Goal: Task Accomplishment & Management: Manage account settings

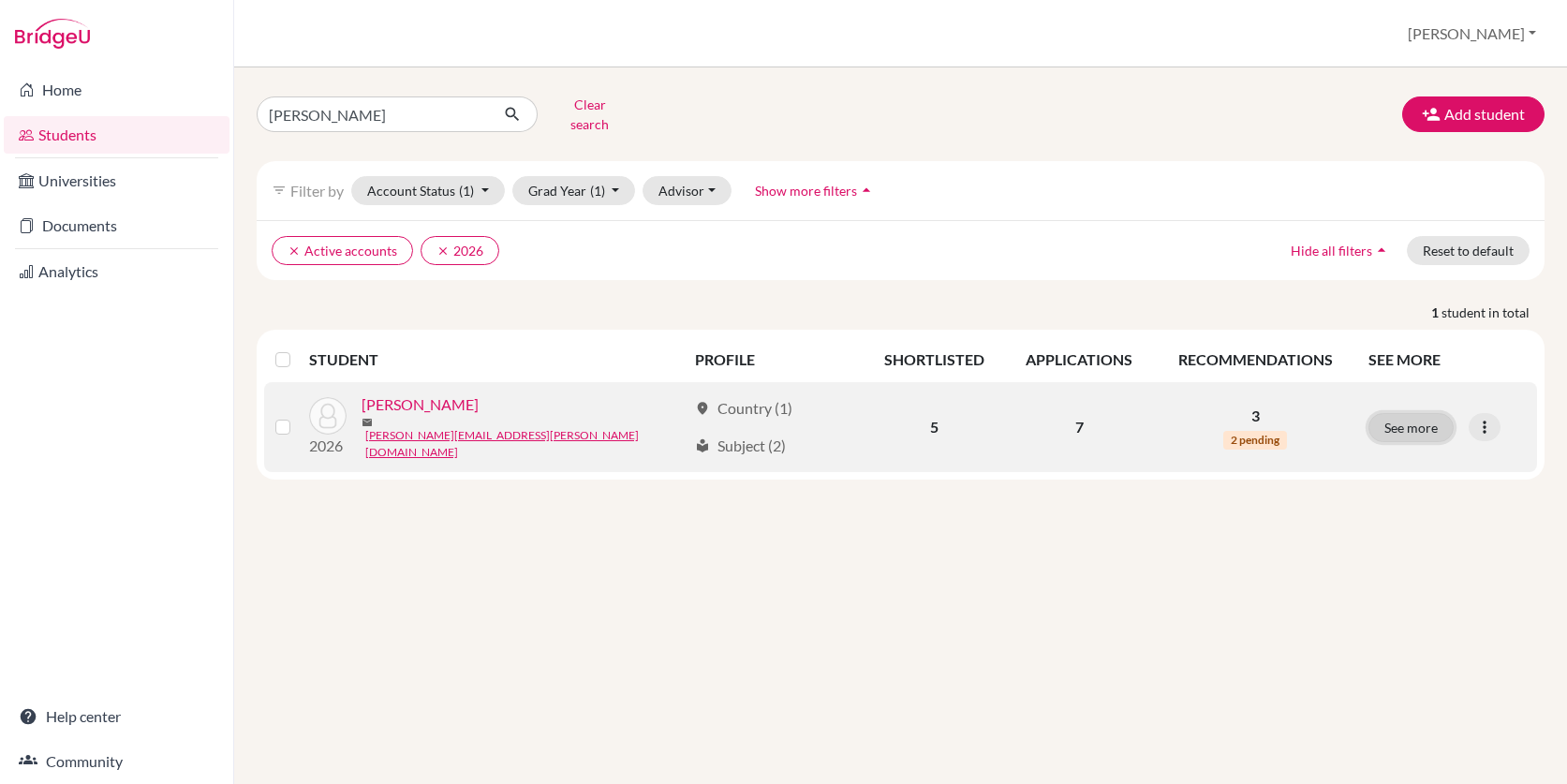
click at [1422, 418] on button "See more" at bounding box center [1411, 427] width 85 height 29
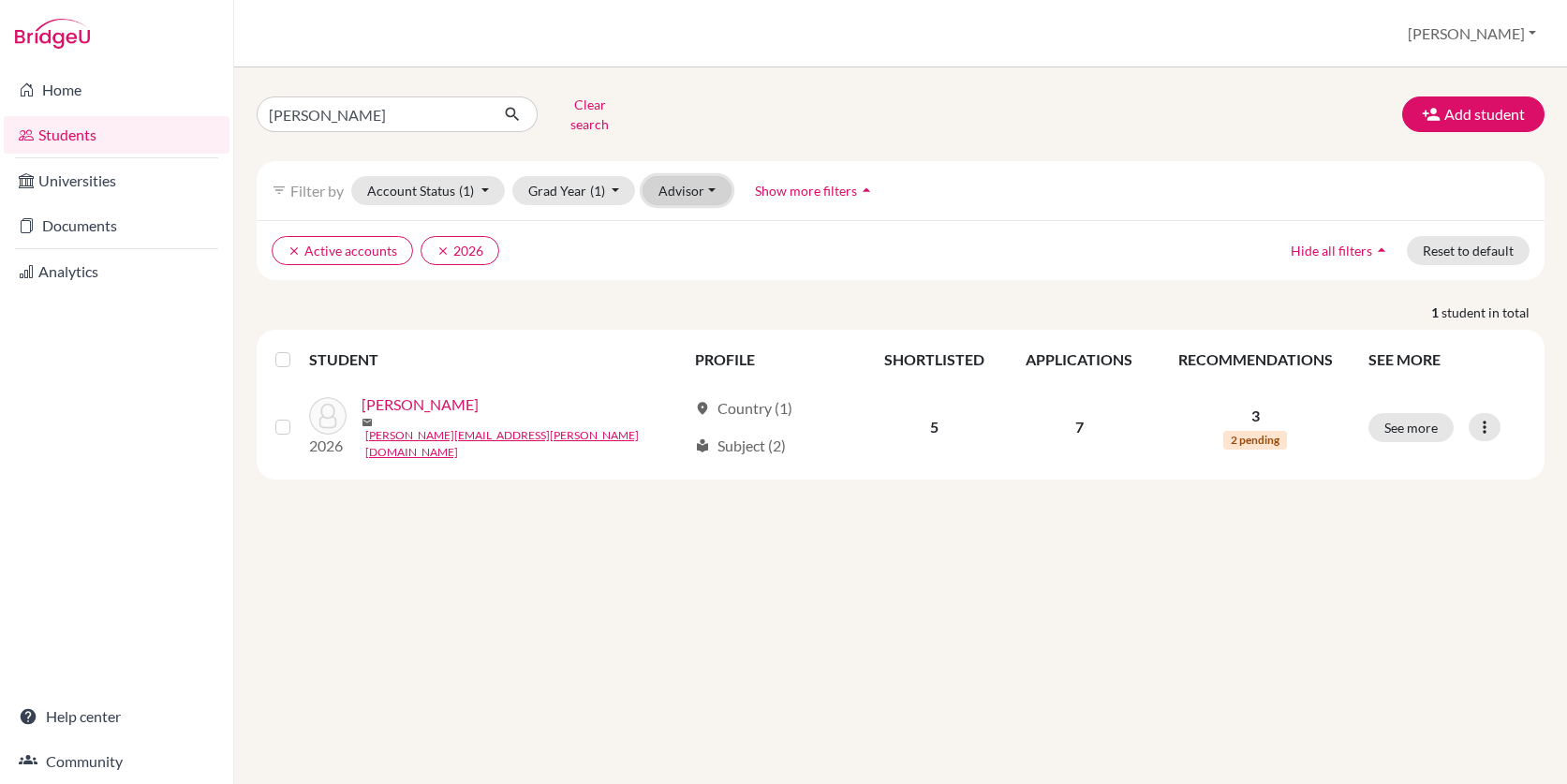
click at [682, 187] on button "Advisor" at bounding box center [688, 191] width 89 height 29
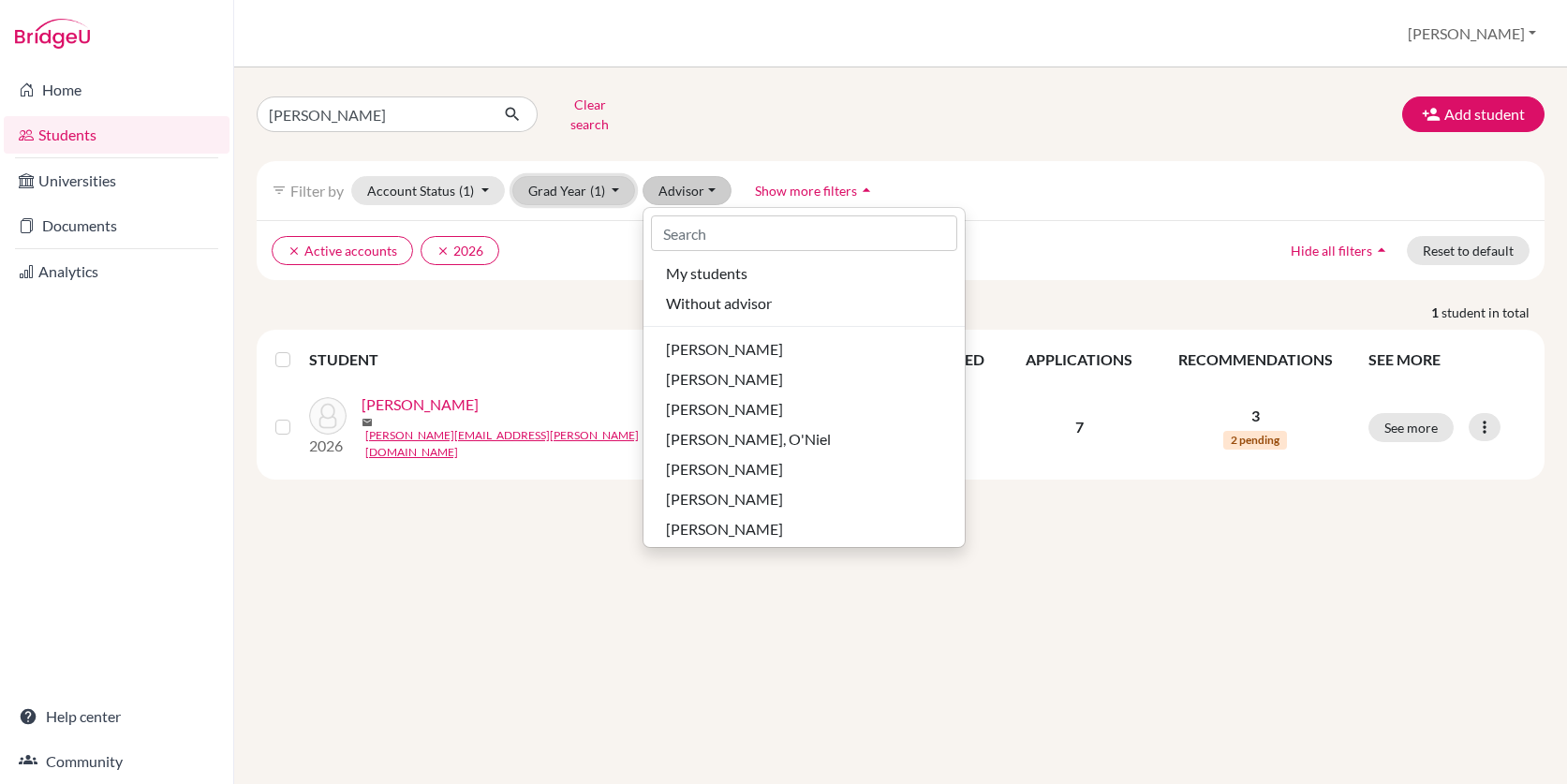
click at [620, 177] on button "Grad Year (1)" at bounding box center [574, 191] width 124 height 29
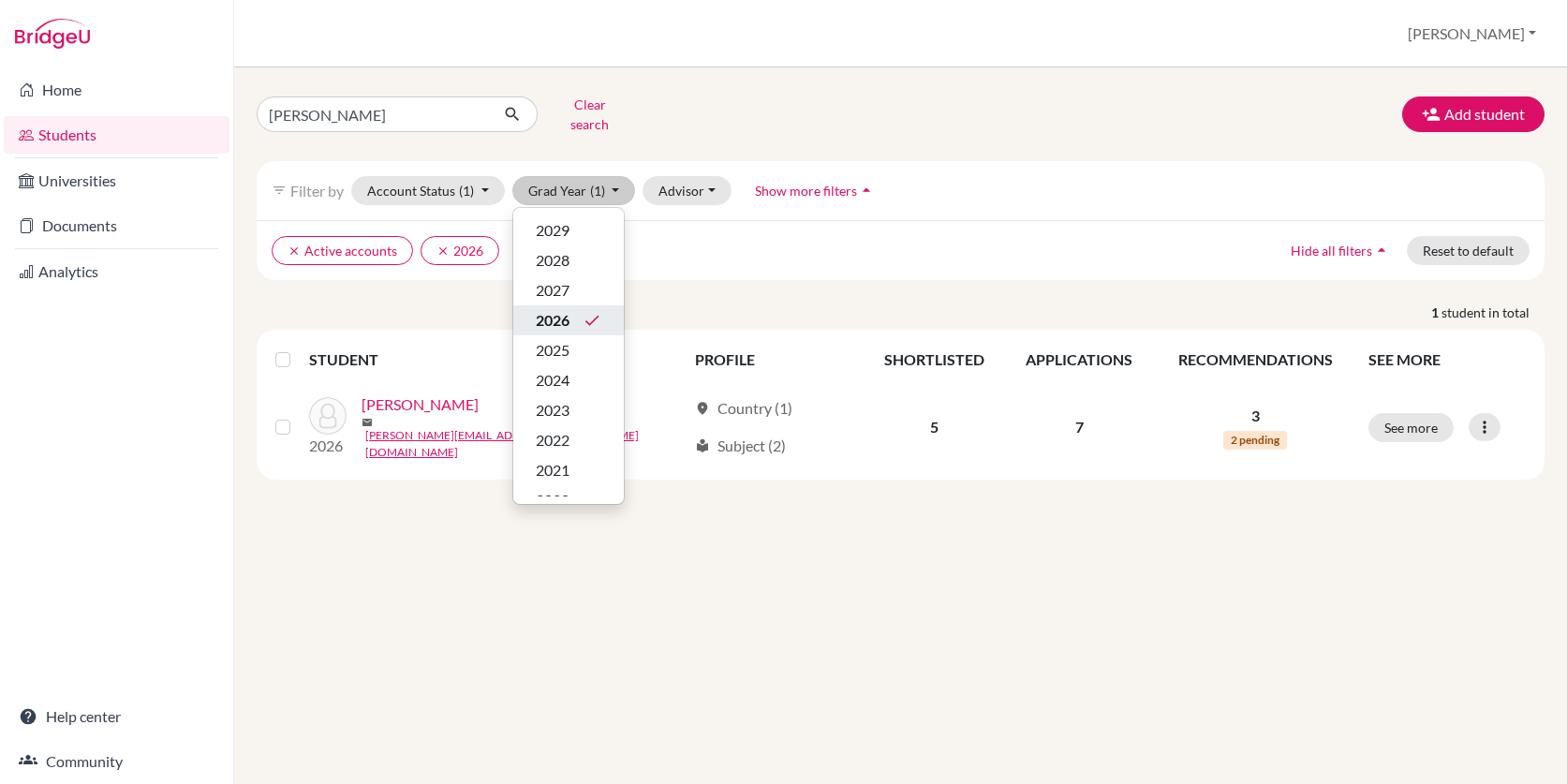
click at [568, 309] on span "2026" at bounding box center [553, 320] width 34 height 22
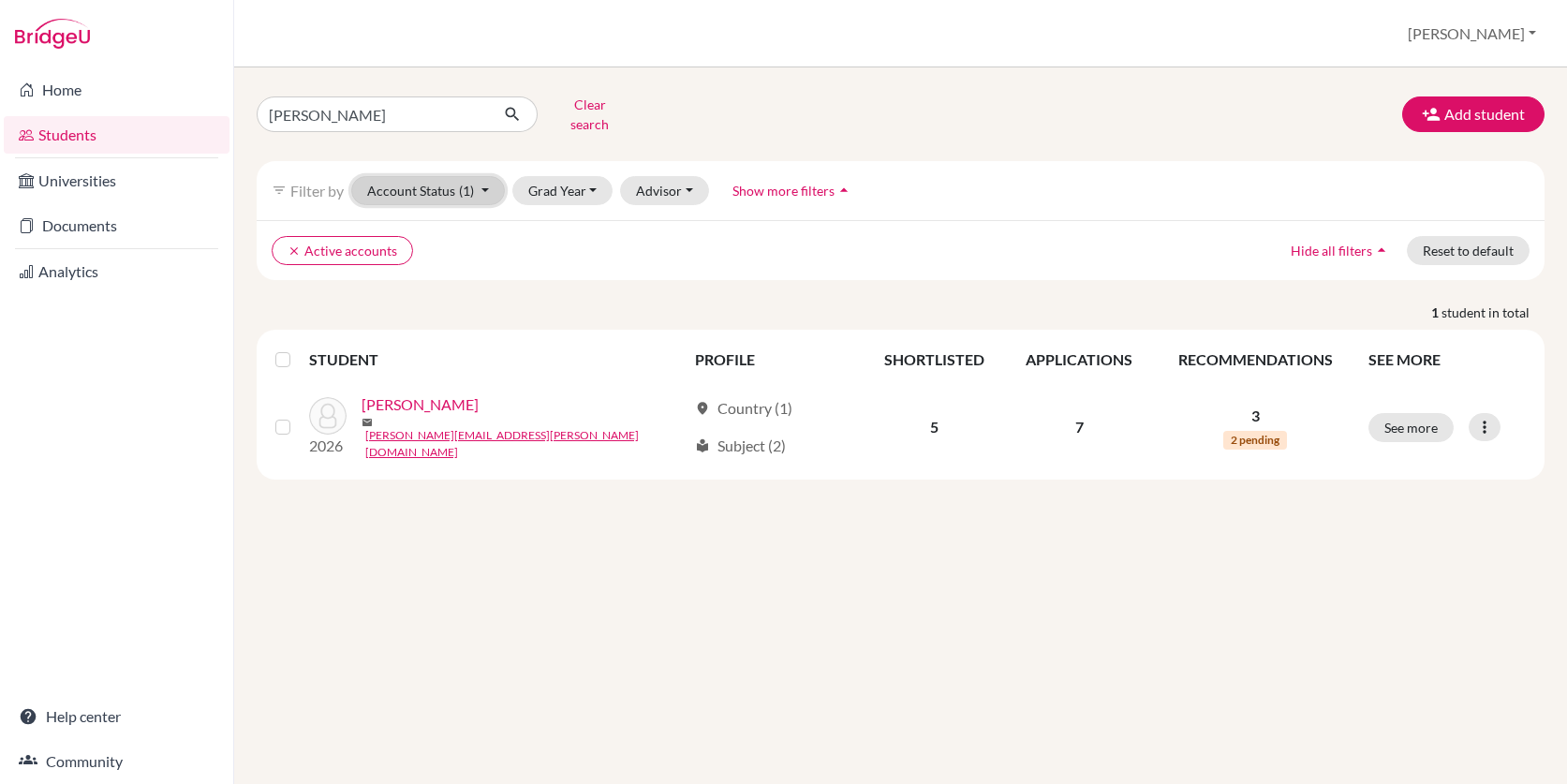
click at [490, 177] on button "Account Status (1)" at bounding box center [428, 191] width 153 height 29
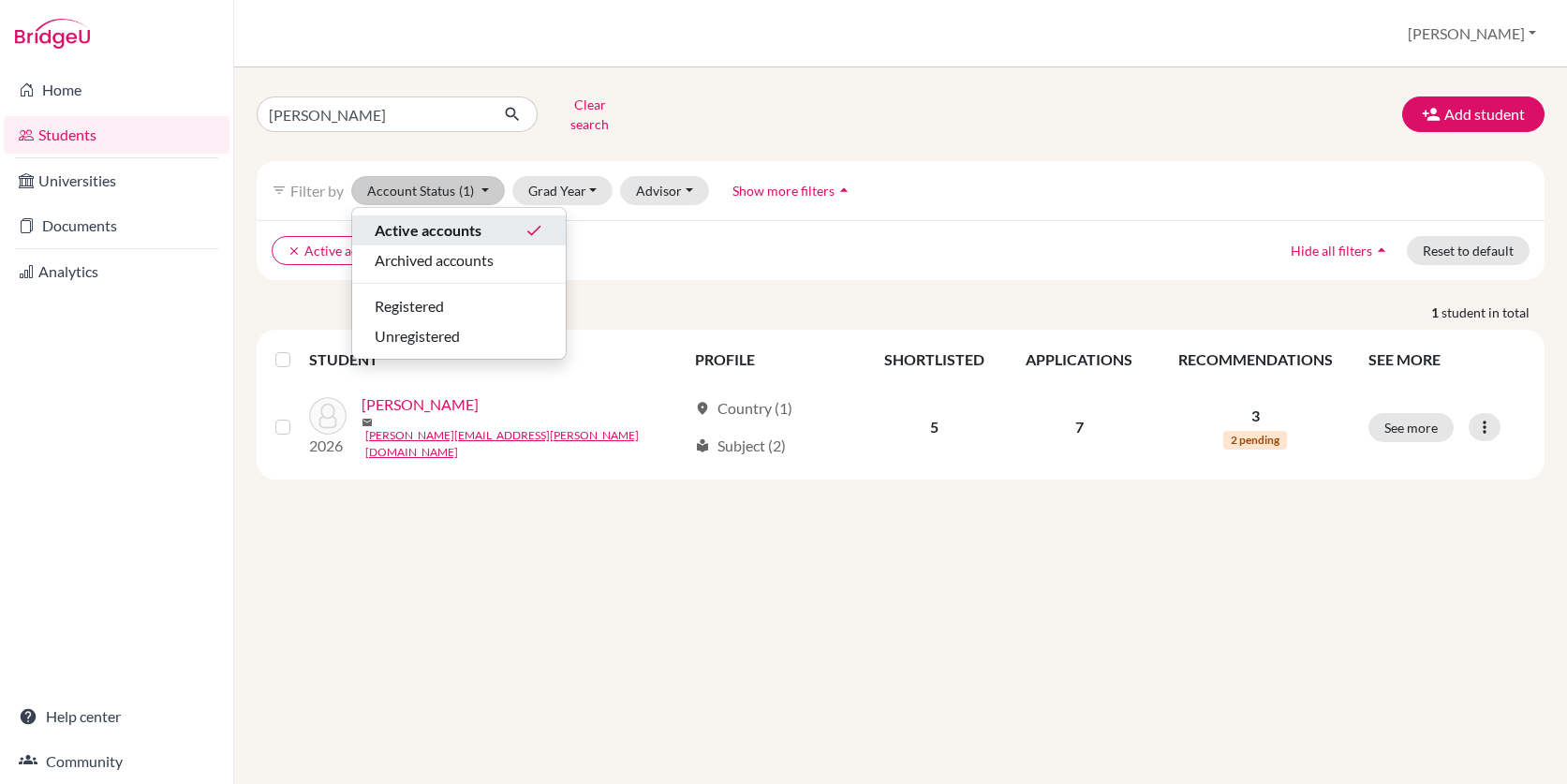
click at [531, 221] on icon "done" at bounding box center [533, 230] width 18 height 18
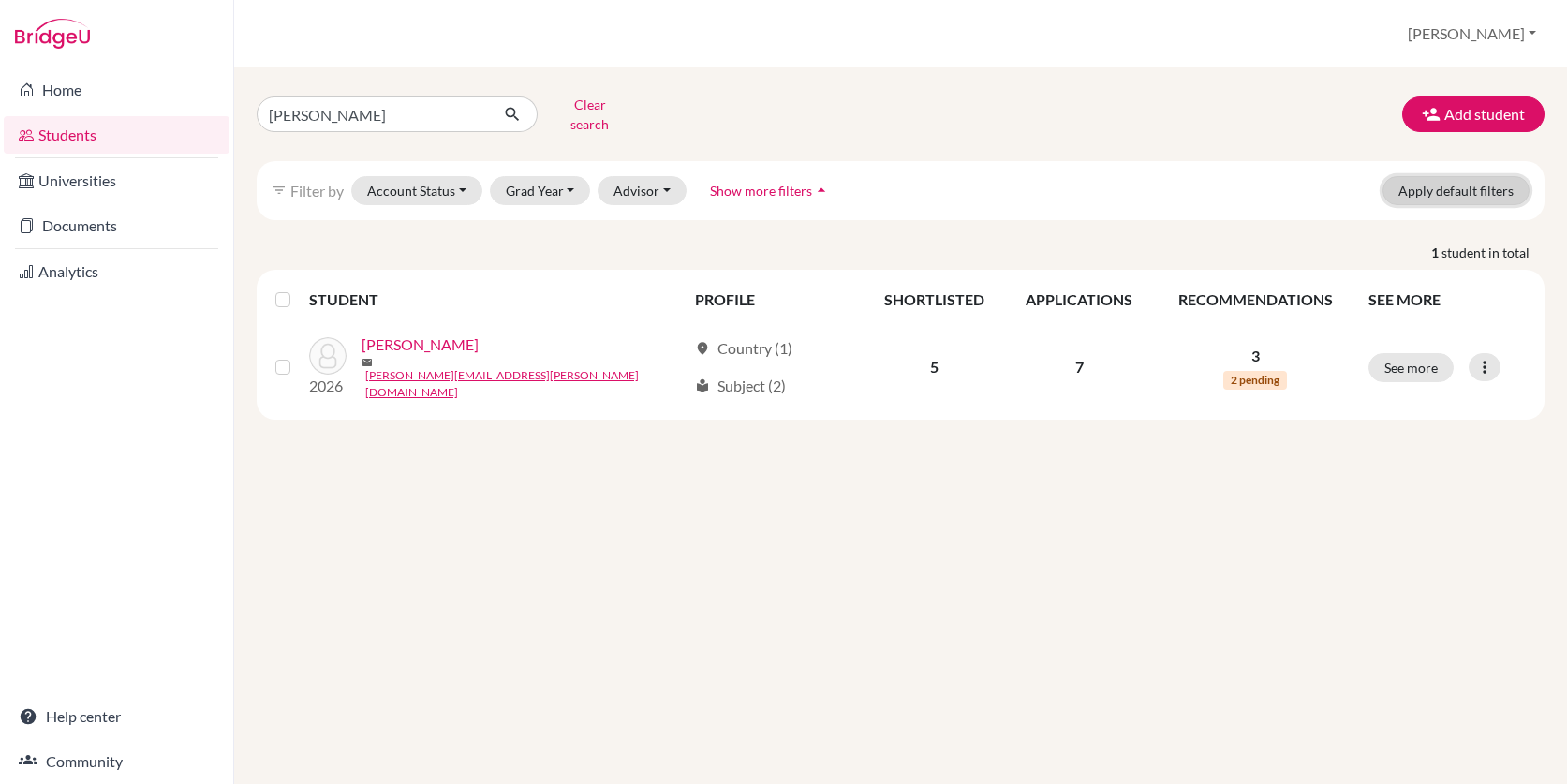
click at [1470, 176] on button "Apply default filters" at bounding box center [1456, 191] width 147 height 29
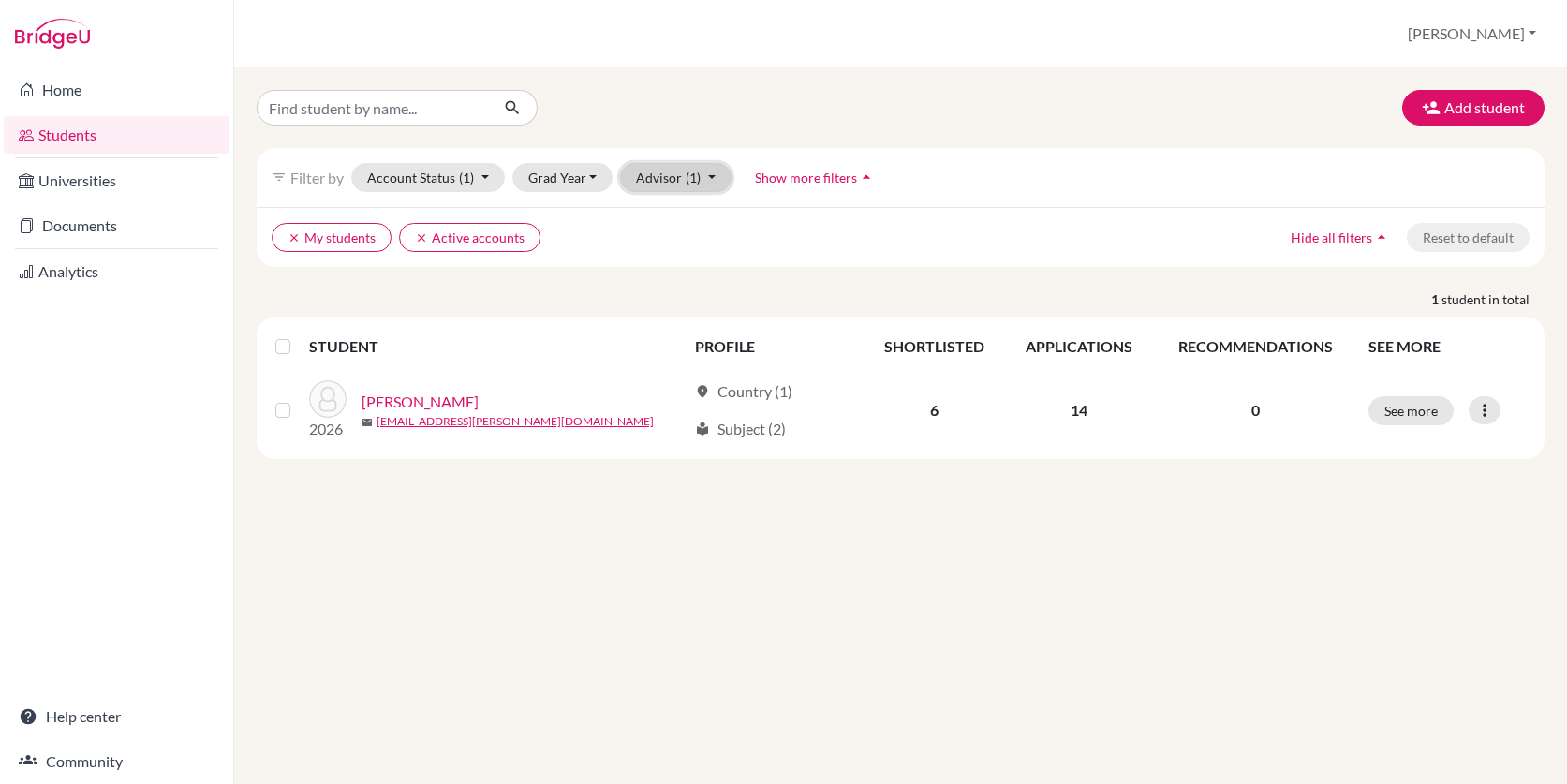
click at [707, 173] on button "Advisor (1)" at bounding box center [675, 177] width 112 height 29
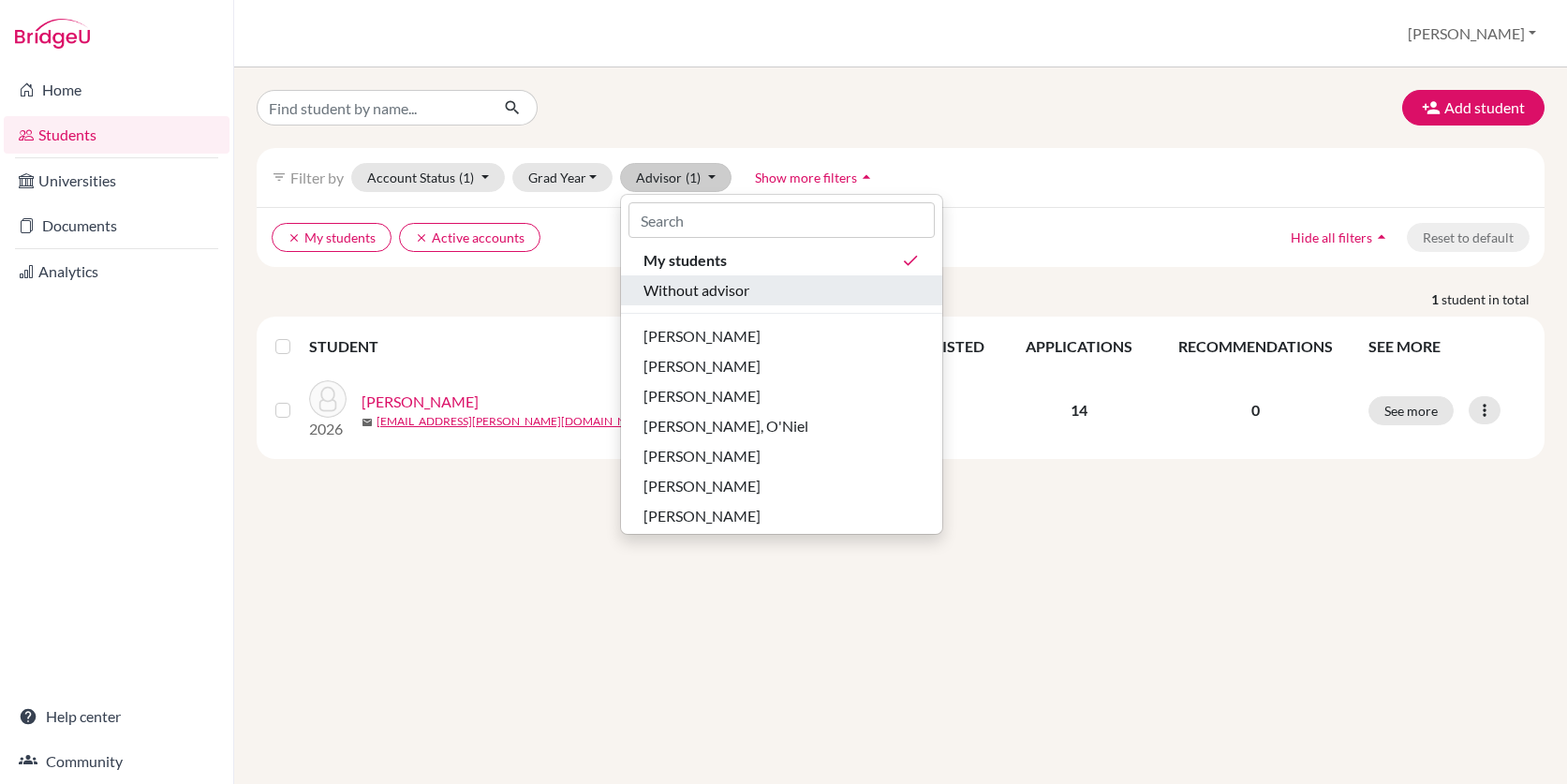
click at [715, 289] on span "Without advisor" at bounding box center [696, 290] width 106 height 22
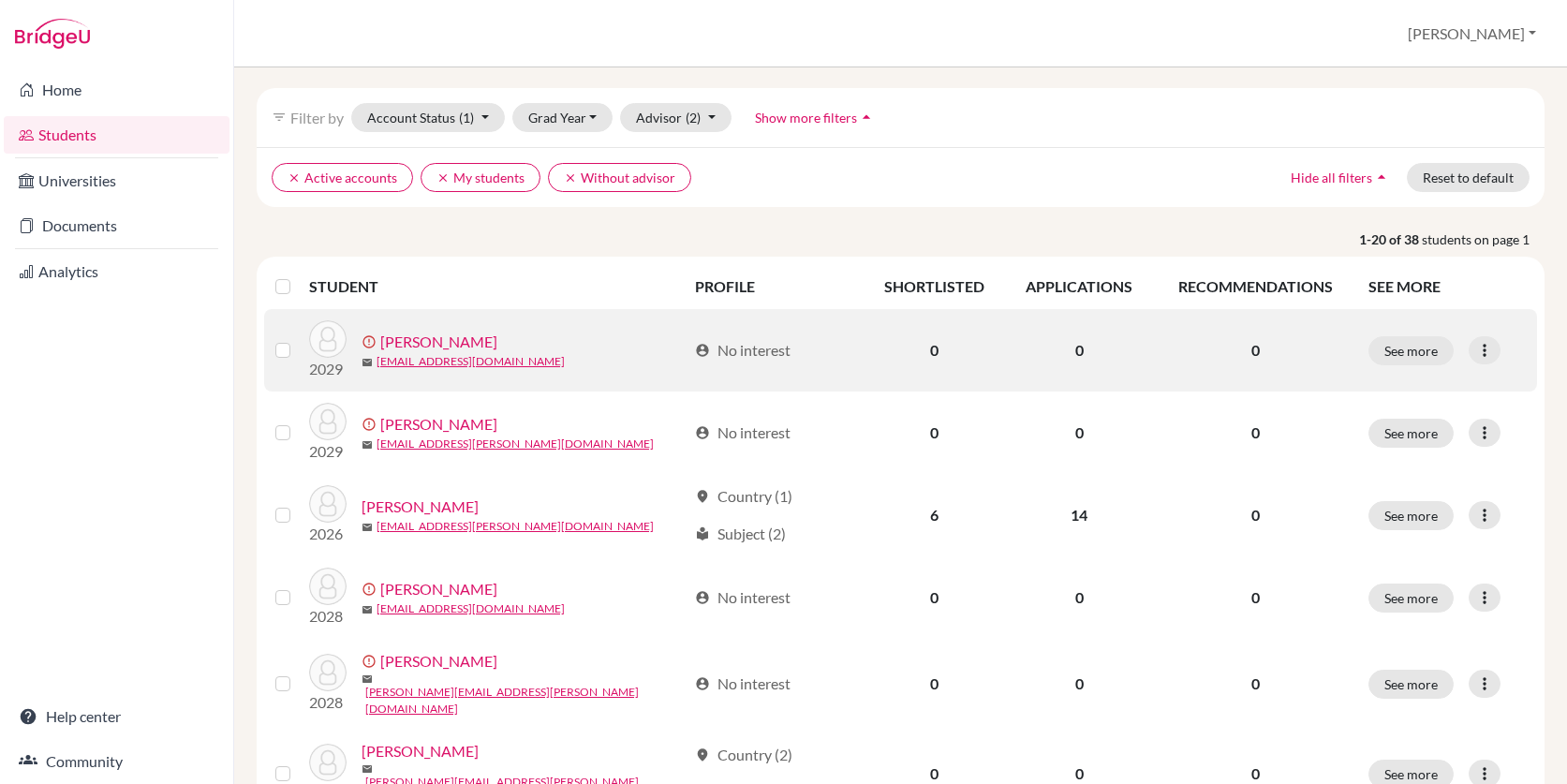
scroll to position [68, 0]
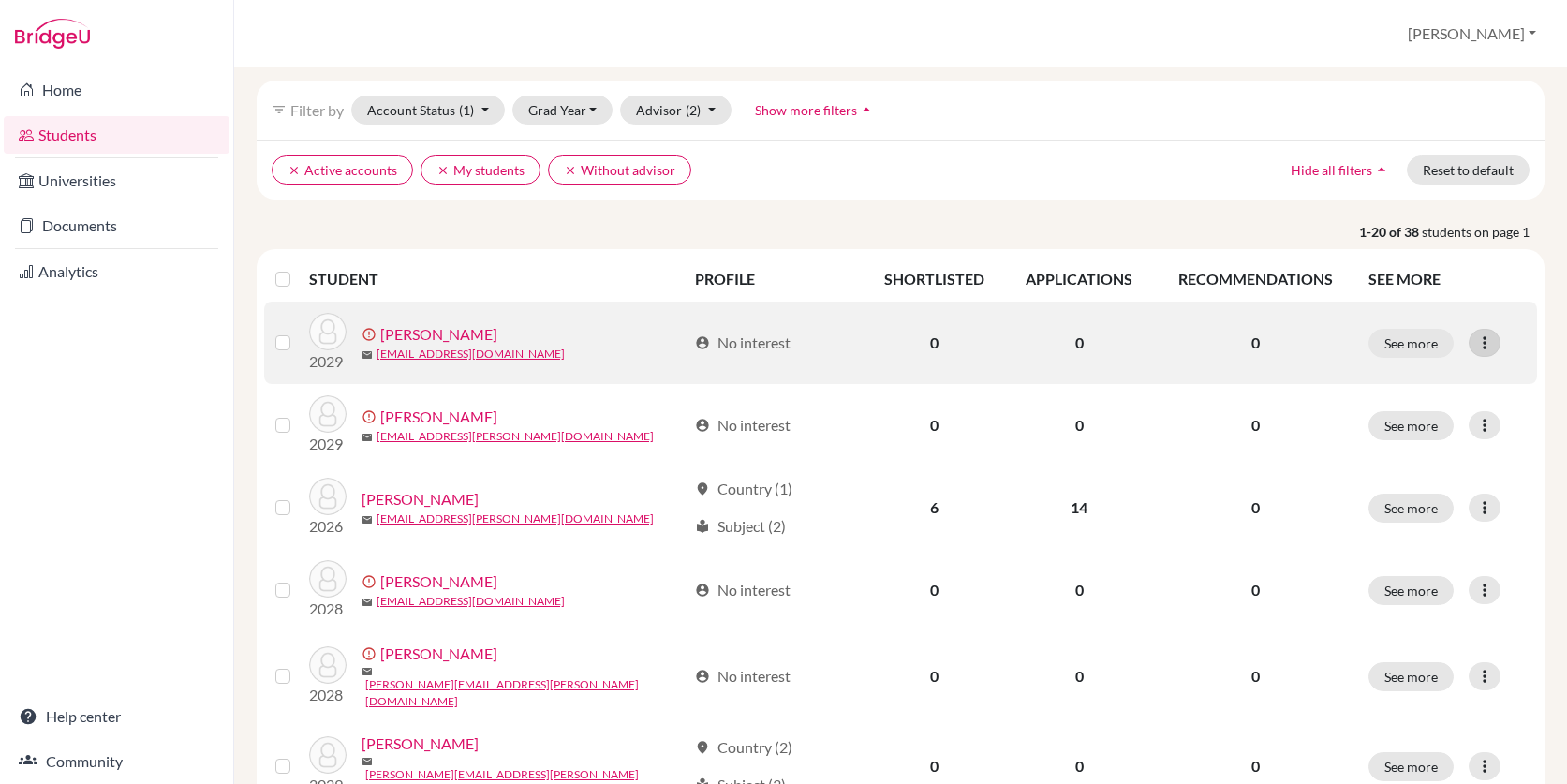
click at [1491, 341] on icon at bounding box center [1484, 342] width 18 height 18
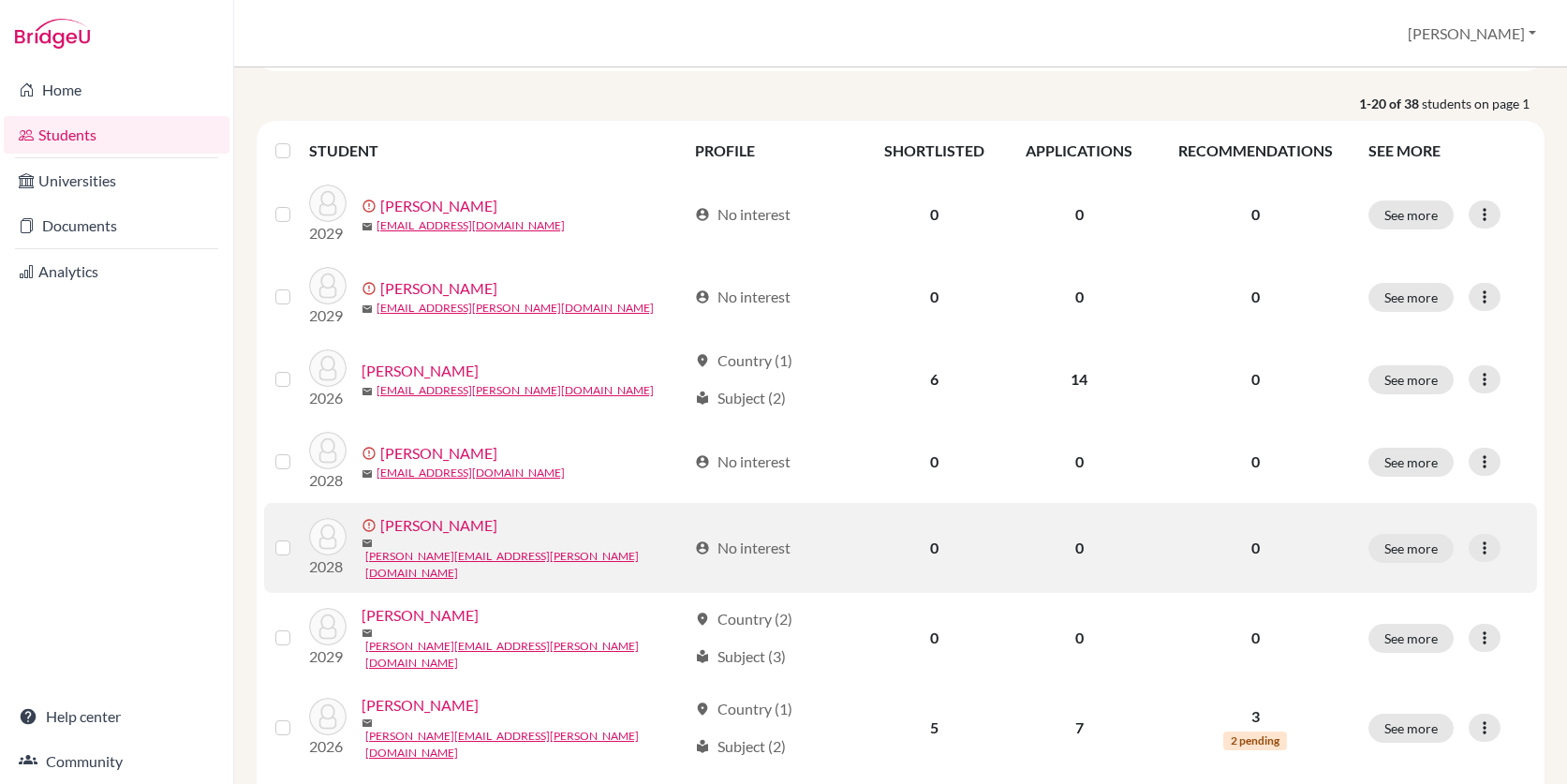
scroll to position [213, 0]
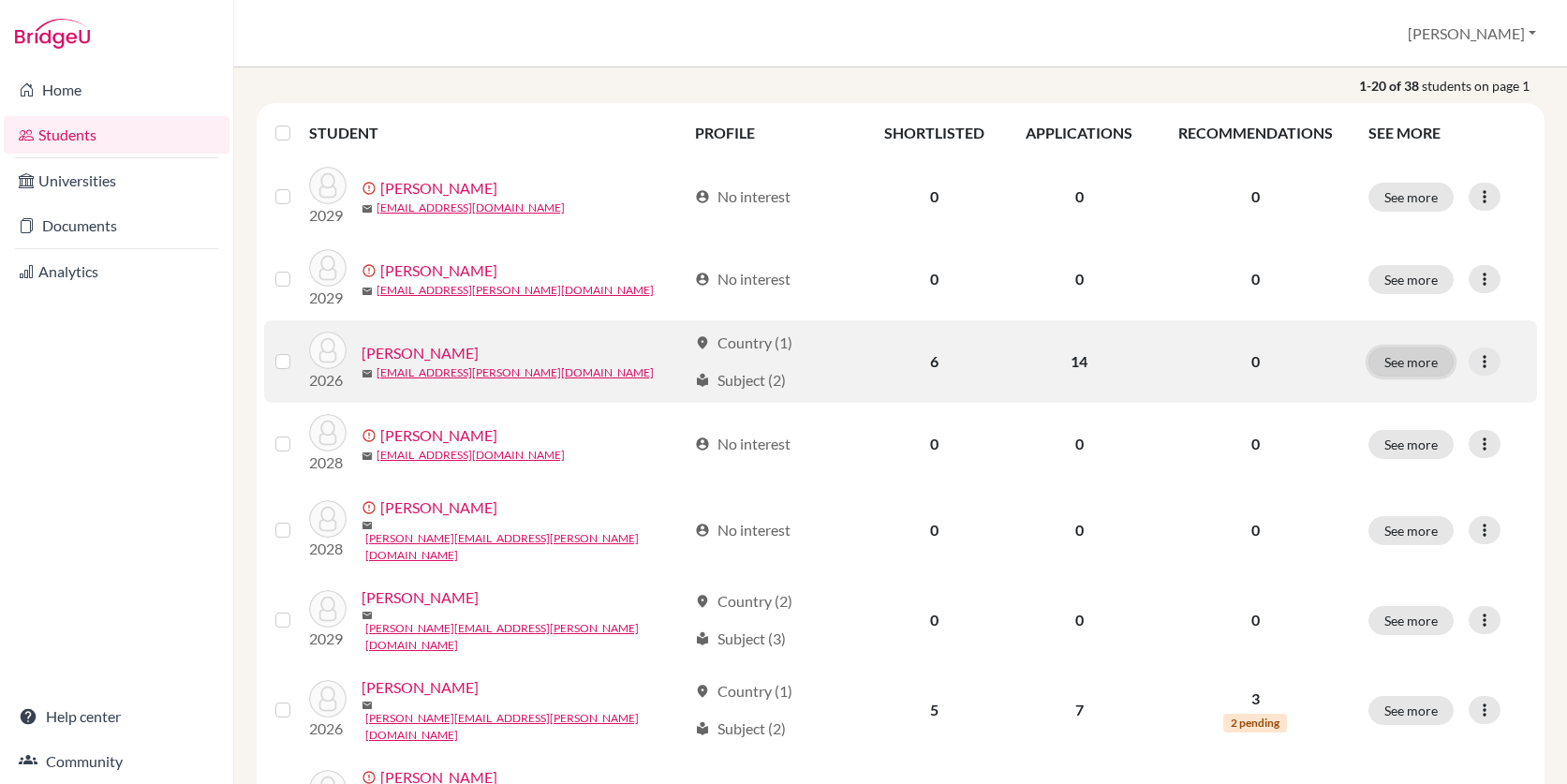
click at [1427, 358] on button "See more" at bounding box center [1411, 361] width 85 height 29
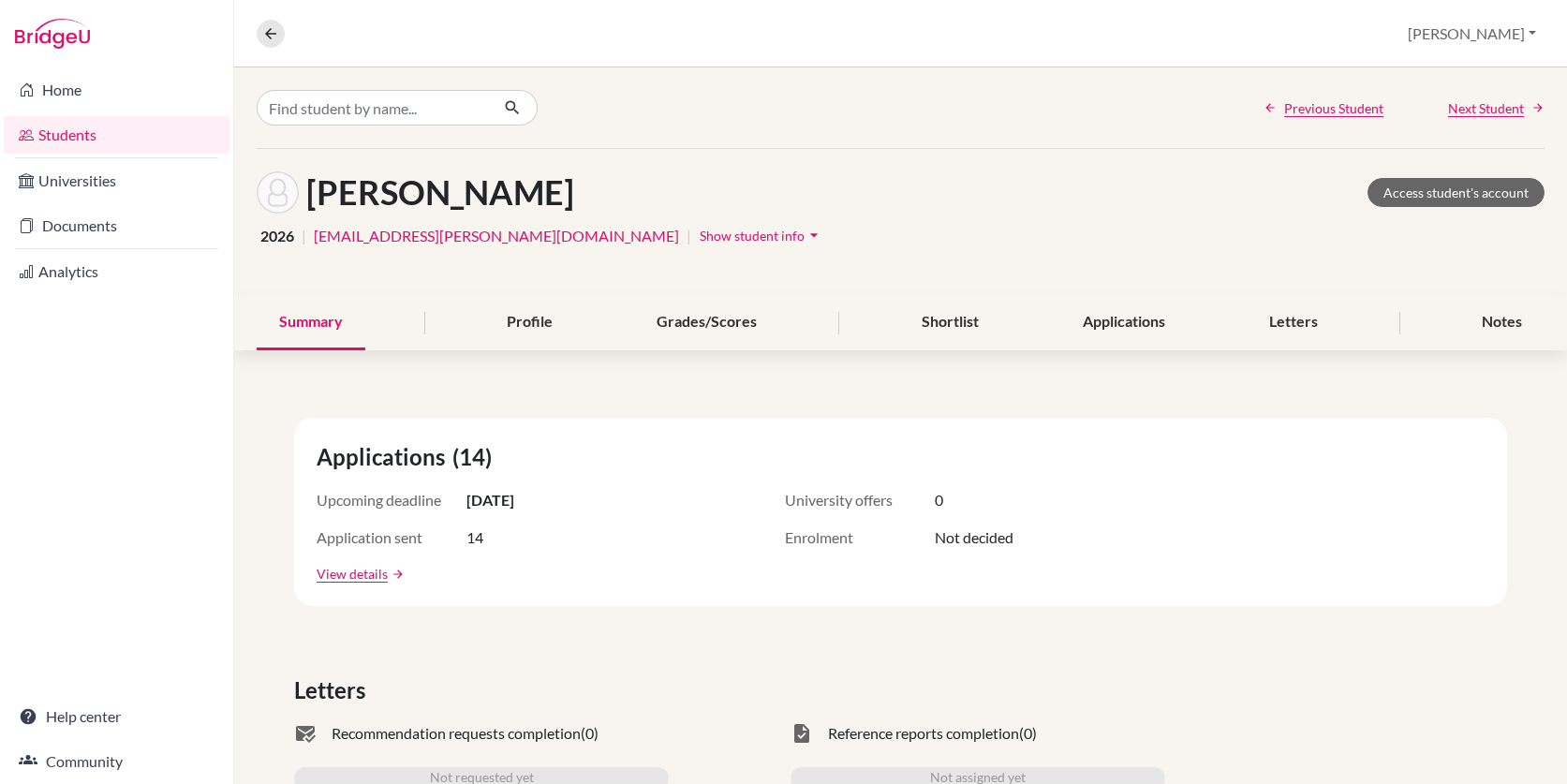
click at [805, 235] on icon "arrow_drop_down" at bounding box center [814, 235] width 18 height 18
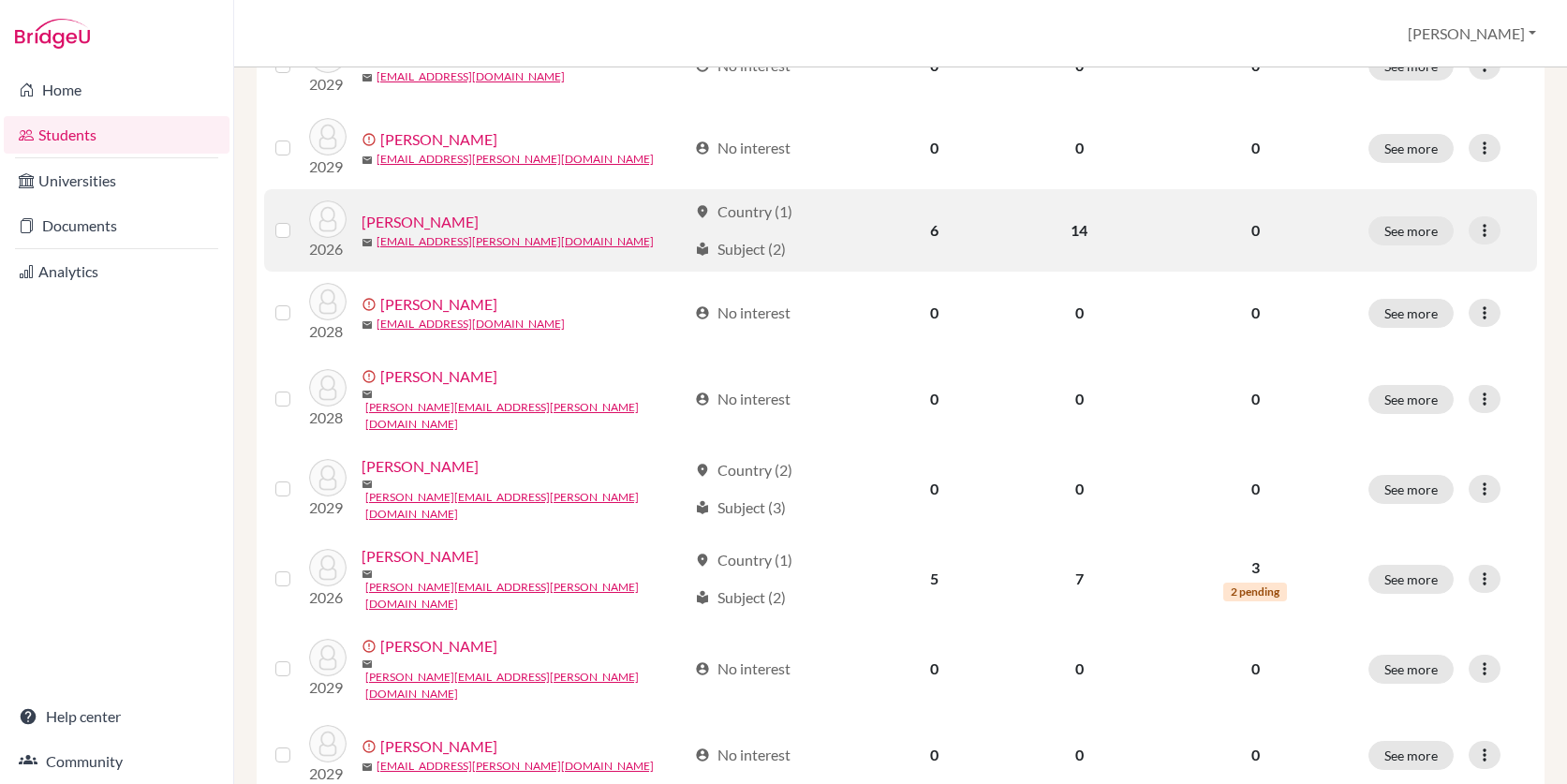
scroll to position [357, 0]
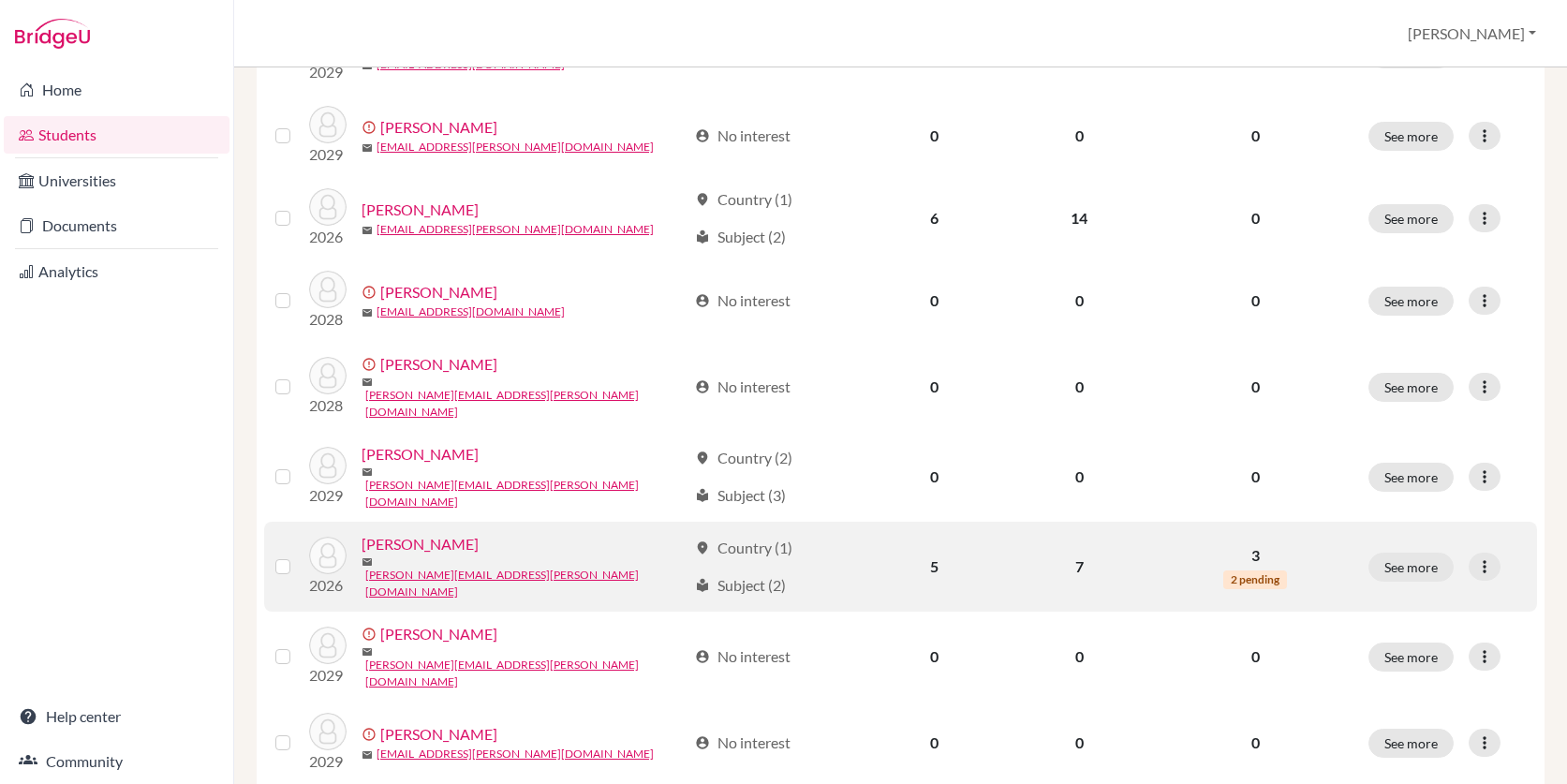
click at [408, 541] on link "[PERSON_NAME]" at bounding box center [420, 544] width 117 height 22
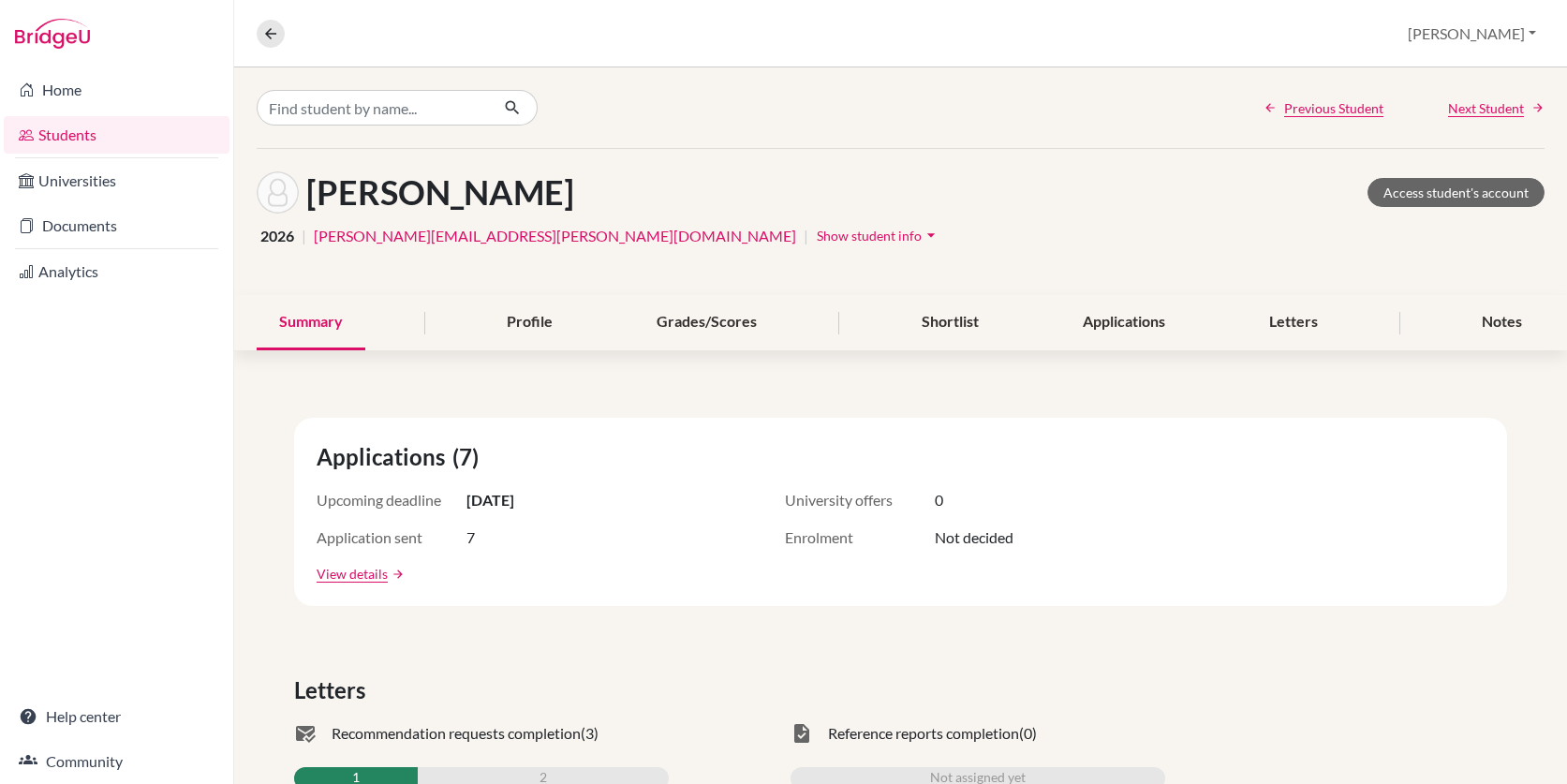
click at [922, 235] on icon "arrow_drop_down" at bounding box center [931, 235] width 18 height 18
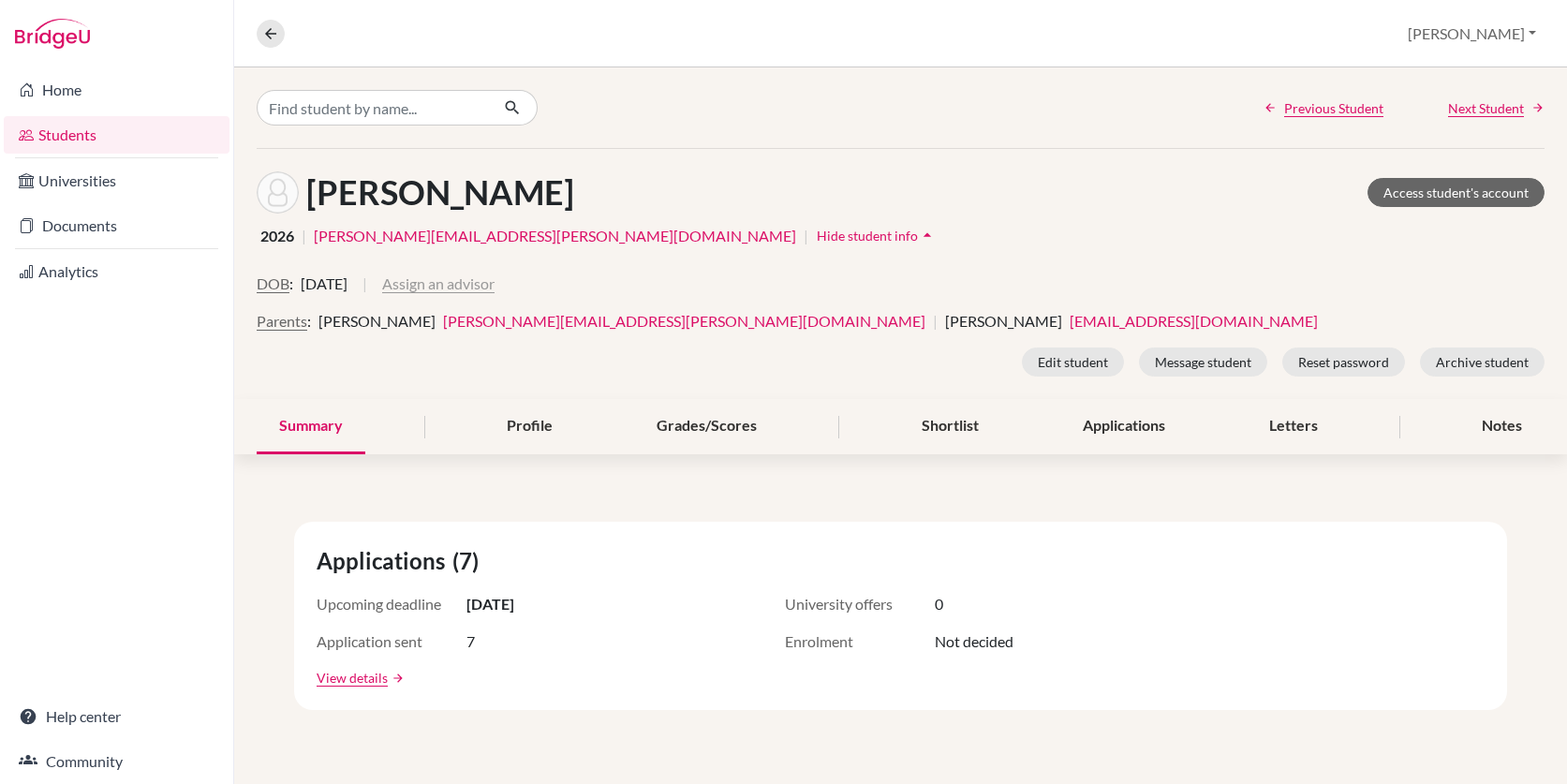
click at [495, 287] on button "Assign an advisor" at bounding box center [438, 283] width 112 height 22
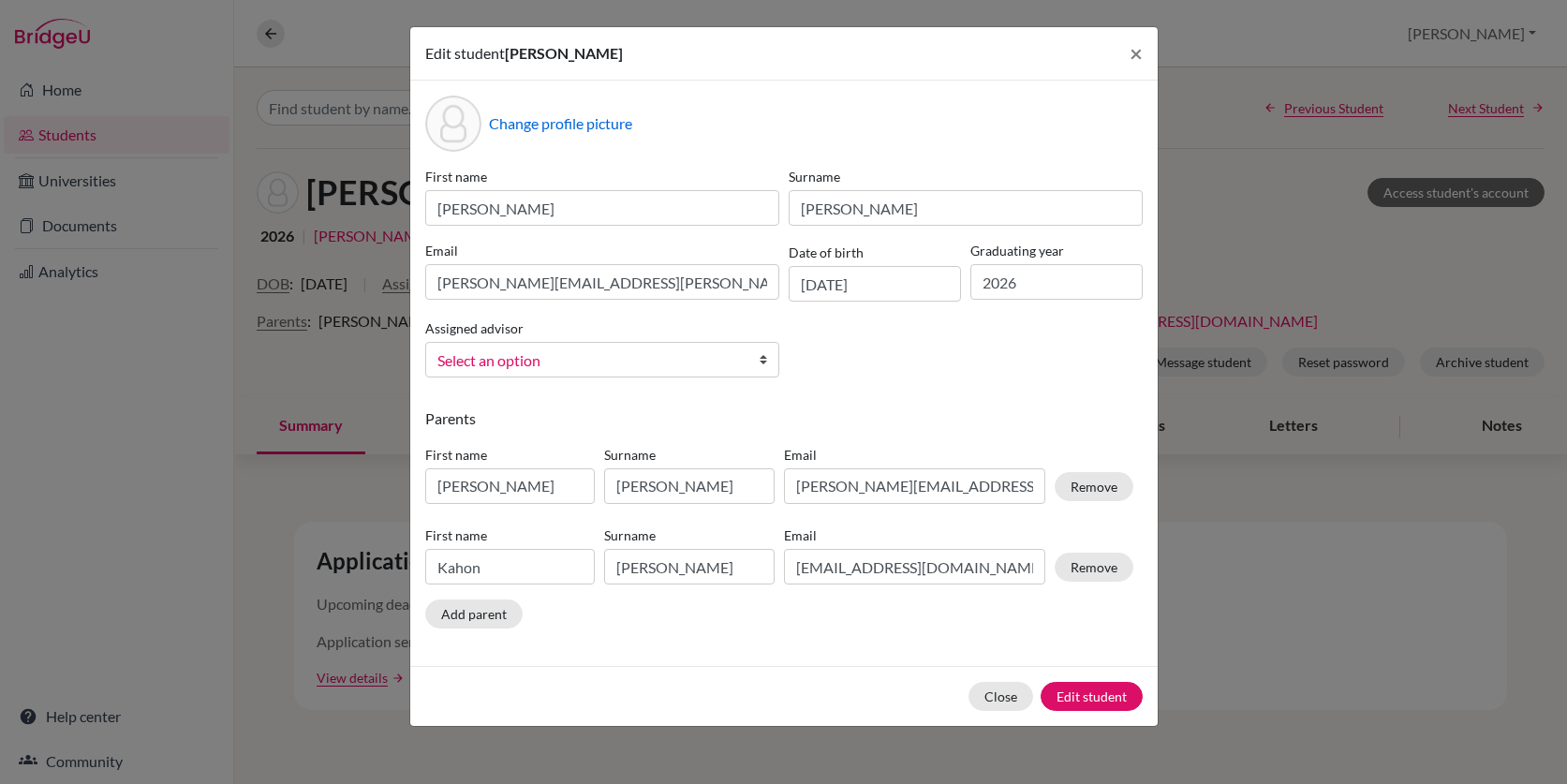
click at [562, 364] on span "Select an option" at bounding box center [590, 360] width 305 height 24
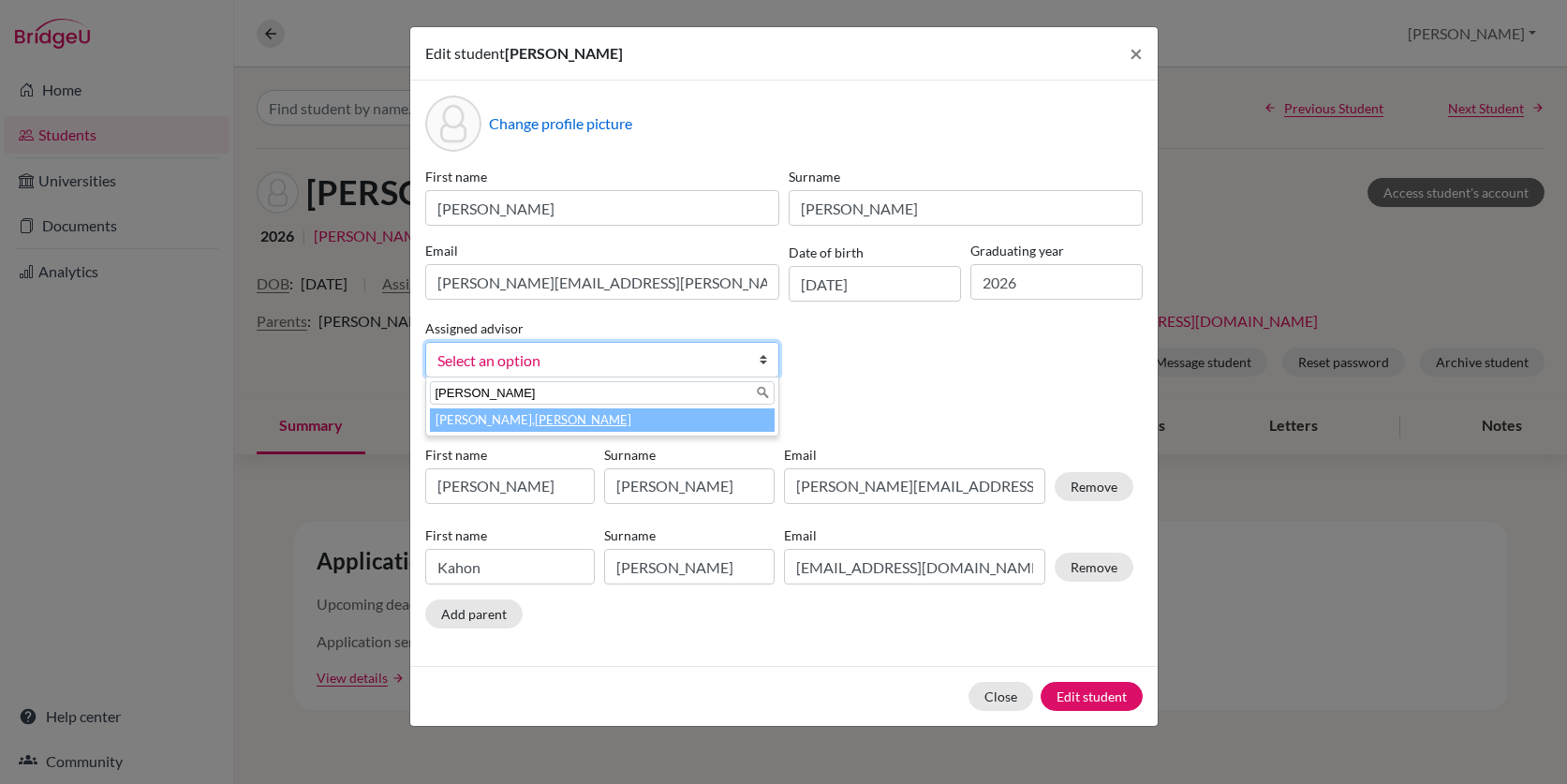
type input "bridget"
click at [468, 414] on li "Moore, Bridget" at bounding box center [601, 420] width 344 height 23
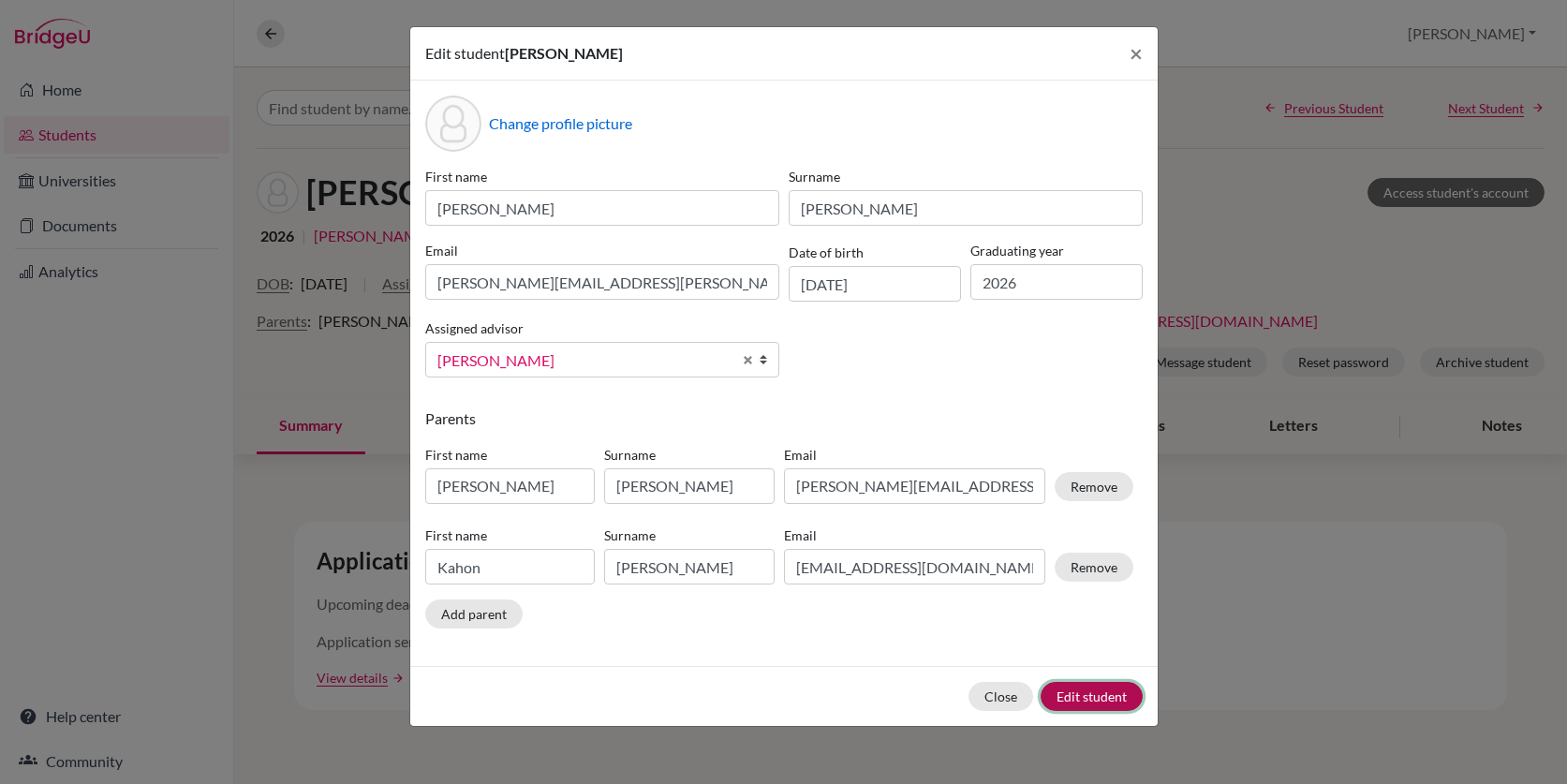
click at [1077, 697] on button "Edit student" at bounding box center [1091, 696] width 102 height 29
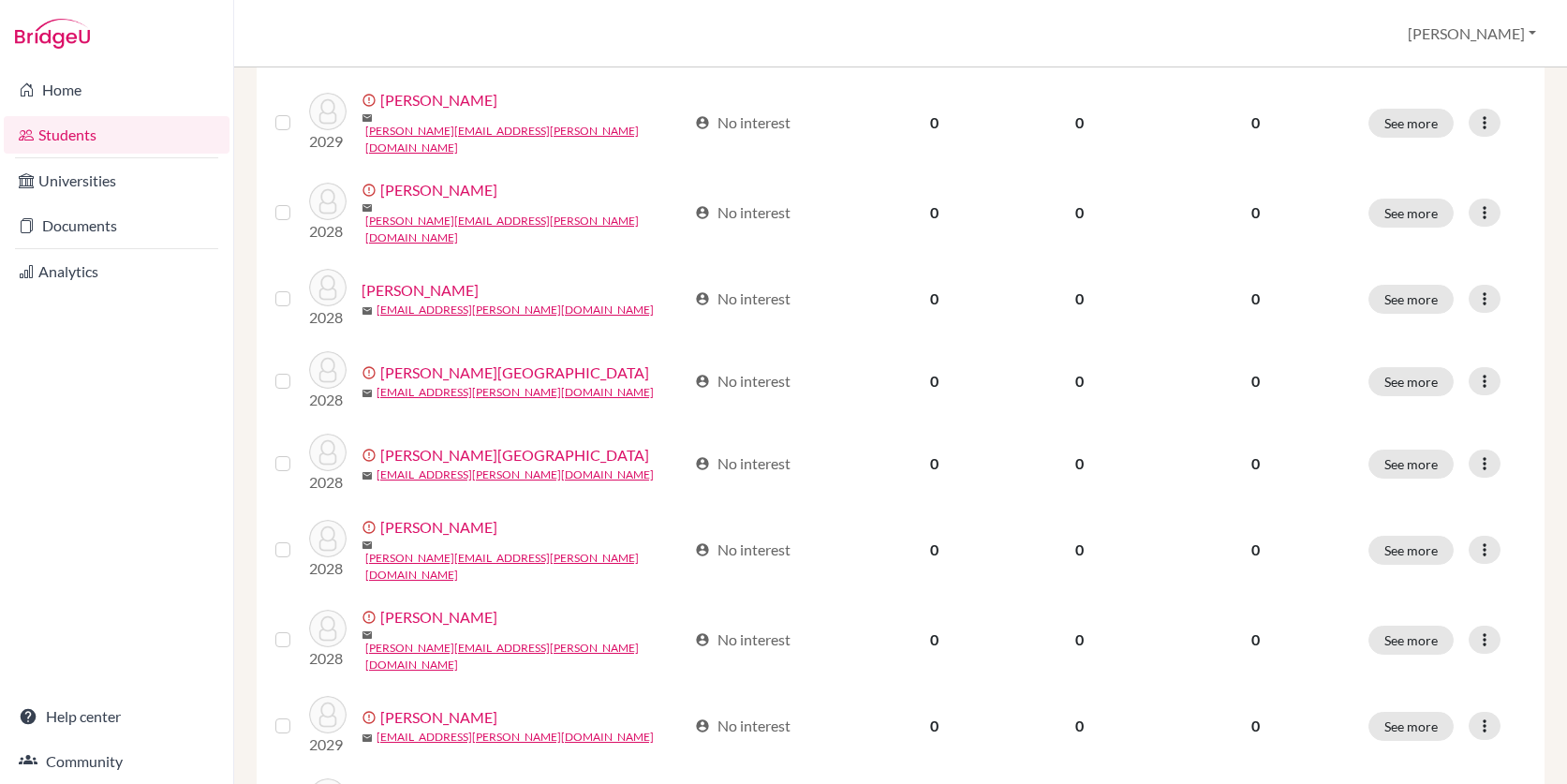
scroll to position [1139, 0]
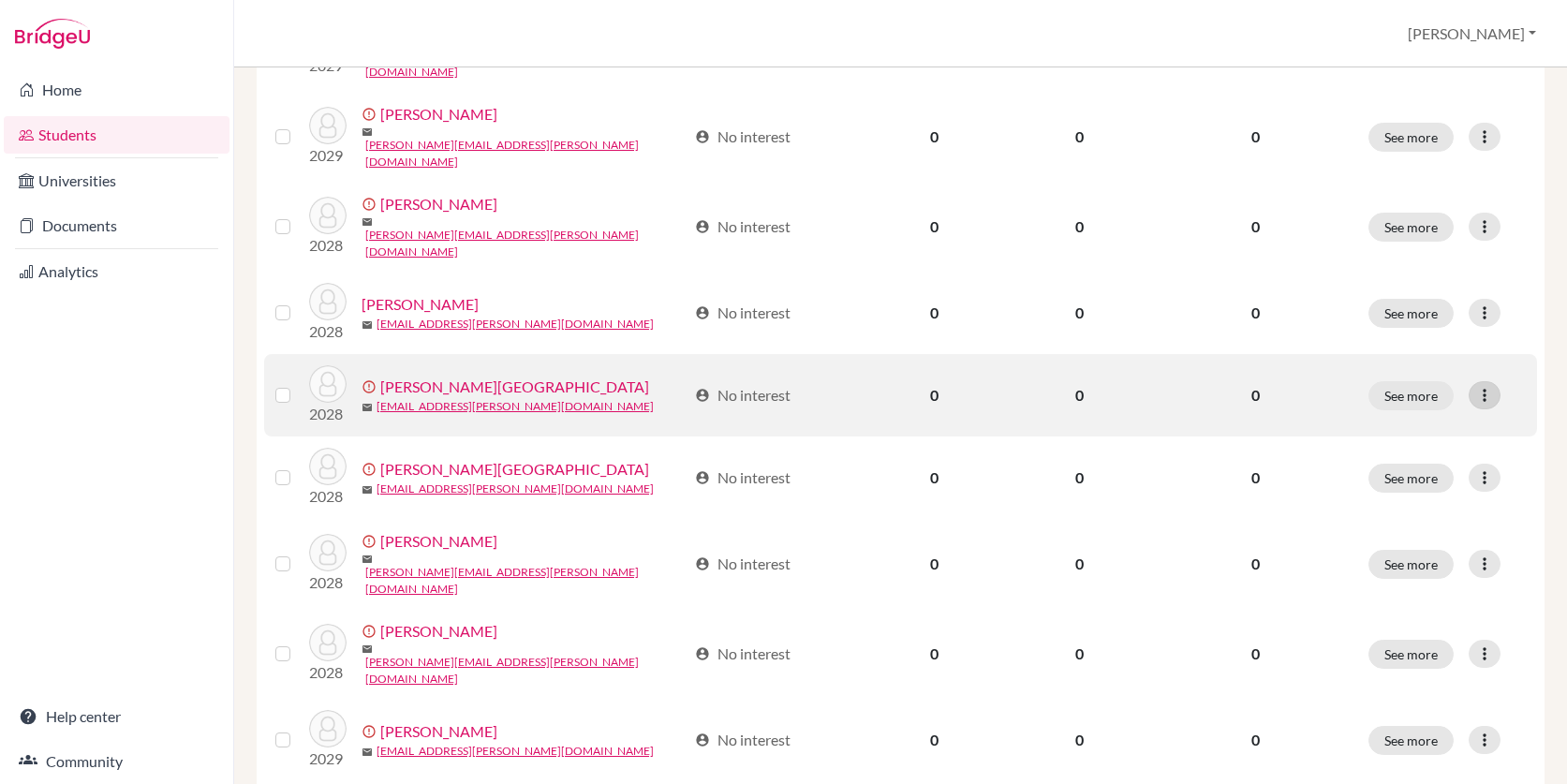
click at [1490, 386] on icon at bounding box center [1484, 394] width 18 height 18
click at [1459, 372] on button "Edit student" at bounding box center [1414, 382] width 170 height 30
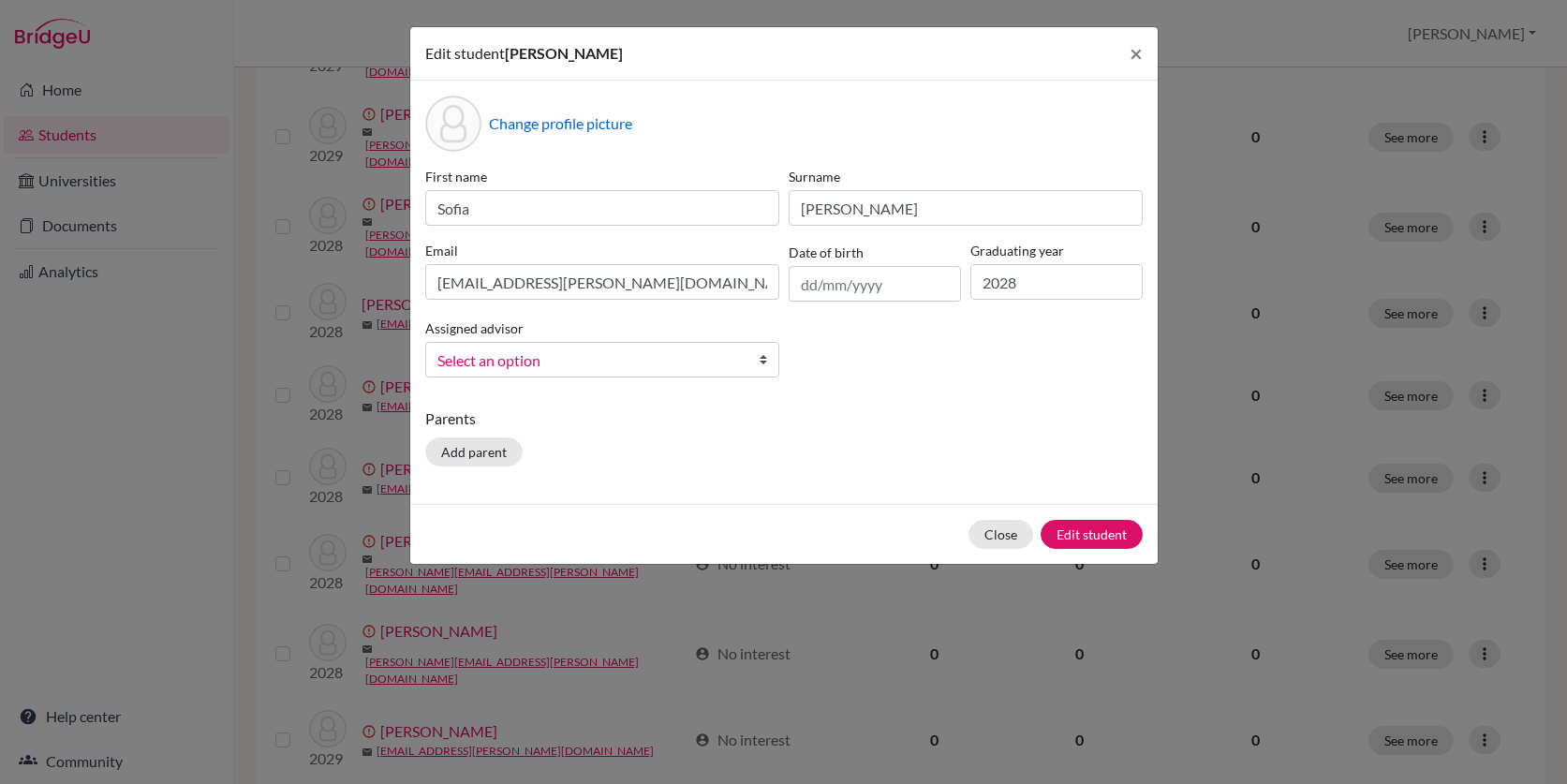
click at [730, 354] on span "Select an option" at bounding box center [590, 360] width 305 height 24
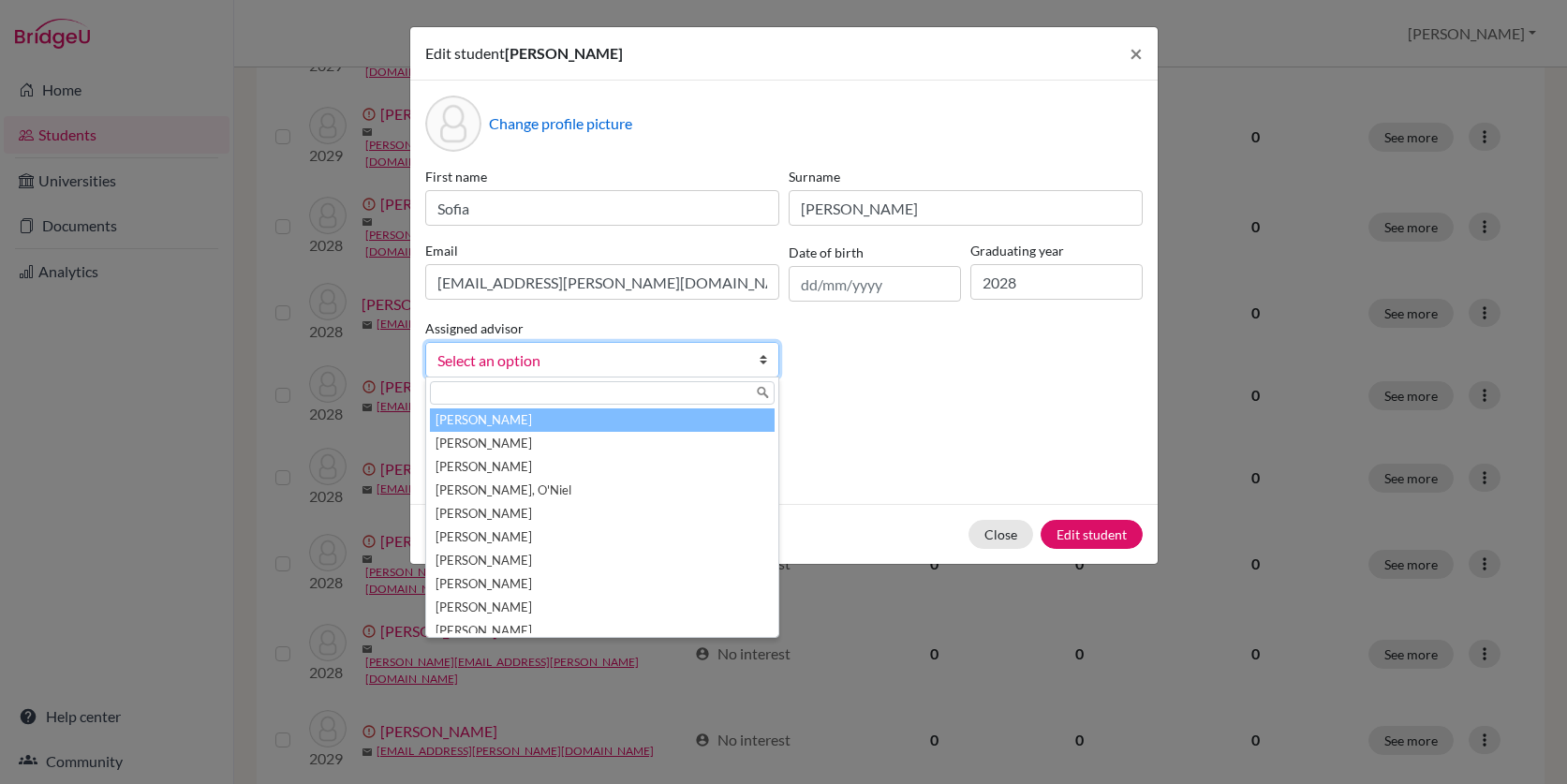
click at [741, 317] on div "Assigned advisor Almond, Cynthia Almond, Harry Alvarez, Elena Bain, O'Niel Beth…" at bounding box center [602, 347] width 364 height 61
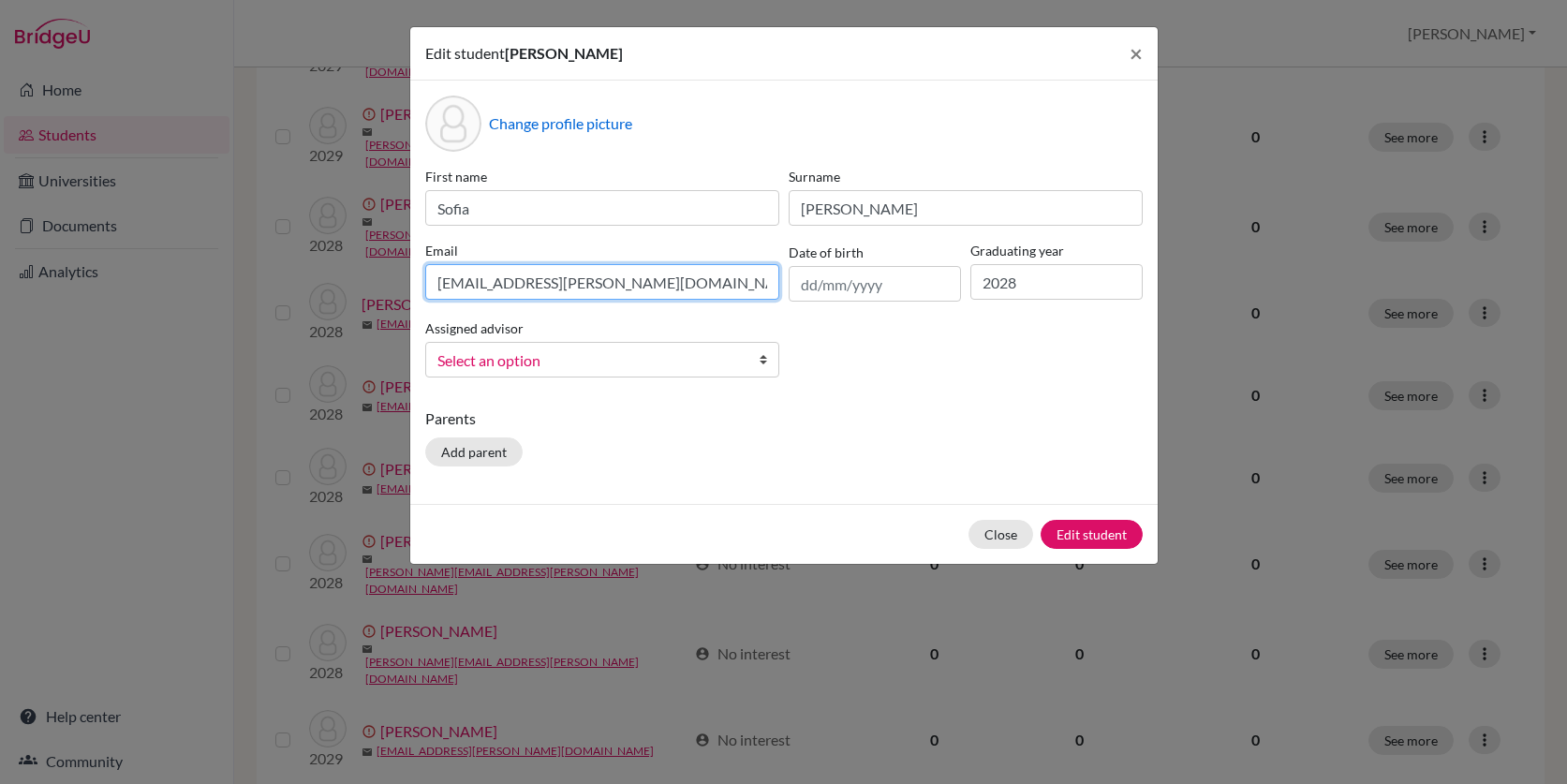
click at [556, 289] on input "sofia.klonaris@lcia.bs" at bounding box center [602, 281] width 354 height 36
type input "sofia.klonaris@lcis.bs"
click at [1090, 538] on button "Edit student" at bounding box center [1091, 534] width 102 height 29
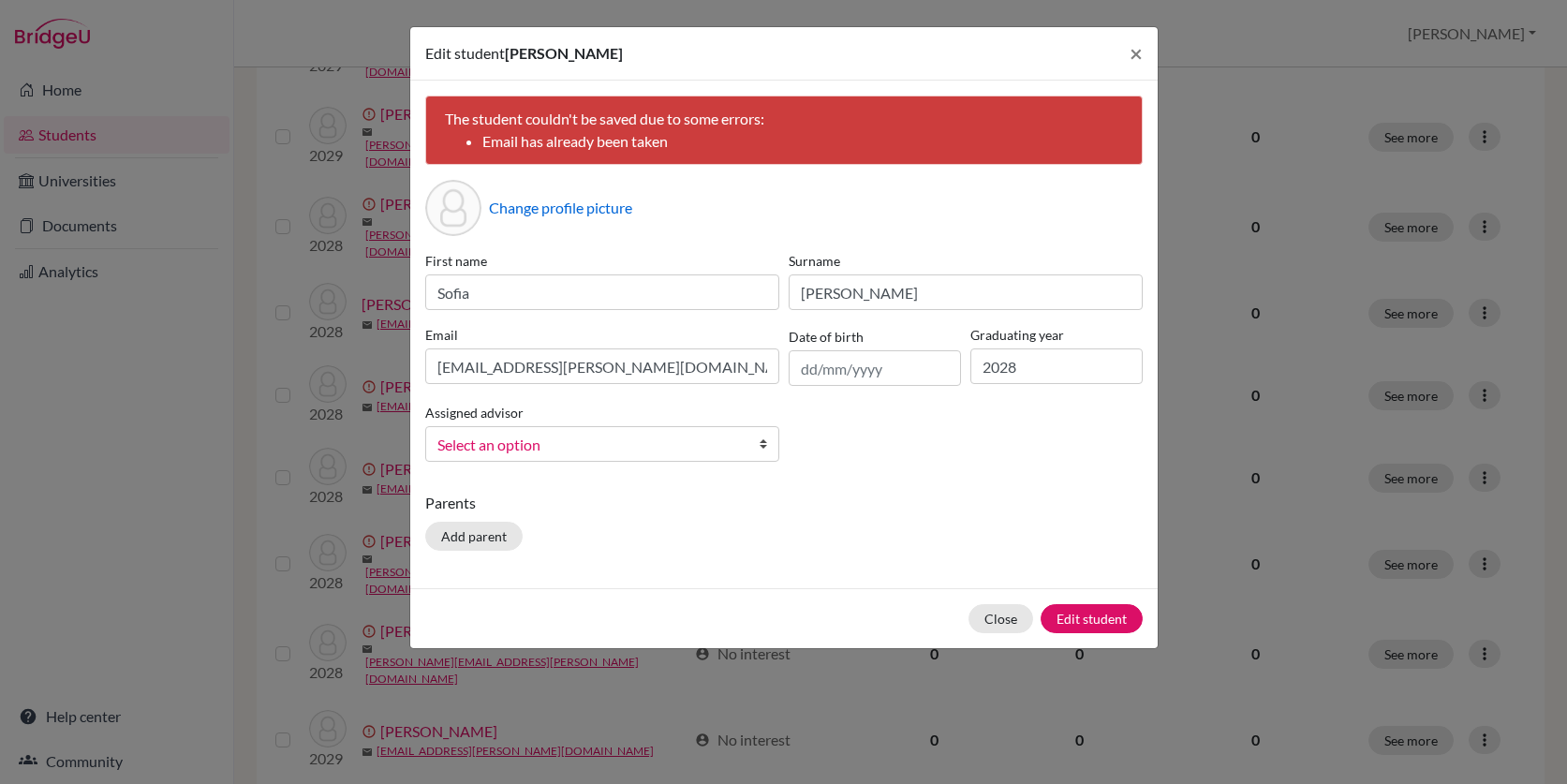
click at [565, 444] on span "Select an option" at bounding box center [590, 444] width 305 height 24
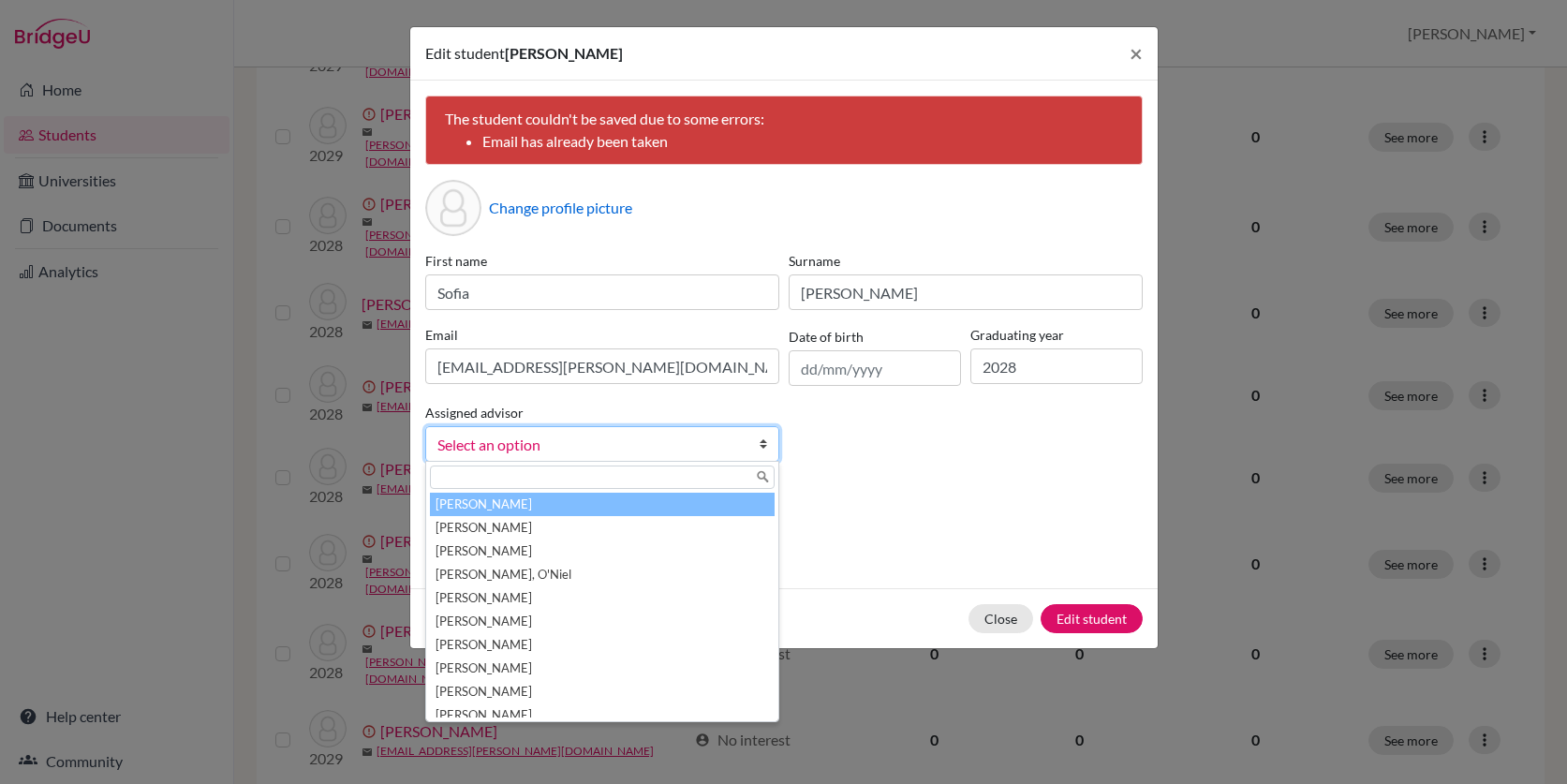
click at [565, 444] on span "Select an option" at bounding box center [590, 444] width 305 height 24
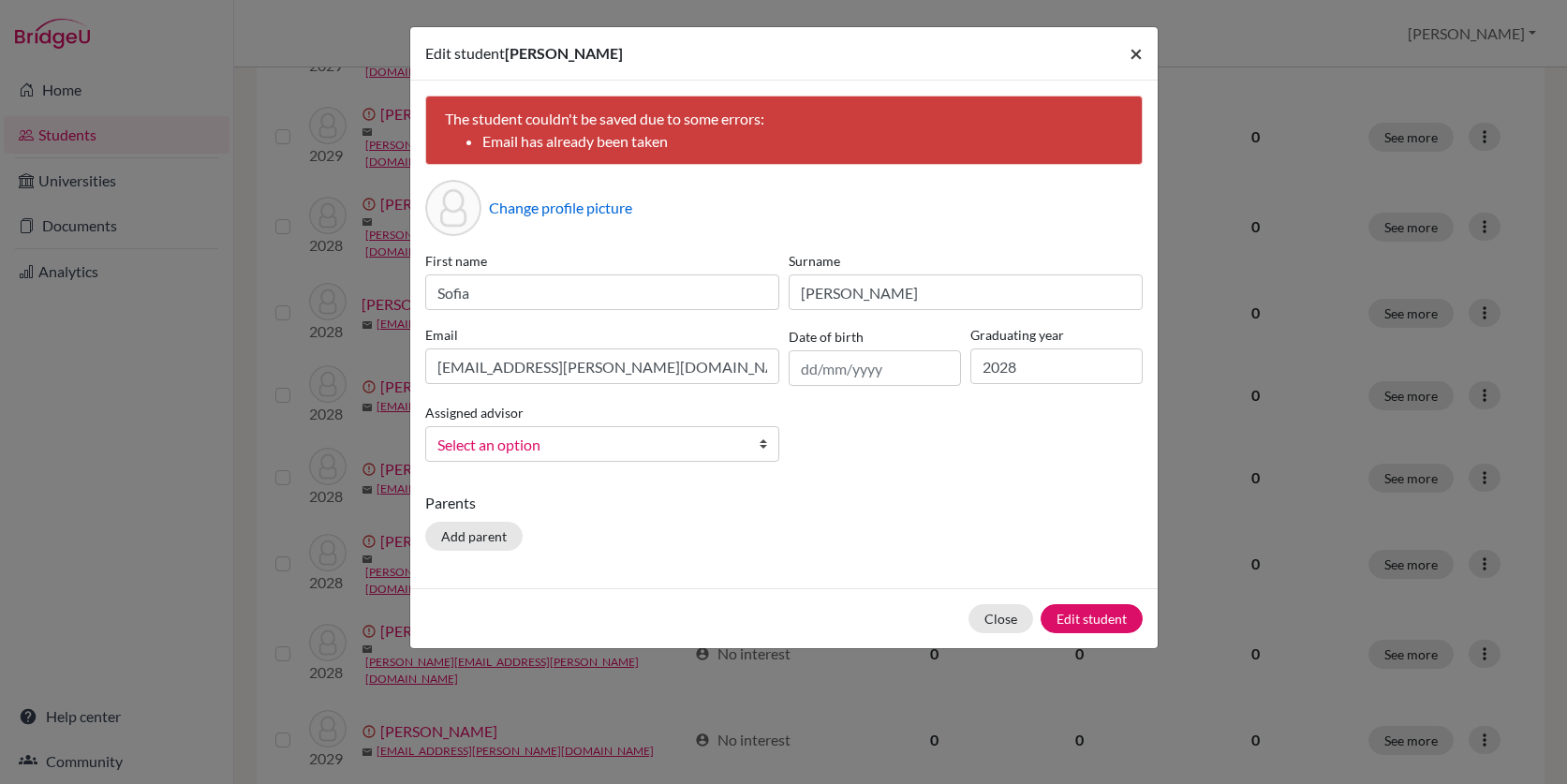
click at [1130, 52] on span "×" at bounding box center [1136, 53] width 14 height 27
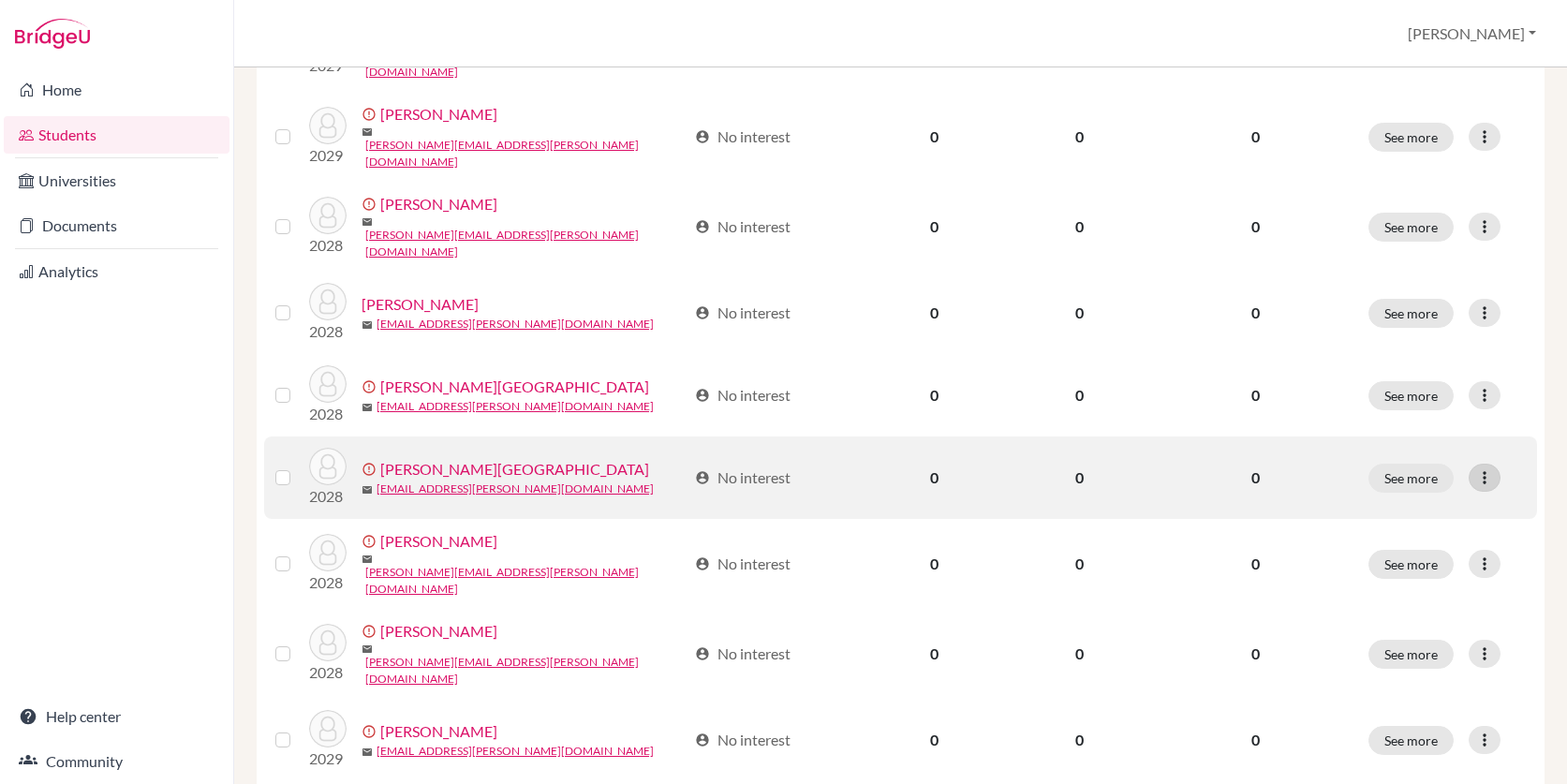
click at [1493, 468] on icon at bounding box center [1484, 477] width 18 height 18
click at [1429, 463] on button "See more" at bounding box center [1411, 478] width 85 height 29
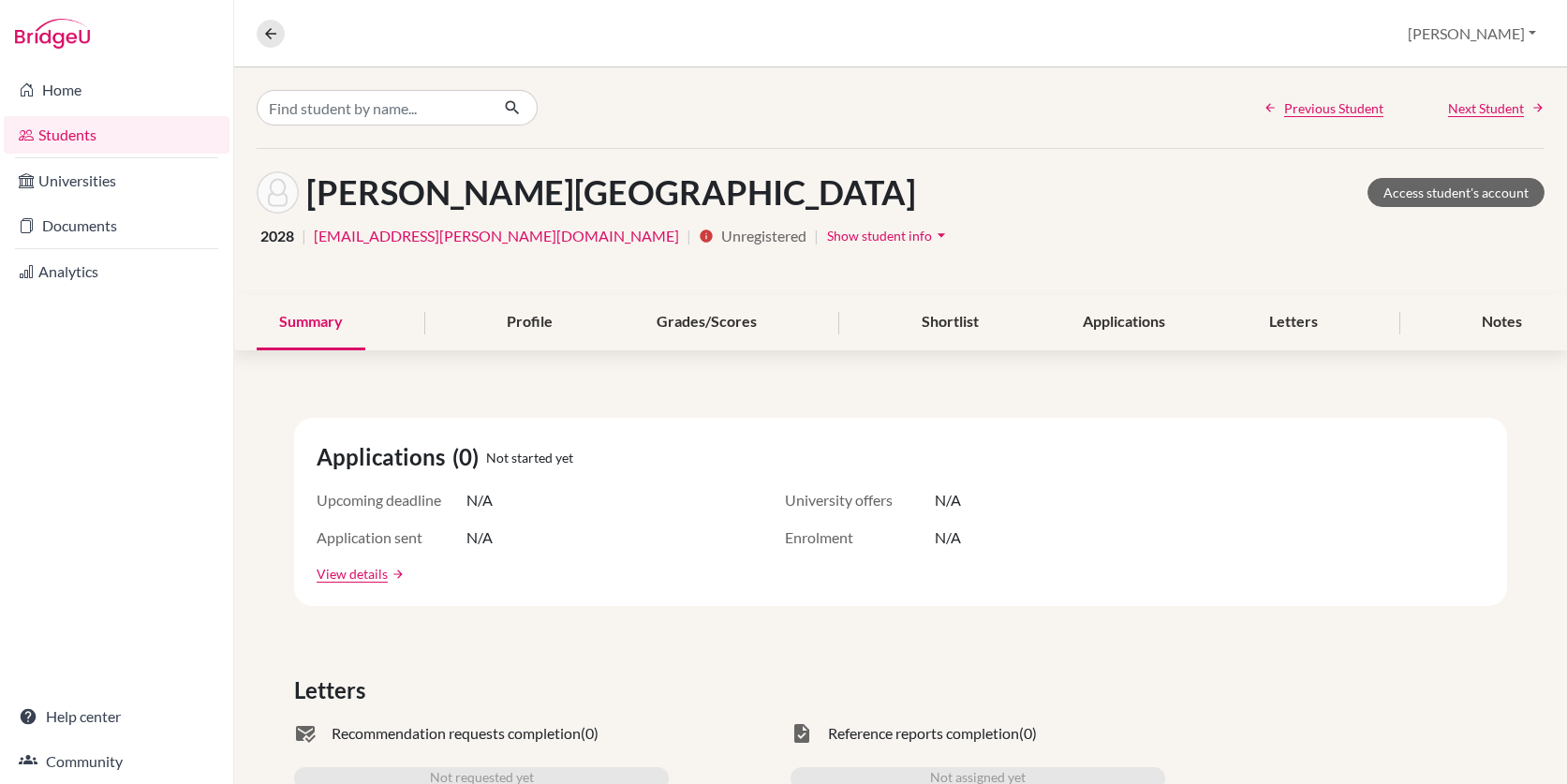
click at [932, 235] on icon "arrow_drop_down" at bounding box center [941, 235] width 18 height 18
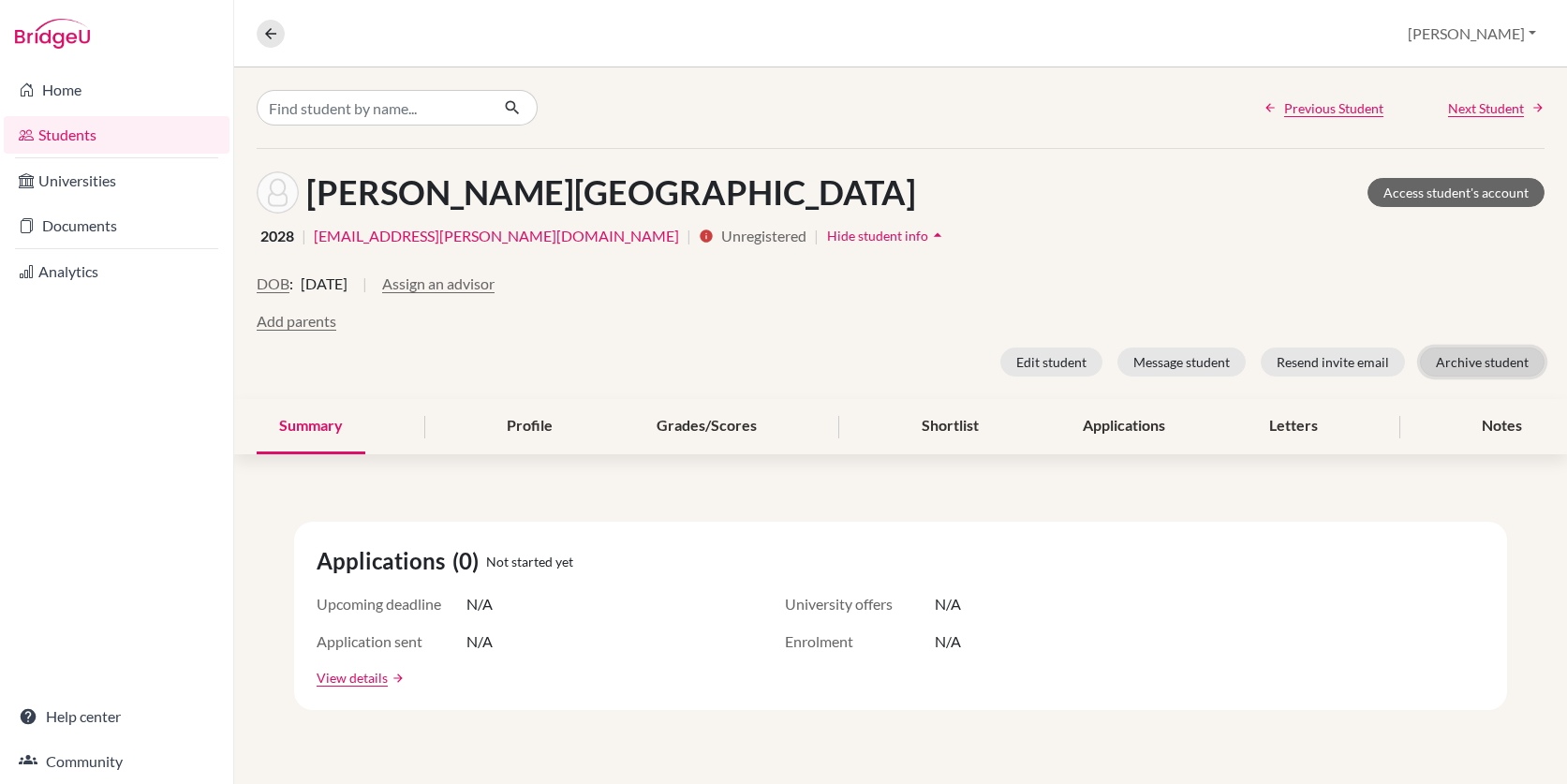
click at [1456, 367] on button "Archive student" at bounding box center [1482, 361] width 124 height 29
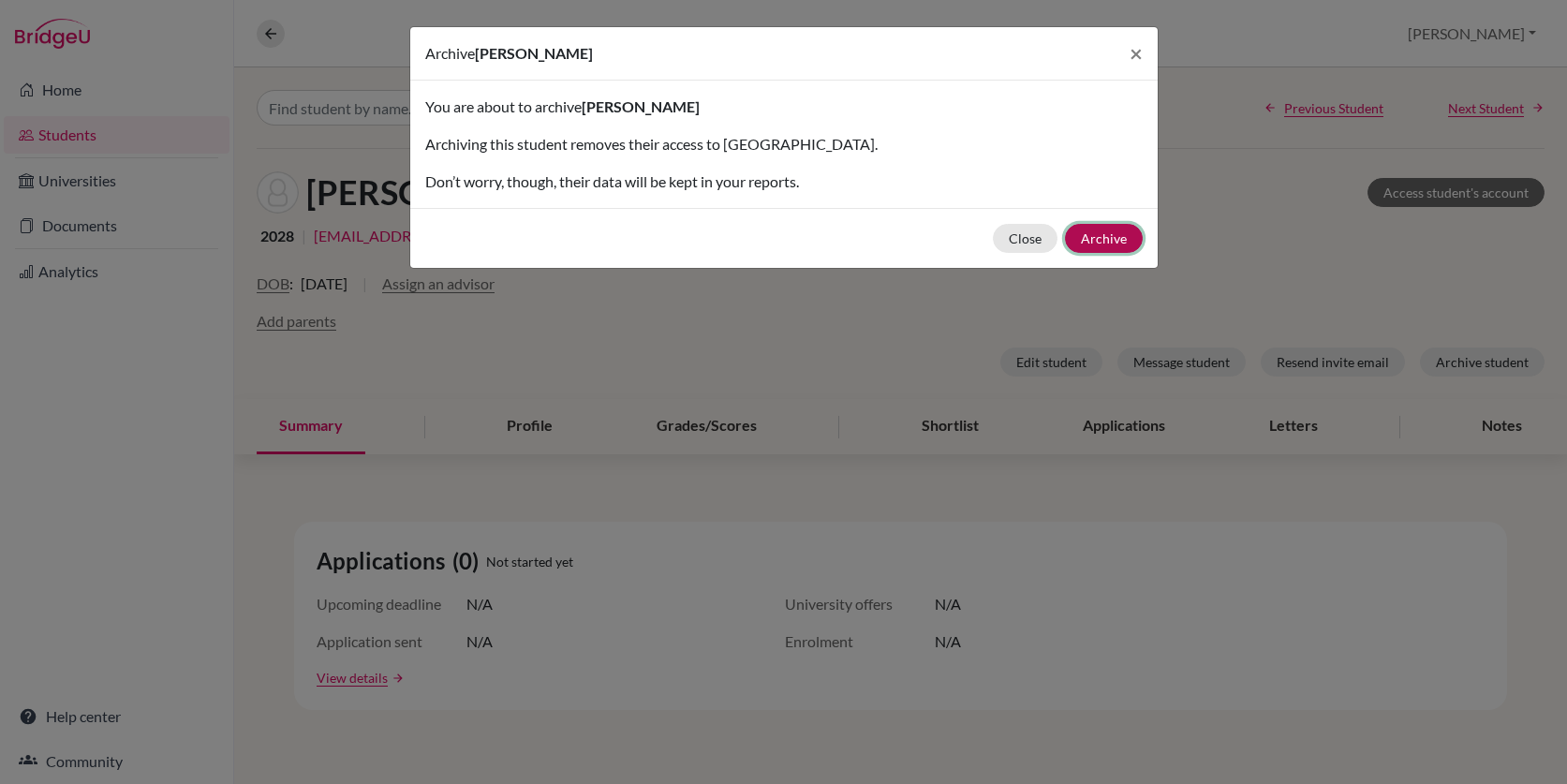
click at [1100, 228] on button "Archive" at bounding box center [1103, 238] width 78 height 29
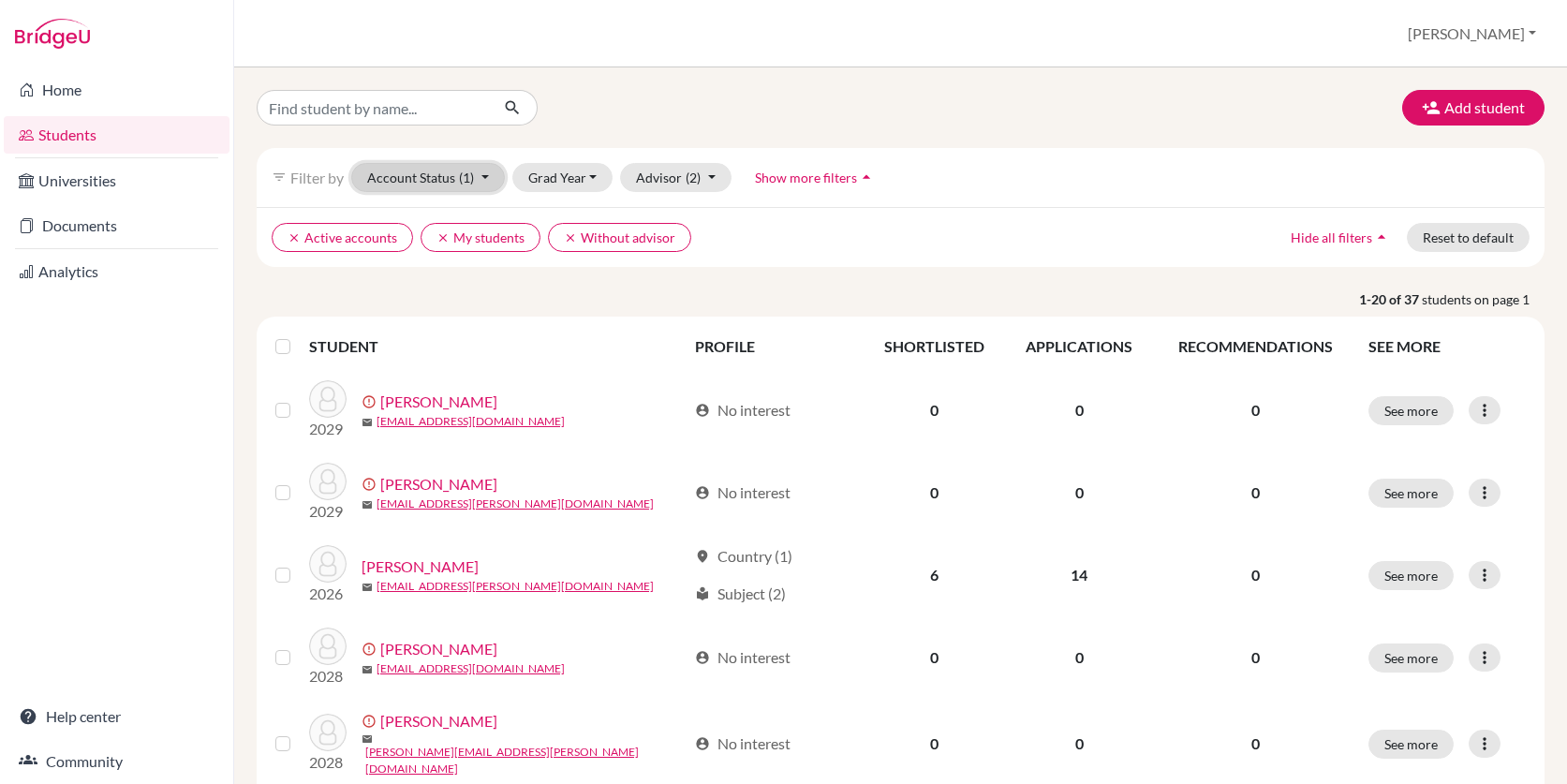
click at [488, 178] on button "Account Status (1)" at bounding box center [428, 177] width 153 height 29
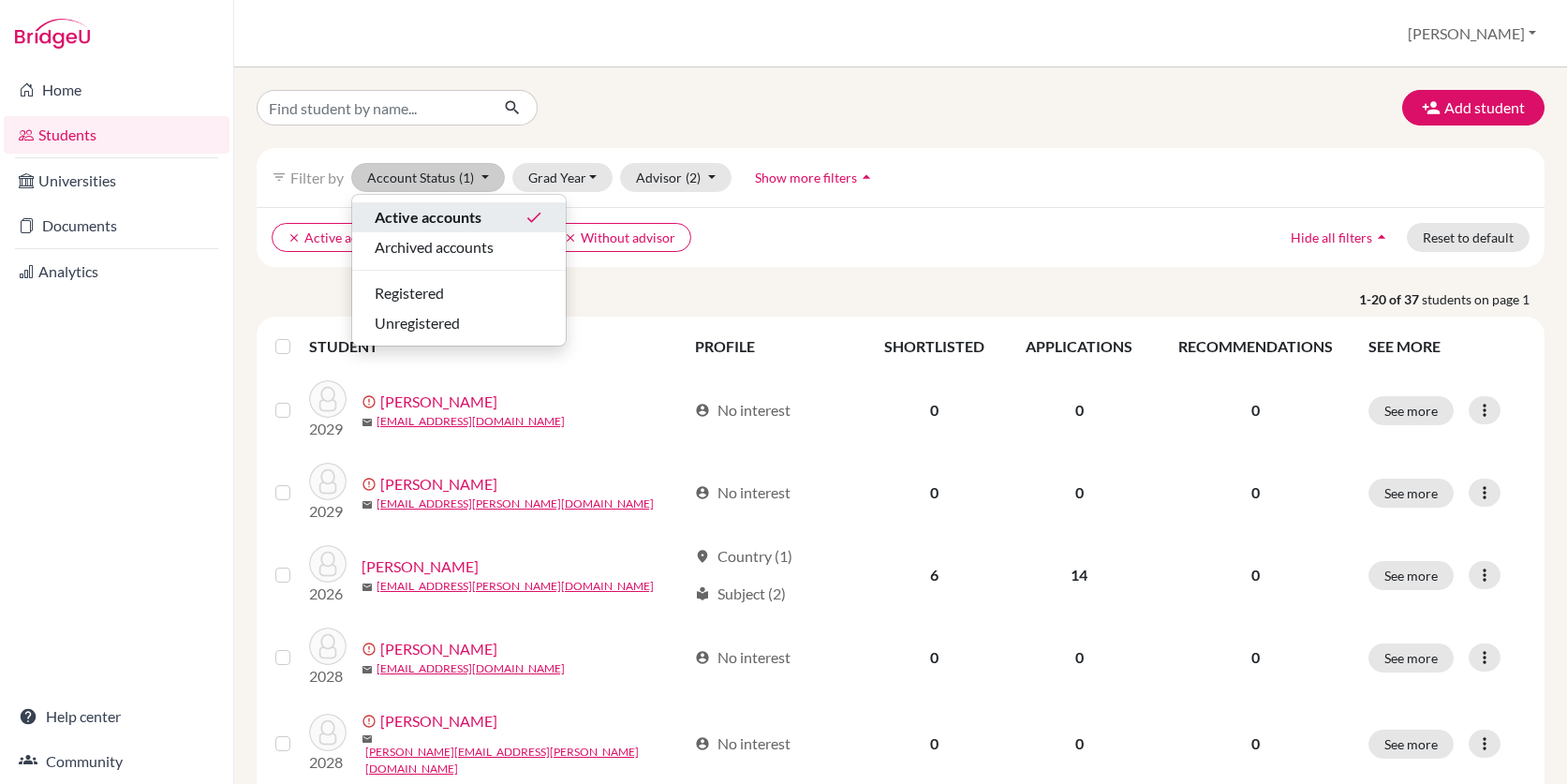
click at [485, 210] on div "Active accounts done" at bounding box center [459, 217] width 169 height 22
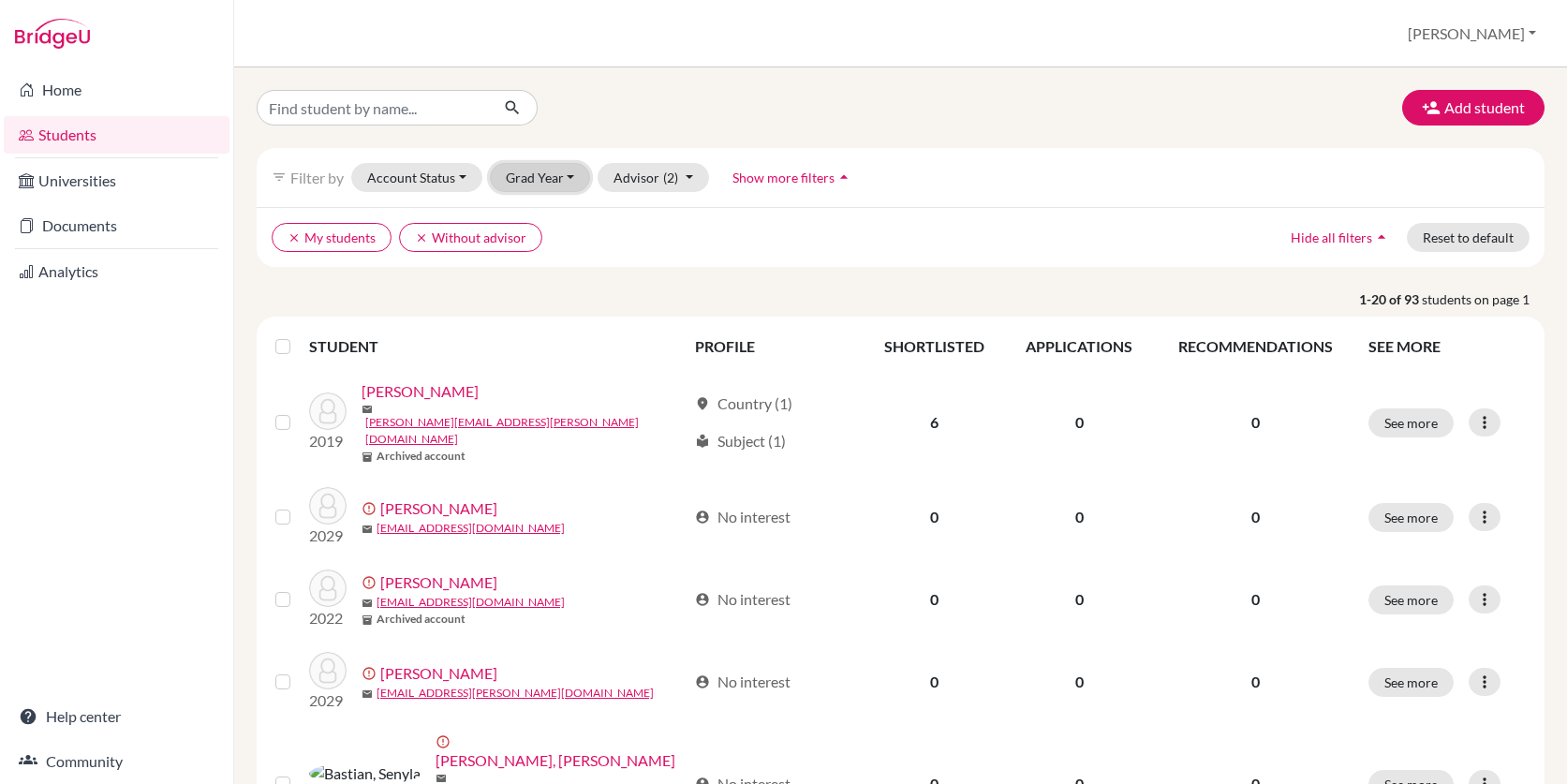
click at [548, 179] on button "Grad Year" at bounding box center [540, 177] width 101 height 29
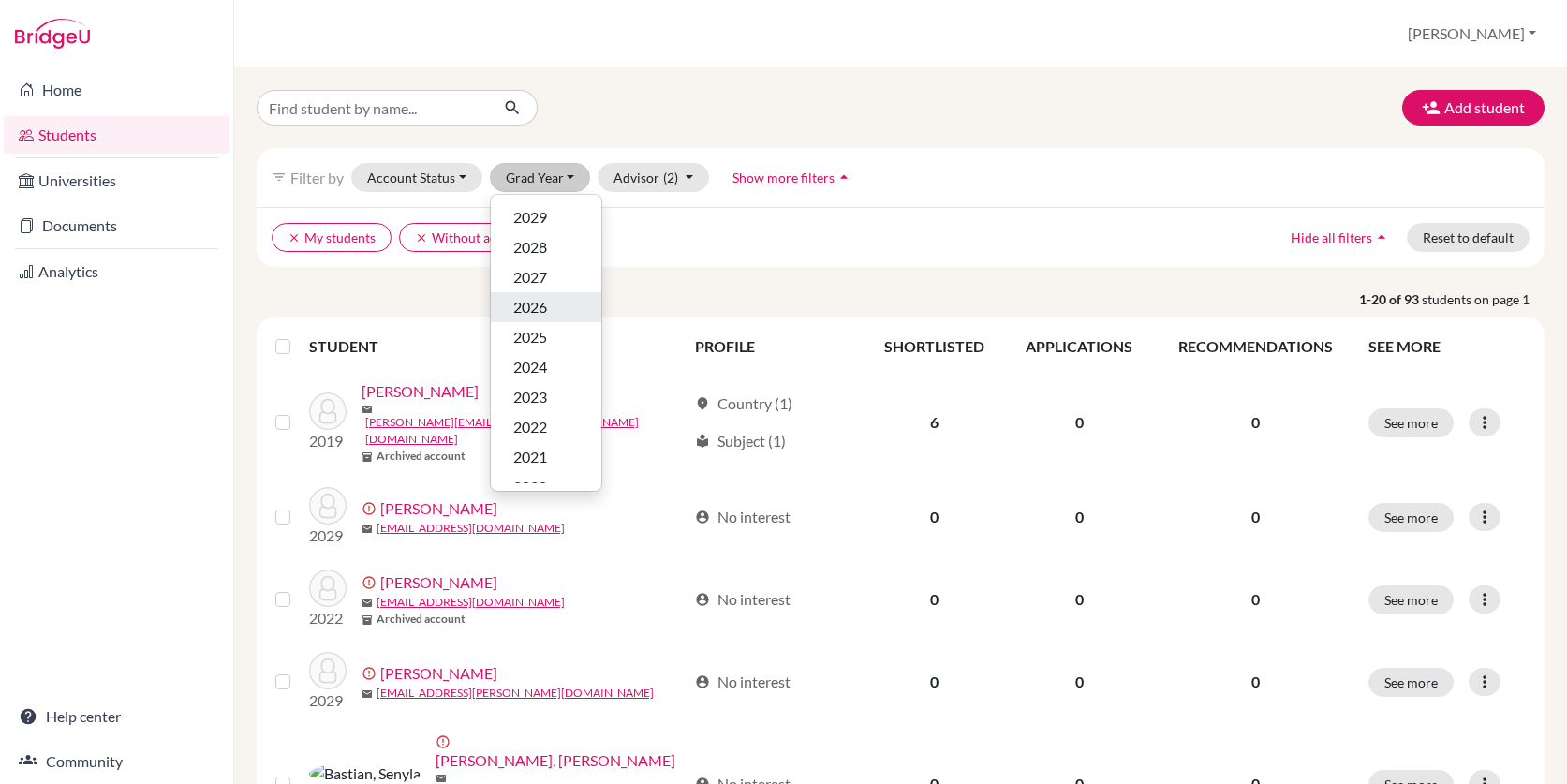
click at [551, 300] on div "2026" at bounding box center [546, 306] width 66 height 22
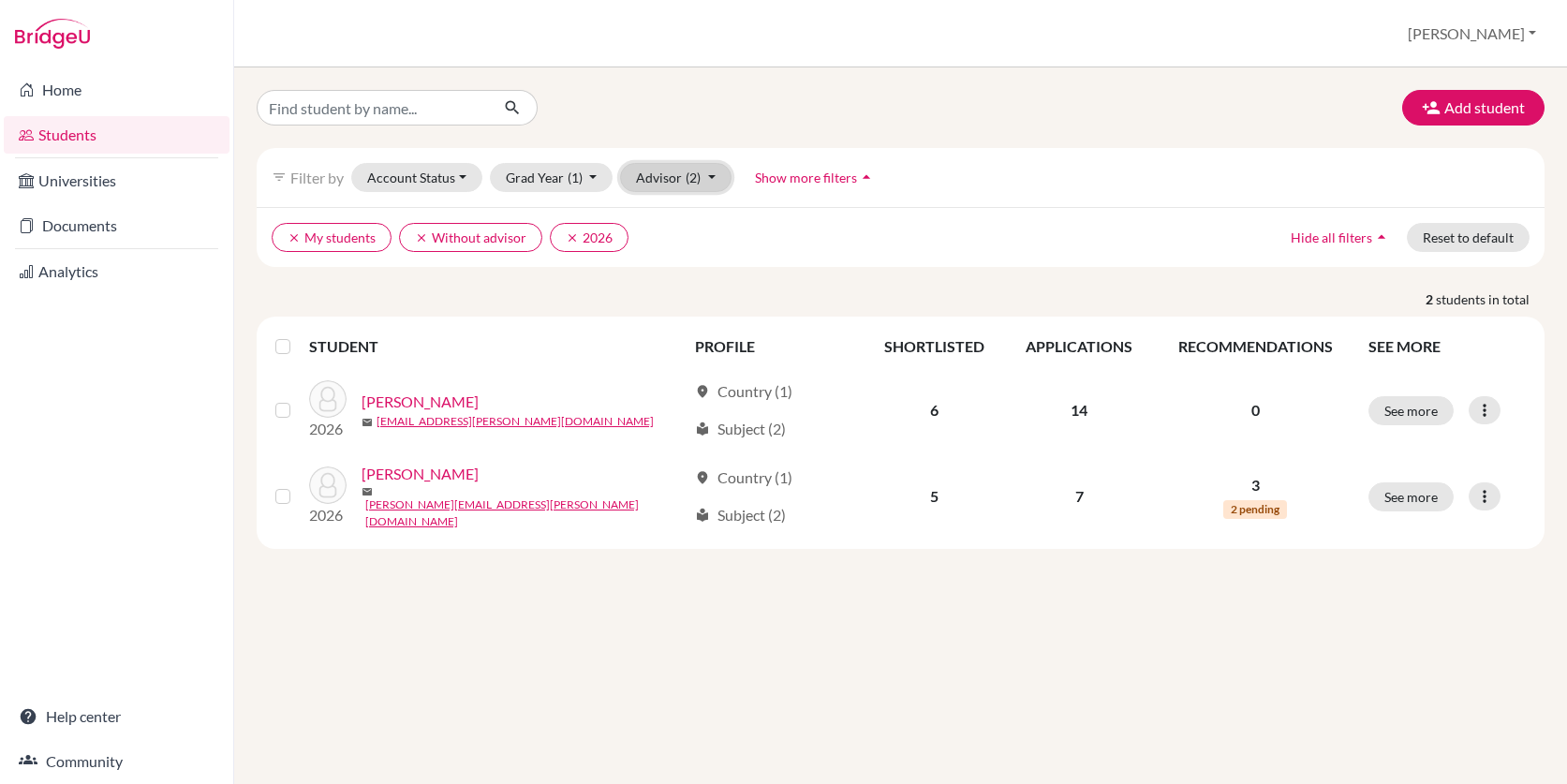
click at [701, 171] on button "Advisor (2)" at bounding box center [675, 177] width 112 height 29
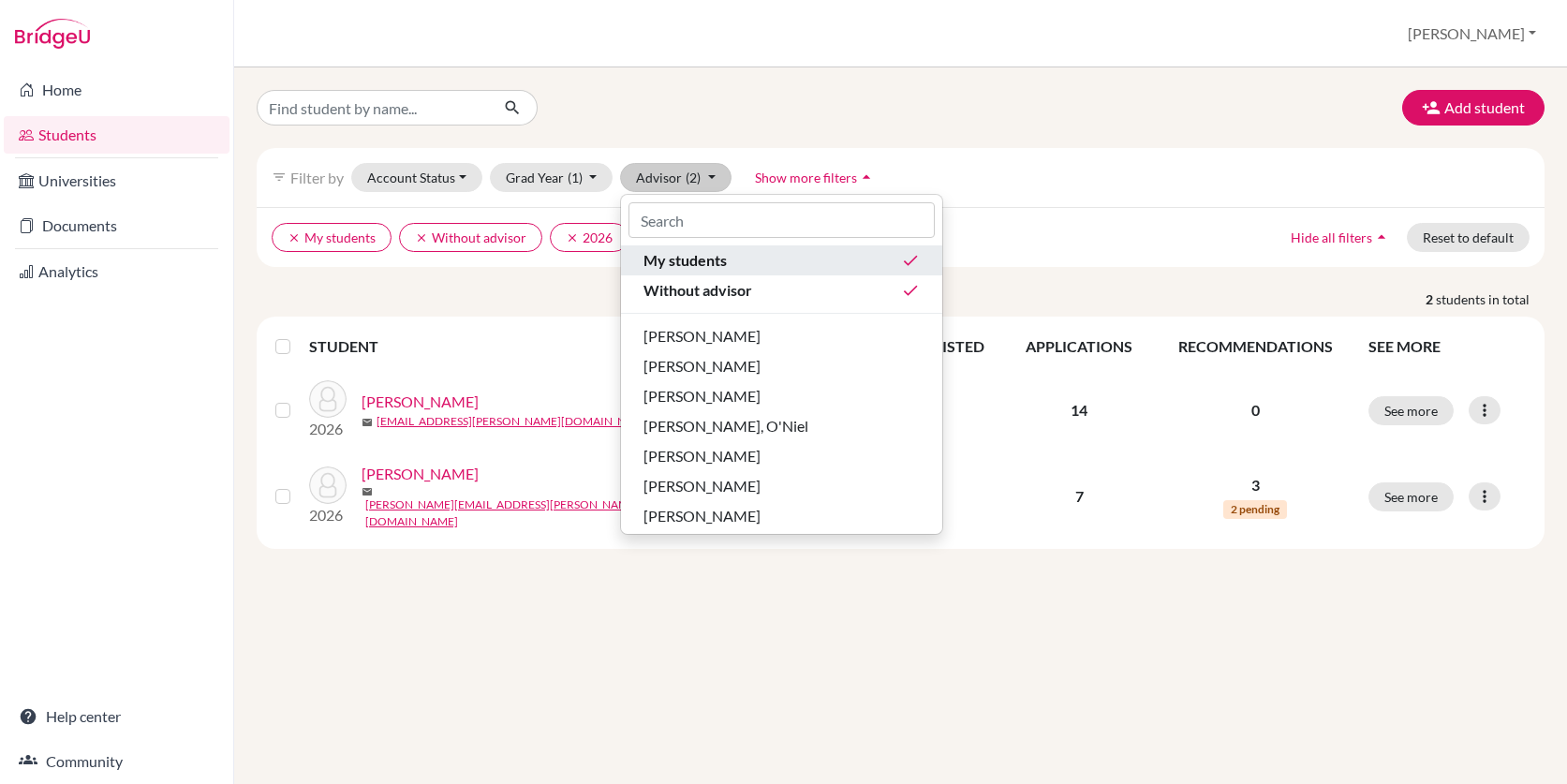
click at [702, 262] on span "My students" at bounding box center [686, 260] width 83 height 22
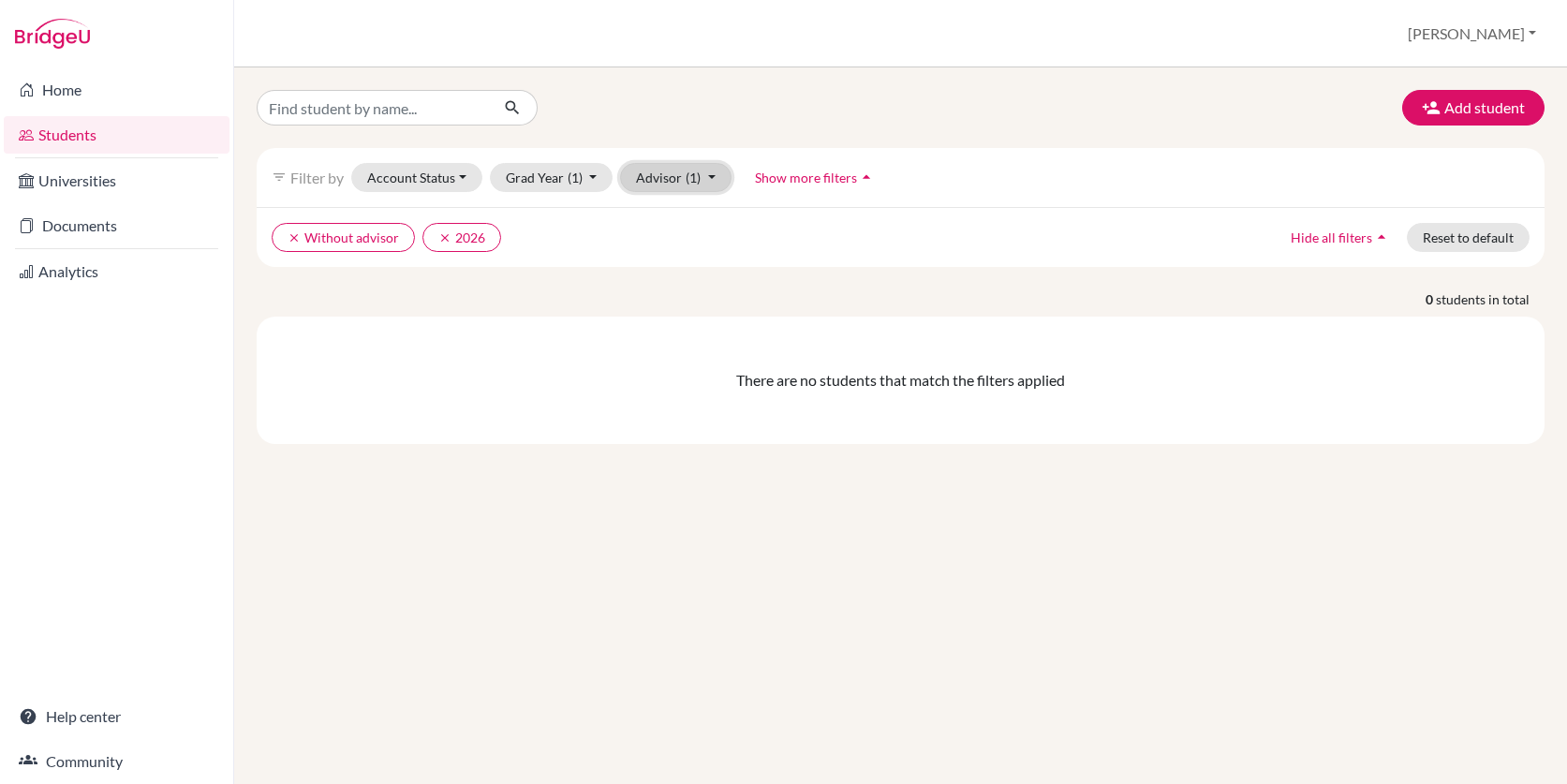
click at [708, 179] on button "Advisor (1)" at bounding box center [675, 177] width 112 height 29
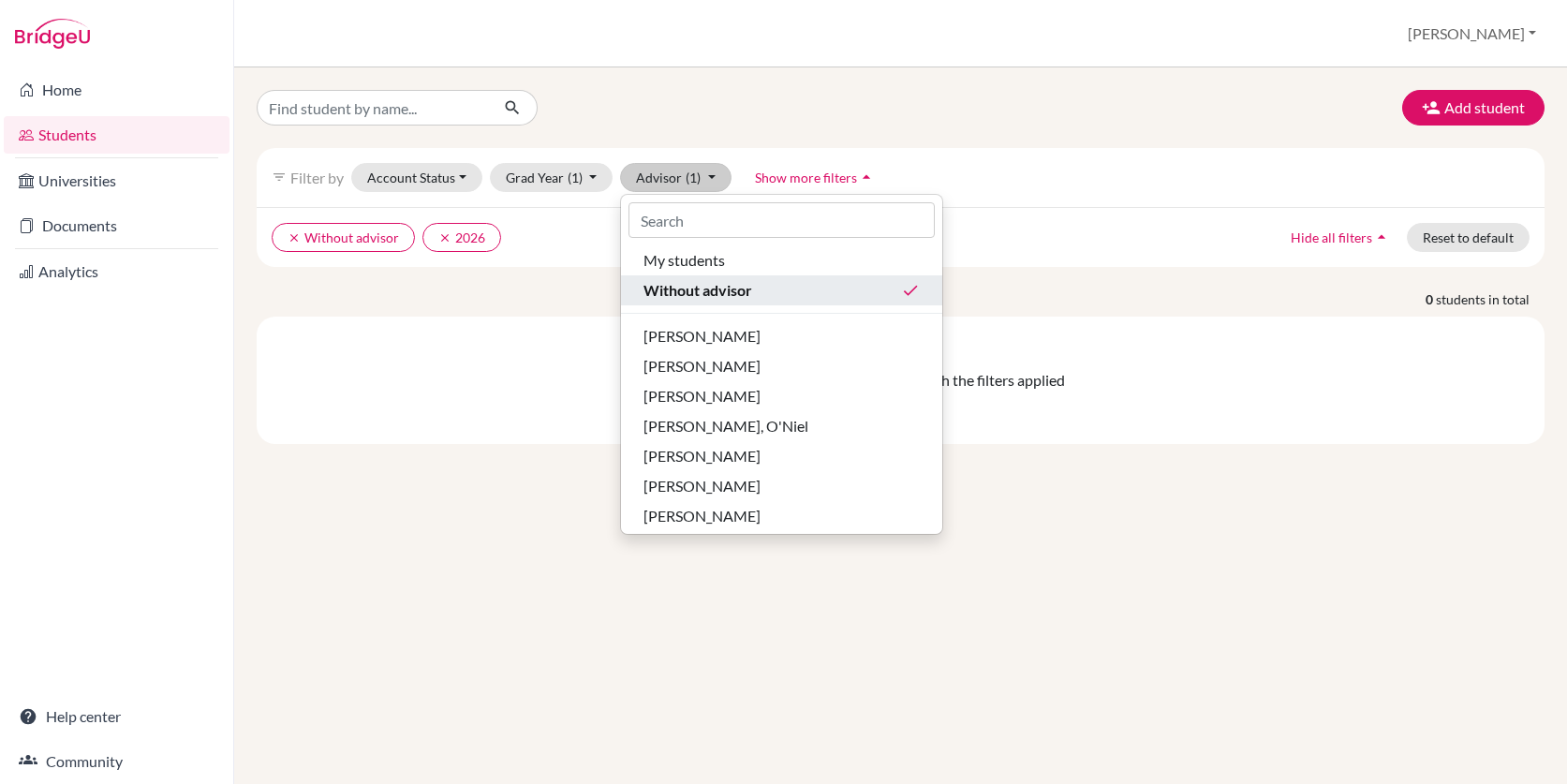
click at [711, 285] on span "Without advisor" at bounding box center [698, 290] width 109 height 22
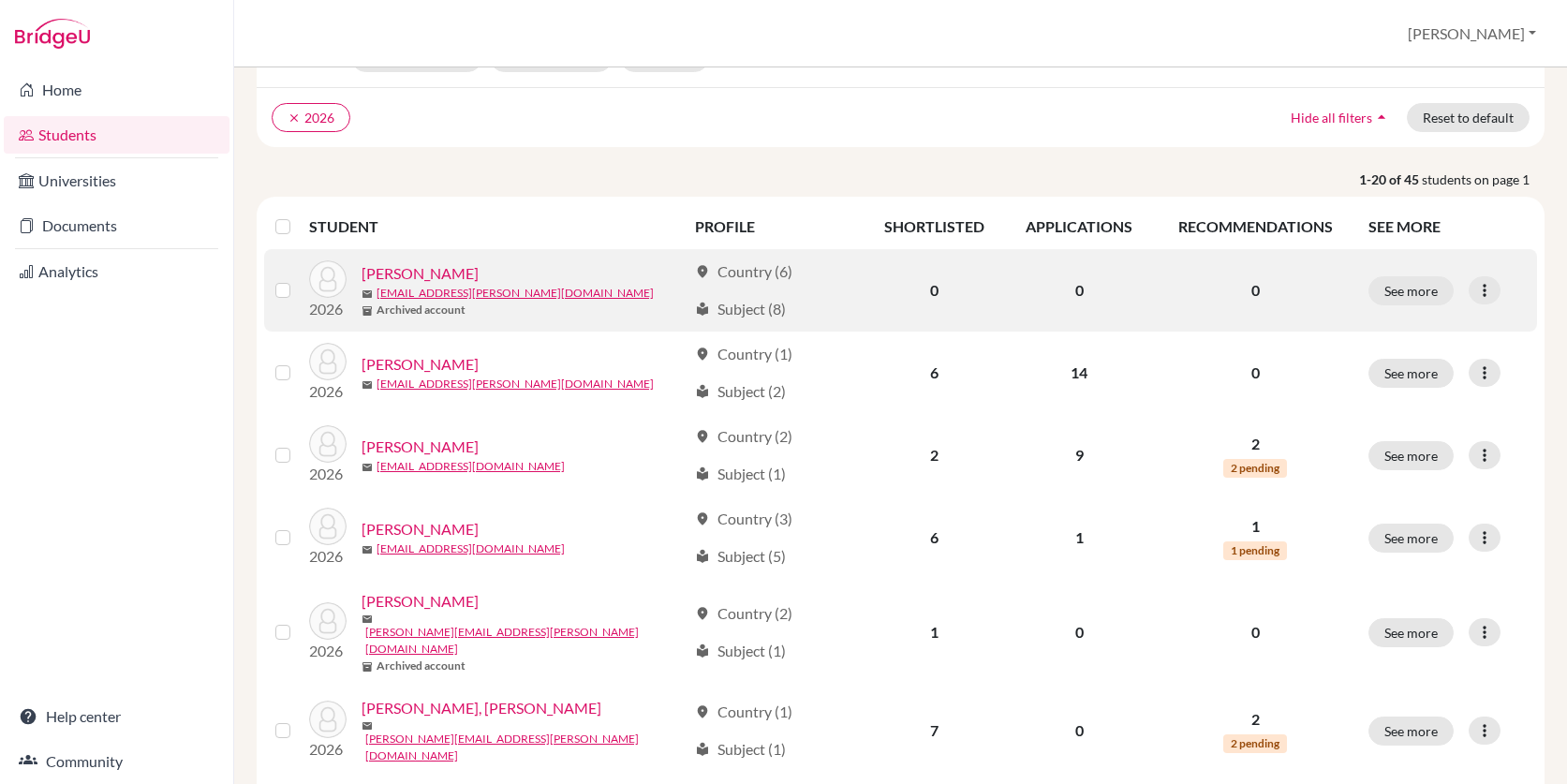
scroll to position [126, 0]
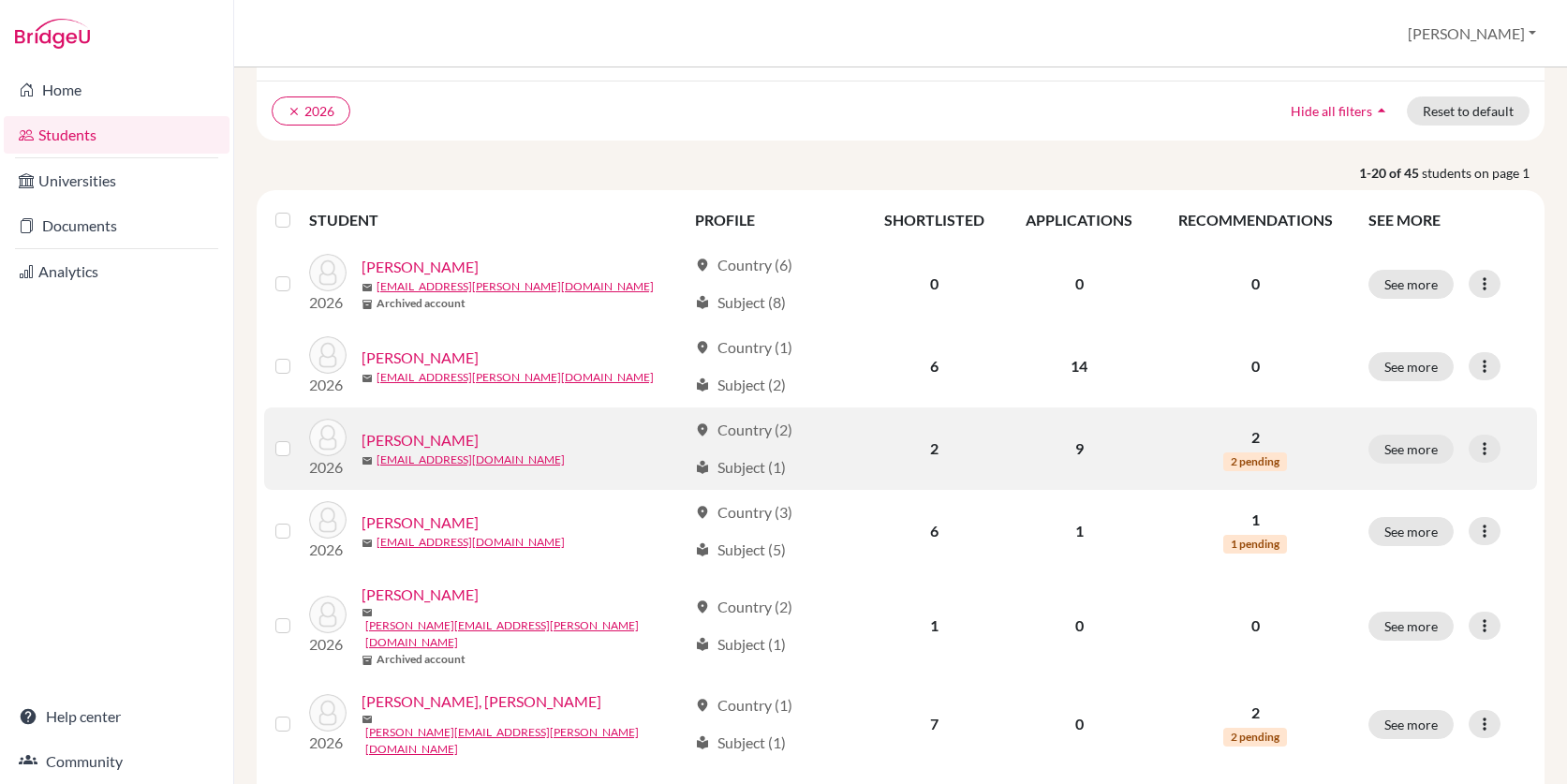
click at [433, 440] on link "Bethell, Camryn" at bounding box center [420, 439] width 117 height 22
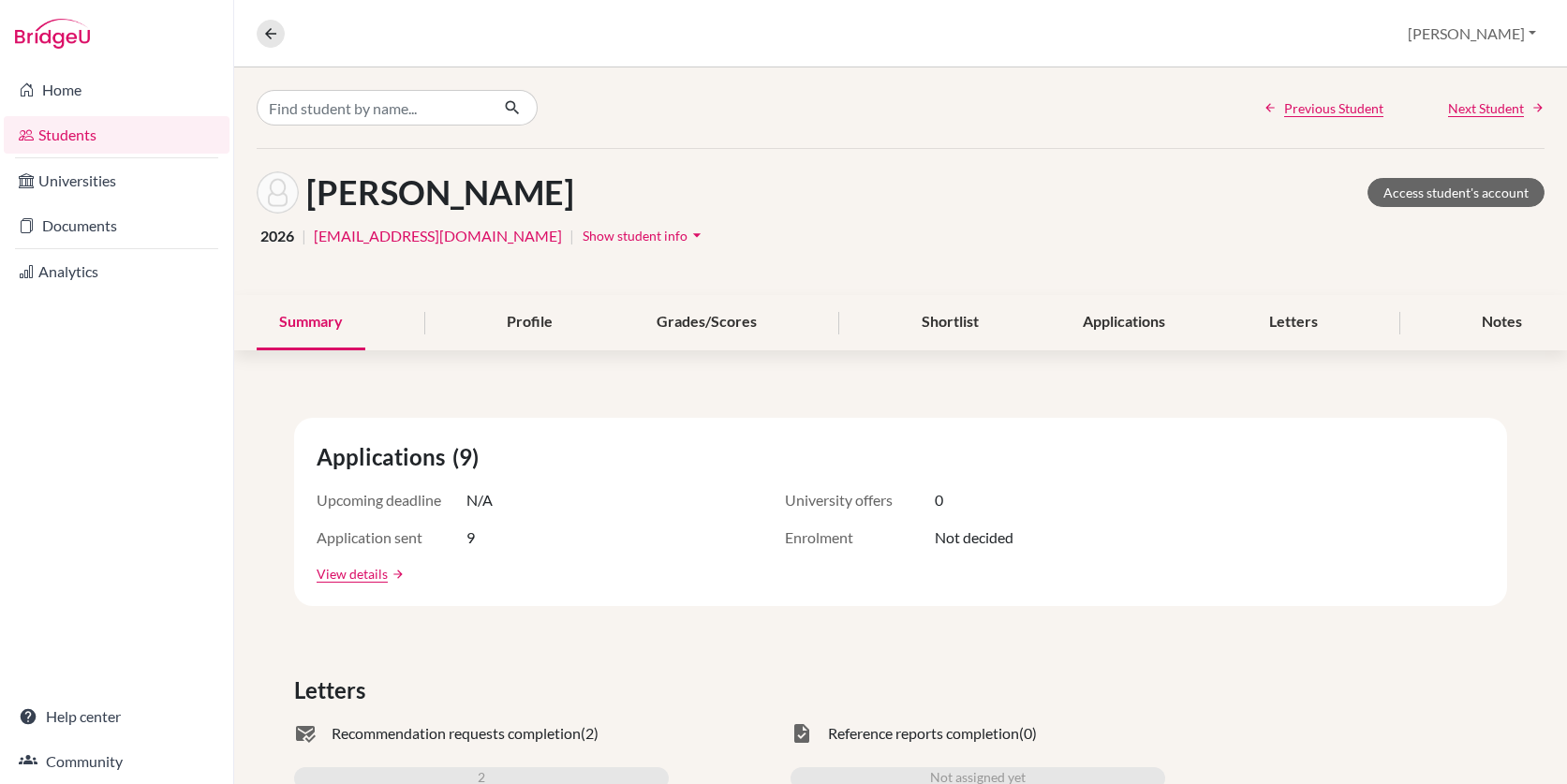
click at [688, 231] on icon "arrow_drop_down" at bounding box center [696, 235] width 18 height 18
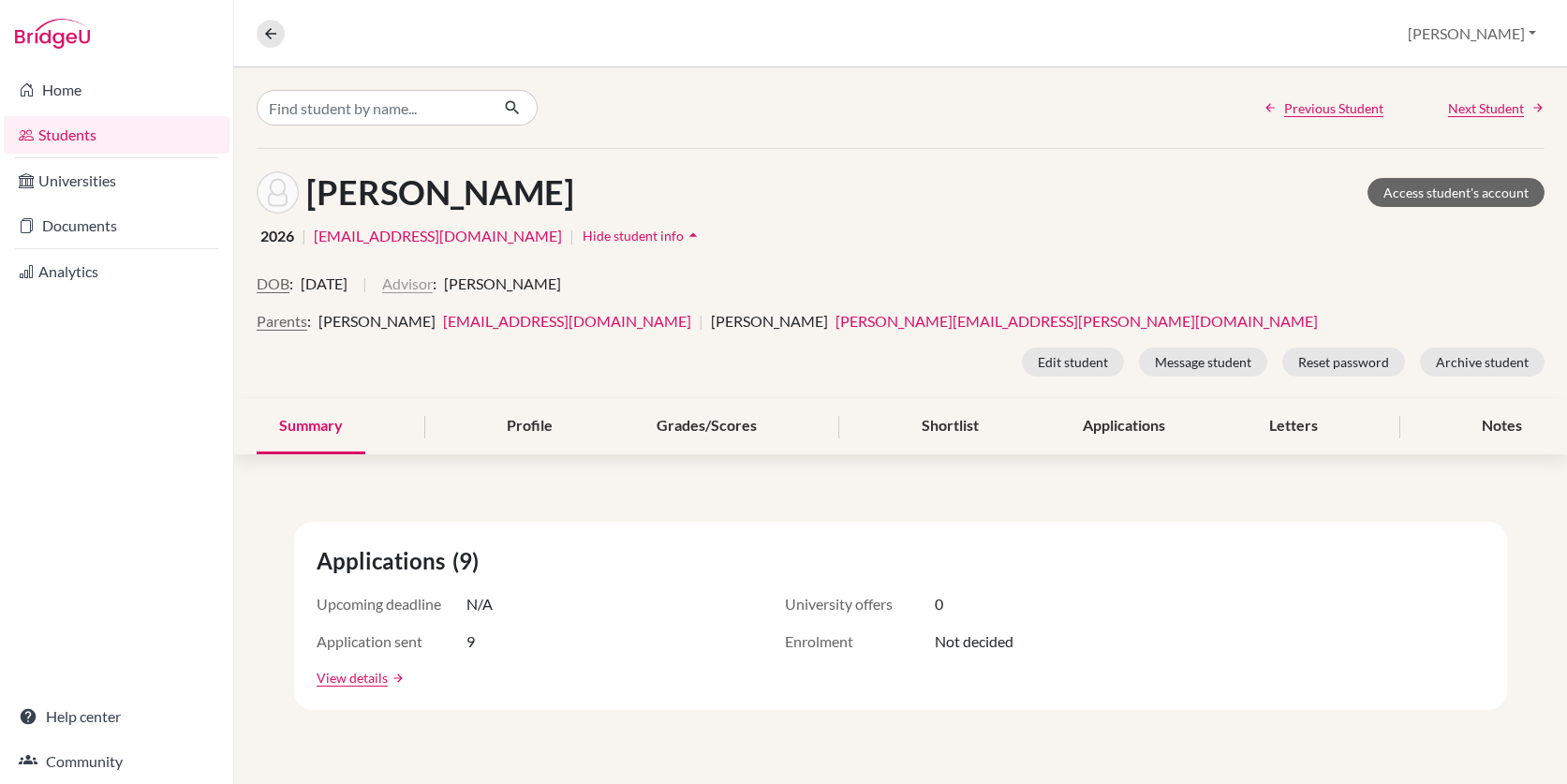
click at [432, 286] on button "Advisor" at bounding box center [407, 283] width 50 height 22
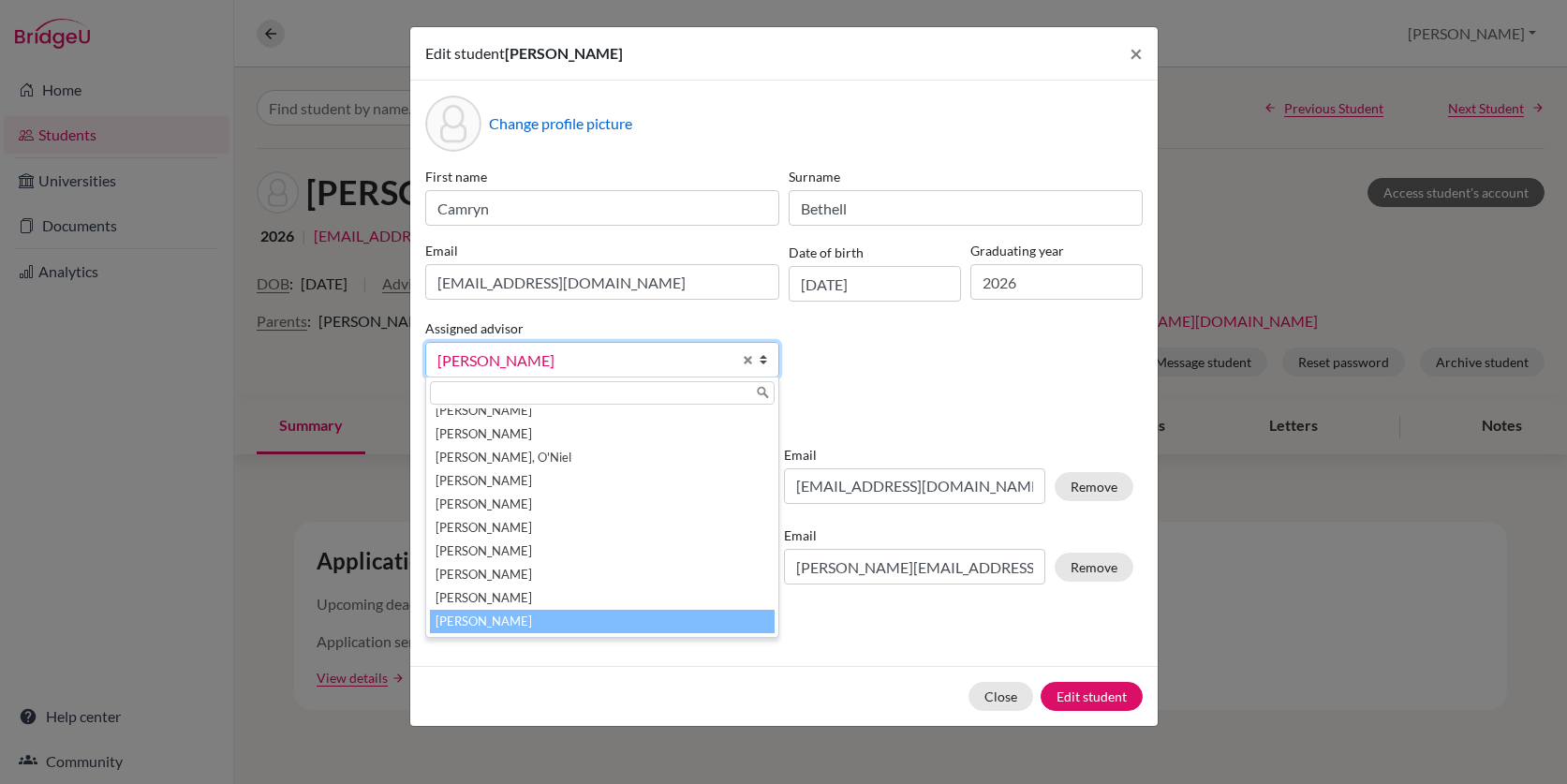
scroll to position [23, 0]
click at [537, 355] on span "Select an option" at bounding box center [584, 360] width 294 height 24
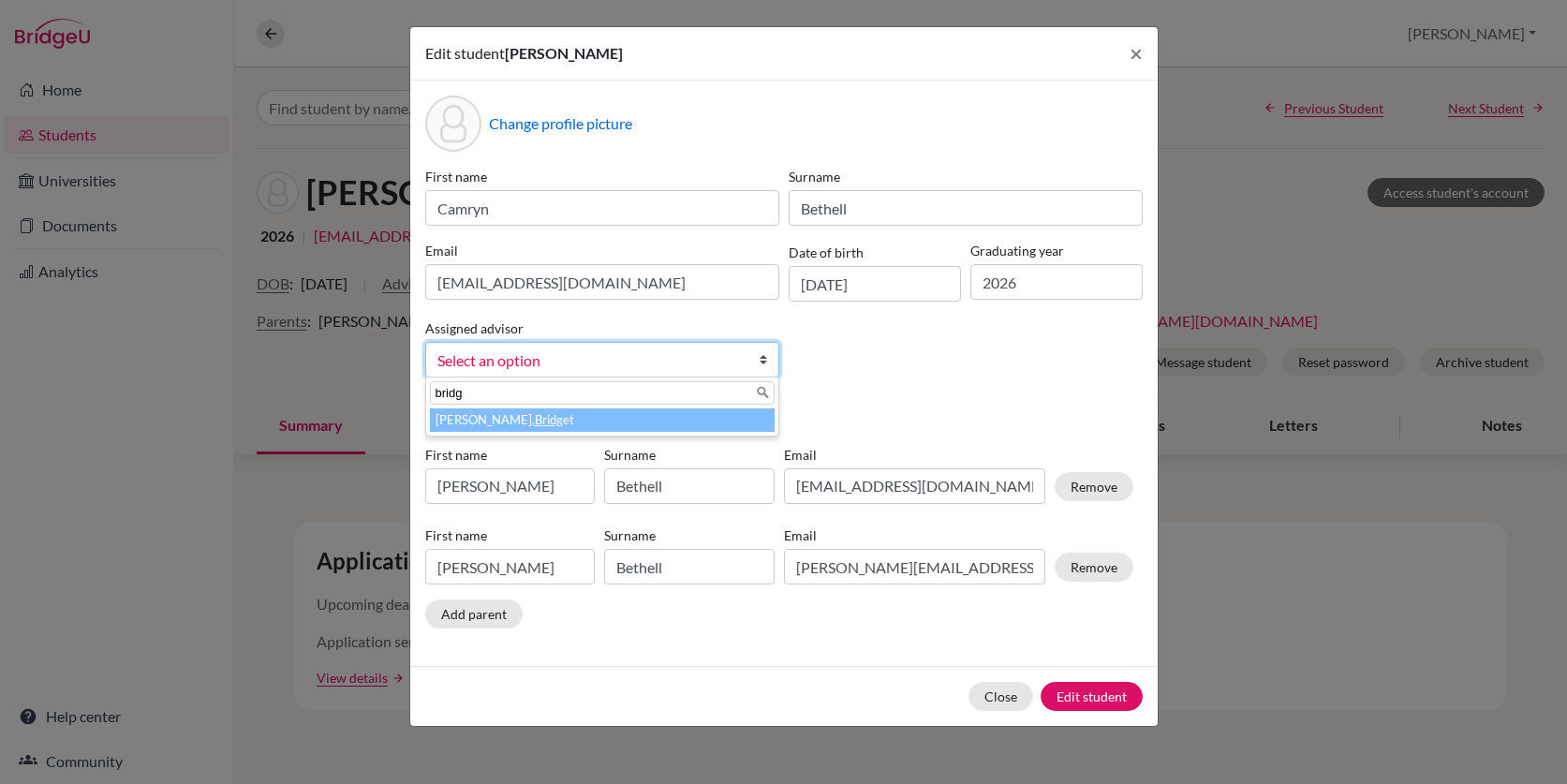
type input "bridg"
click at [535, 420] on em "Bridg" at bounding box center [549, 419] width 28 height 15
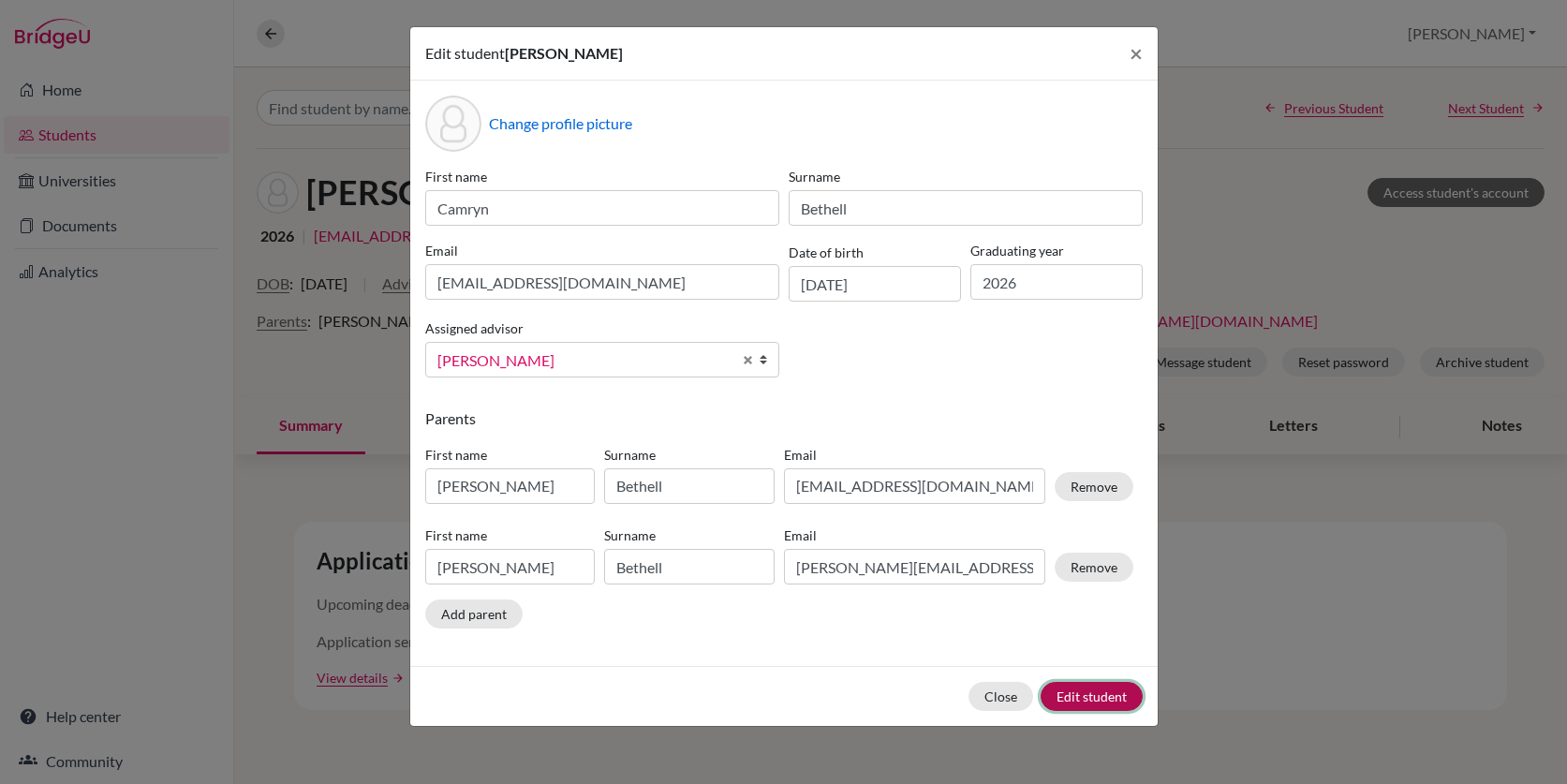
click at [1070, 696] on button "Edit student" at bounding box center [1091, 696] width 102 height 29
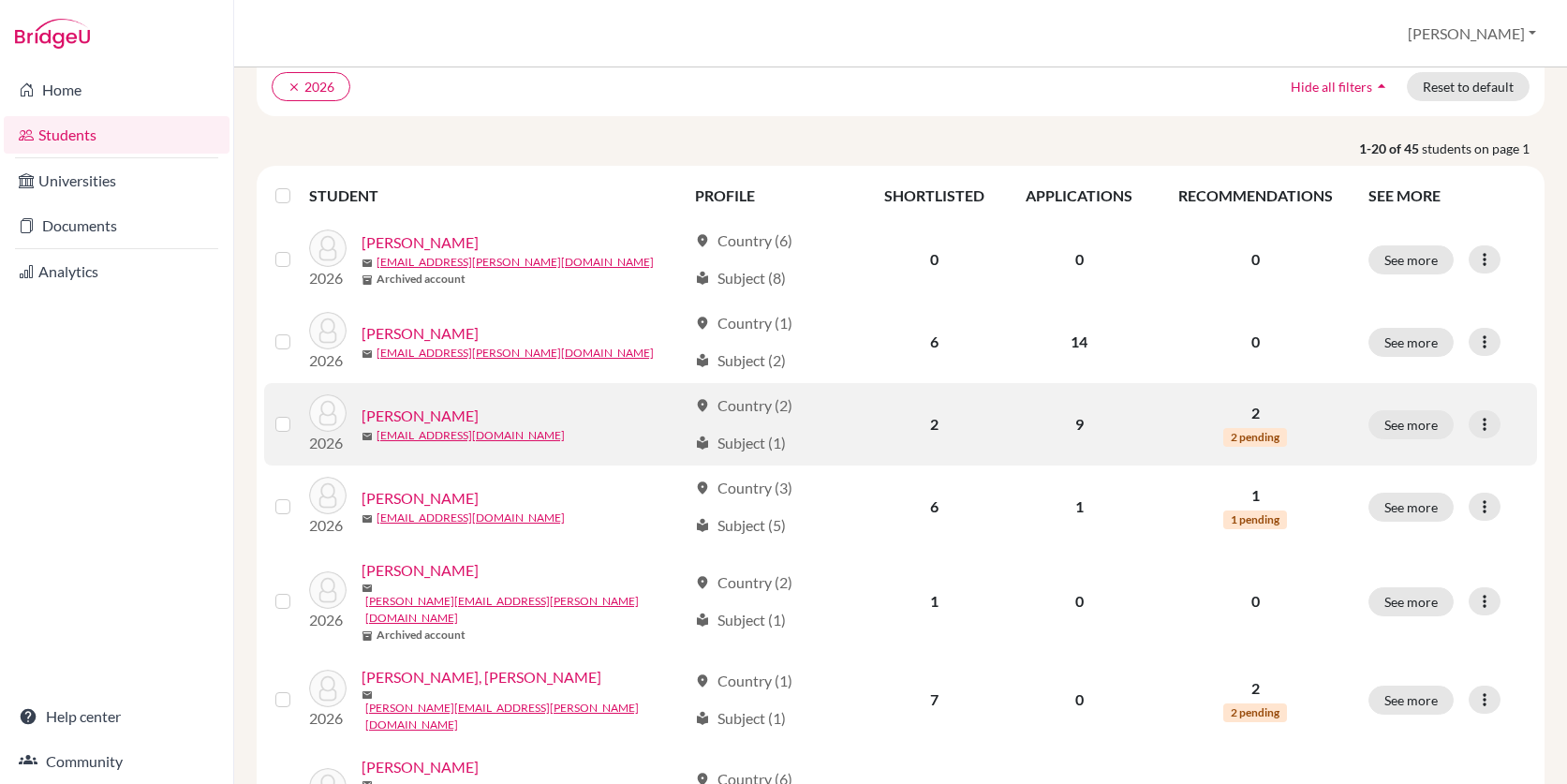
scroll to position [194, 0]
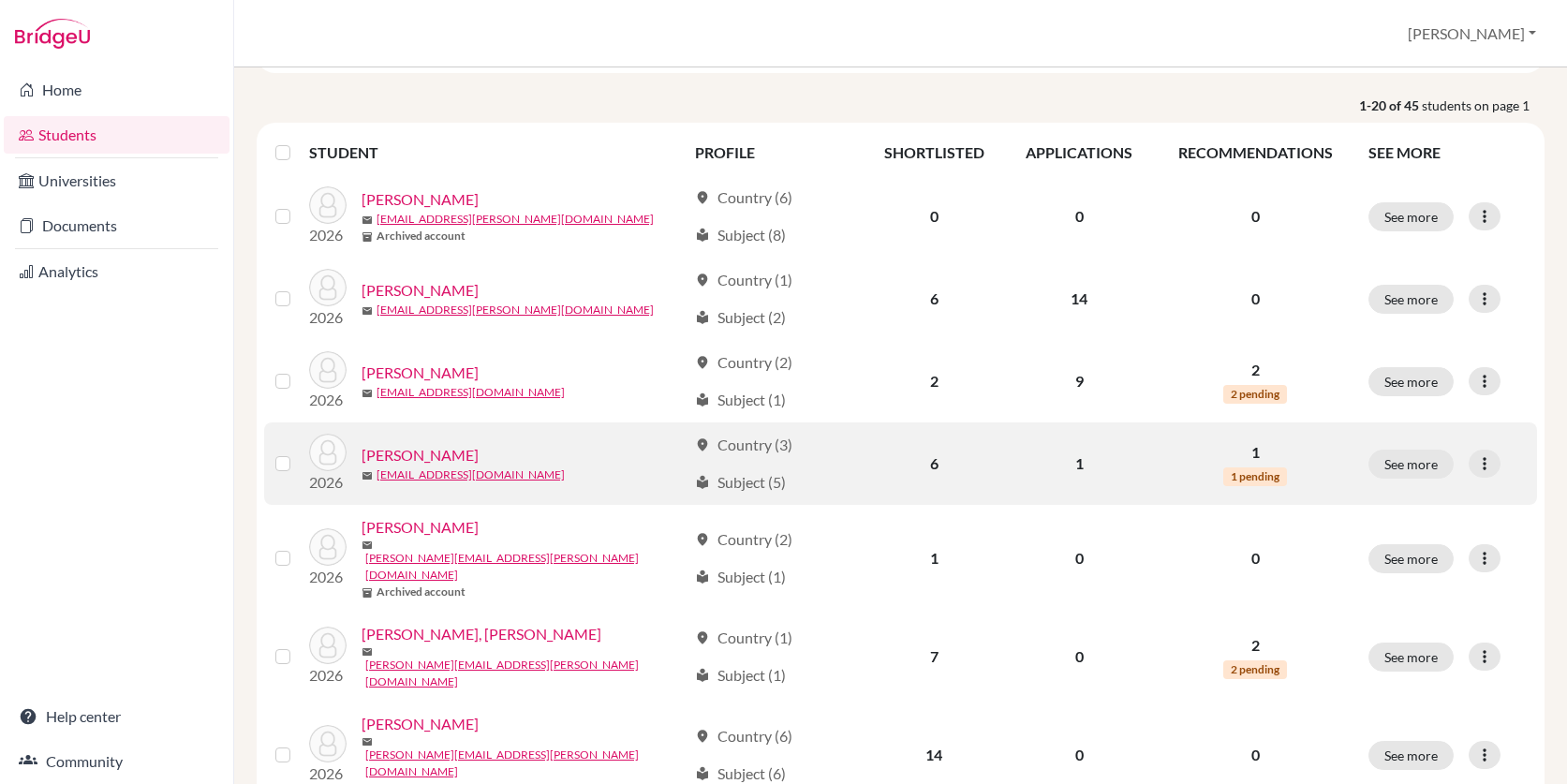
click at [437, 455] on link "Briard, Sophia" at bounding box center [420, 455] width 117 height 22
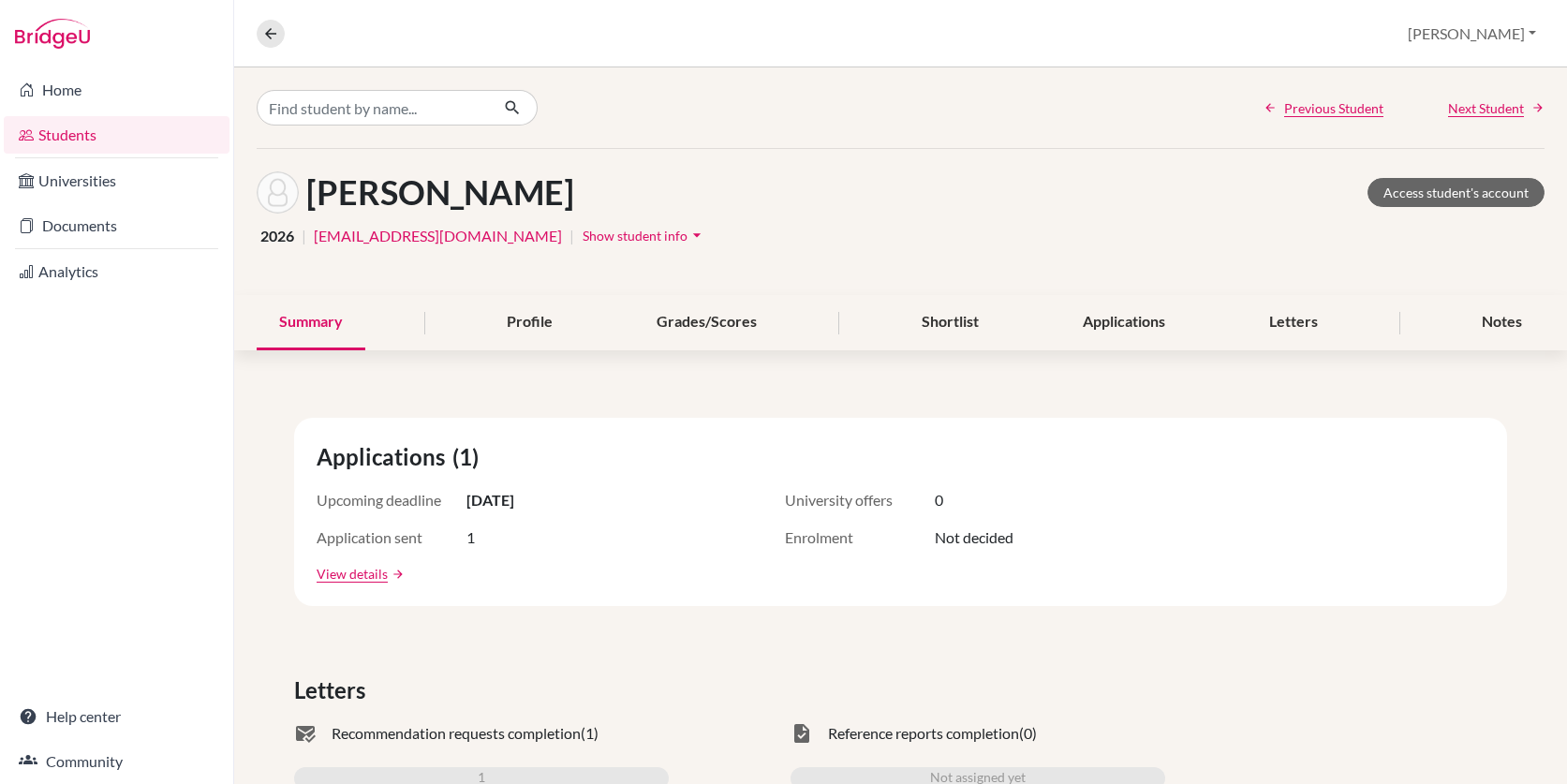
click at [688, 230] on icon "arrow_drop_down" at bounding box center [696, 235] width 18 height 18
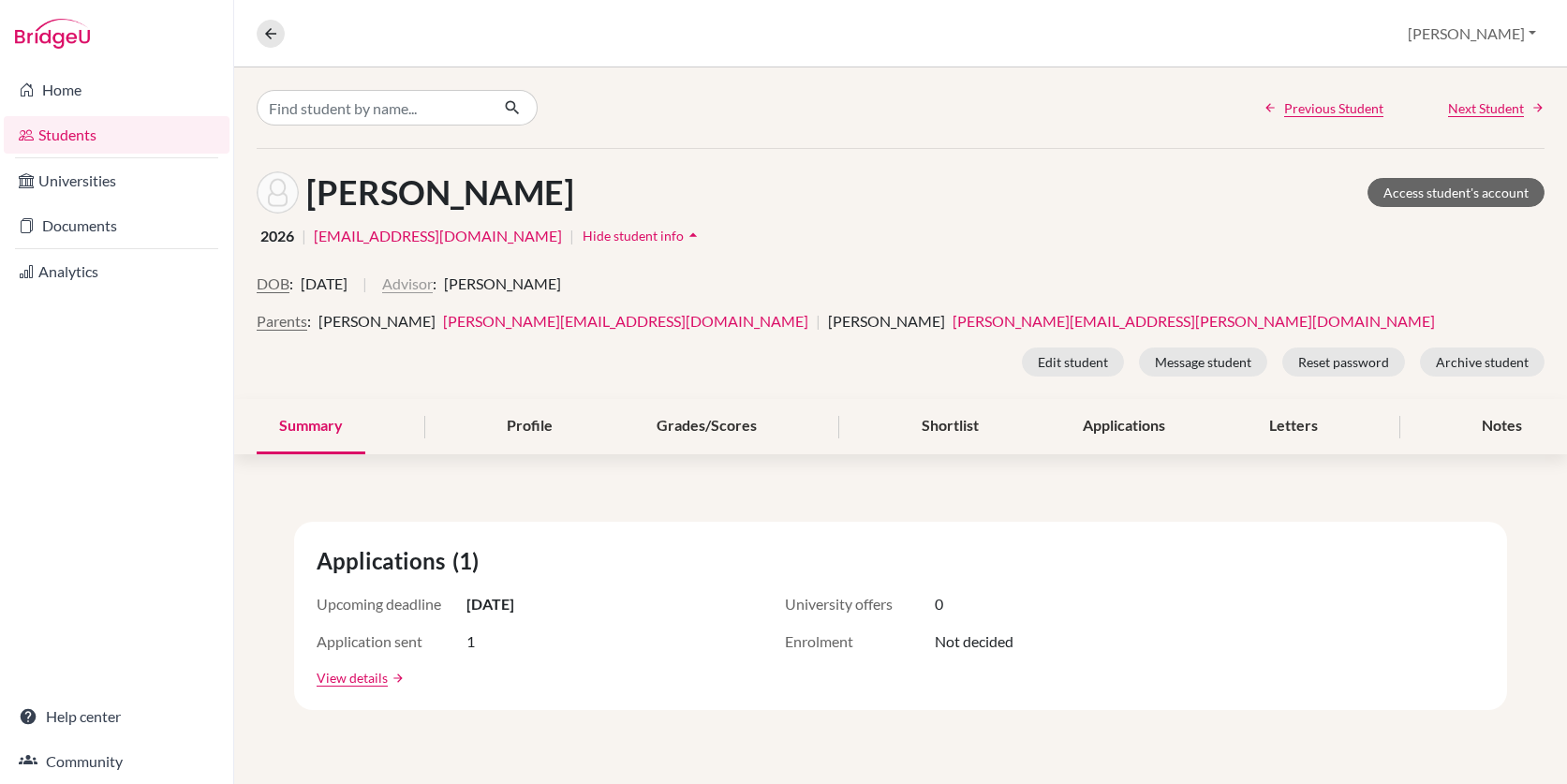
click at [432, 287] on button "Advisor" at bounding box center [407, 283] width 50 height 22
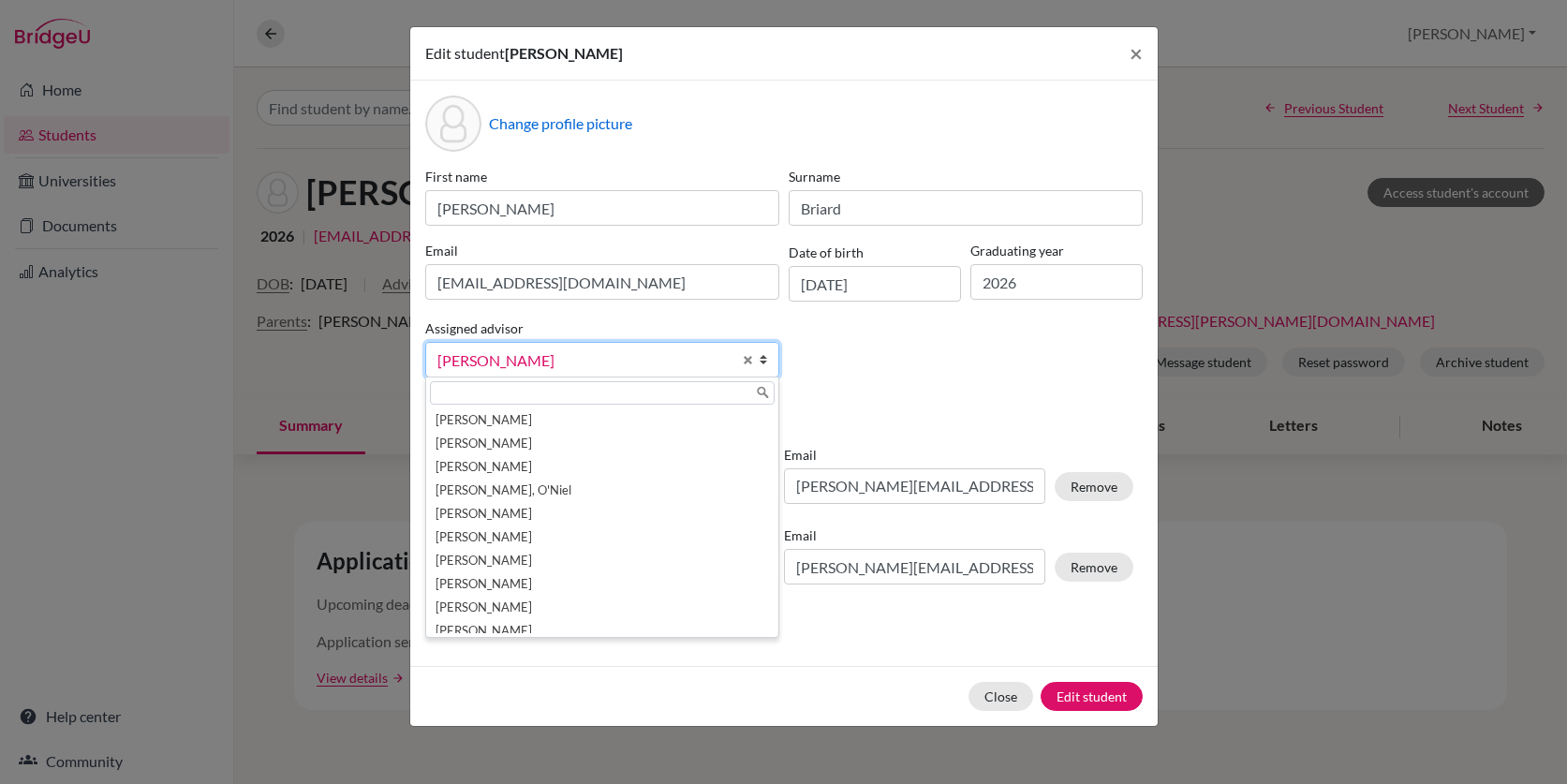
scroll to position [33, 0]
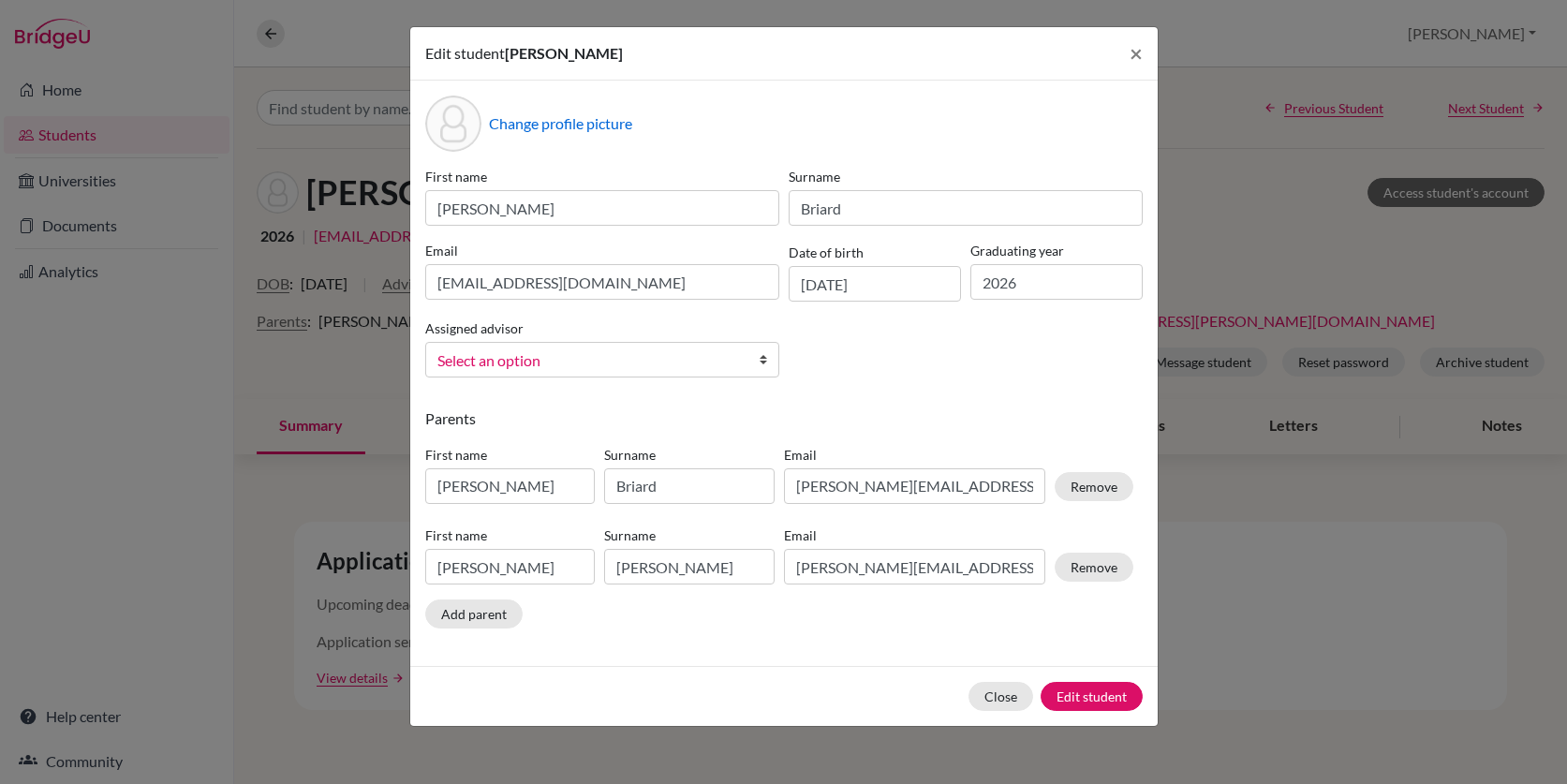
click at [554, 355] on span "Select an option" at bounding box center [584, 360] width 294 height 24
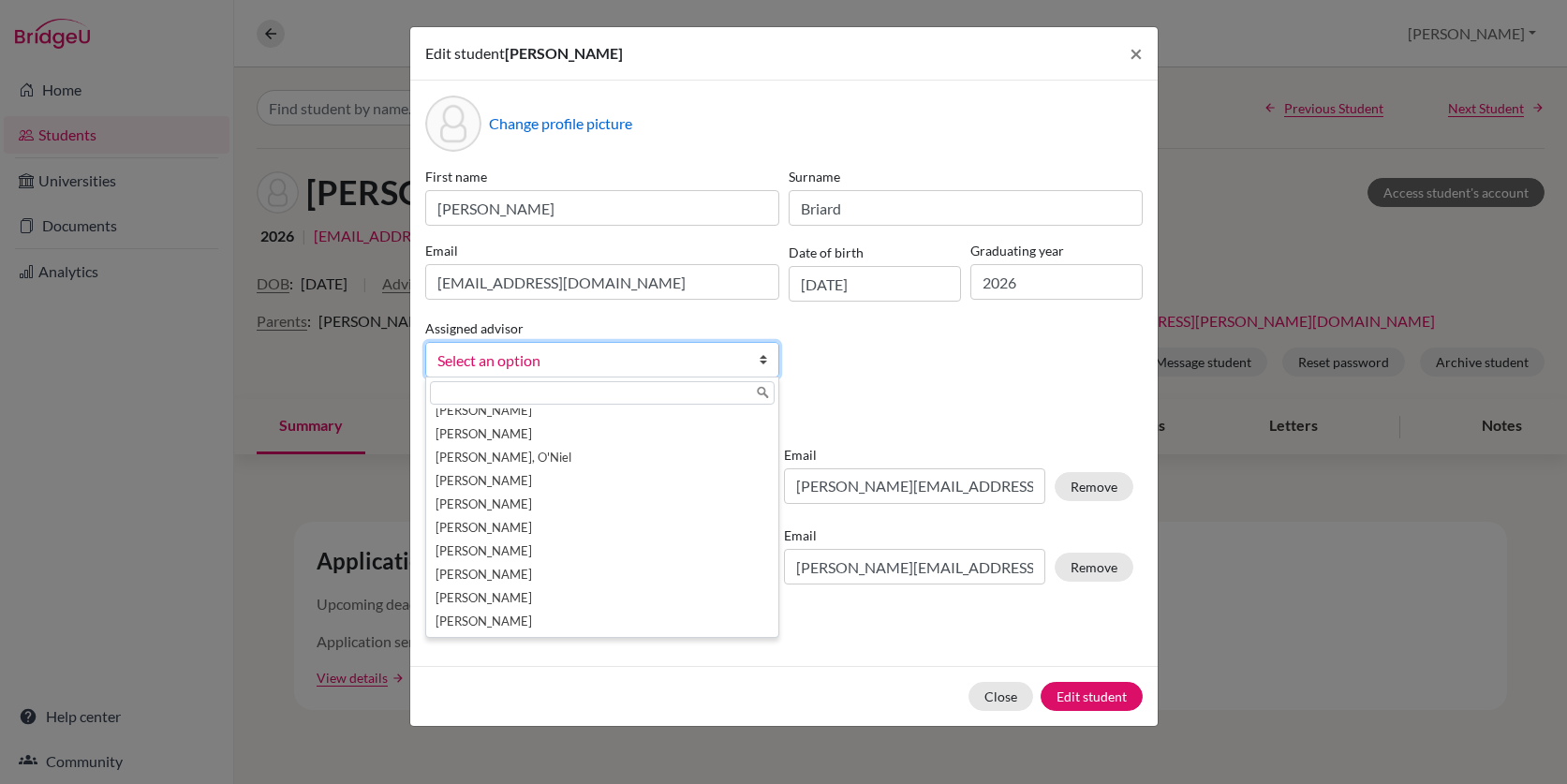
scroll to position [0, 0]
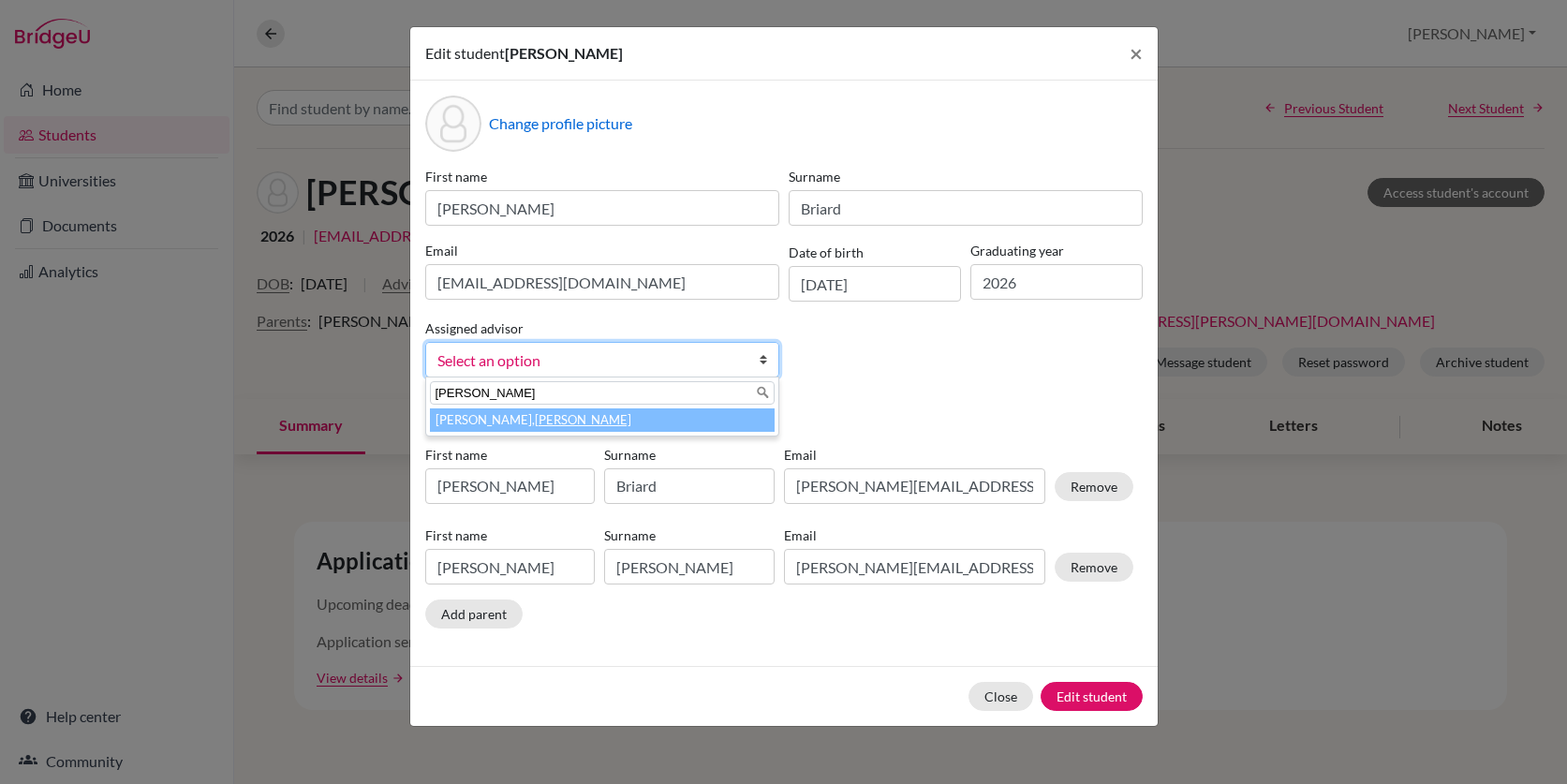
type input "bridget"
click at [456, 417] on li "Moore, Bridget" at bounding box center [601, 420] width 344 height 23
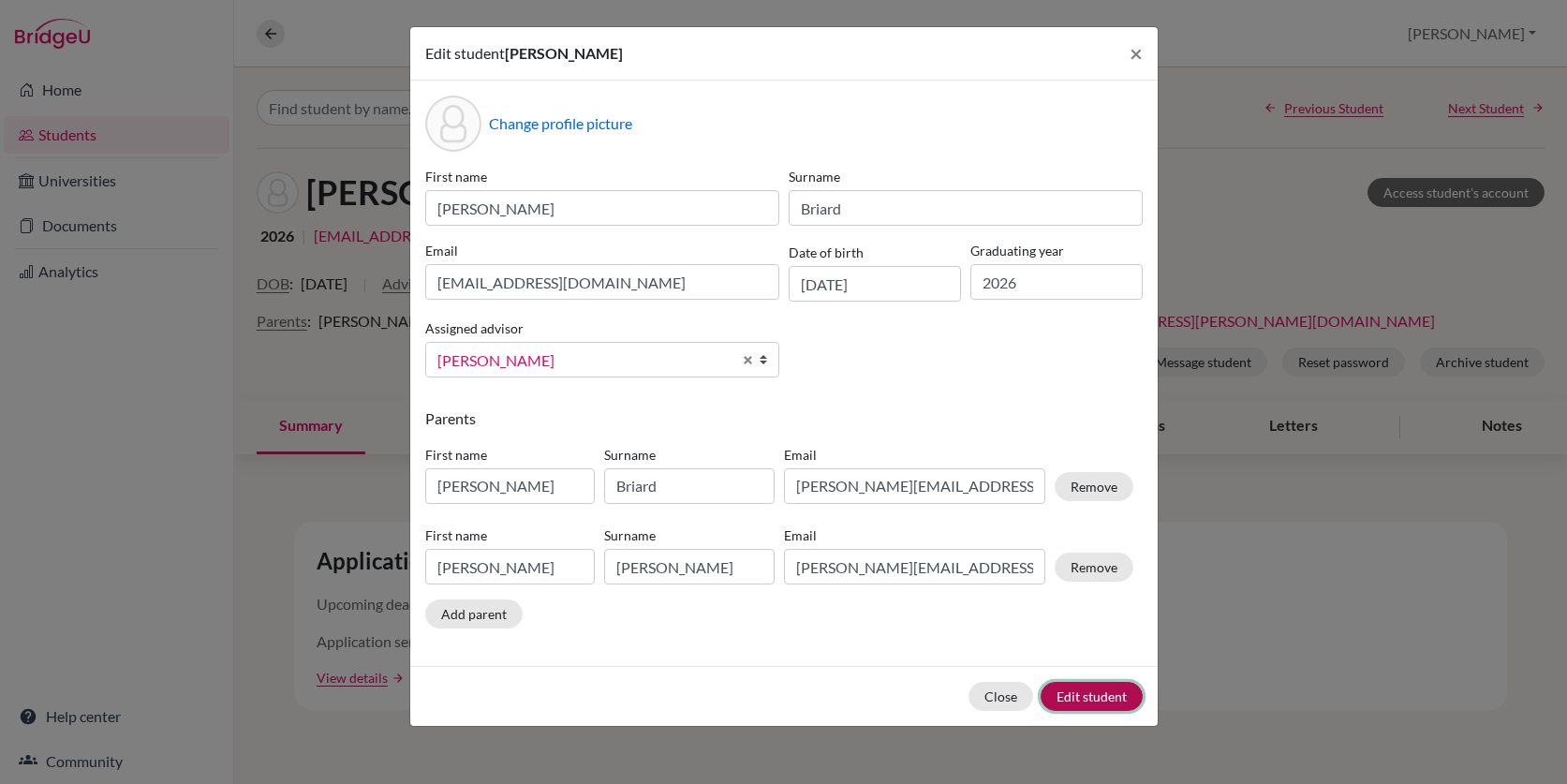
click at [1112, 702] on button "Edit student" at bounding box center [1091, 696] width 102 height 29
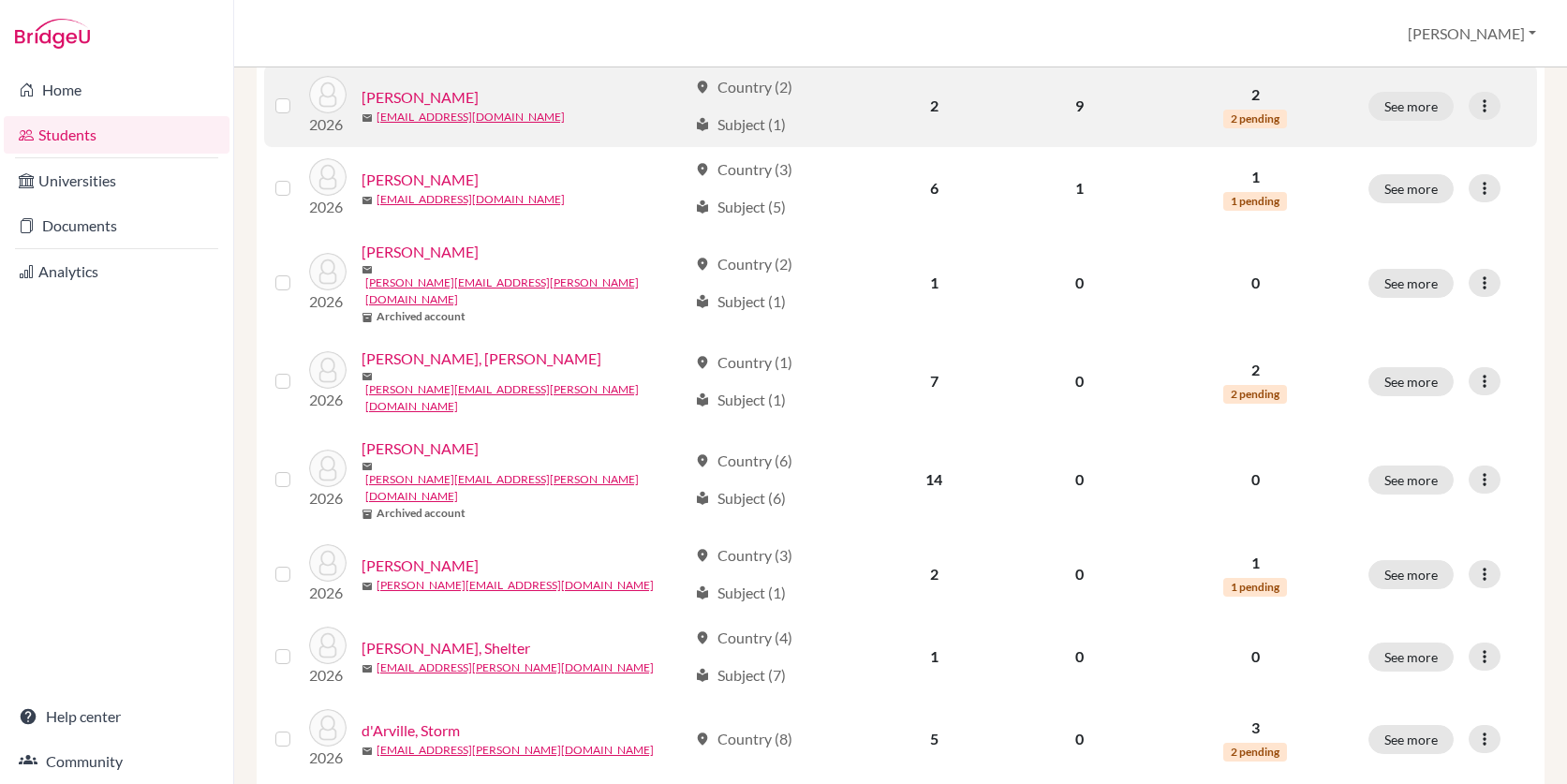
scroll to position [494, 0]
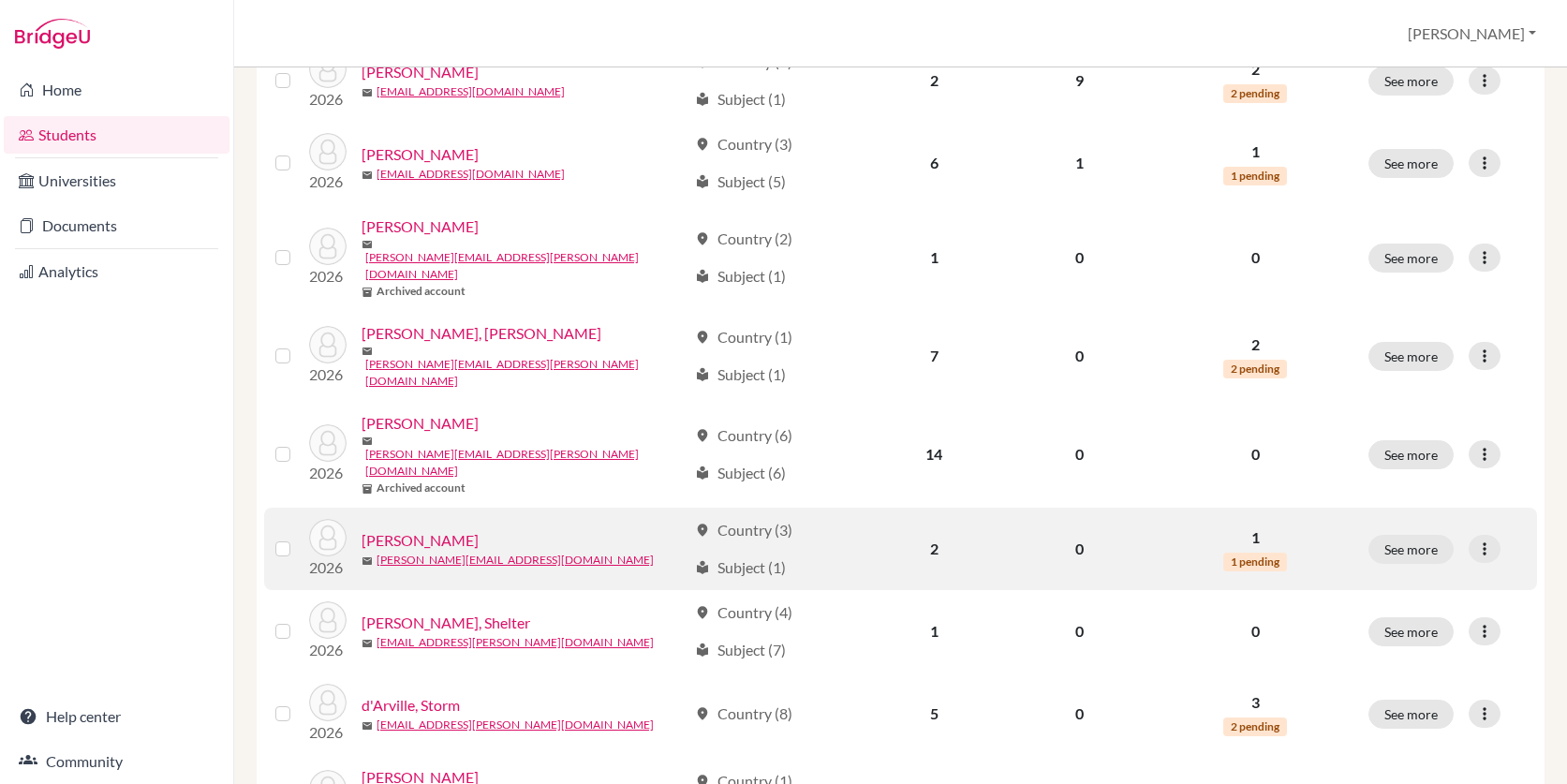
click at [441, 529] on link "Coello, Katerina" at bounding box center [420, 540] width 117 height 22
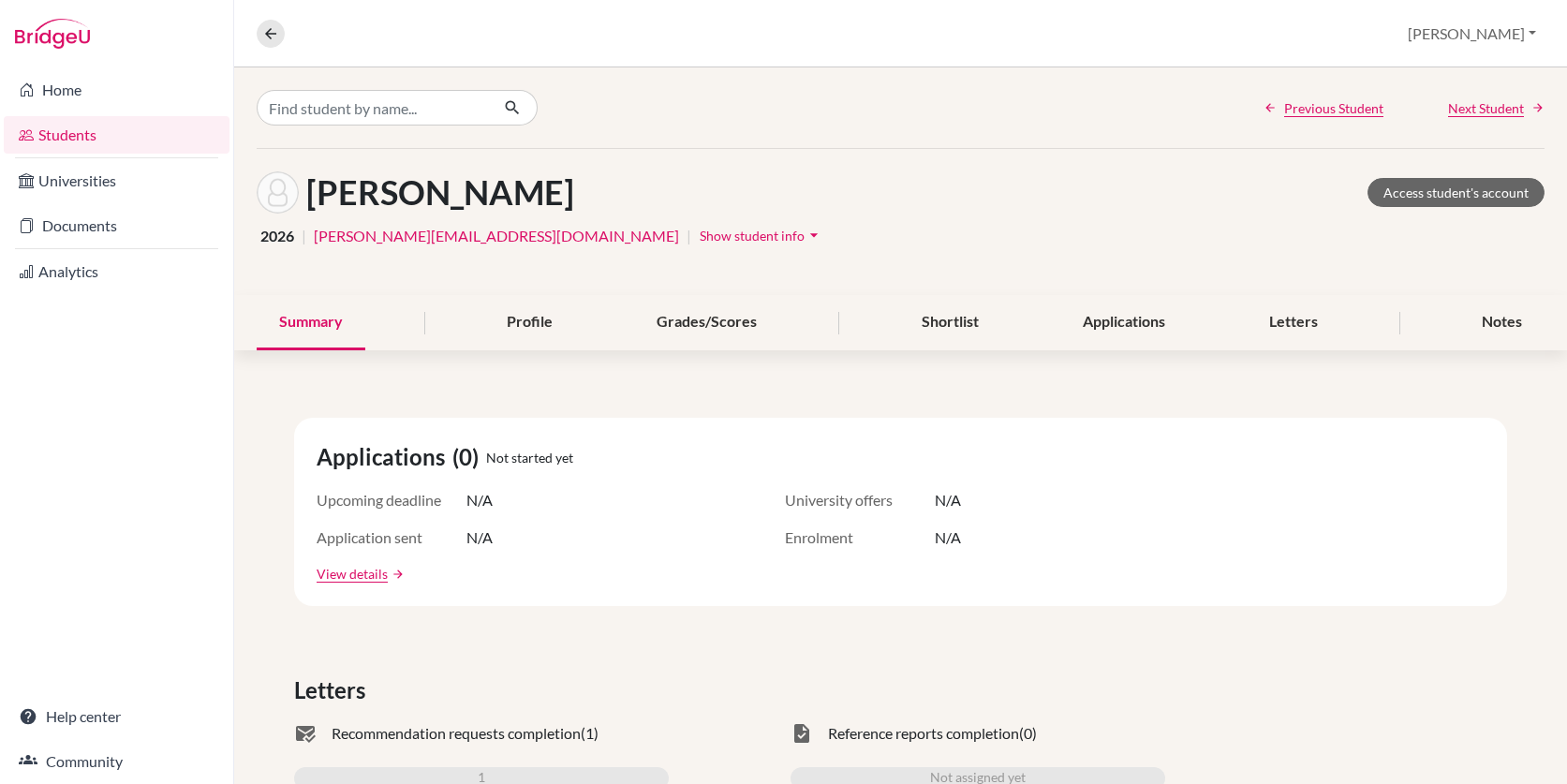
click at [805, 233] on icon "arrow_drop_down" at bounding box center [814, 235] width 18 height 18
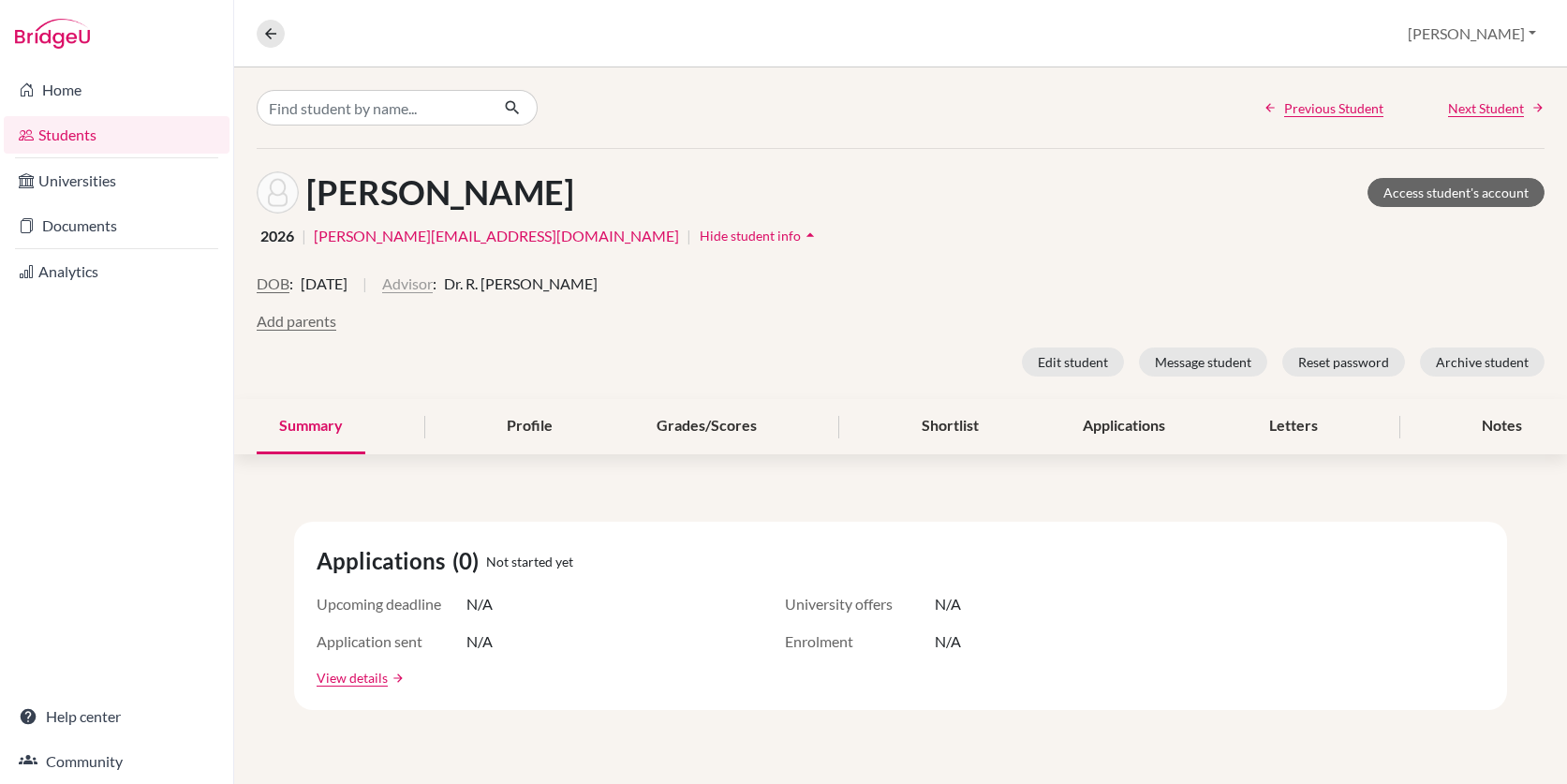
click at [432, 283] on button "Advisor" at bounding box center [407, 283] width 50 height 22
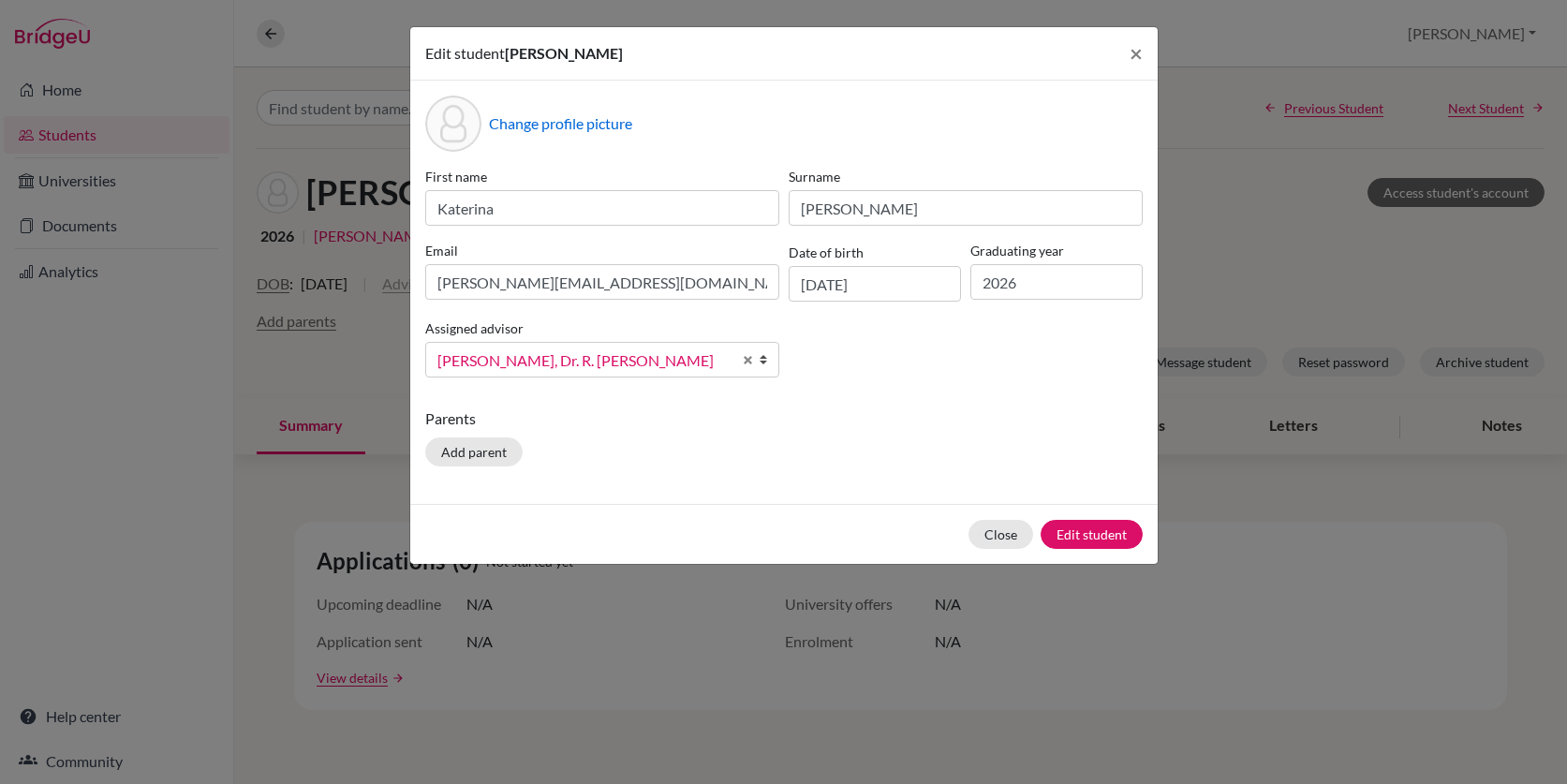
scroll to position [922, 0]
click at [550, 356] on span "Select an option" at bounding box center [584, 360] width 294 height 24
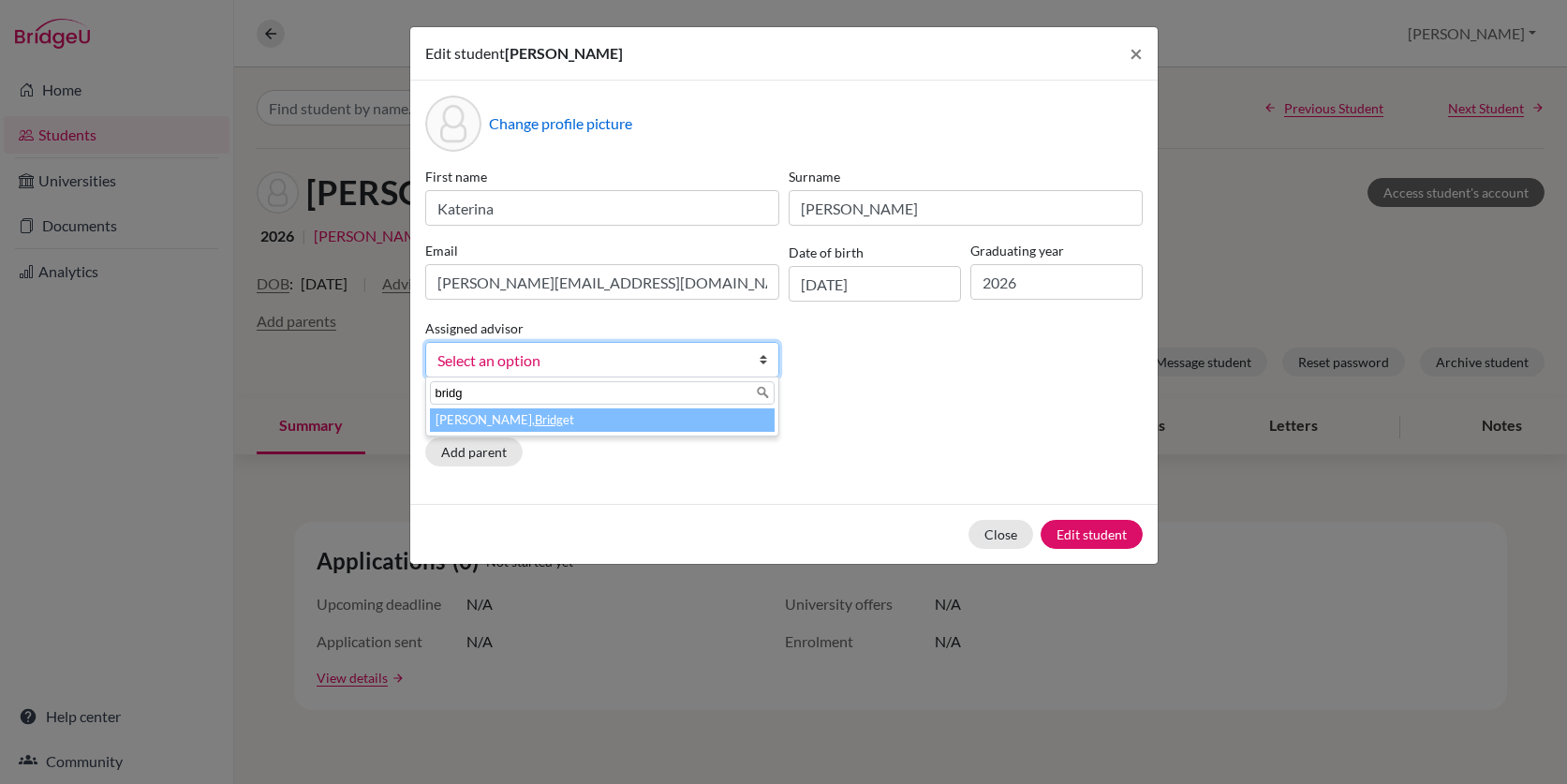
type input "bridg"
click at [466, 423] on li "Moore, Bridg et" at bounding box center [601, 420] width 344 height 23
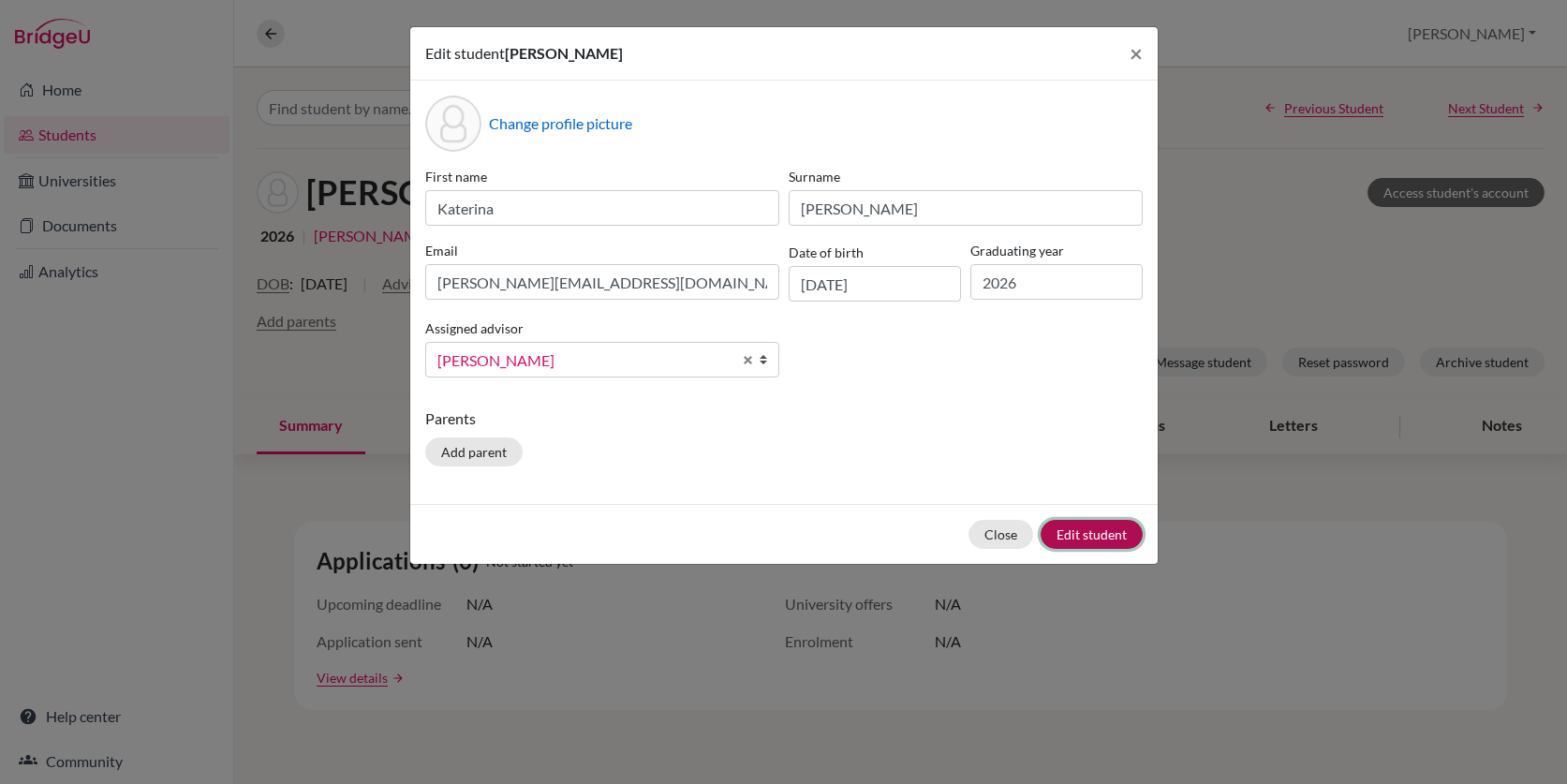
click at [1075, 532] on button "Edit student" at bounding box center [1091, 534] width 102 height 29
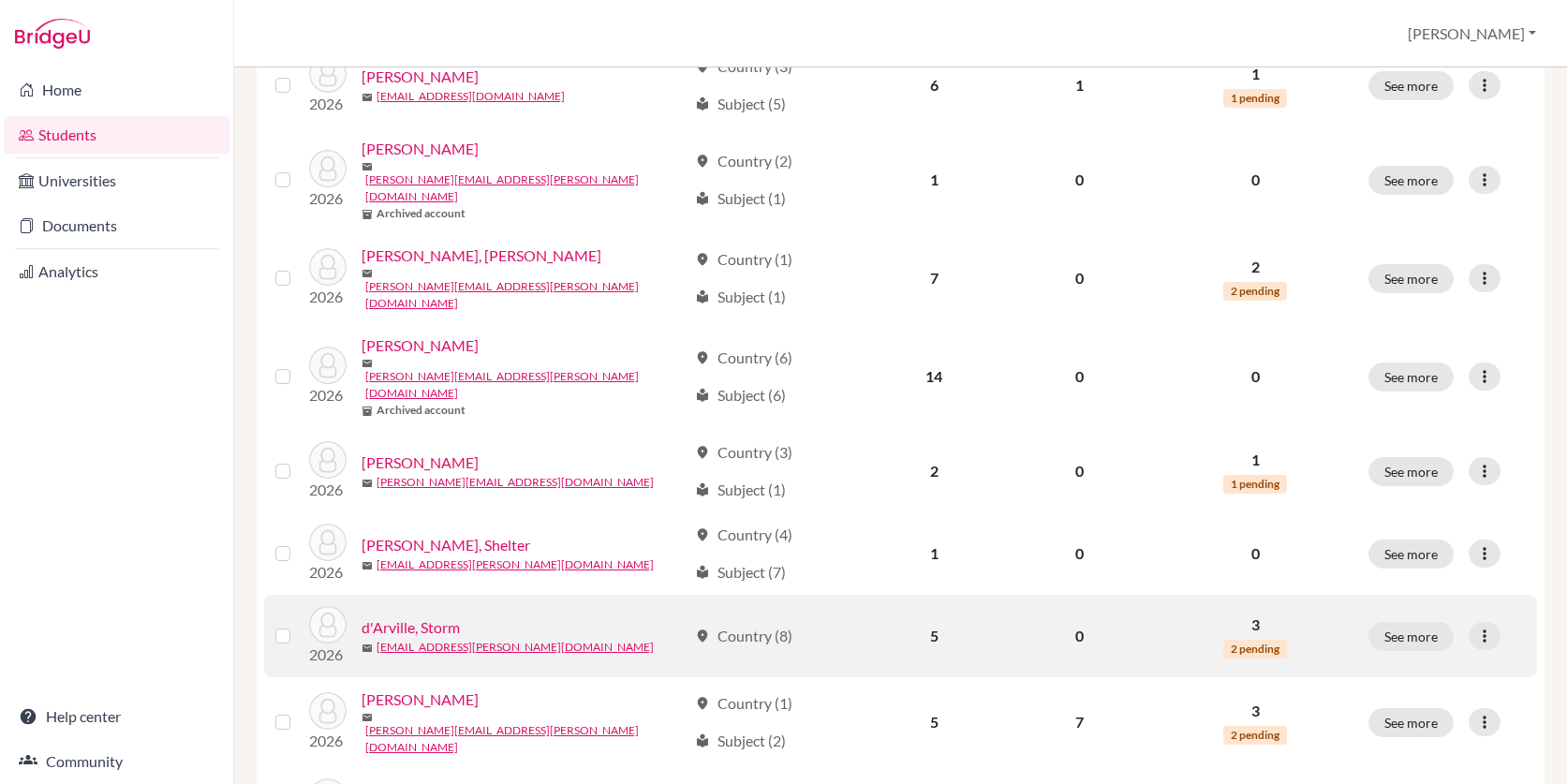
scroll to position [590, 0]
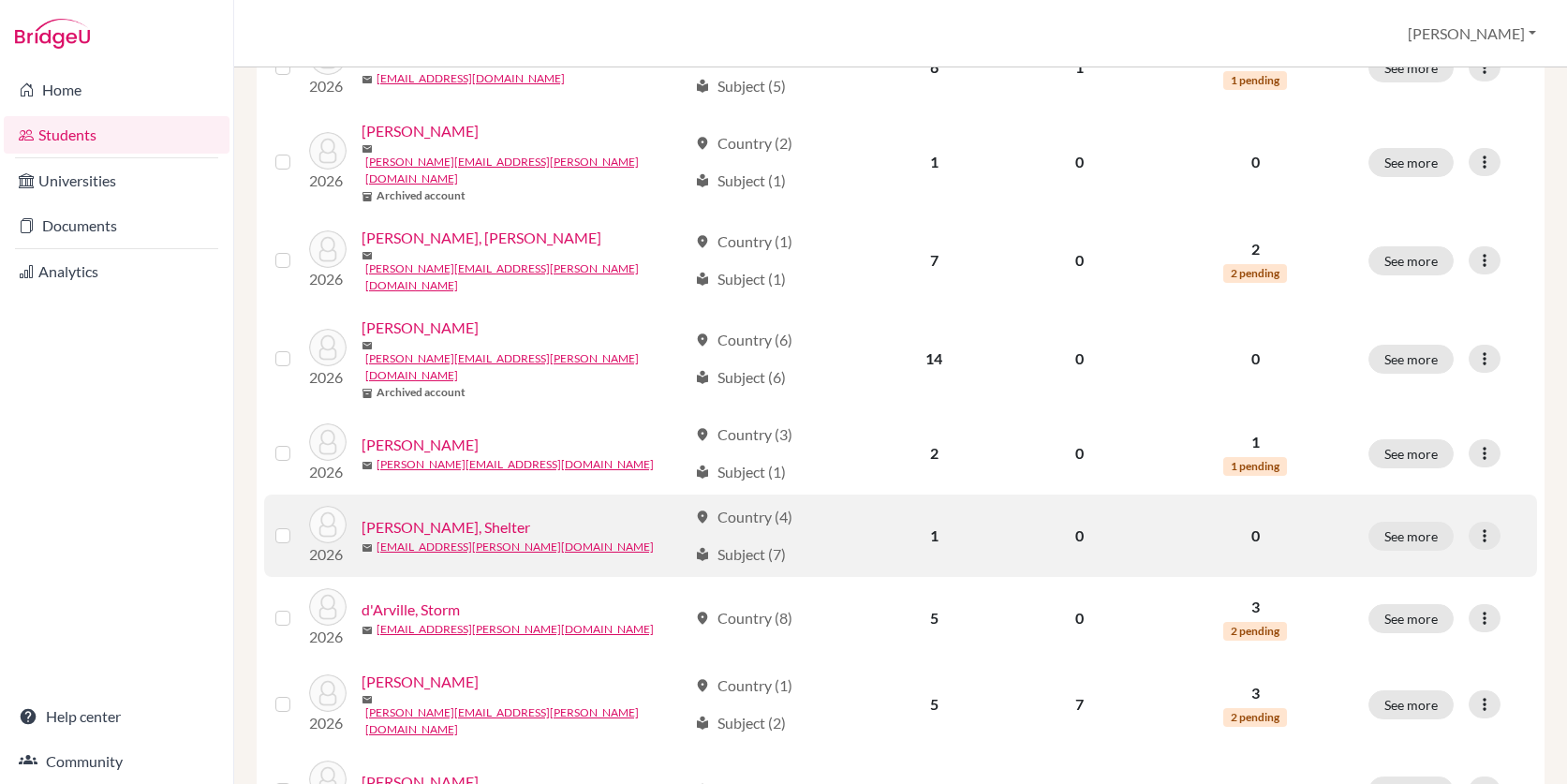
click at [413, 516] on link "Cox, Shelter" at bounding box center [446, 526] width 169 height 22
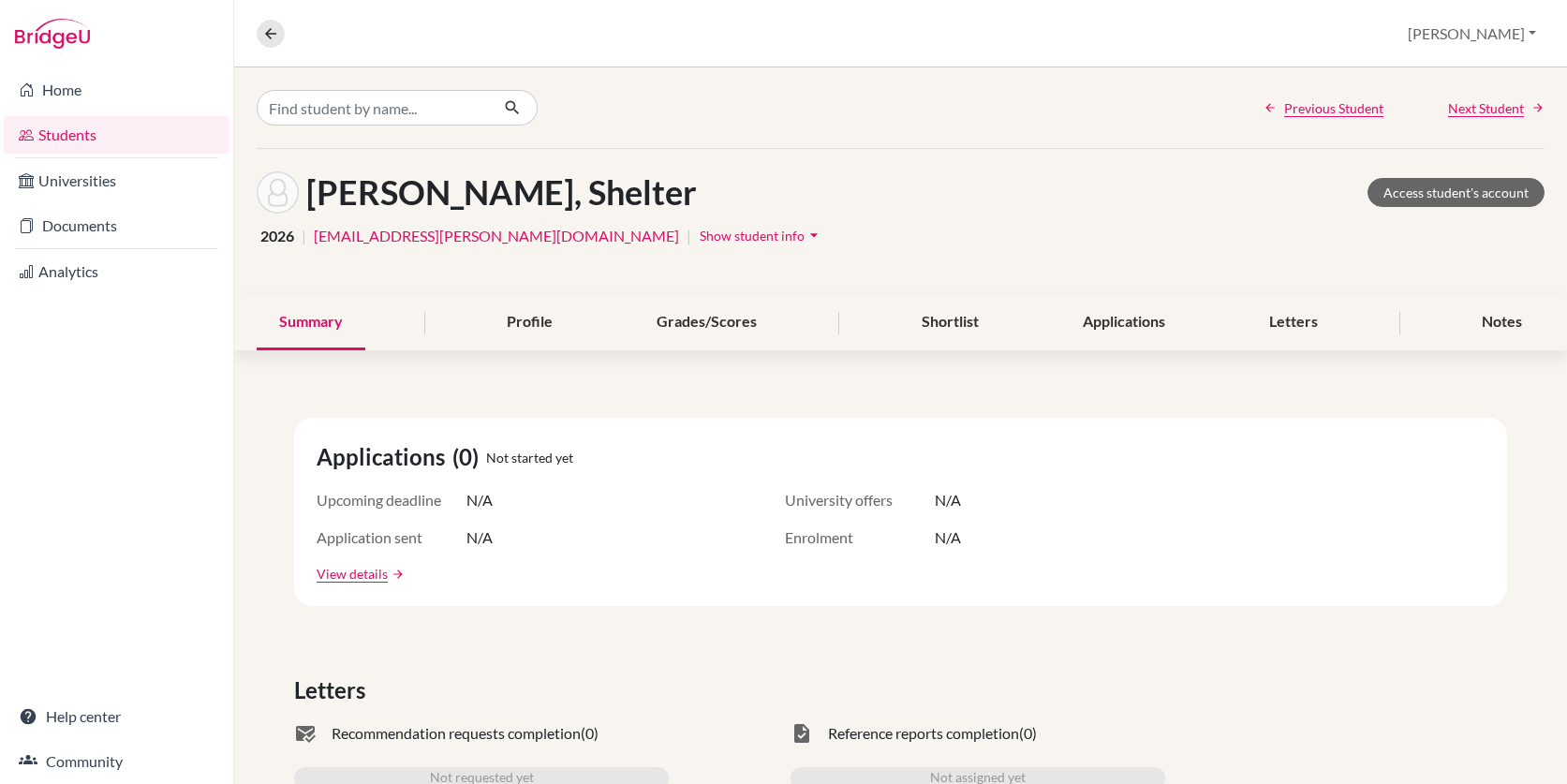
click at [805, 232] on icon "arrow_drop_down" at bounding box center [814, 235] width 18 height 18
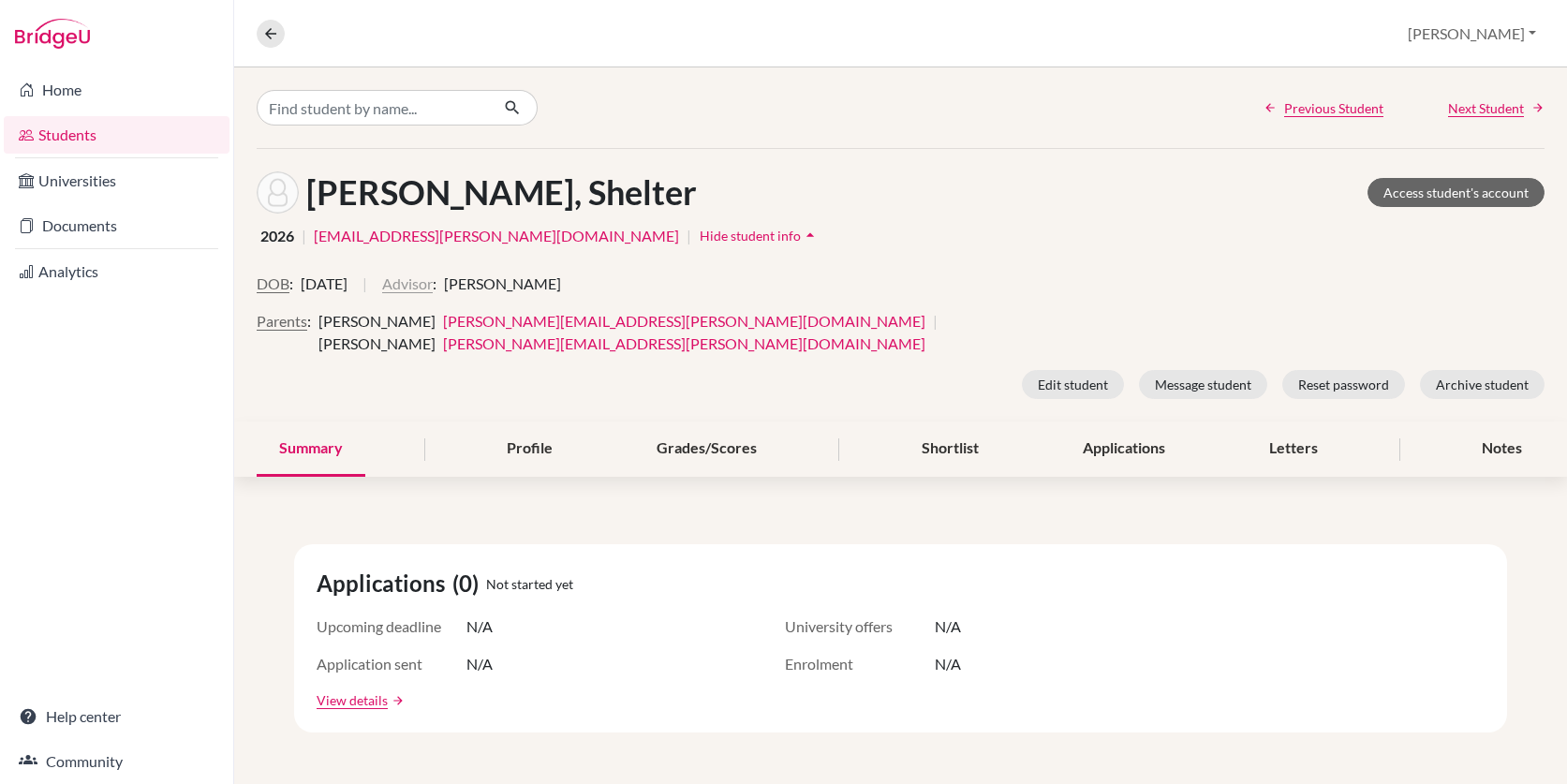
click at [432, 283] on button "Advisor" at bounding box center [407, 283] width 50 height 22
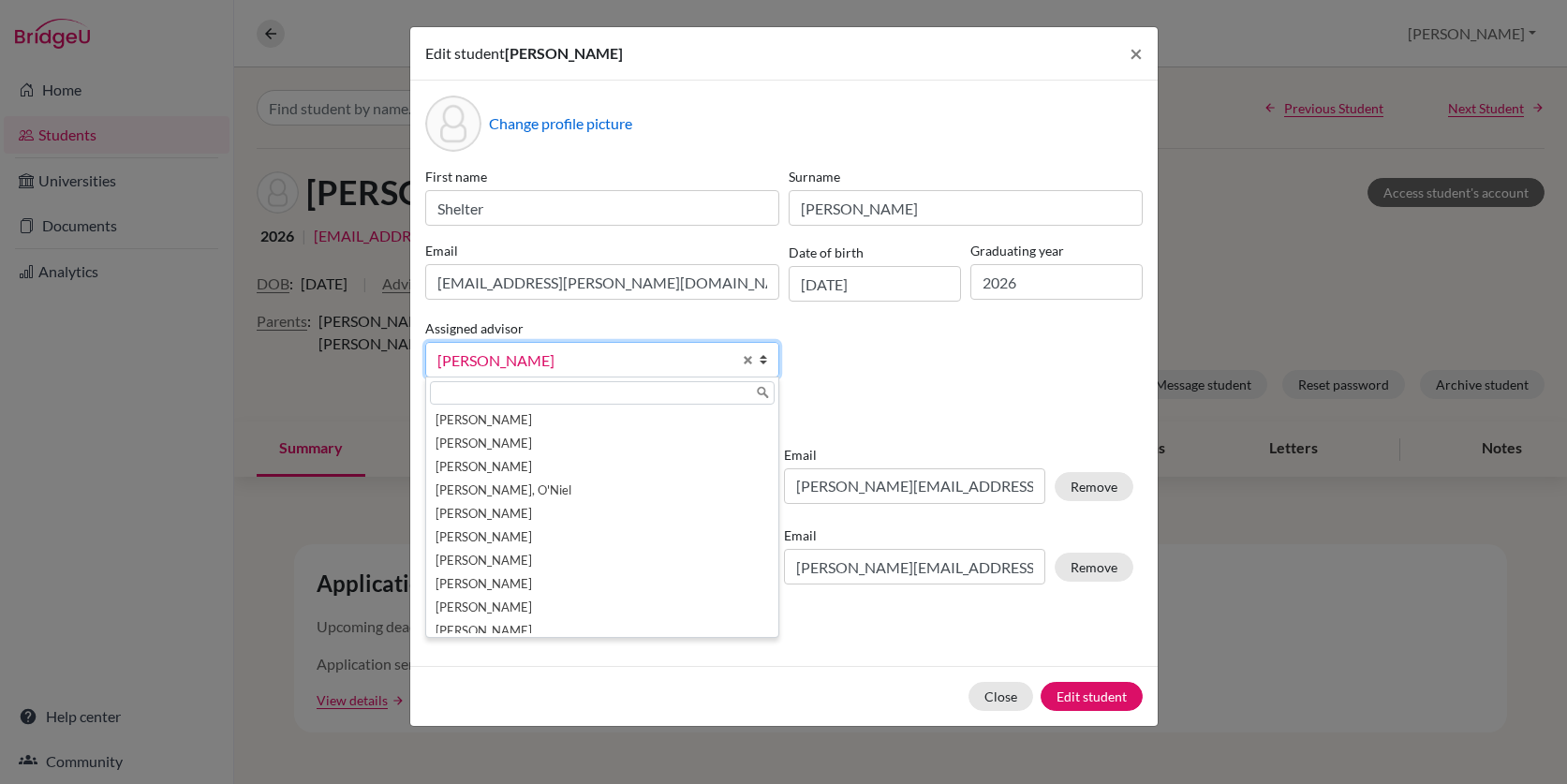
scroll to position [33, 0]
click at [557, 357] on span "Select an option" at bounding box center [584, 360] width 294 height 24
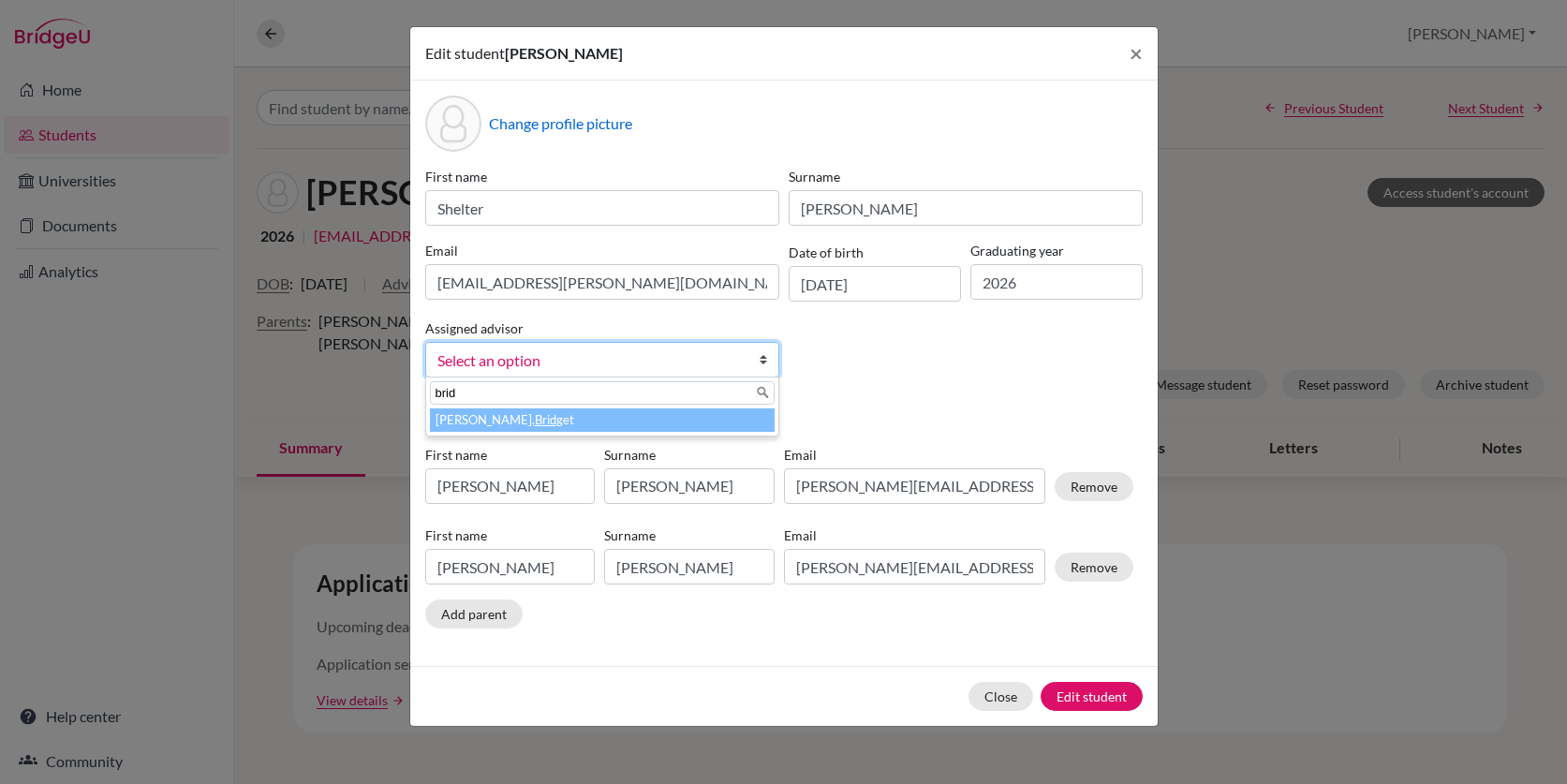
type input "brid"
click at [458, 423] on li "Moore, Brid get" at bounding box center [601, 420] width 344 height 23
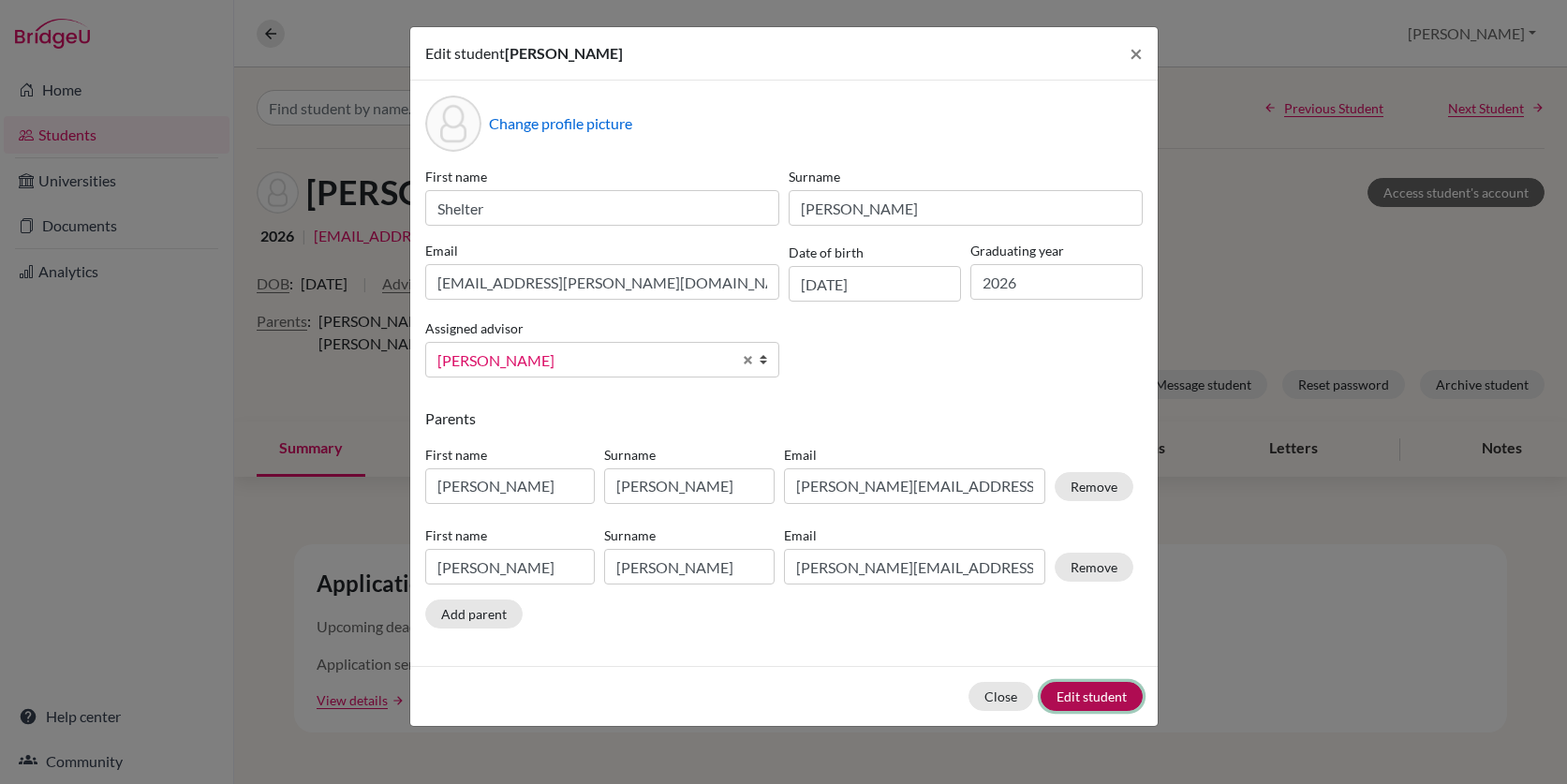
click at [1117, 696] on button "Edit student" at bounding box center [1091, 696] width 102 height 29
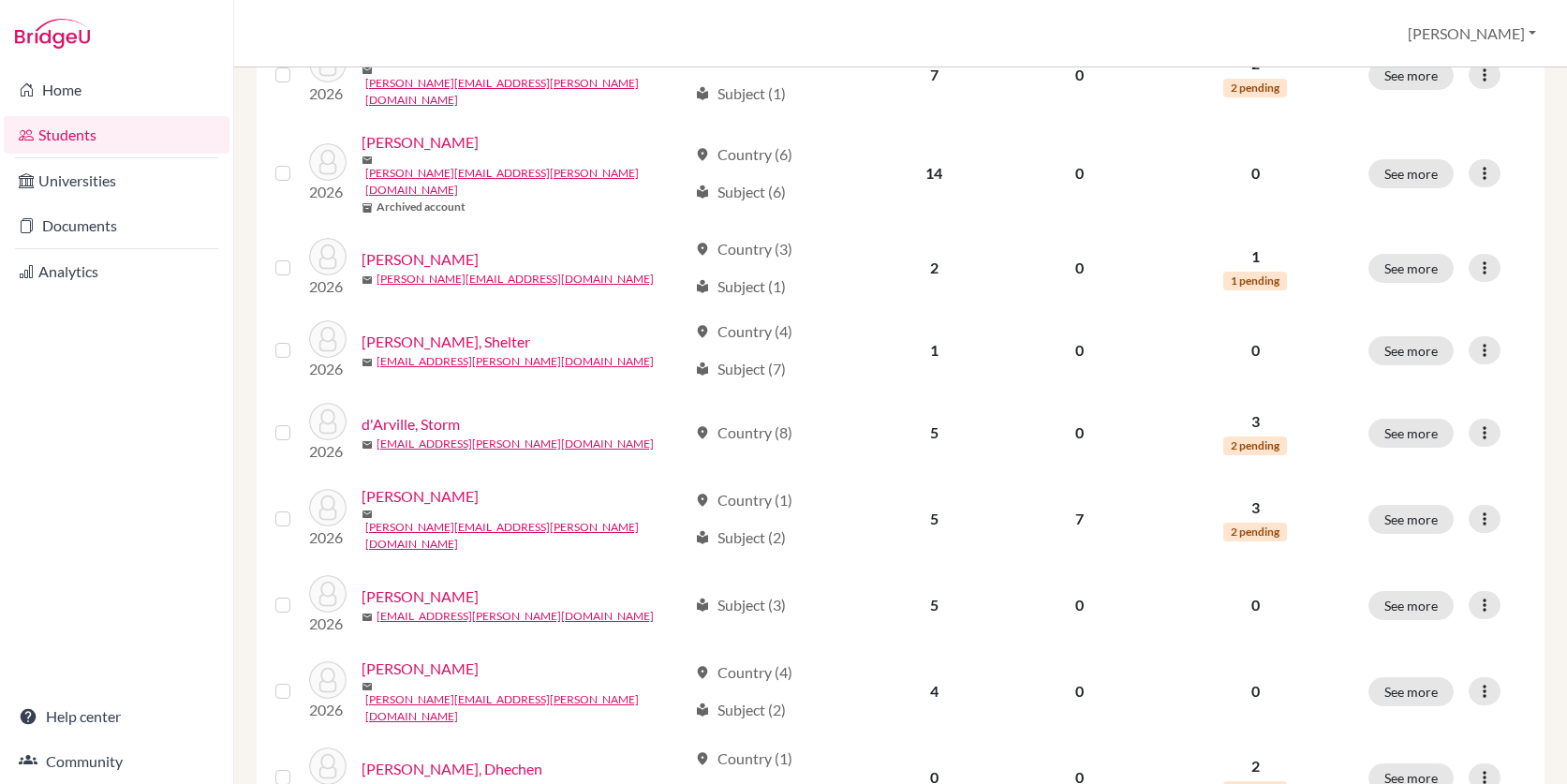
scroll to position [787, 0]
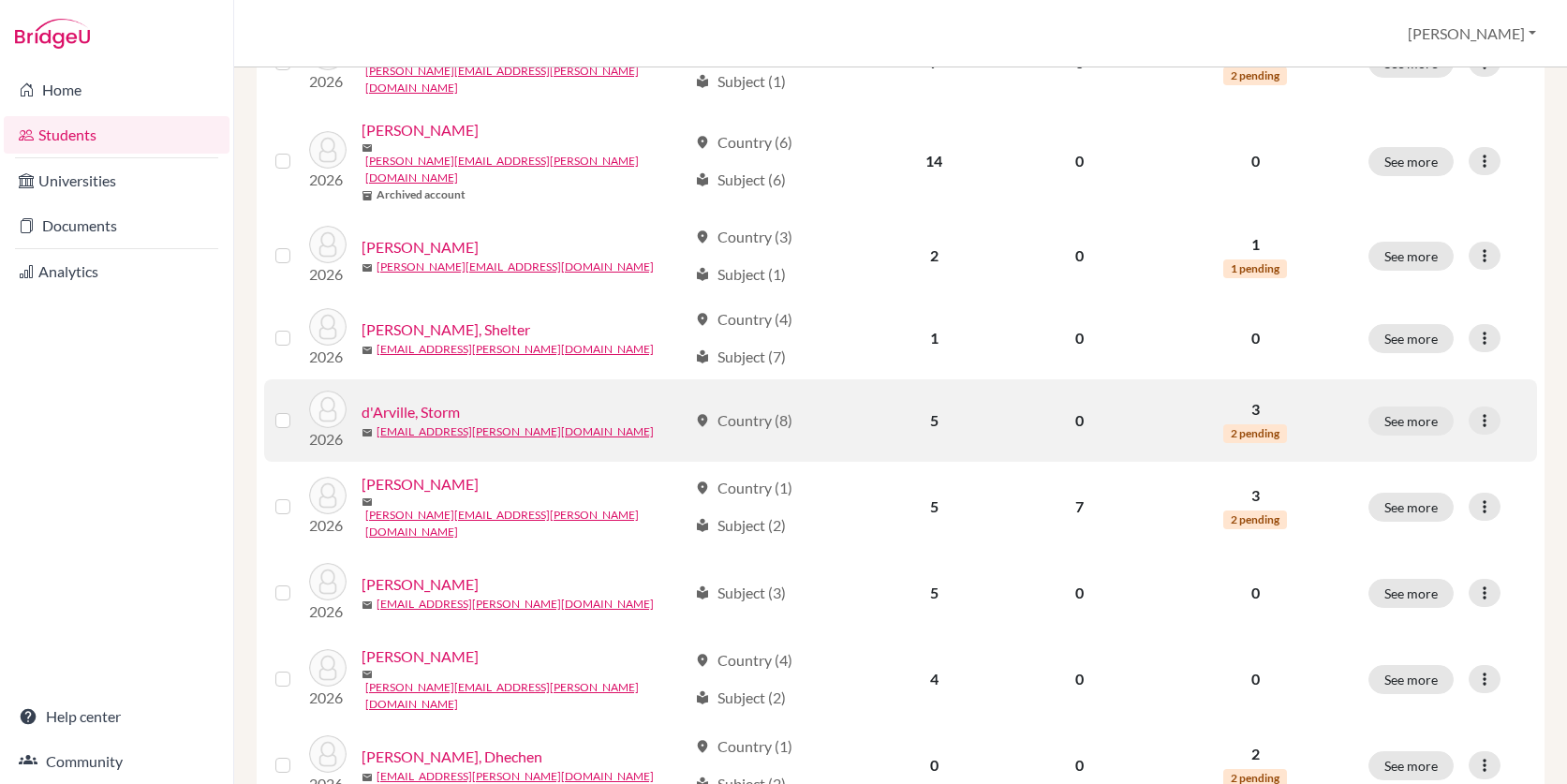
click at [437, 400] on link "d'Arville, Storm" at bounding box center [410, 411] width 98 height 22
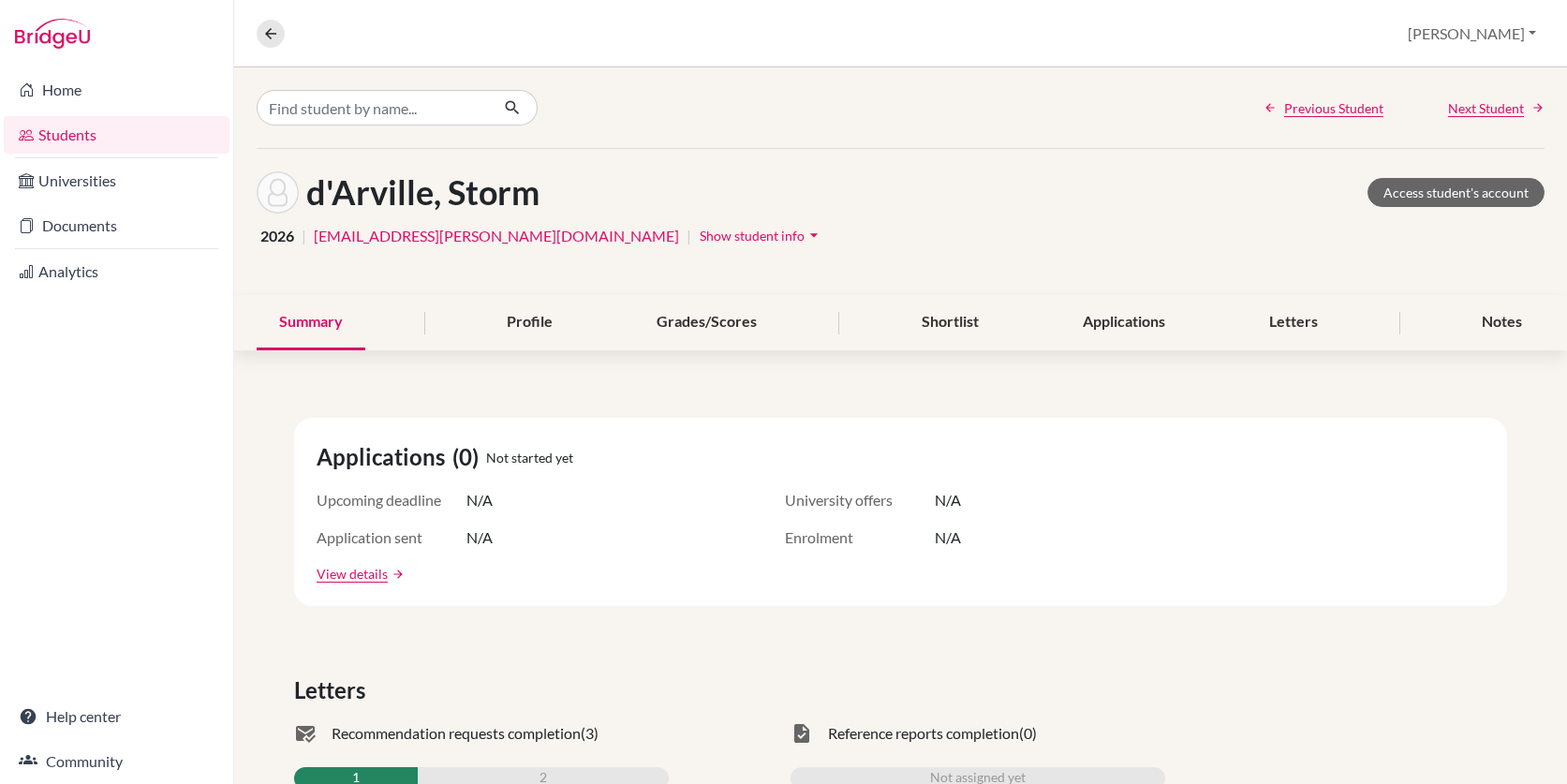
click at [805, 234] on icon "arrow_drop_down" at bounding box center [814, 235] width 18 height 18
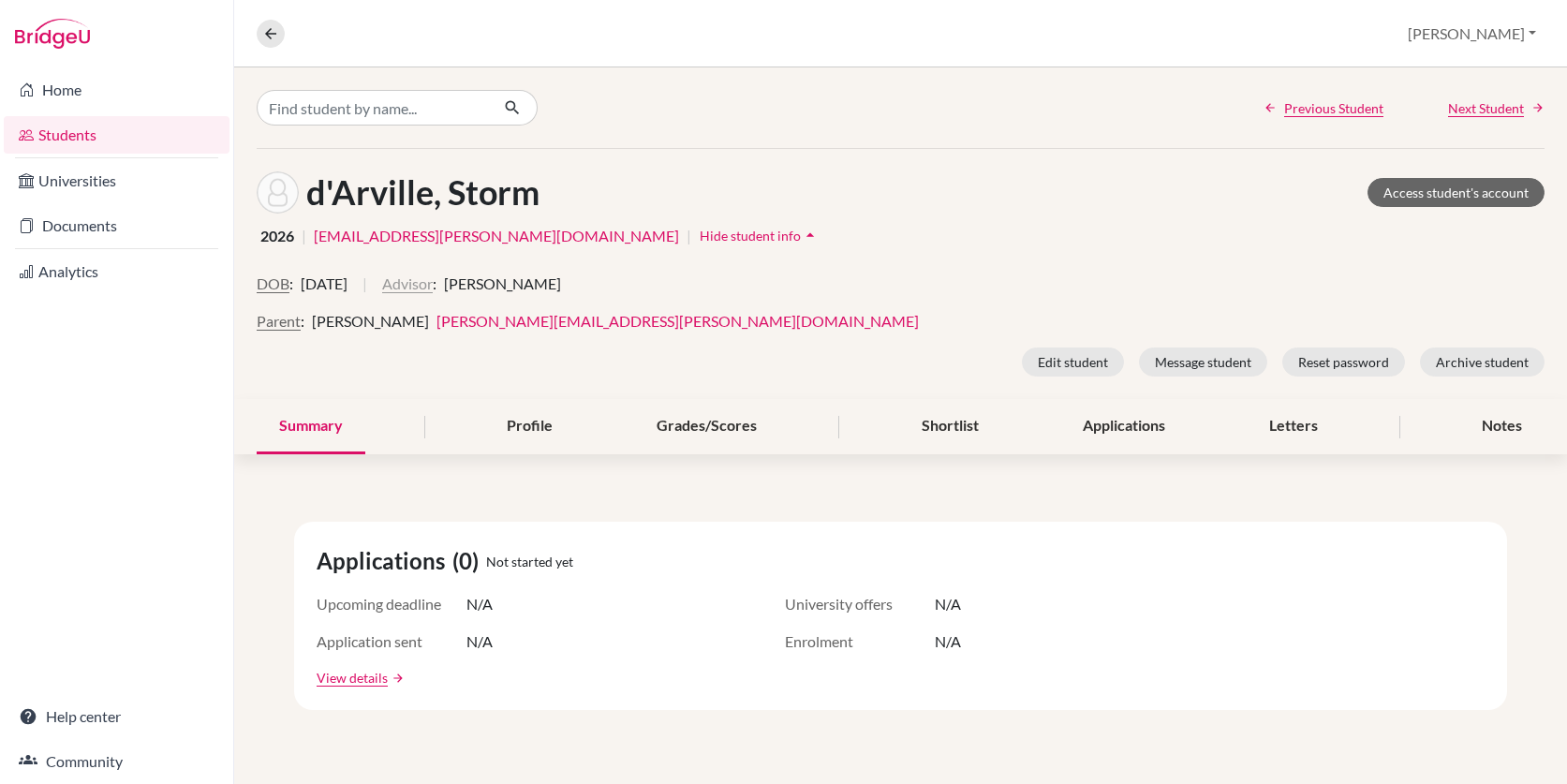
click at [432, 287] on button "Advisor" at bounding box center [407, 283] width 50 height 22
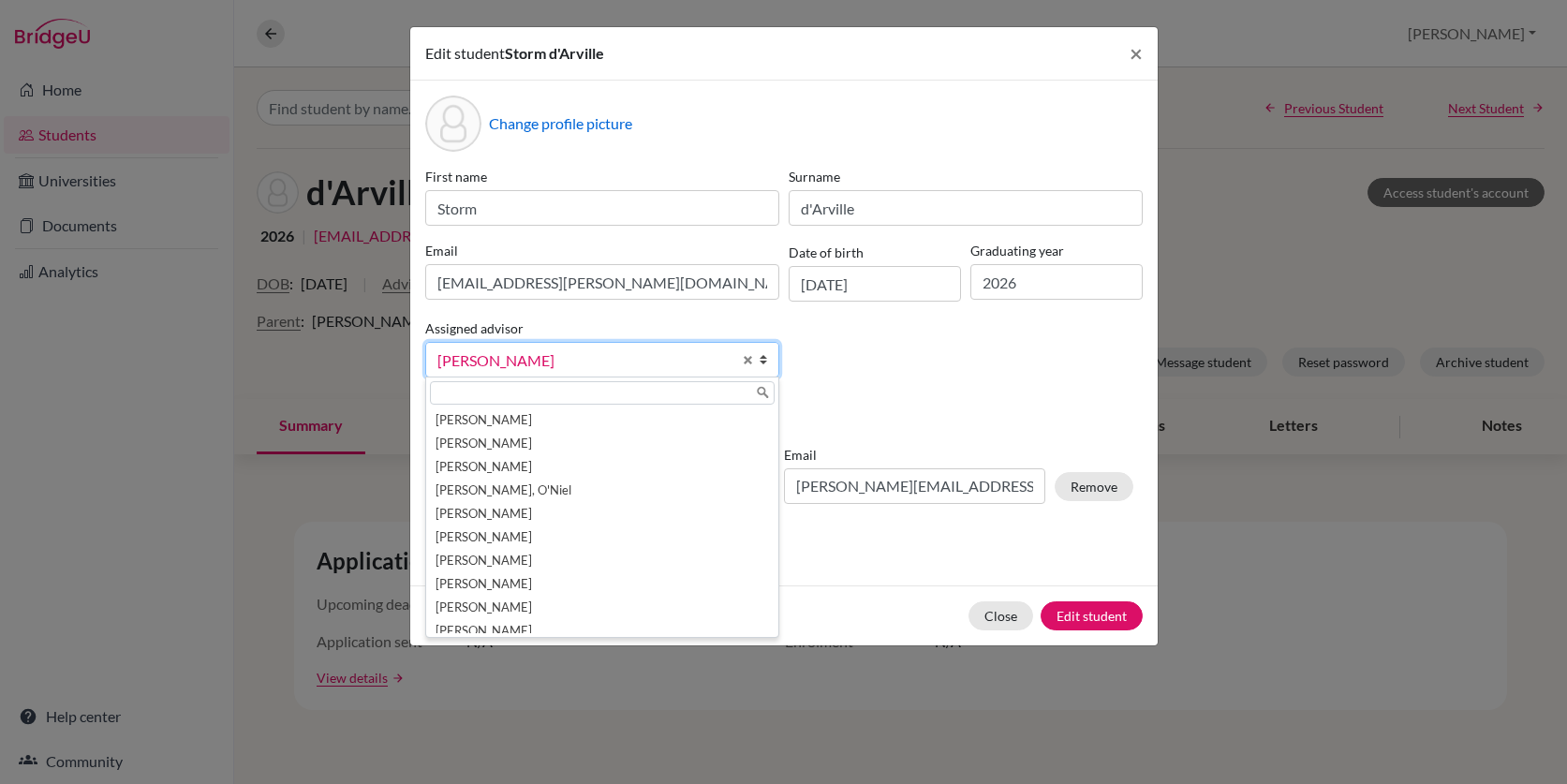
scroll to position [33, 0]
click at [685, 360] on span "Select an option" at bounding box center [584, 360] width 294 height 24
click at [608, 390] on input "text" at bounding box center [601, 392] width 344 height 23
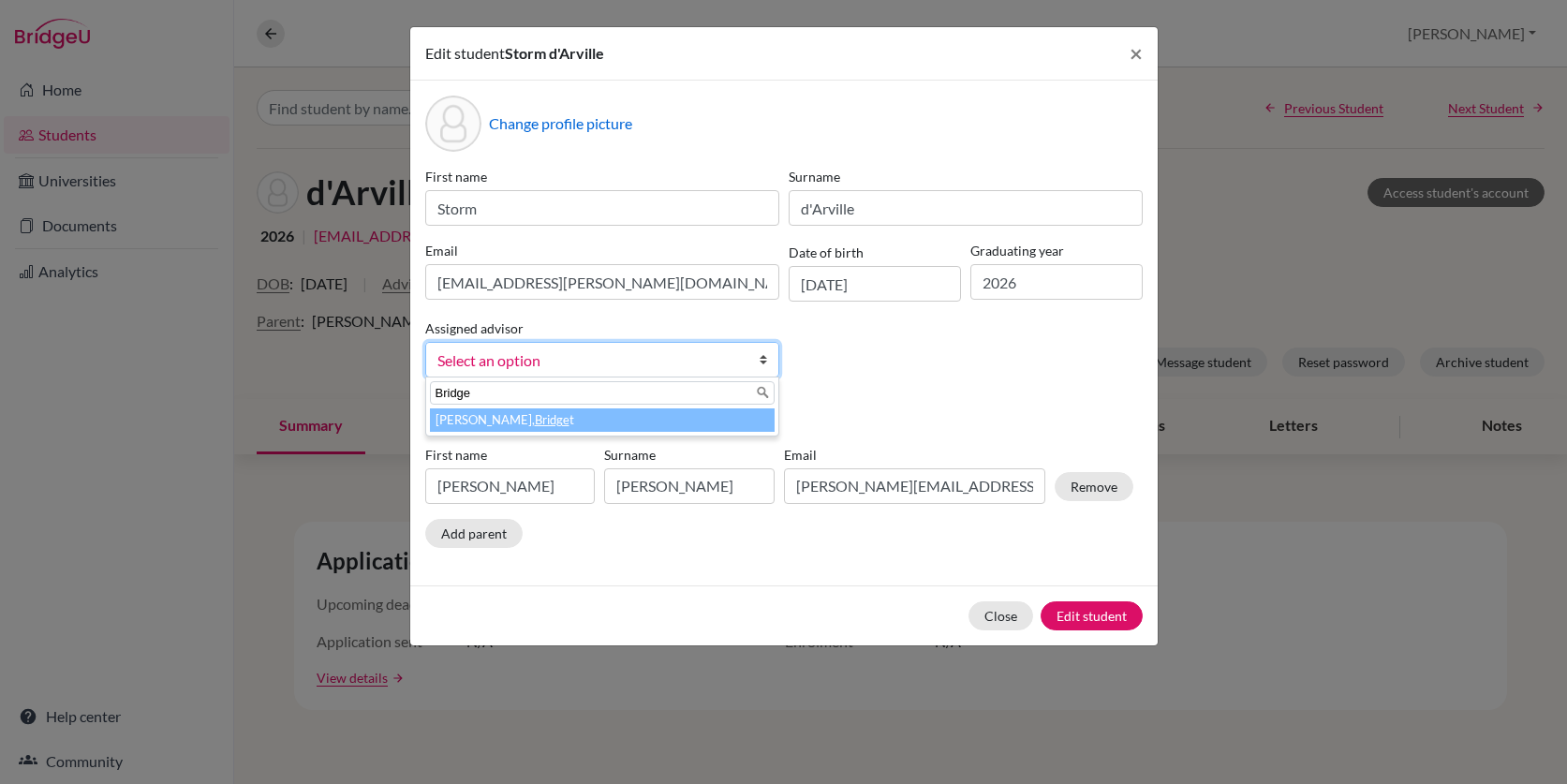
type input "Bridge"
click at [444, 428] on li "Moore, Bridge t" at bounding box center [601, 420] width 344 height 23
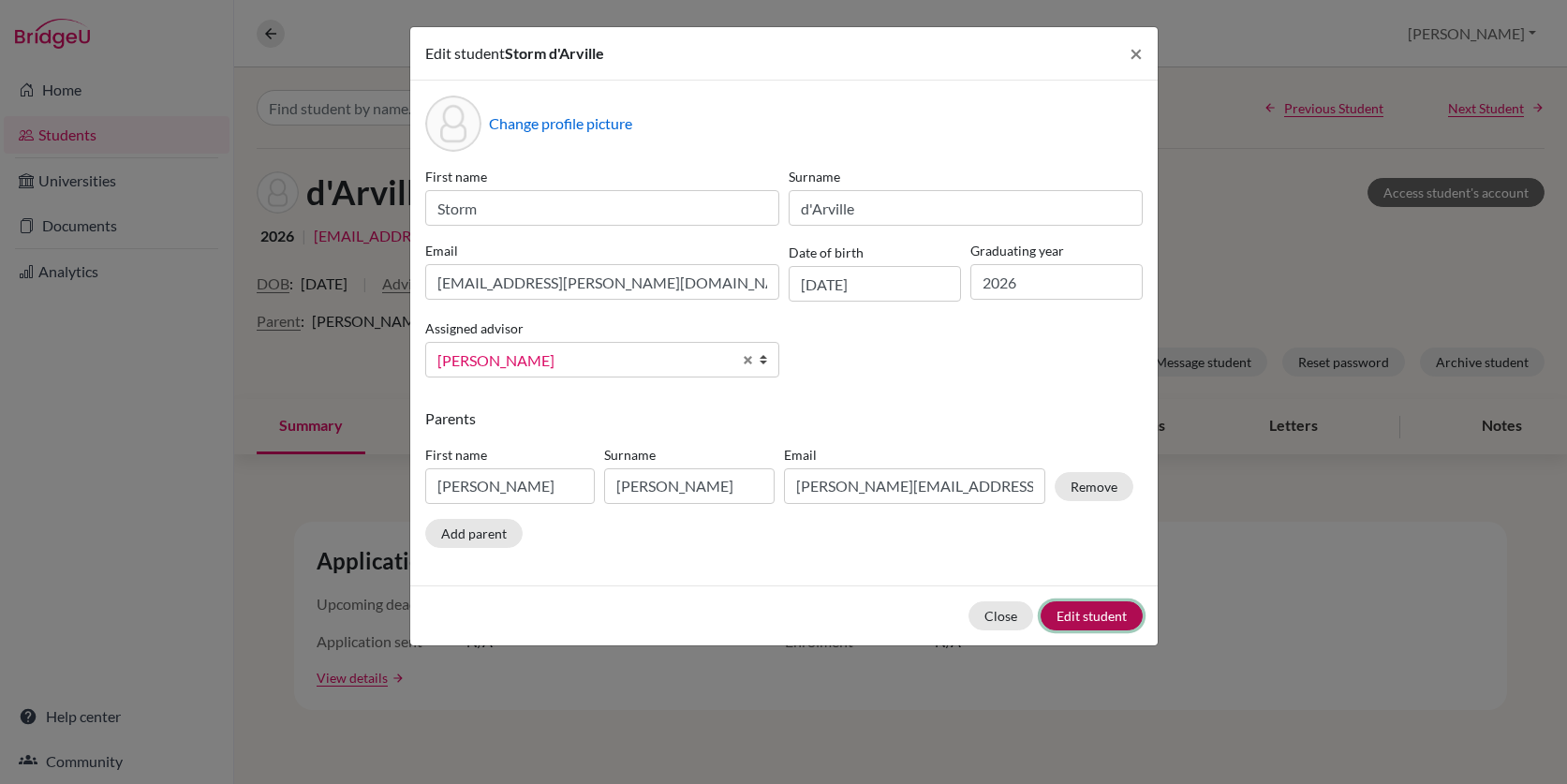
click at [1060, 618] on button "Edit student" at bounding box center [1091, 615] width 102 height 29
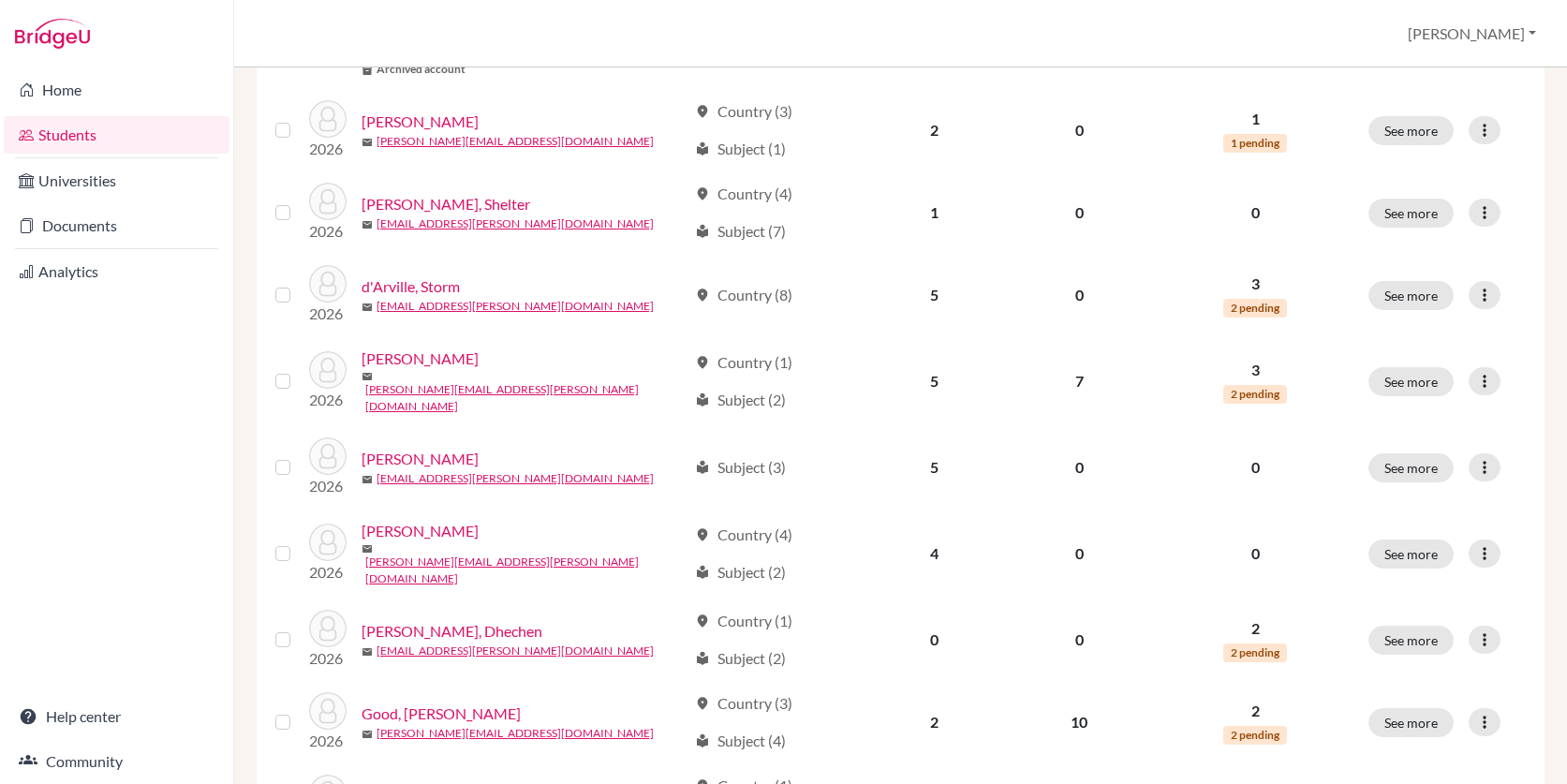
scroll to position [957, 0]
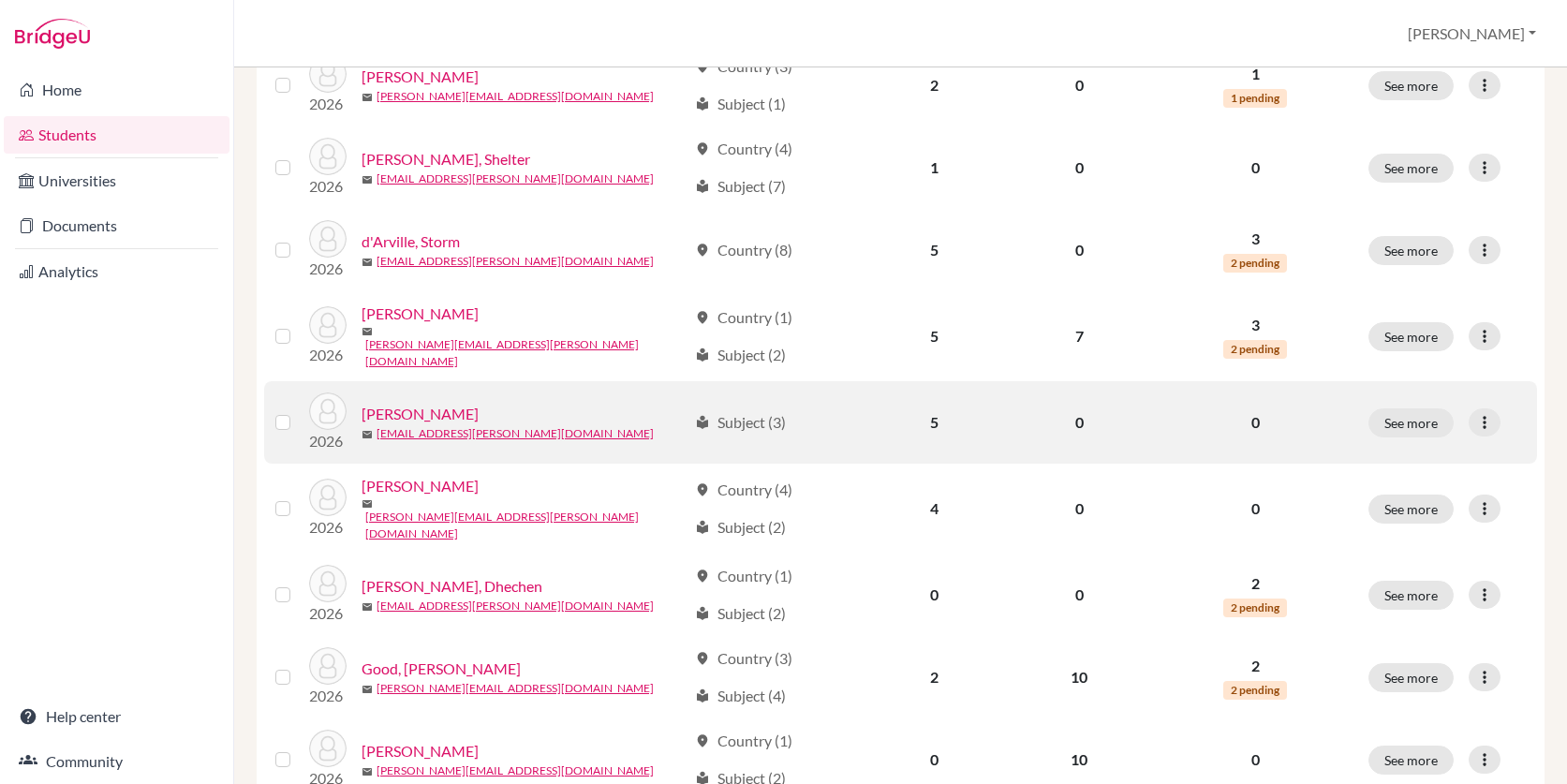
click at [428, 402] on link "Denning, Eliza" at bounding box center [420, 413] width 117 height 22
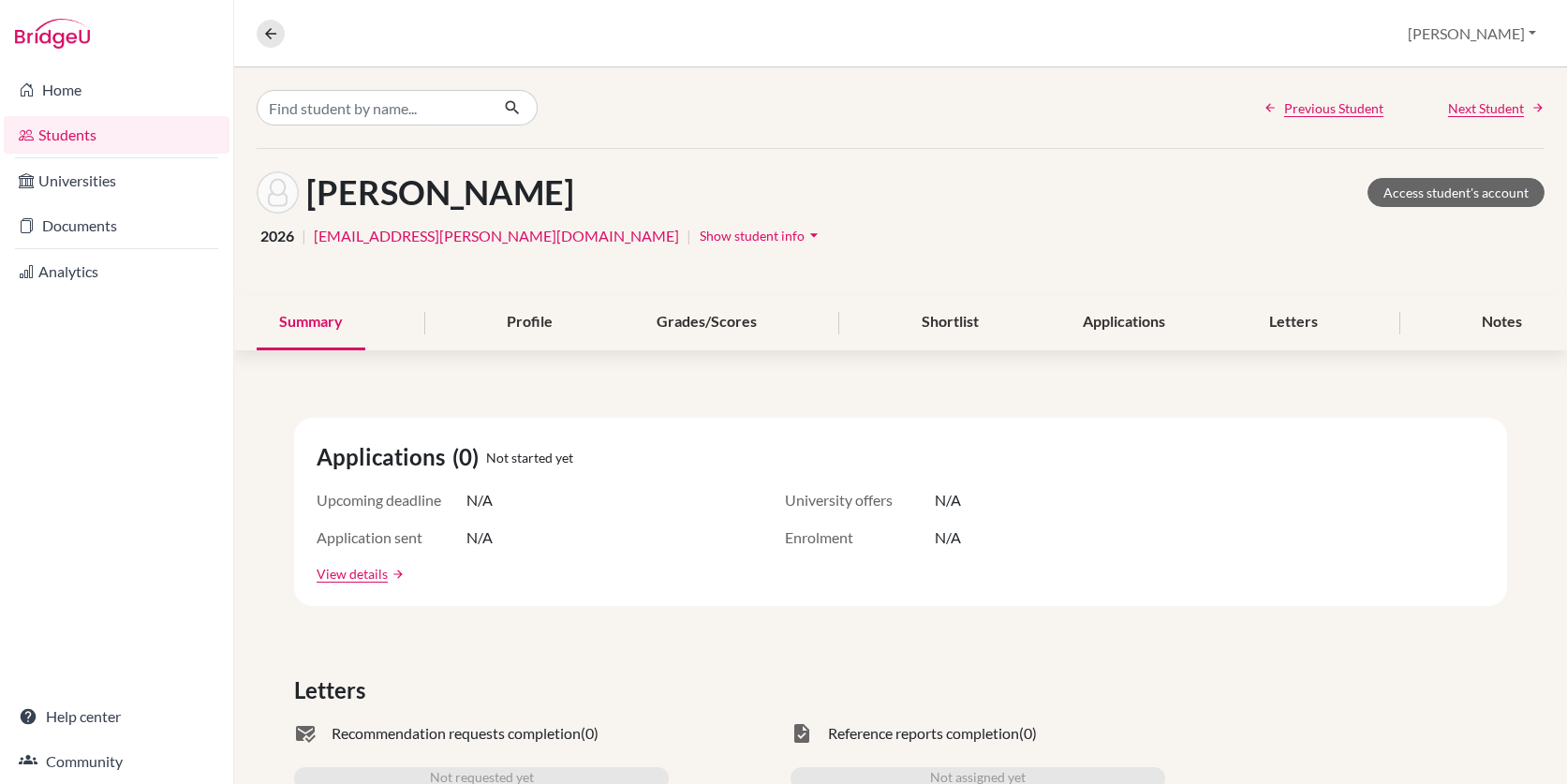
click at [700, 231] on span "Show student info" at bounding box center [752, 235] width 105 height 16
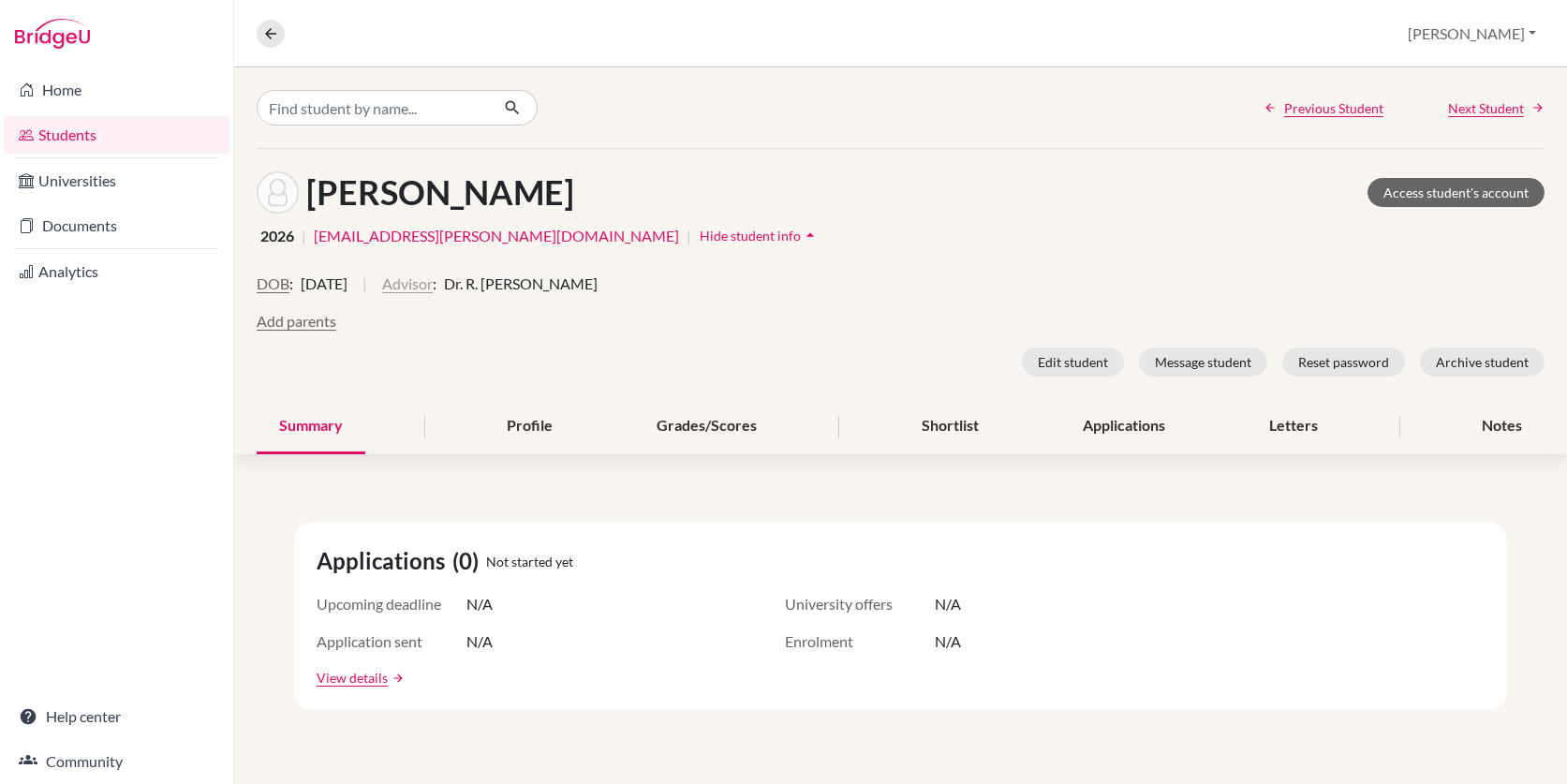
click at [432, 286] on button "Advisor" at bounding box center [407, 283] width 50 height 22
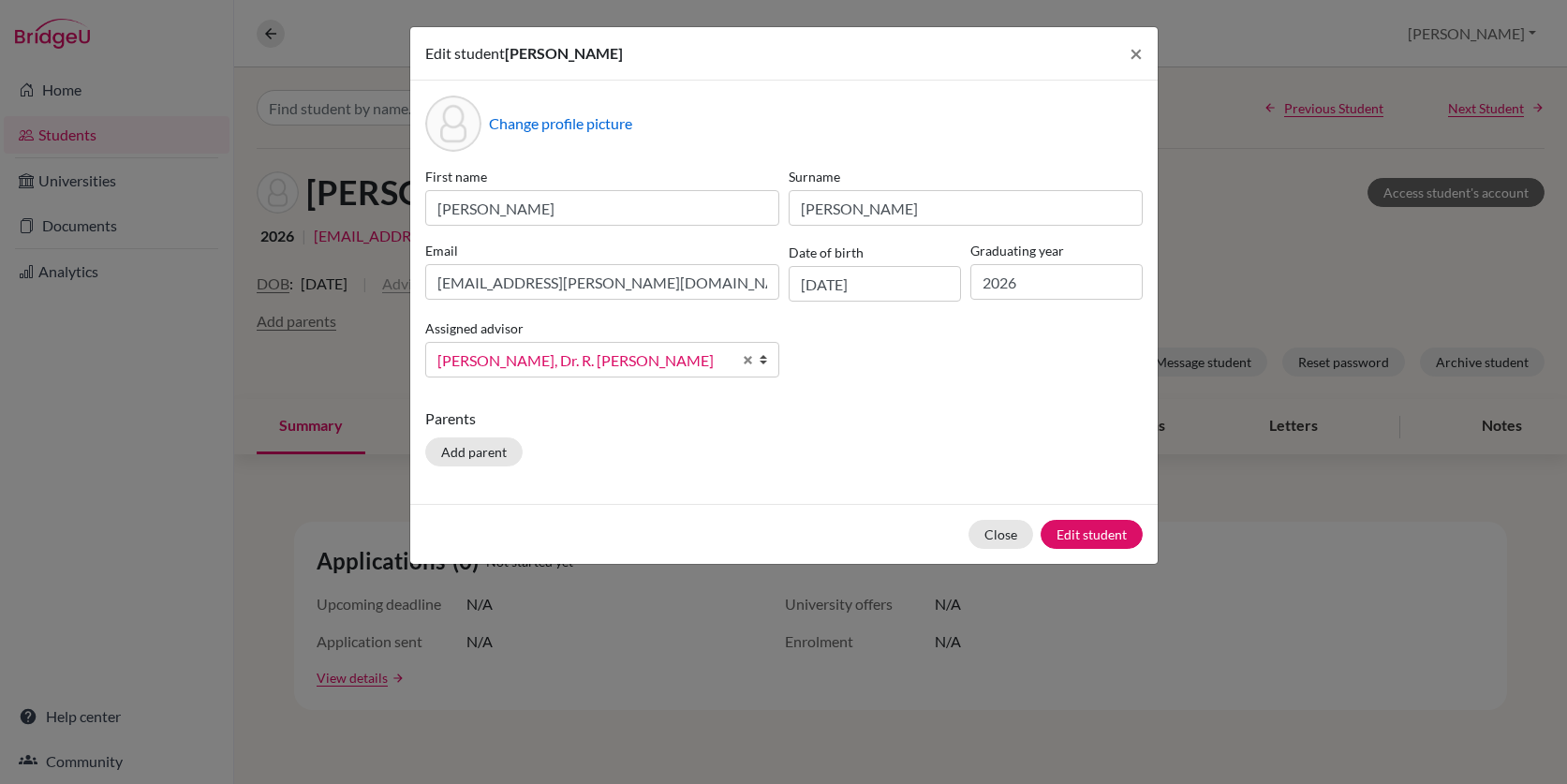
scroll to position [922, 0]
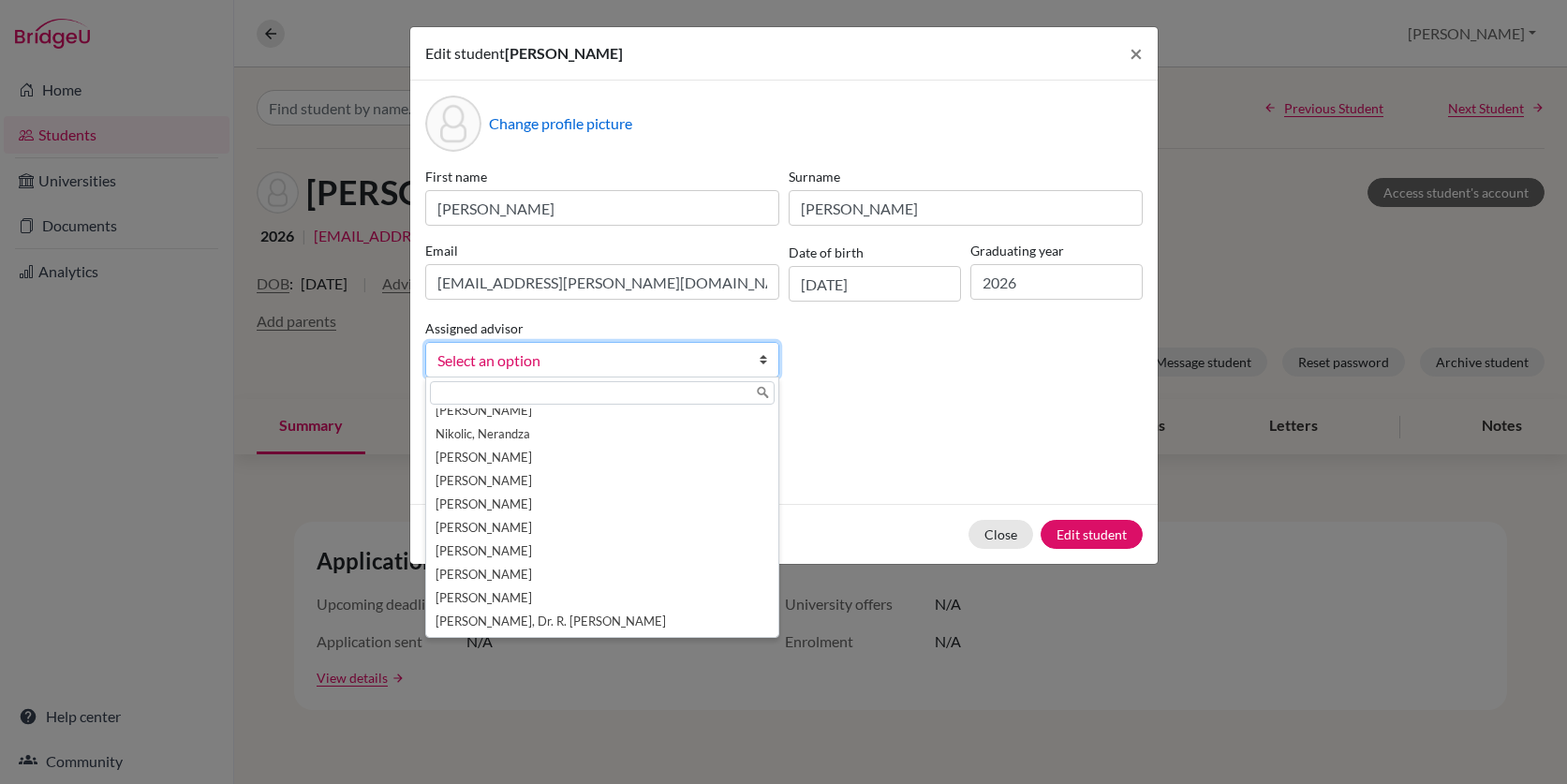
click at [617, 356] on span "Select an option" at bounding box center [584, 360] width 294 height 24
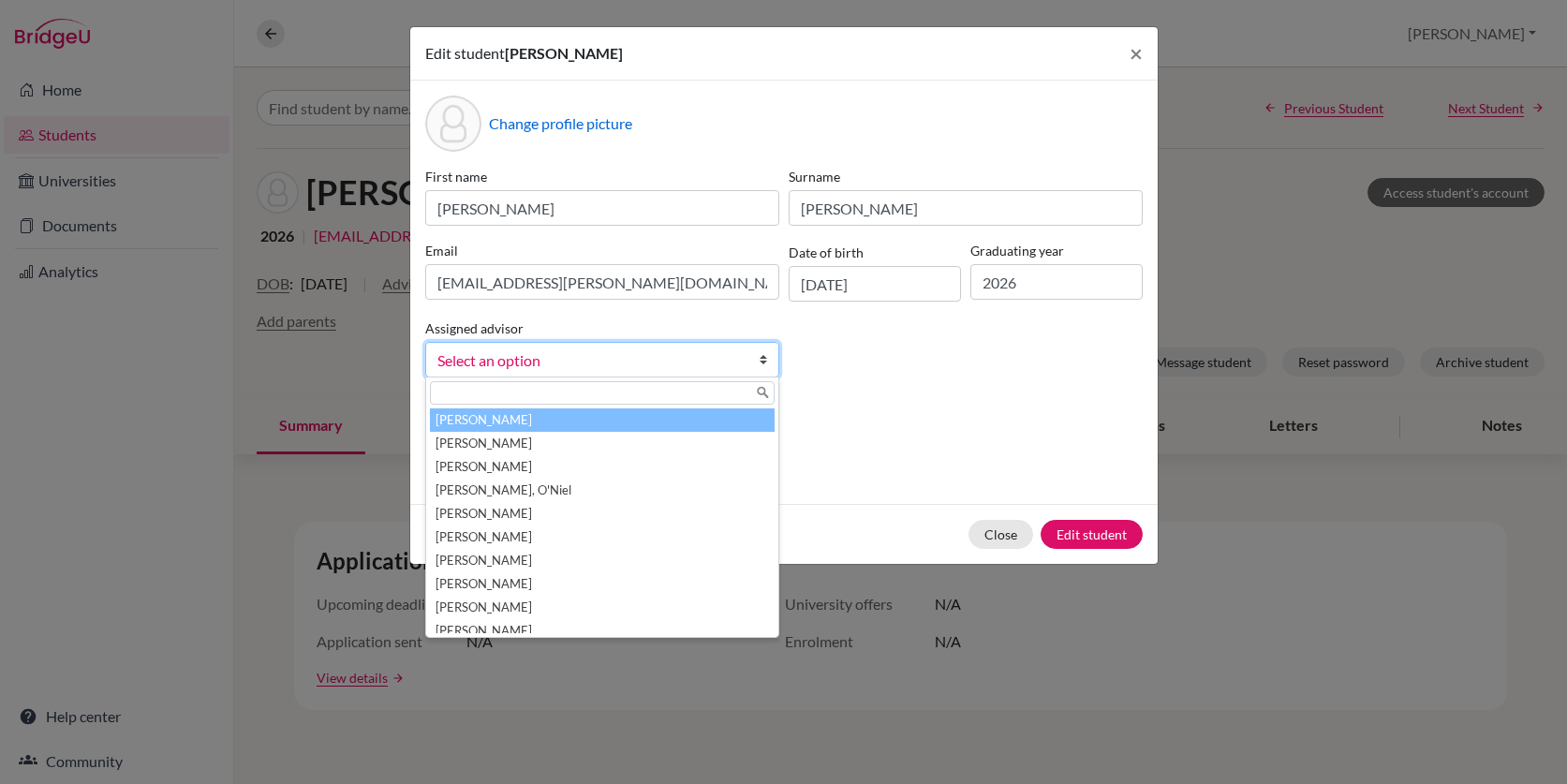
click at [589, 394] on input "text" at bounding box center [601, 392] width 344 height 23
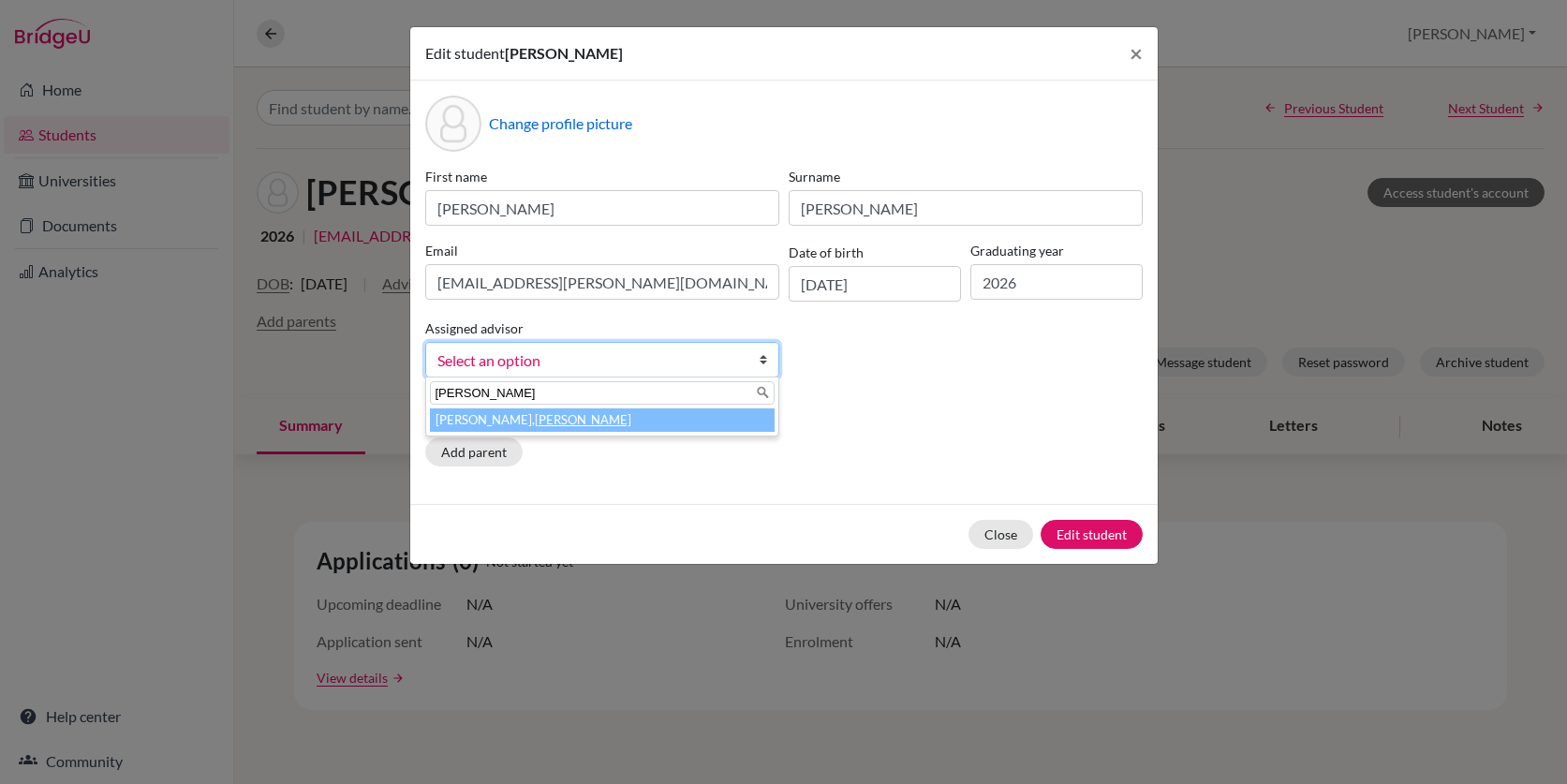
type input "[PERSON_NAME]"
click at [462, 425] on li "Moore, Bridget" at bounding box center [601, 420] width 344 height 23
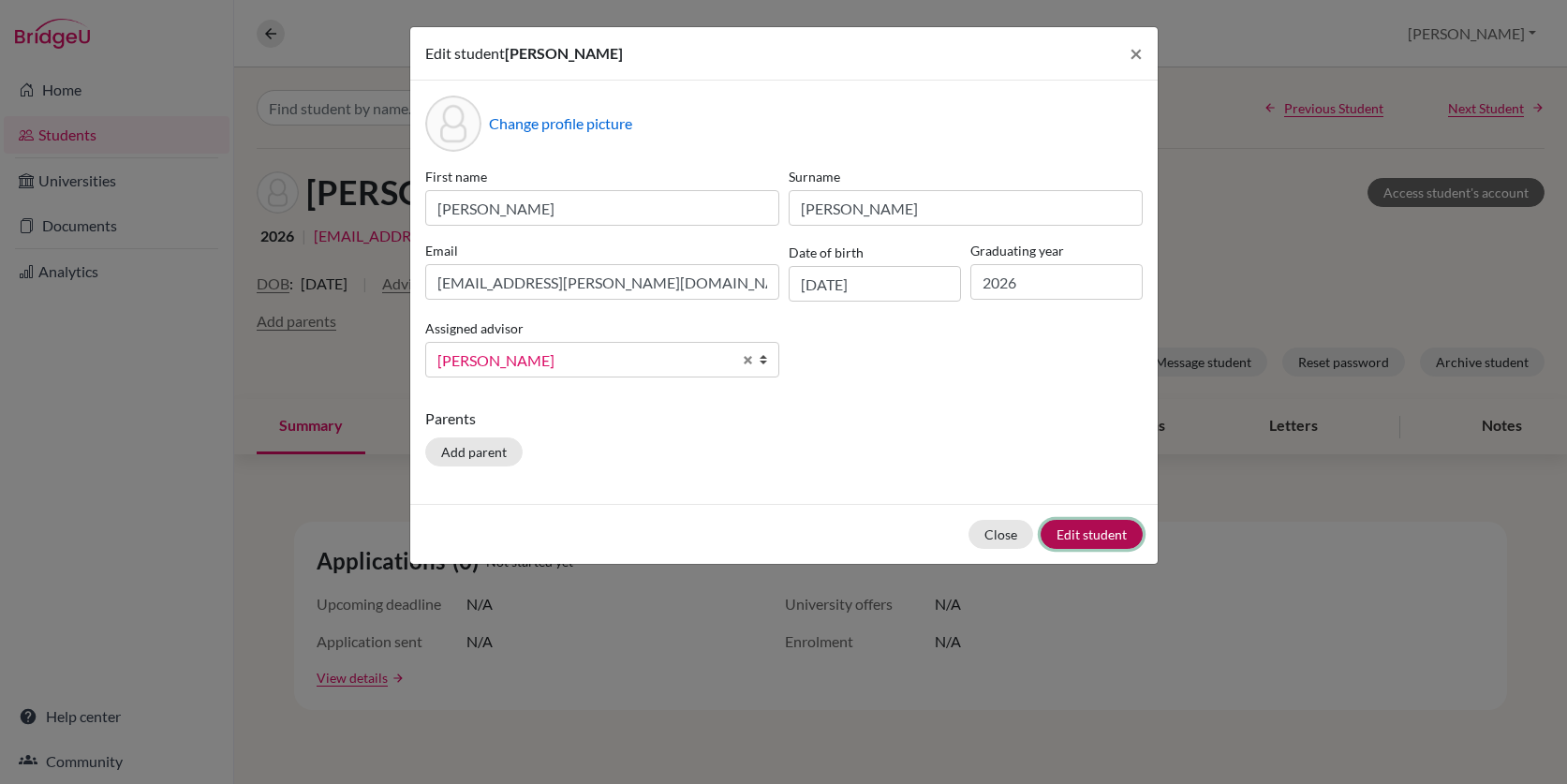
click at [1098, 536] on button "Edit student" at bounding box center [1091, 534] width 102 height 29
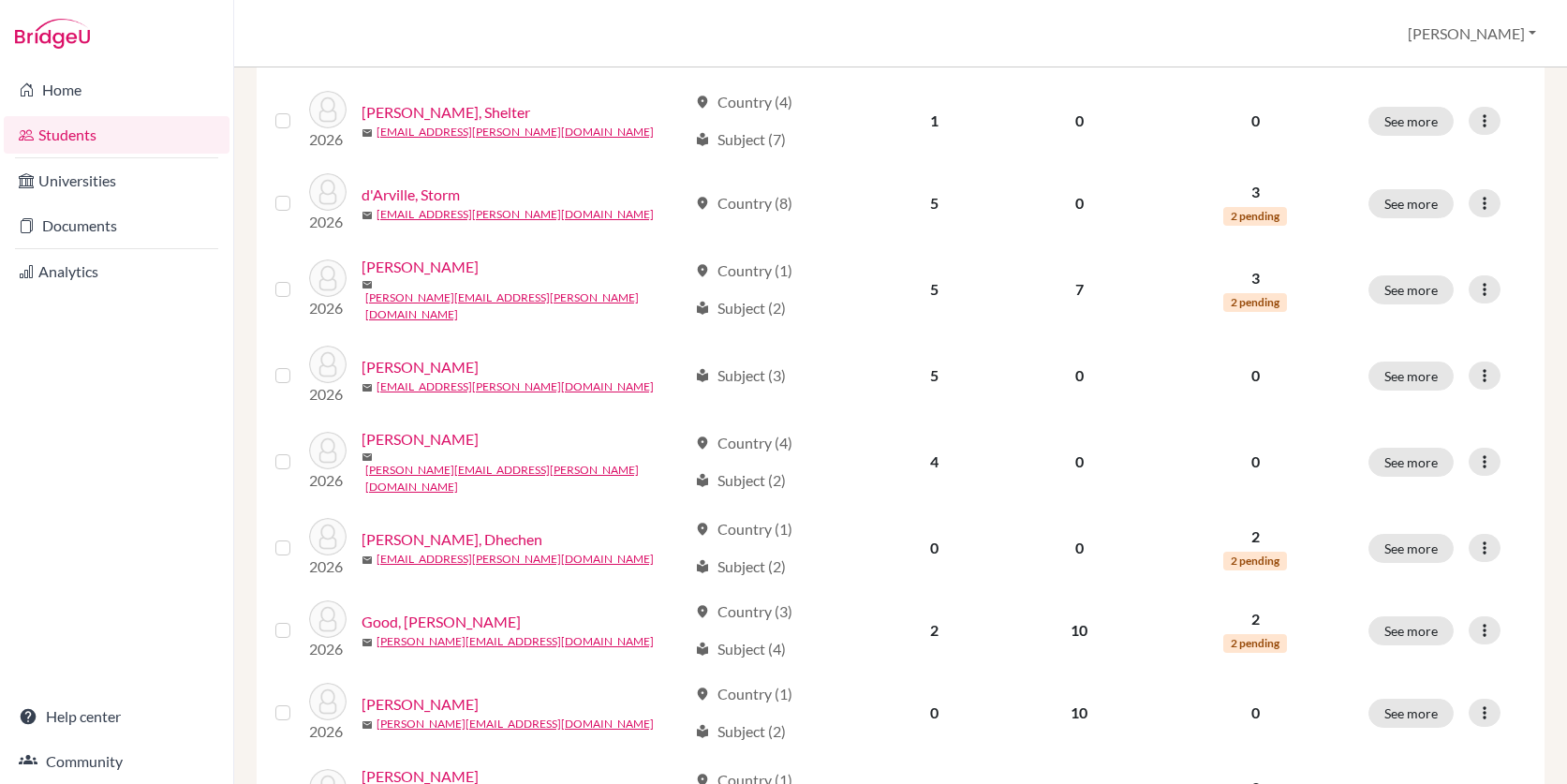
scroll to position [1040, 0]
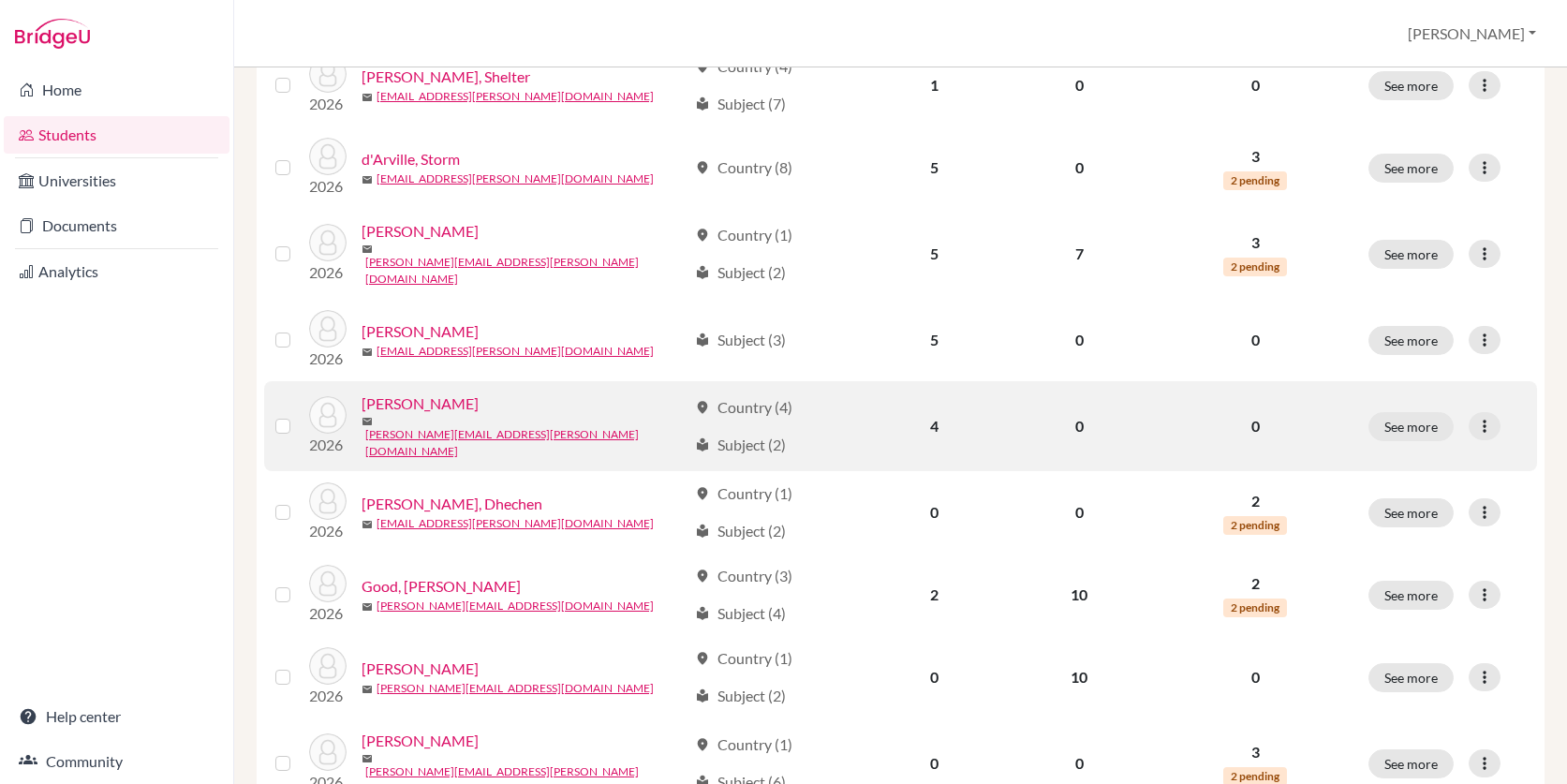
click at [446, 392] on link "Dorsett, Christopher" at bounding box center [420, 403] width 117 height 22
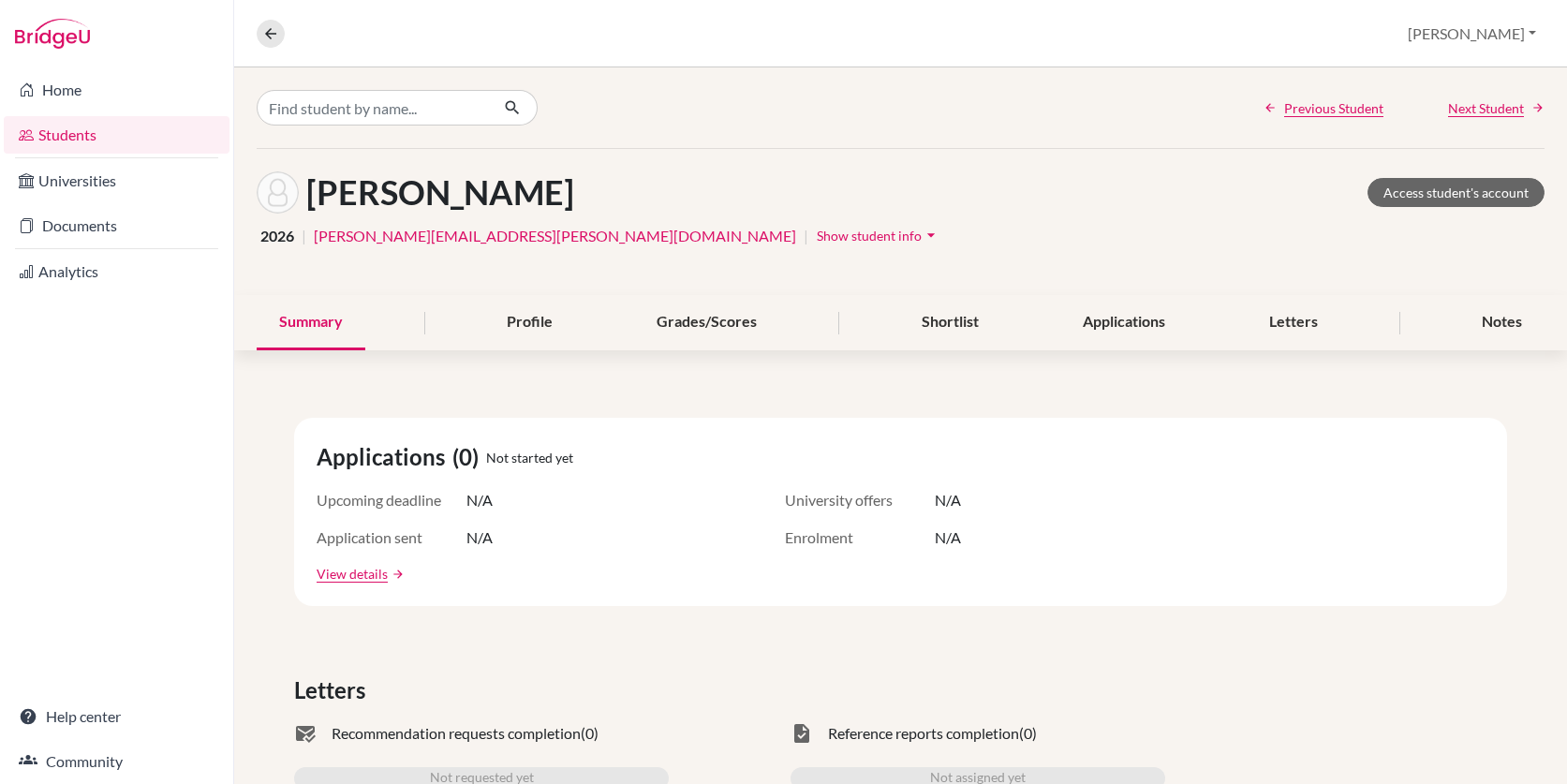
click at [816, 234] on span "Show student info" at bounding box center [869, 235] width 105 height 16
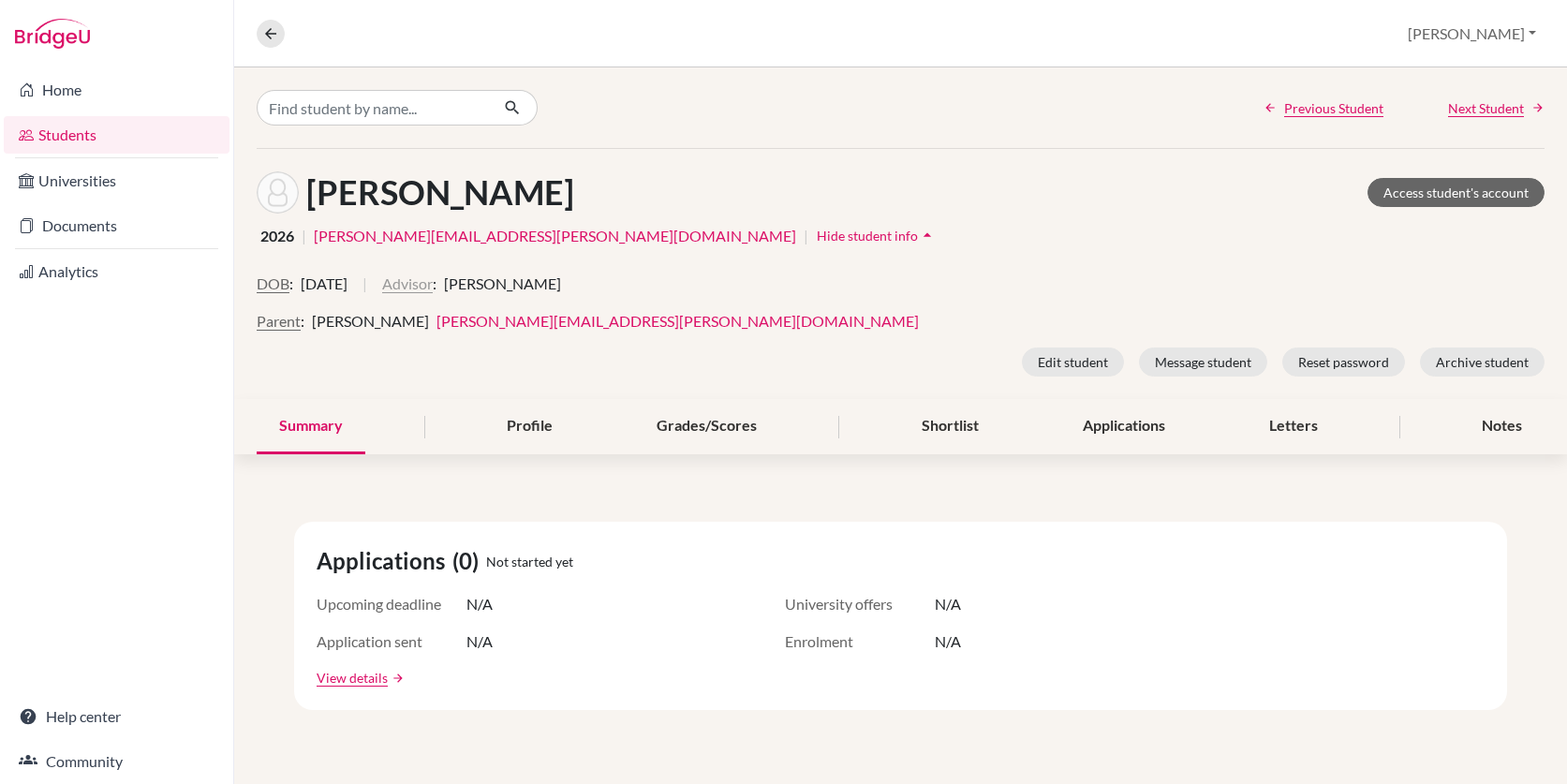
click at [432, 287] on button "Advisor" at bounding box center [407, 283] width 50 height 22
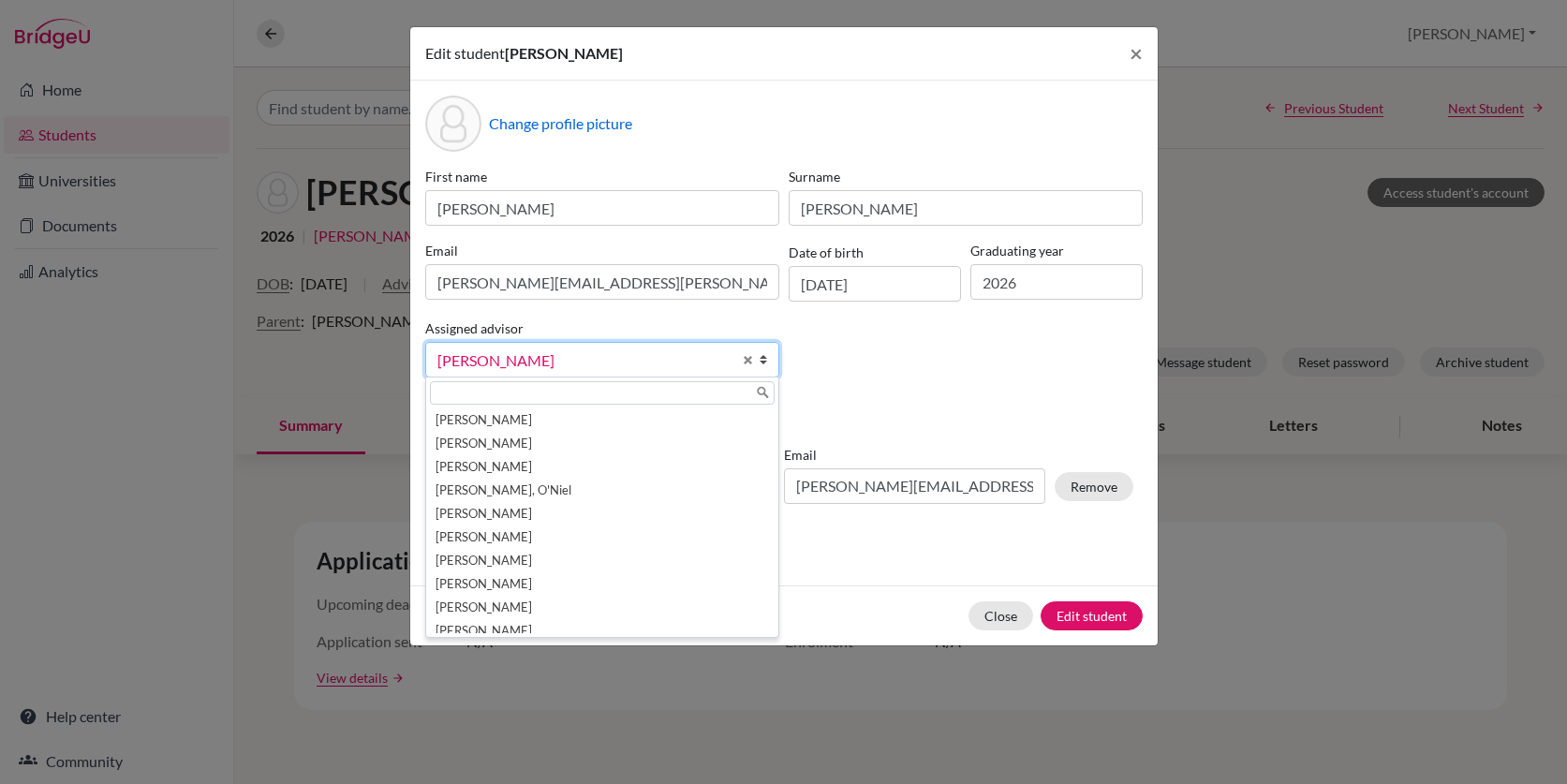
scroll to position [33, 0]
click at [547, 357] on span "Select an option" at bounding box center [584, 360] width 294 height 24
click at [529, 395] on input "text" at bounding box center [601, 392] width 344 height 23
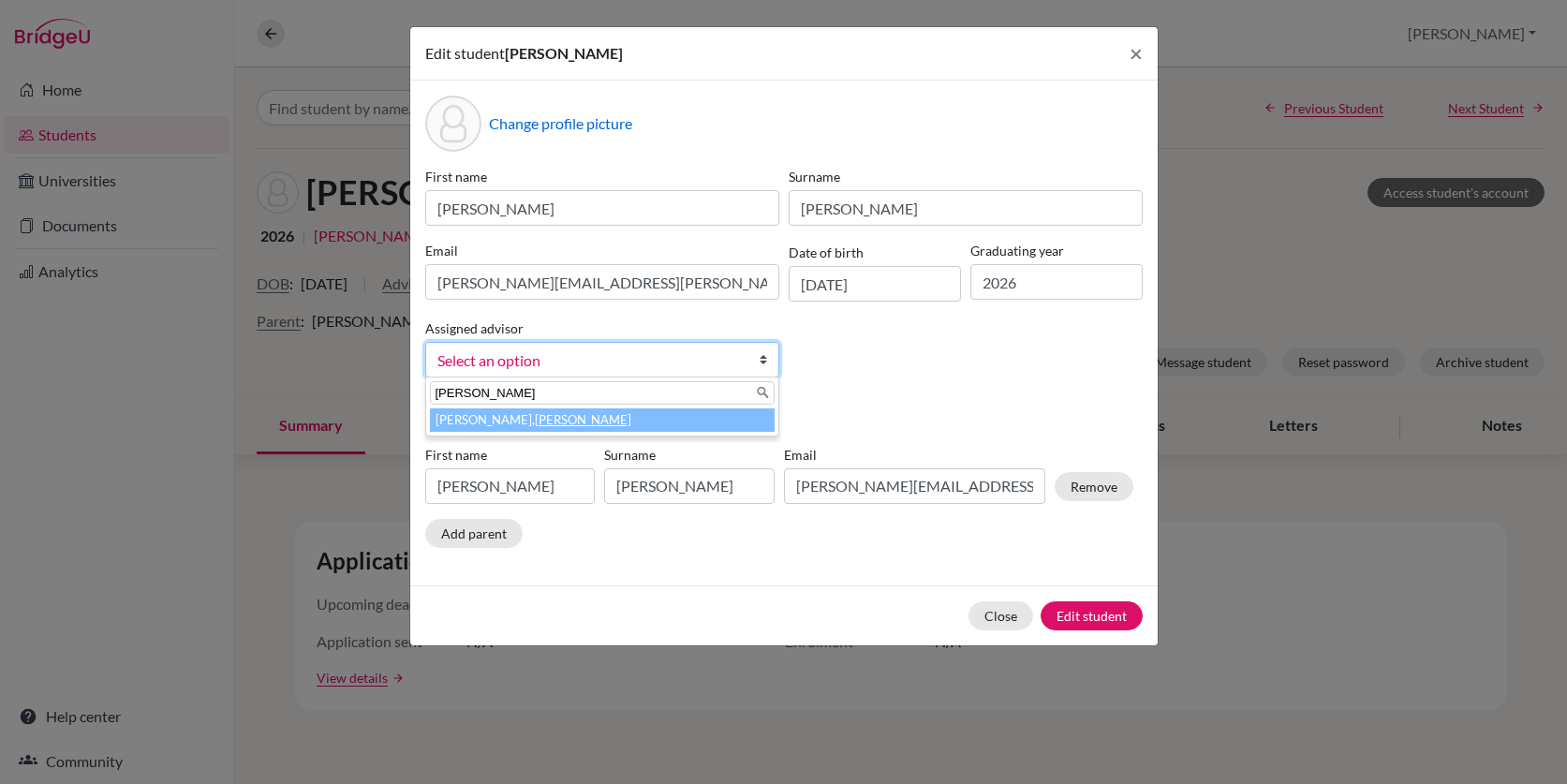
type input "[PERSON_NAME]"
click at [475, 418] on li "Moore, Bridget" at bounding box center [601, 420] width 344 height 23
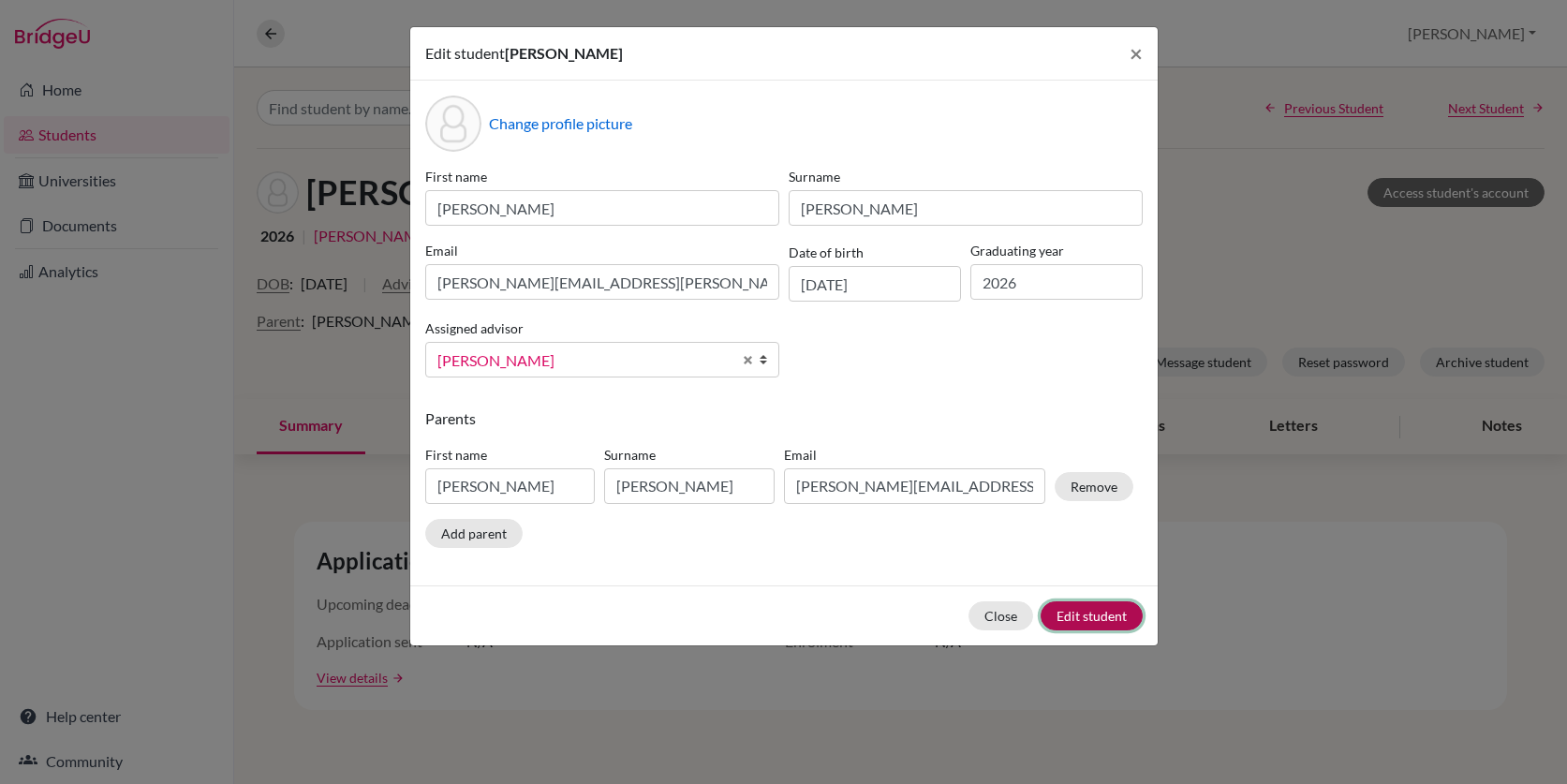
click at [1073, 613] on button "Edit student" at bounding box center [1091, 615] width 102 height 29
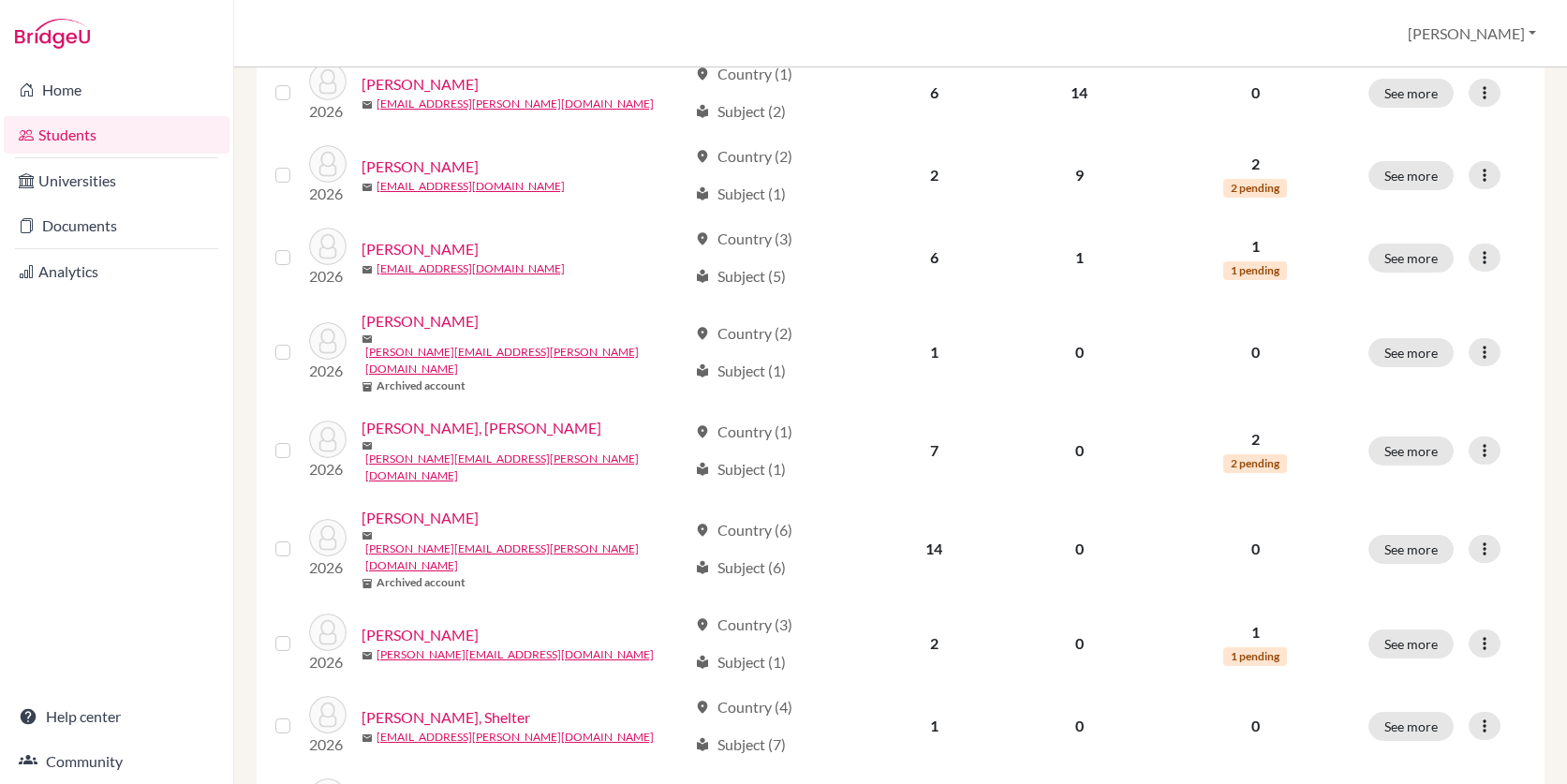
scroll to position [870, 0]
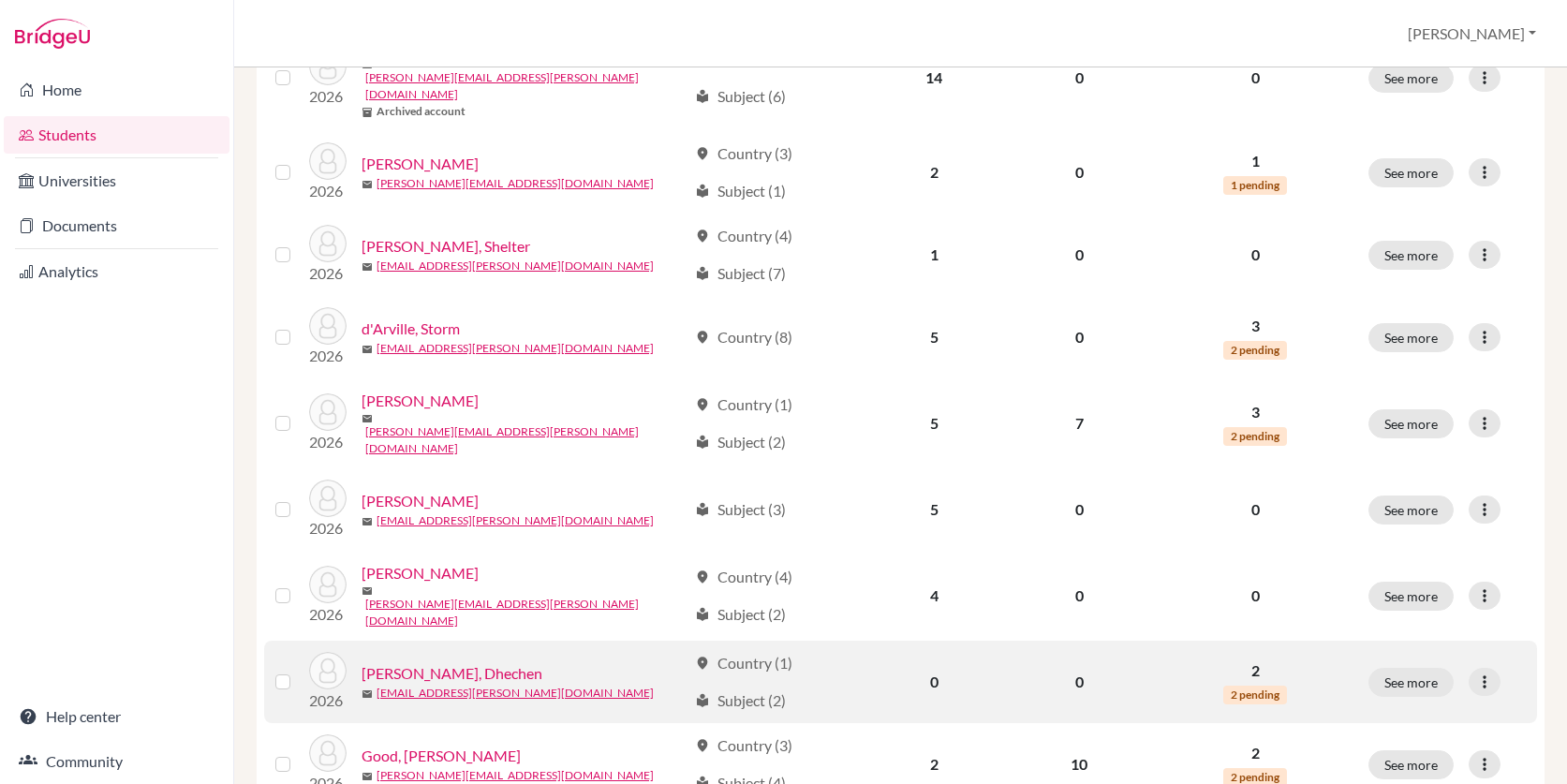
click at [441, 662] on link "Gibson, Dhechen" at bounding box center [452, 673] width 180 height 22
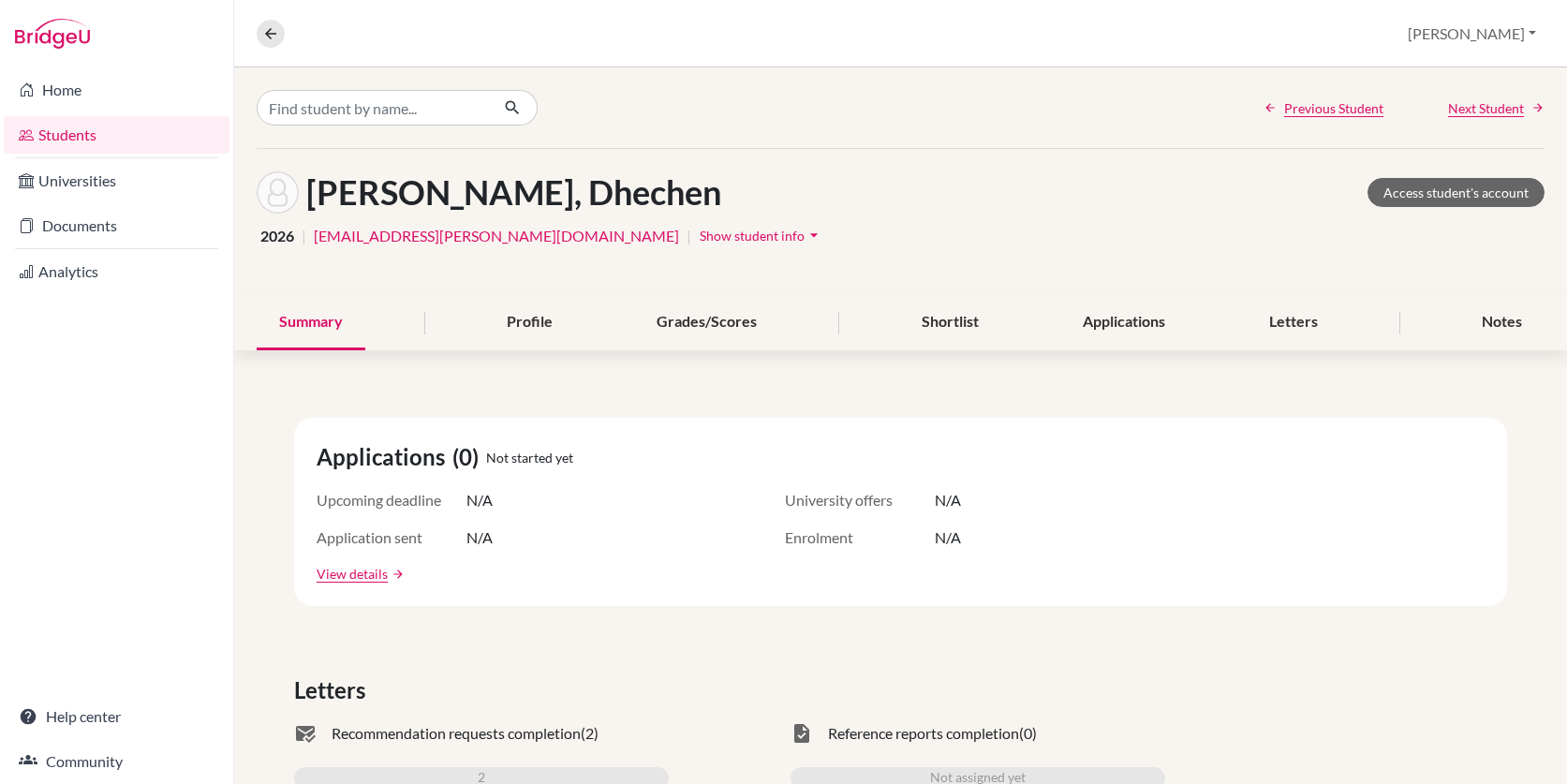
click at [805, 234] on icon "arrow_drop_down" at bounding box center [814, 235] width 18 height 18
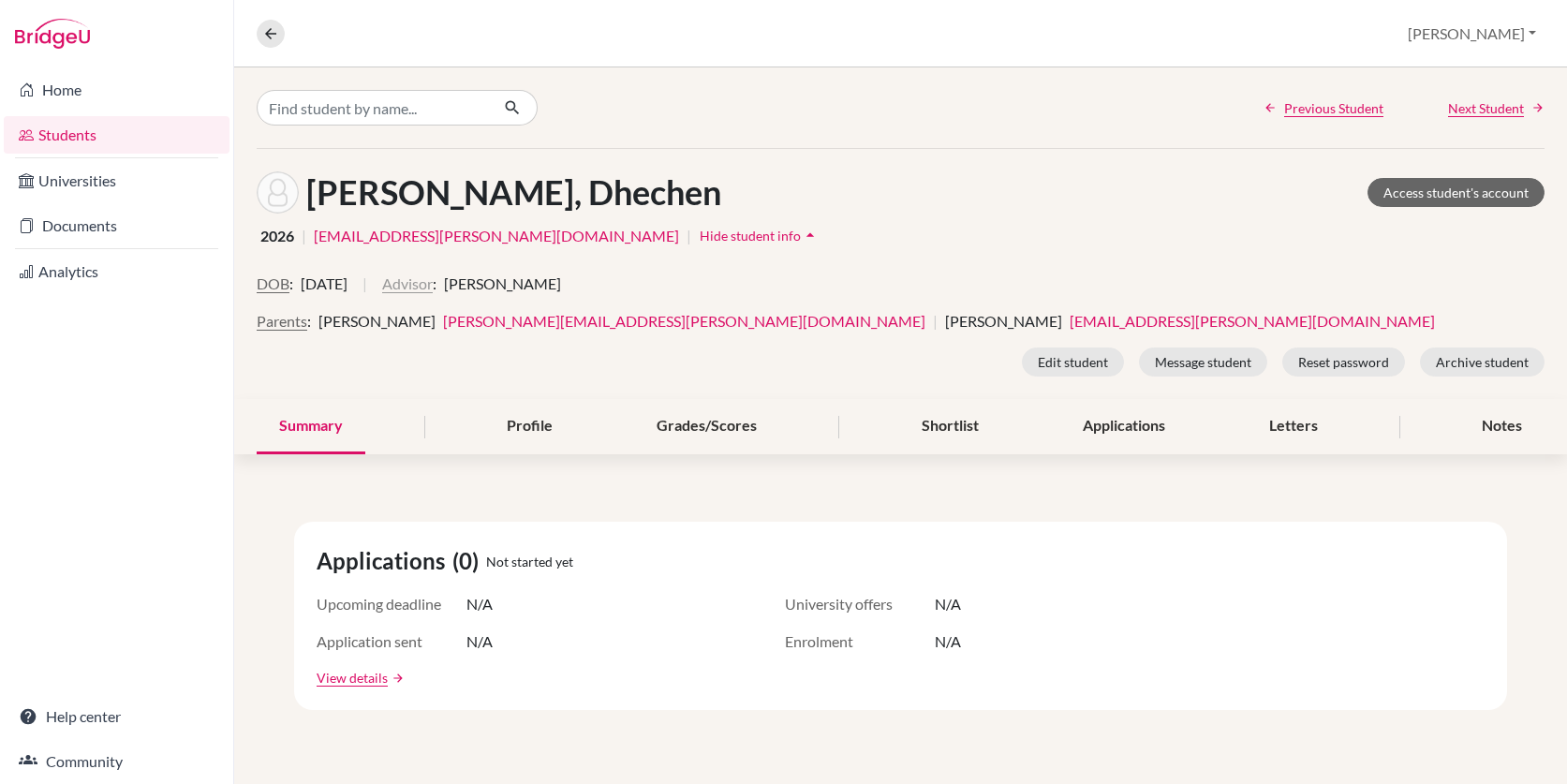
click at [432, 277] on button "Advisor" at bounding box center [407, 283] width 50 height 22
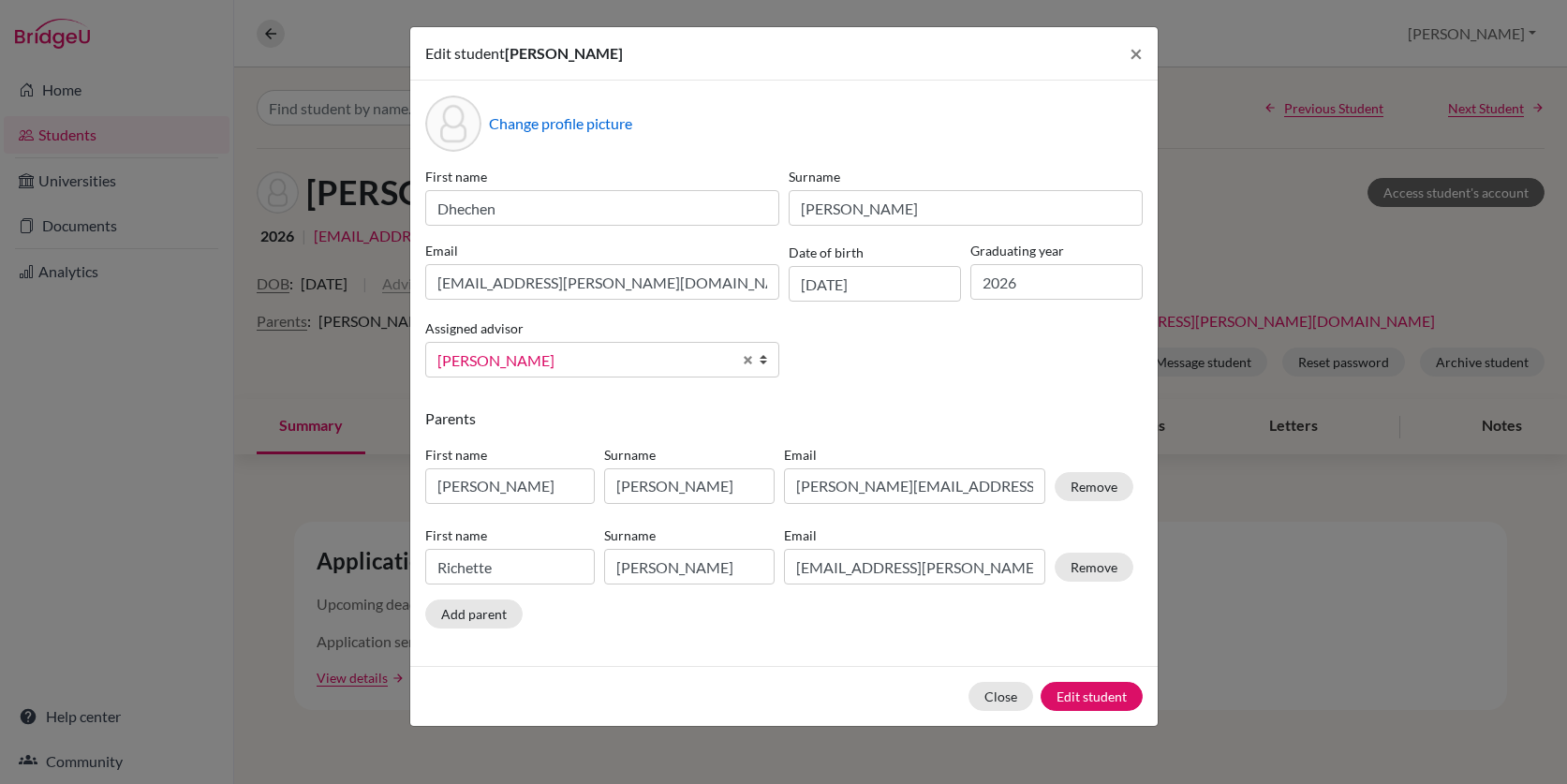
scroll to position [33, 0]
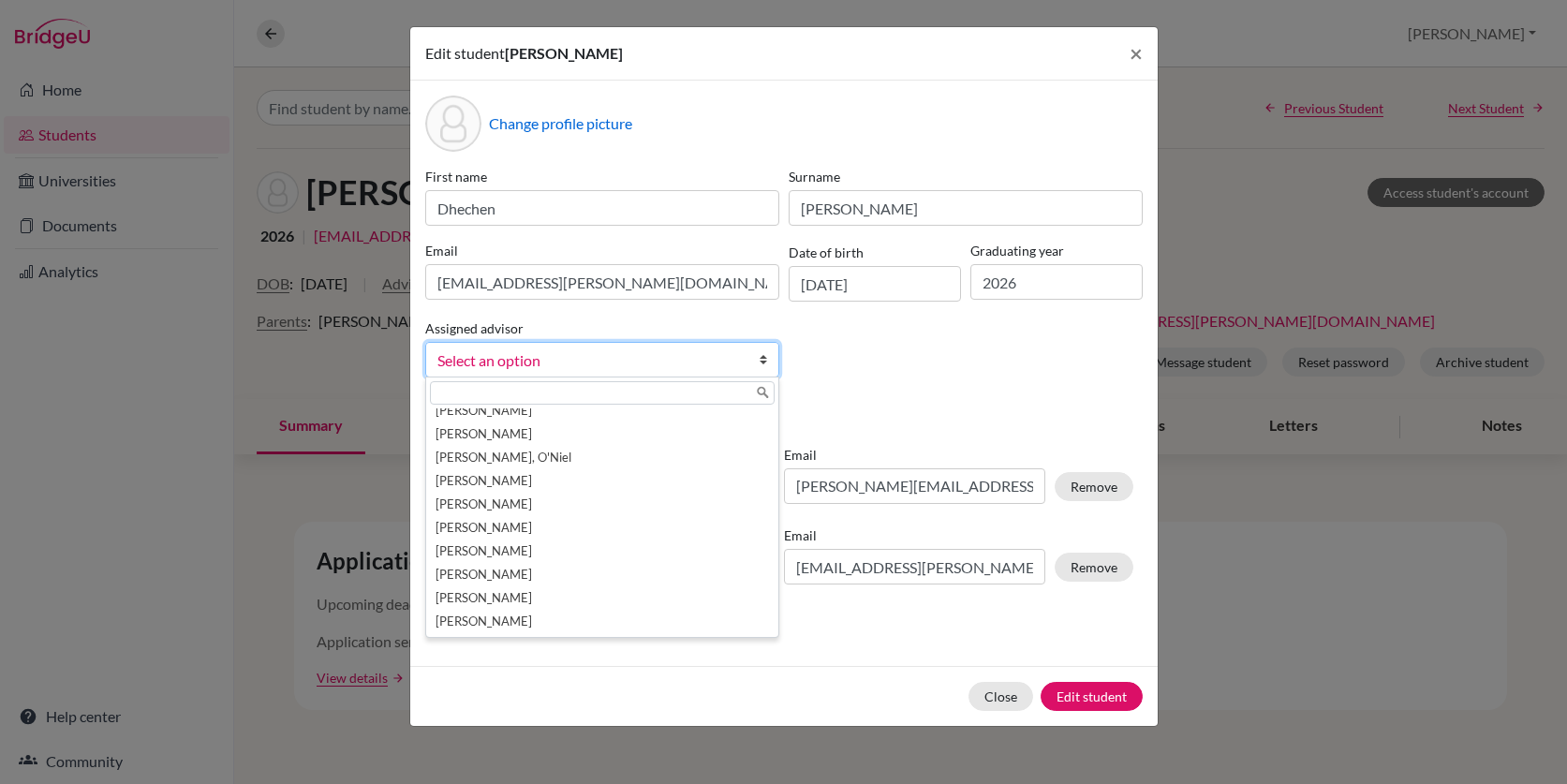
click at [561, 362] on span "Select an option" at bounding box center [584, 360] width 294 height 24
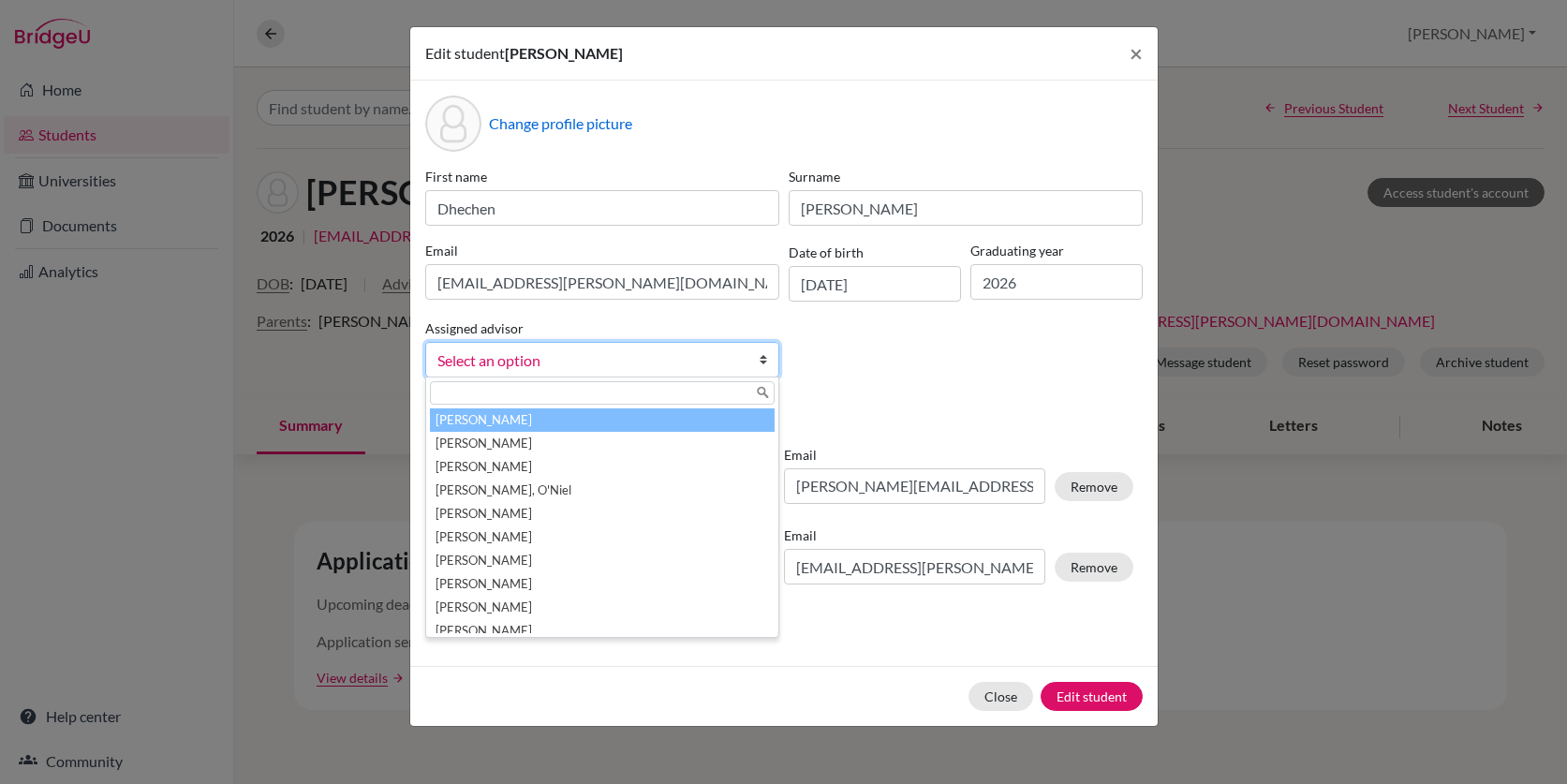
click at [539, 392] on input "text" at bounding box center [601, 392] width 344 height 23
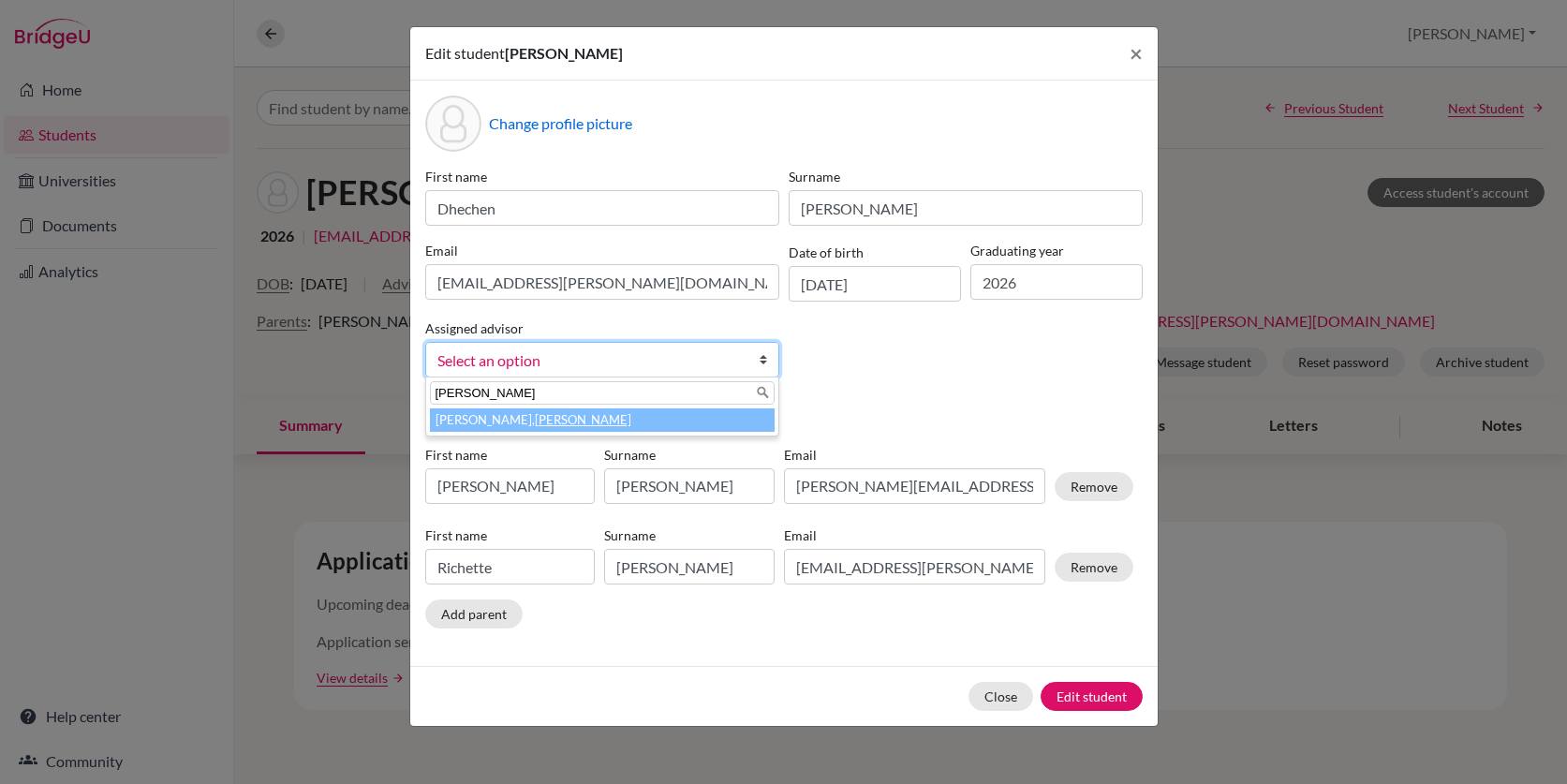
type input "[PERSON_NAME]"
click at [535, 422] on em "[PERSON_NAME]" at bounding box center [583, 419] width 96 height 15
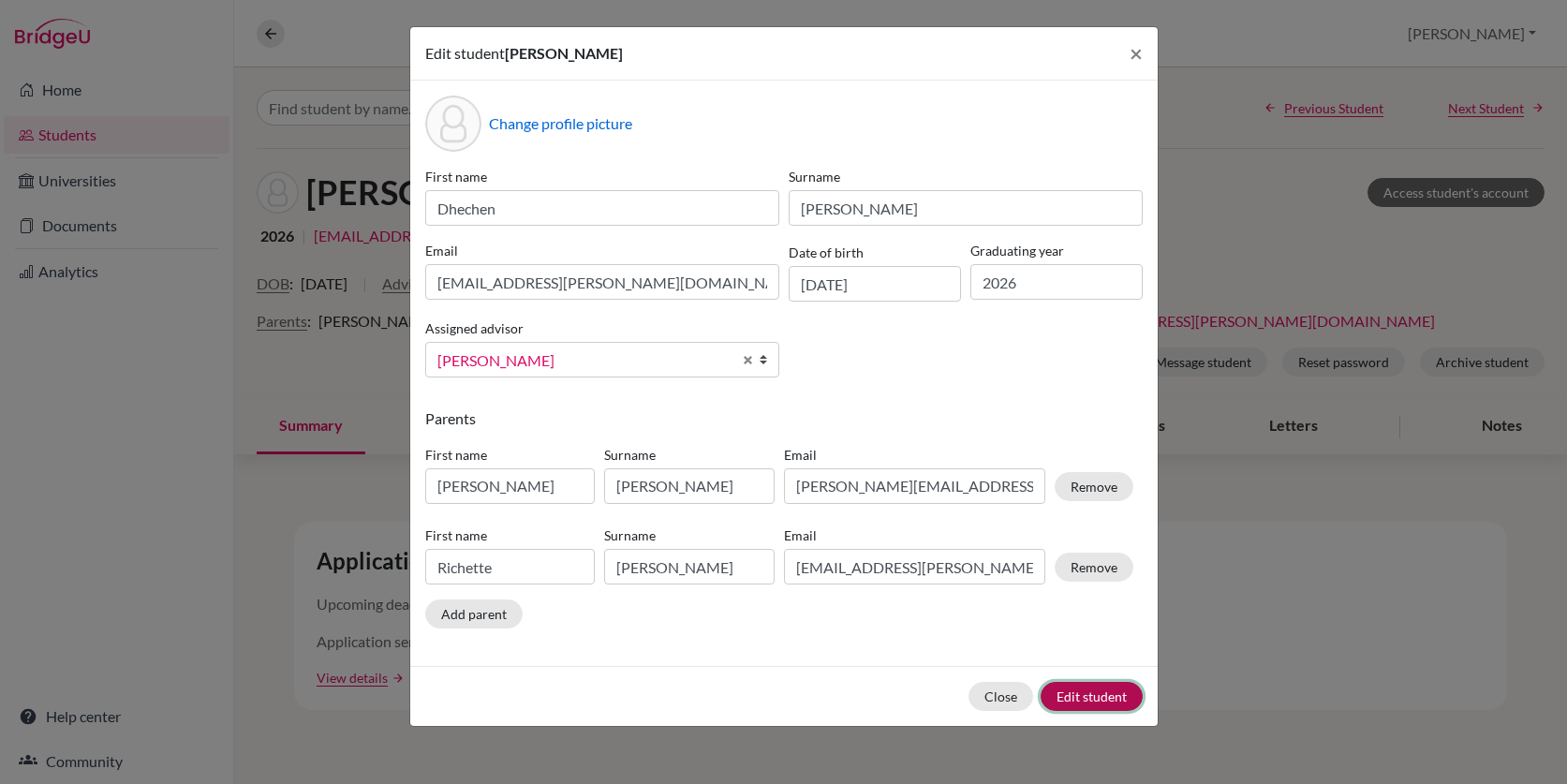
click at [1084, 697] on button "Edit student" at bounding box center [1091, 696] width 102 height 29
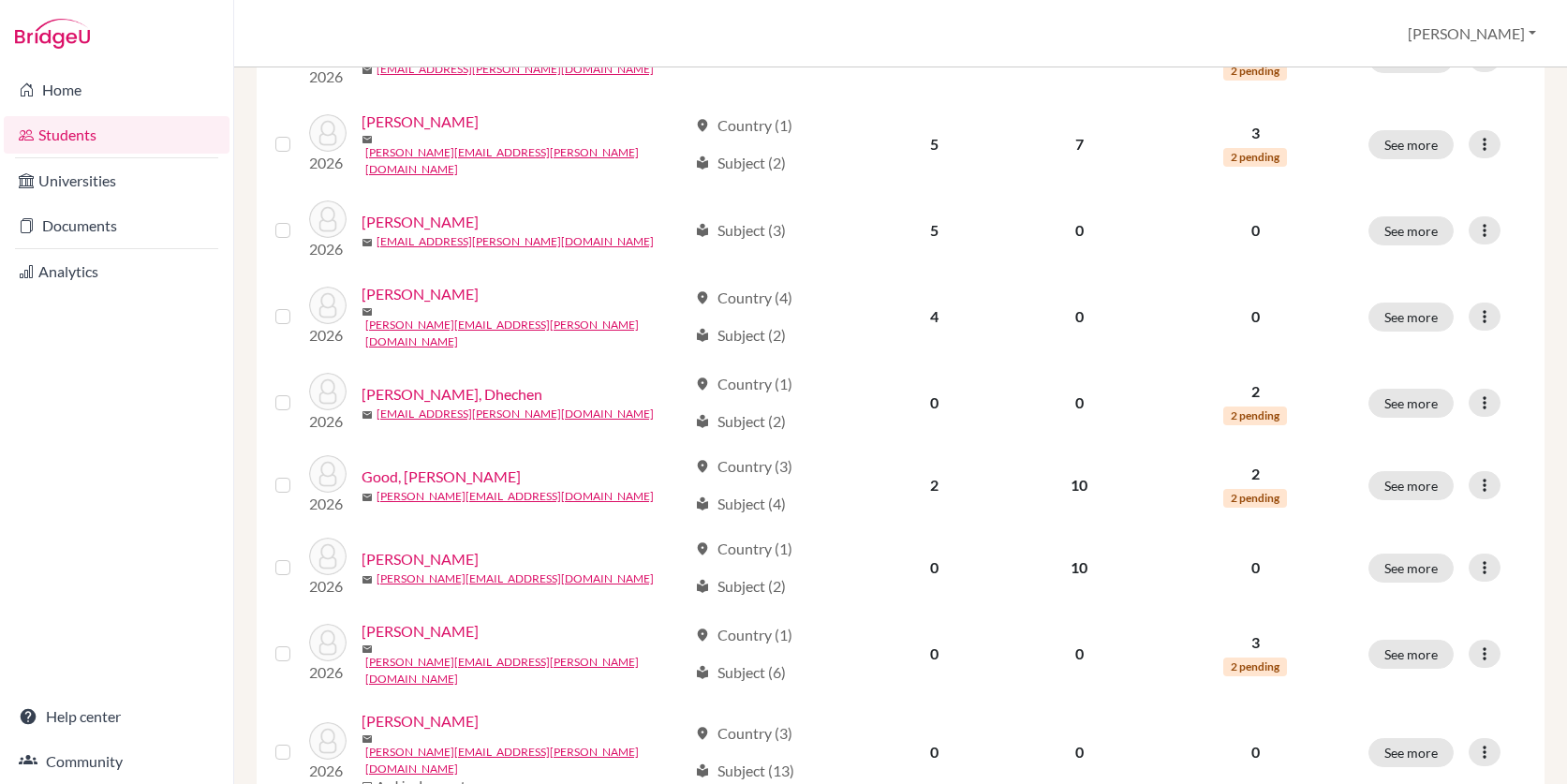
scroll to position [1152, 0]
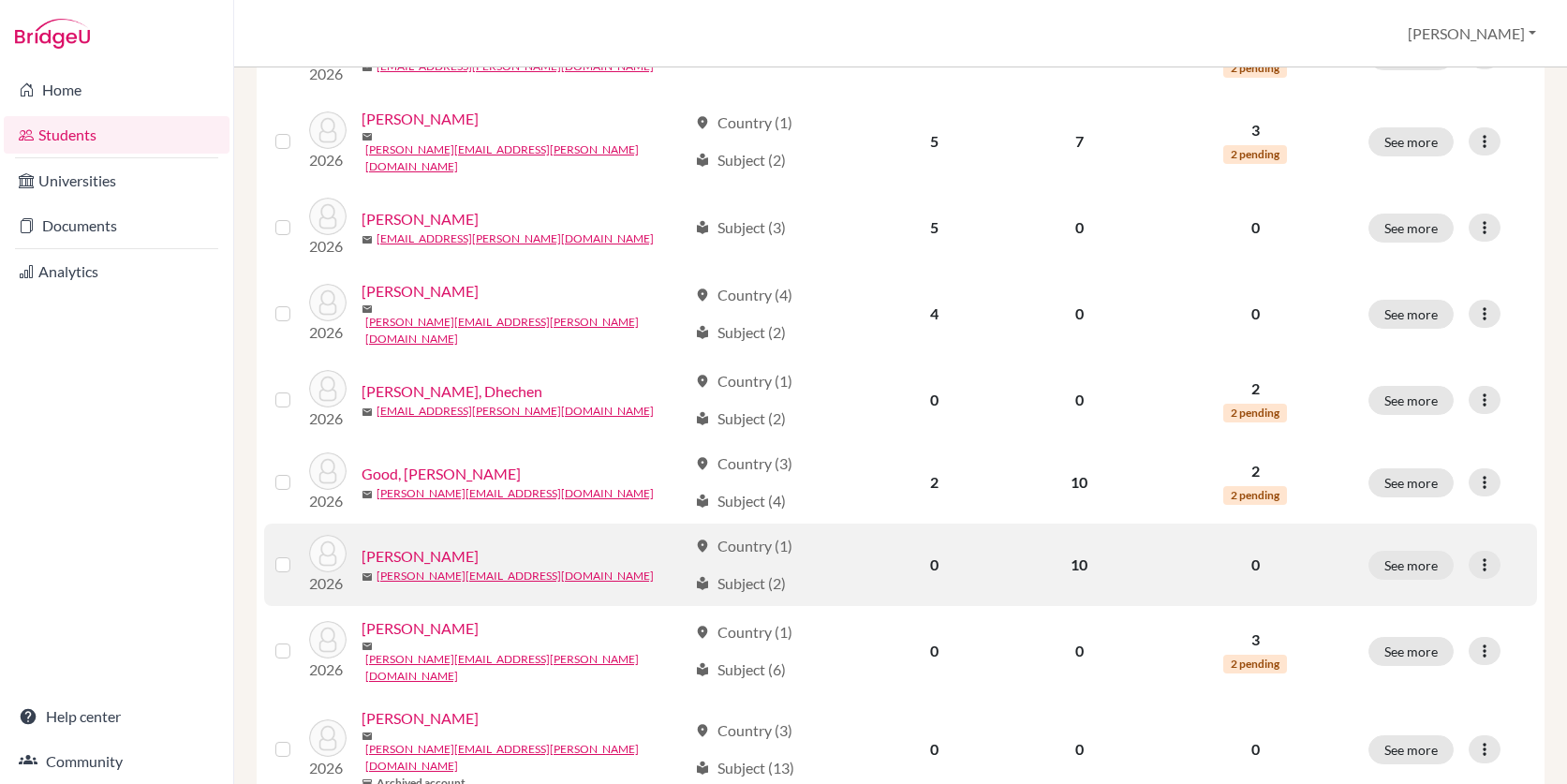
click at [468, 545] on link "Goulandris, Caroline" at bounding box center [420, 555] width 117 height 22
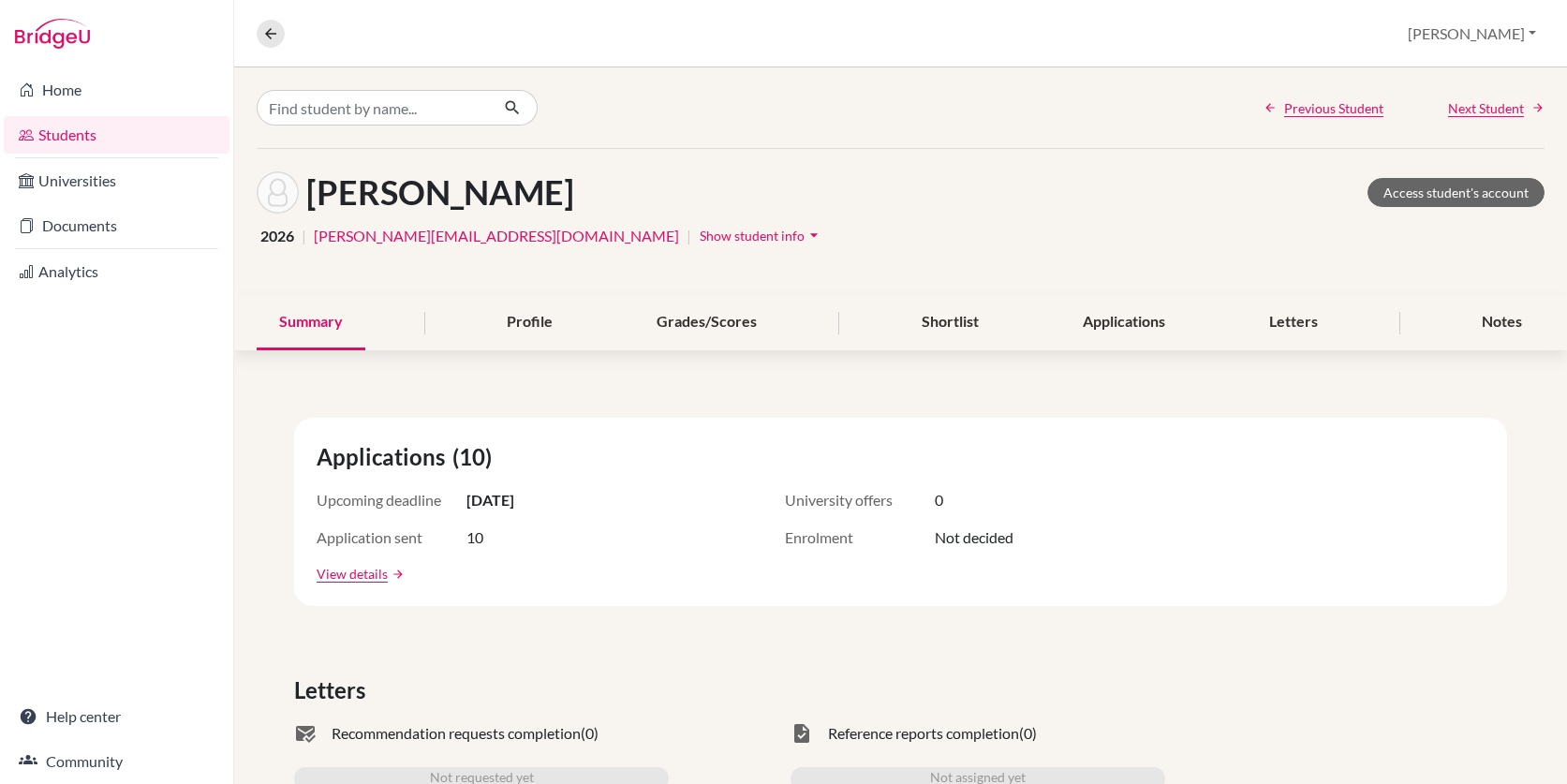
click at [700, 241] on span "Show student info" at bounding box center [752, 235] width 105 height 16
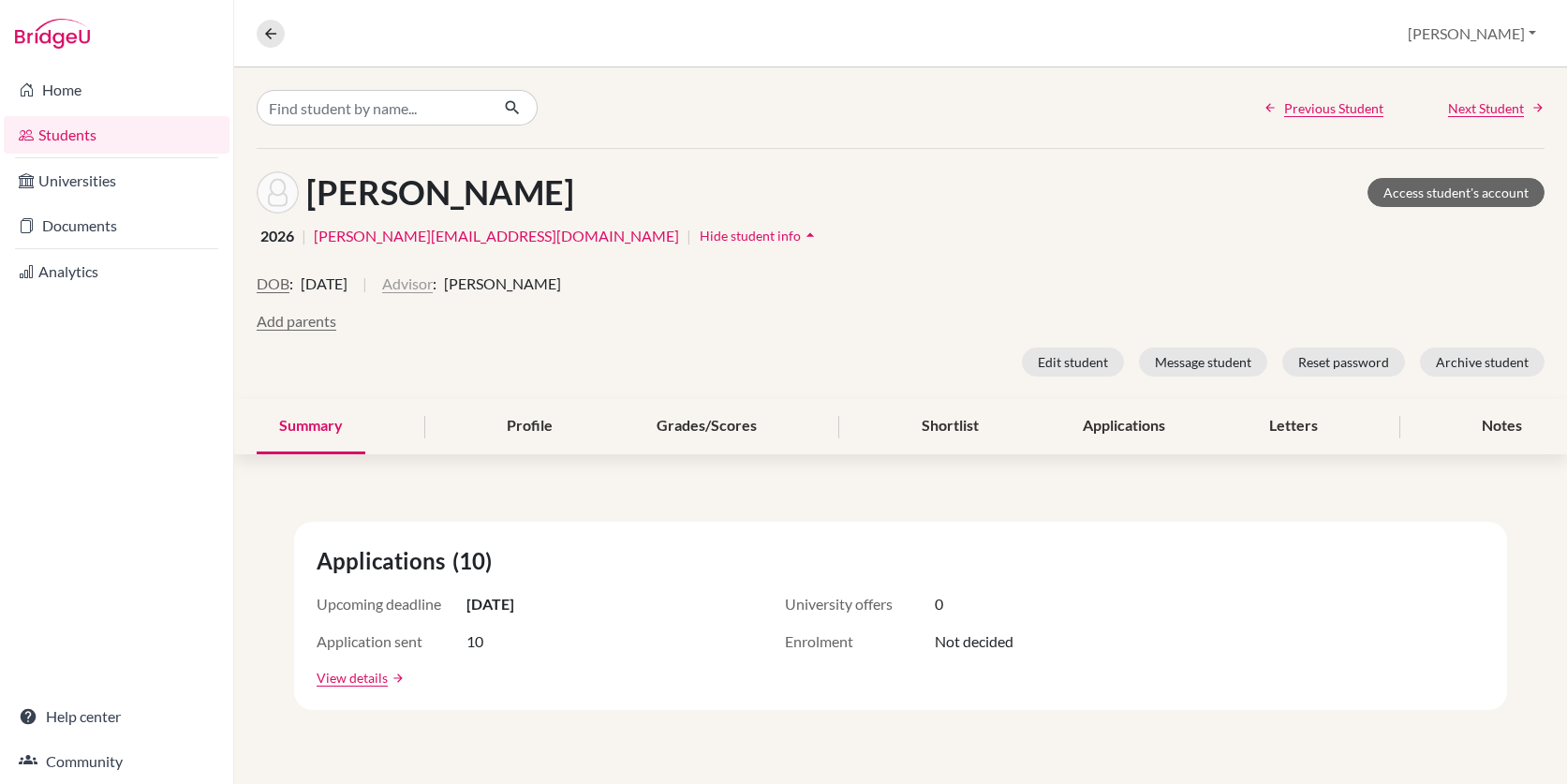
click at [432, 288] on button "Advisor" at bounding box center [407, 283] width 50 height 22
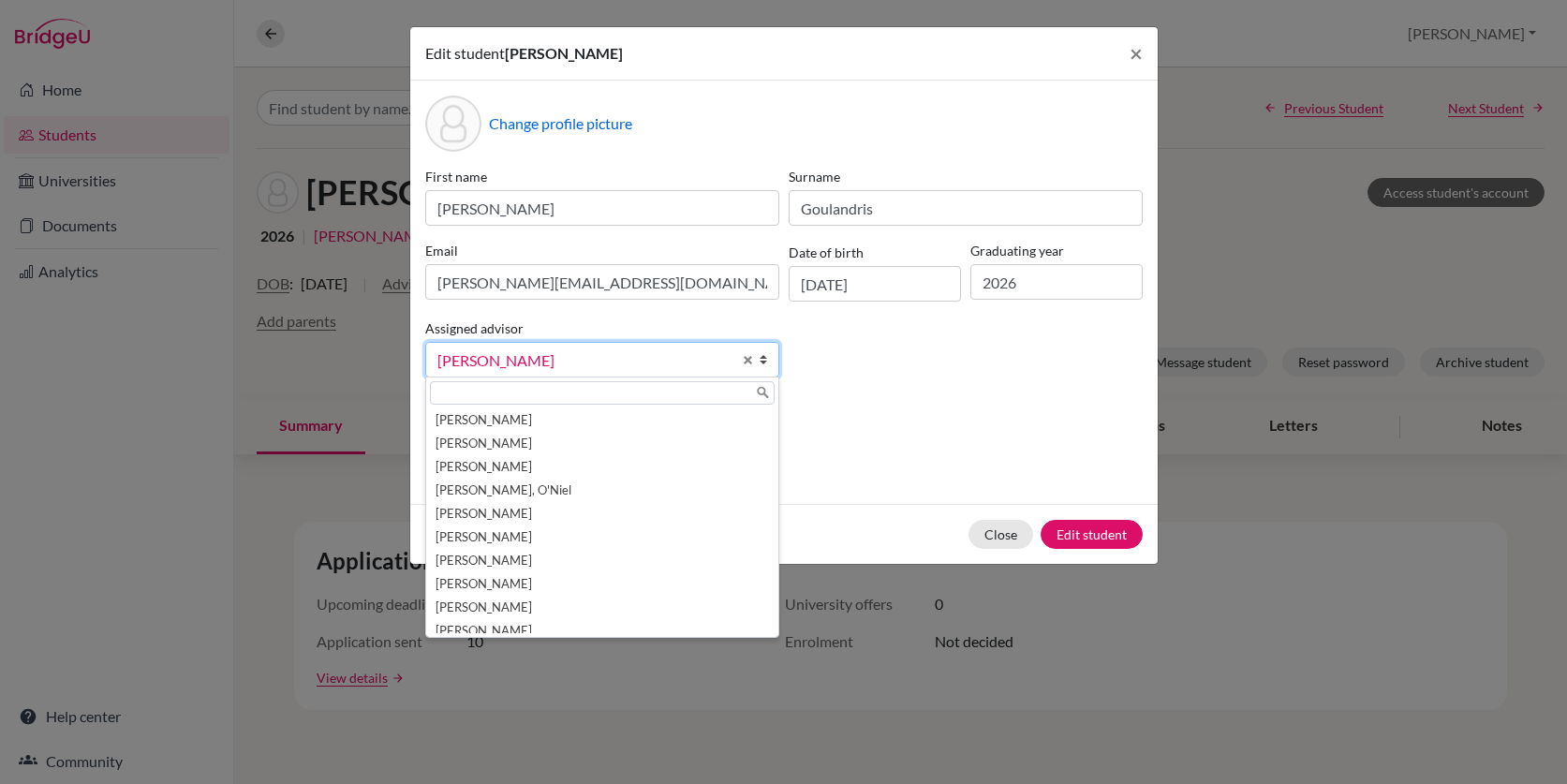
scroll to position [33, 0]
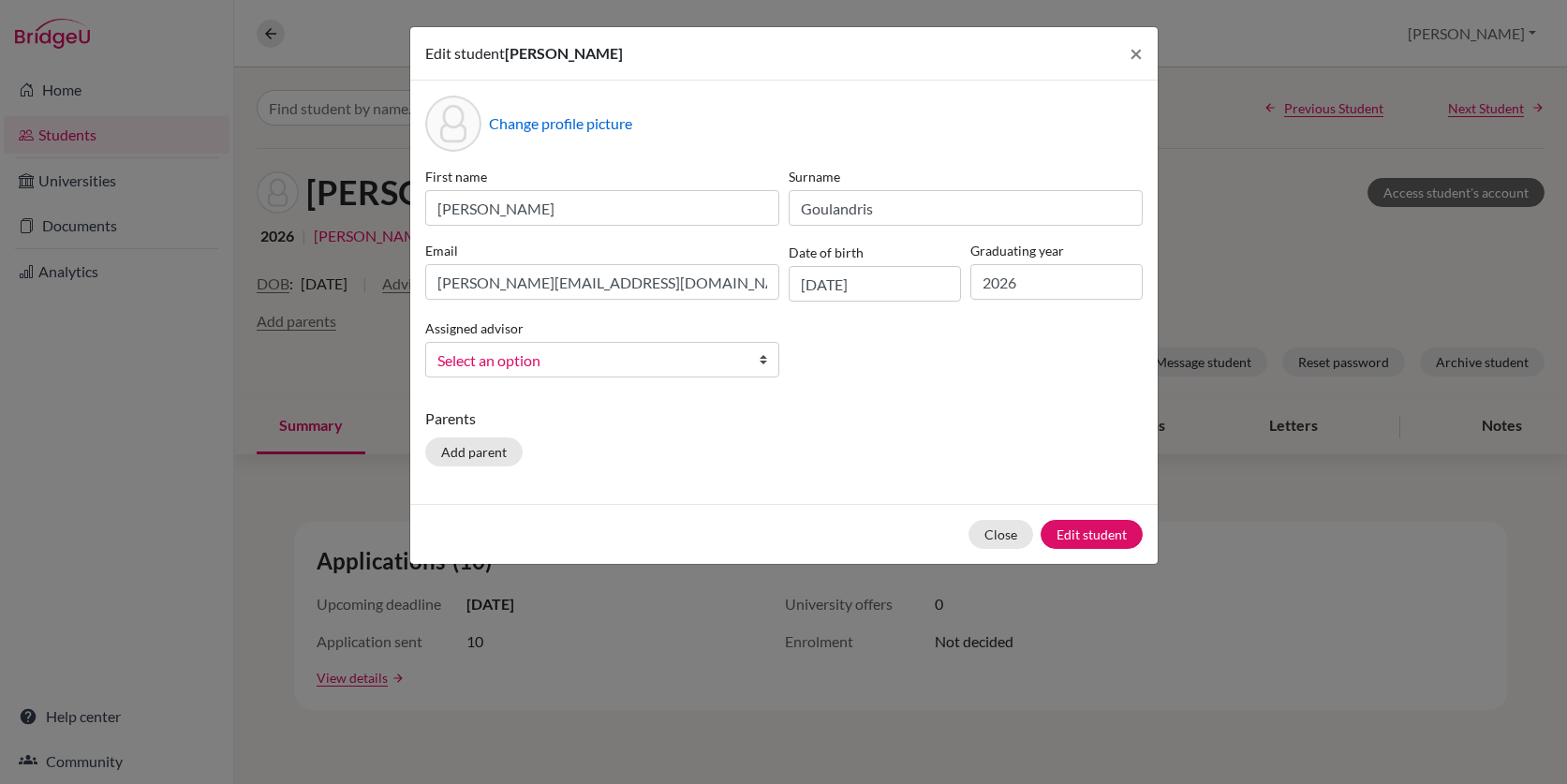
click at [601, 353] on span "Select an option" at bounding box center [584, 360] width 294 height 24
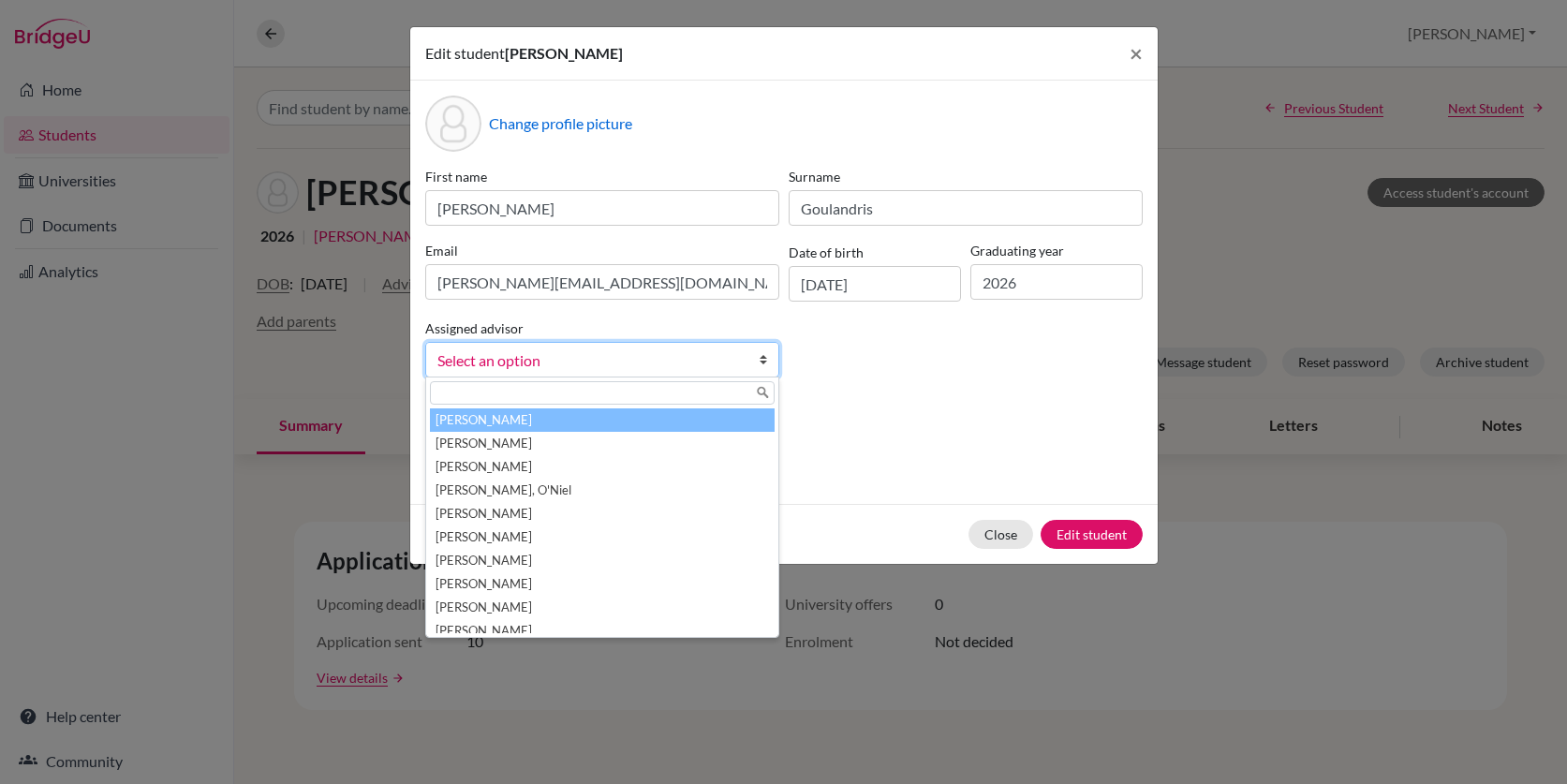
click at [576, 392] on input "text" at bounding box center [601, 392] width 344 height 23
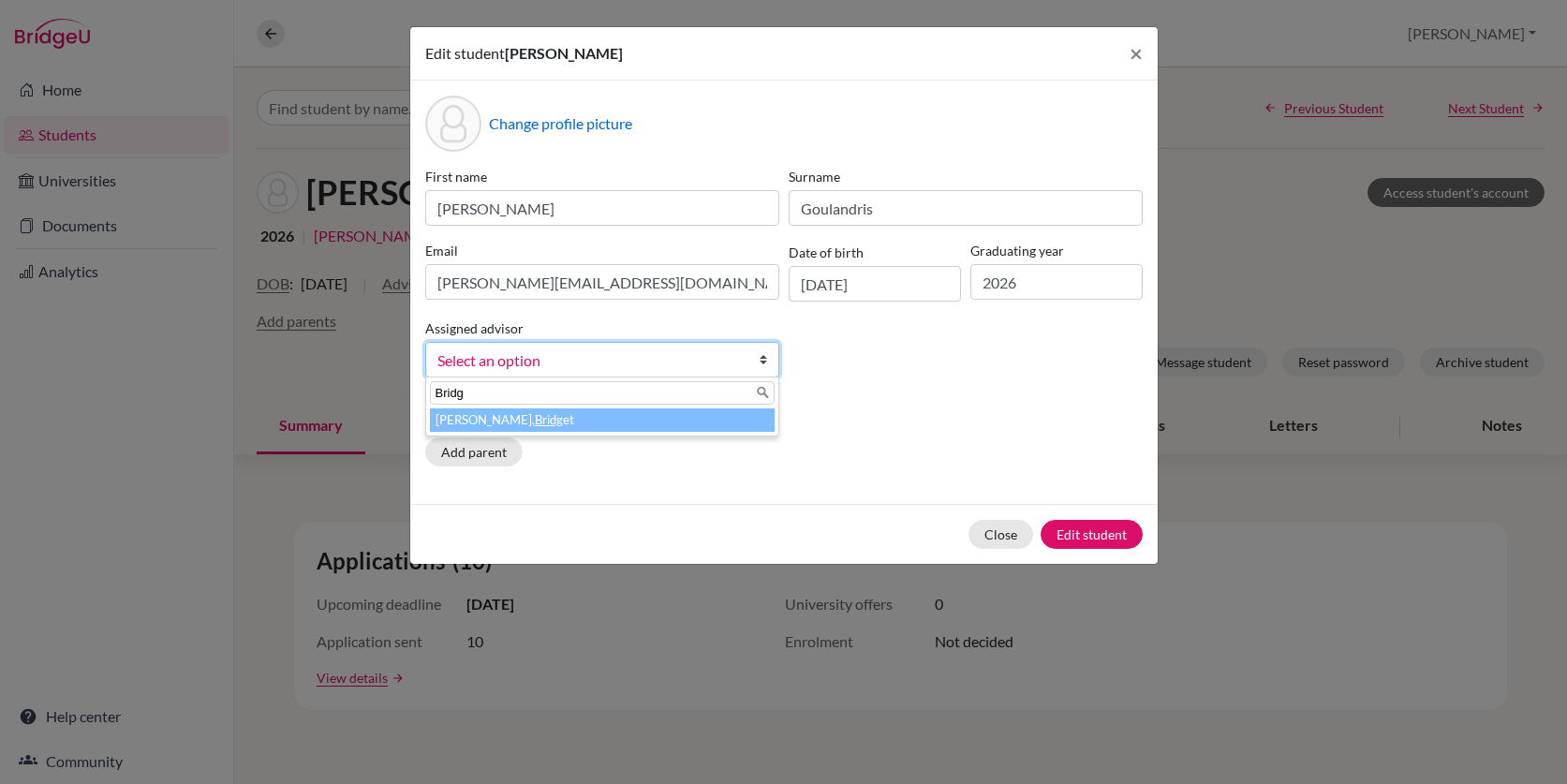
type input "Bridg"
click at [535, 419] on em "Bridg" at bounding box center [549, 419] width 28 height 15
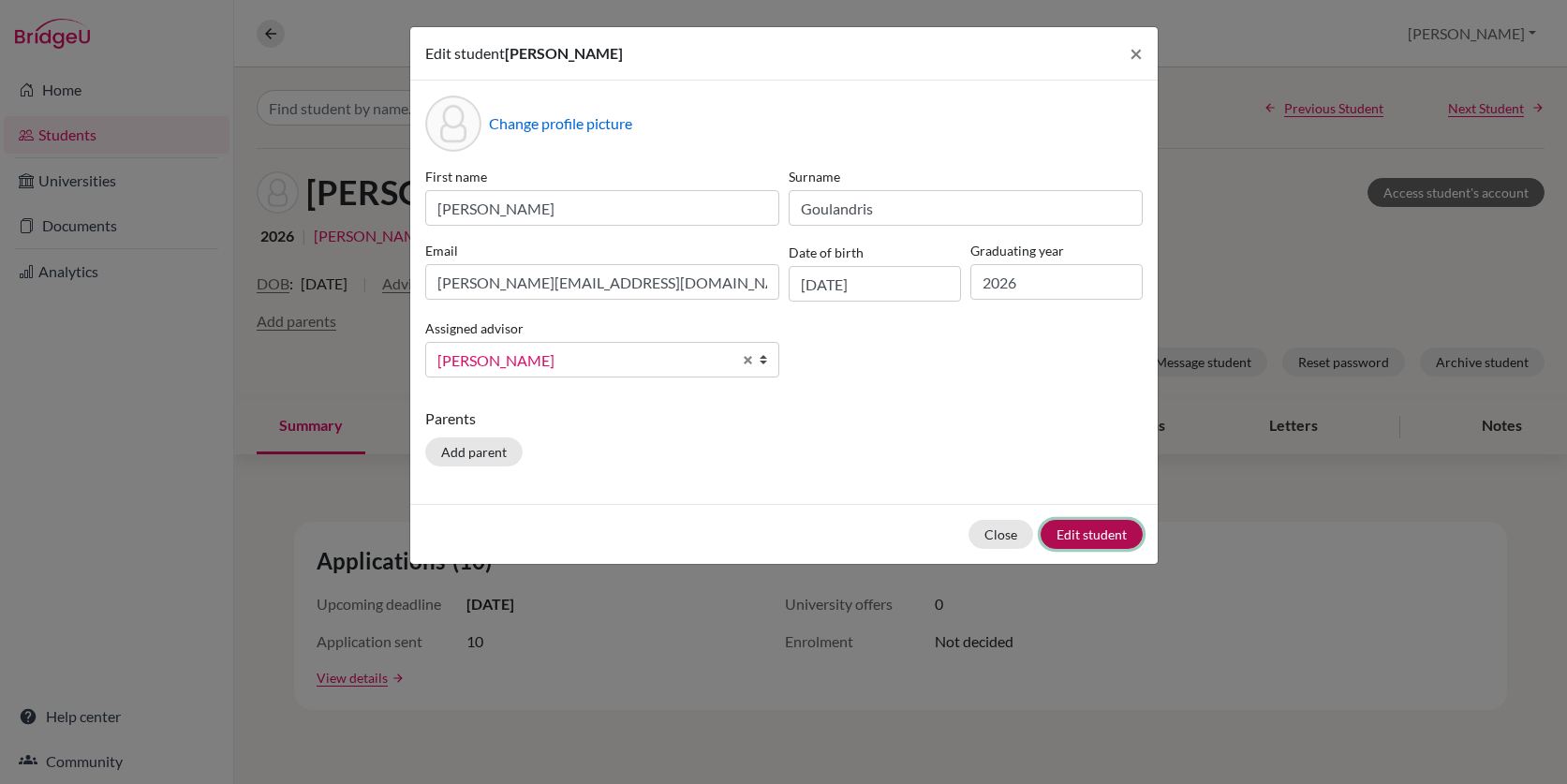
click at [1100, 534] on button "Edit student" at bounding box center [1091, 534] width 102 height 29
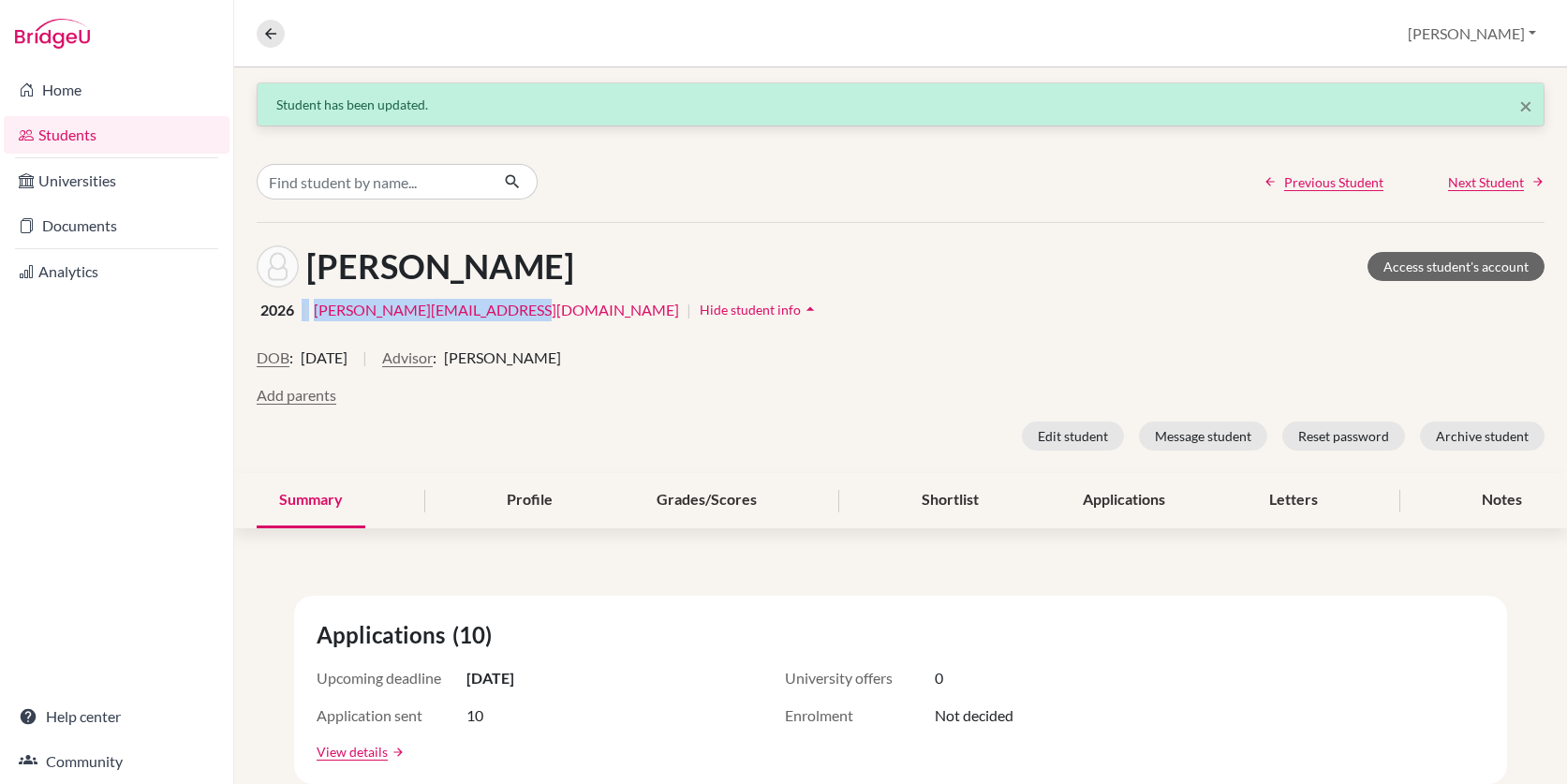
drag, startPoint x: 495, startPoint y: 307, endPoint x: 305, endPoint y: 308, distance: 190.0
click at [305, 308] on div "2026 | caroline.goulandris@lcis.bs | Hide student info arrow_drop_up" at bounding box center [901, 309] width 1288 height 29
copy div "caroline.goulandris@lcis.bs"
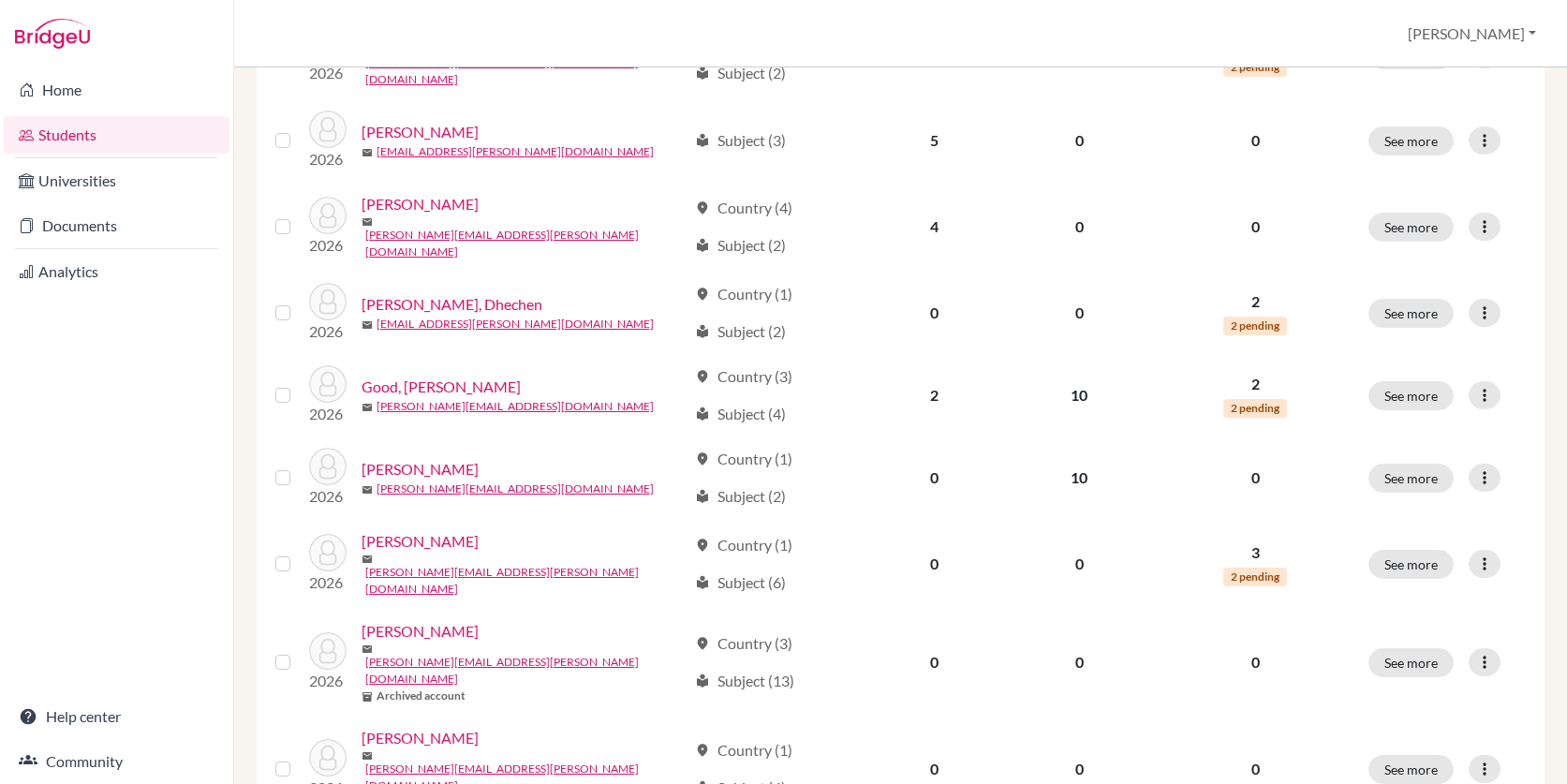
scroll to position [1246, 0]
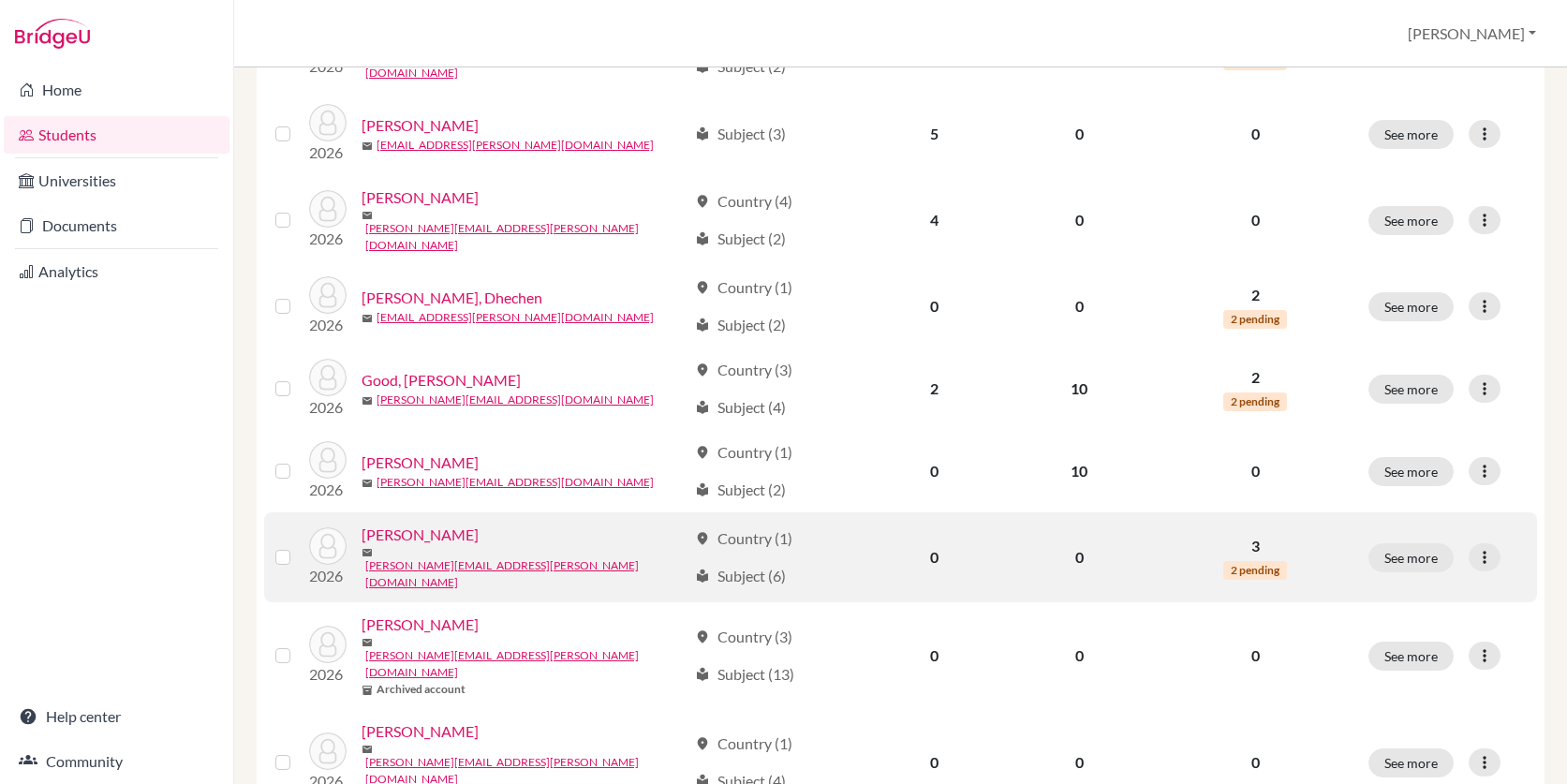
click at [444, 523] on link "Guerra, Jeremiah" at bounding box center [420, 534] width 117 height 22
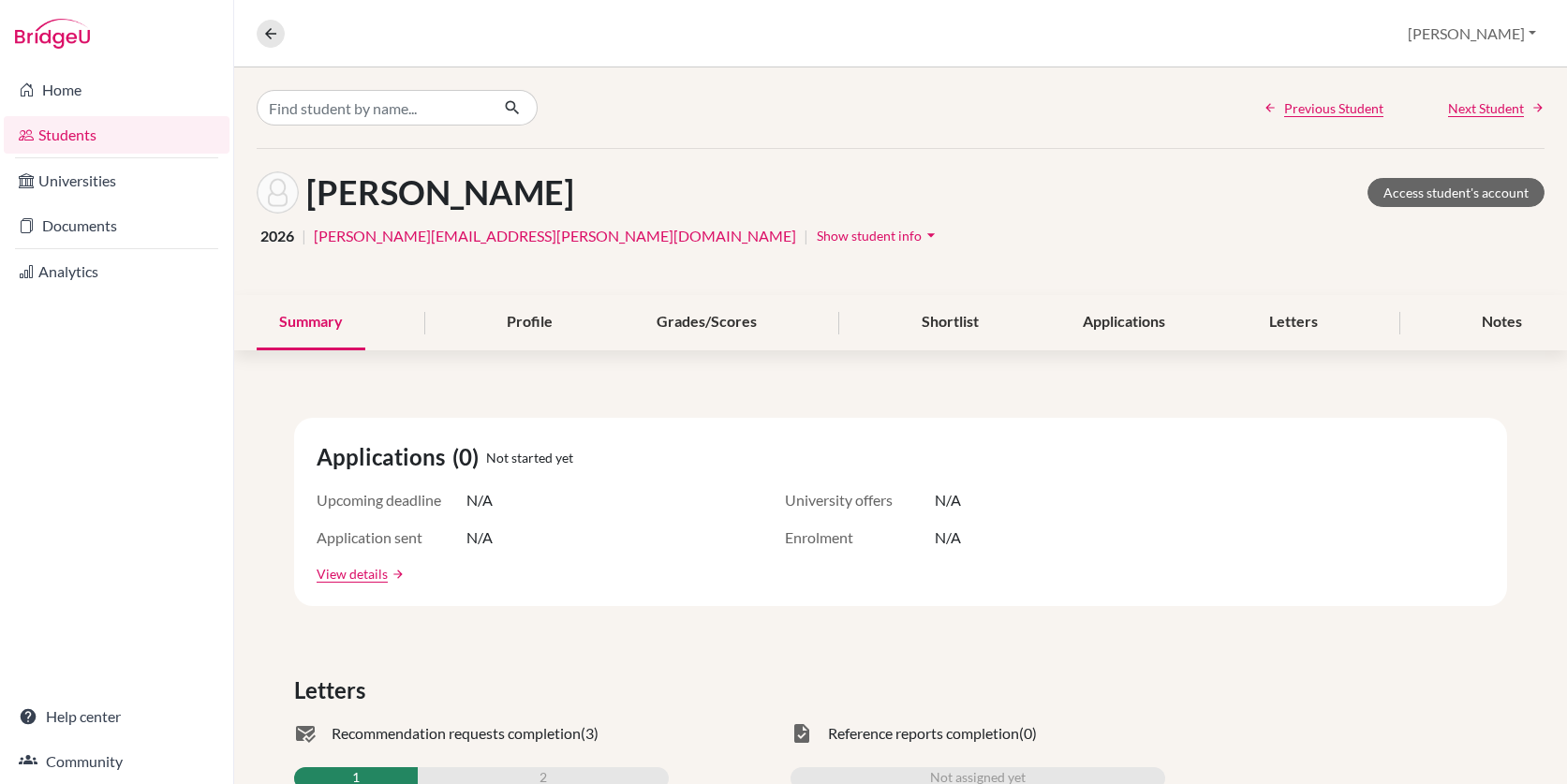
click at [816, 233] on span "Show student info" at bounding box center [869, 235] width 105 height 16
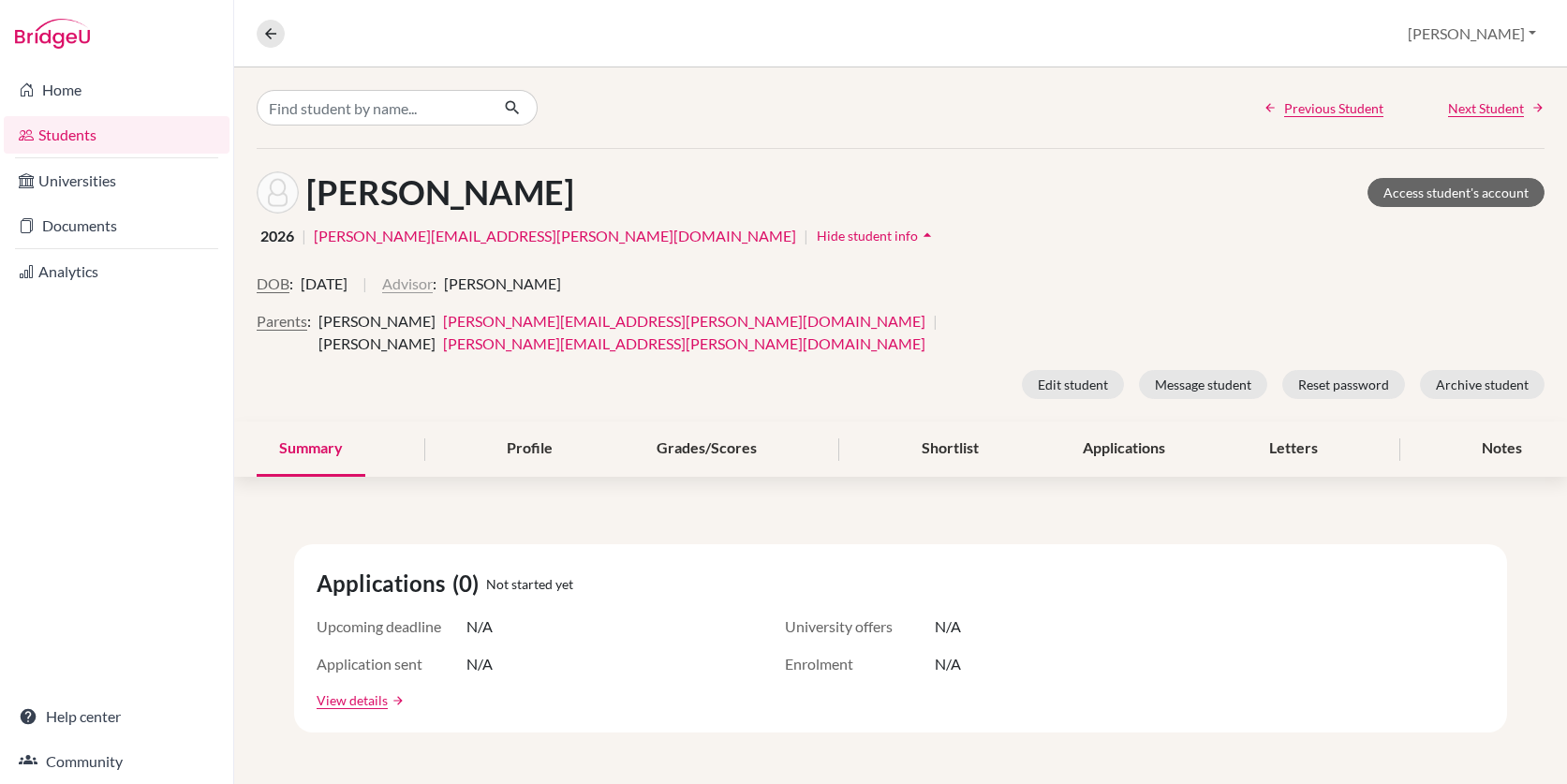
click at [432, 284] on button "Advisor" at bounding box center [407, 283] width 50 height 22
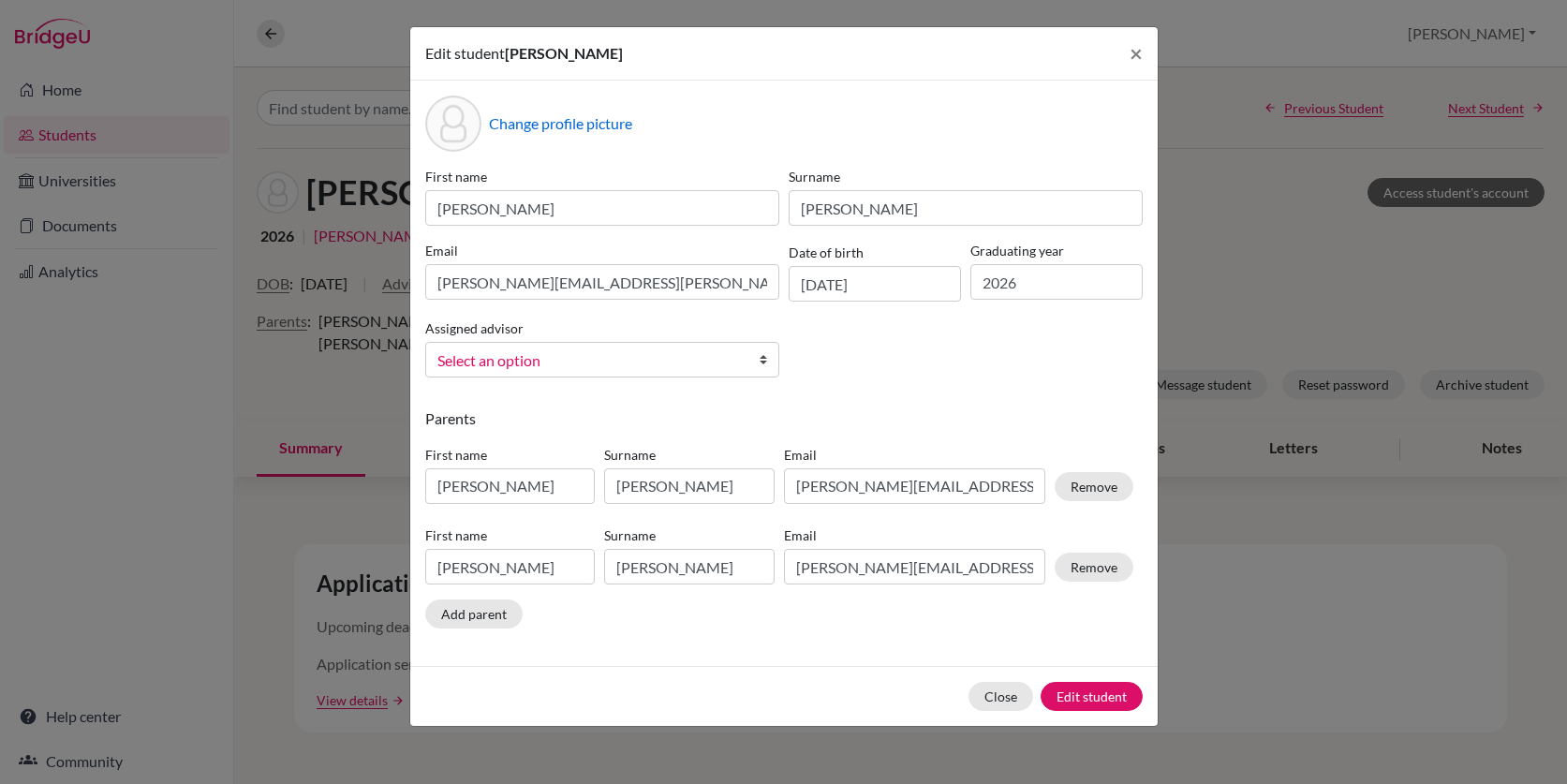
click at [567, 364] on span "Select an option" at bounding box center [584, 360] width 294 height 24
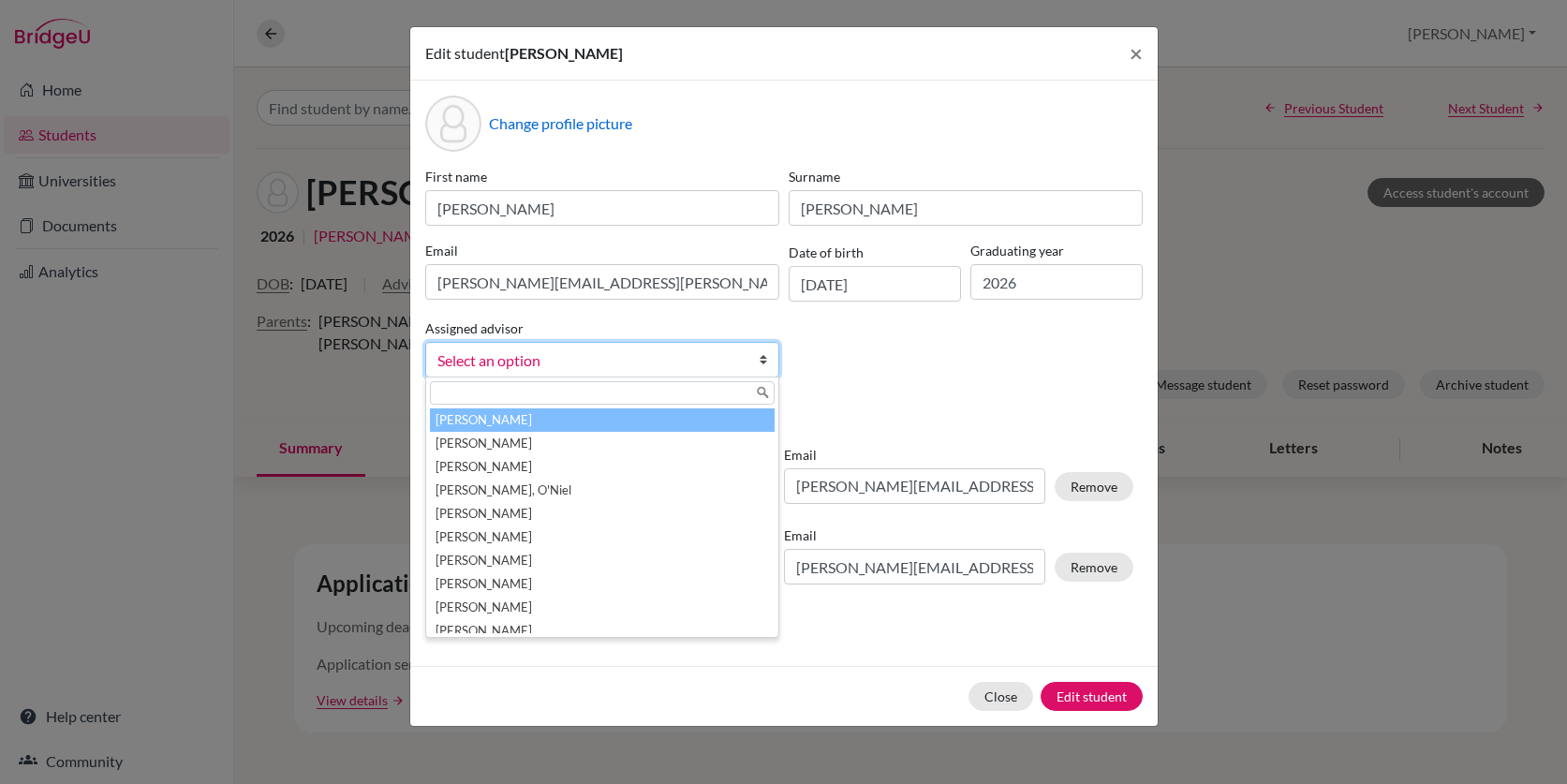
click at [556, 387] on input "text" at bounding box center [601, 392] width 344 height 23
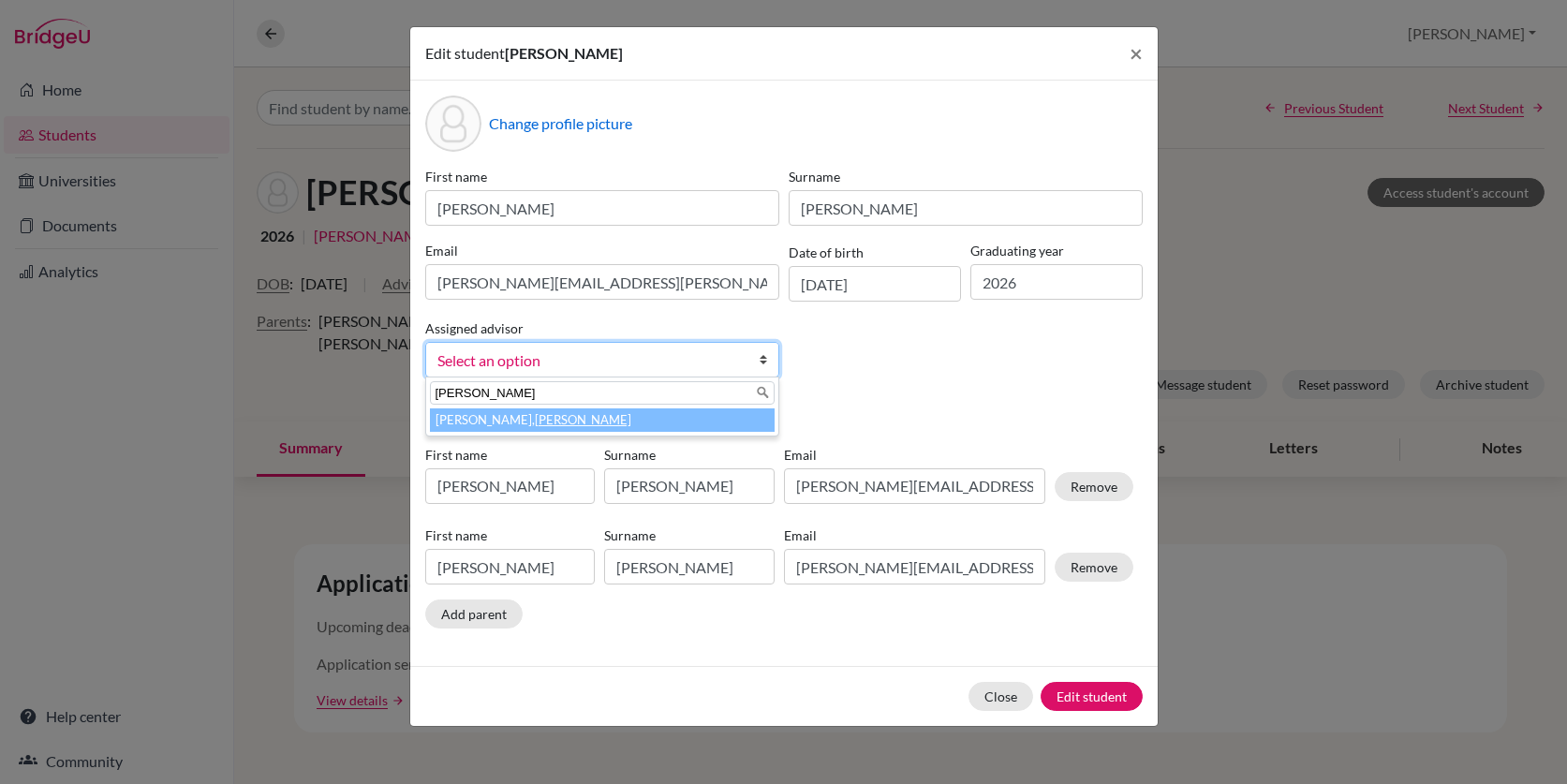
type input "[PERSON_NAME]"
click at [535, 424] on em "[PERSON_NAME]" at bounding box center [583, 419] width 96 height 15
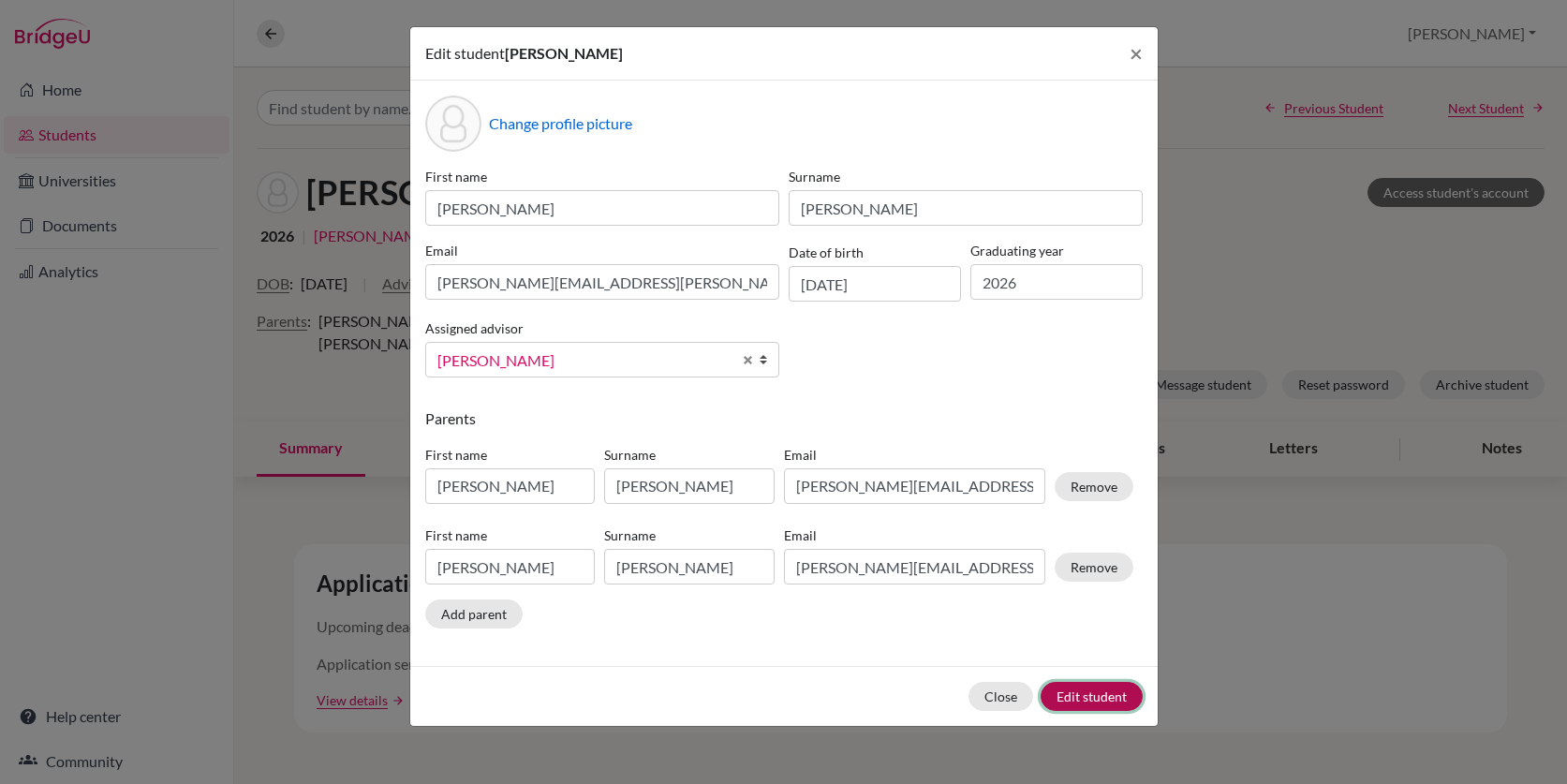
click at [1106, 693] on button "Edit student" at bounding box center [1091, 696] width 102 height 29
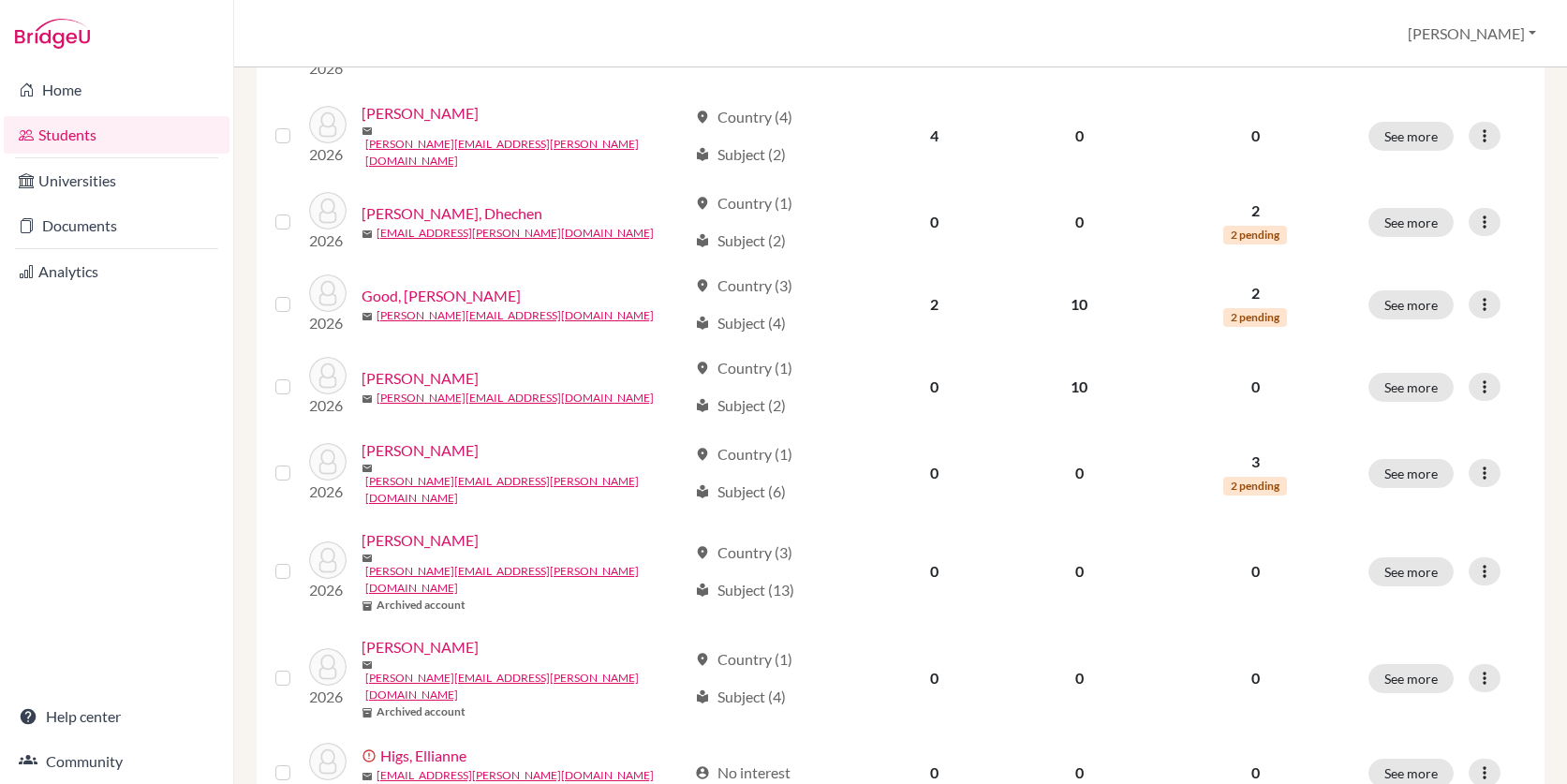
scroll to position [1359, 0]
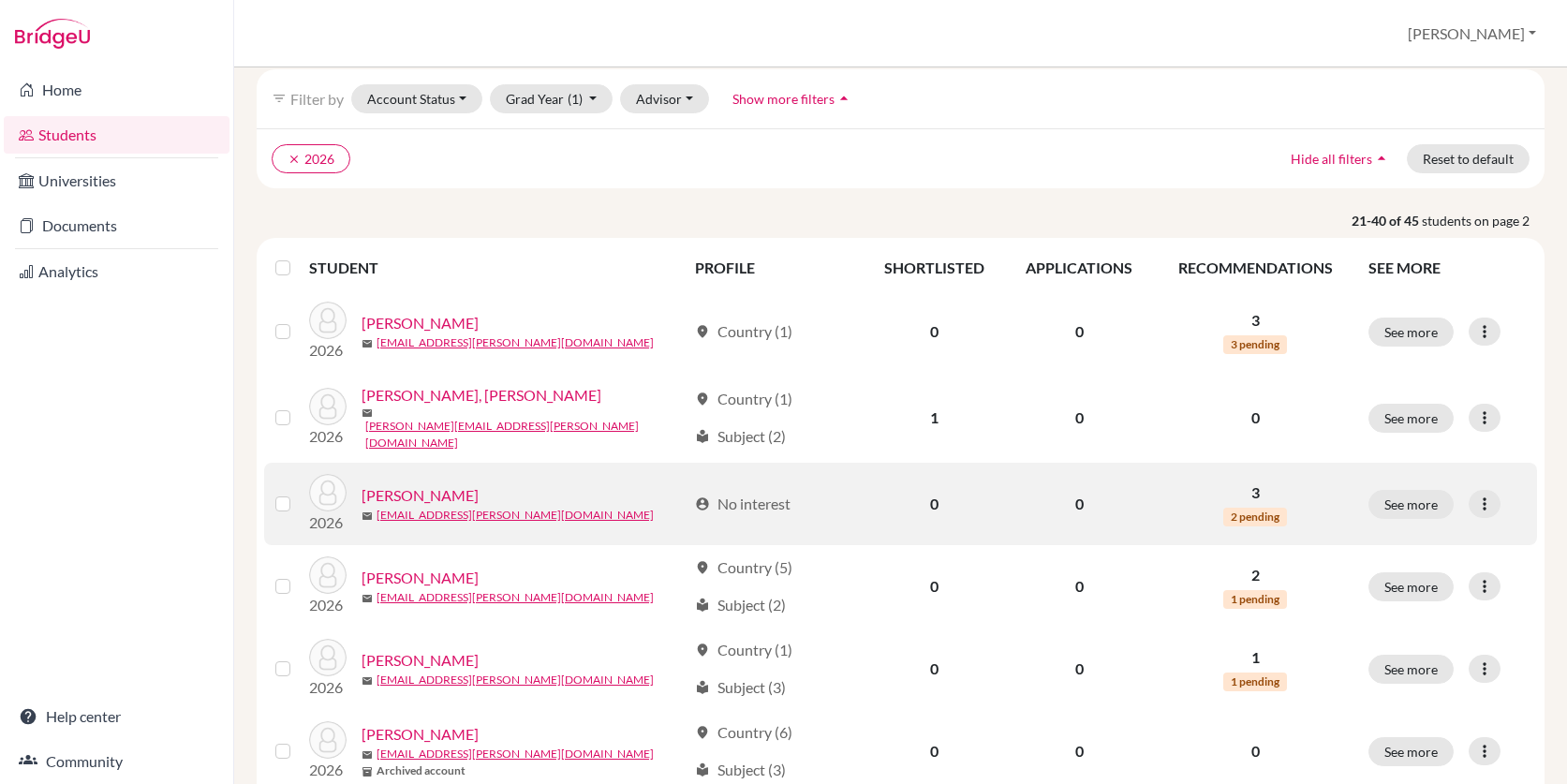
scroll to position [105, 0]
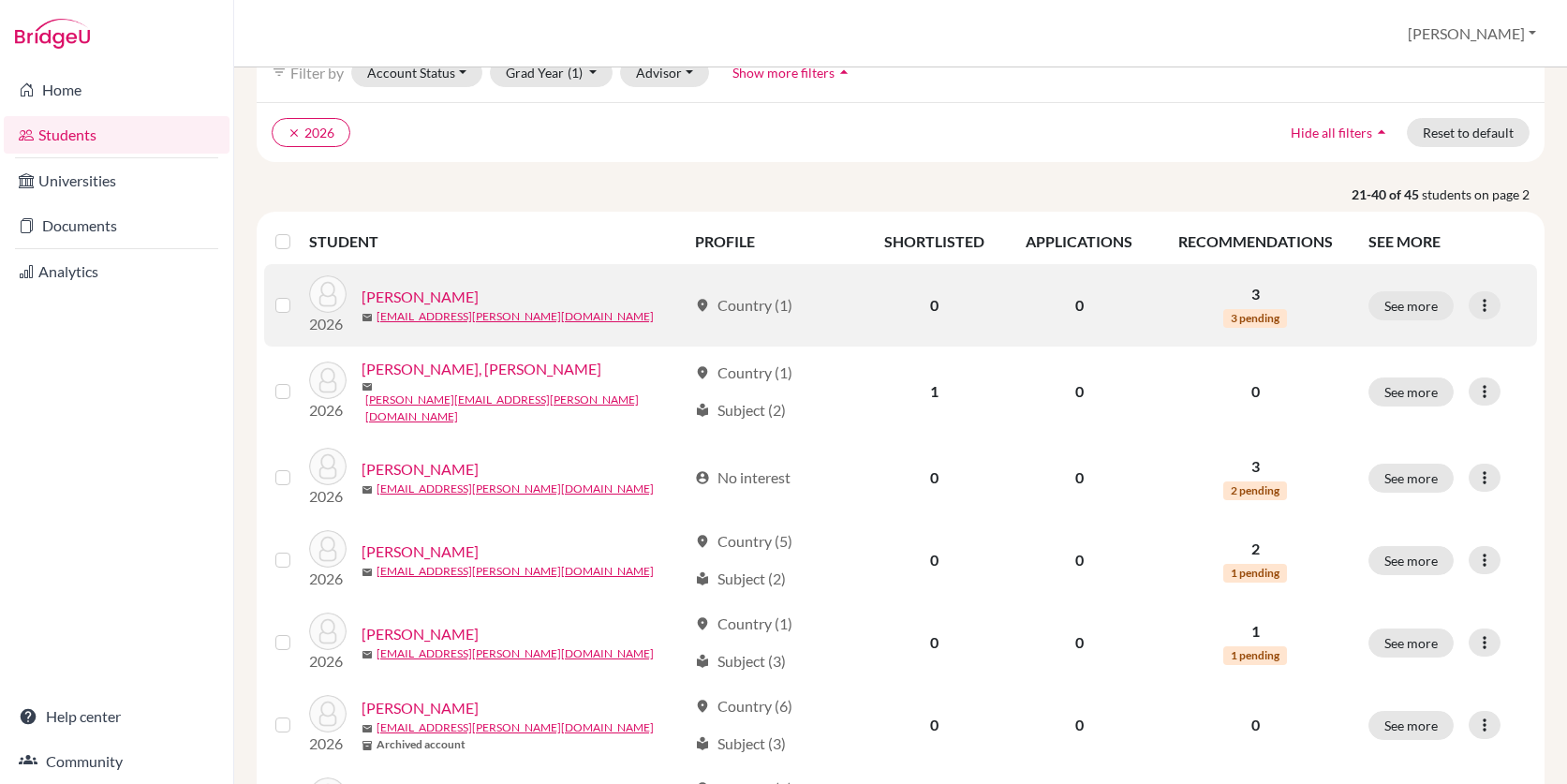
click at [420, 298] on link "Joseph, Ashton" at bounding box center [420, 297] width 117 height 22
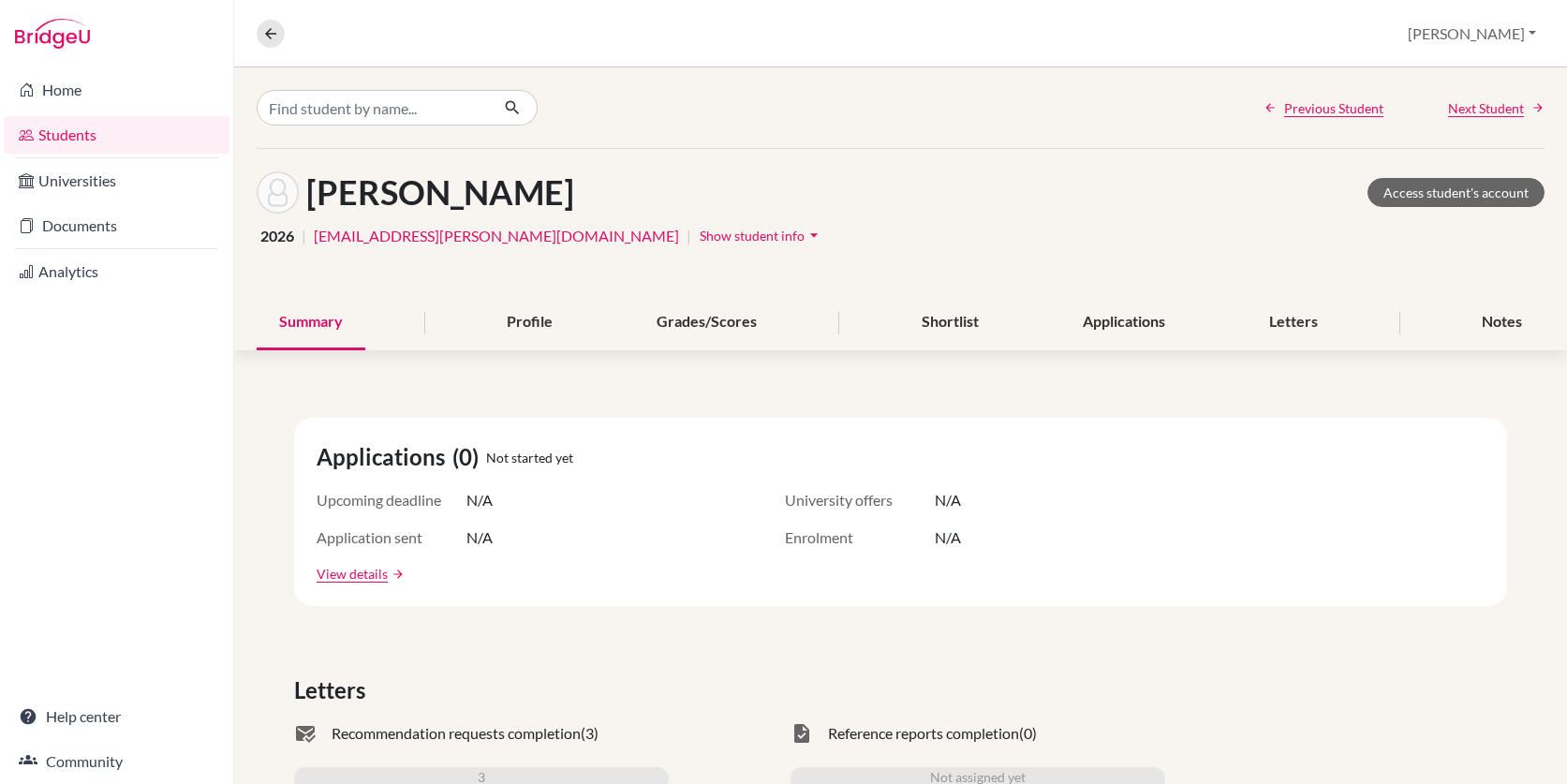
click at [700, 235] on span "Show student info" at bounding box center [752, 235] width 105 height 16
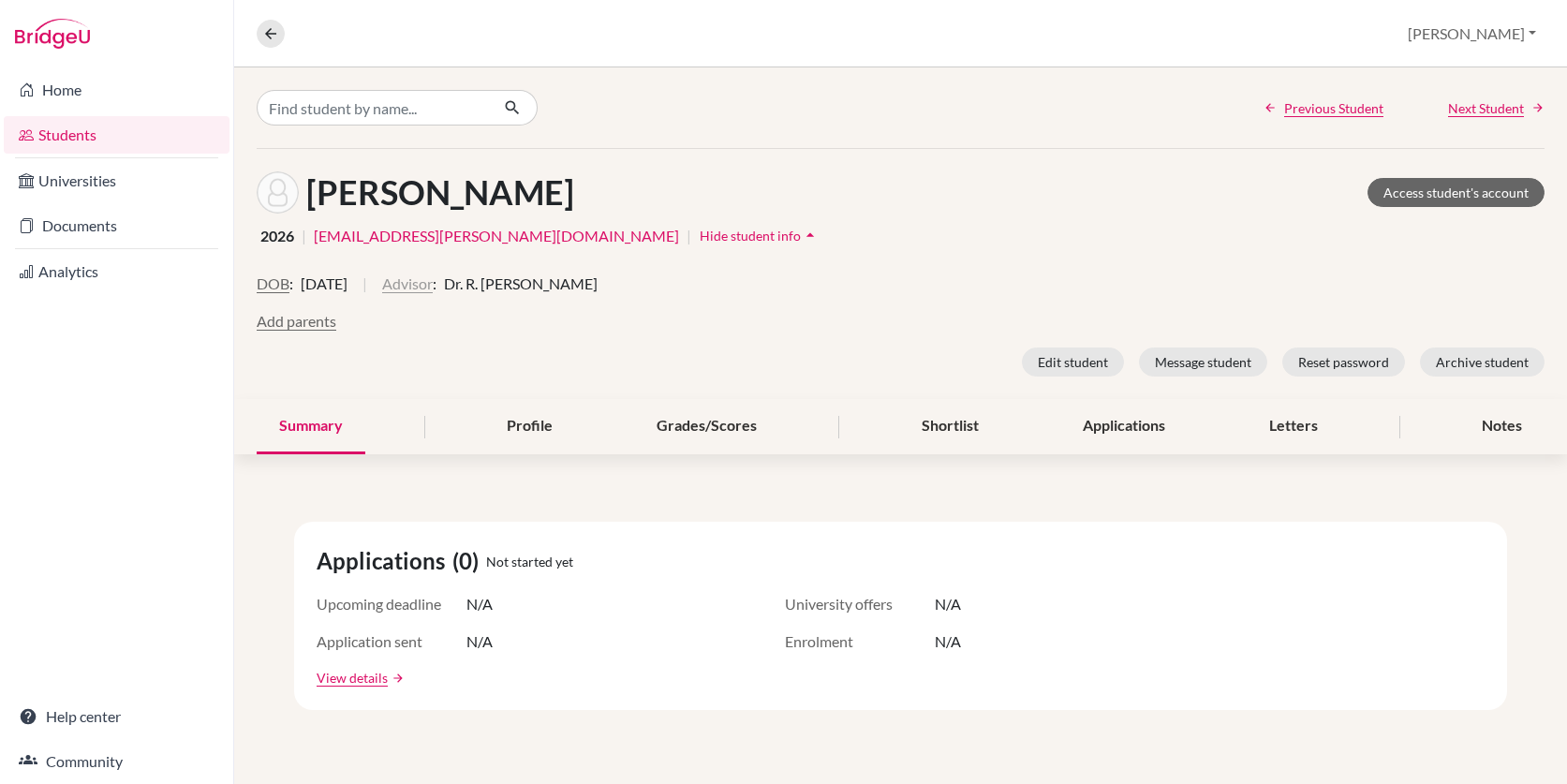
click at [432, 285] on button "Advisor" at bounding box center [407, 283] width 50 height 22
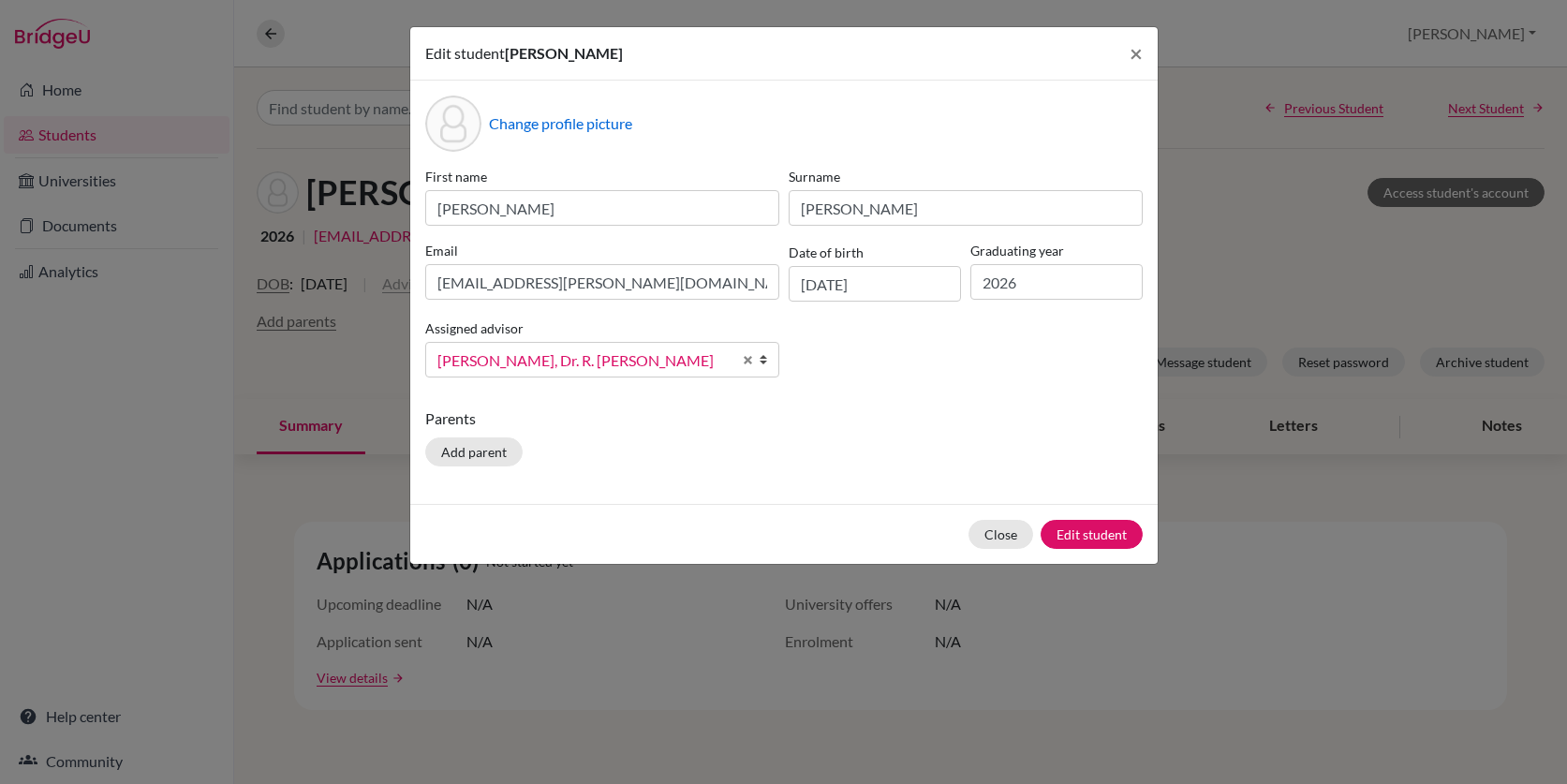
scroll to position [922, 0]
click at [741, 363] on link "S. Mindorff, Dr. R. Michele" at bounding box center [602, 360] width 354 height 36
click at [611, 352] on span "Select an option" at bounding box center [584, 360] width 294 height 24
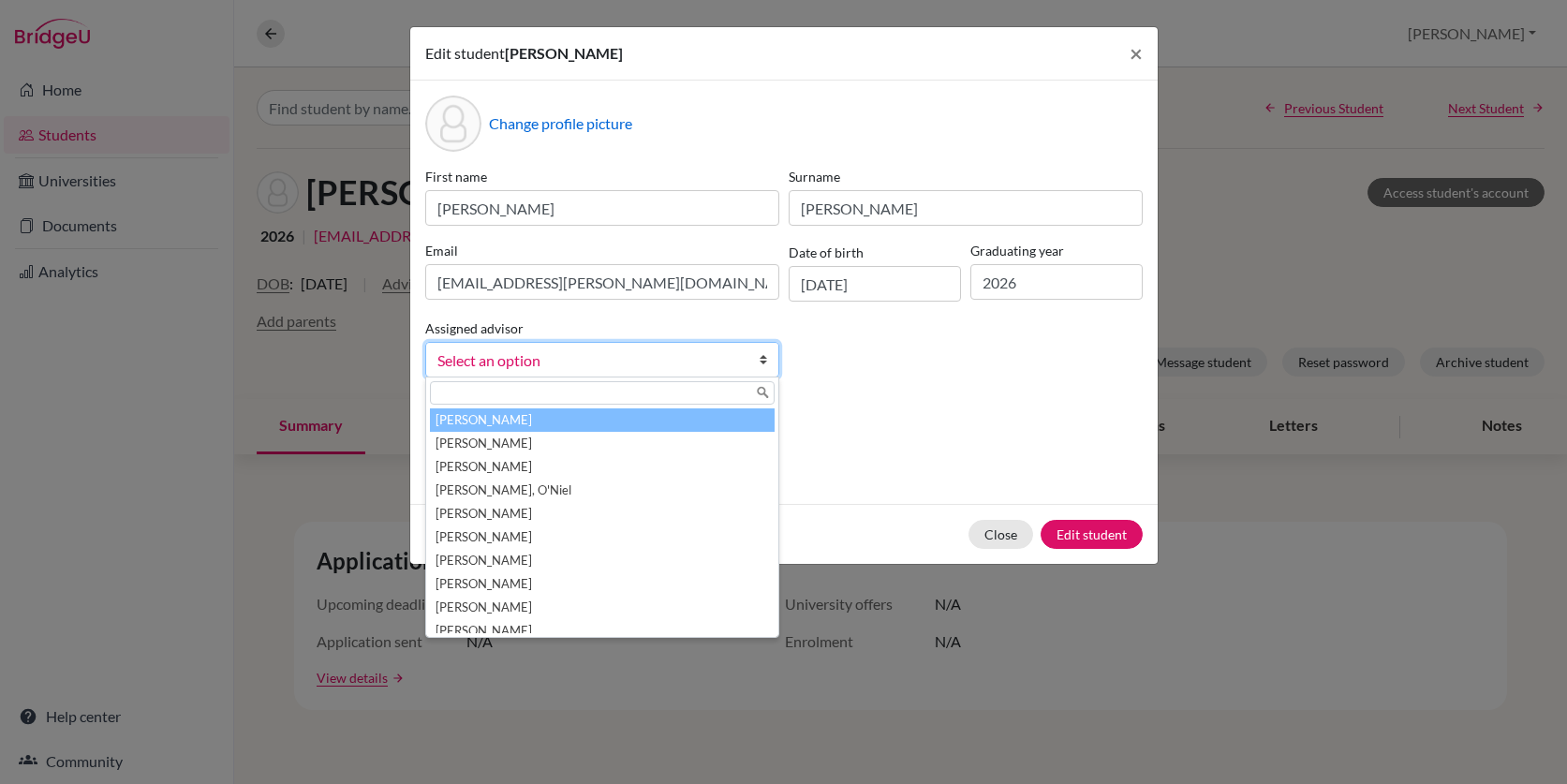
click at [587, 389] on input "text" at bounding box center [601, 392] width 344 height 23
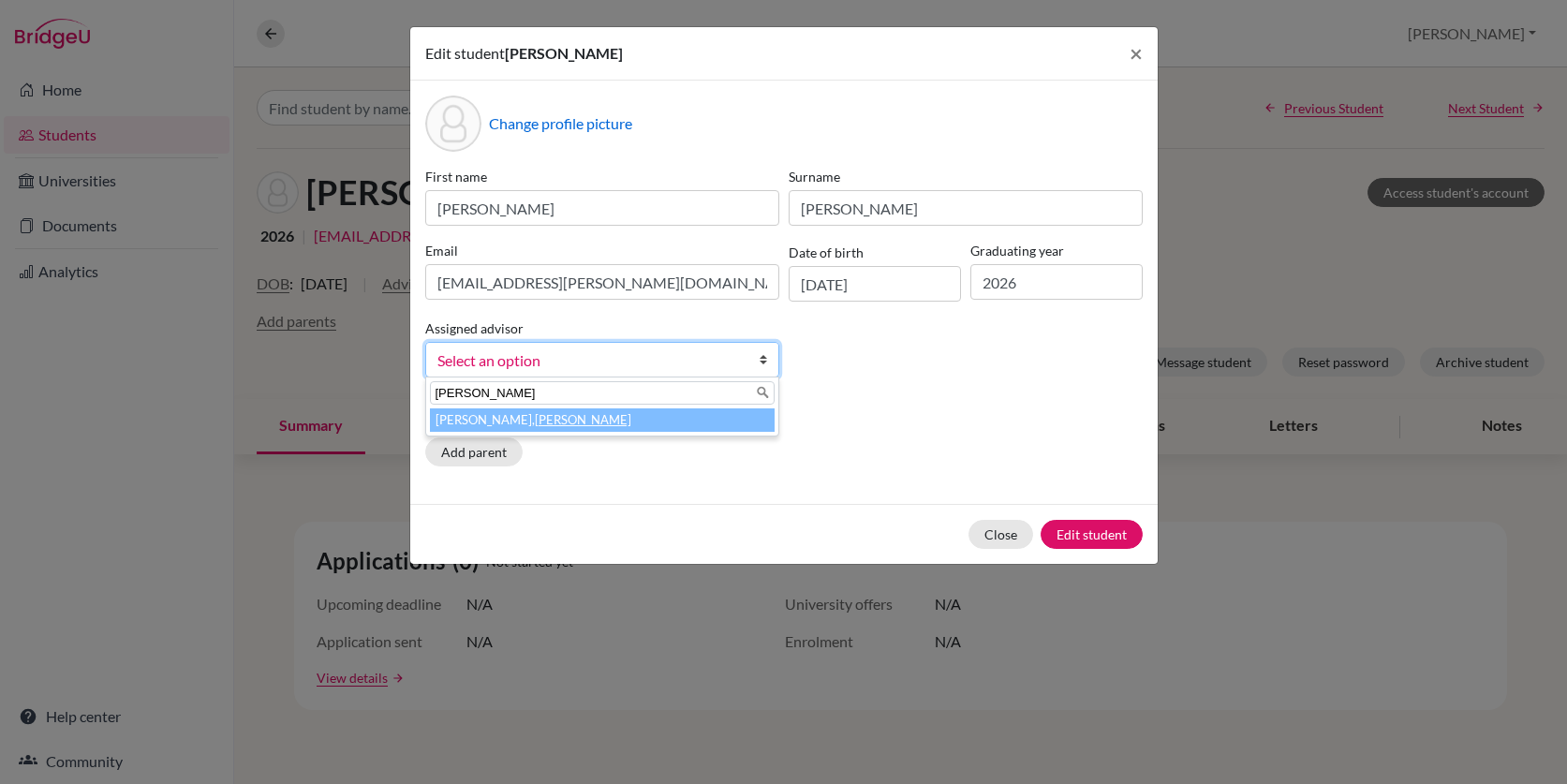
type input "[PERSON_NAME]"
click at [535, 420] on em "[PERSON_NAME]" at bounding box center [583, 419] width 96 height 15
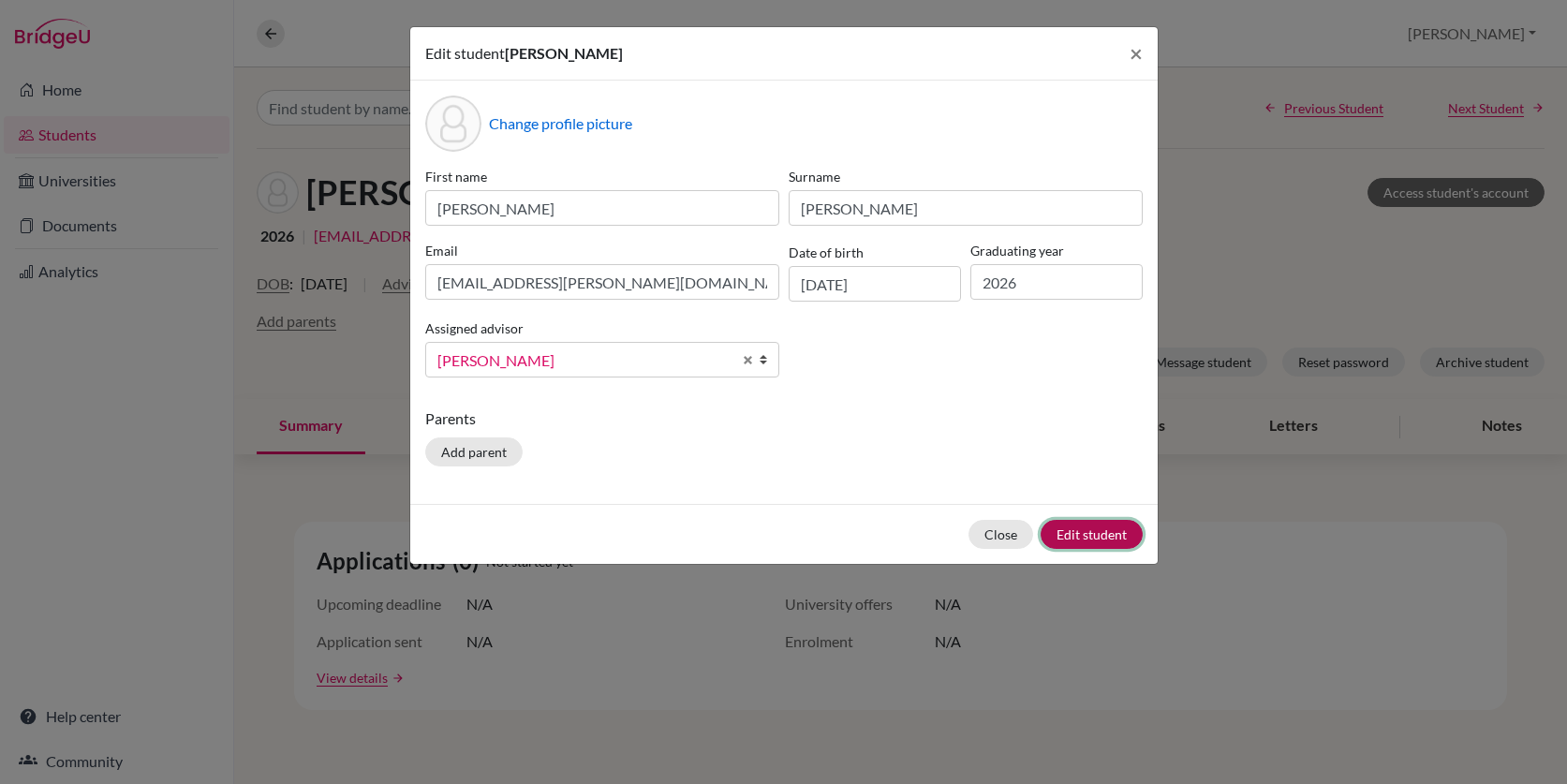
click at [1077, 534] on button "Edit student" at bounding box center [1091, 534] width 102 height 29
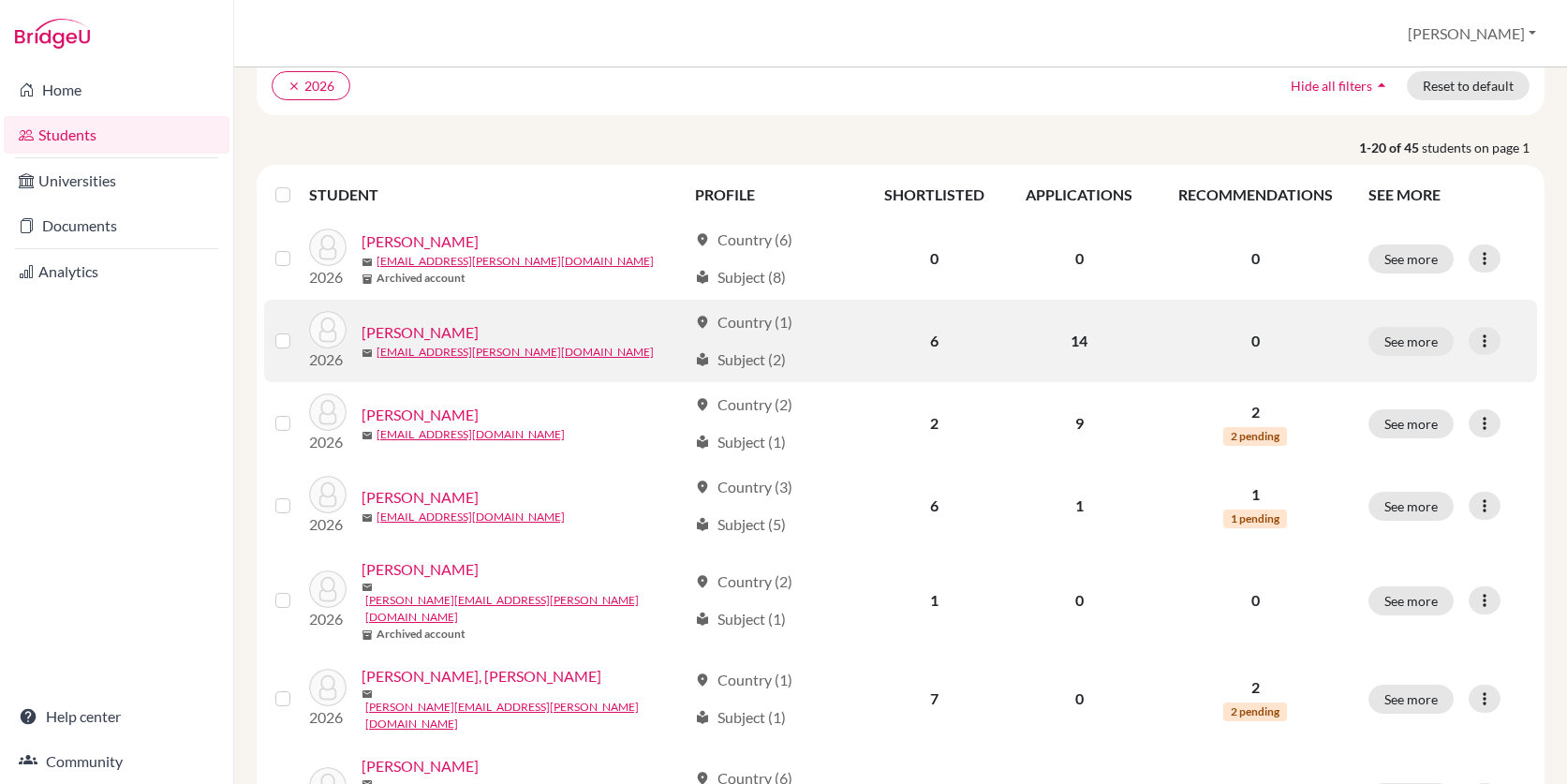
scroll to position [1359, 0]
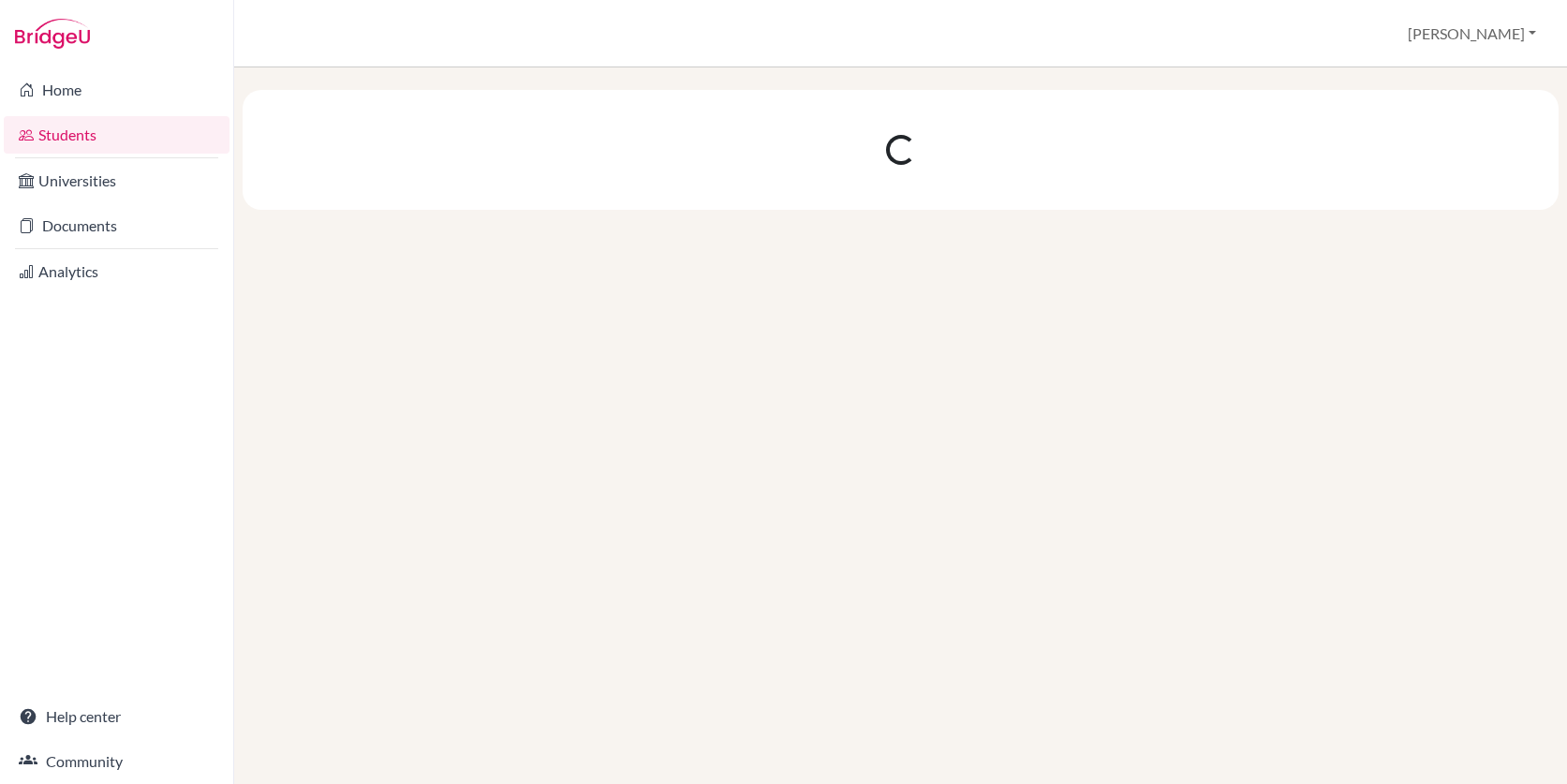
scroll to position [0, 0]
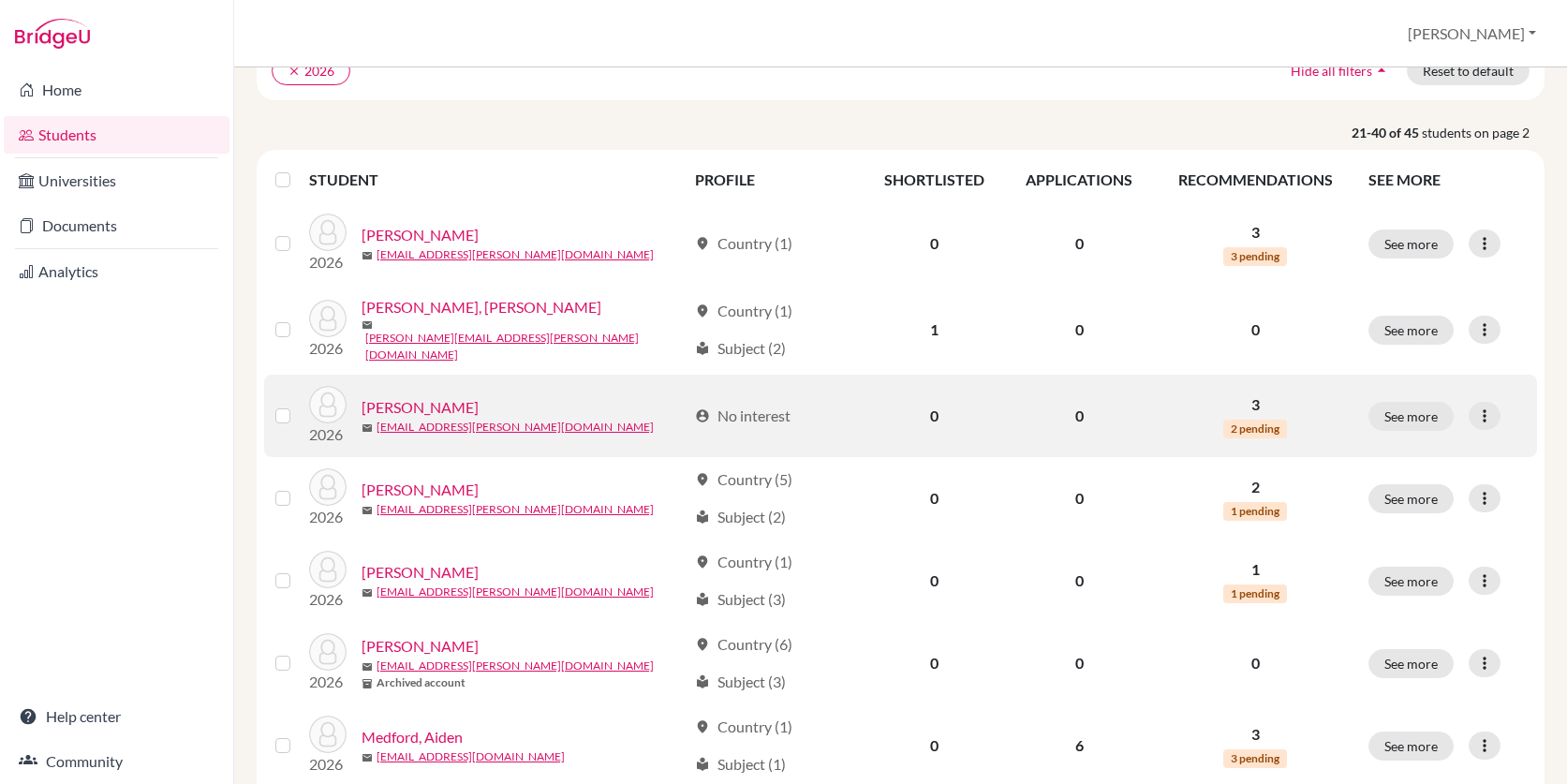
scroll to position [172, 0]
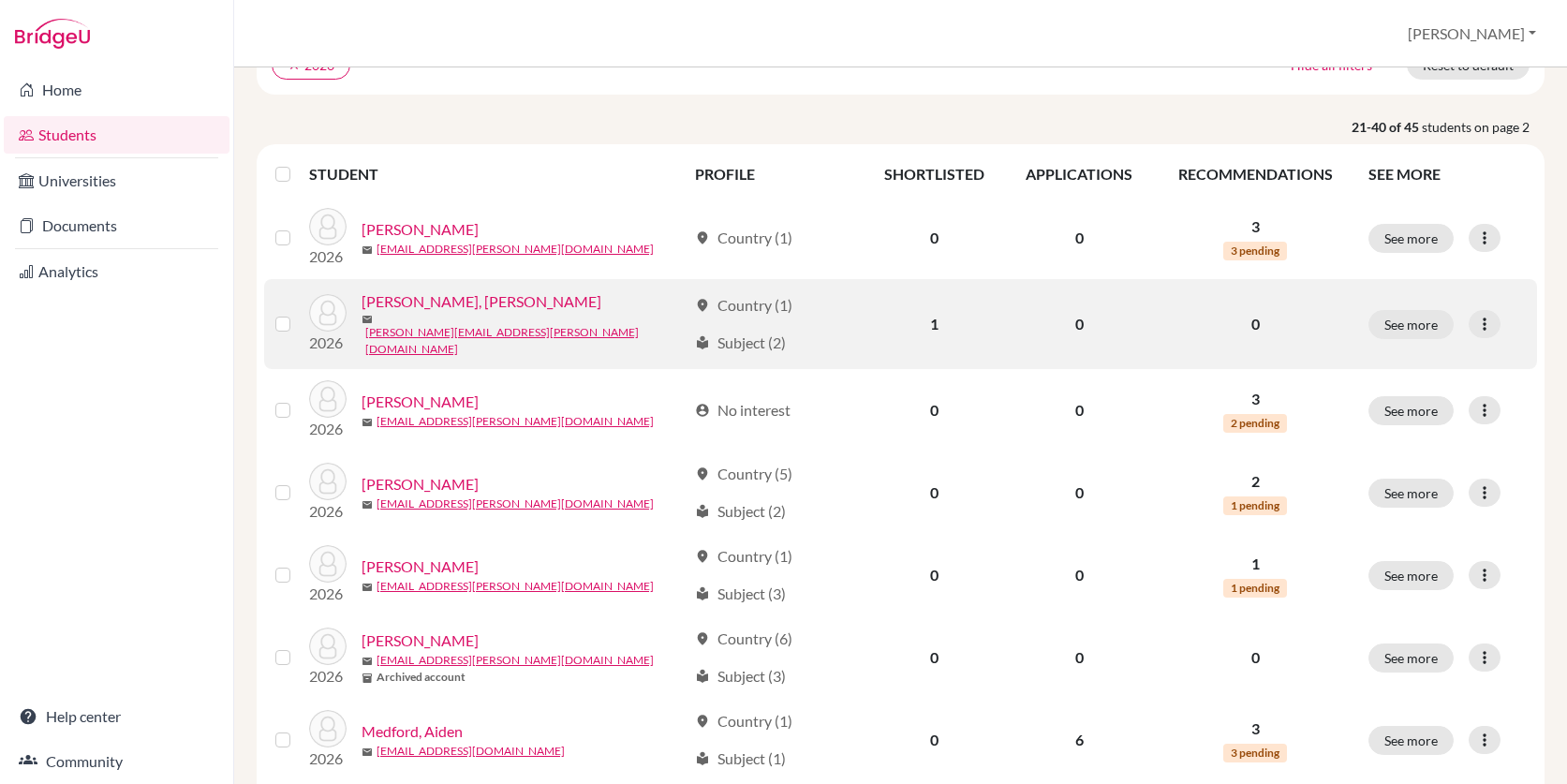
click at [415, 313] on link "Klein, Presley" at bounding box center [481, 300] width 240 height 22
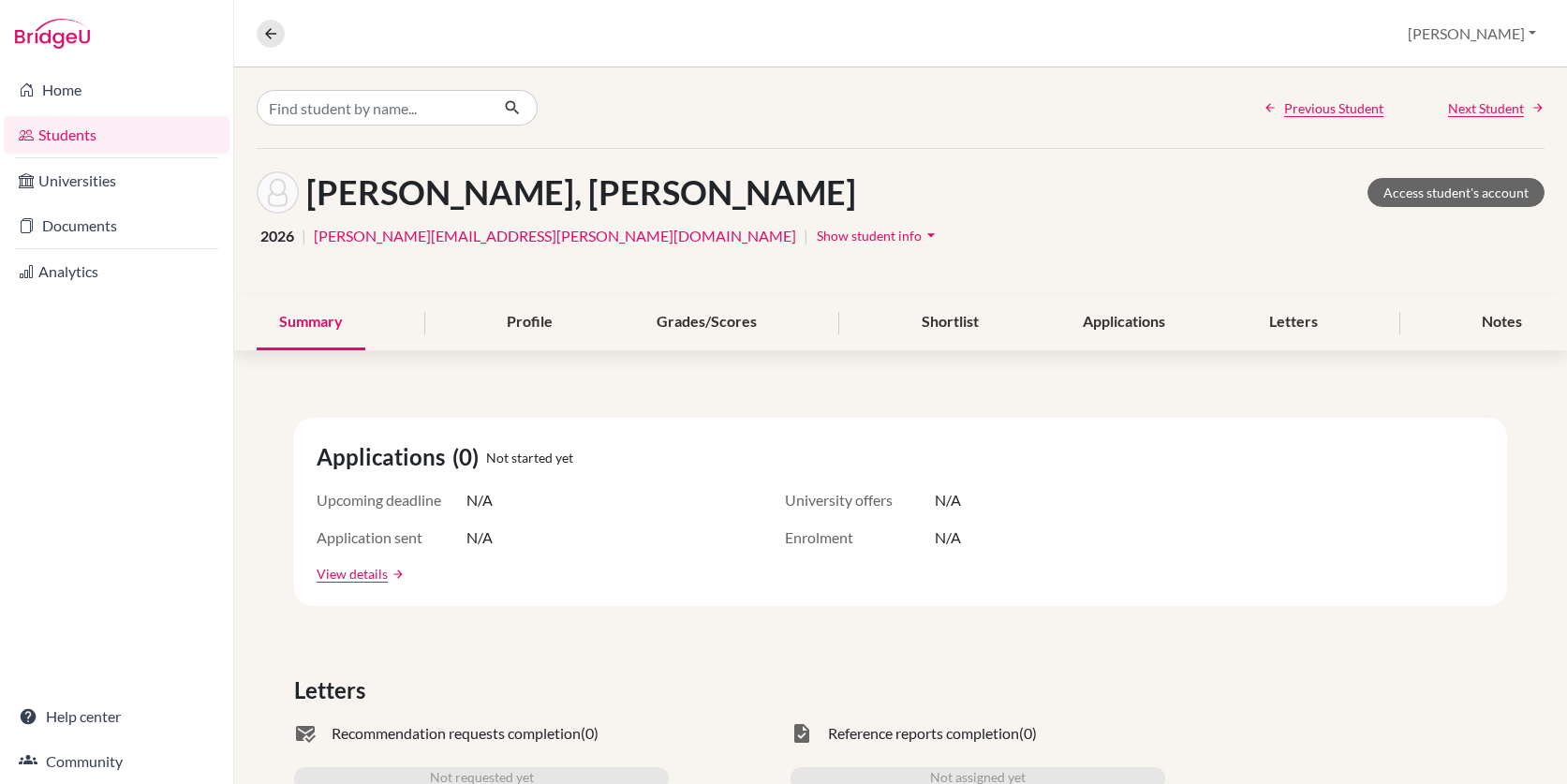
click at [922, 235] on icon "arrow_drop_down" at bounding box center [931, 235] width 18 height 18
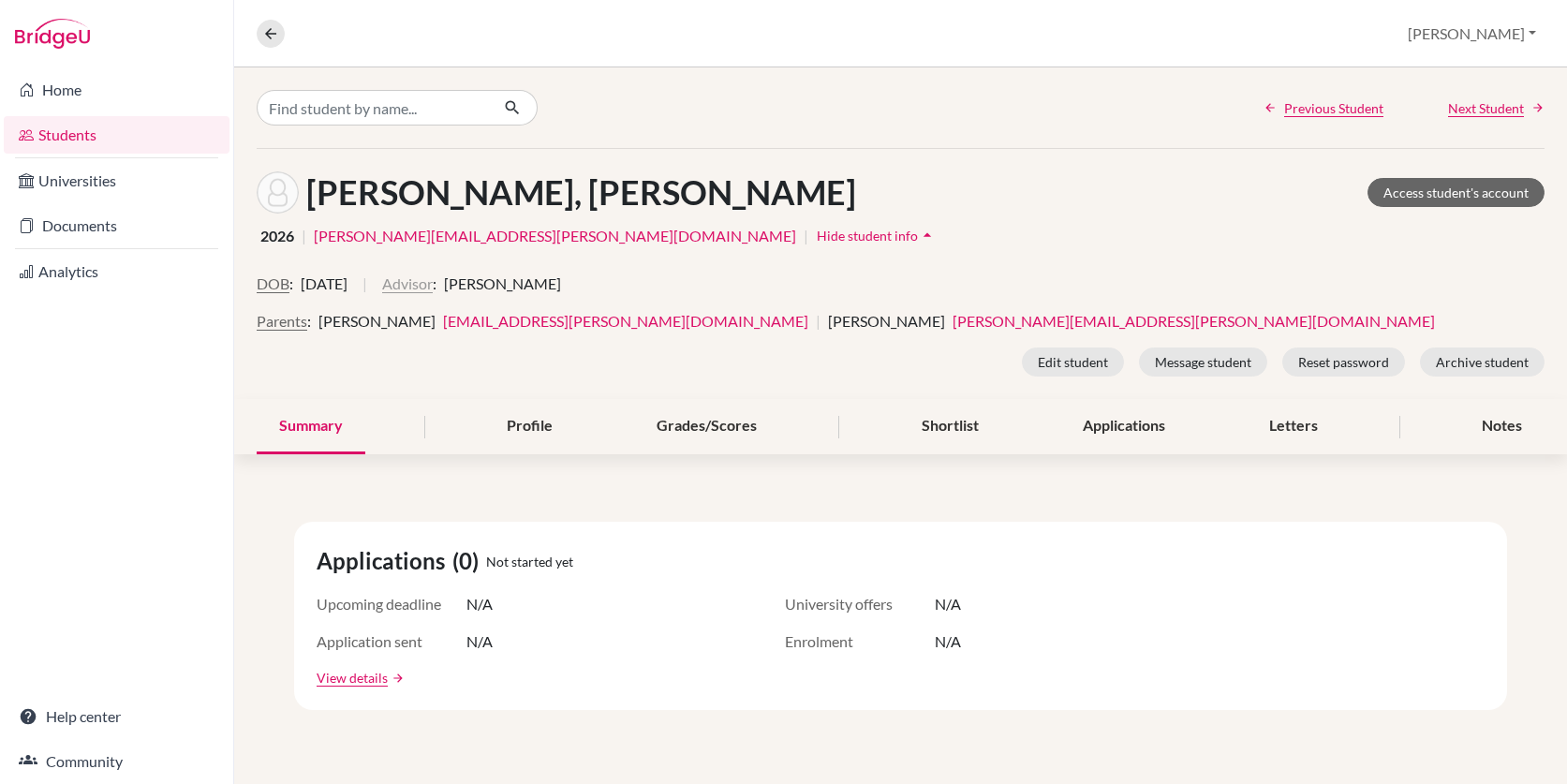
click at [432, 283] on button "Advisor" at bounding box center [407, 283] width 50 height 22
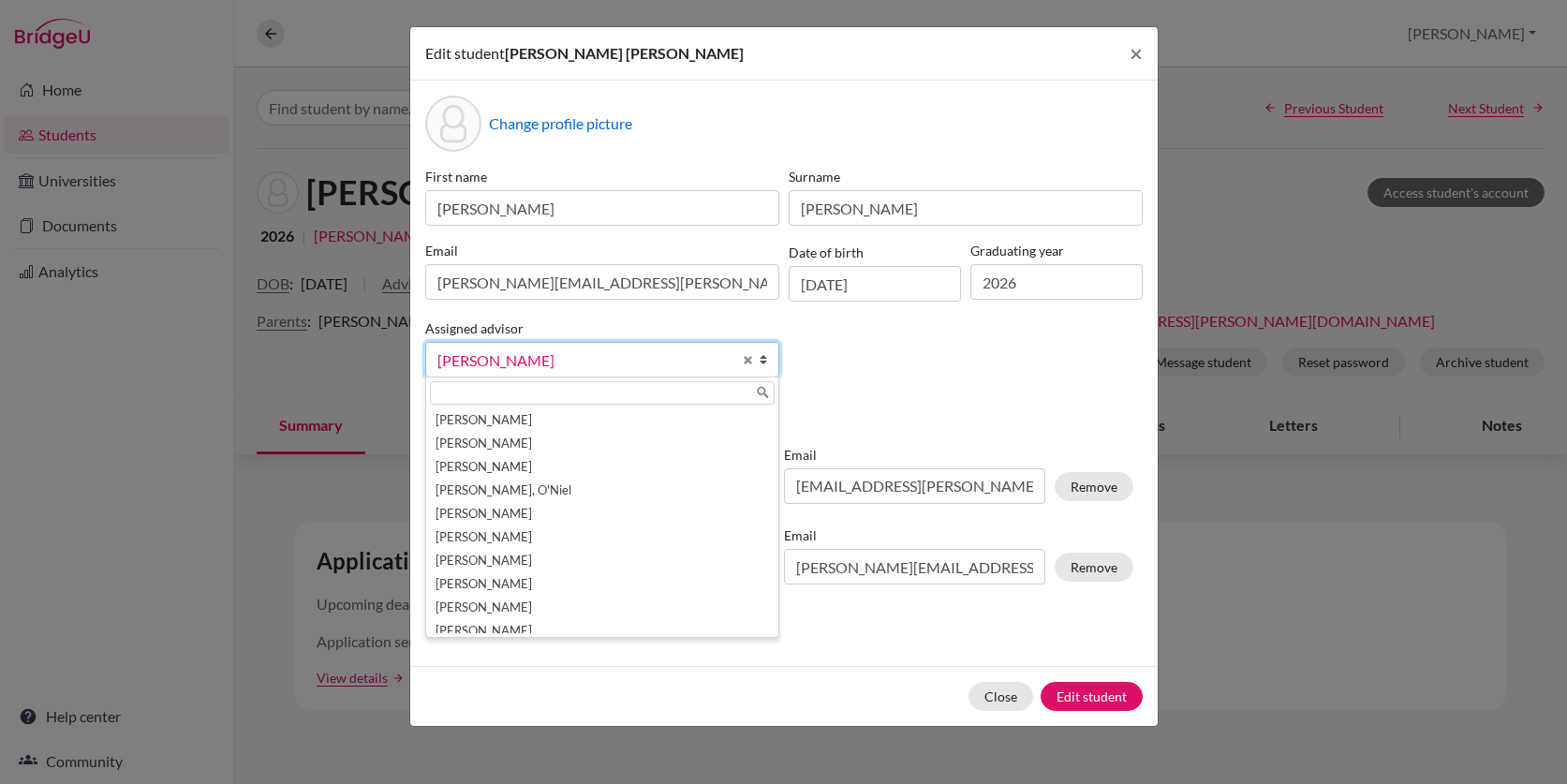
scroll to position [33, 0]
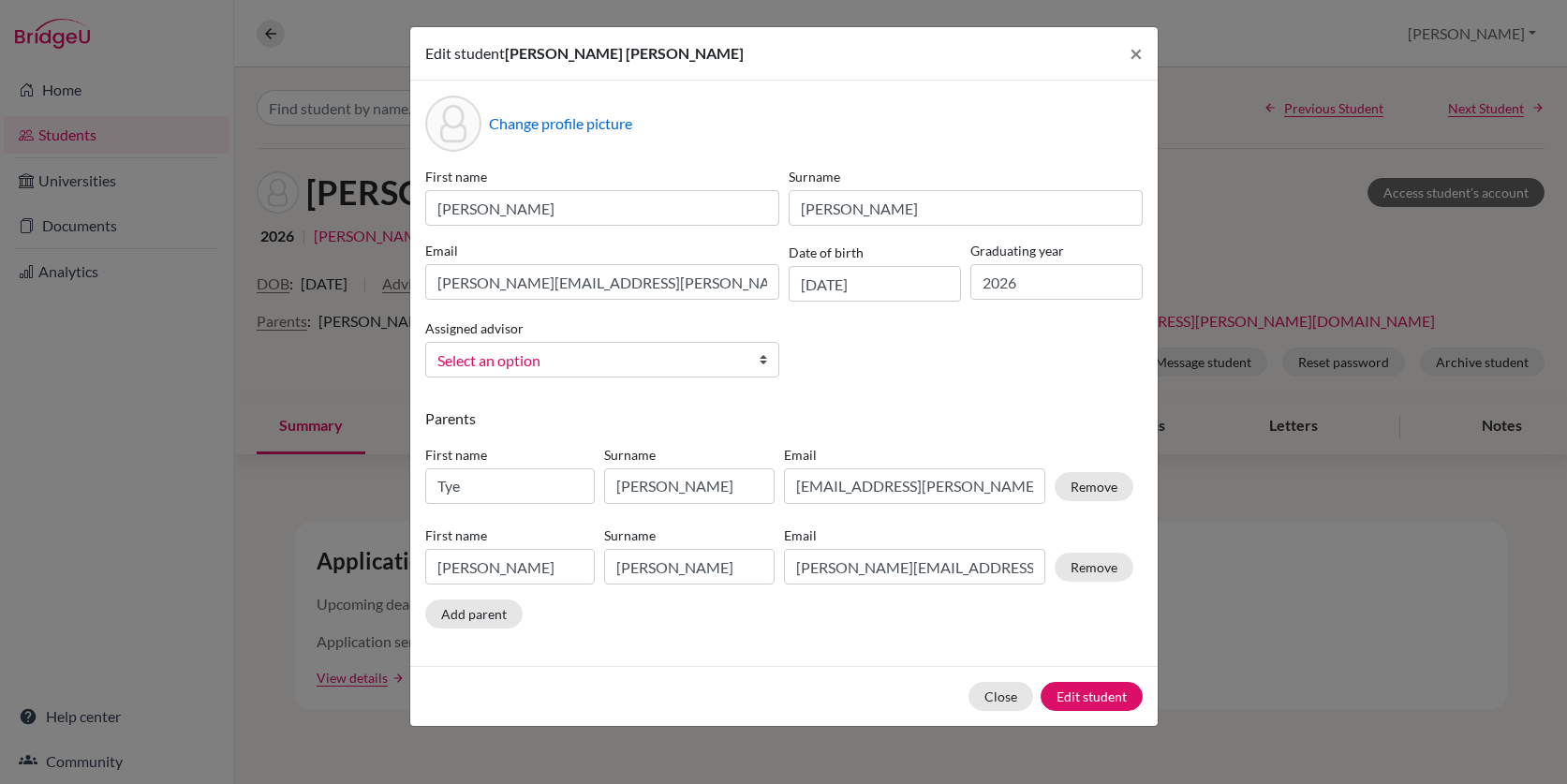
click at [638, 364] on span "Select an option" at bounding box center [584, 360] width 294 height 24
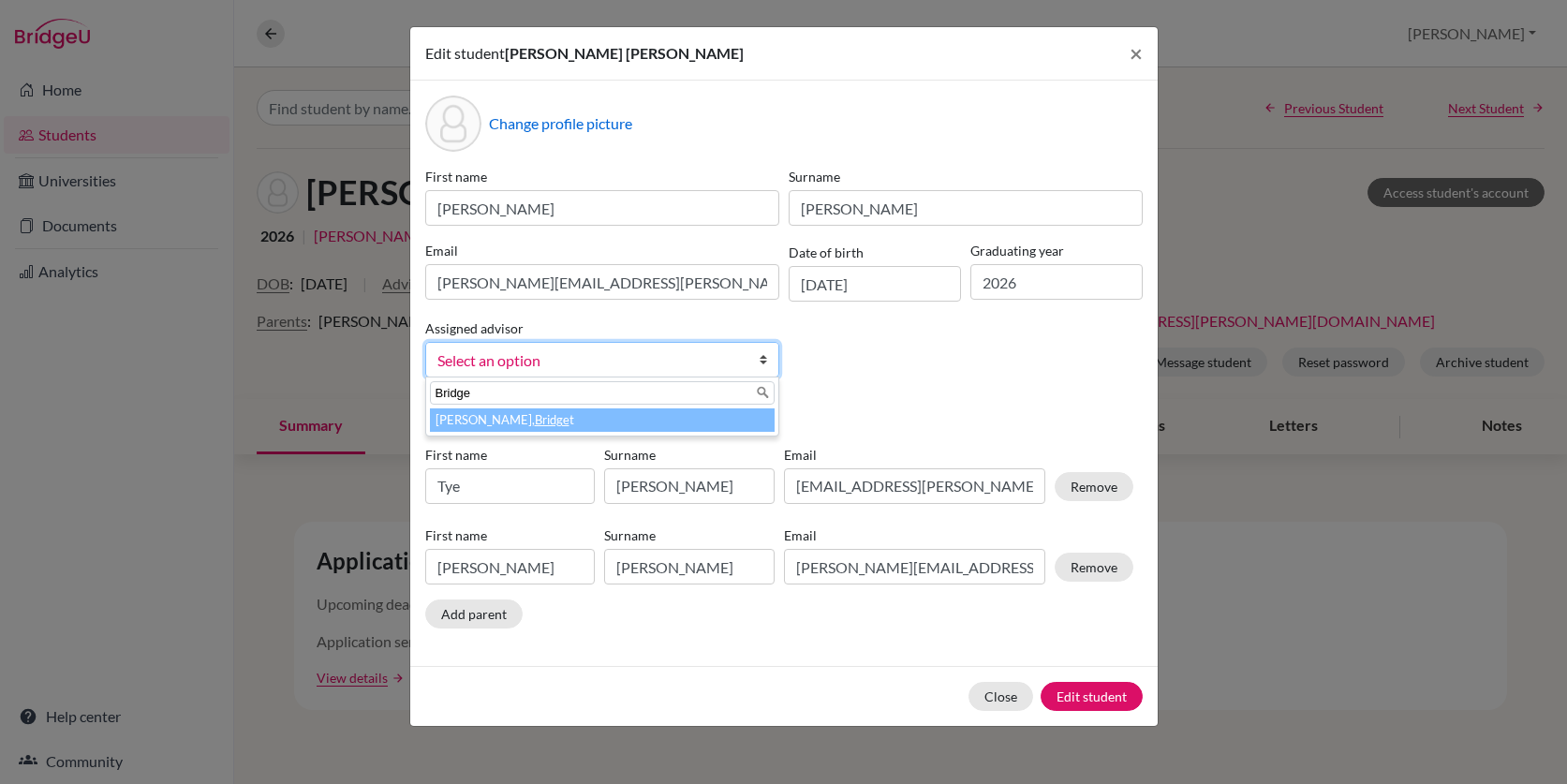
type input "Bridge"
click at [535, 418] on em "Bridge" at bounding box center [553, 419] width 35 height 15
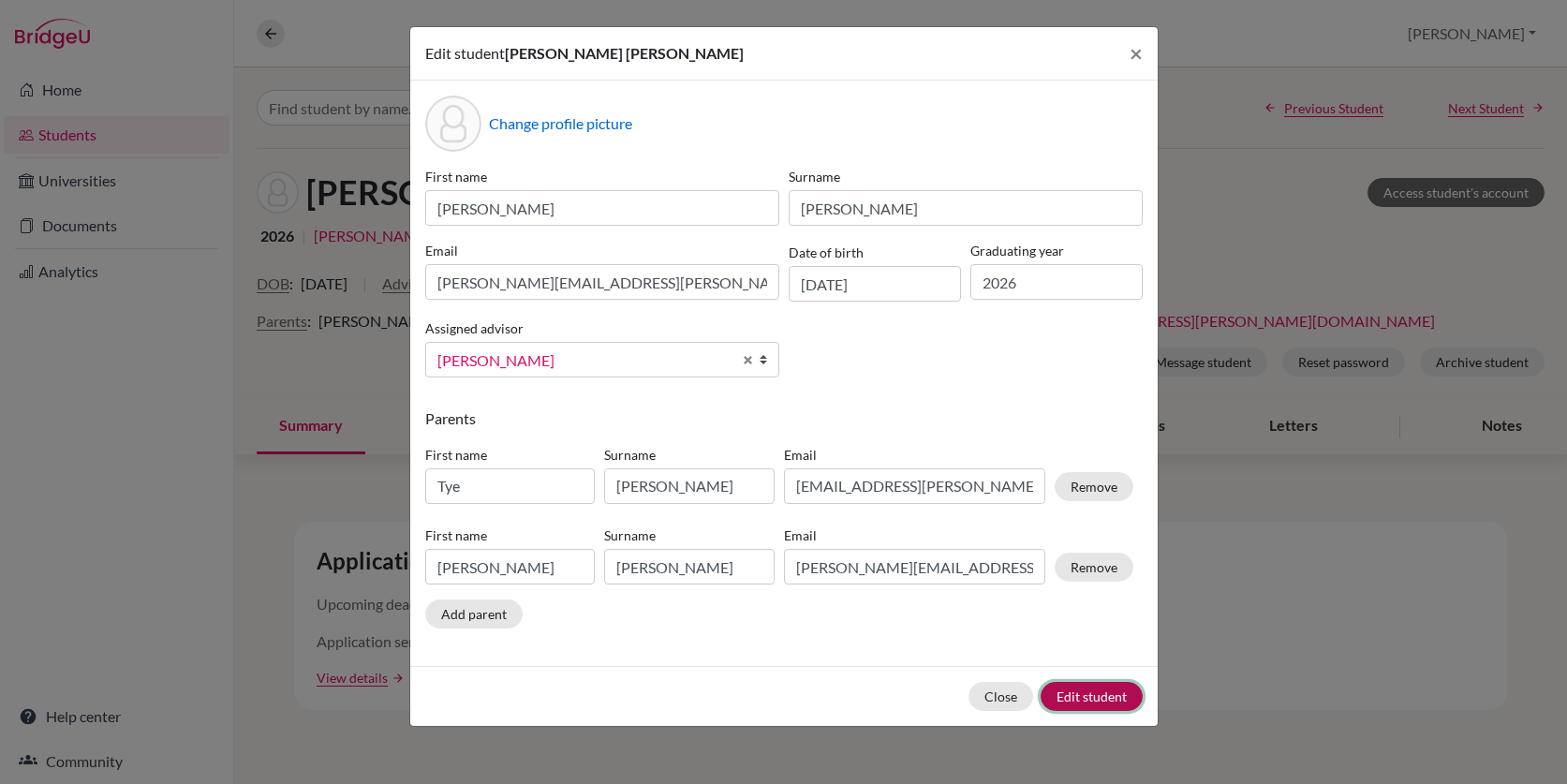
click at [1090, 700] on button "Edit student" at bounding box center [1091, 696] width 102 height 29
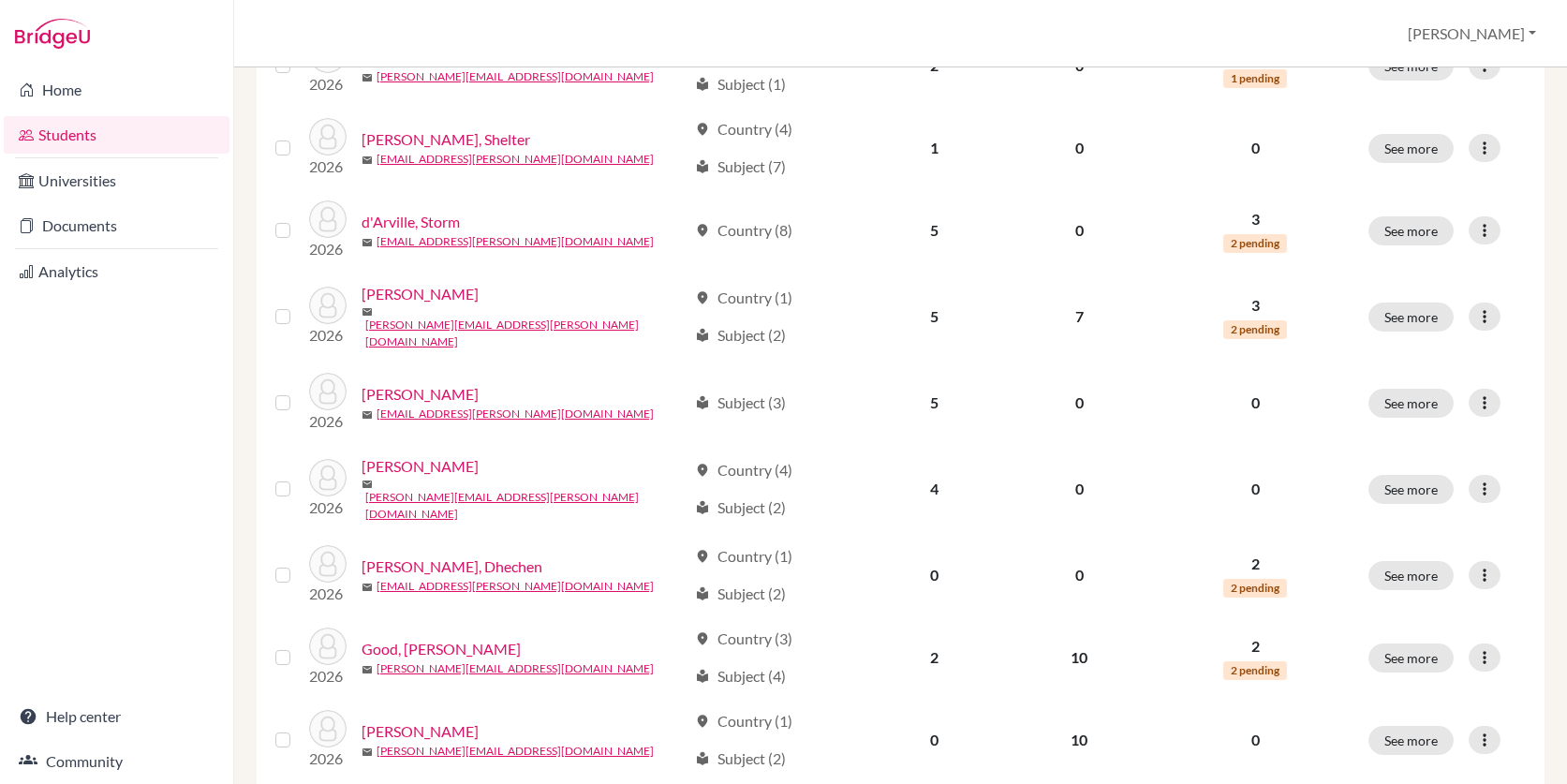
scroll to position [1359, 0]
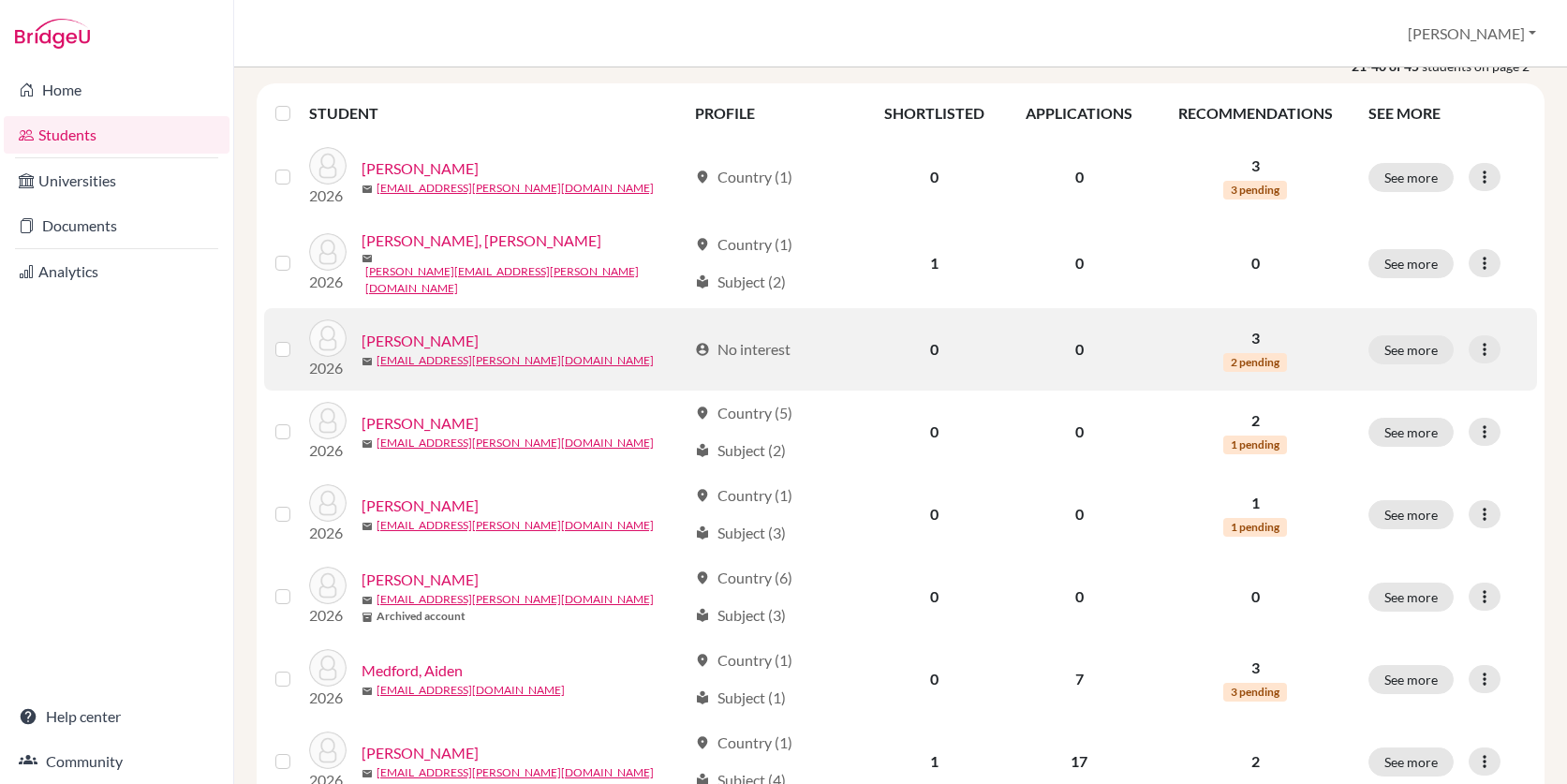
scroll to position [253, 0]
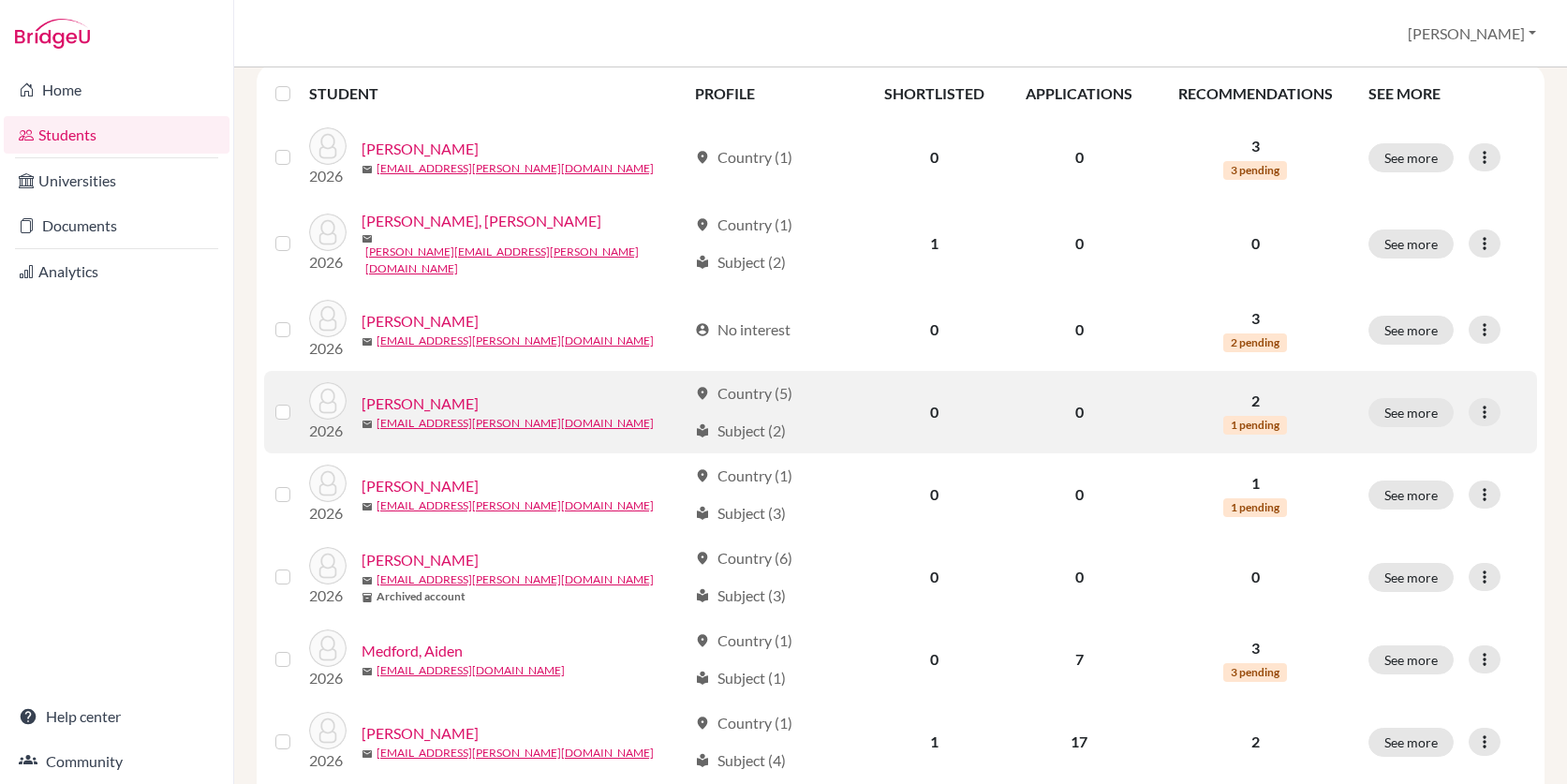
click at [391, 394] on link "Kull, Kaia" at bounding box center [420, 403] width 117 height 22
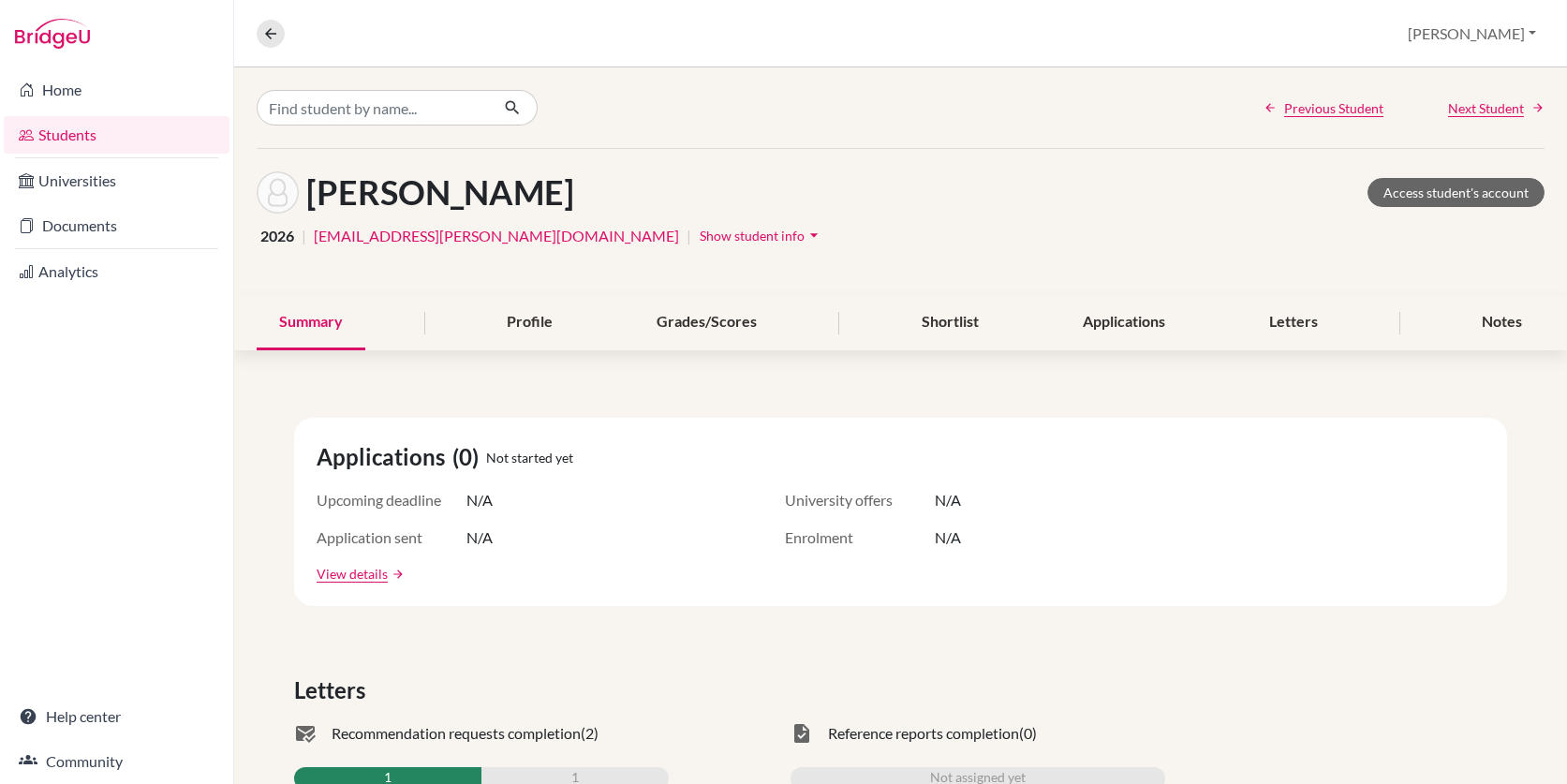
click at [700, 237] on span "Show student info" at bounding box center [752, 235] width 105 height 16
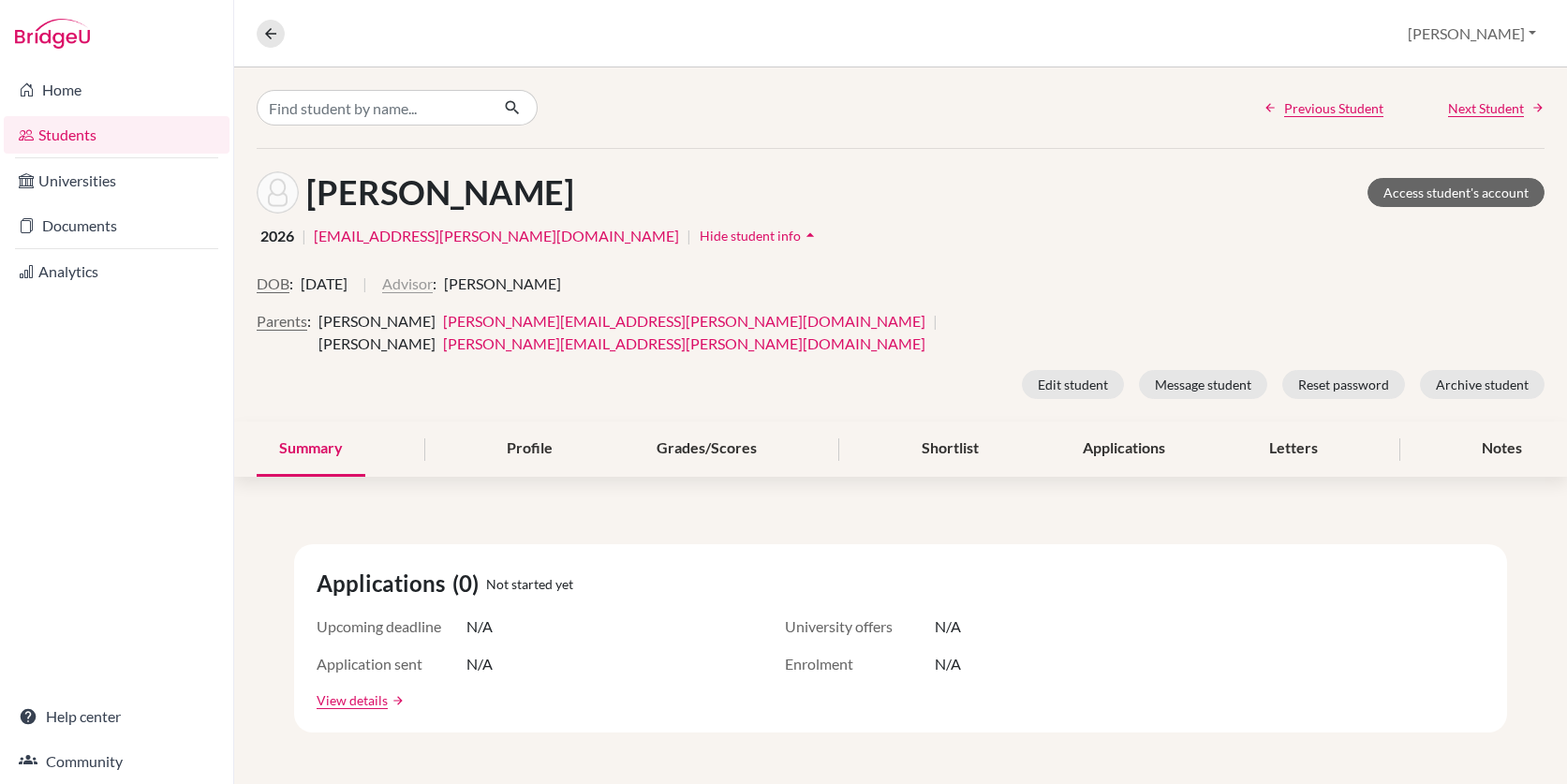
click at [432, 281] on button "Advisor" at bounding box center [407, 283] width 50 height 22
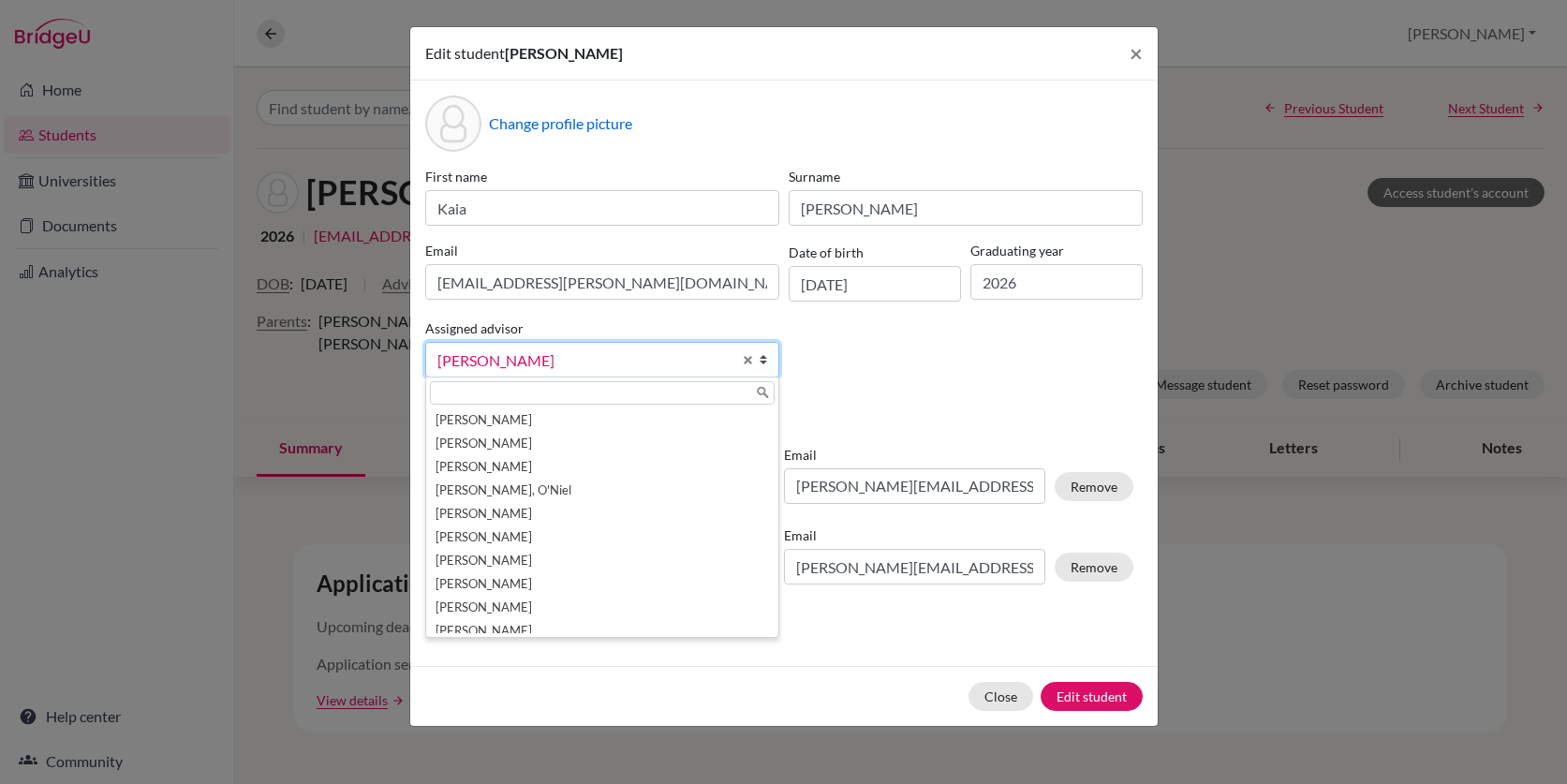
scroll to position [33, 0]
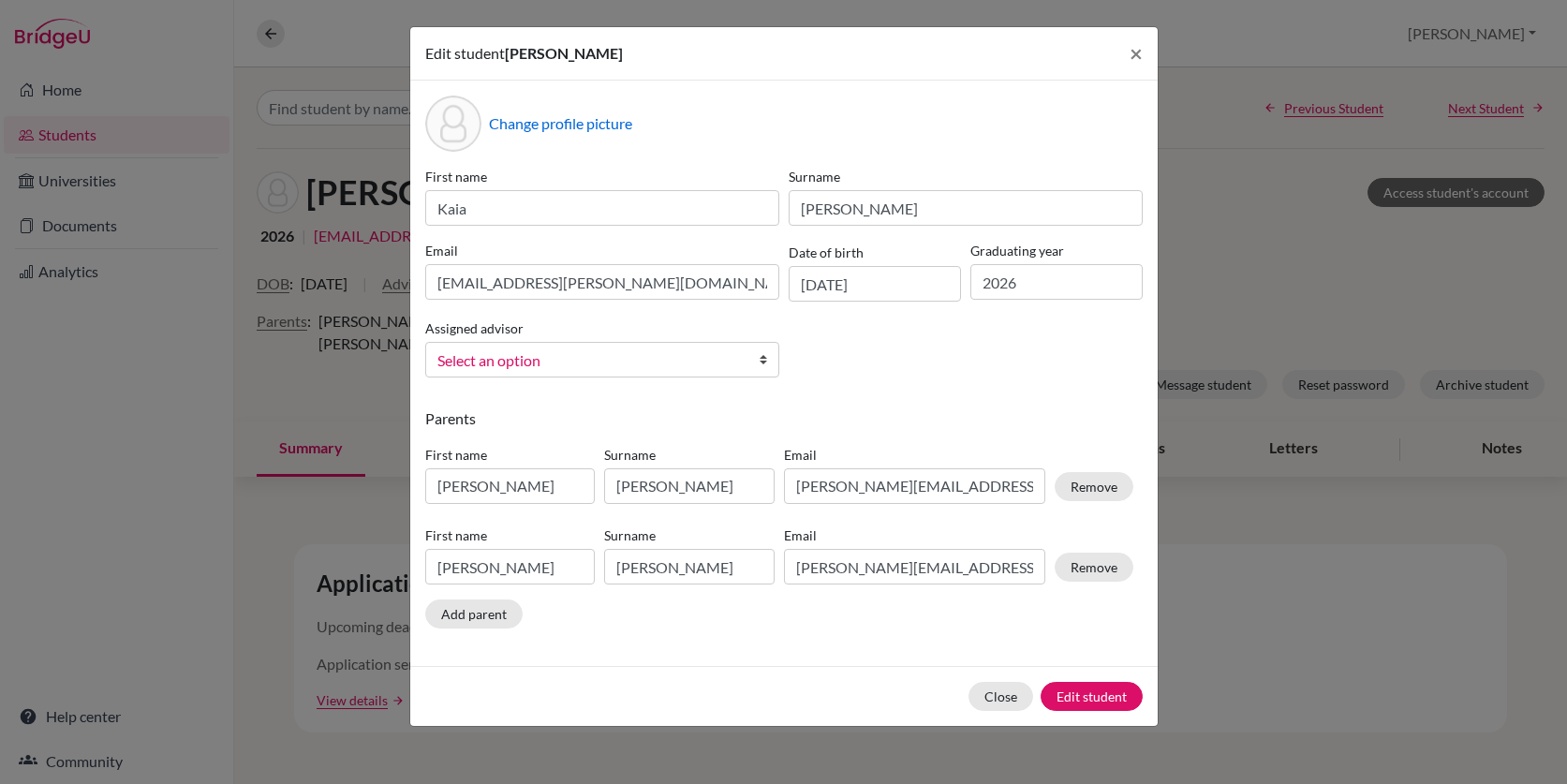
click at [601, 357] on span "Select an option" at bounding box center [584, 360] width 294 height 24
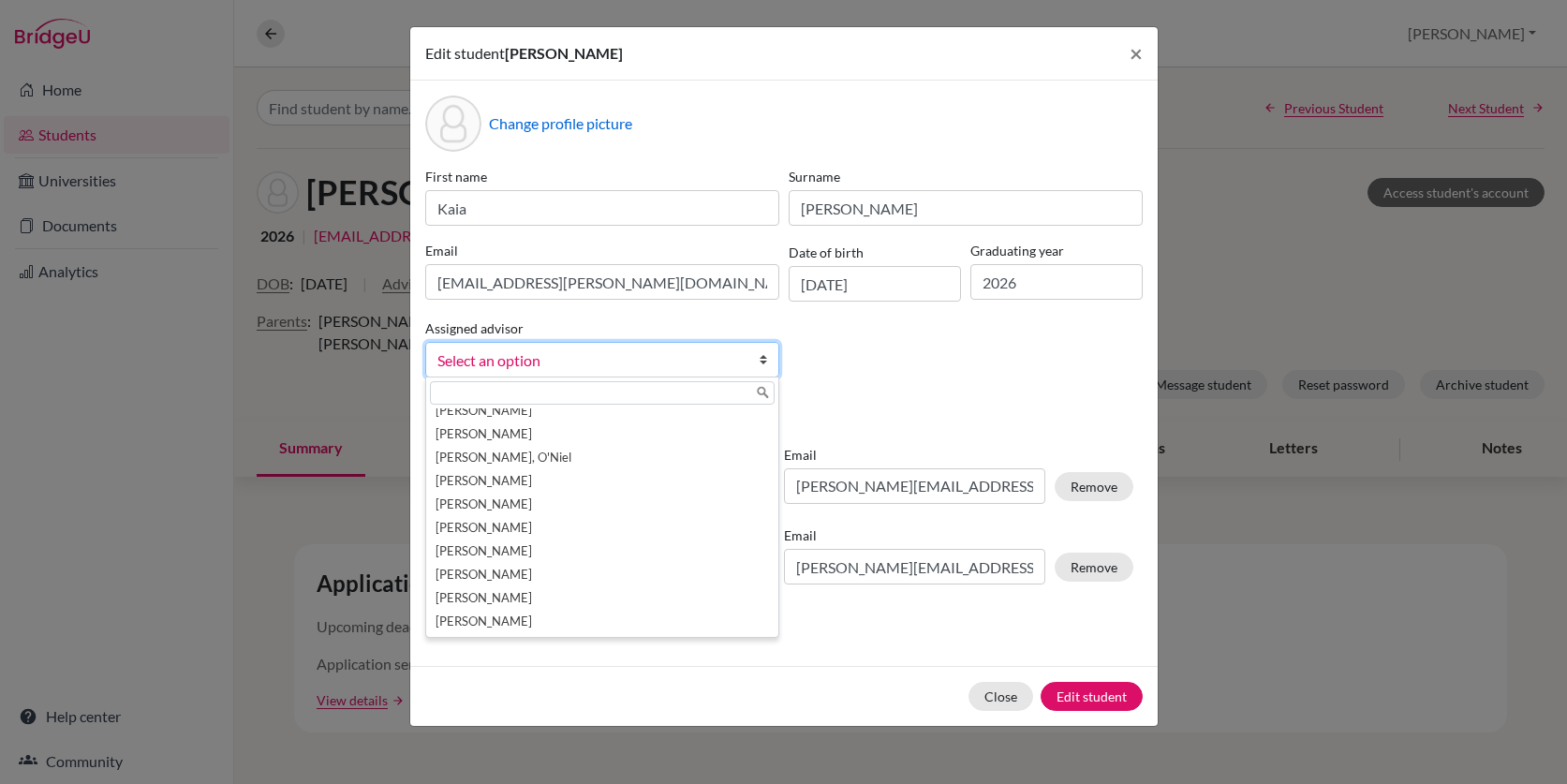
scroll to position [0, 0]
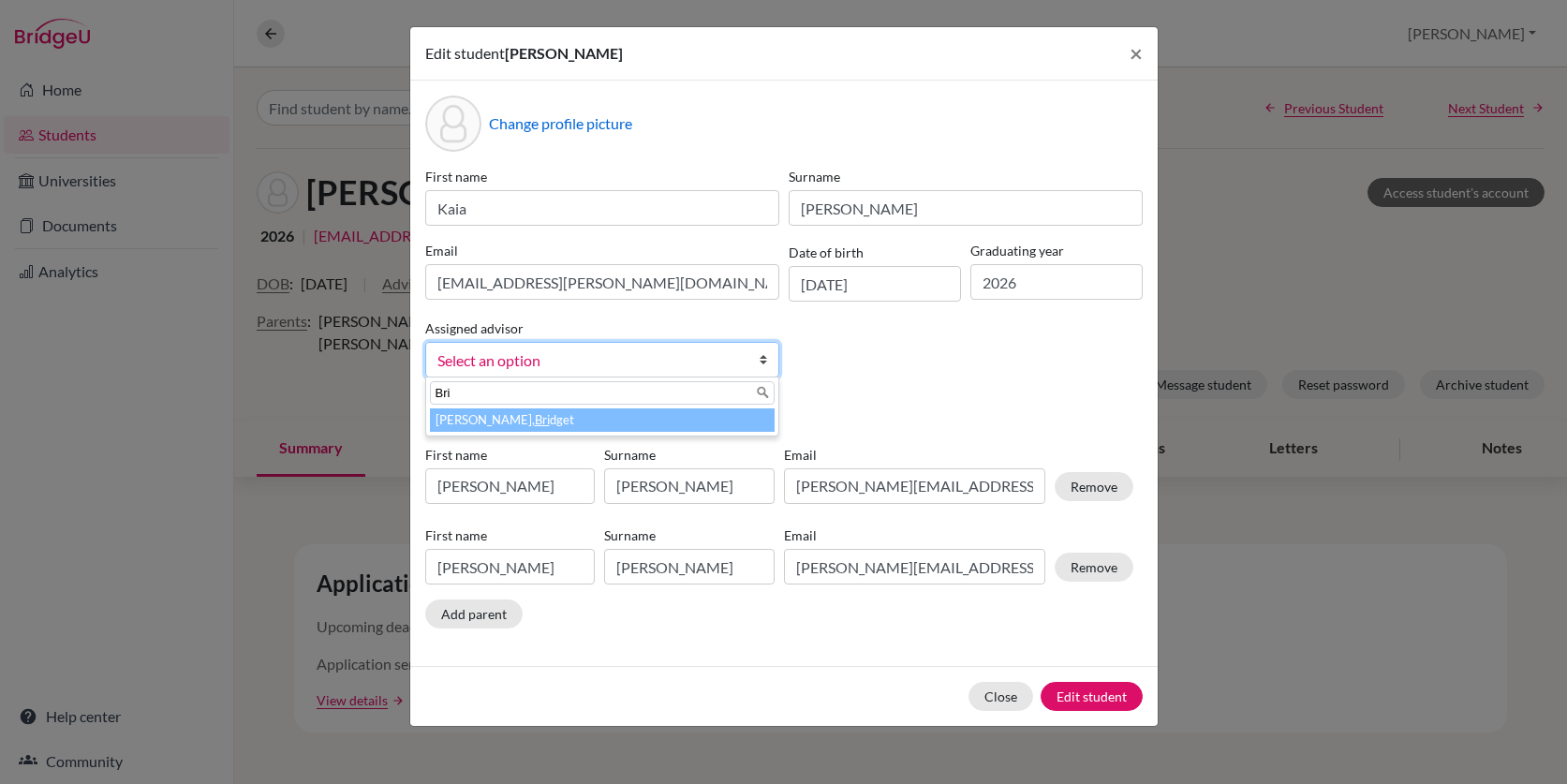
type input "Bri"
click at [530, 415] on li "Moore, Bri dget" at bounding box center [601, 420] width 344 height 23
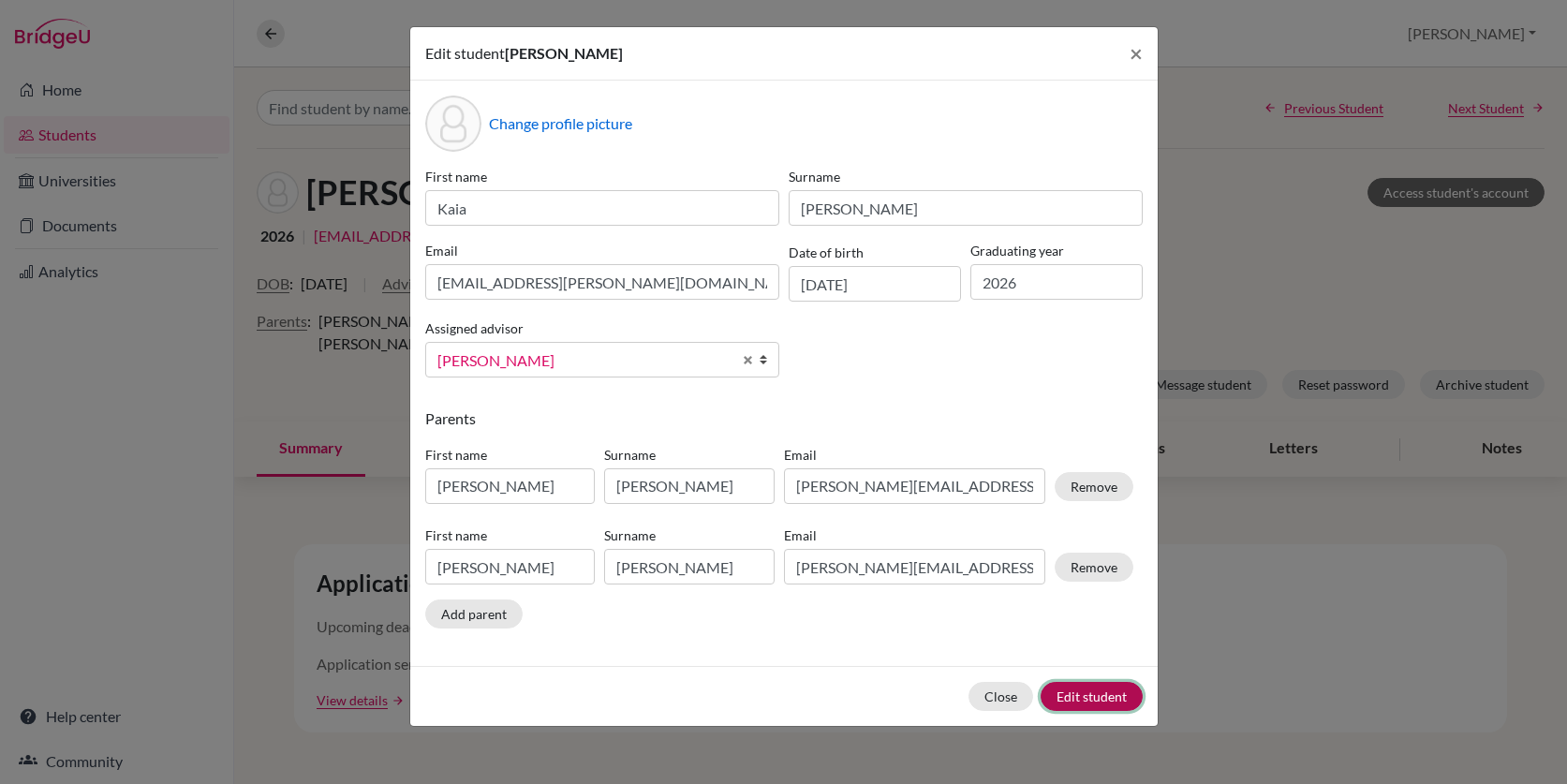
click at [1094, 688] on button "Edit student" at bounding box center [1091, 696] width 102 height 29
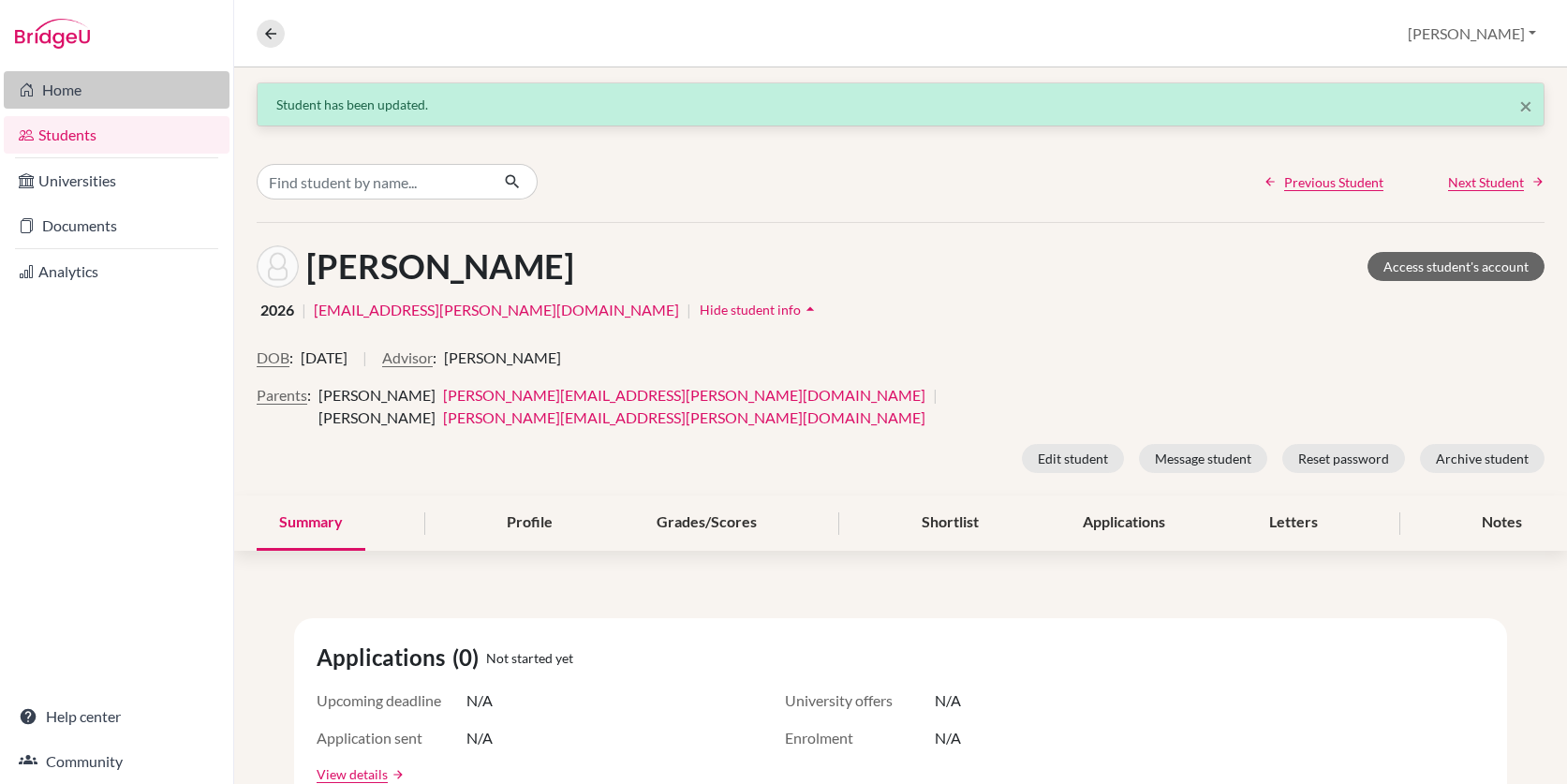
click at [76, 93] on link "Home" at bounding box center [116, 89] width 226 height 38
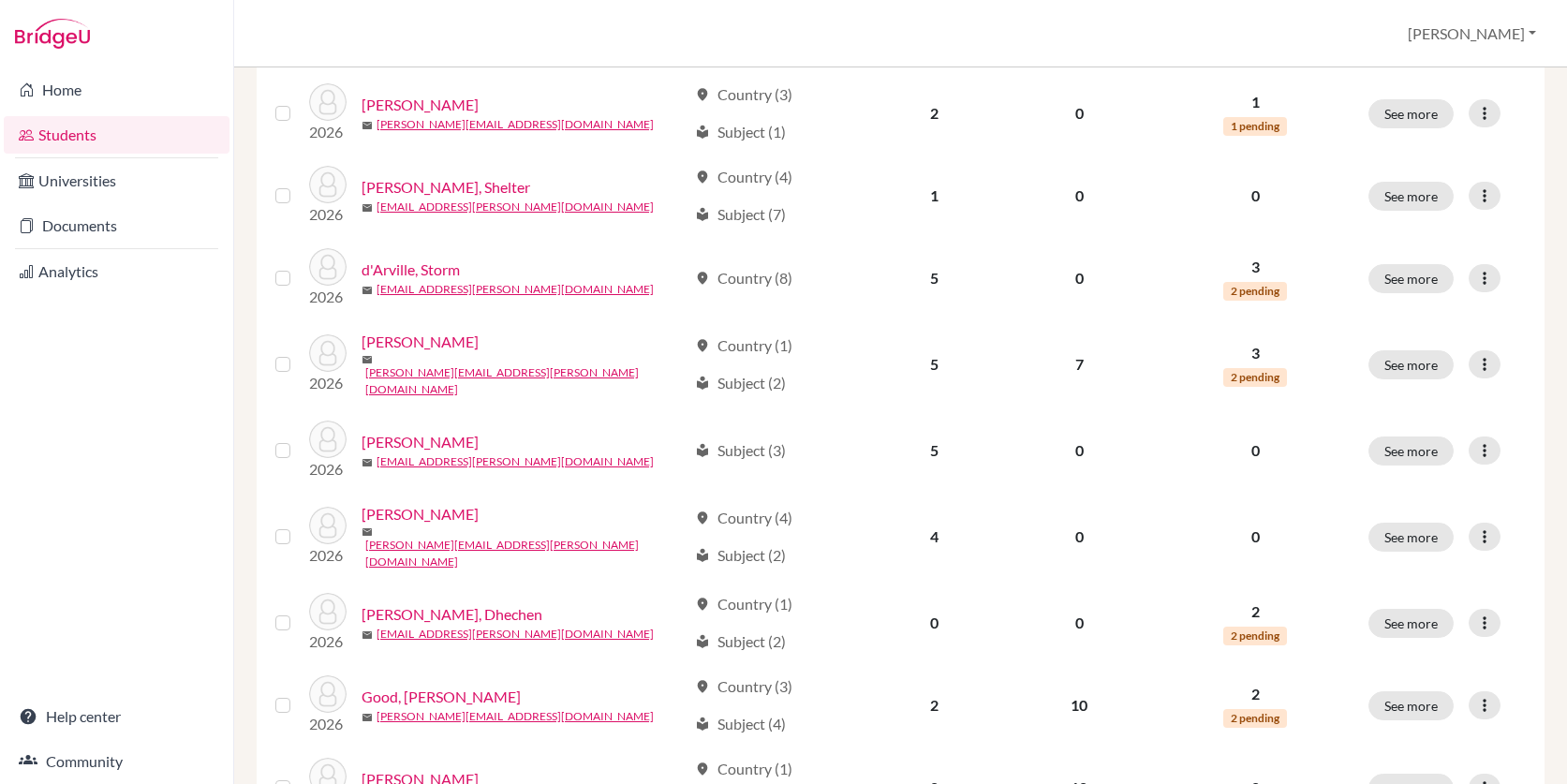
scroll to position [1359, 0]
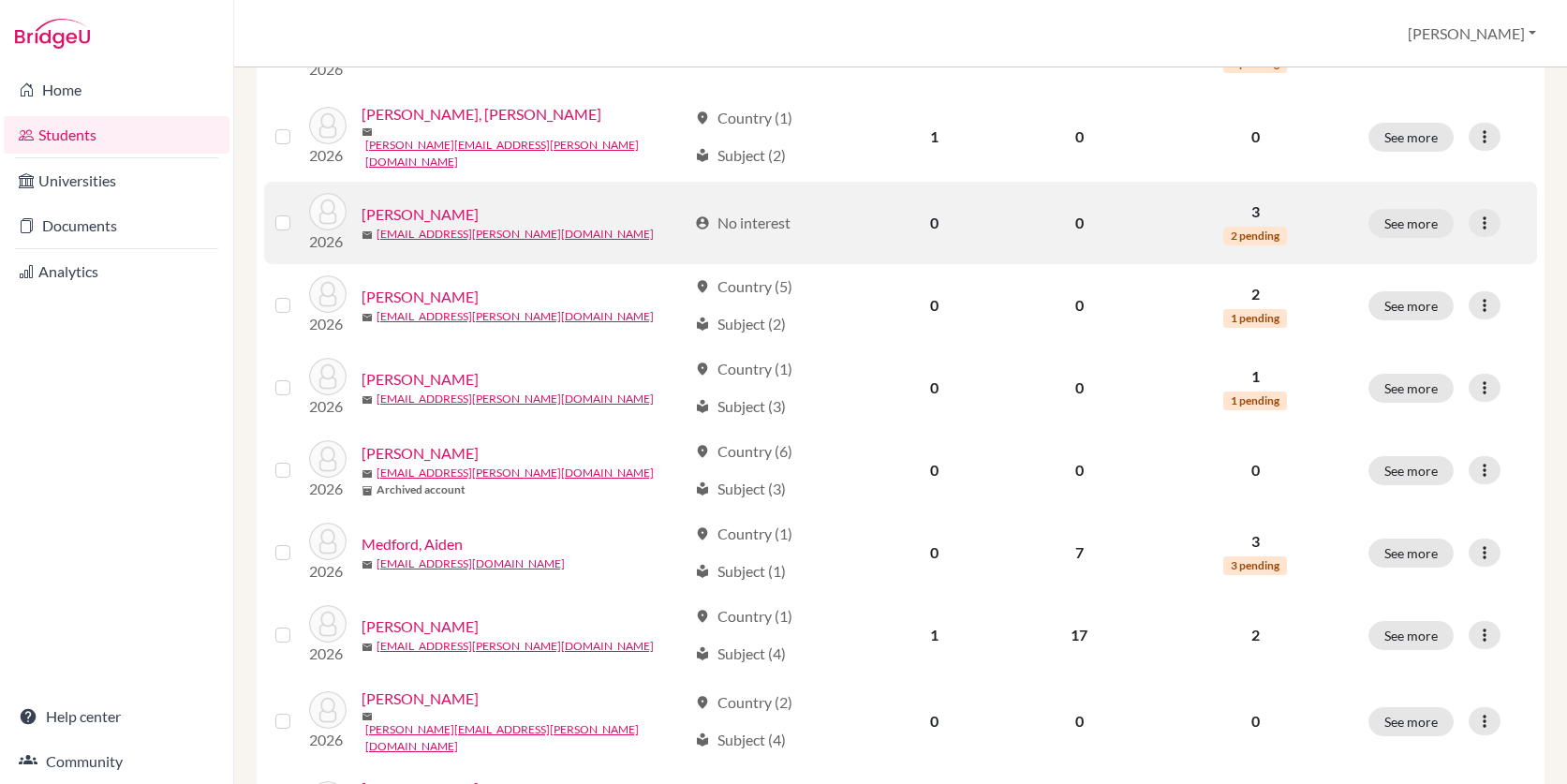
scroll to position [361, 0]
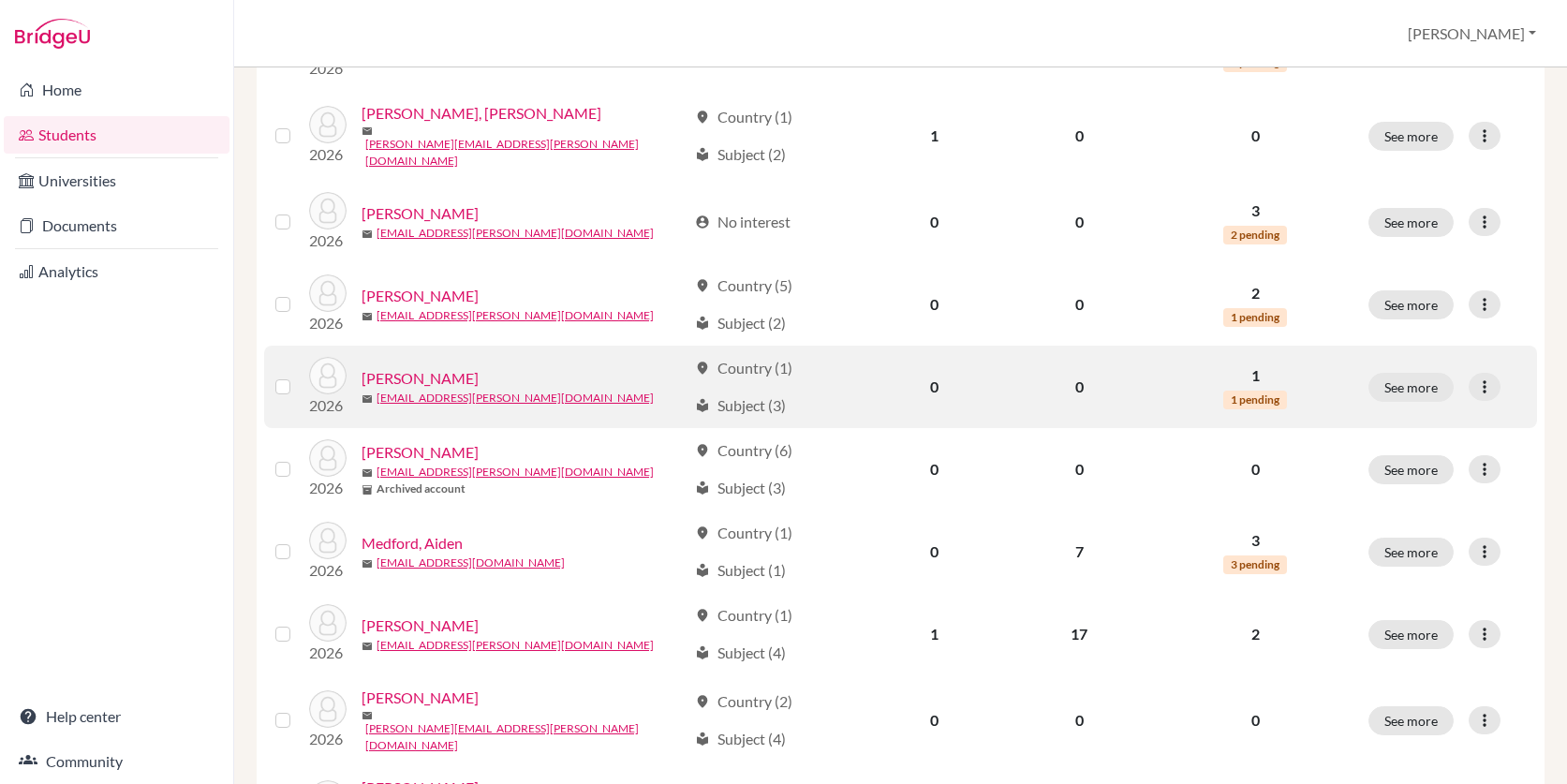
click at [407, 369] on link "Massey, Jack" at bounding box center [420, 378] width 117 height 22
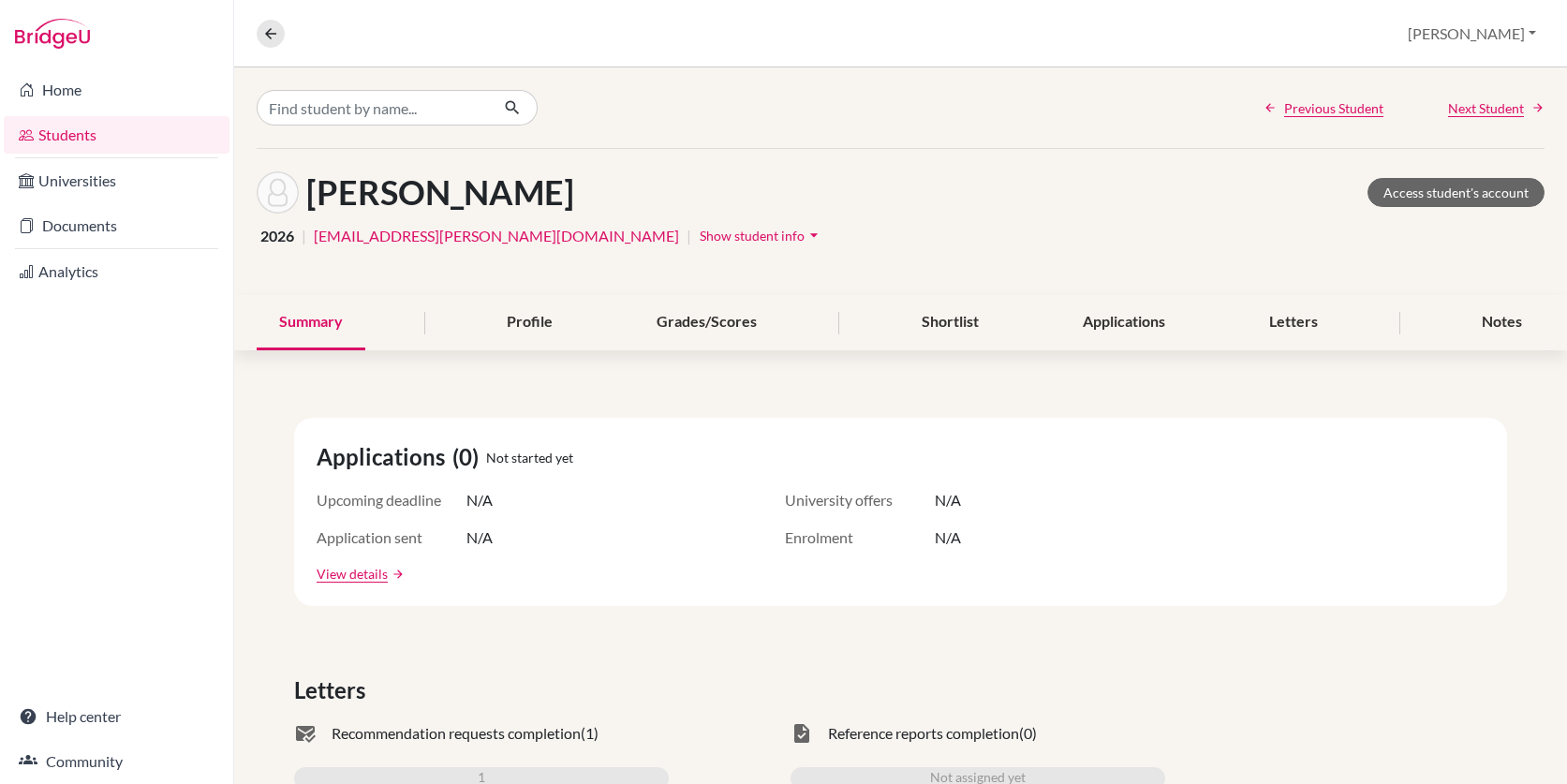
click at [805, 233] on icon "arrow_drop_down" at bounding box center [814, 235] width 18 height 18
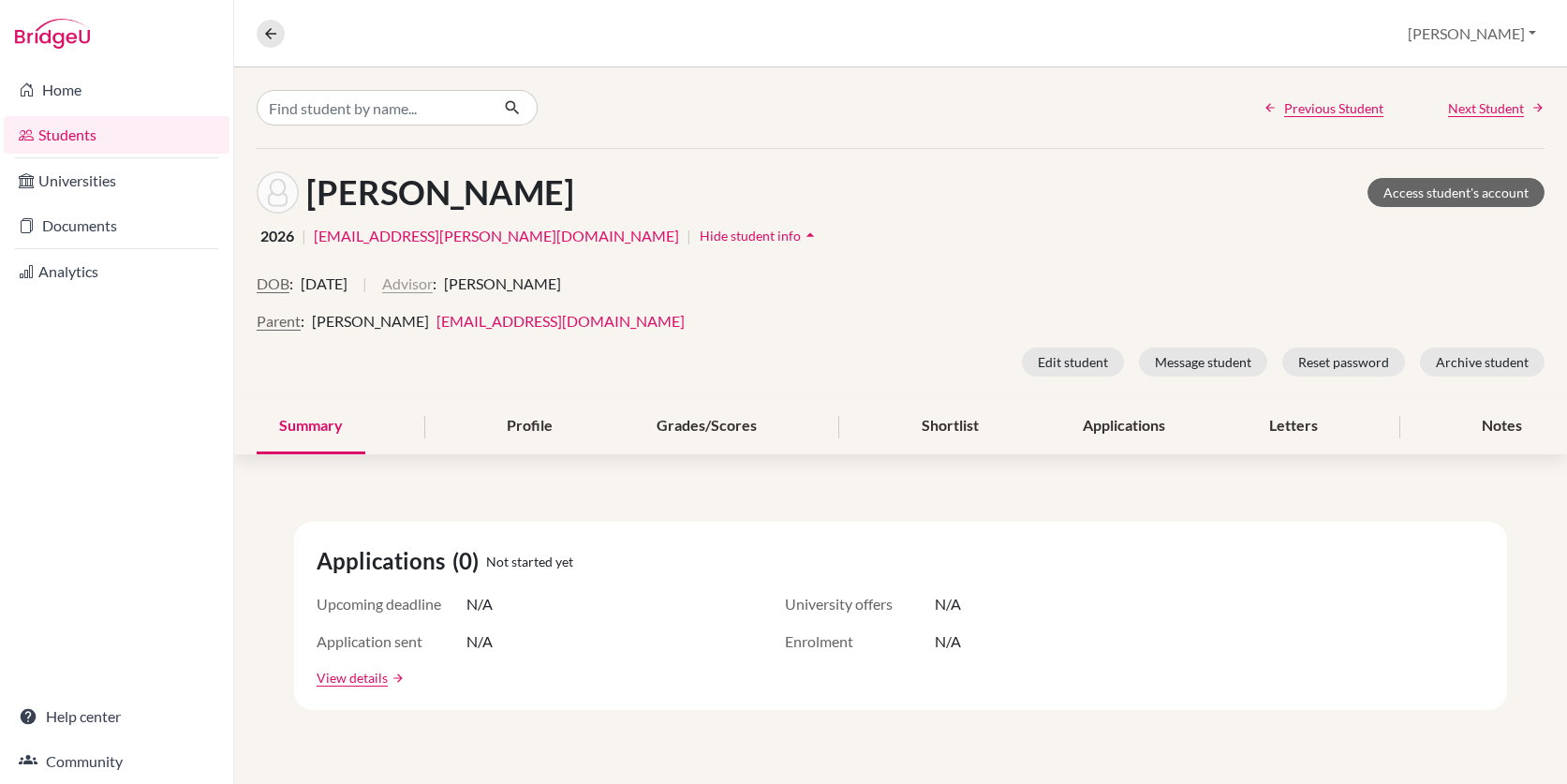
click at [432, 291] on button "Advisor" at bounding box center [407, 283] width 50 height 22
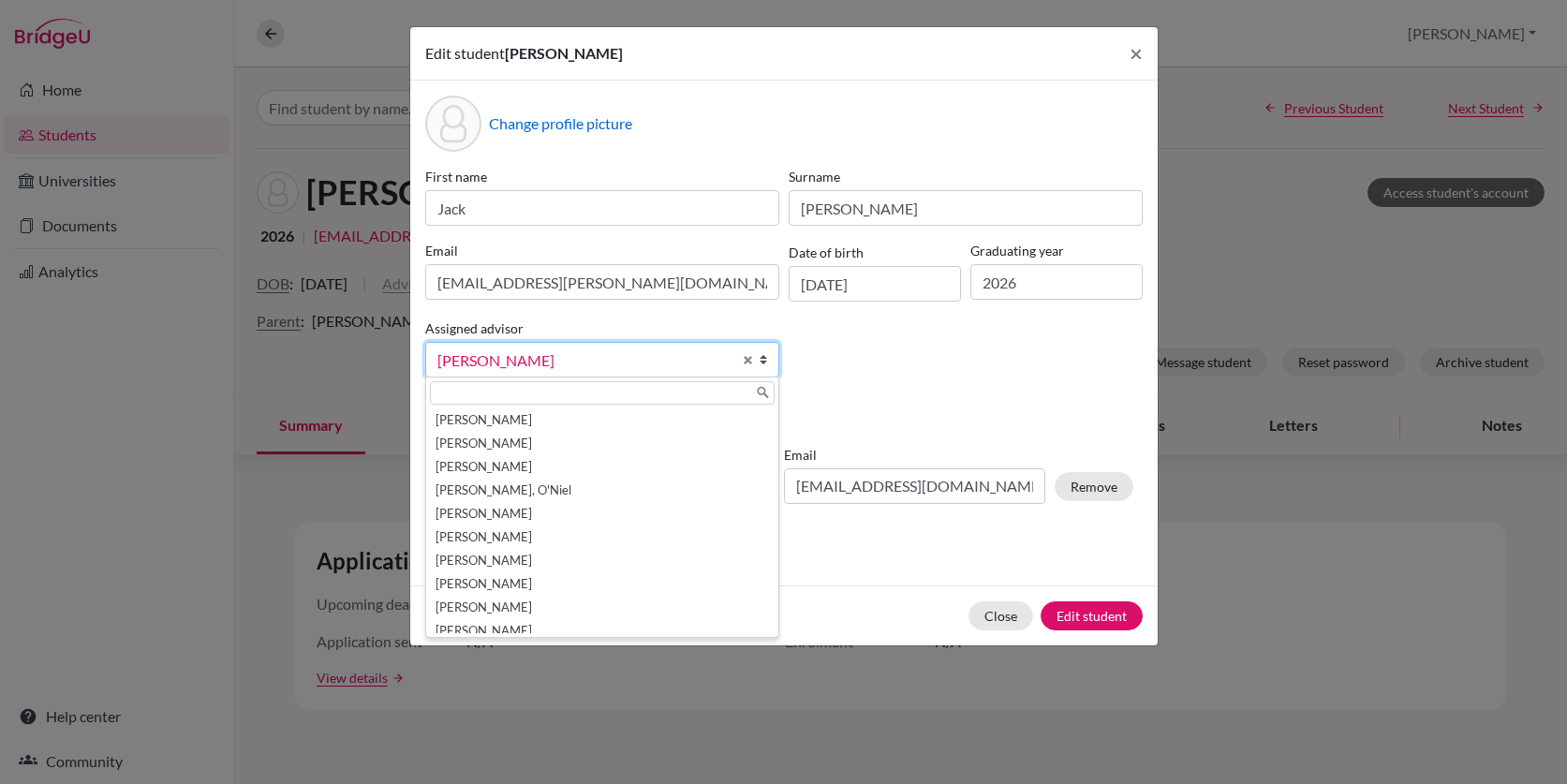
scroll to position [33, 0]
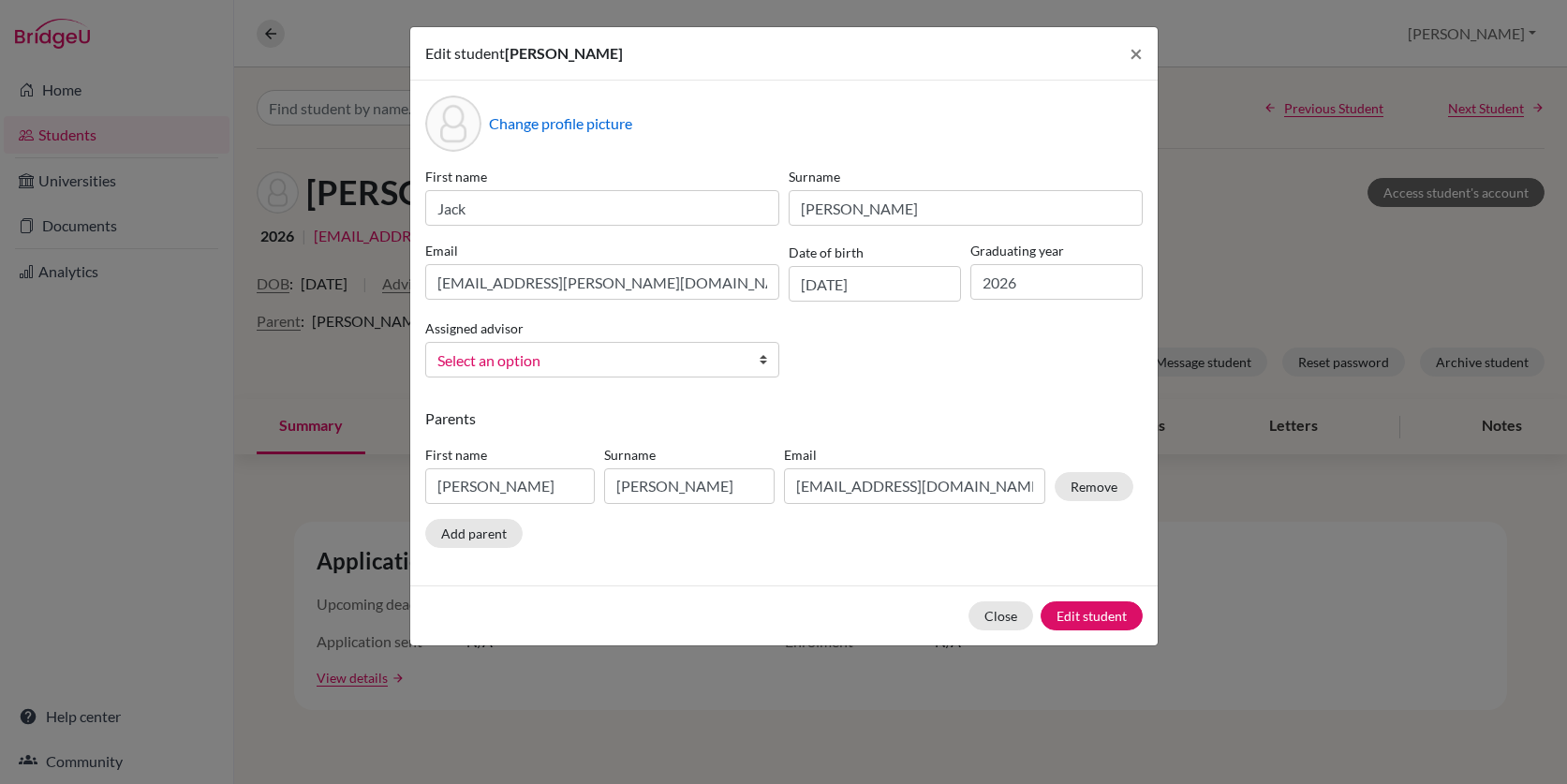
click at [609, 362] on span "Select an option" at bounding box center [584, 360] width 294 height 24
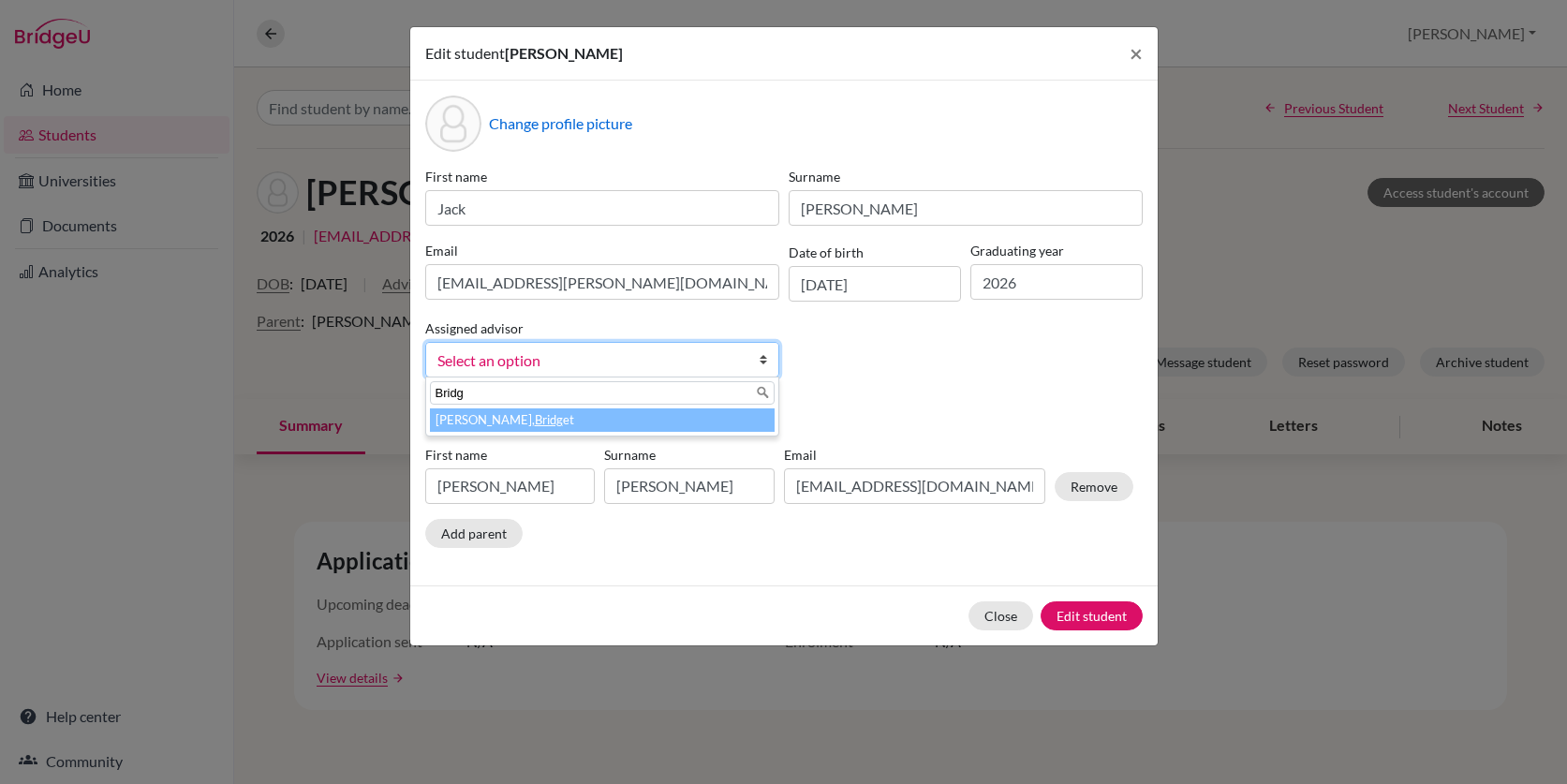
type input "Bridg"
click at [535, 418] on em "Bridg" at bounding box center [549, 419] width 28 height 15
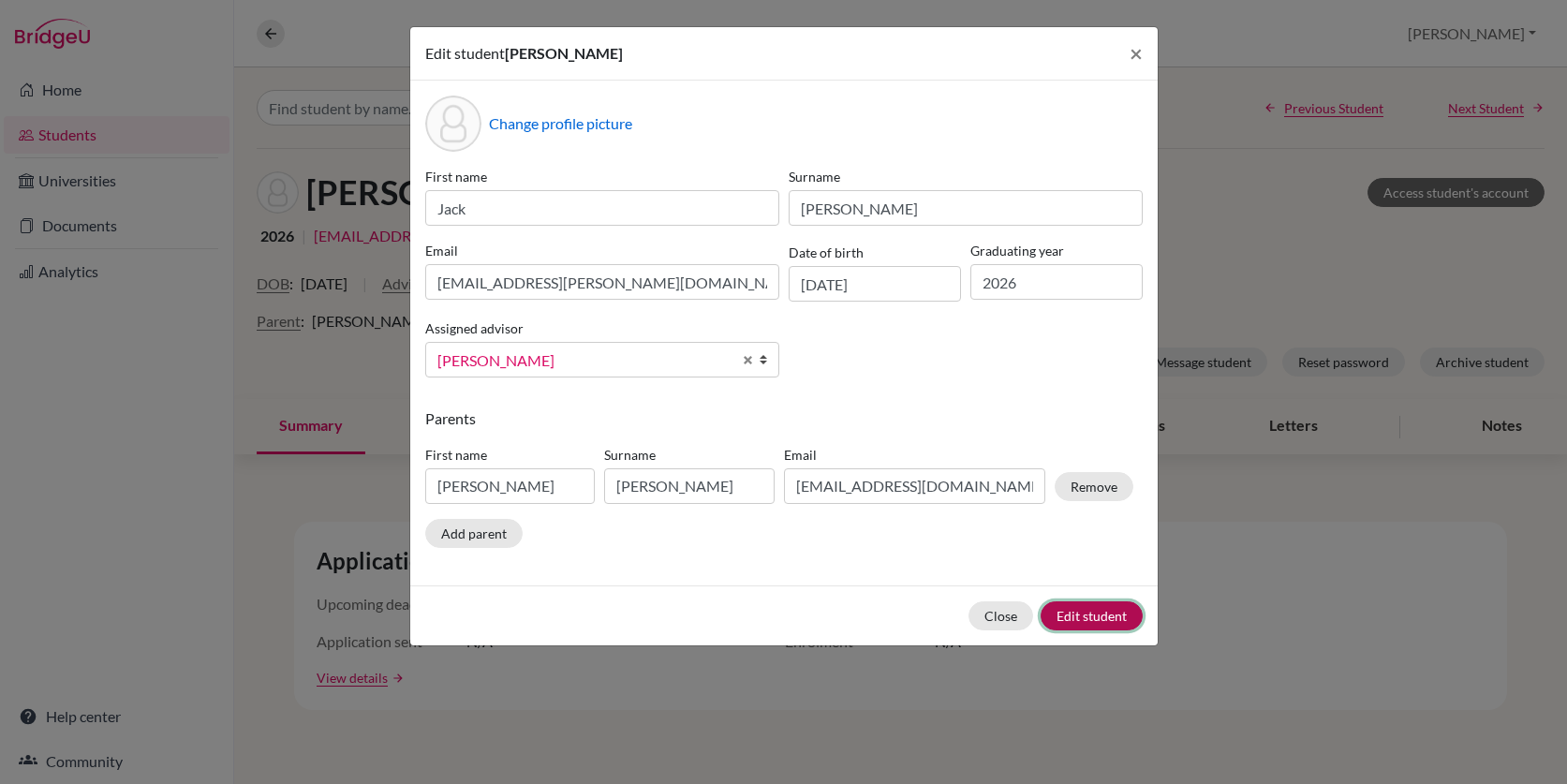
click at [1090, 617] on button "Edit student" at bounding box center [1091, 615] width 102 height 29
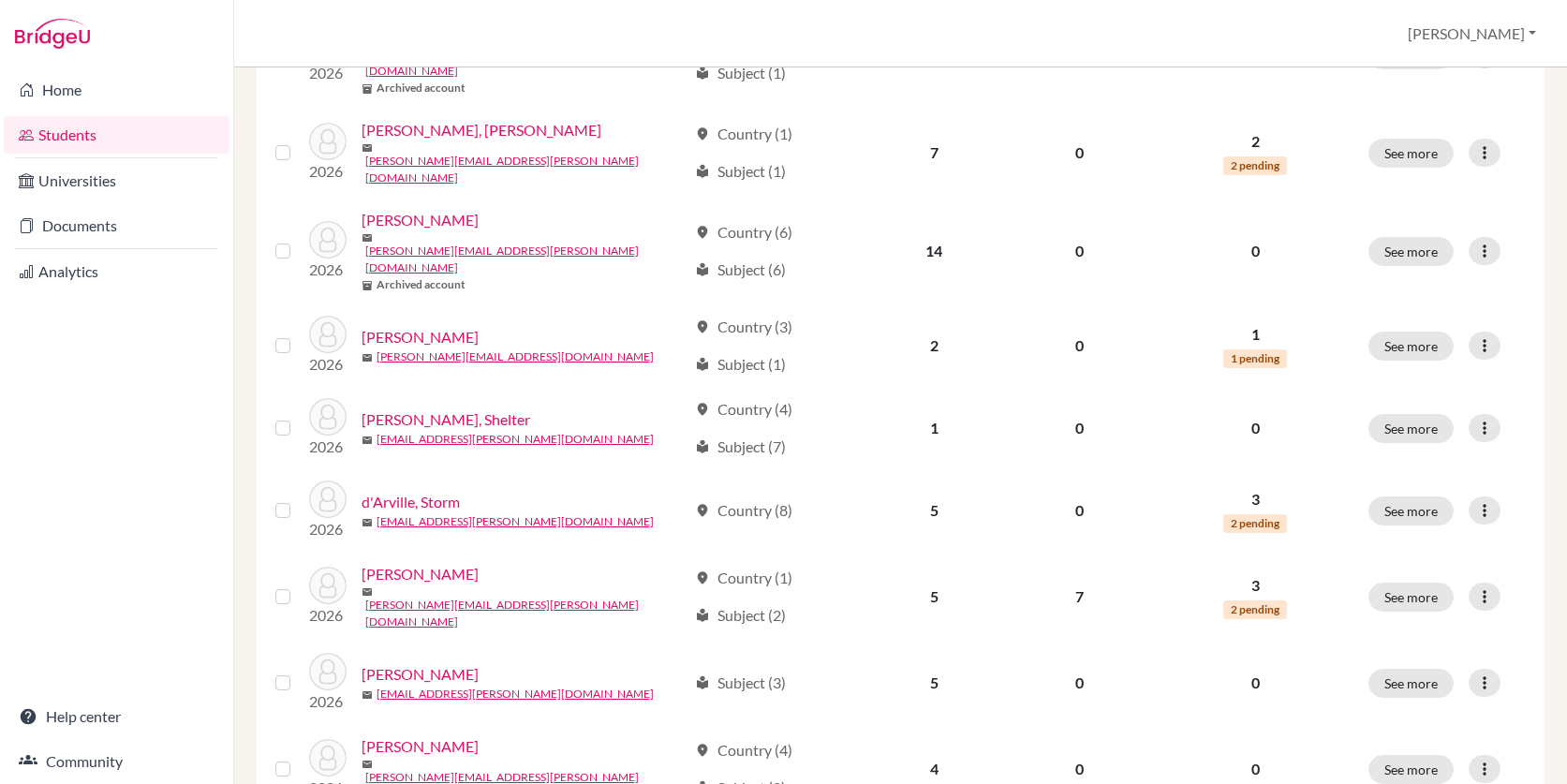
scroll to position [1359, 0]
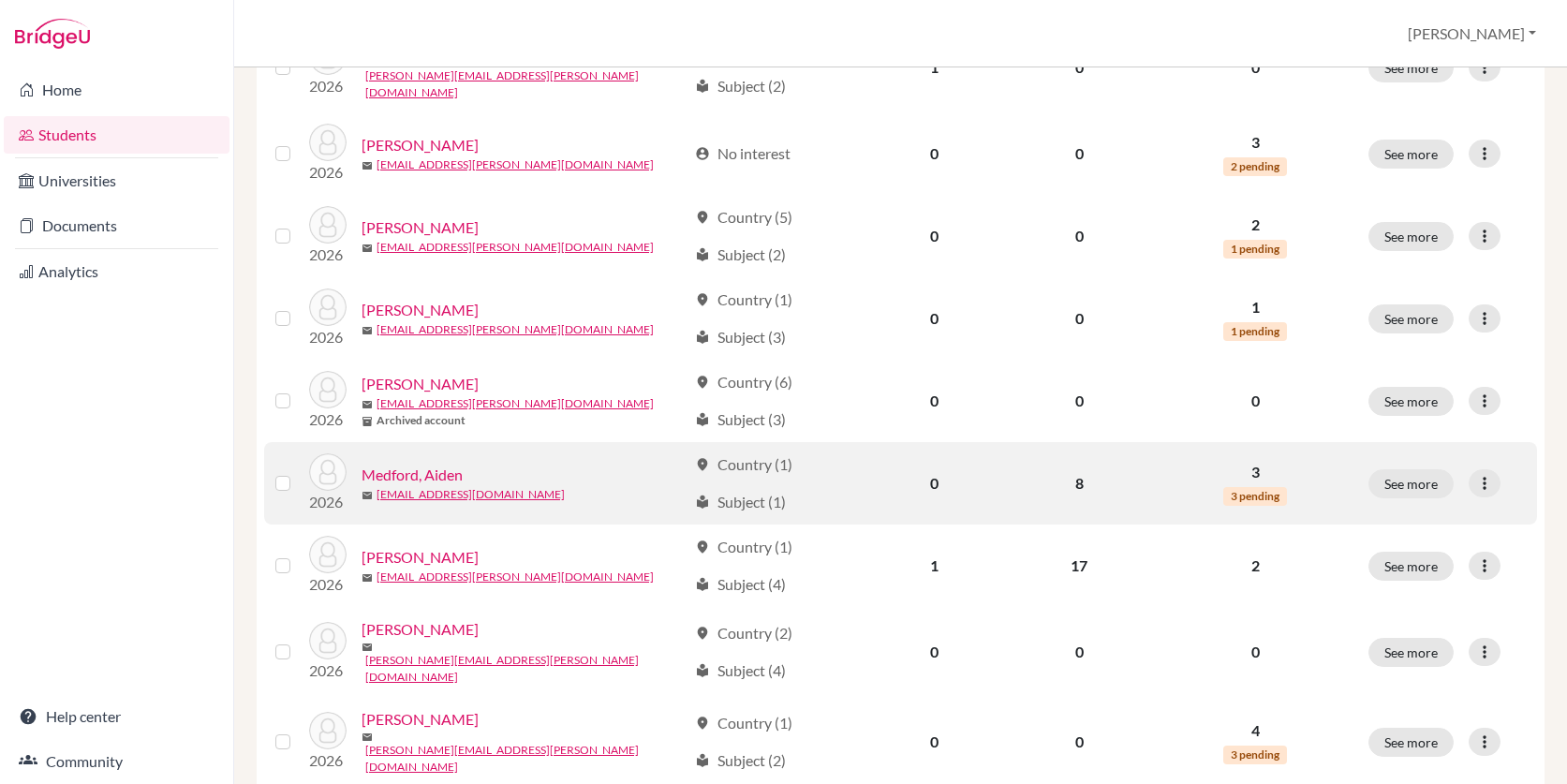
scroll to position [446, 0]
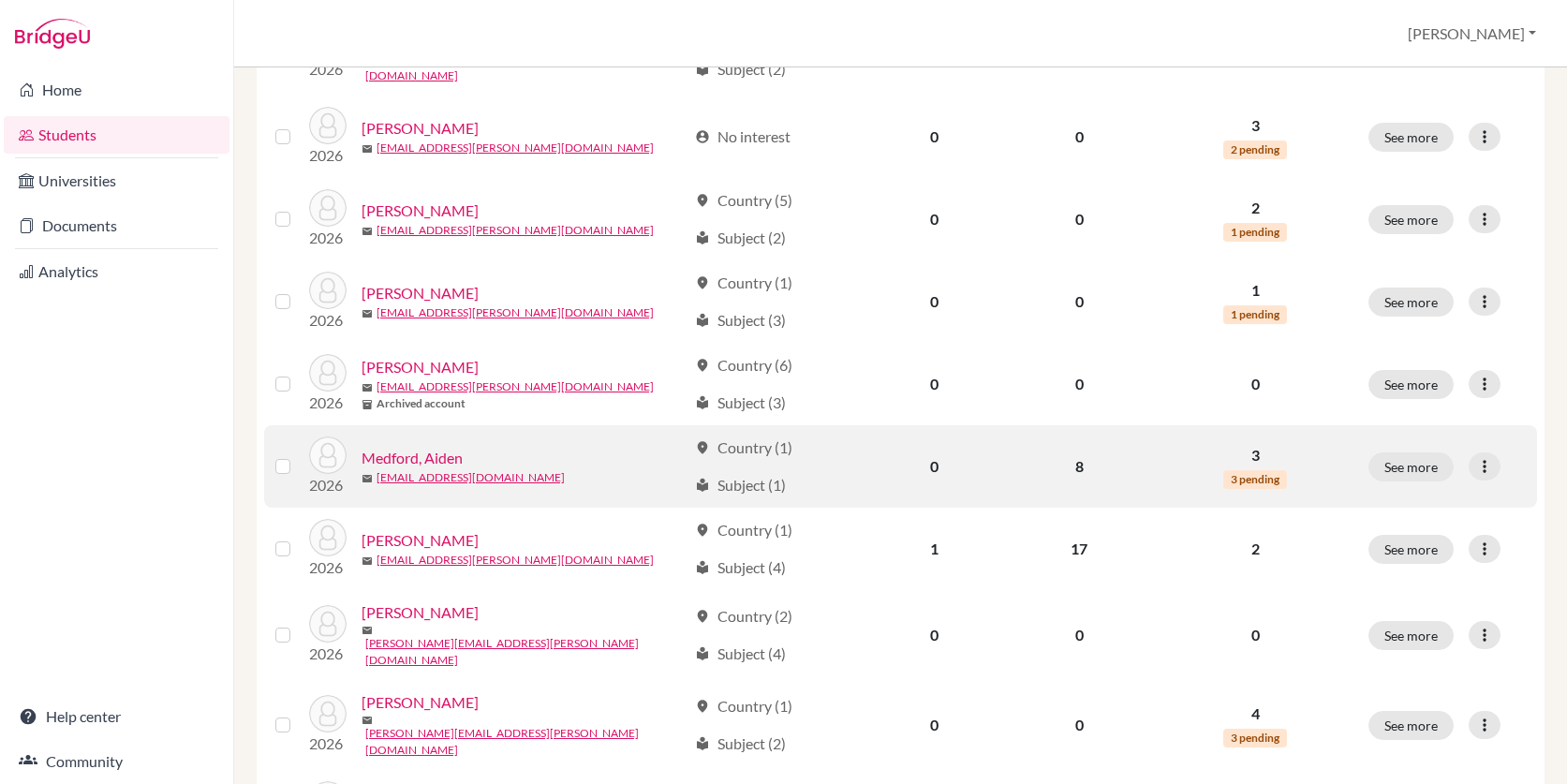
click at [445, 449] on link "Medford, Aiden" at bounding box center [412, 457] width 101 height 22
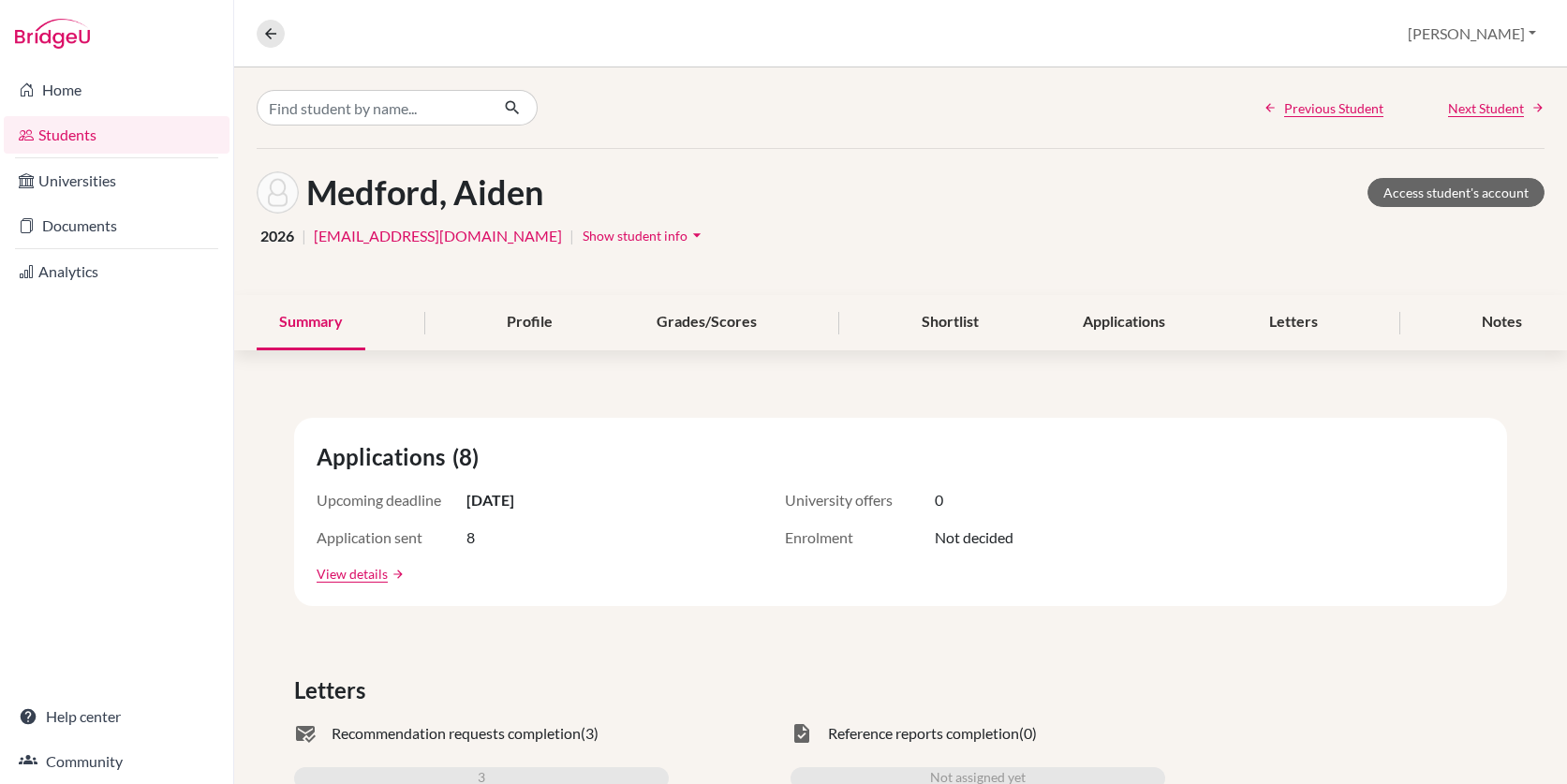
click at [583, 239] on span "Show student info" at bounding box center [635, 235] width 105 height 16
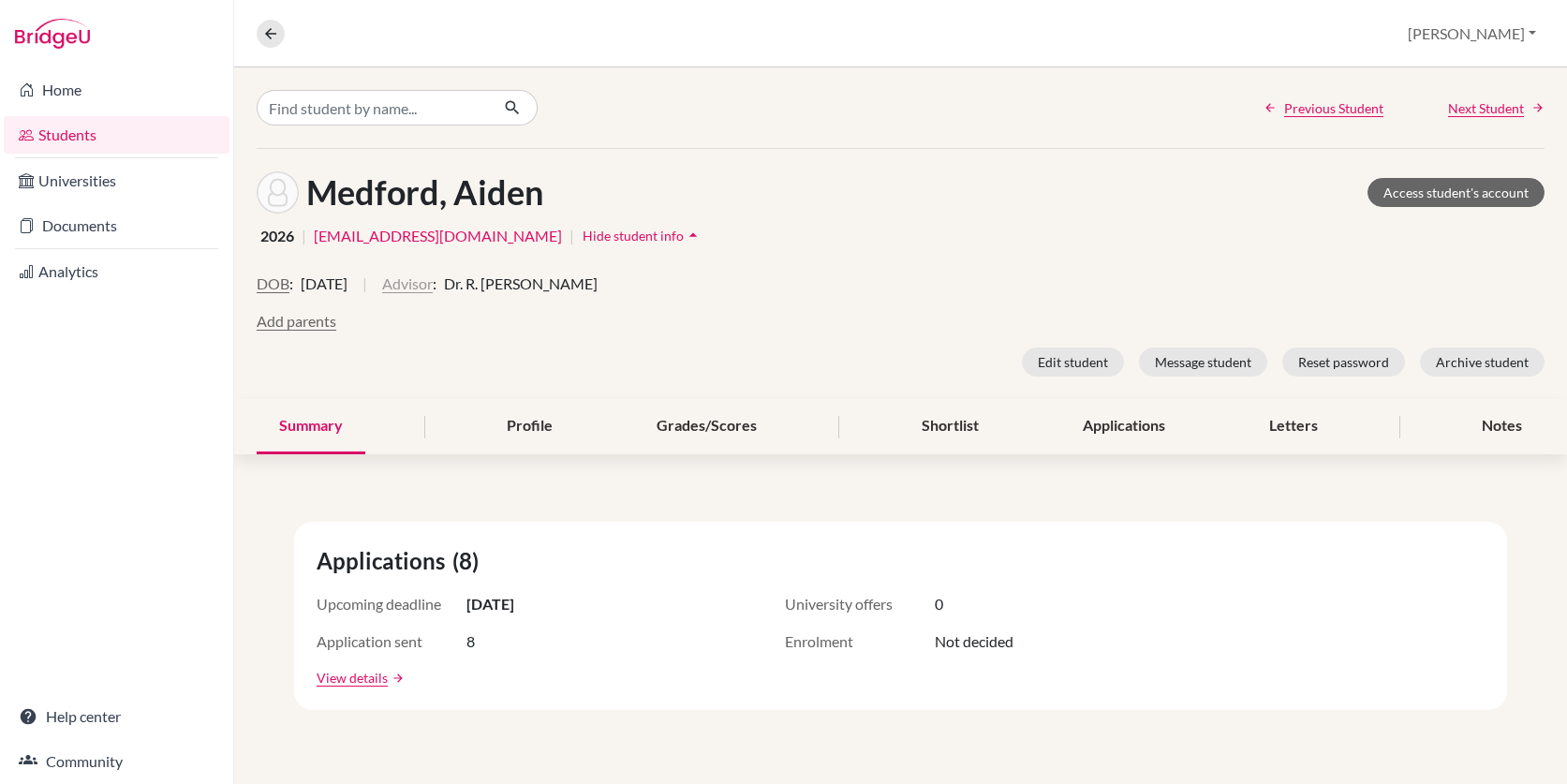
click at [432, 289] on button "Advisor" at bounding box center [407, 283] width 50 height 22
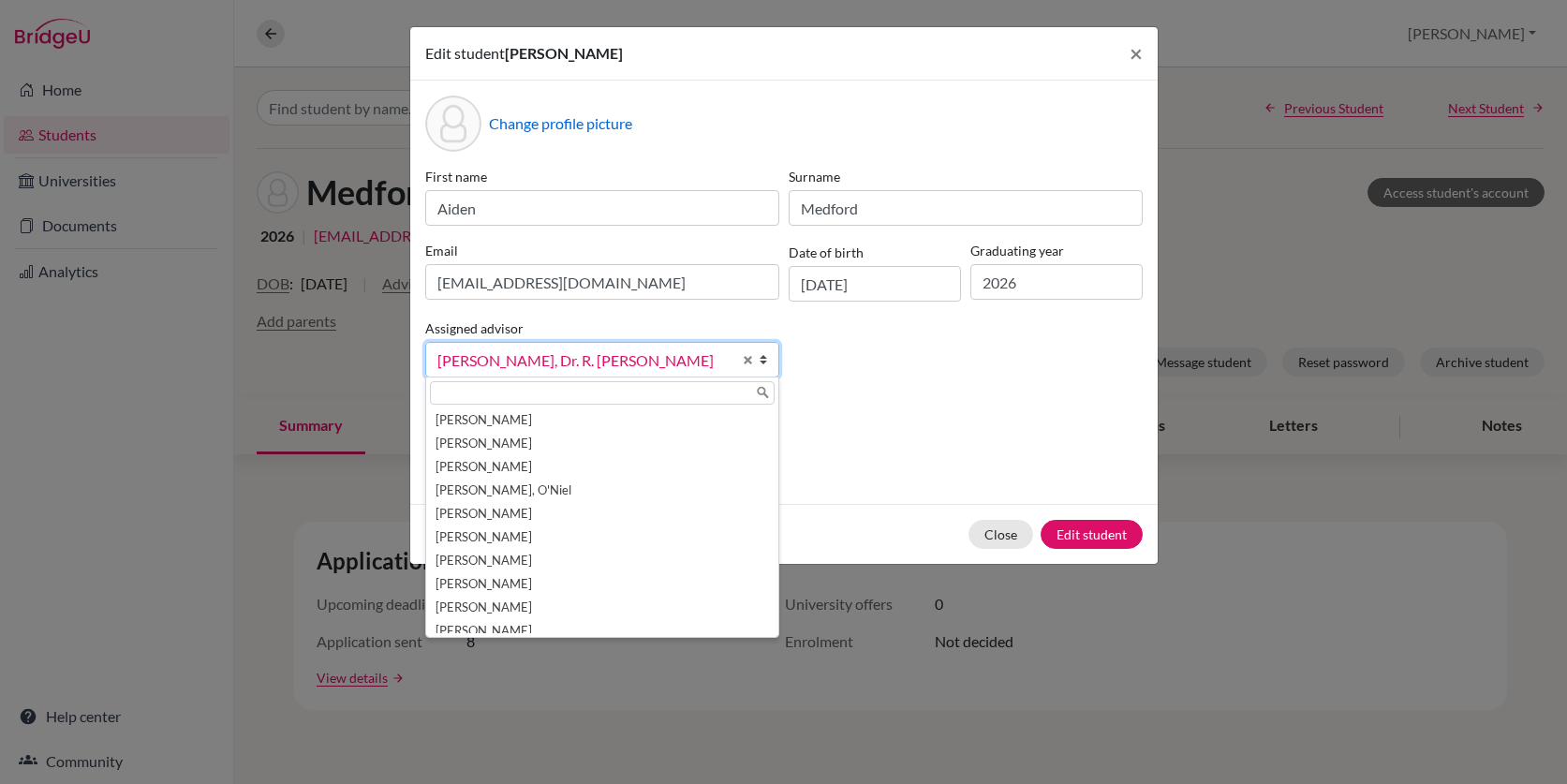
scroll to position [922, 0]
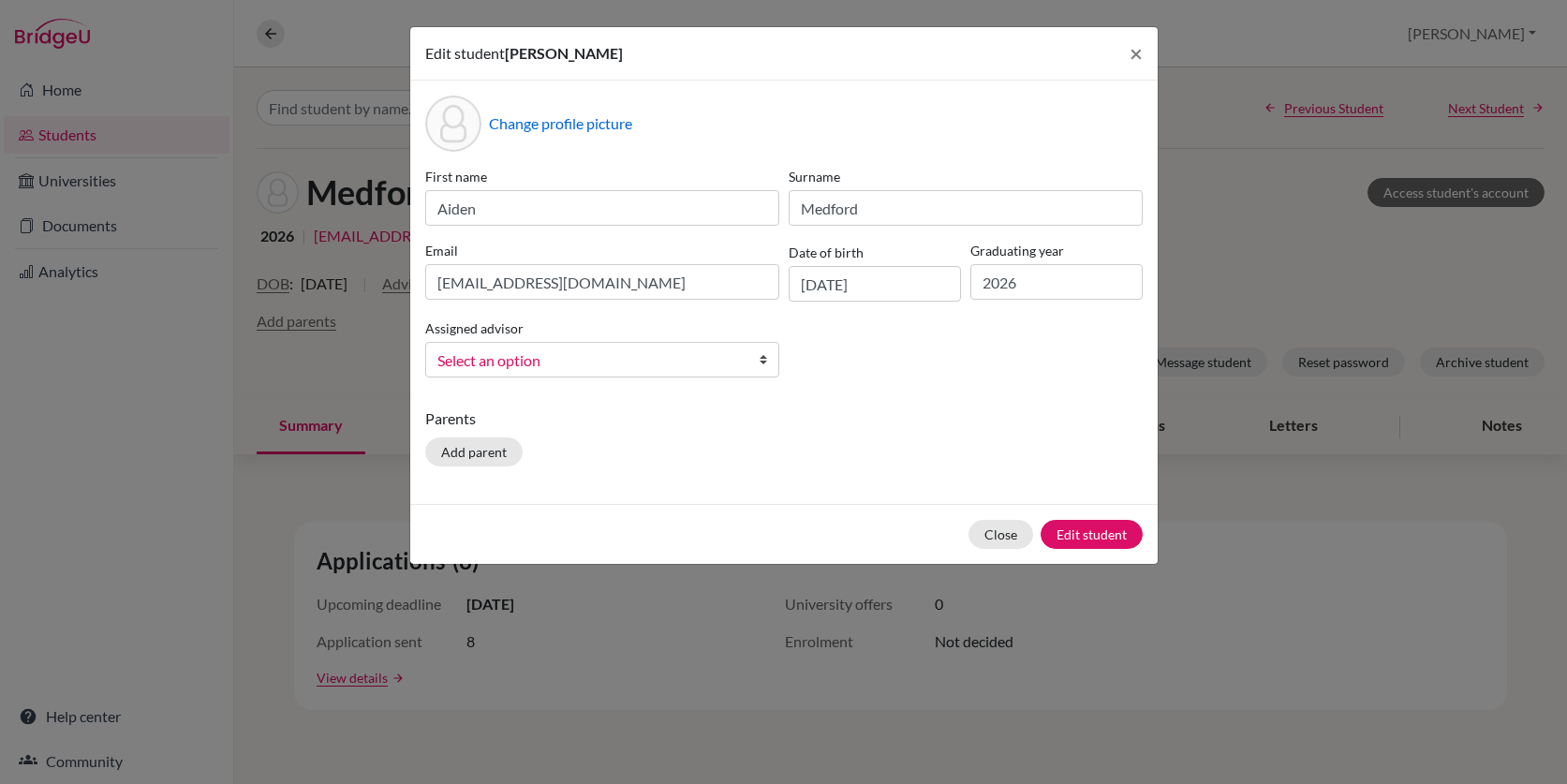
click at [629, 352] on span "Select an option" at bounding box center [584, 360] width 294 height 24
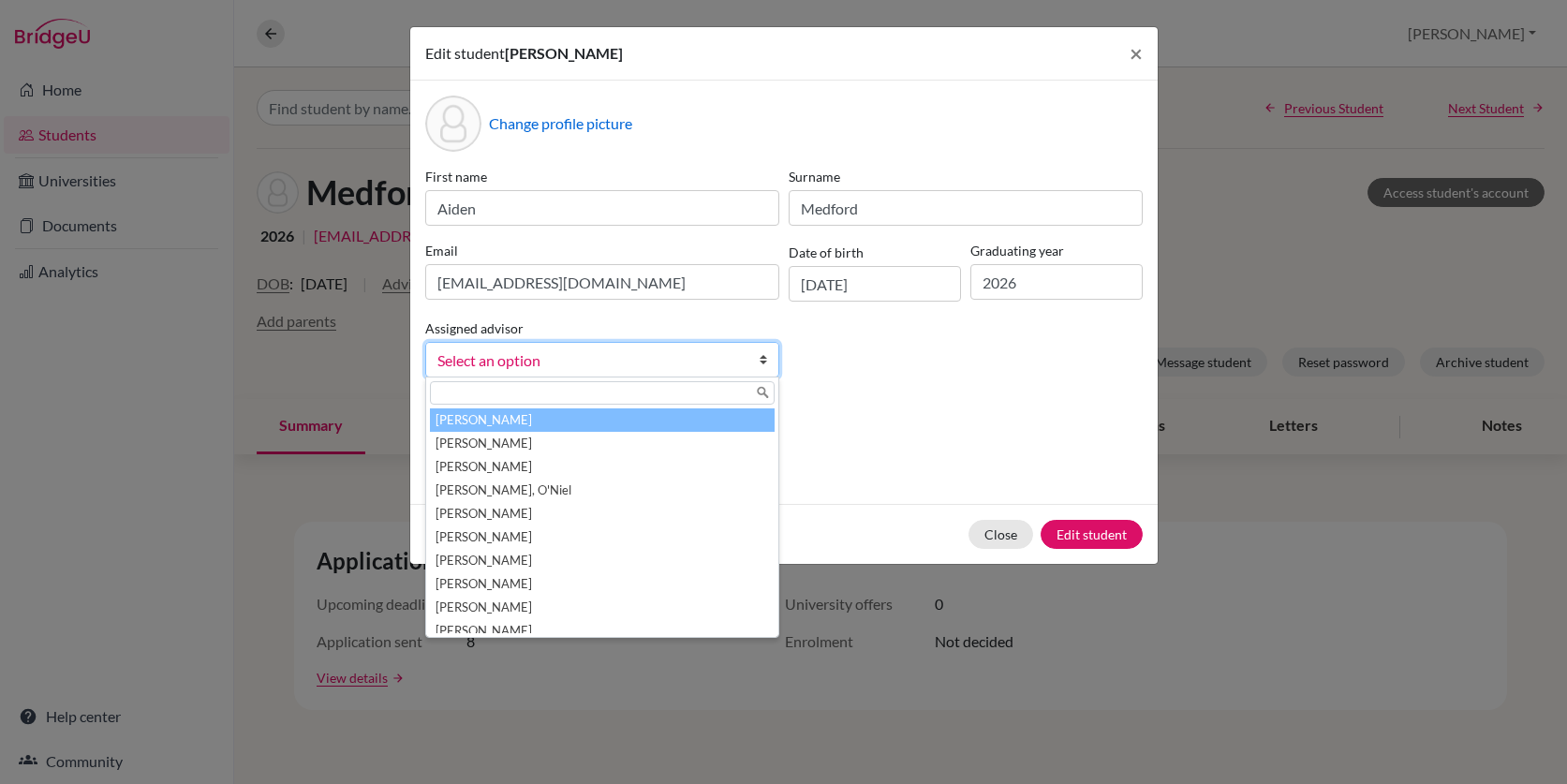
click at [600, 394] on input "text" at bounding box center [601, 392] width 344 height 23
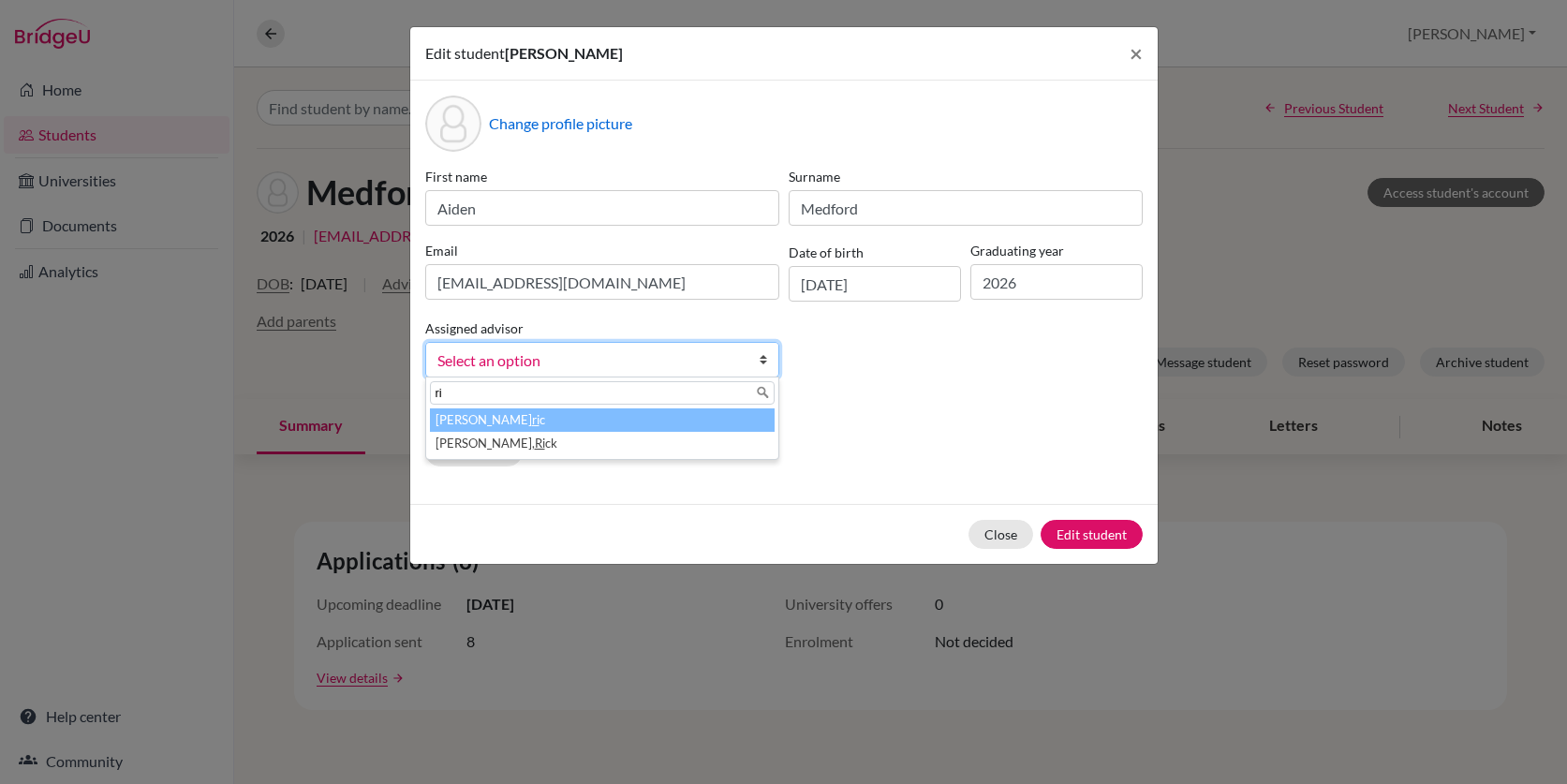
type input "r"
type input "Bridge"
click at [535, 419] on em "Bridge" at bounding box center [553, 419] width 35 height 15
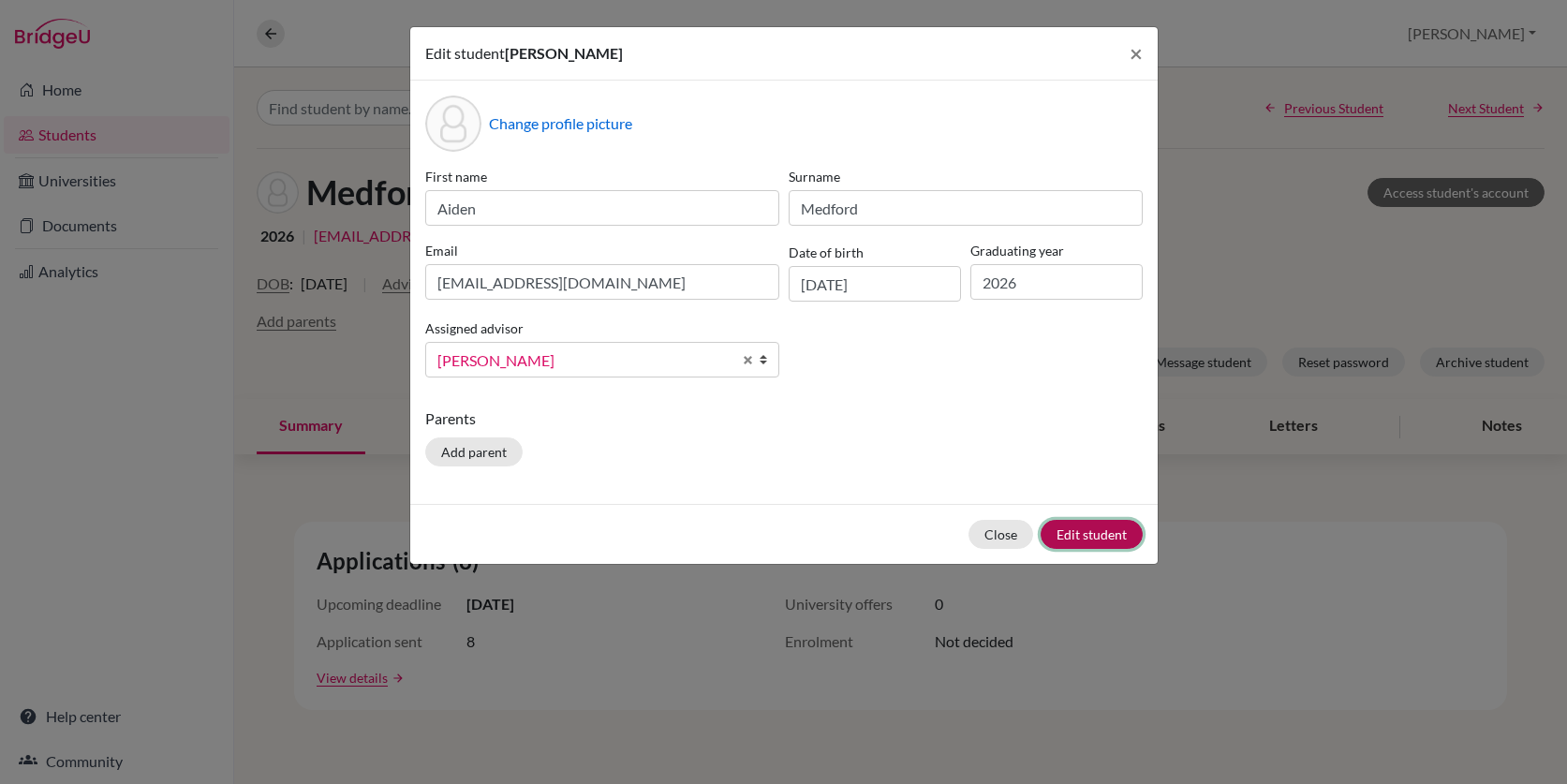
click at [1083, 539] on button "Edit student" at bounding box center [1091, 534] width 102 height 29
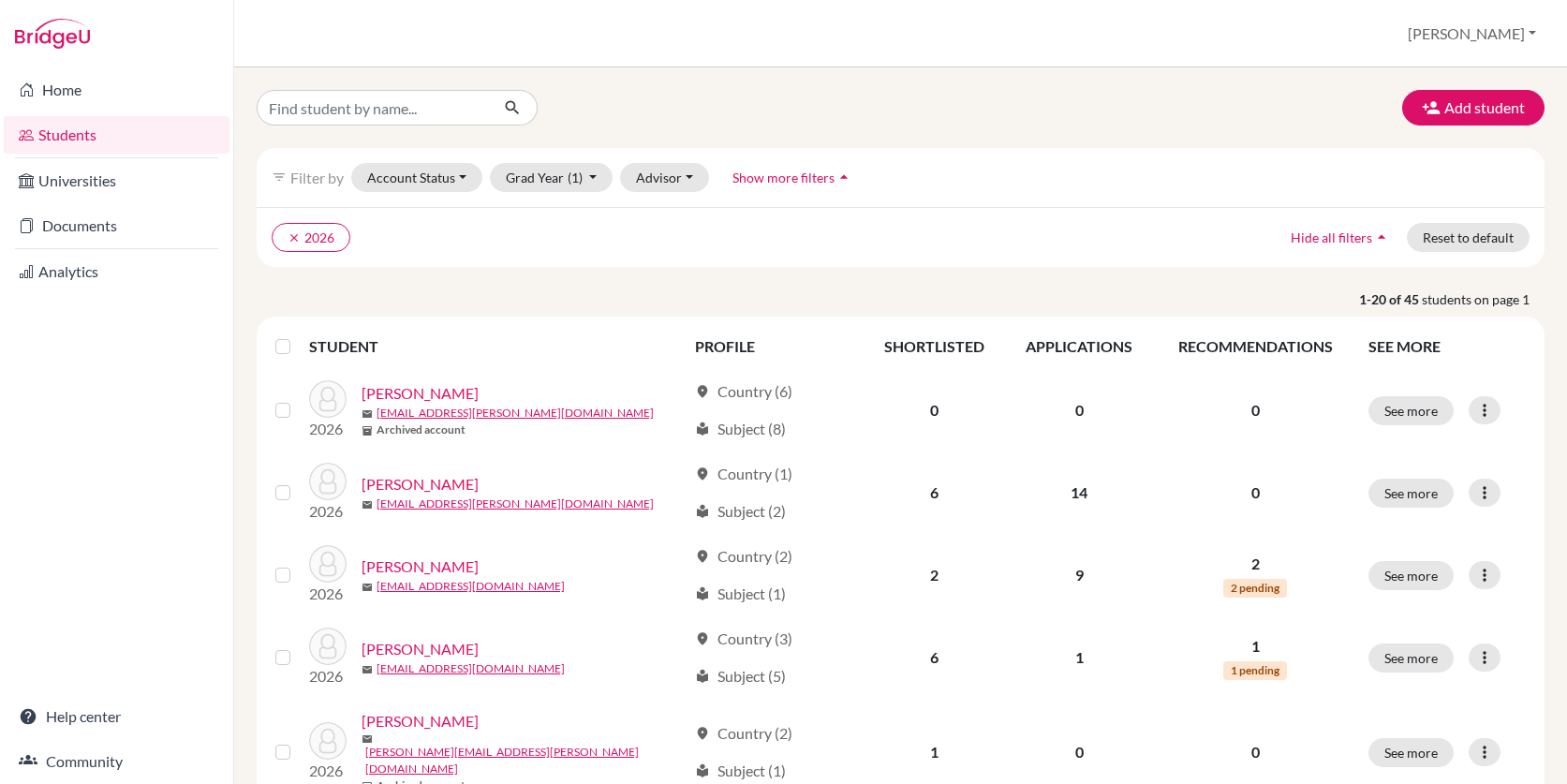
scroll to position [1359, 0]
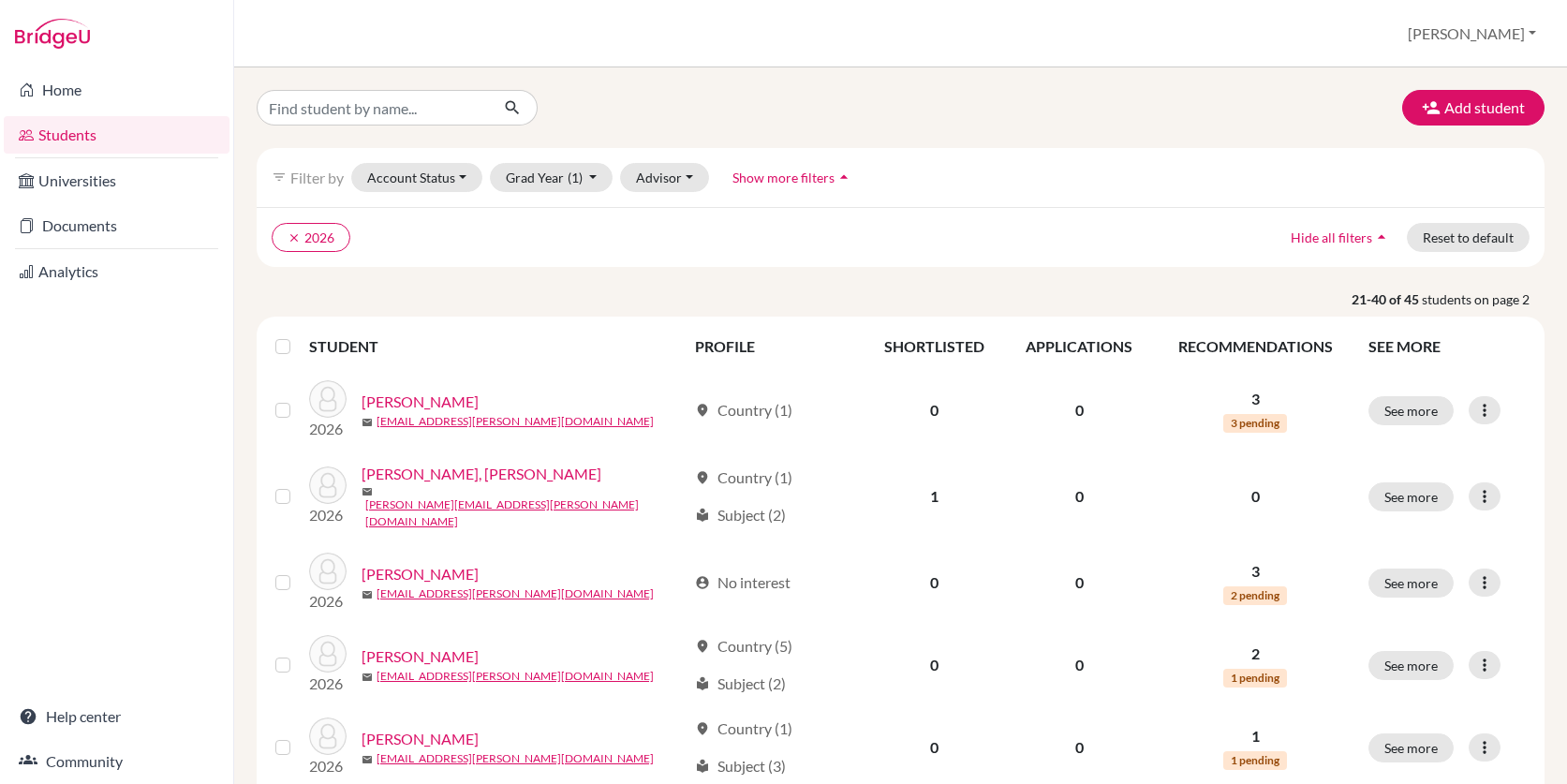
scroll to position [1359, 0]
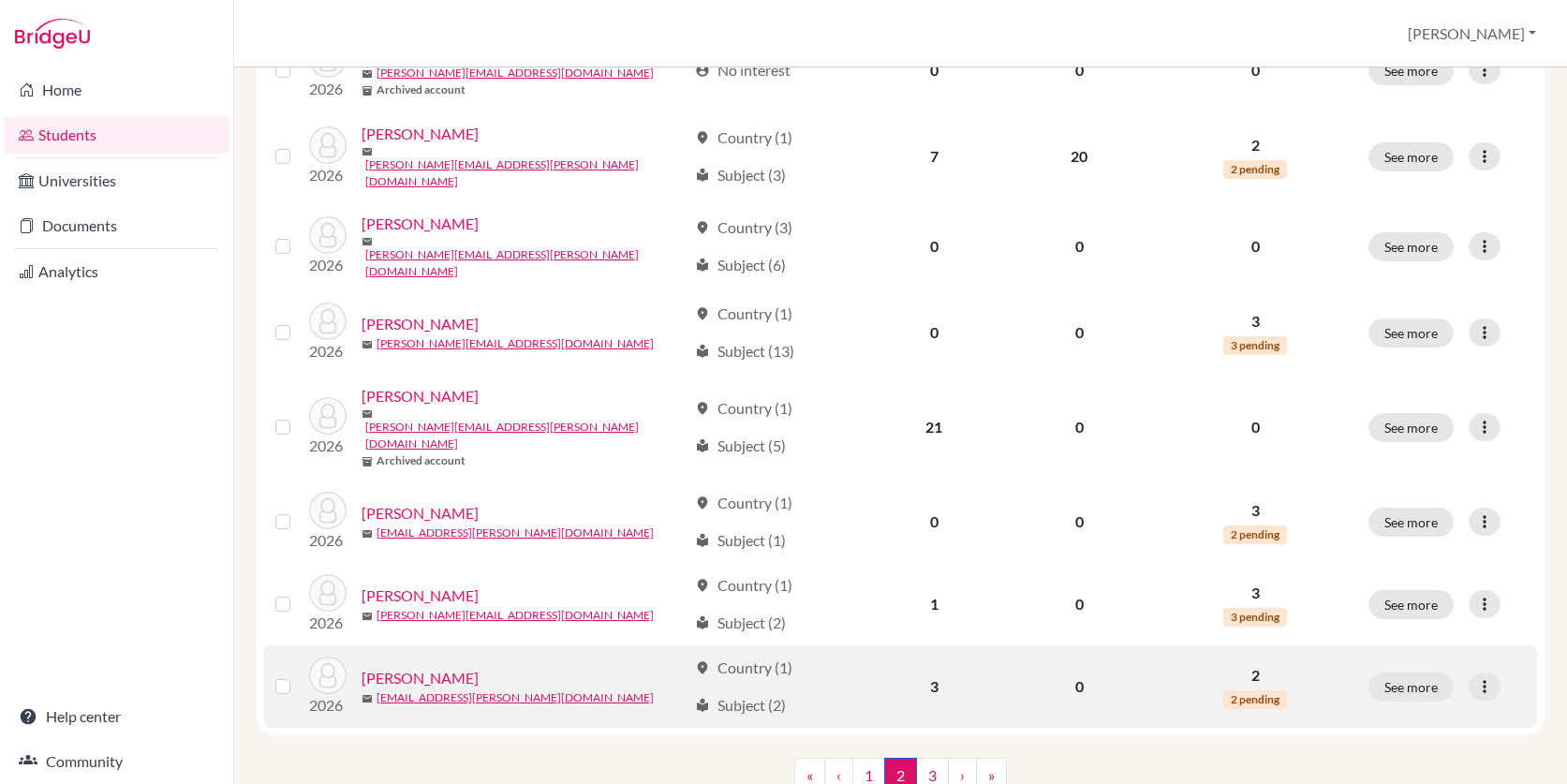
click at [441, 667] on link "Smith, Rhianna" at bounding box center [420, 677] width 117 height 22
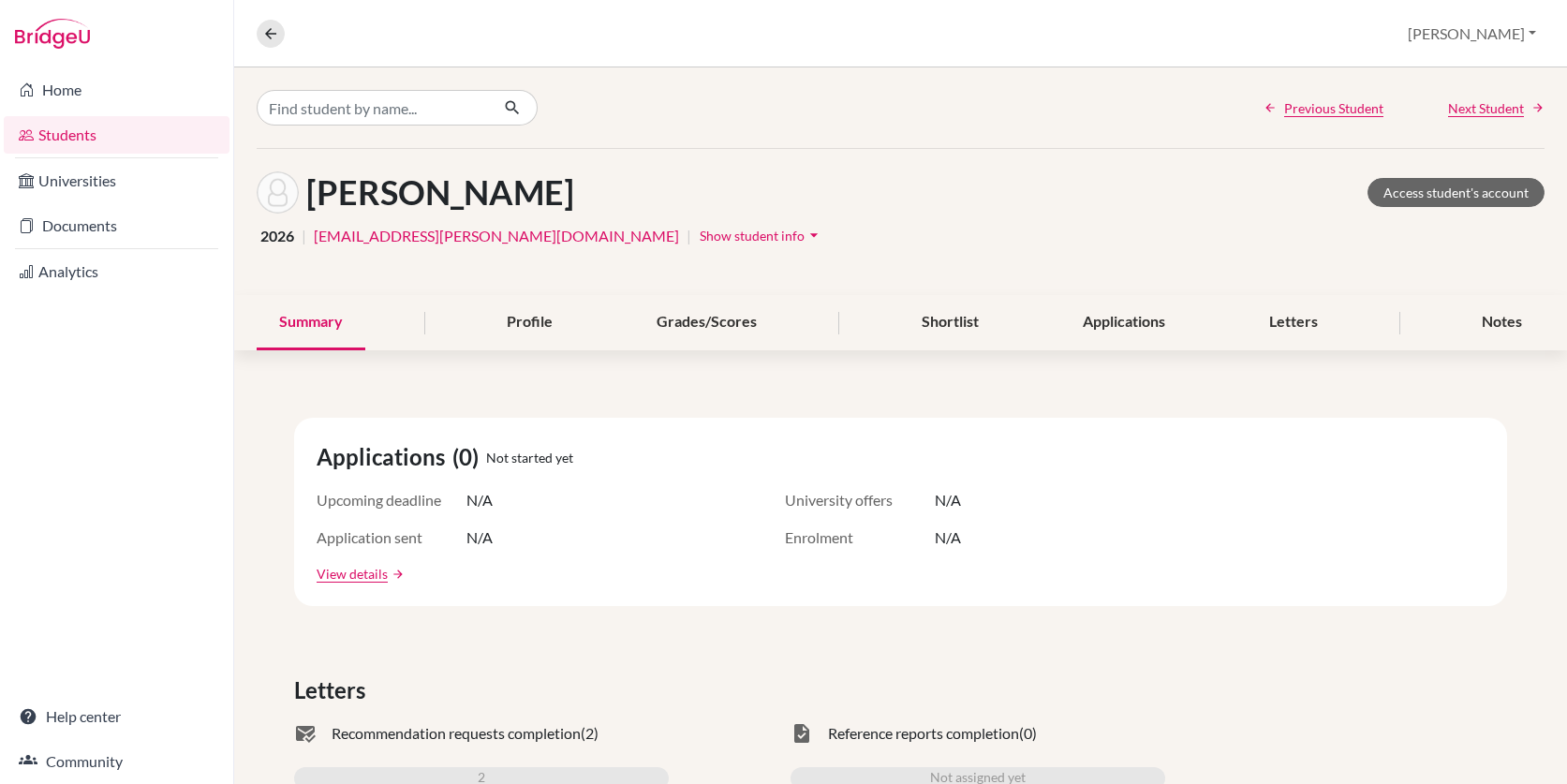
click at [700, 238] on span "Show student info" at bounding box center [752, 235] width 105 height 16
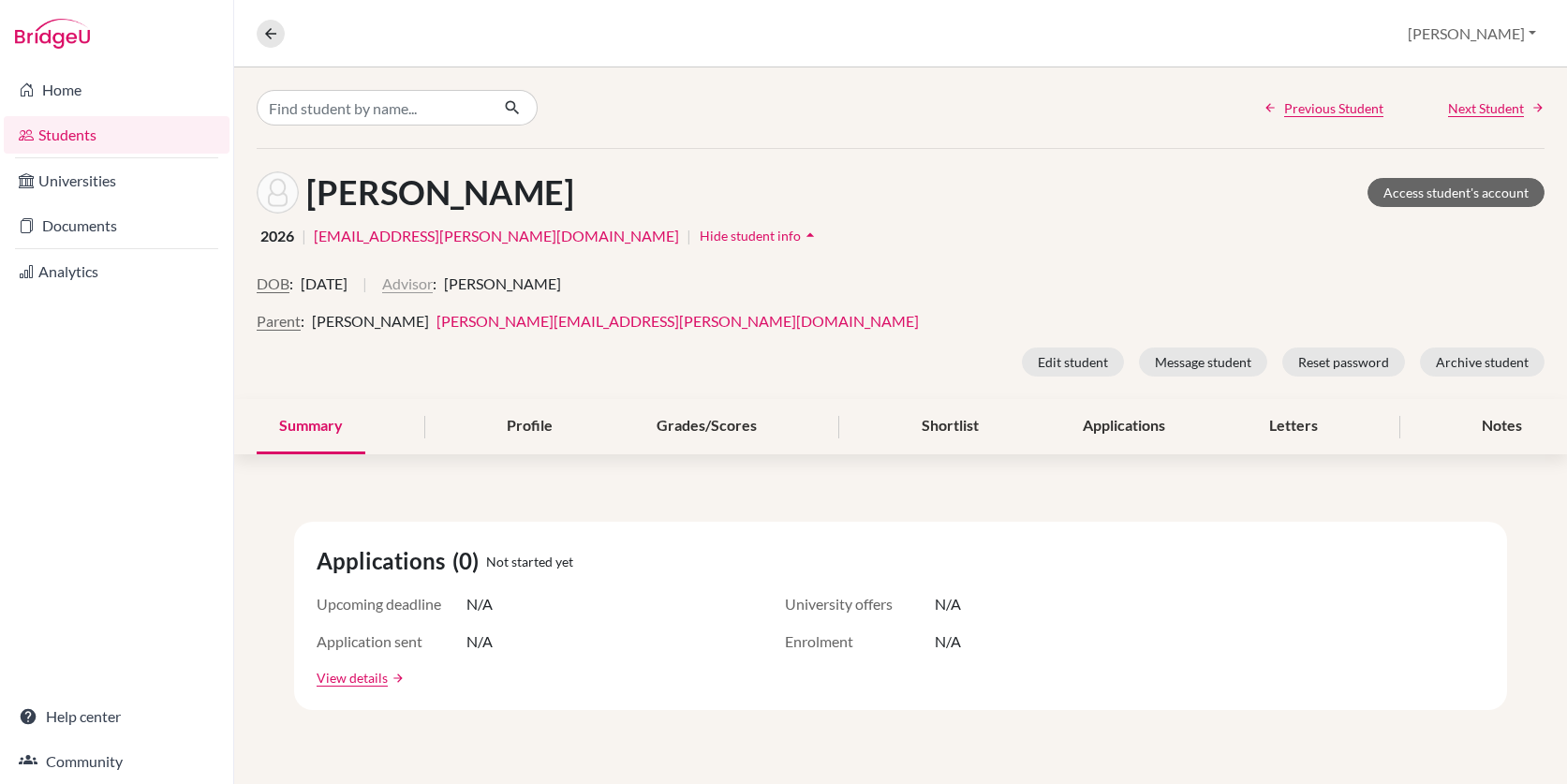
click at [432, 285] on button "Advisor" at bounding box center [407, 283] width 50 height 22
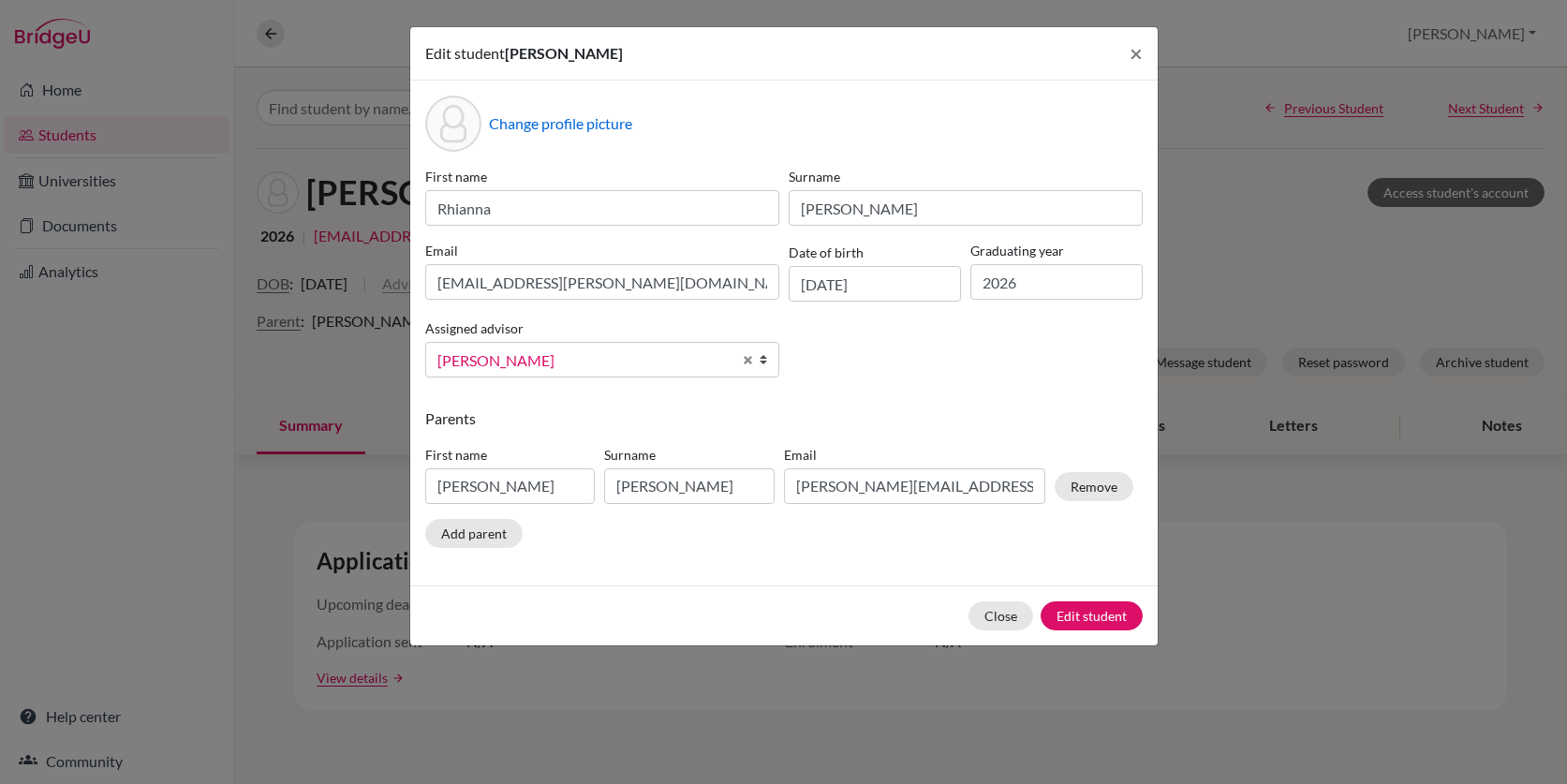
scroll to position [33, 0]
click at [626, 361] on span "Select an option" at bounding box center [584, 360] width 294 height 24
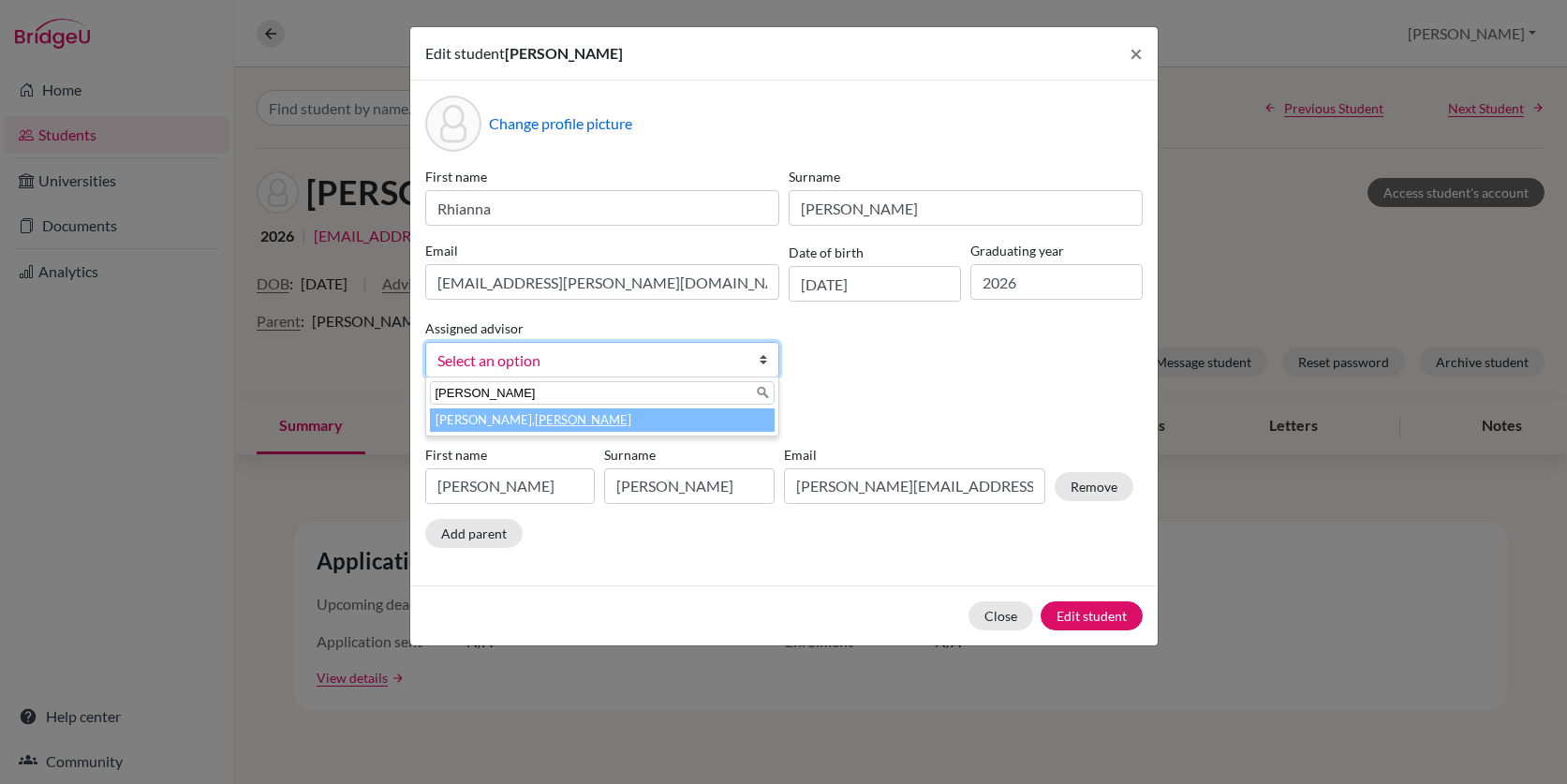
type input "[PERSON_NAME]"
click at [535, 421] on em "[PERSON_NAME]" at bounding box center [583, 419] width 96 height 15
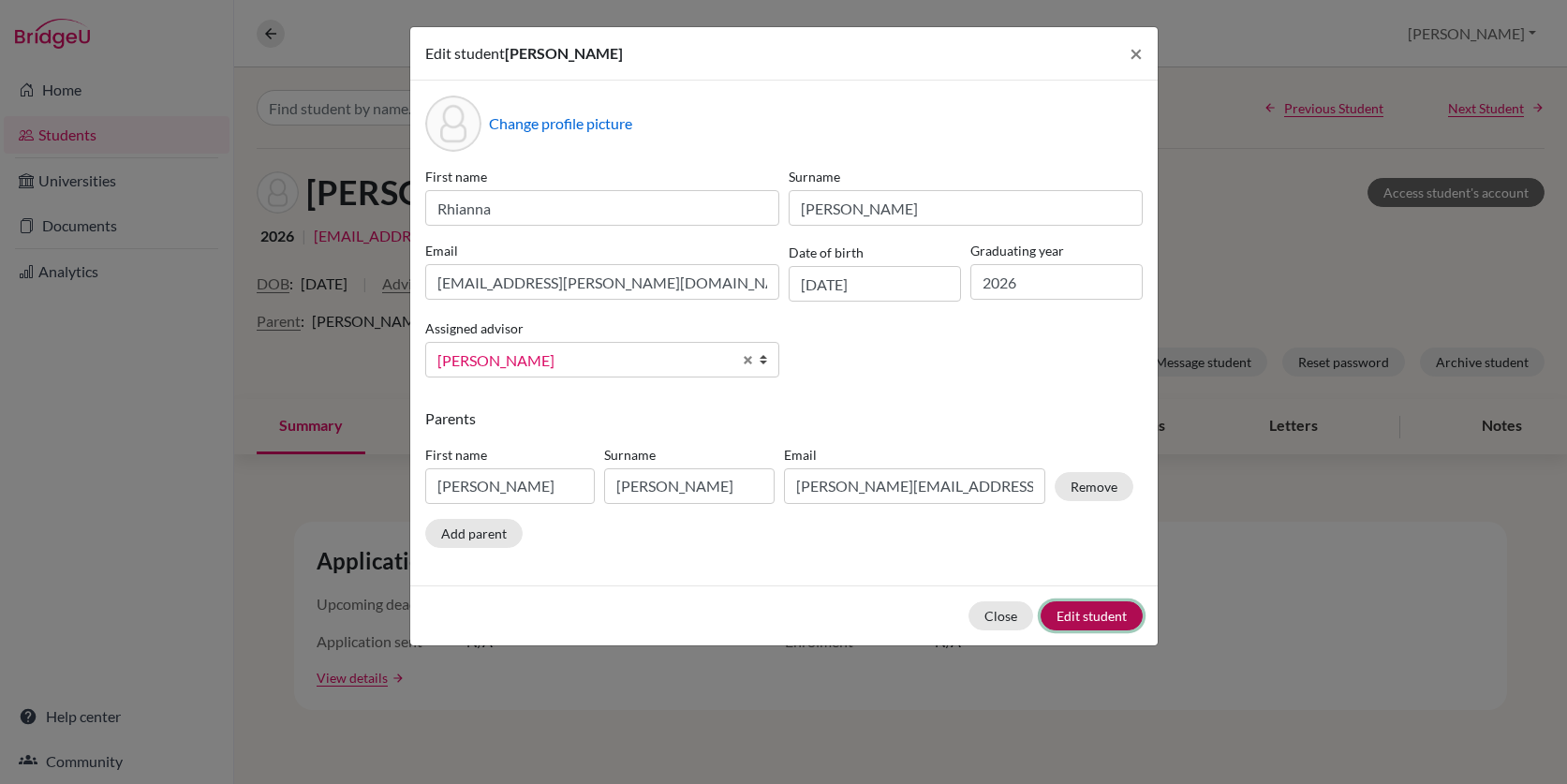
click at [1104, 617] on button "Edit student" at bounding box center [1091, 615] width 102 height 29
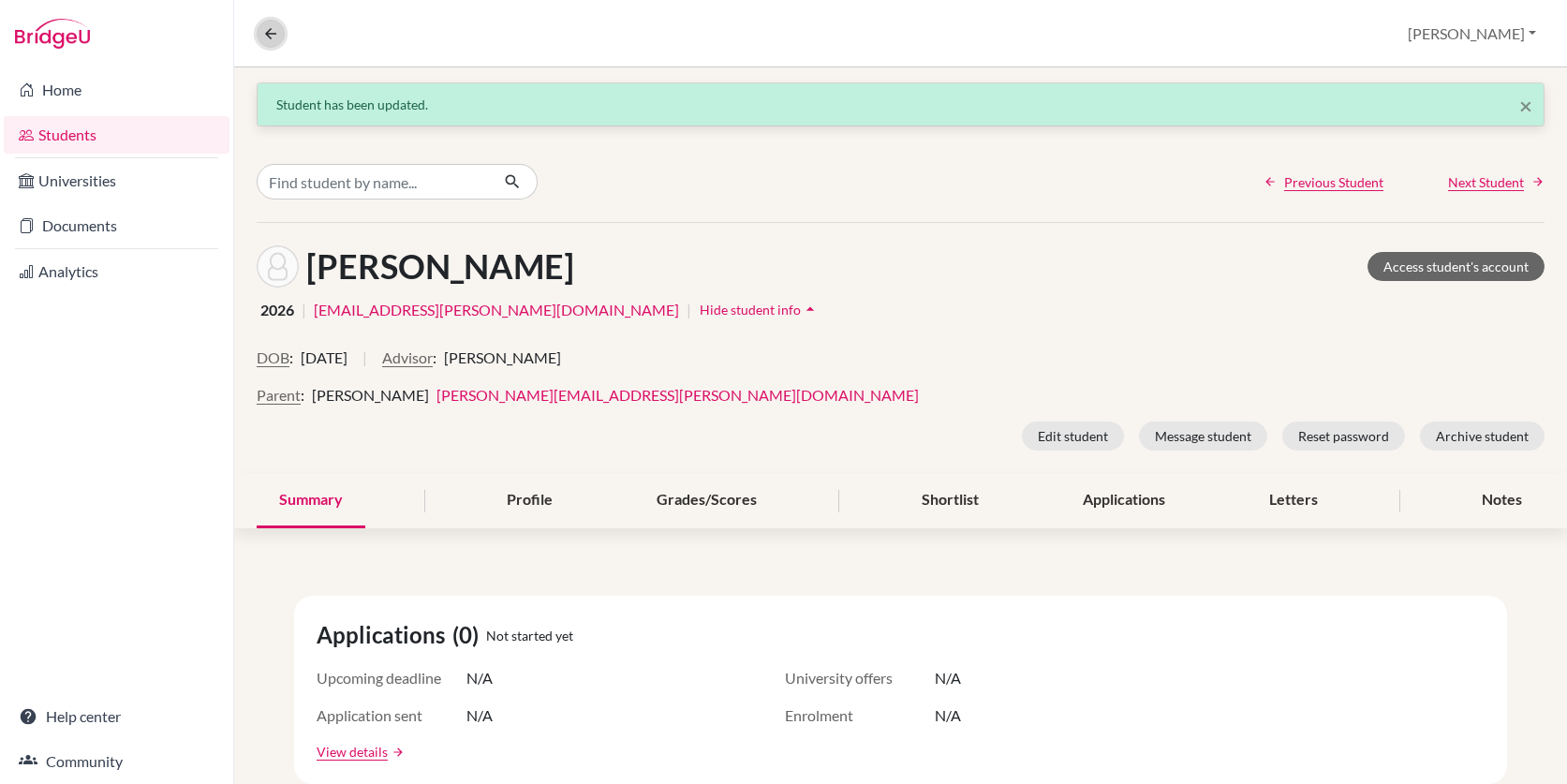
click at [272, 33] on icon at bounding box center [270, 33] width 16 height 16
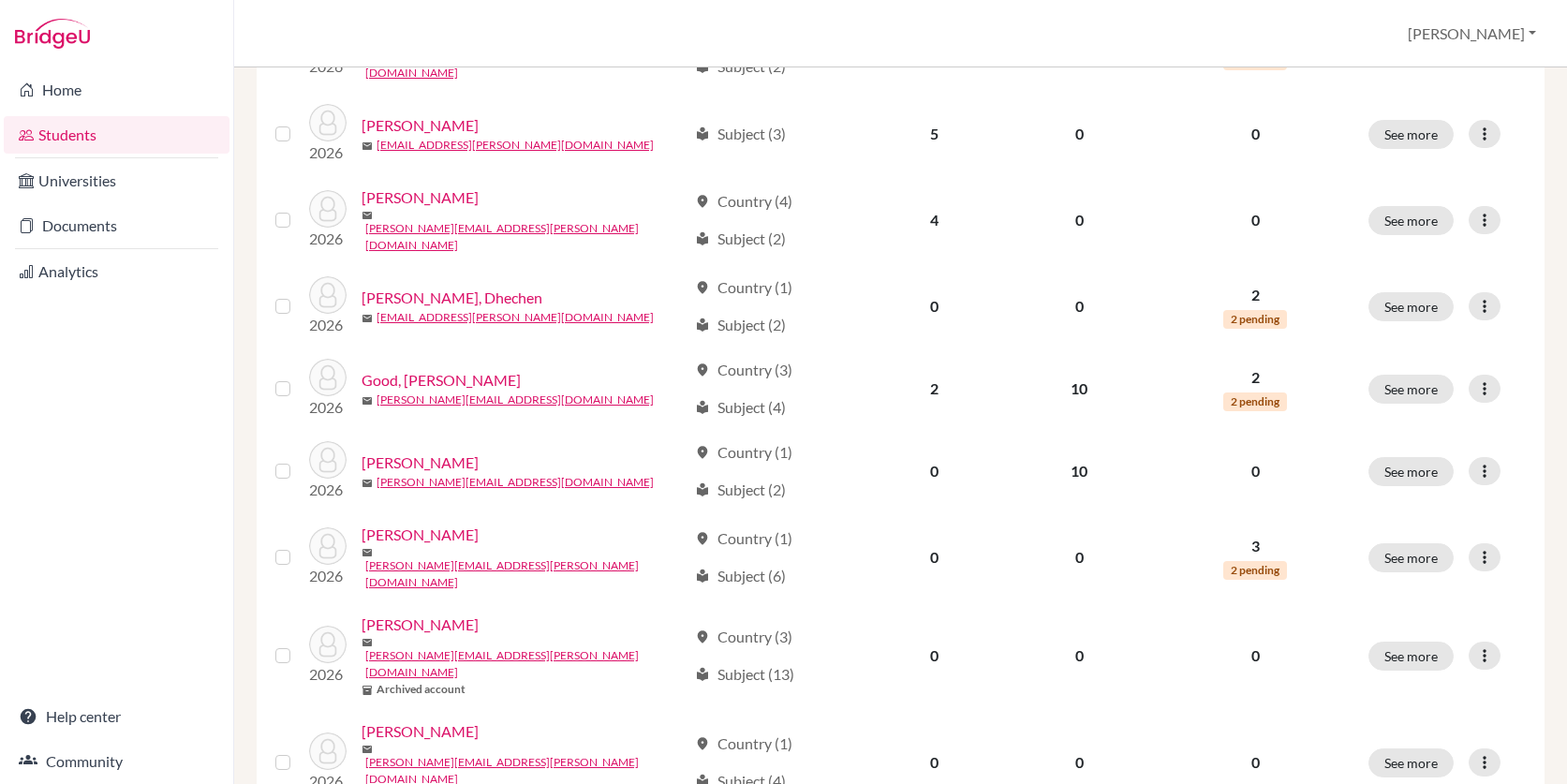
scroll to position [1359, 0]
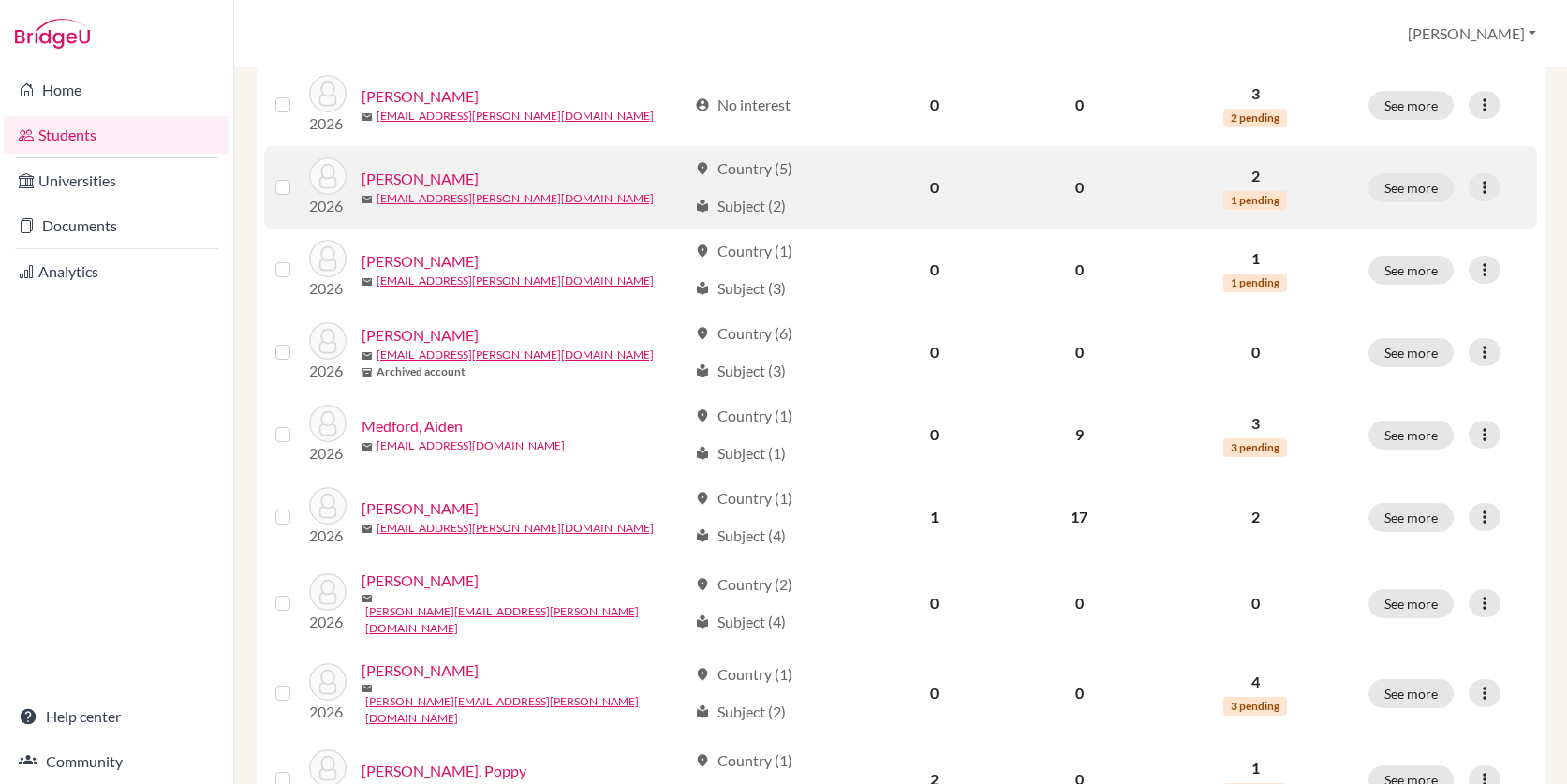
scroll to position [484, 0]
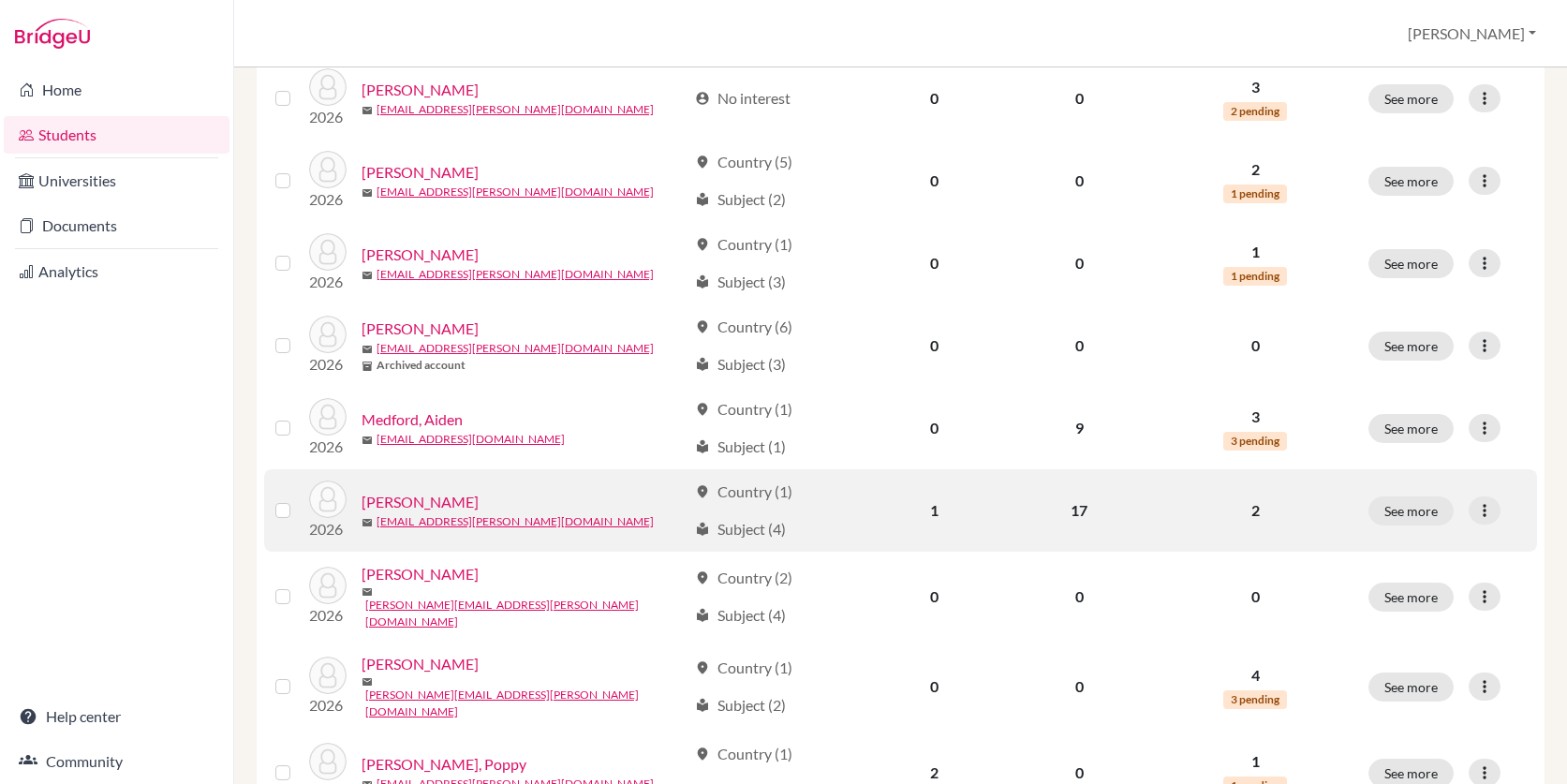
click at [451, 495] on link "[PERSON_NAME]" at bounding box center [420, 501] width 117 height 22
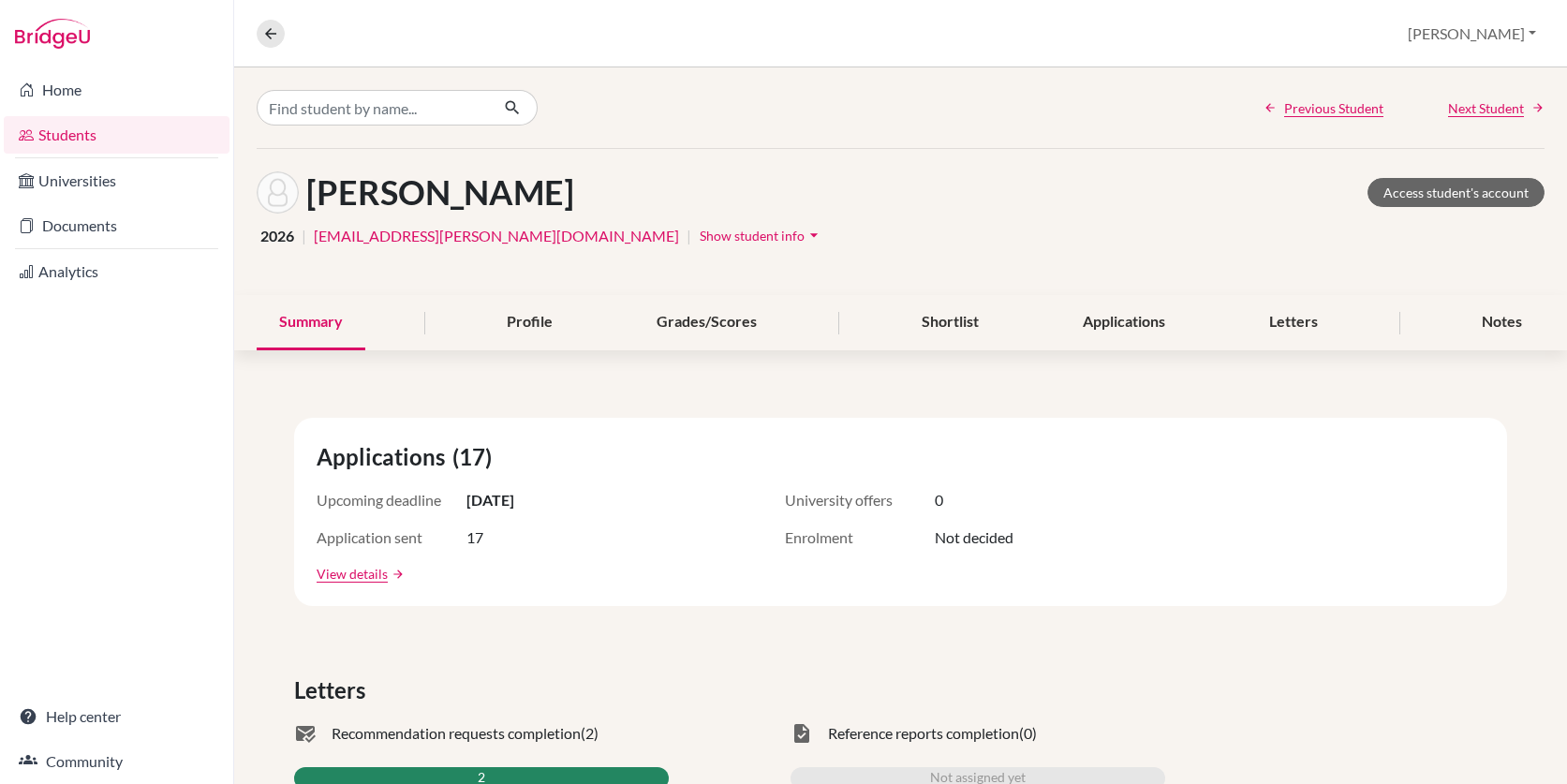
click at [700, 235] on span "Show student info" at bounding box center [752, 235] width 105 height 16
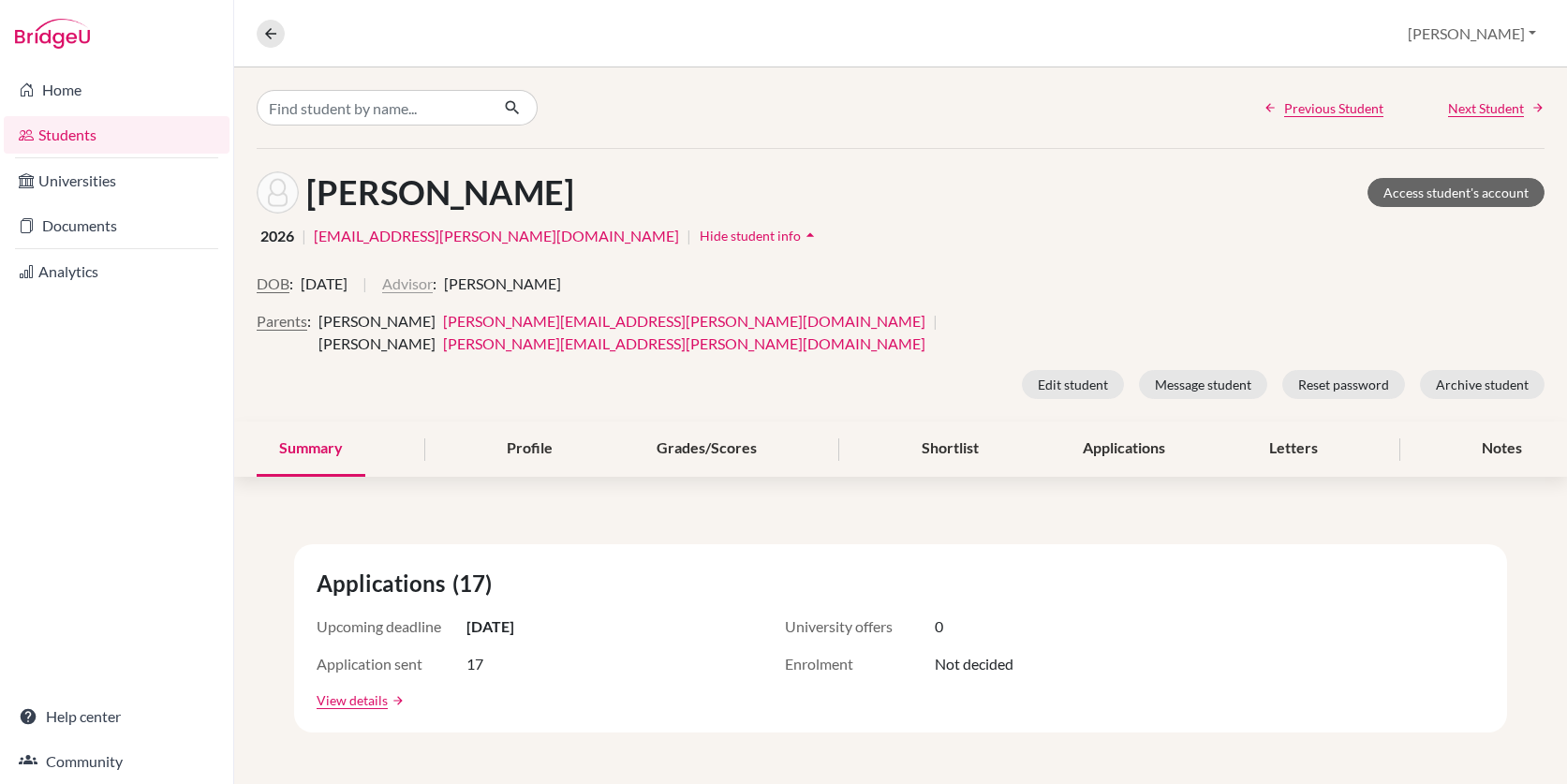
click at [432, 281] on button "Advisor" at bounding box center [407, 283] width 50 height 22
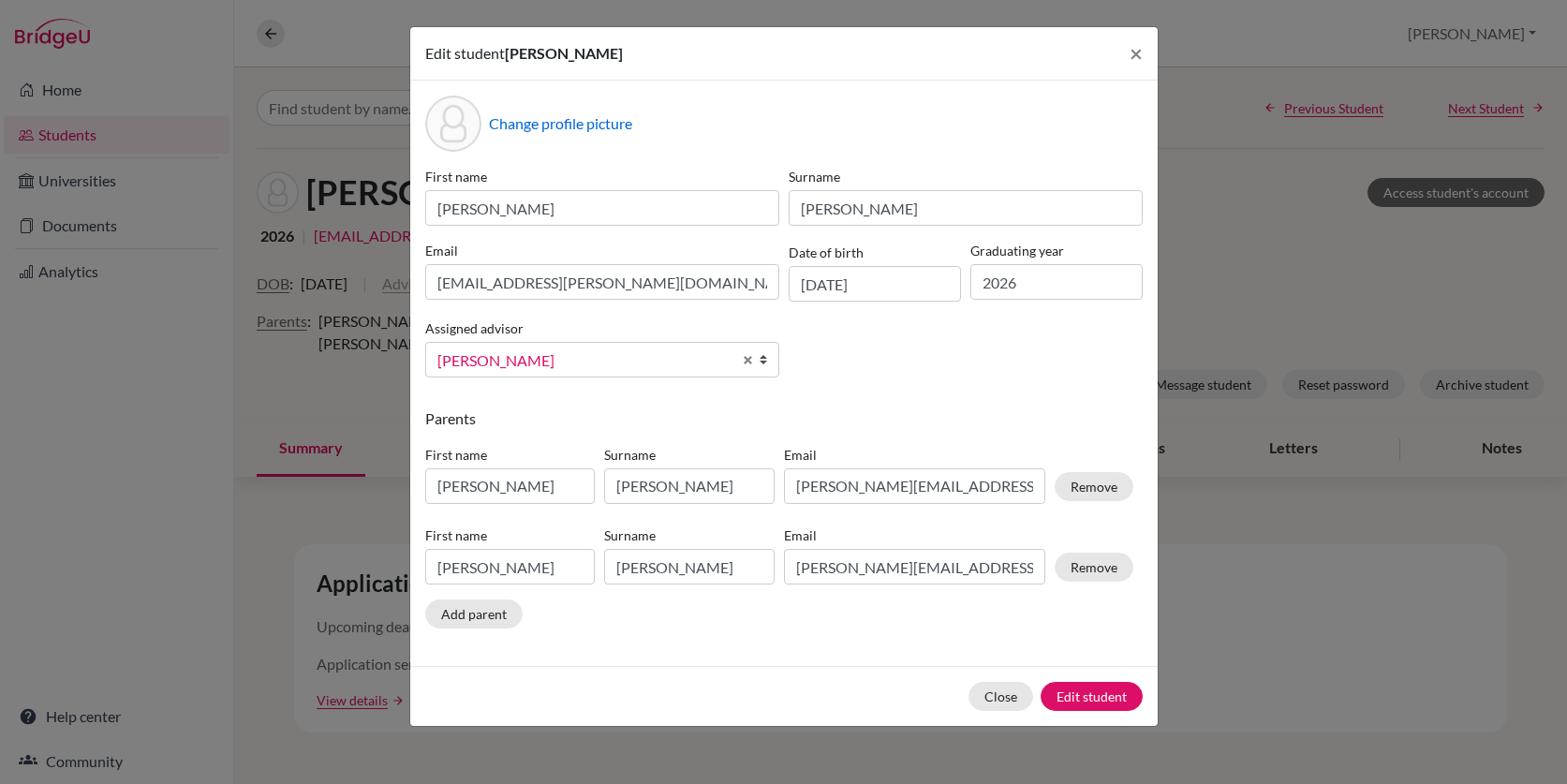
scroll to position [33, 0]
click at [572, 358] on span "Select an option" at bounding box center [584, 360] width 294 height 24
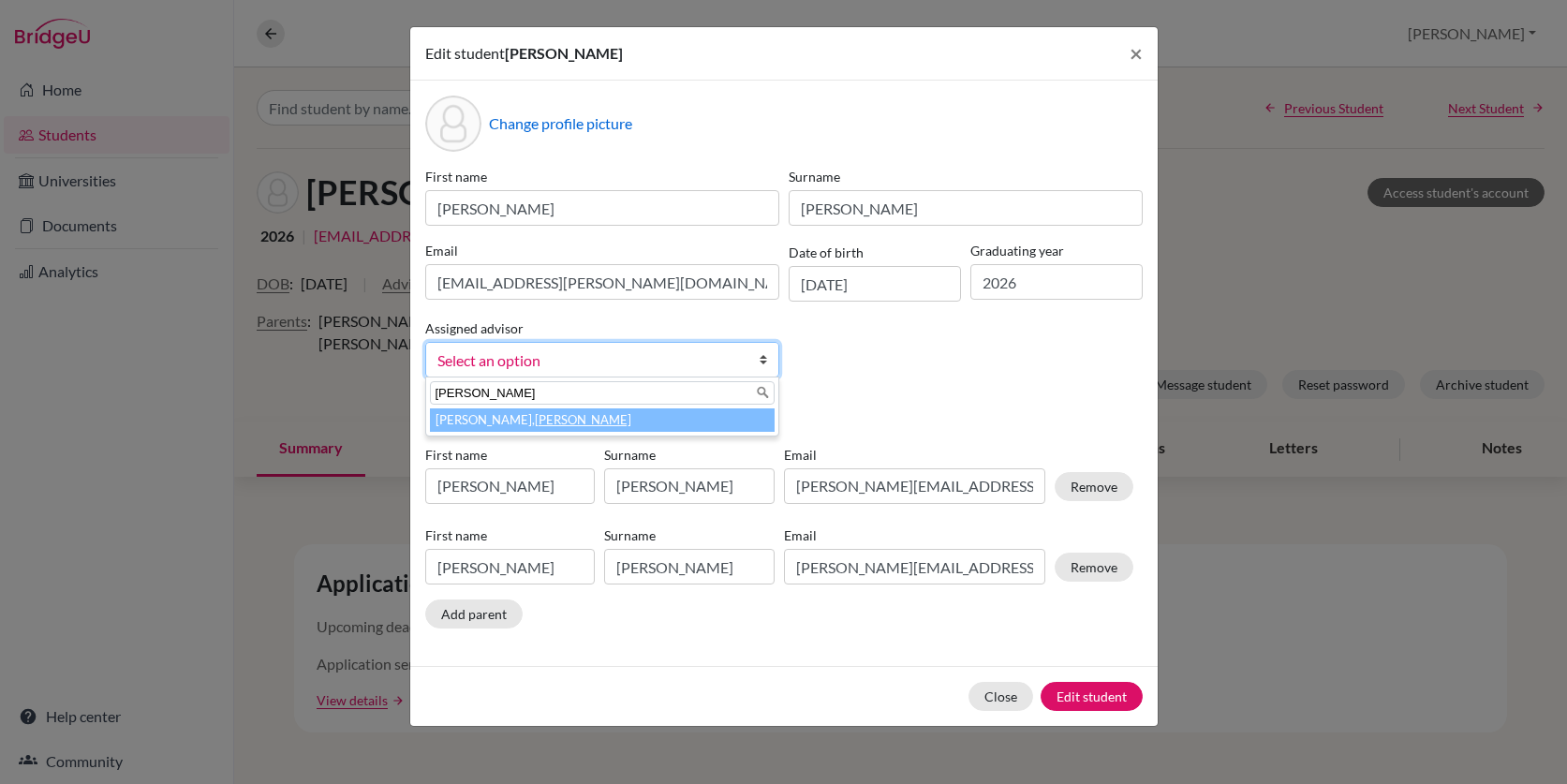
type input "[PERSON_NAME]"
click at [470, 423] on li "Moore, Bridget" at bounding box center [601, 420] width 344 height 23
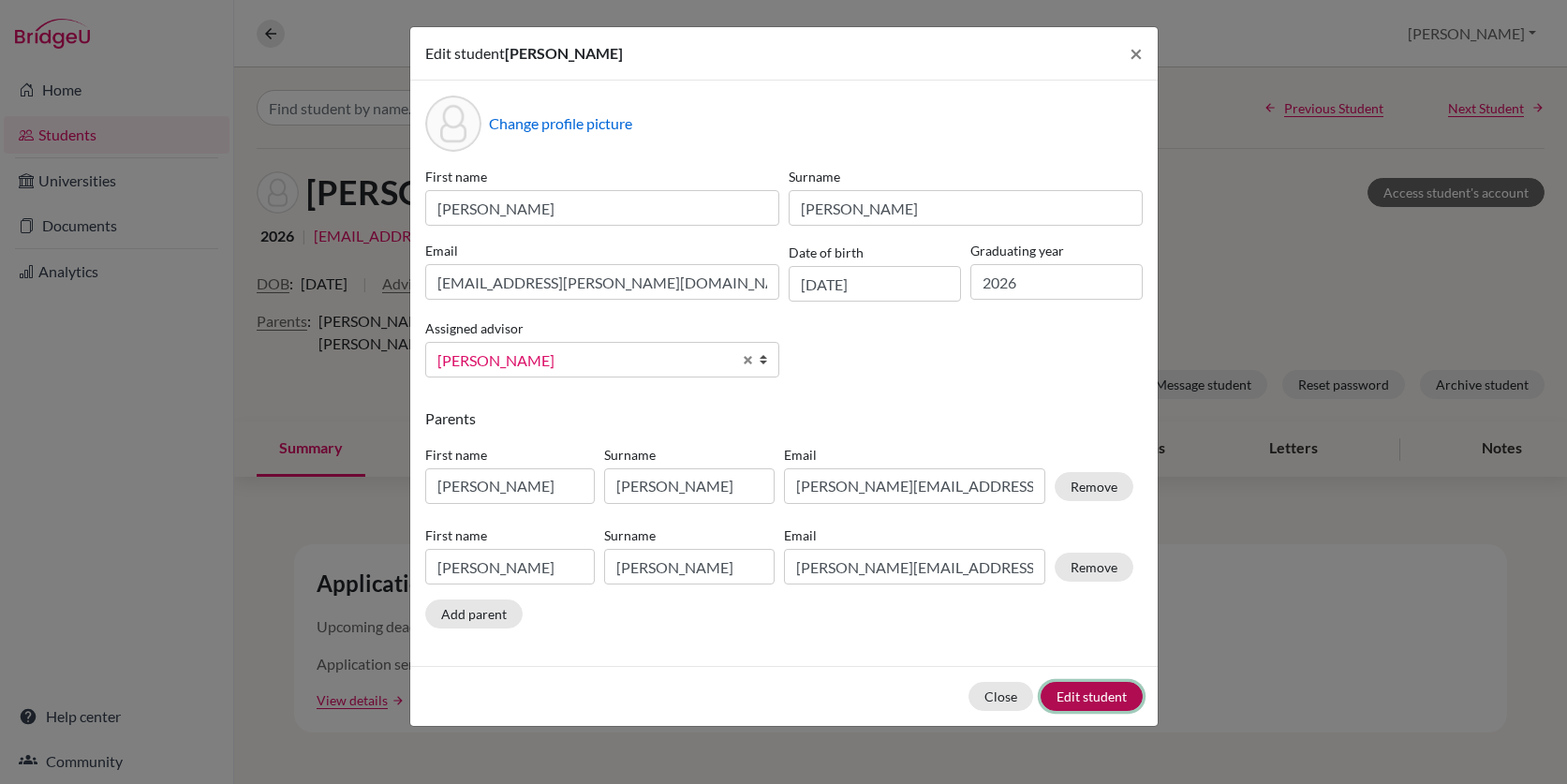
click at [1089, 693] on button "Edit student" at bounding box center [1091, 696] width 102 height 29
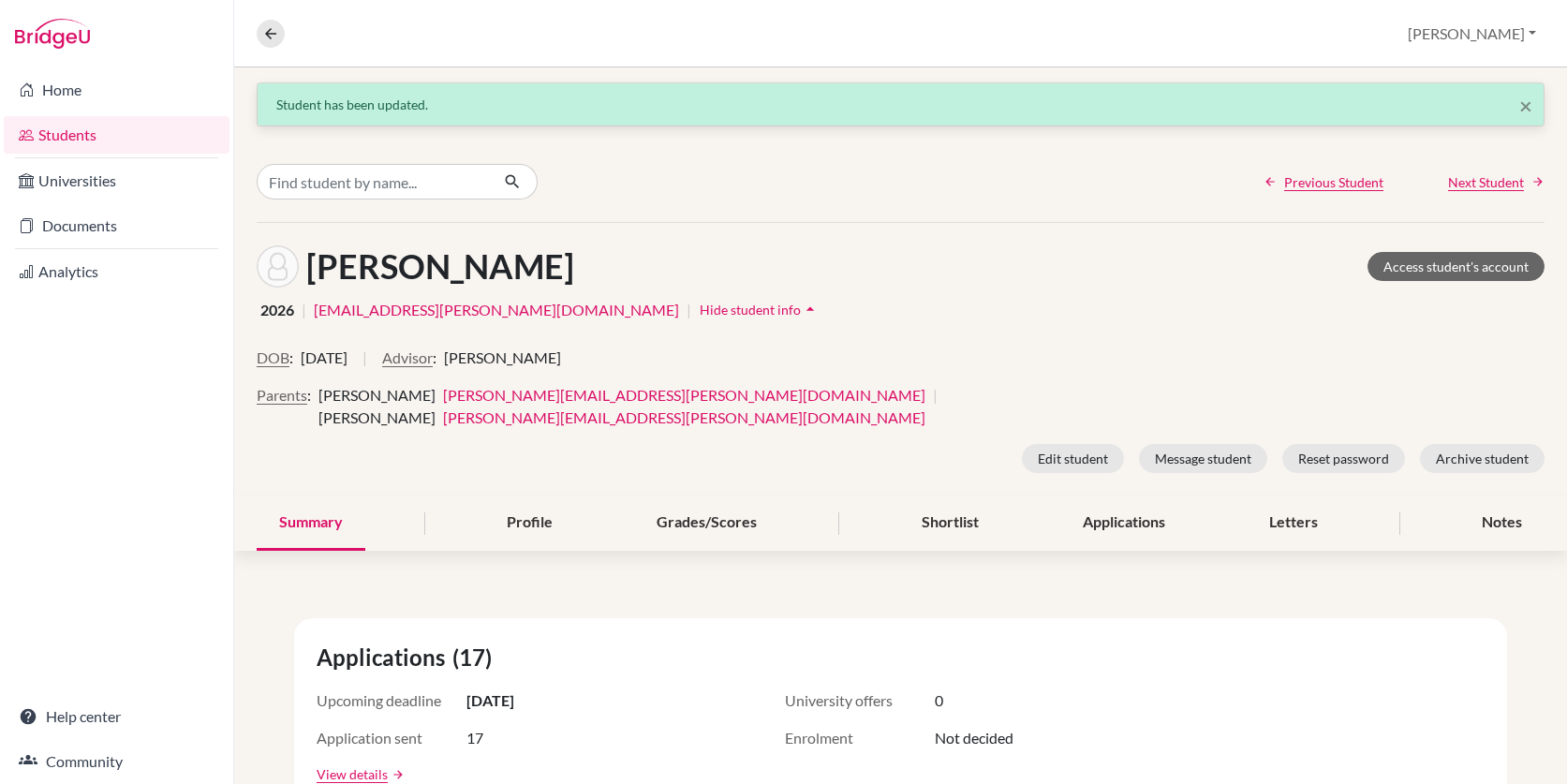
click at [286, 309] on span "2026" at bounding box center [277, 309] width 34 height 22
click at [1485, 181] on span "Next Student" at bounding box center [1486, 182] width 76 height 19
click at [432, 360] on button "Advisor" at bounding box center [407, 357] width 50 height 22
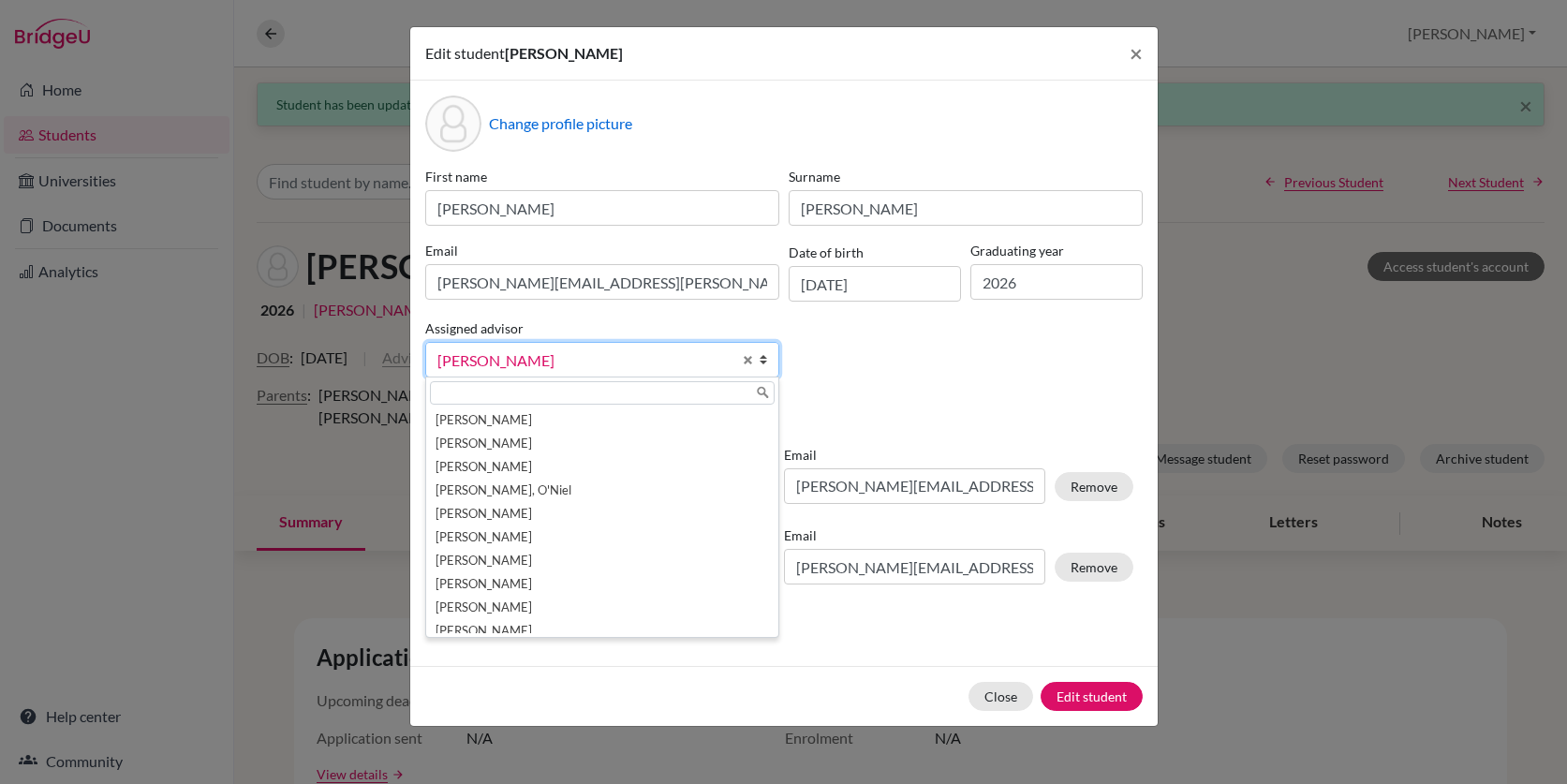
scroll to position [33, 0]
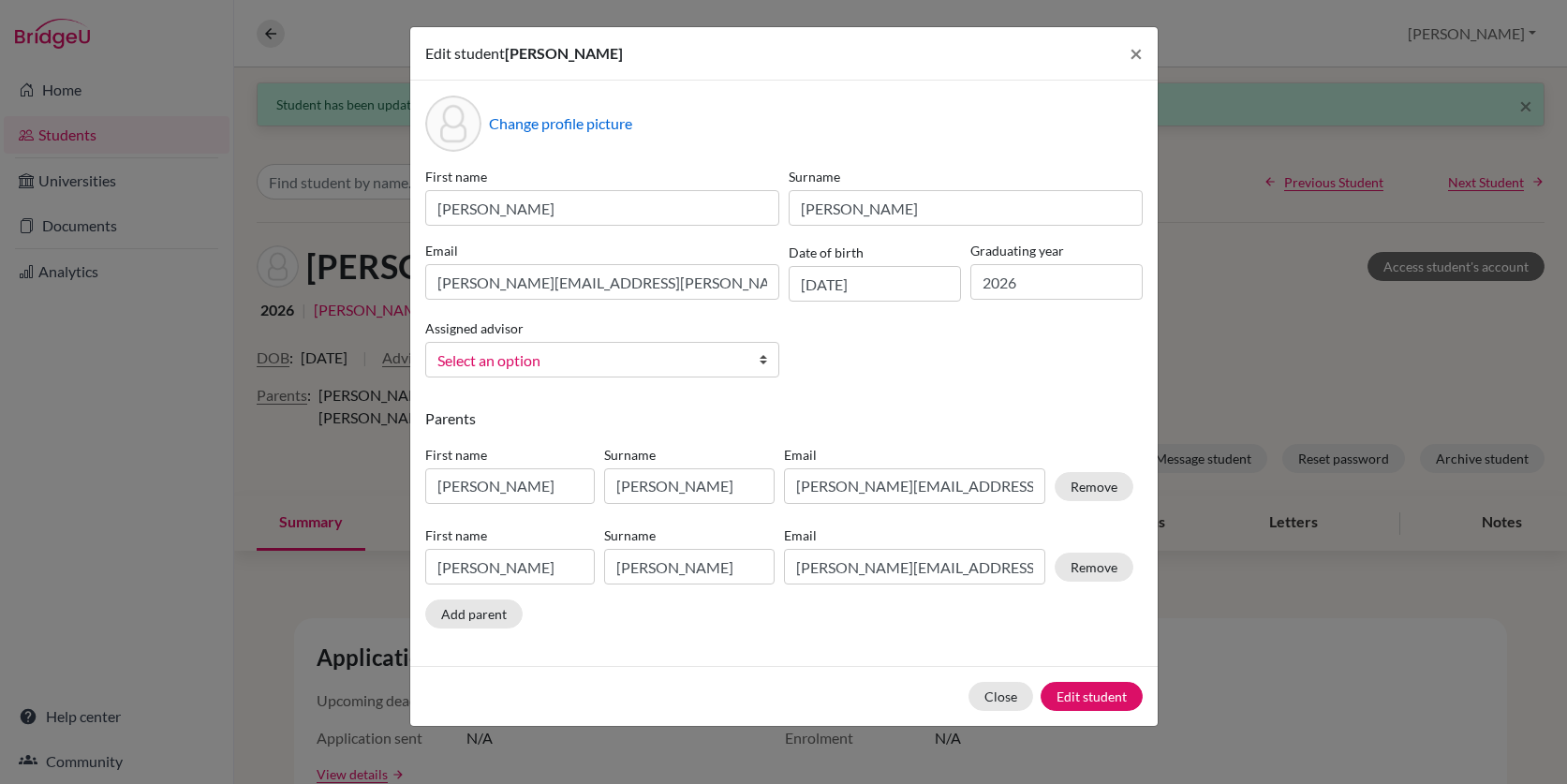
click at [571, 361] on span "Select an option" at bounding box center [584, 360] width 294 height 24
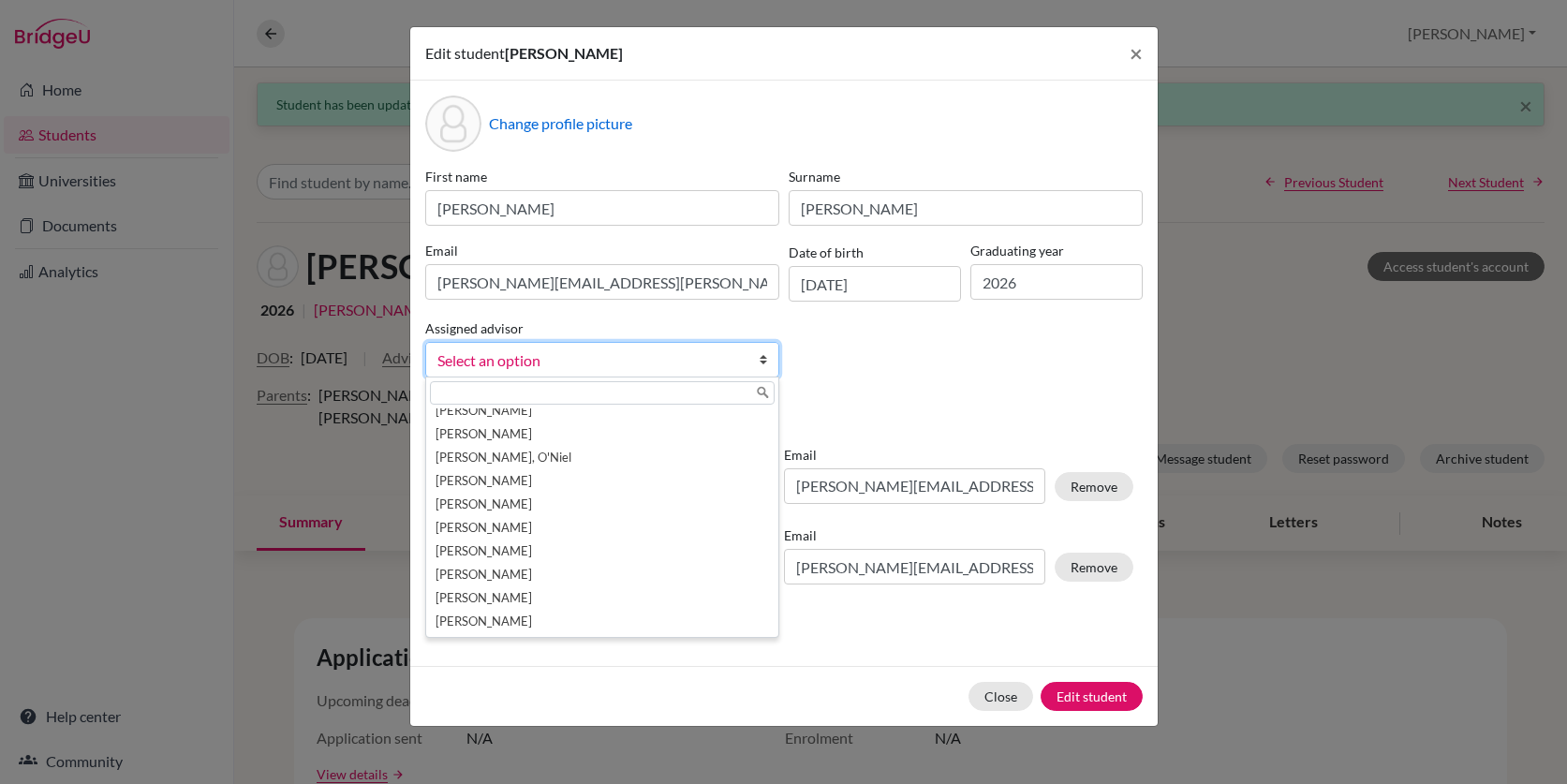
scroll to position [0, 0]
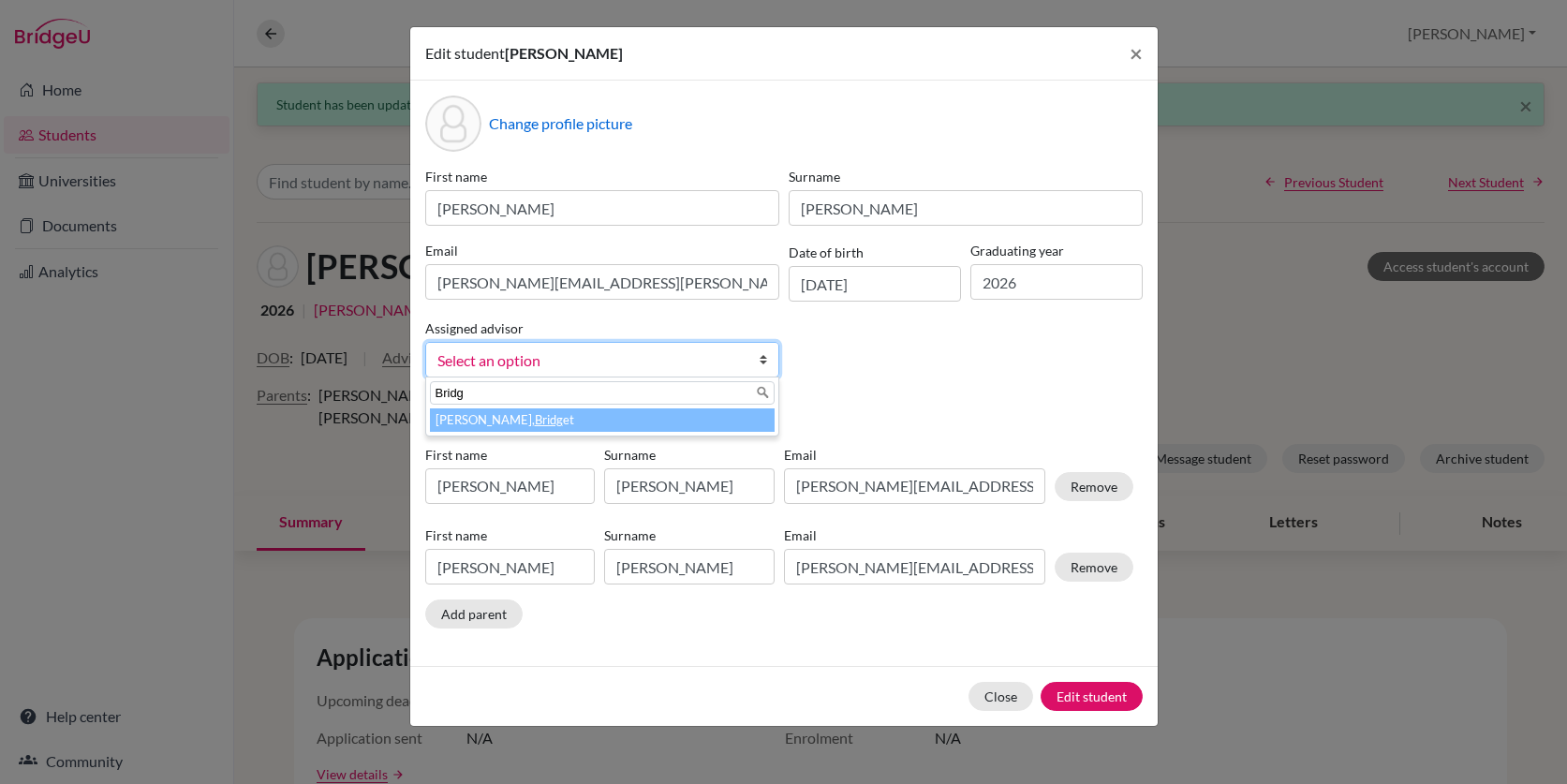
type input "Bridg"
click at [512, 424] on li "Moore, Bridg et" at bounding box center [601, 420] width 344 height 23
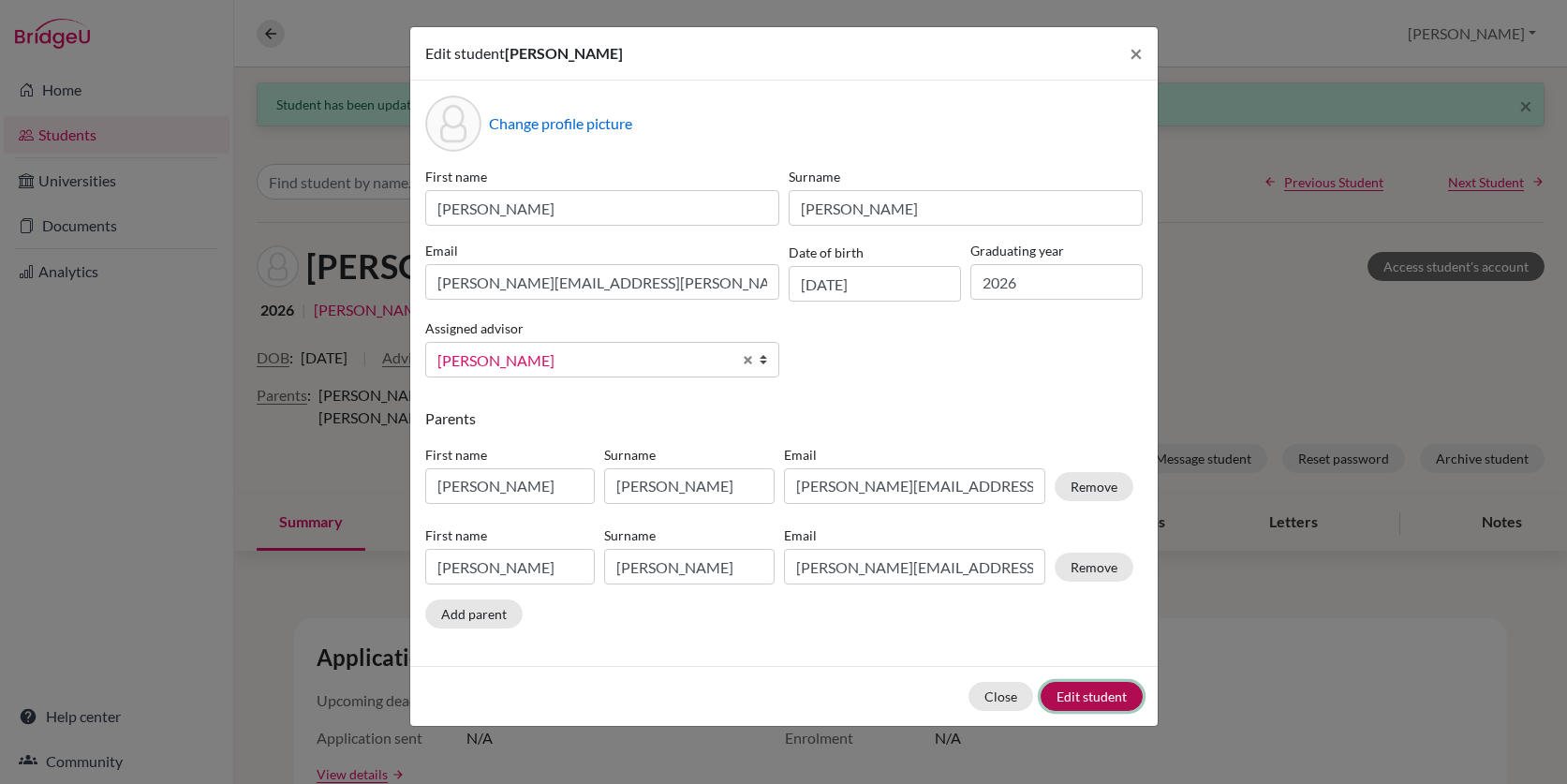
click at [1076, 695] on button "Edit student" at bounding box center [1091, 696] width 102 height 29
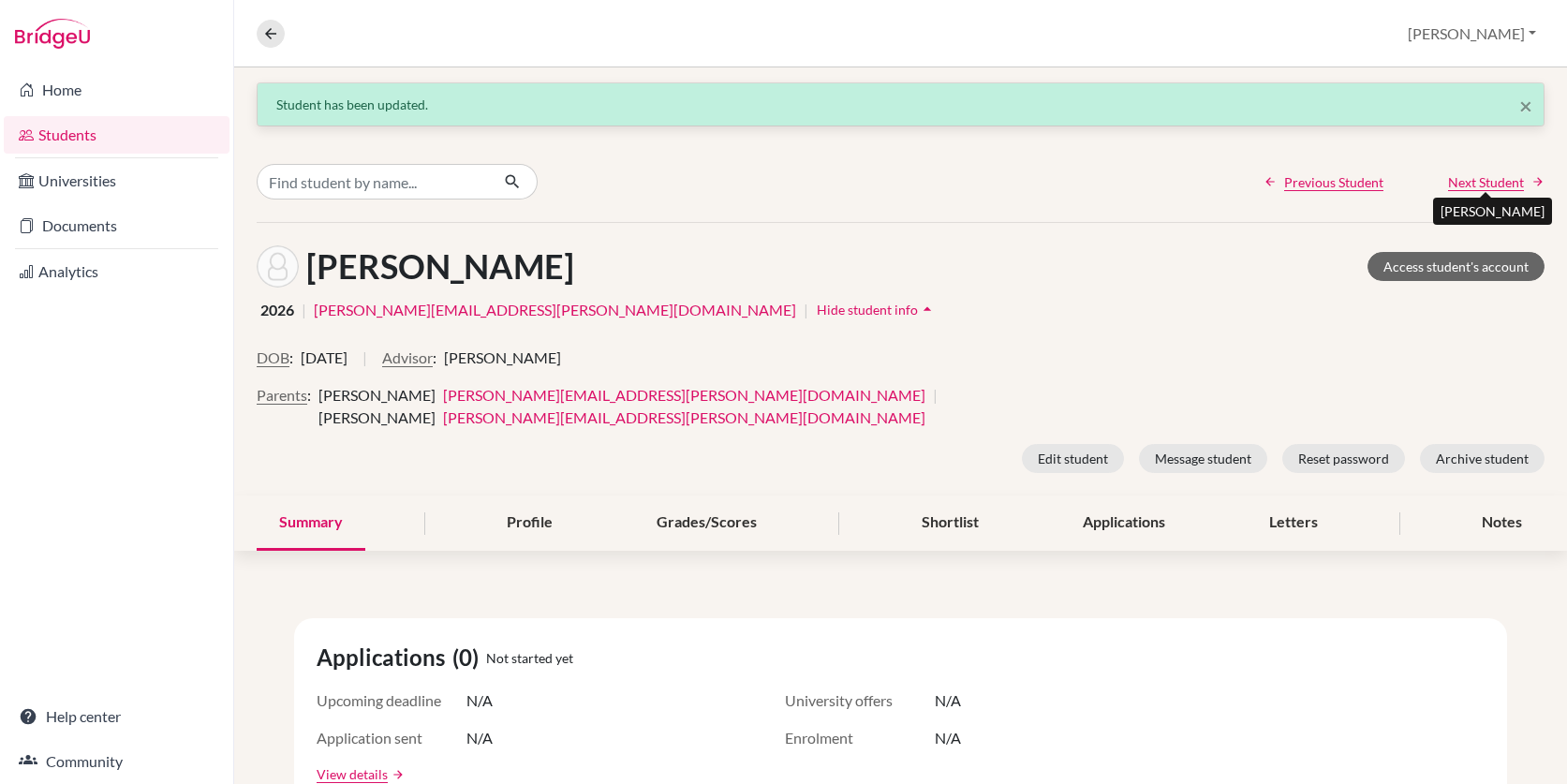
click at [1497, 180] on span "Next Student" at bounding box center [1486, 182] width 76 height 19
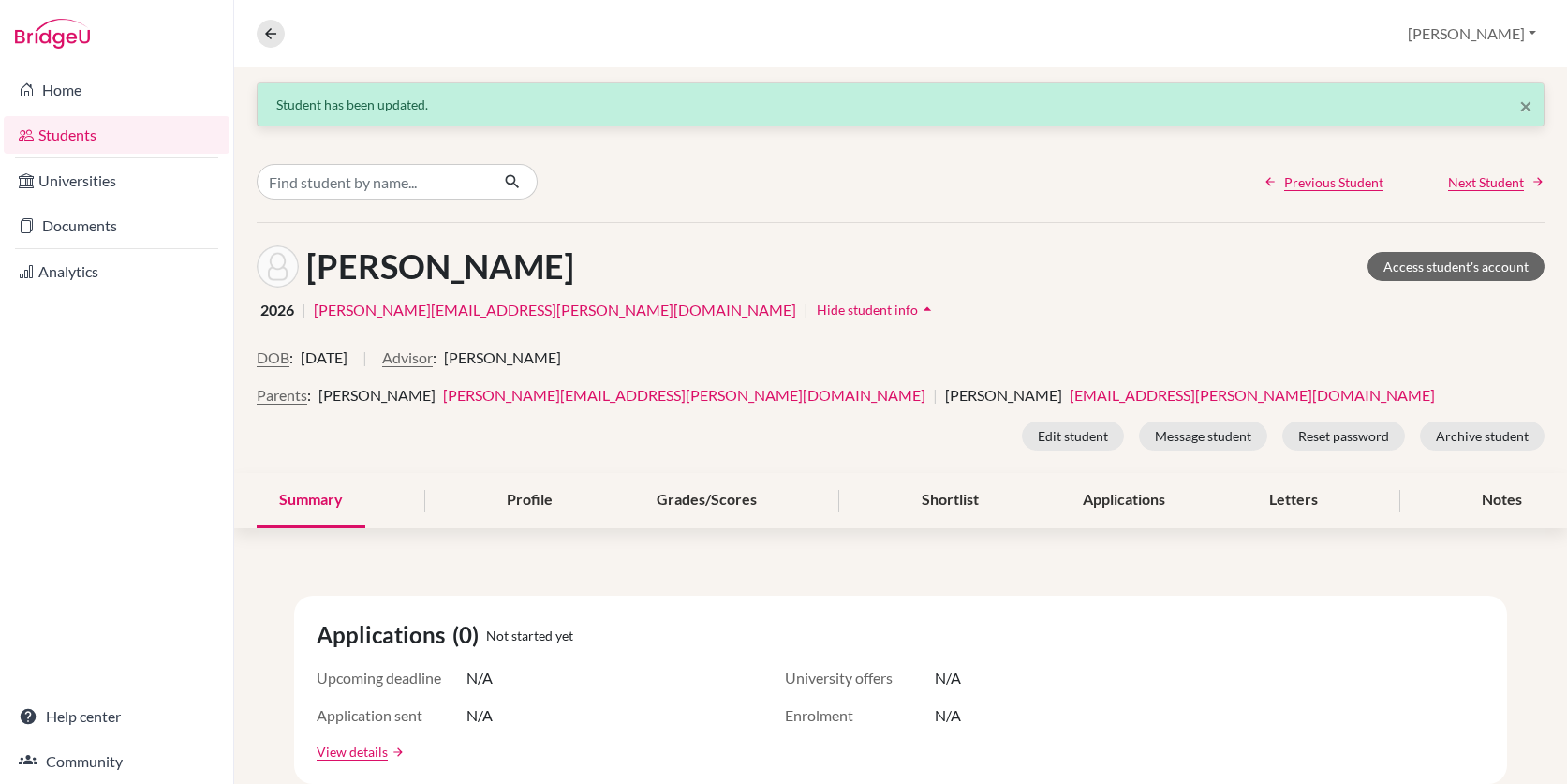
click at [815, 320] on button "Hide student info arrow_drop_up" at bounding box center [877, 309] width 122 height 29
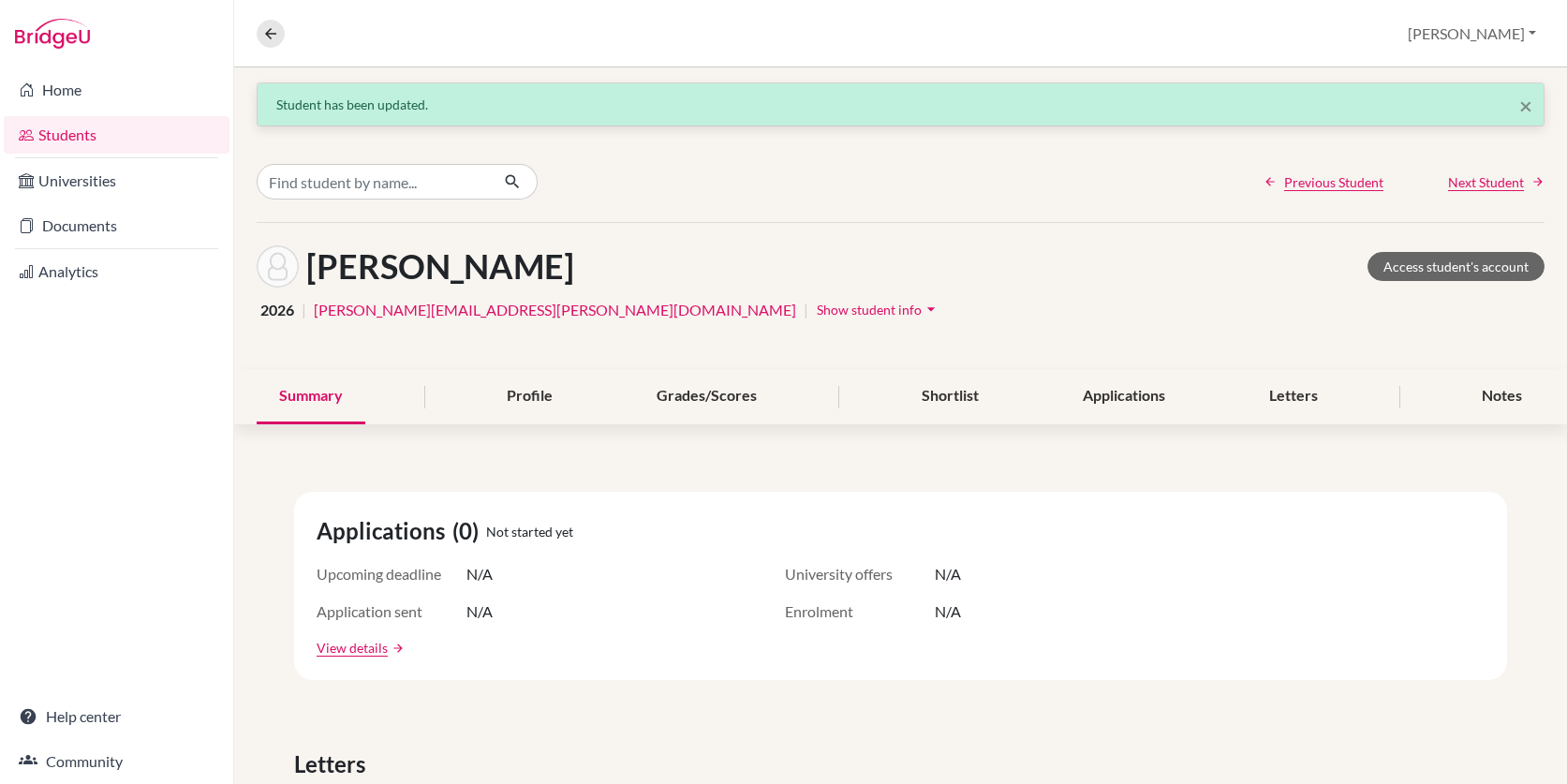
click at [816, 310] on span "Show student info" at bounding box center [869, 309] width 105 height 16
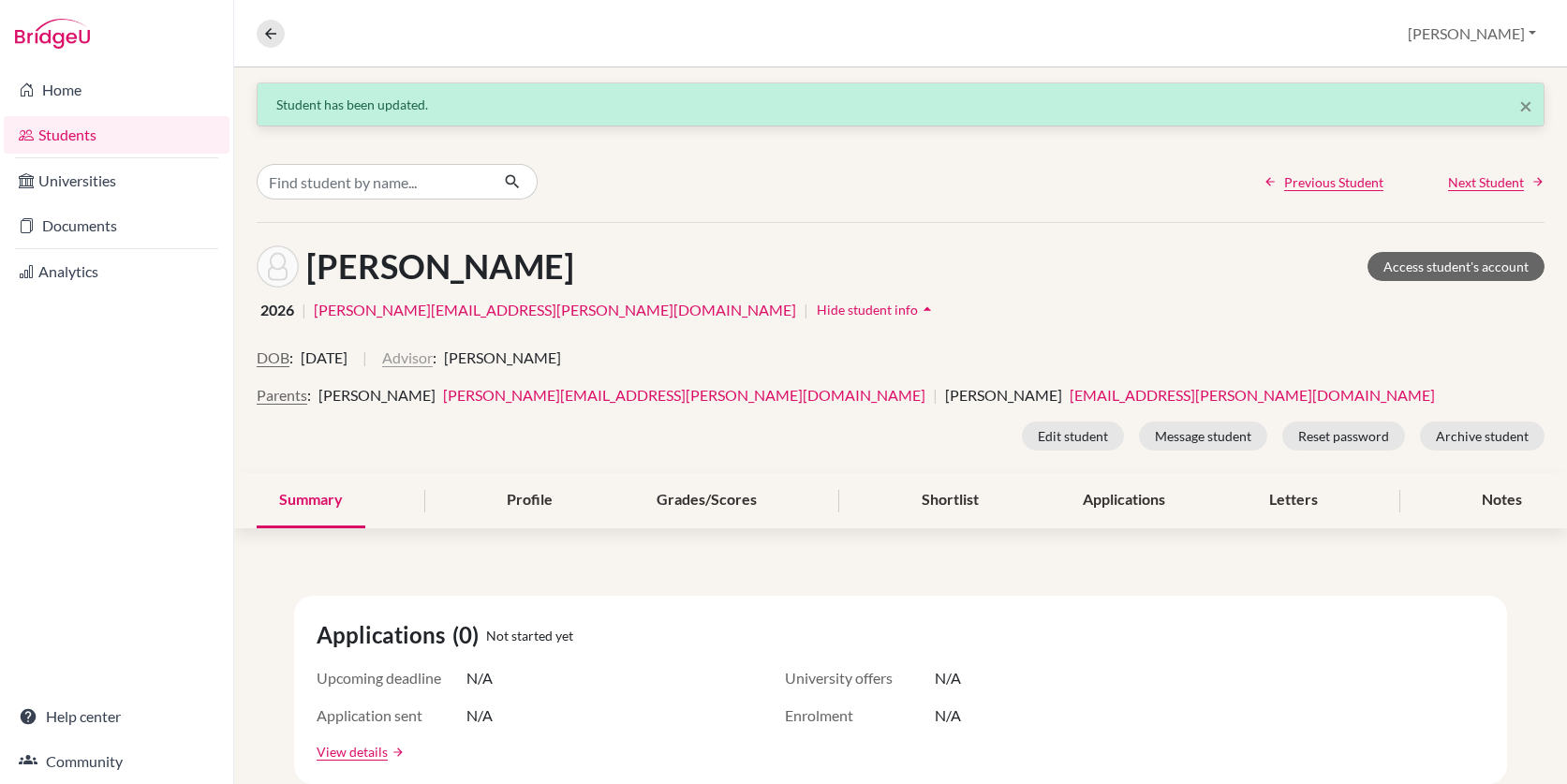
click at [432, 361] on button "Advisor" at bounding box center [407, 357] width 50 height 22
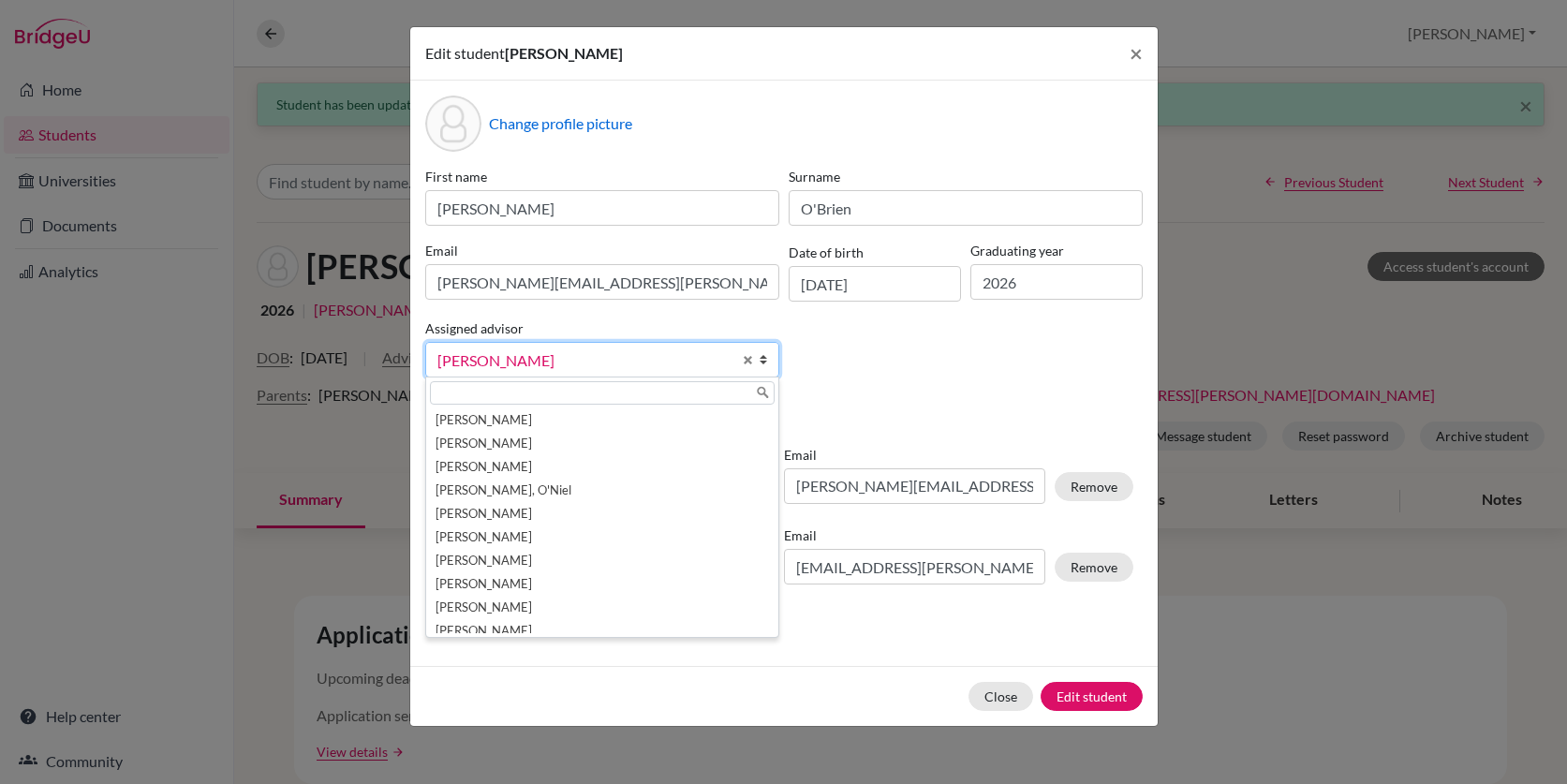
scroll to position [33, 0]
click at [708, 358] on span "Select an option" at bounding box center [584, 360] width 294 height 24
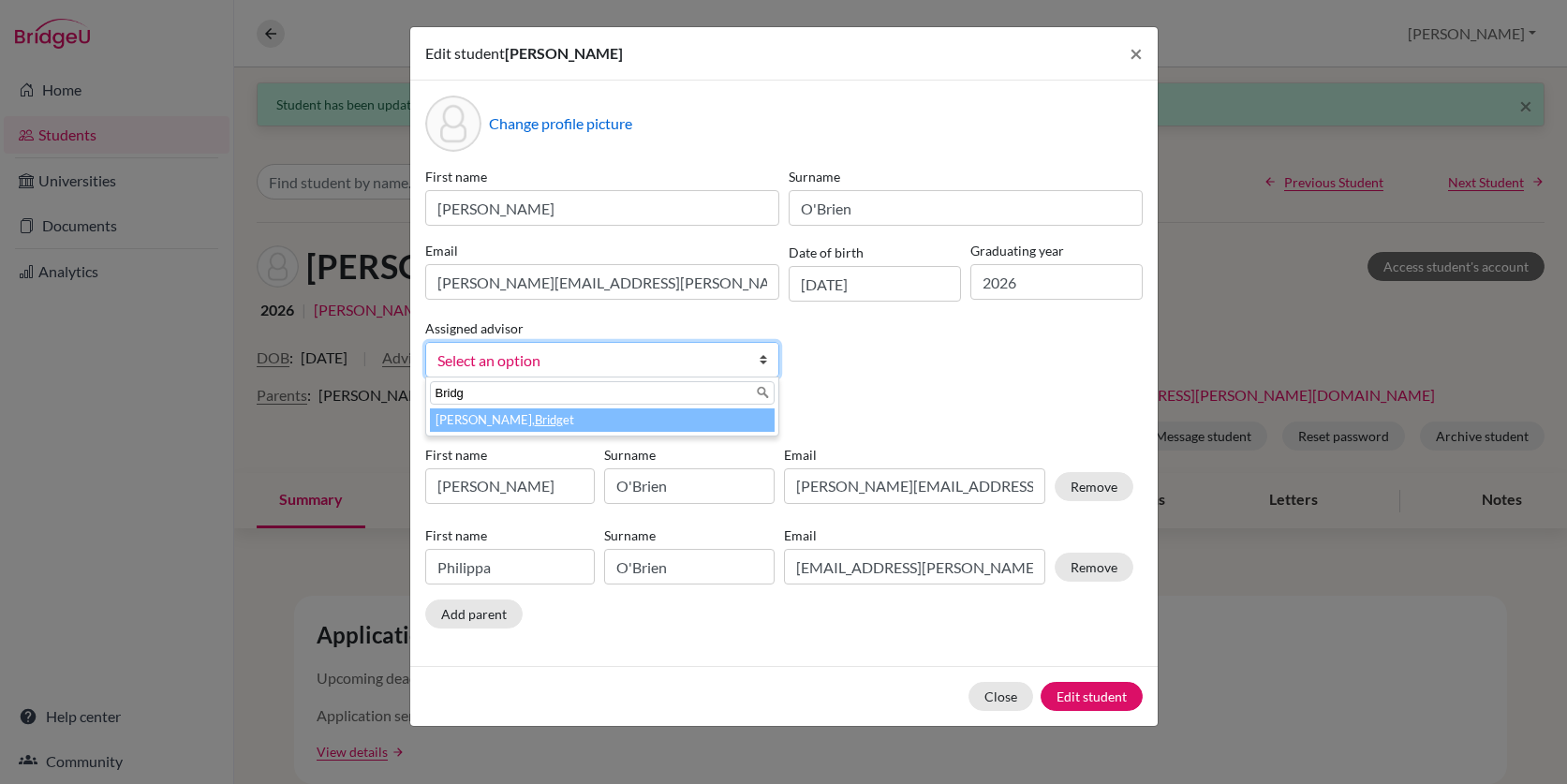
type input "Bridg"
click at [502, 430] on li "Moore, Bridg et" at bounding box center [601, 420] width 344 height 23
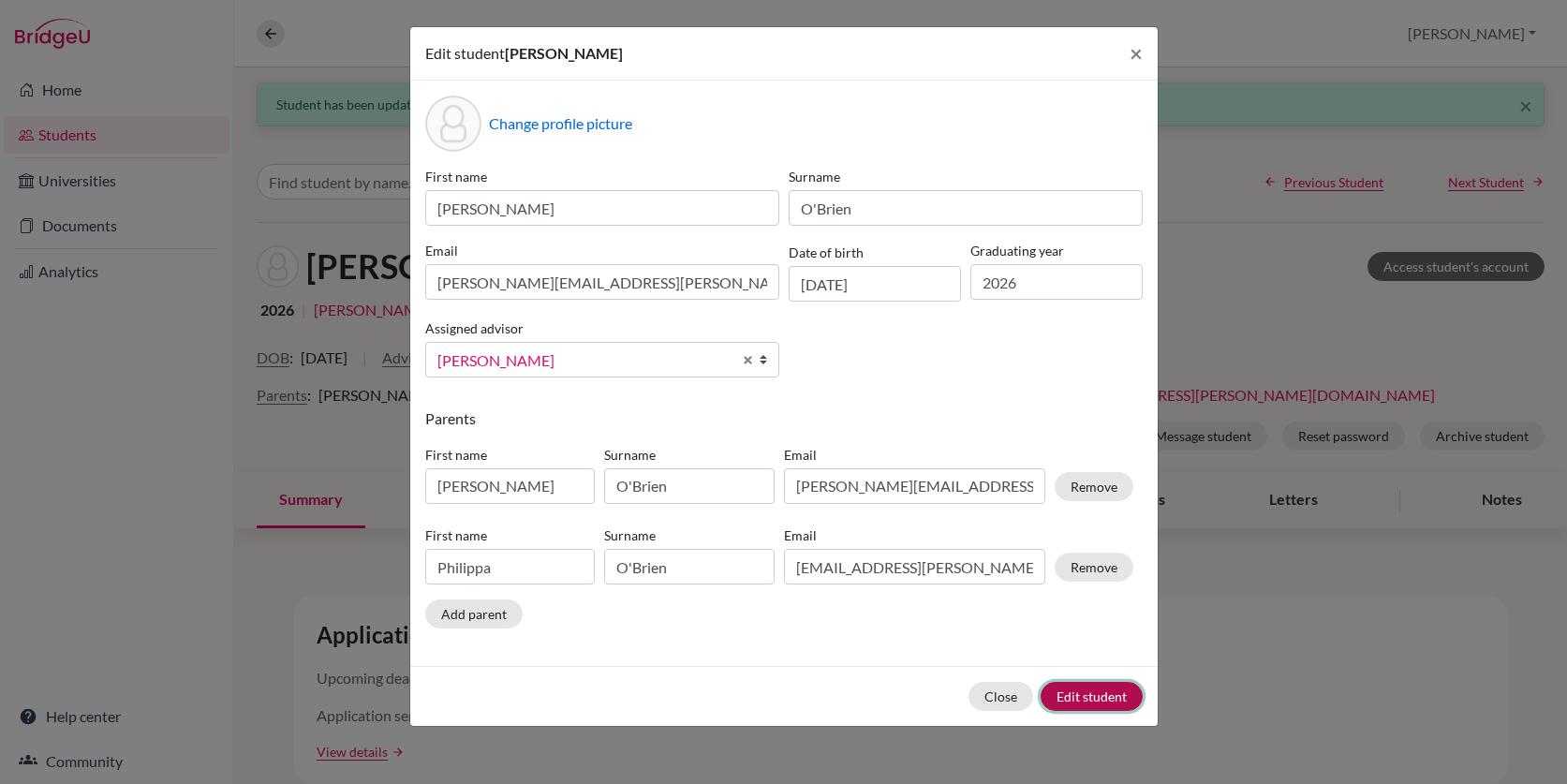
click at [1103, 699] on button "Edit student" at bounding box center [1091, 696] width 102 height 29
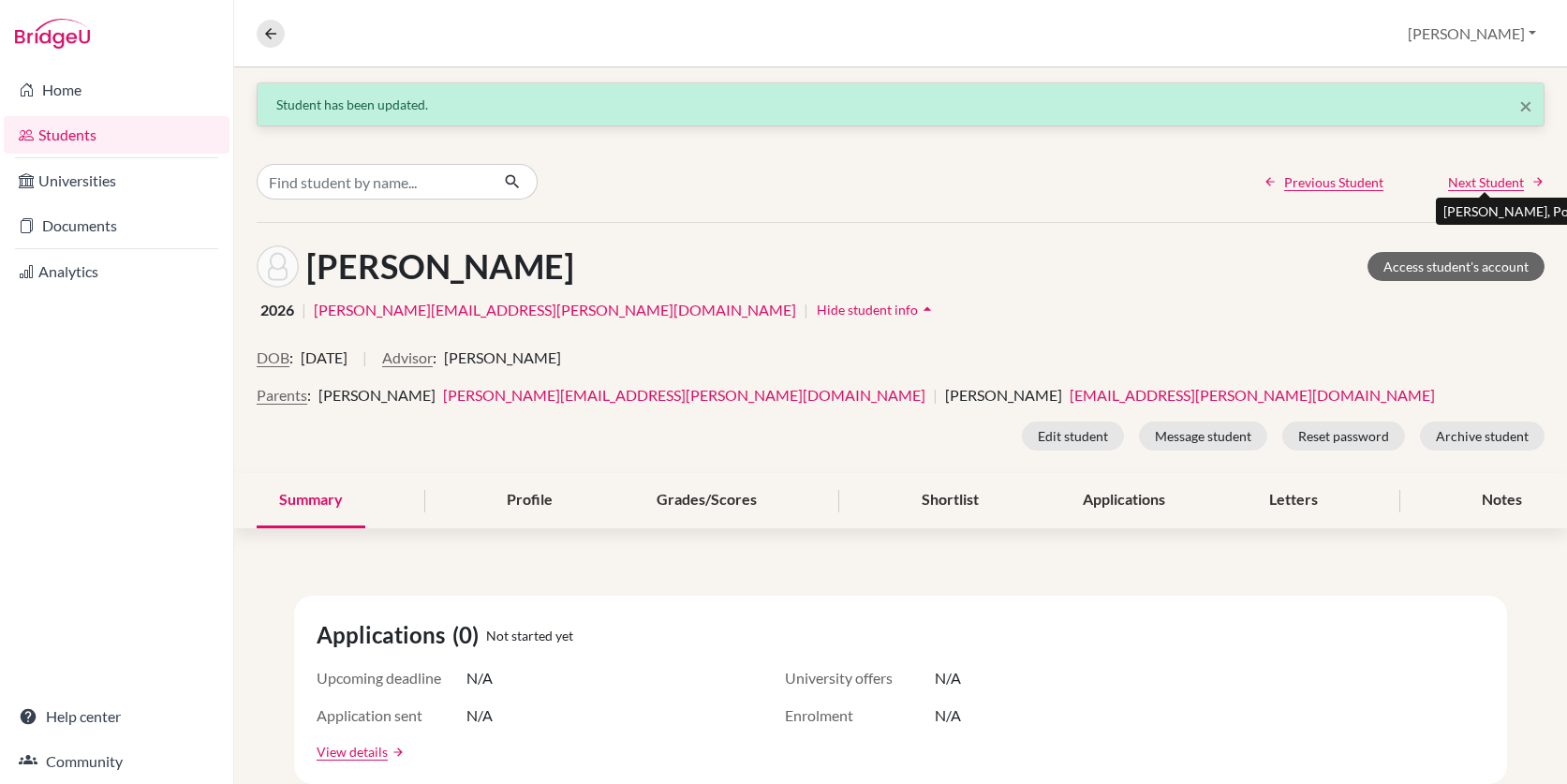
click at [1481, 179] on span "Next Student" at bounding box center [1486, 182] width 76 height 19
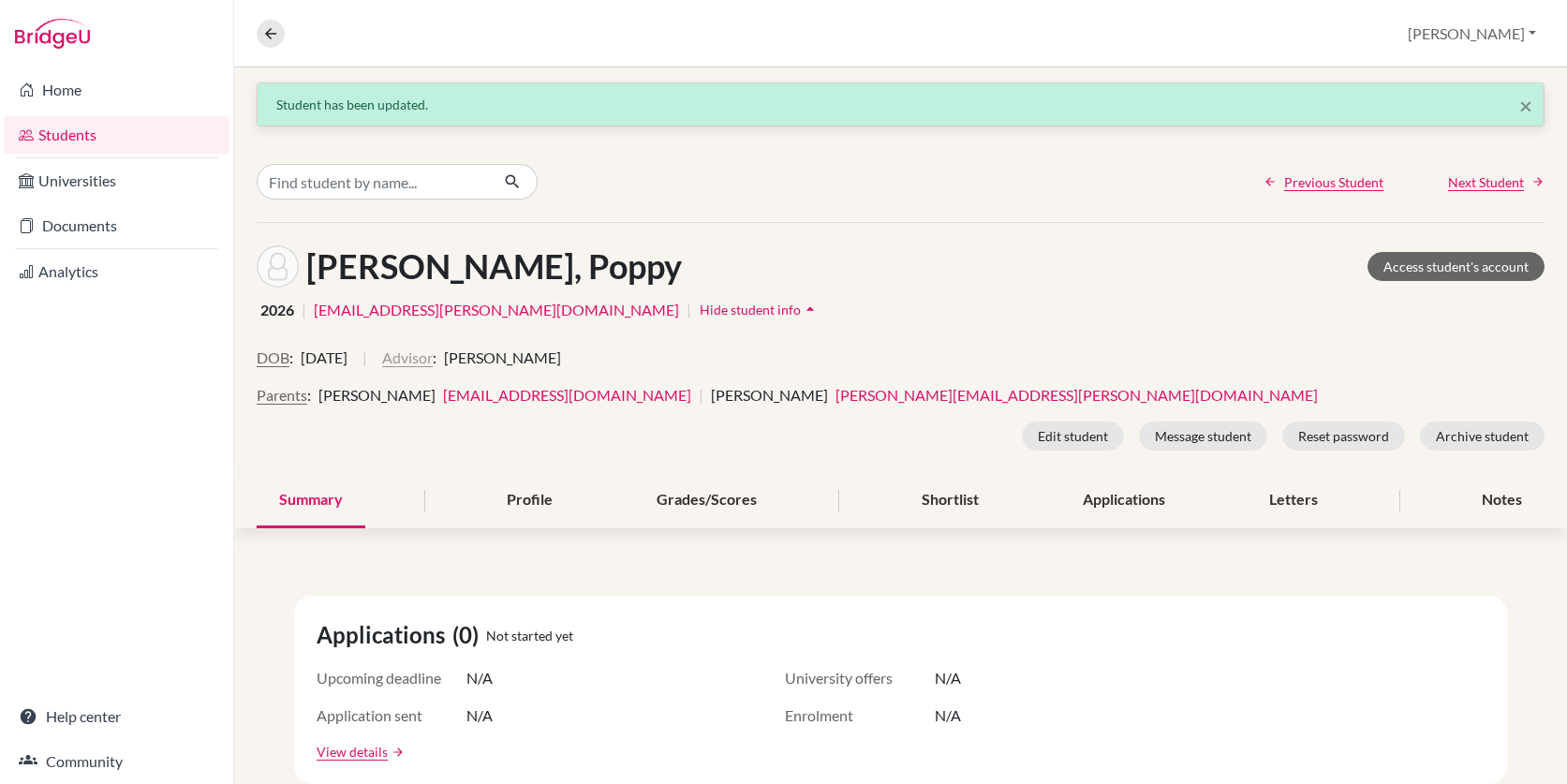
click at [432, 356] on button "Advisor" at bounding box center [407, 357] width 50 height 22
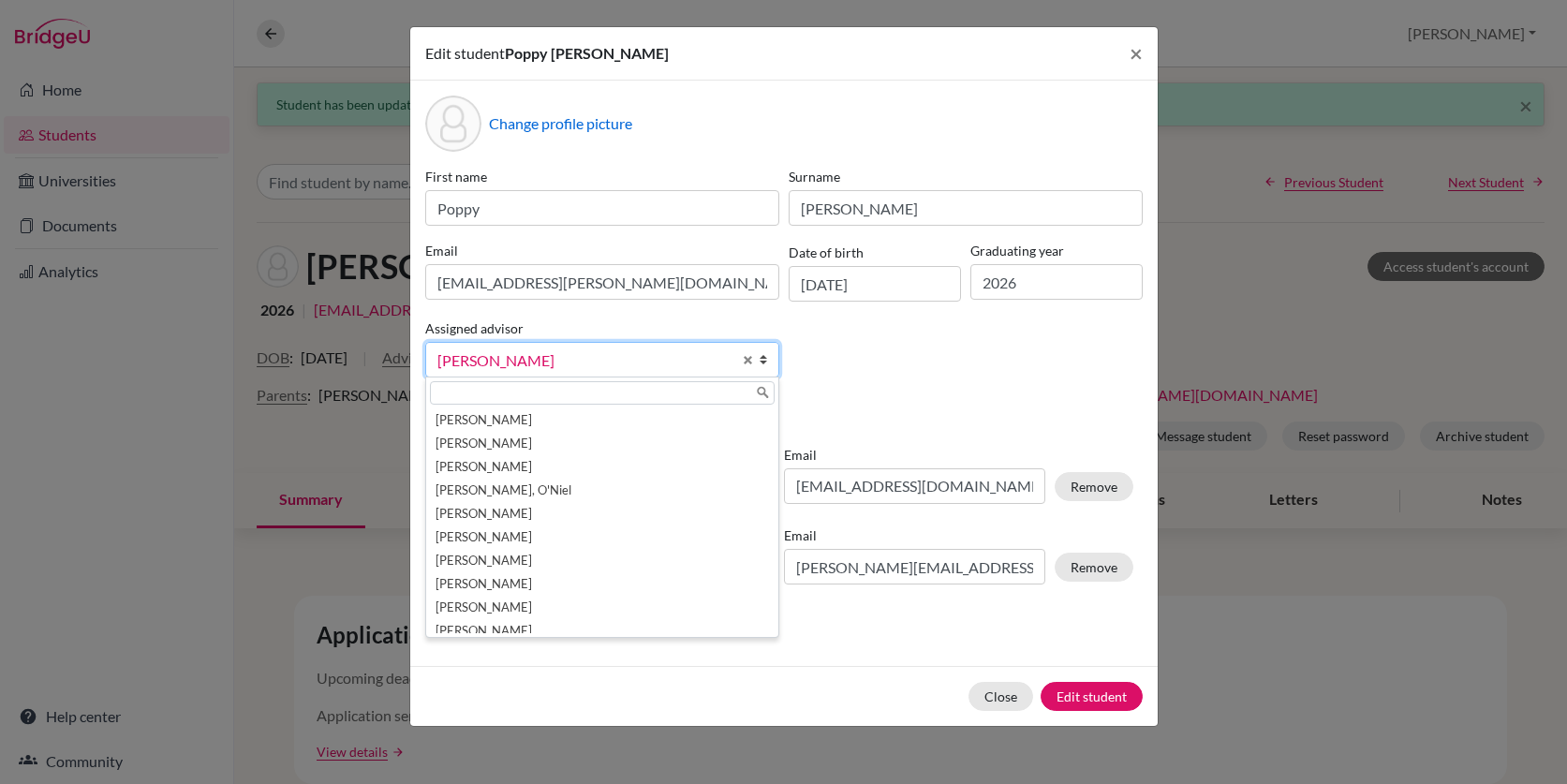
scroll to position [33, 0]
click at [615, 359] on span "Select an option" at bounding box center [584, 360] width 294 height 24
click at [586, 399] on input "text" at bounding box center [601, 392] width 344 height 23
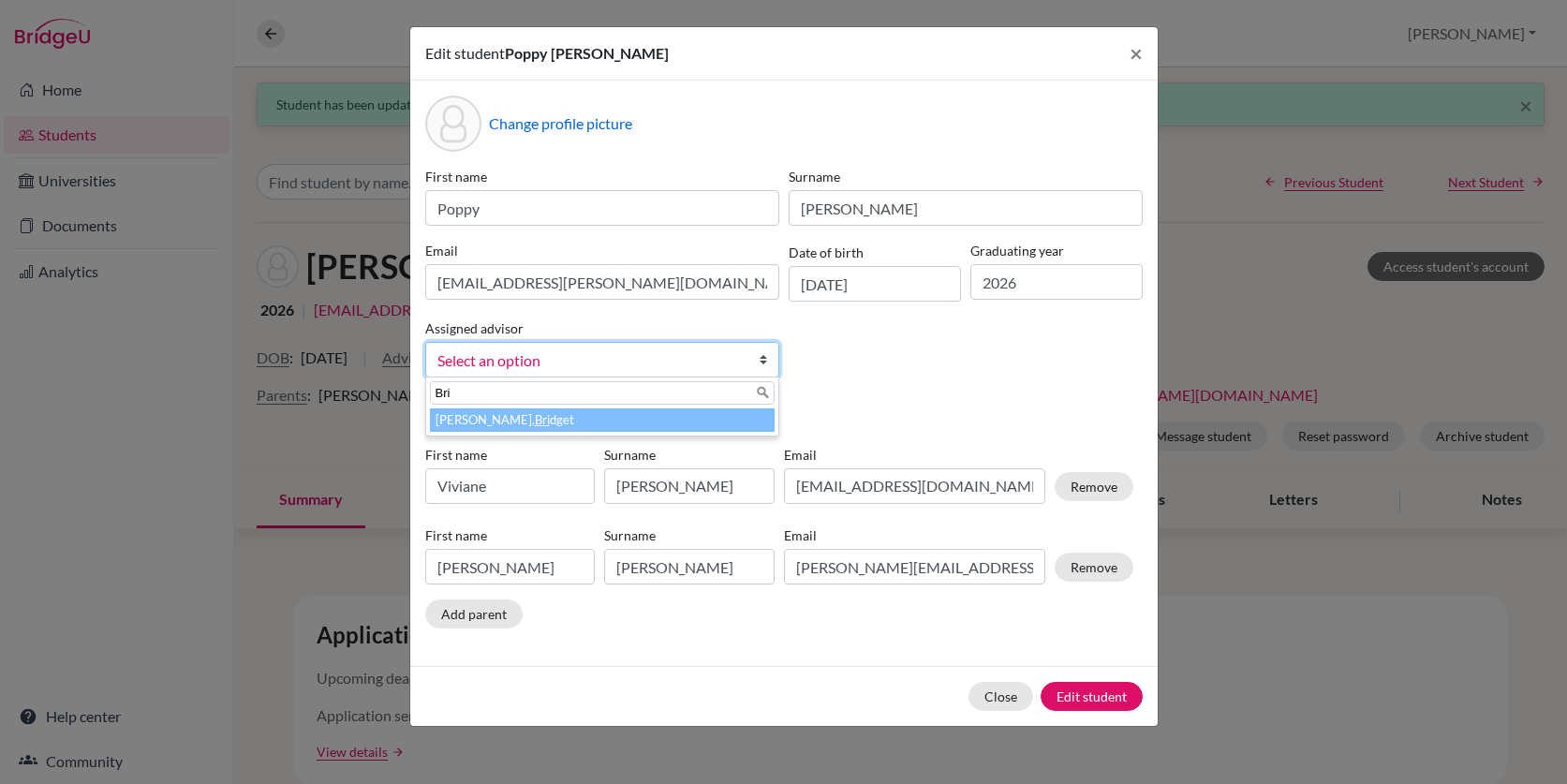
type input "Bri"
click at [535, 422] on em "Bri" at bounding box center [542, 419] width 15 height 15
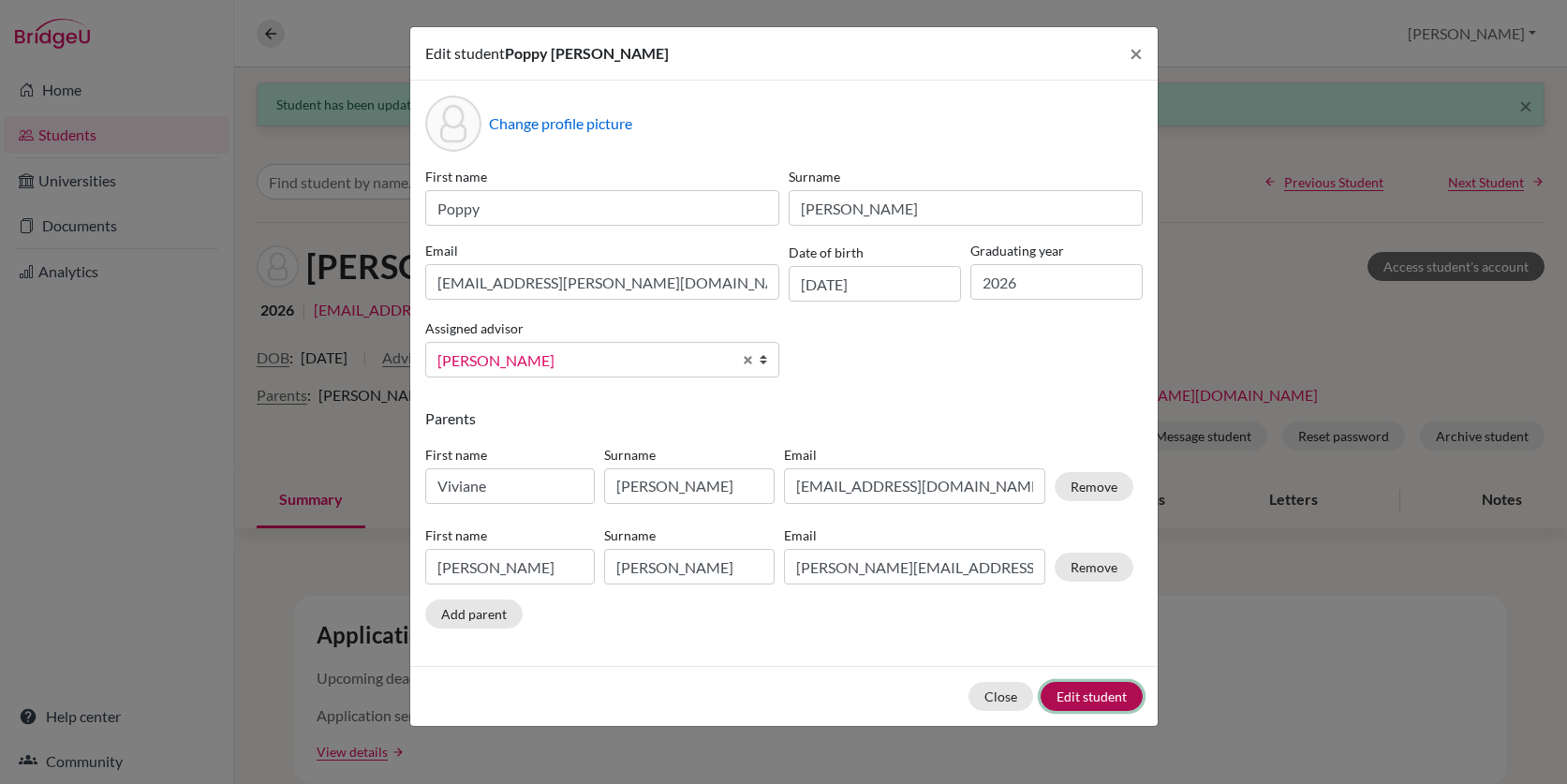
click at [1075, 694] on button "Edit student" at bounding box center [1091, 696] width 102 height 29
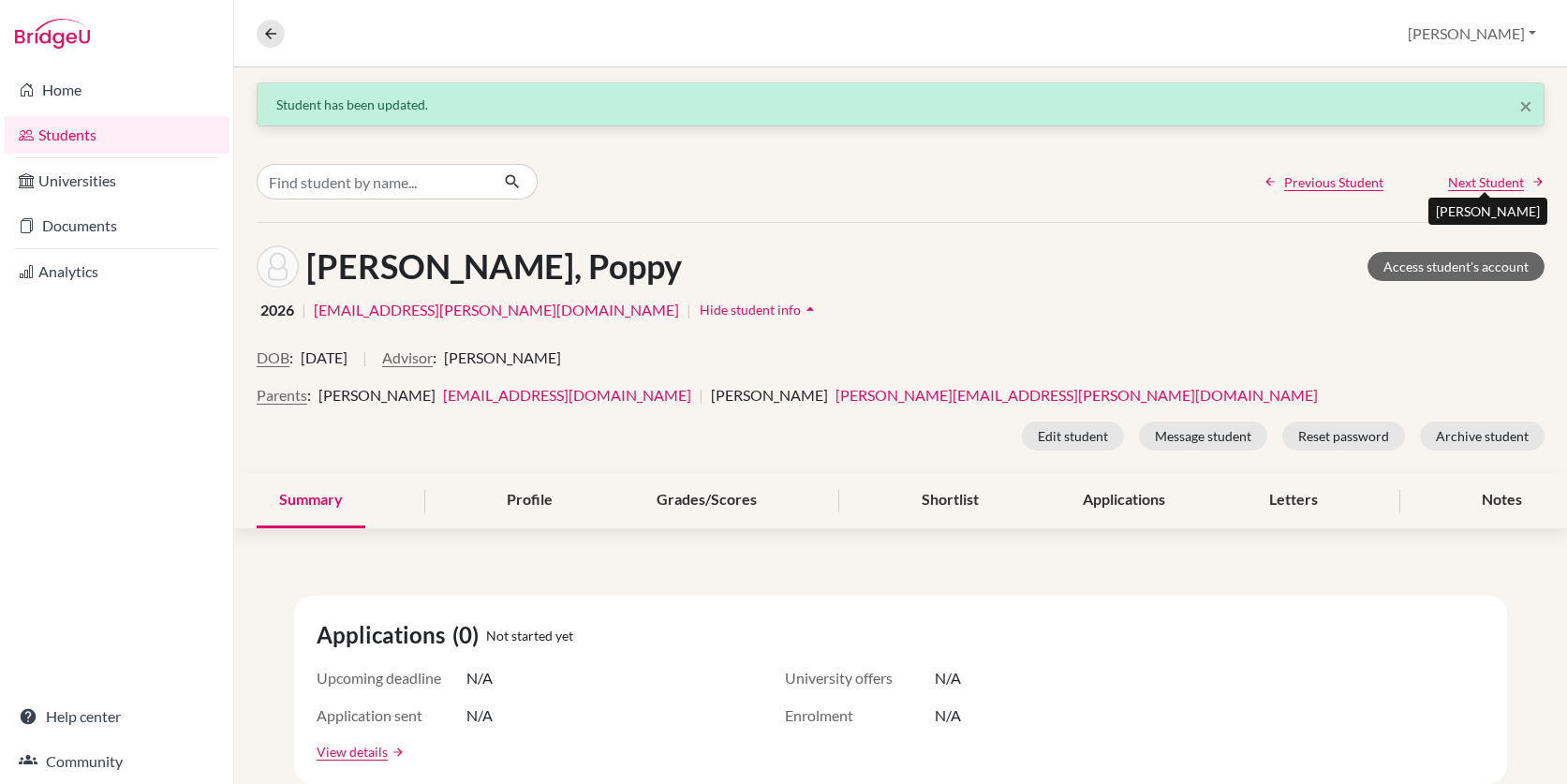
click at [1501, 183] on span "Next Student" at bounding box center [1486, 182] width 76 height 19
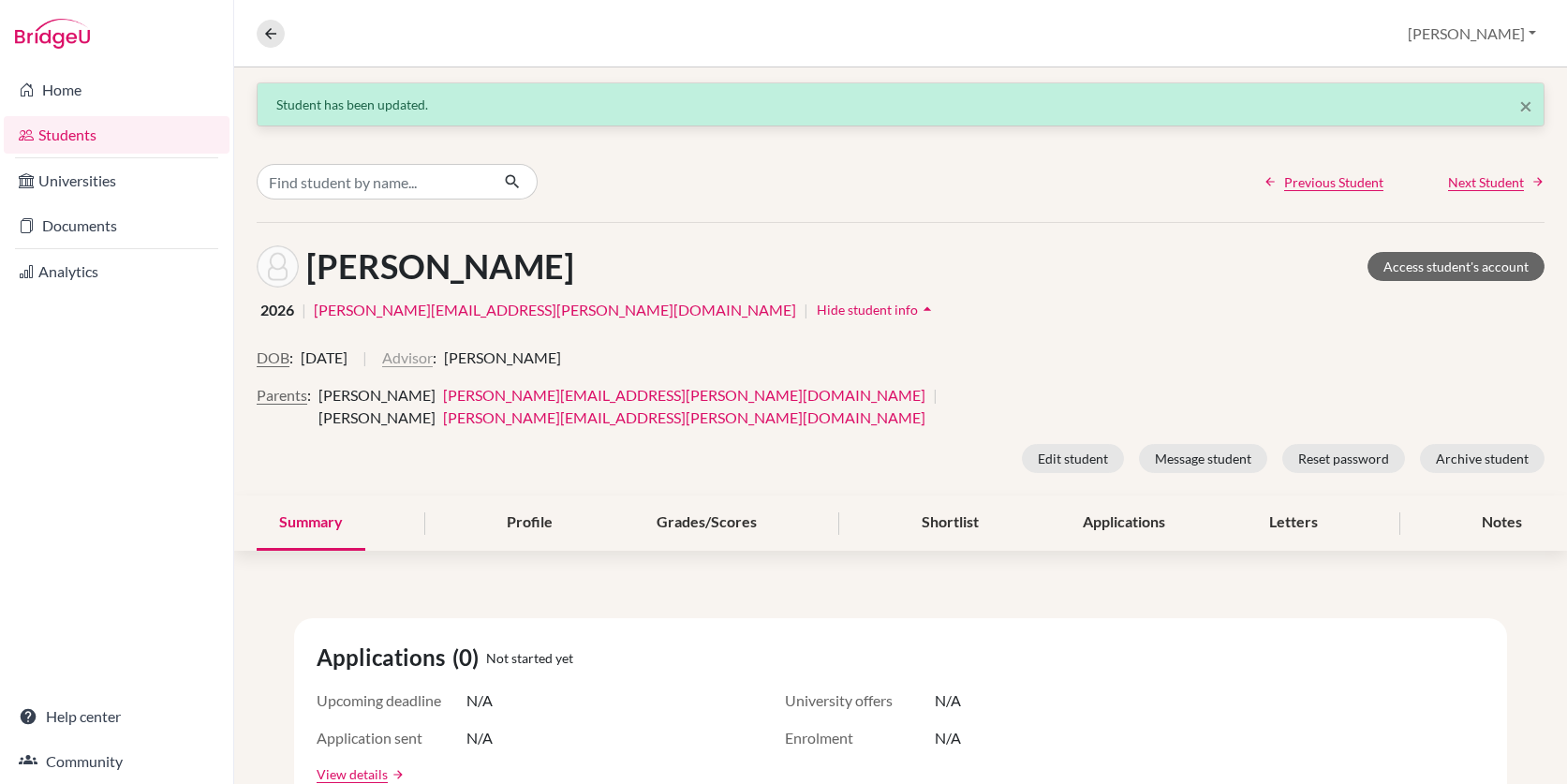
click at [432, 358] on button "Advisor" at bounding box center [407, 357] width 50 height 22
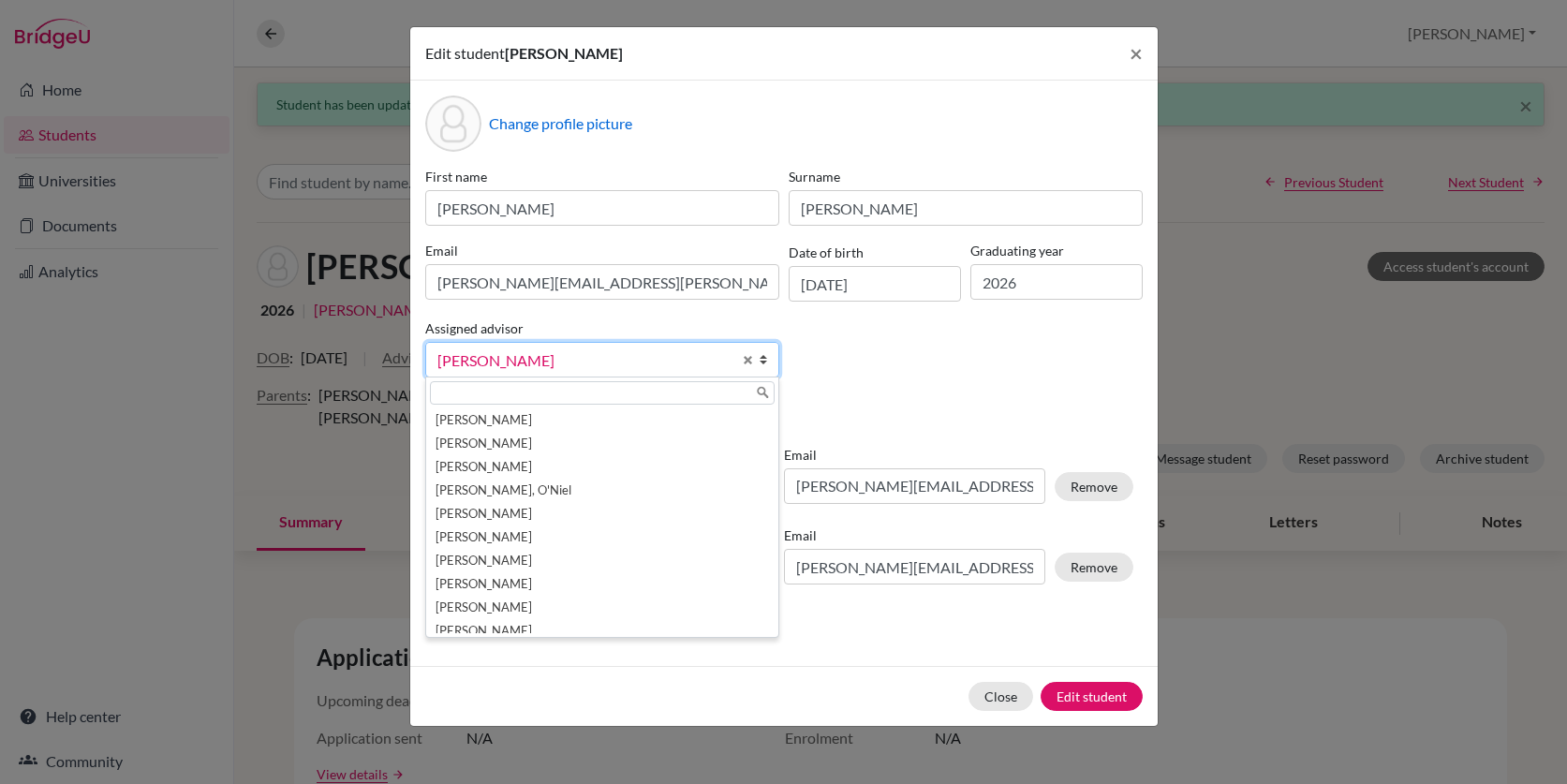
scroll to position [33, 0]
click at [741, 357] on link "Bowen, Stephen" at bounding box center [602, 360] width 354 height 36
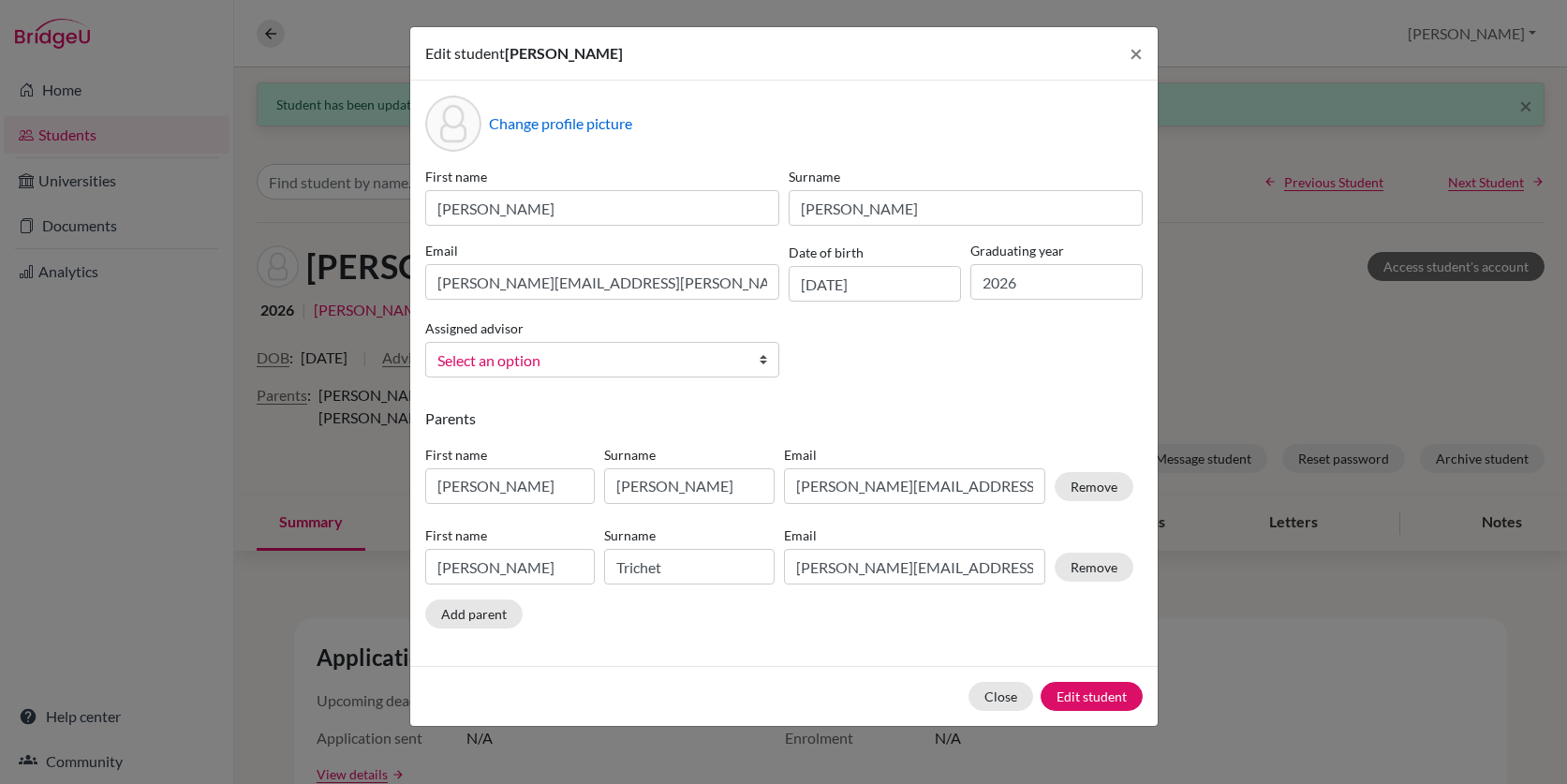
click at [647, 356] on span "Select an option" at bounding box center [584, 360] width 294 height 24
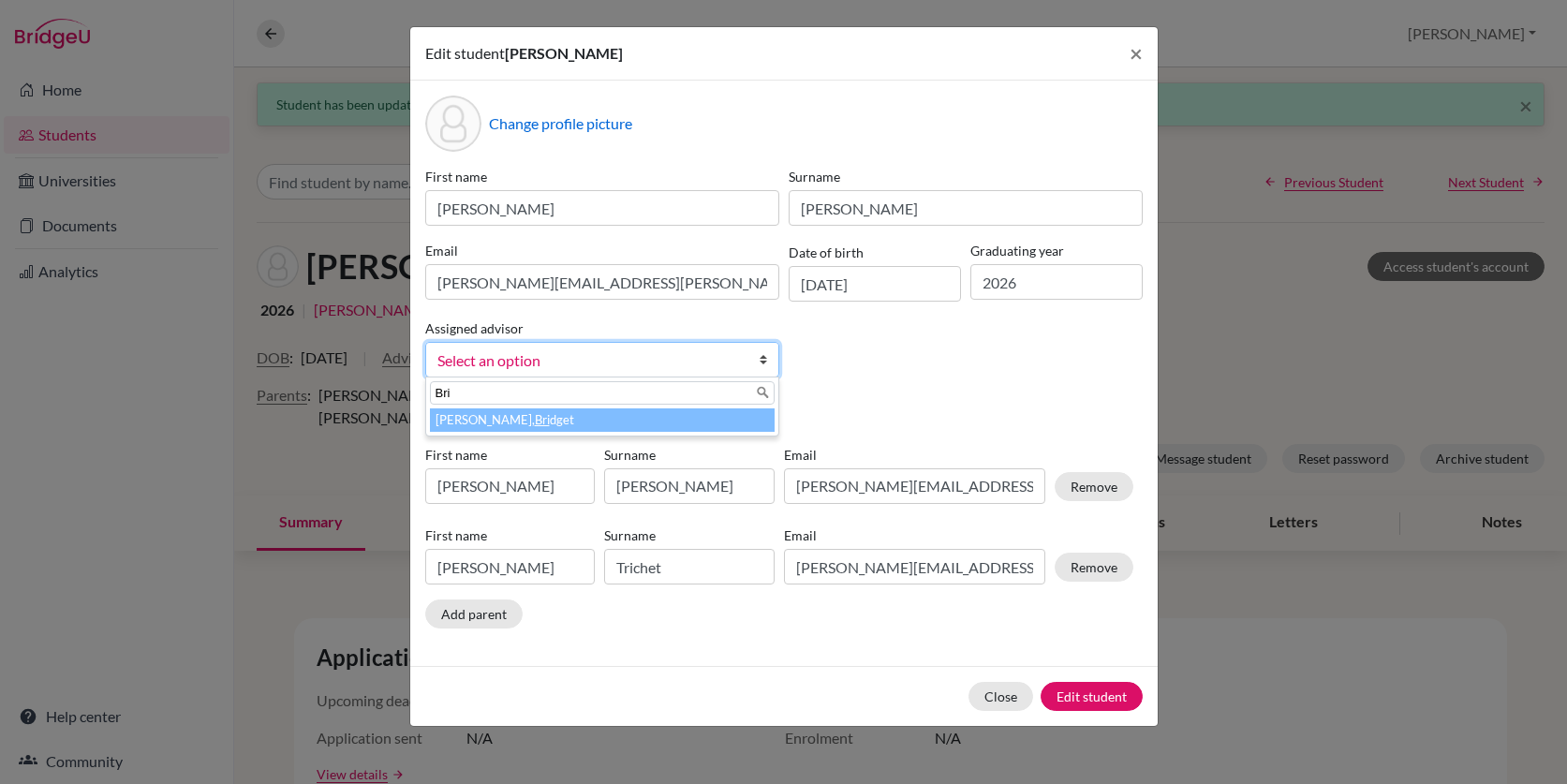
type input "Bri"
click at [493, 421] on li "Moore, Bri dget" at bounding box center [601, 420] width 344 height 23
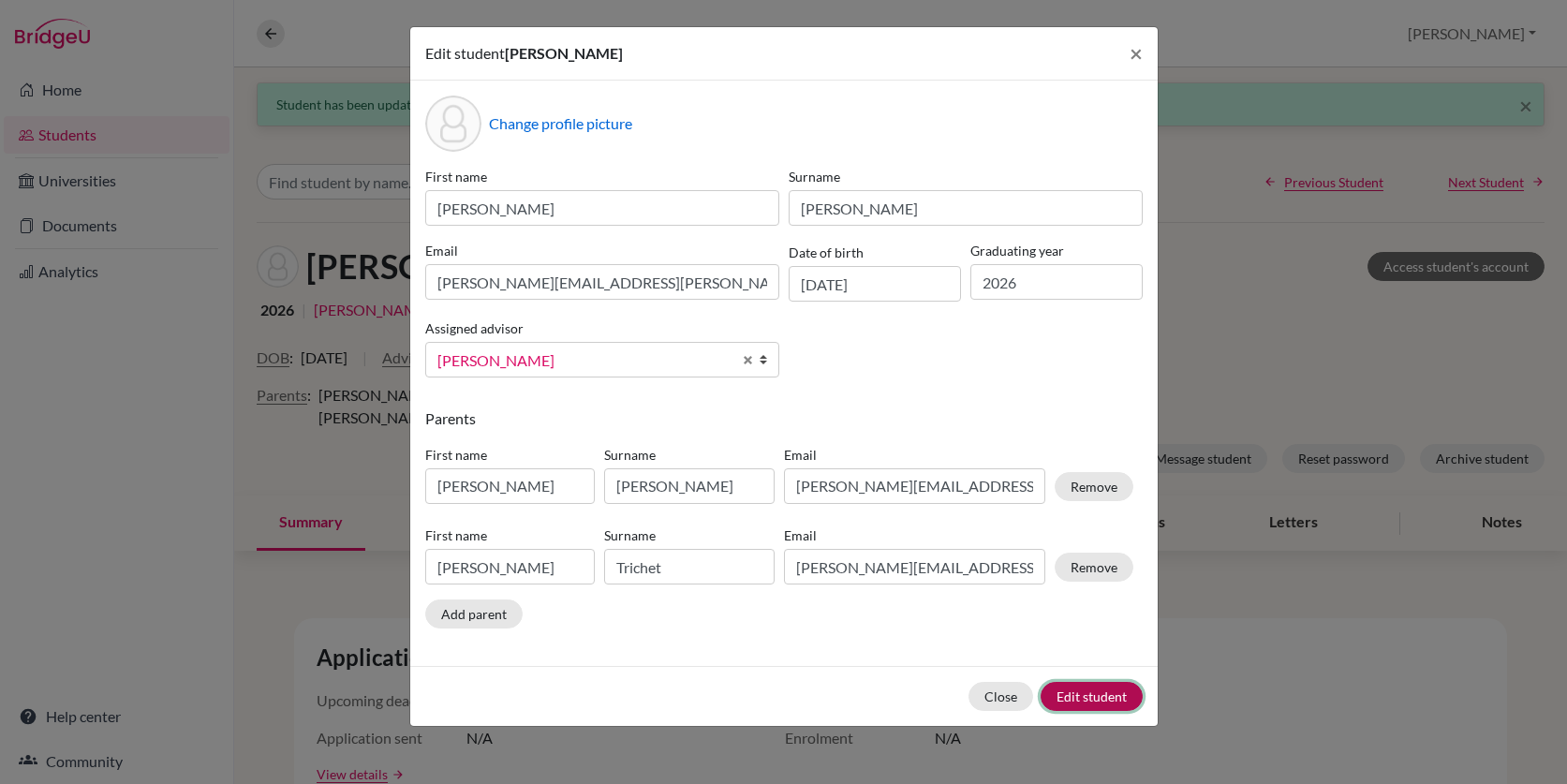
click at [1113, 695] on button "Edit student" at bounding box center [1091, 696] width 102 height 29
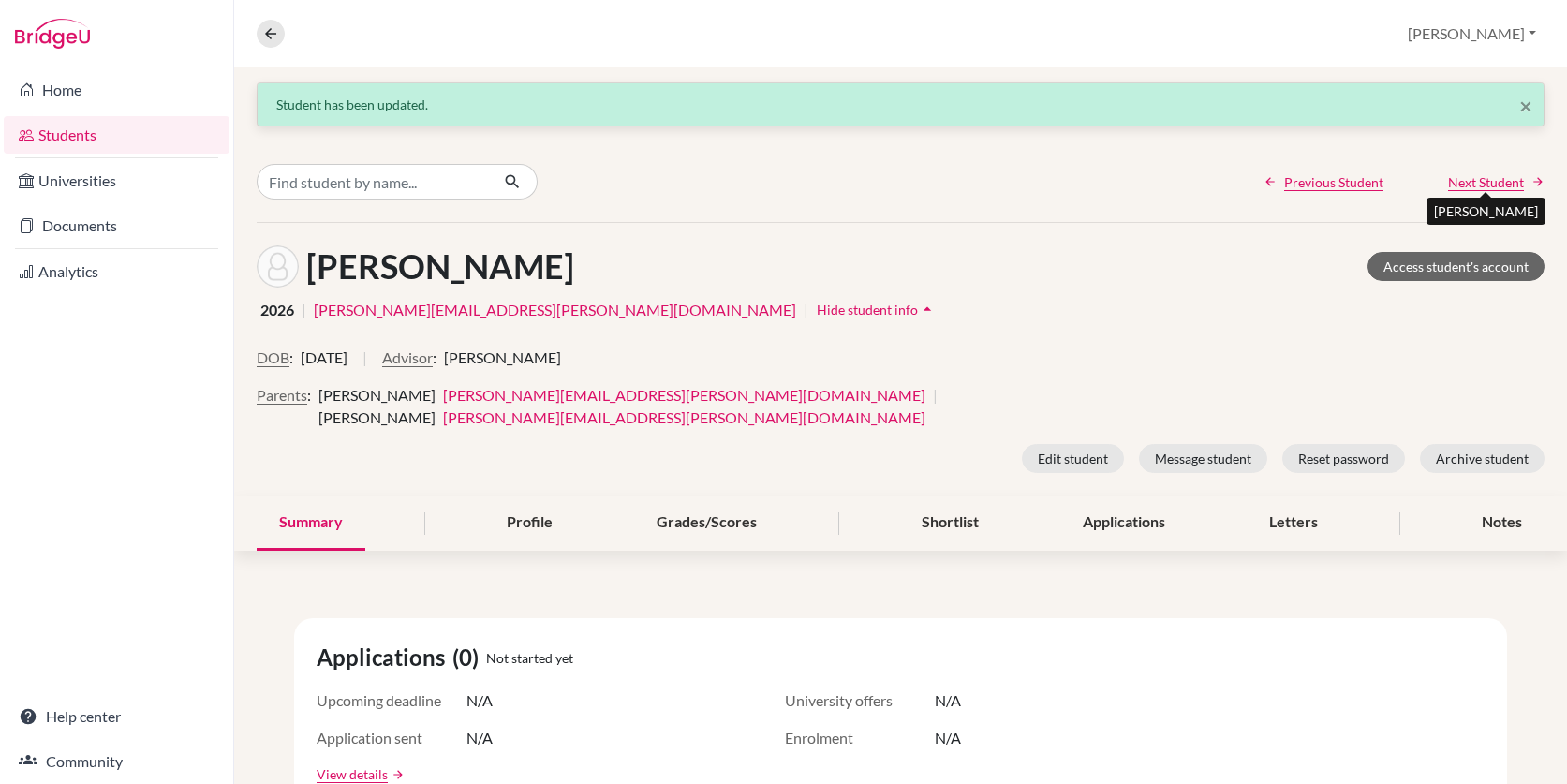
click at [1507, 179] on span "Next Student" at bounding box center [1486, 182] width 76 height 19
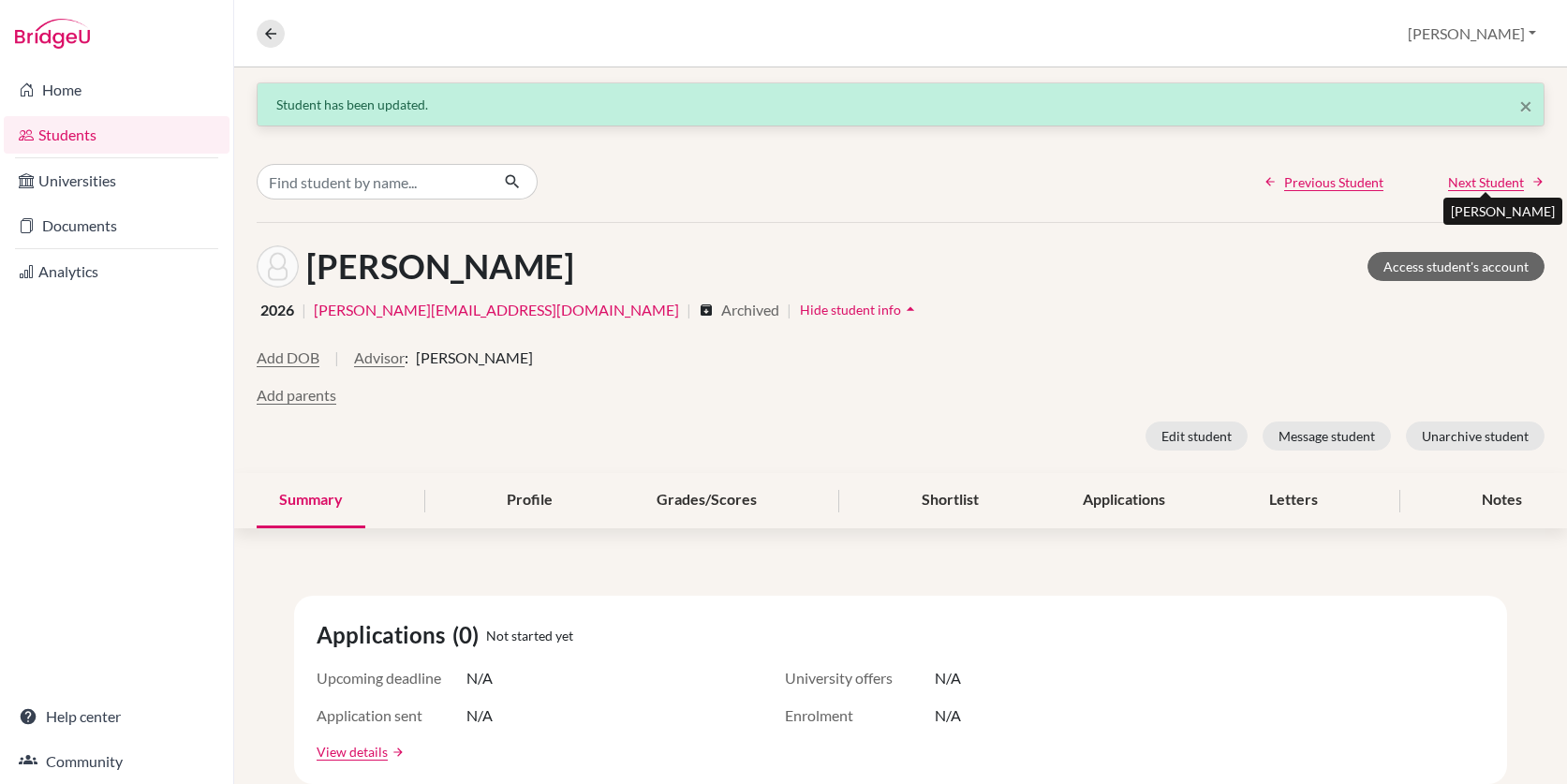
click at [1507, 179] on span "Next Student" at bounding box center [1486, 182] width 76 height 19
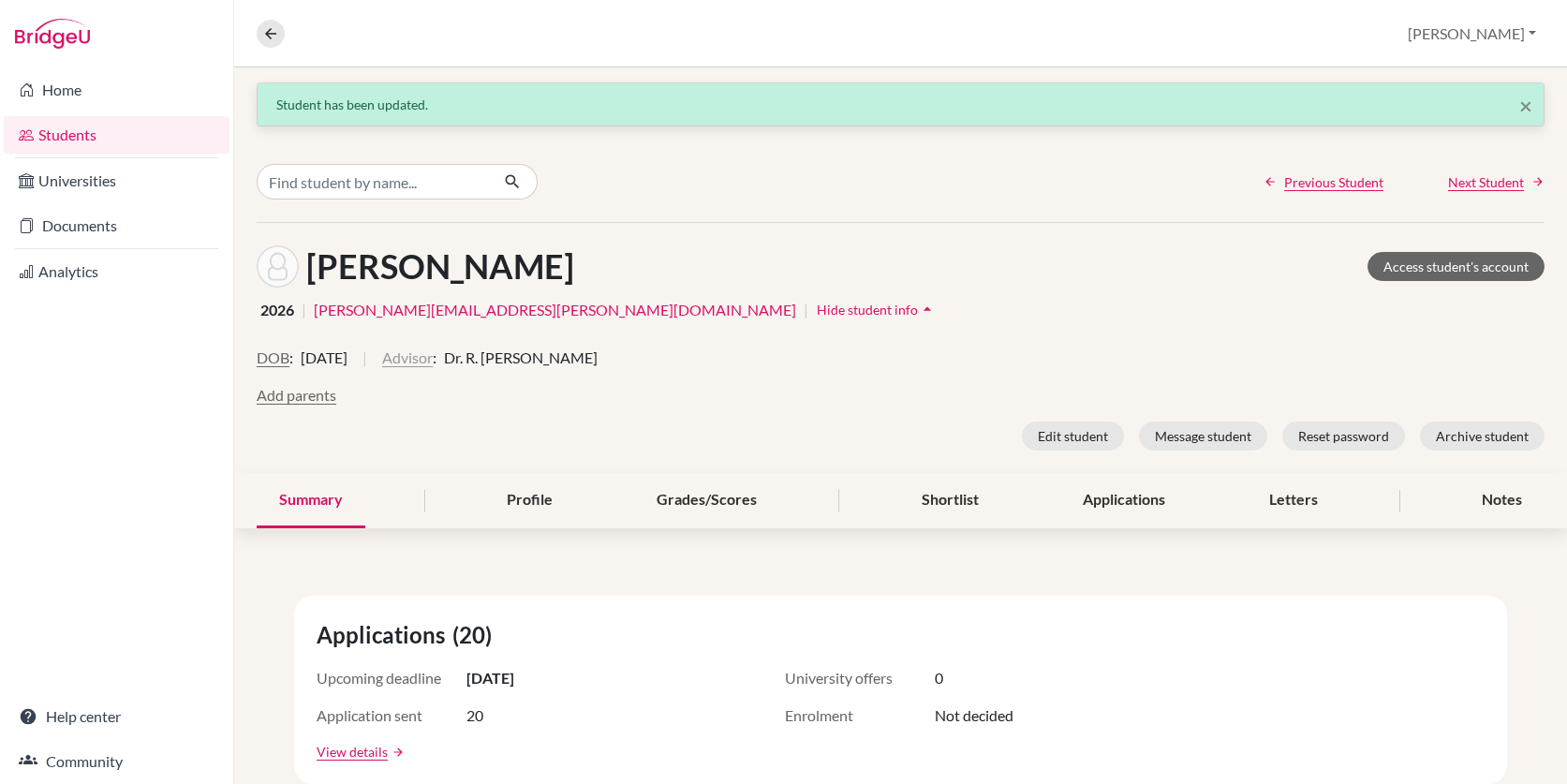
click at [432, 361] on button "Advisor" at bounding box center [407, 357] width 50 height 22
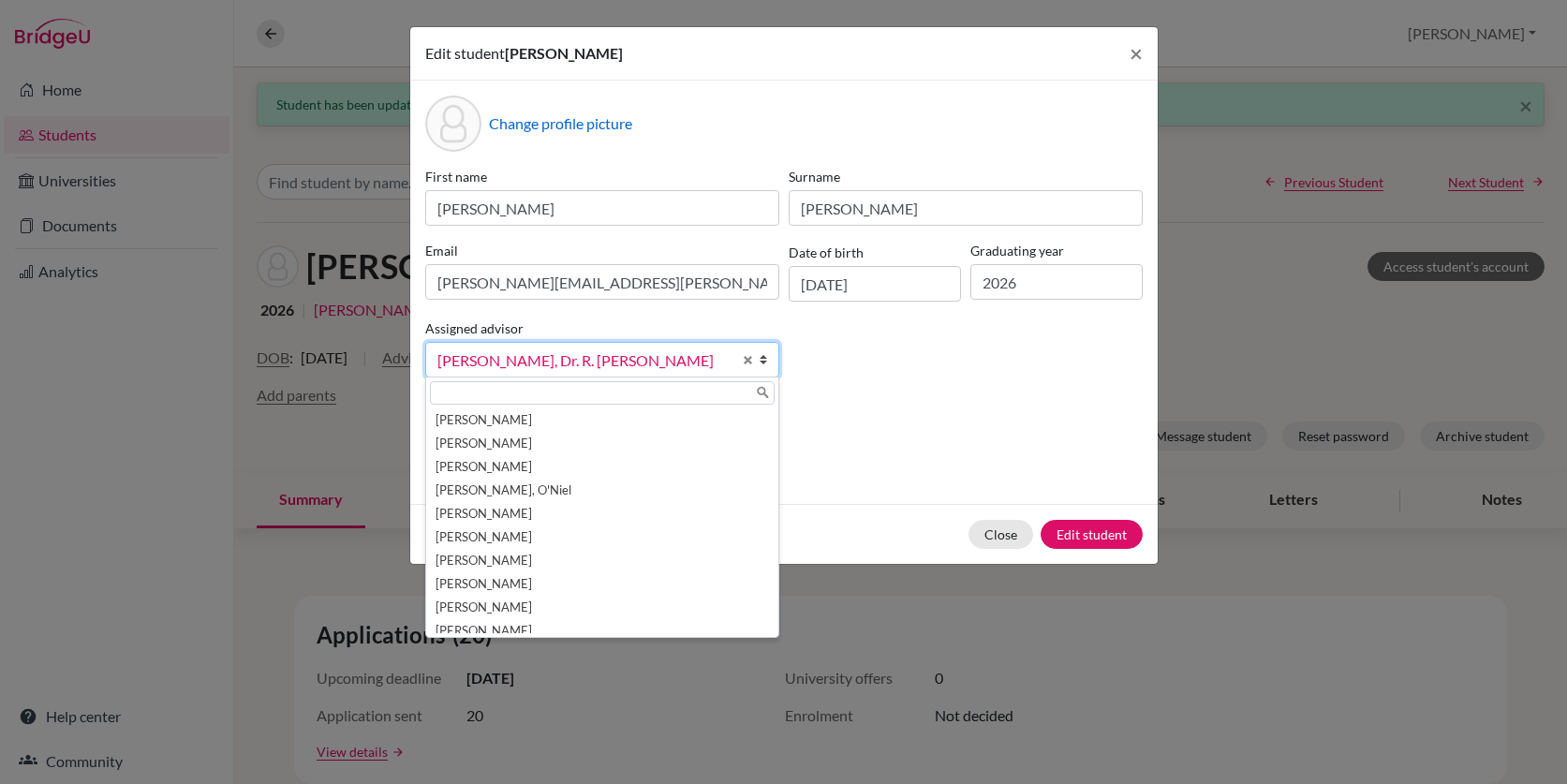
scroll to position [922, 0]
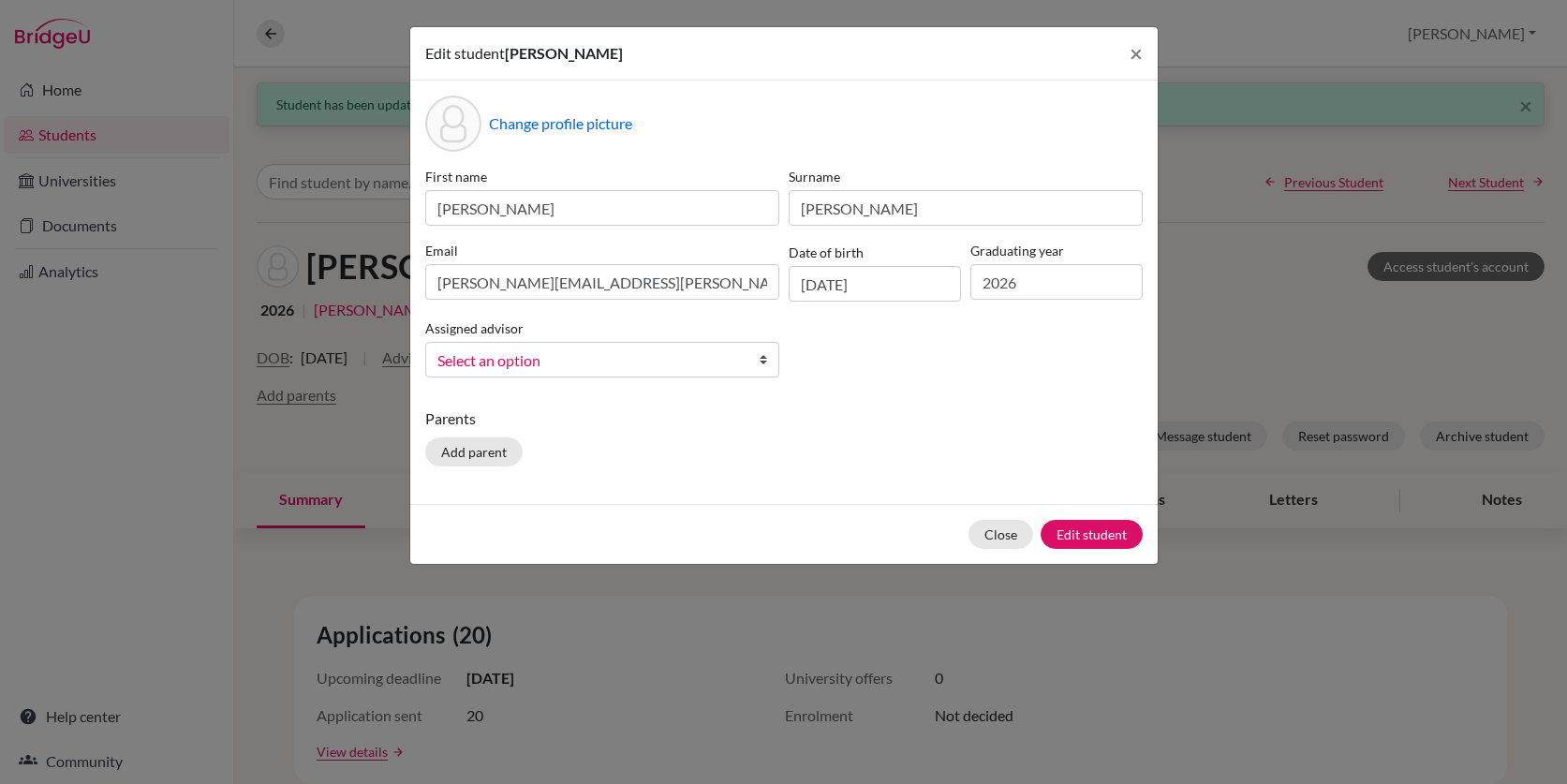
click at [586, 356] on span "Select an option" at bounding box center [584, 360] width 294 height 24
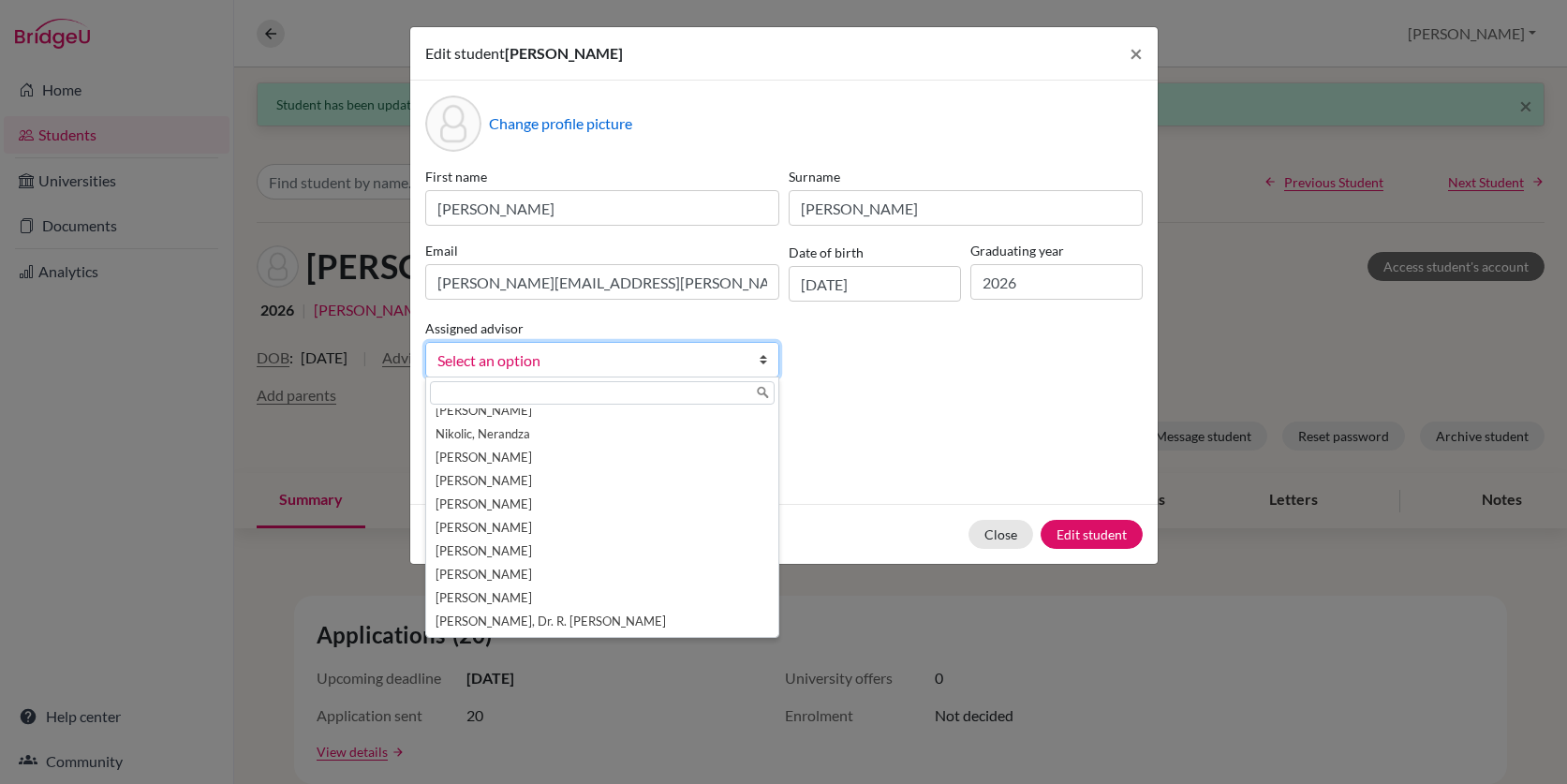
scroll to position [0, 0]
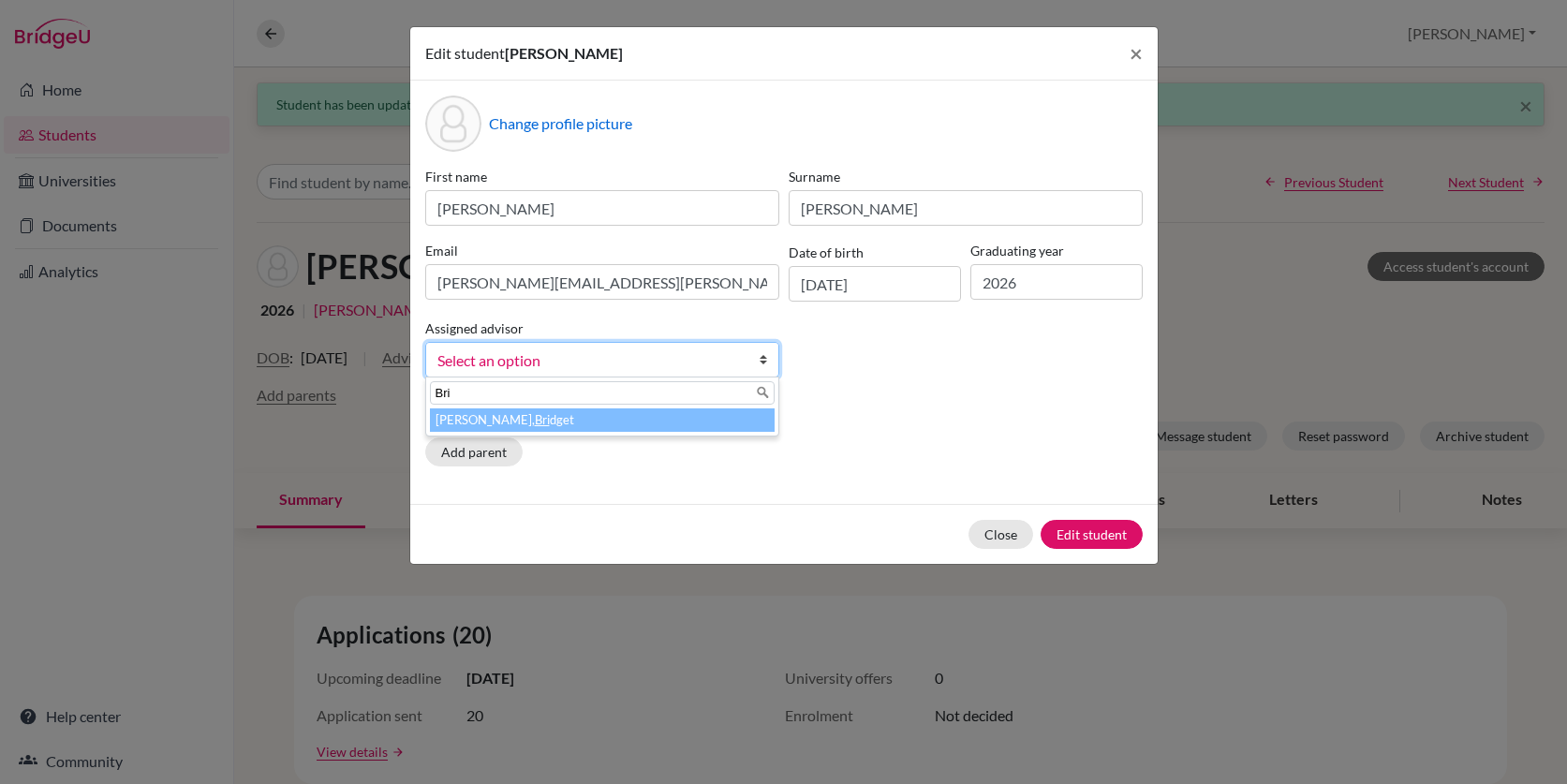
type input "Bri"
click at [535, 421] on em "Bri" at bounding box center [542, 419] width 15 height 15
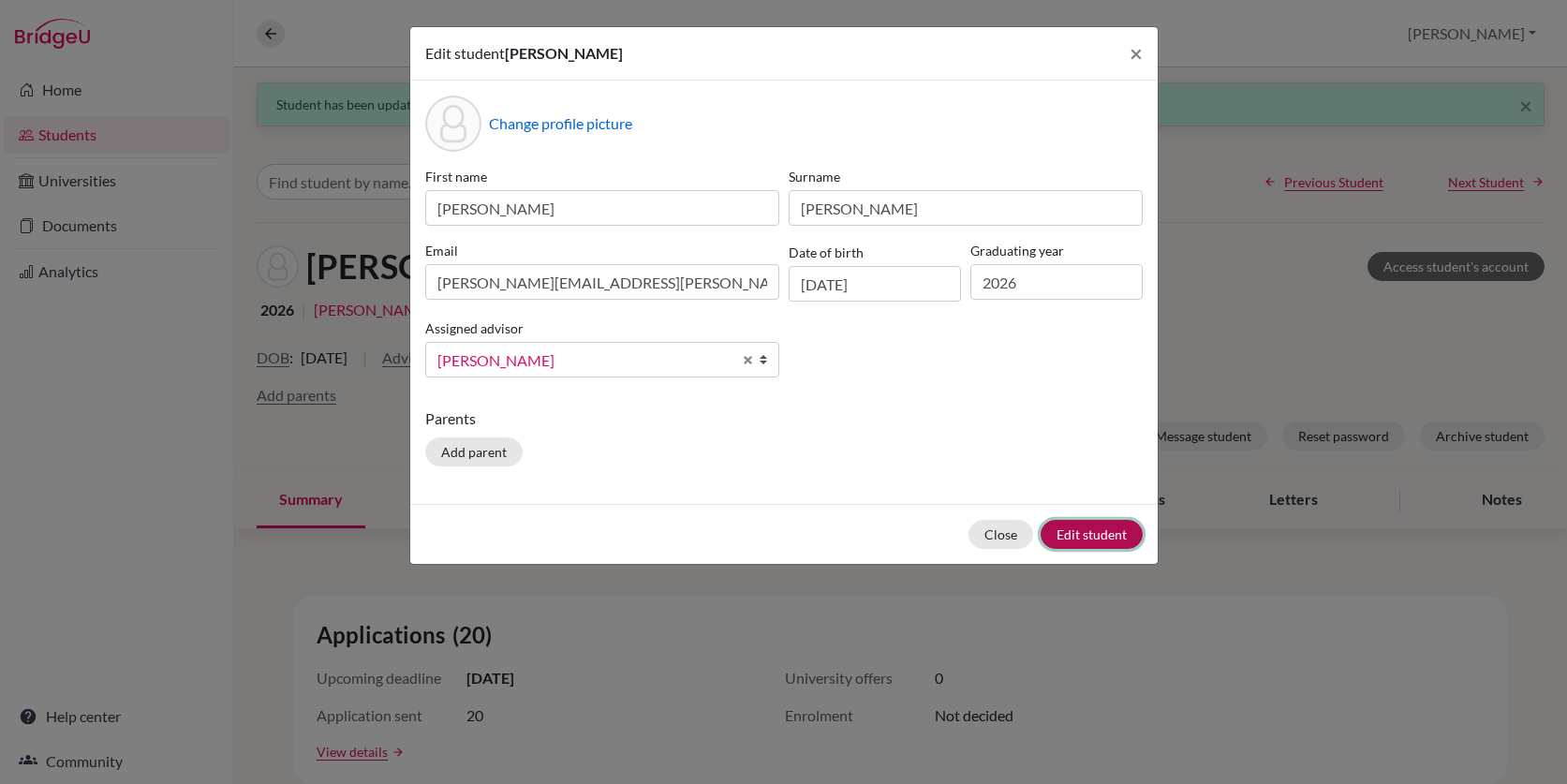
click at [1095, 531] on button "Edit student" at bounding box center [1091, 534] width 102 height 29
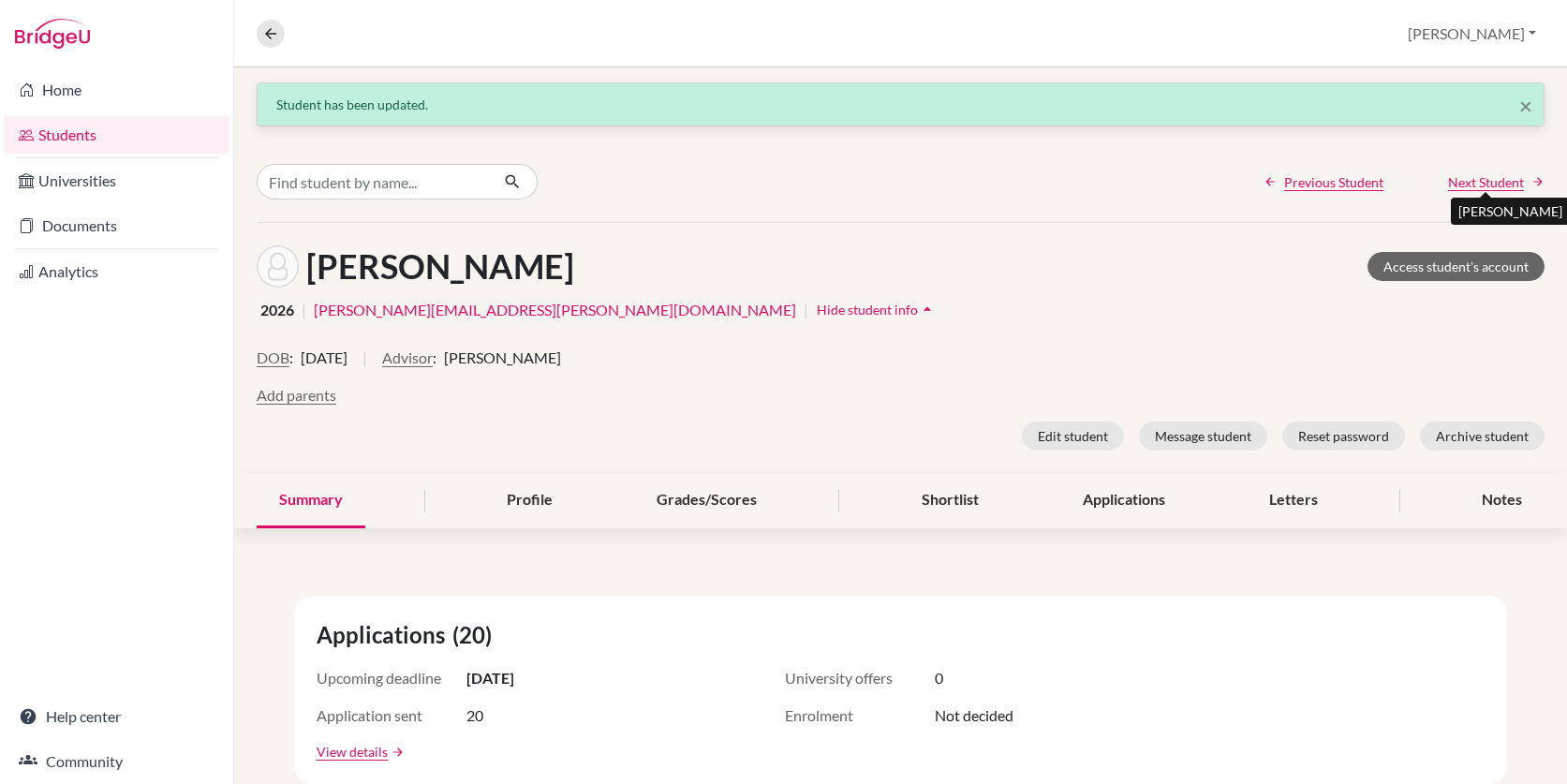
click at [1499, 182] on span "Next Student" at bounding box center [1486, 182] width 76 height 19
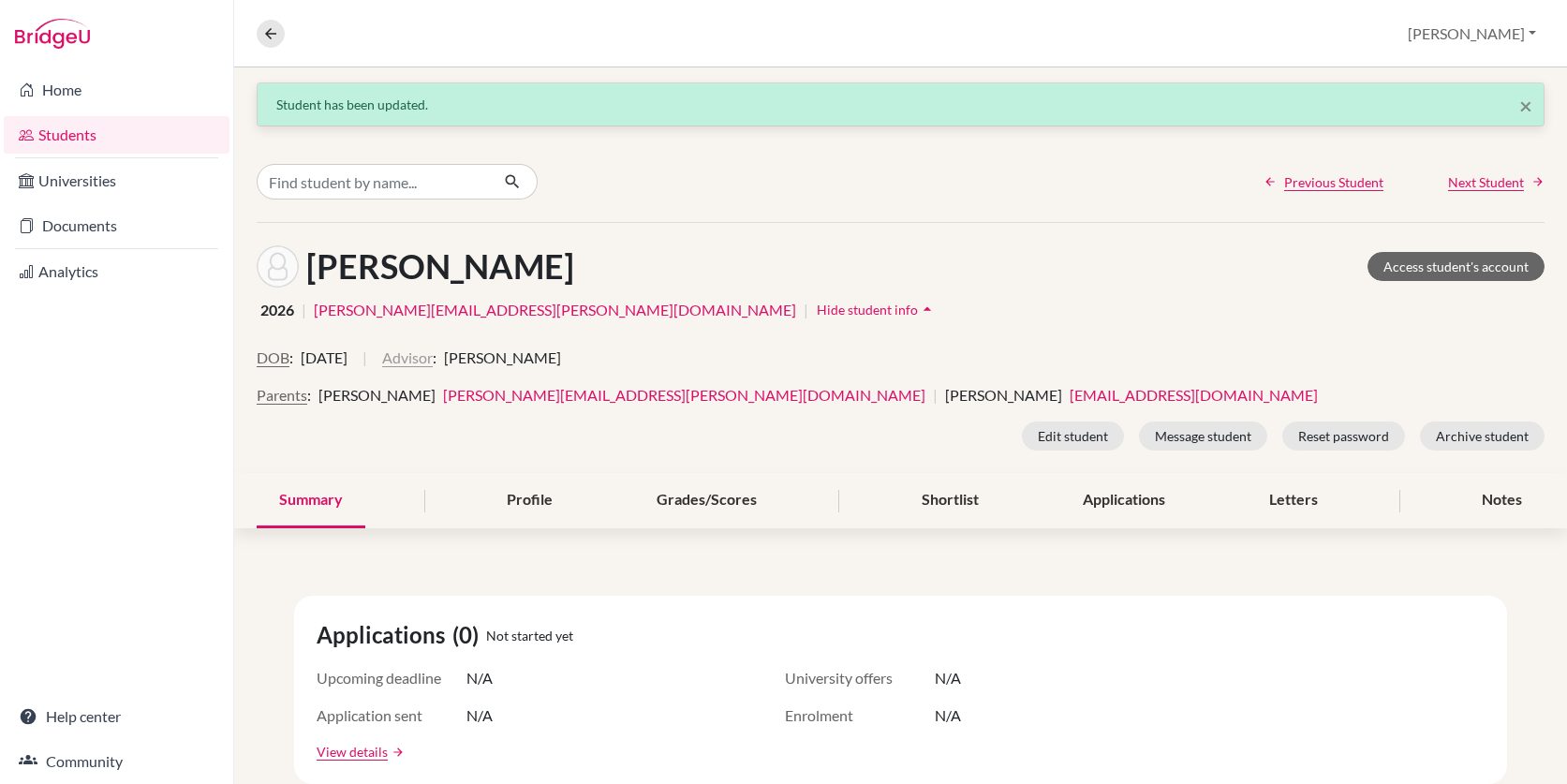
click at [432, 354] on button "Advisor" at bounding box center [407, 357] width 50 height 22
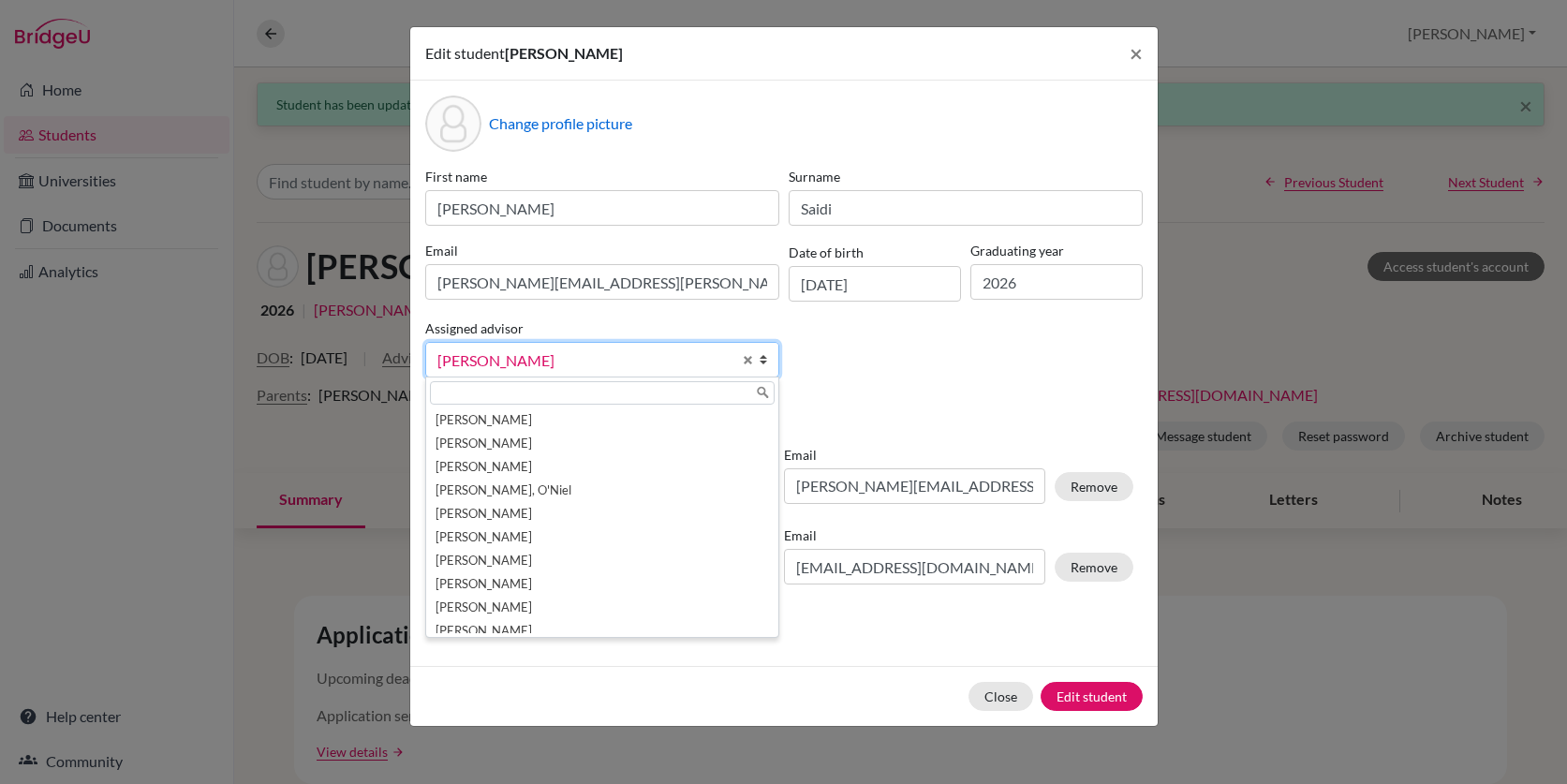
scroll to position [33, 0]
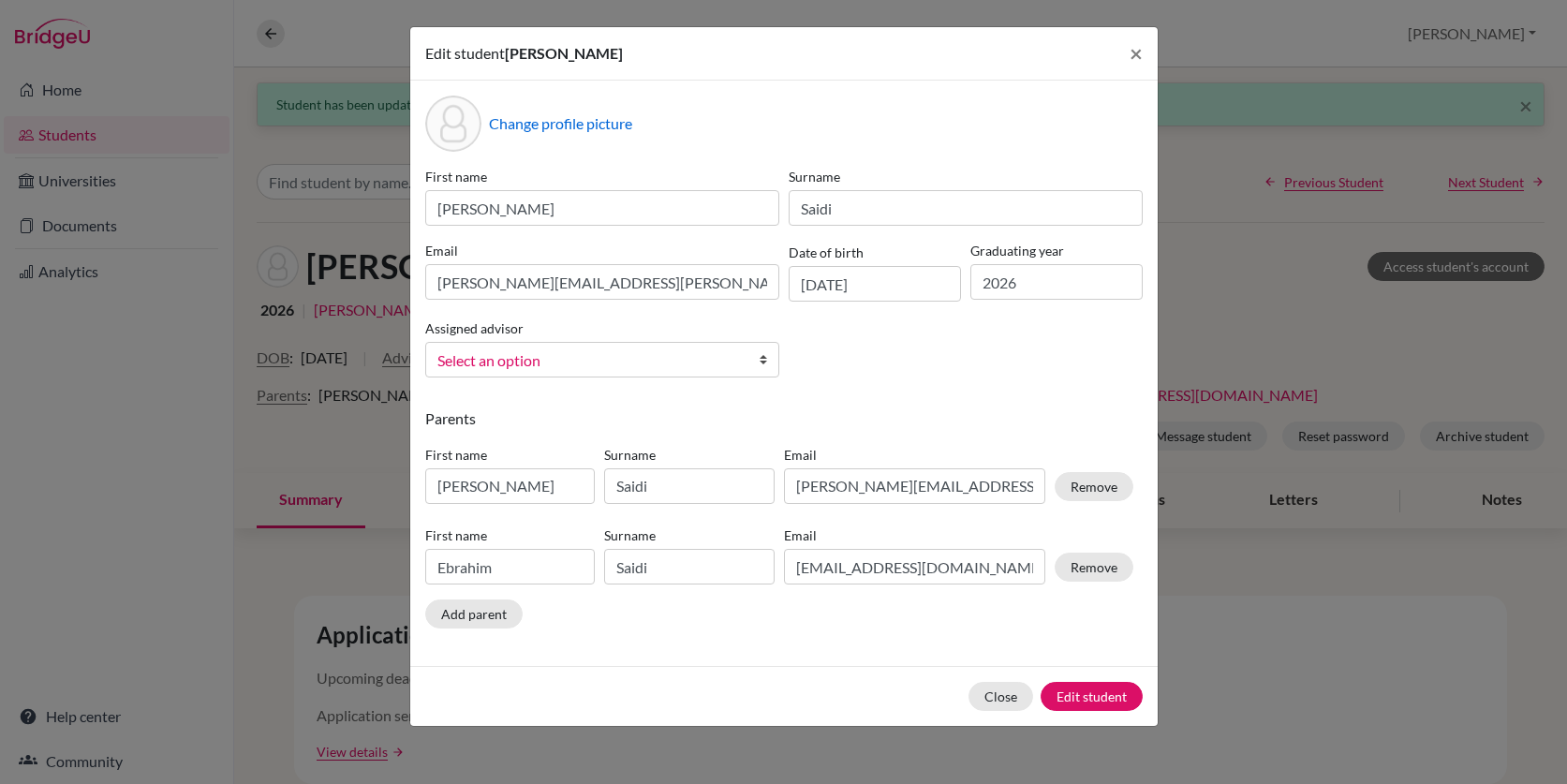
click at [644, 372] on link "Select an option" at bounding box center [602, 360] width 354 height 36
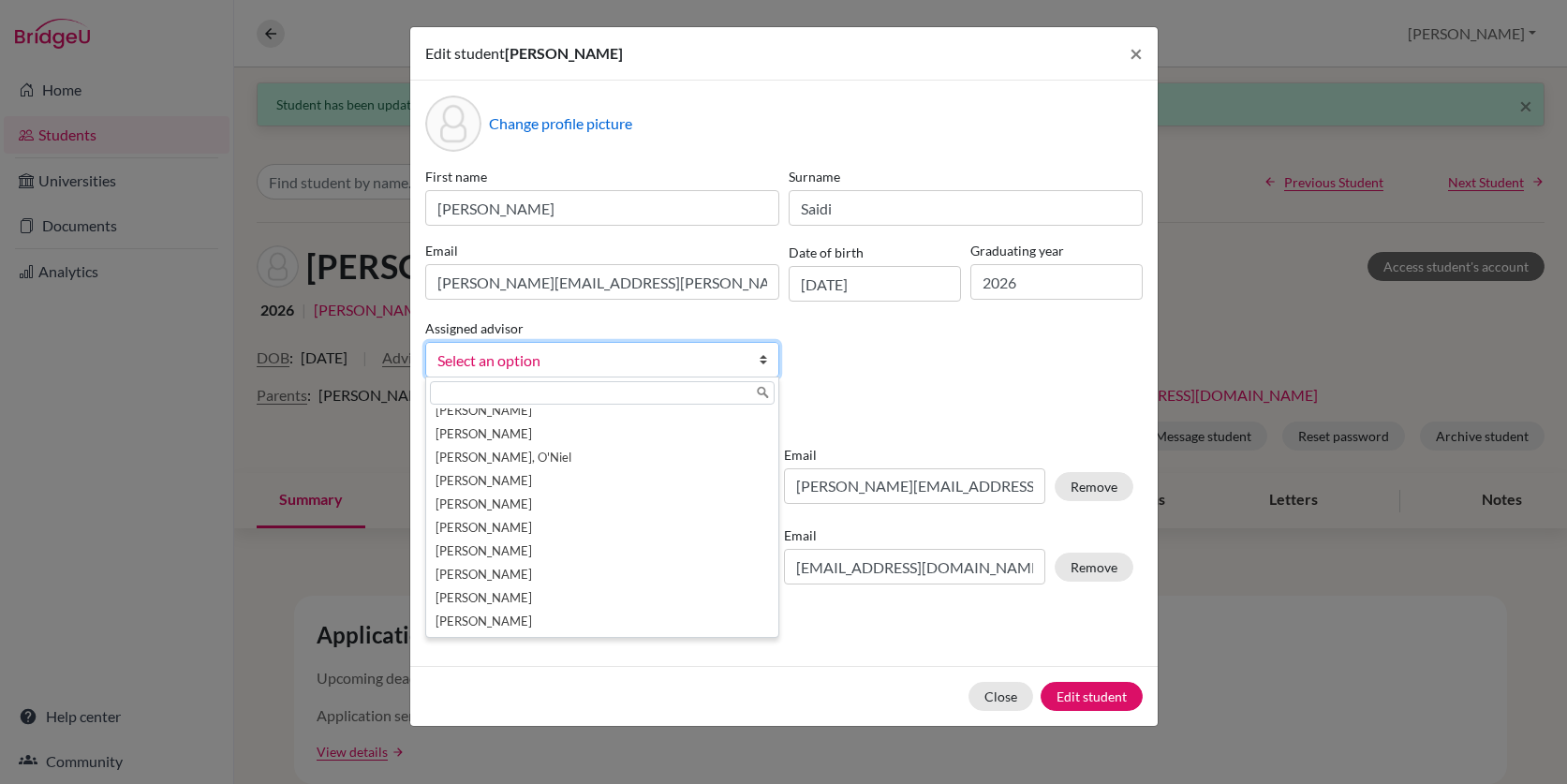
scroll to position [0, 0]
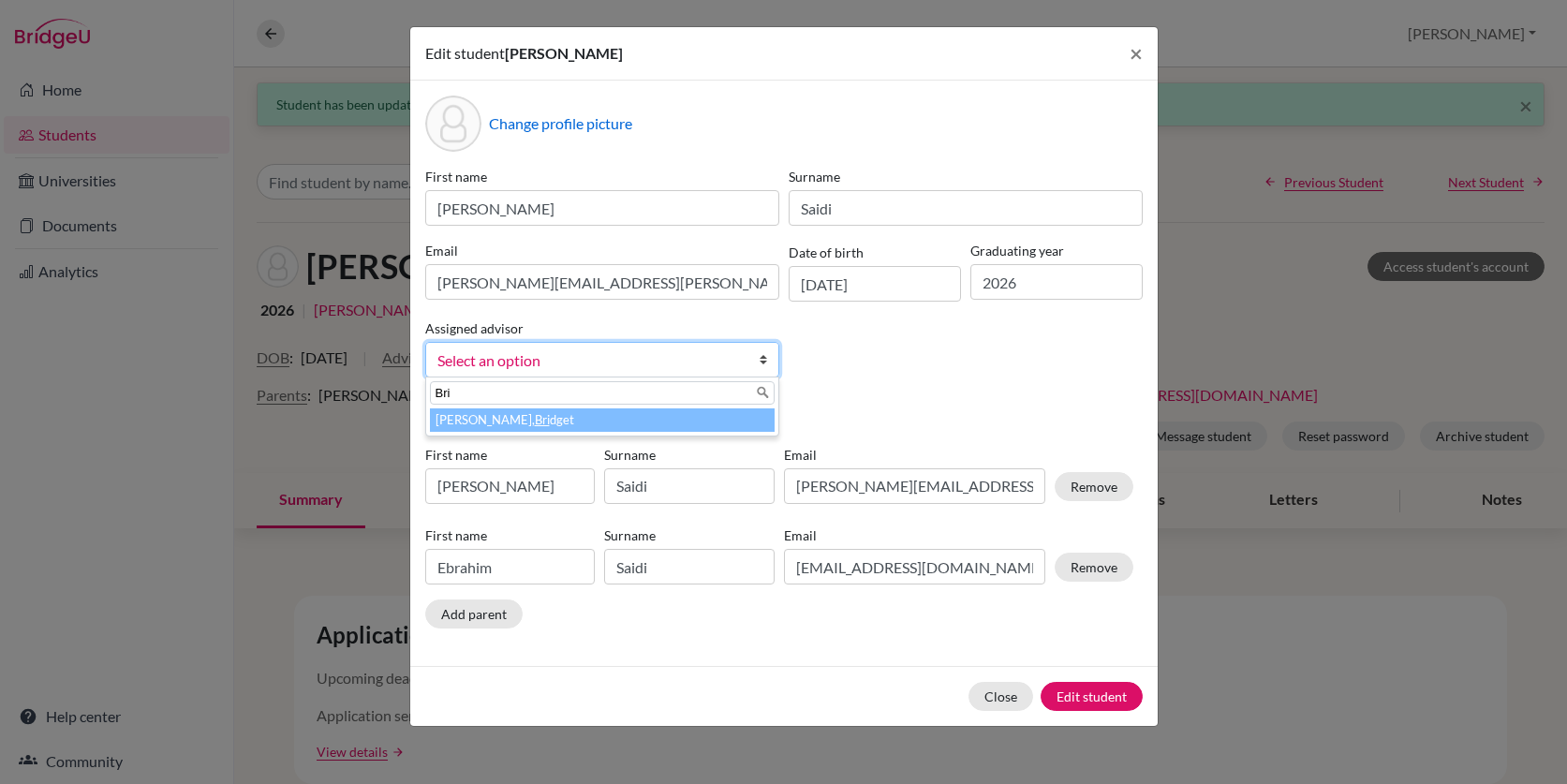
type input "Bri"
click at [497, 418] on li "Moore, Bri dget" at bounding box center [601, 420] width 344 height 23
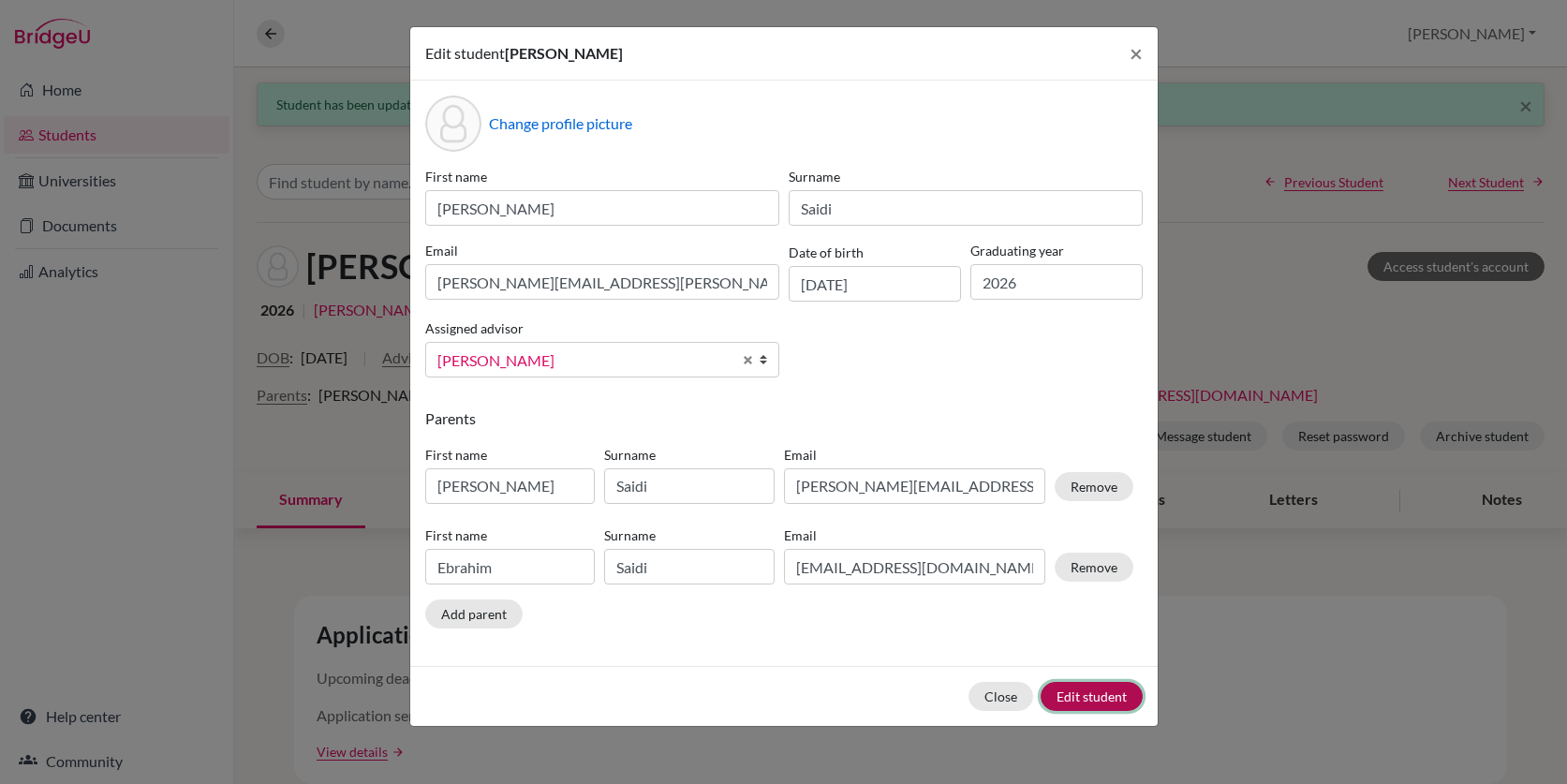
click at [1087, 698] on button "Edit student" at bounding box center [1091, 696] width 102 height 29
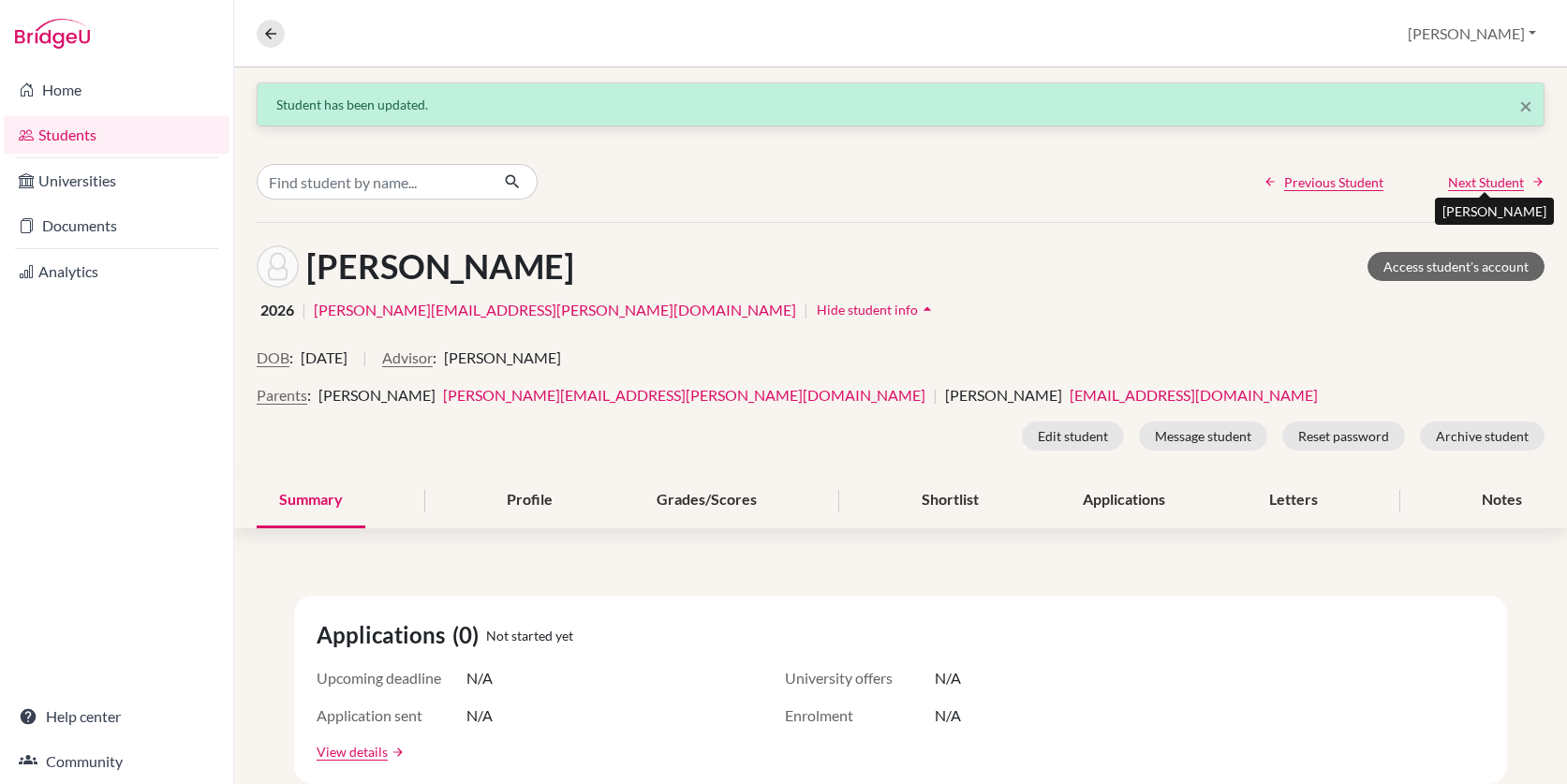
click at [1478, 183] on span "Next Student" at bounding box center [1486, 182] width 76 height 19
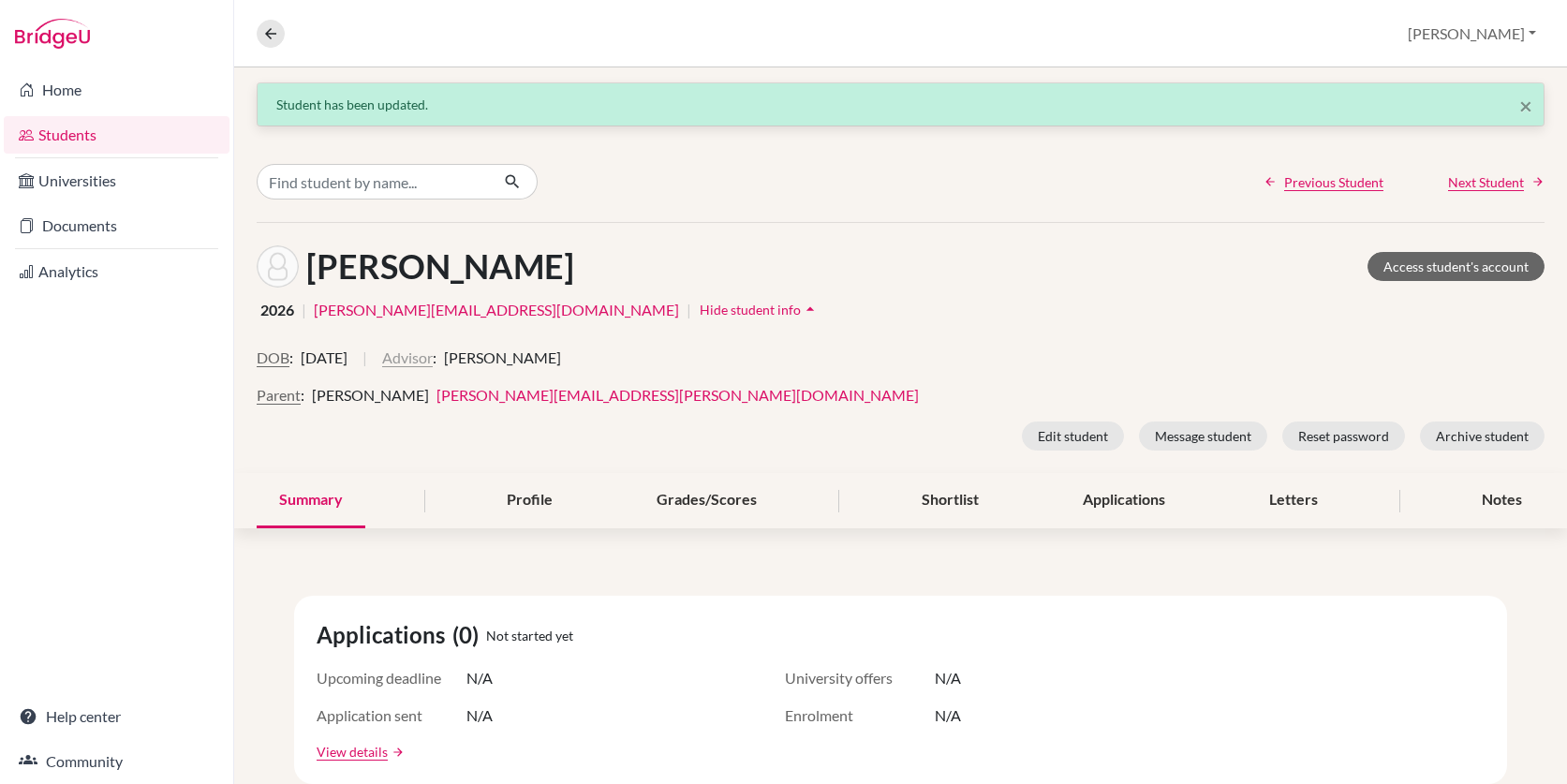
click at [432, 361] on button "Advisor" at bounding box center [407, 357] width 50 height 22
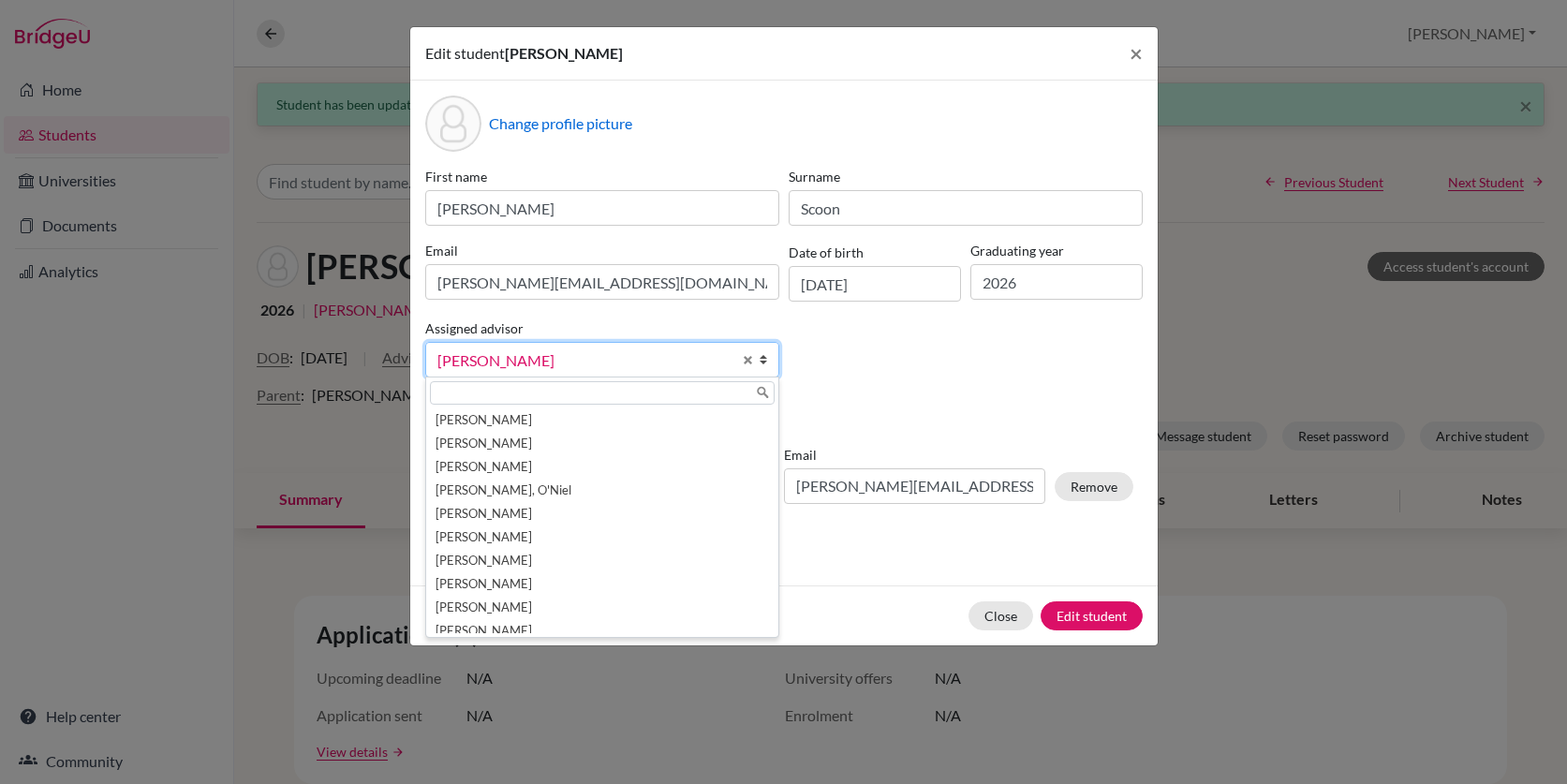
scroll to position [33, 0]
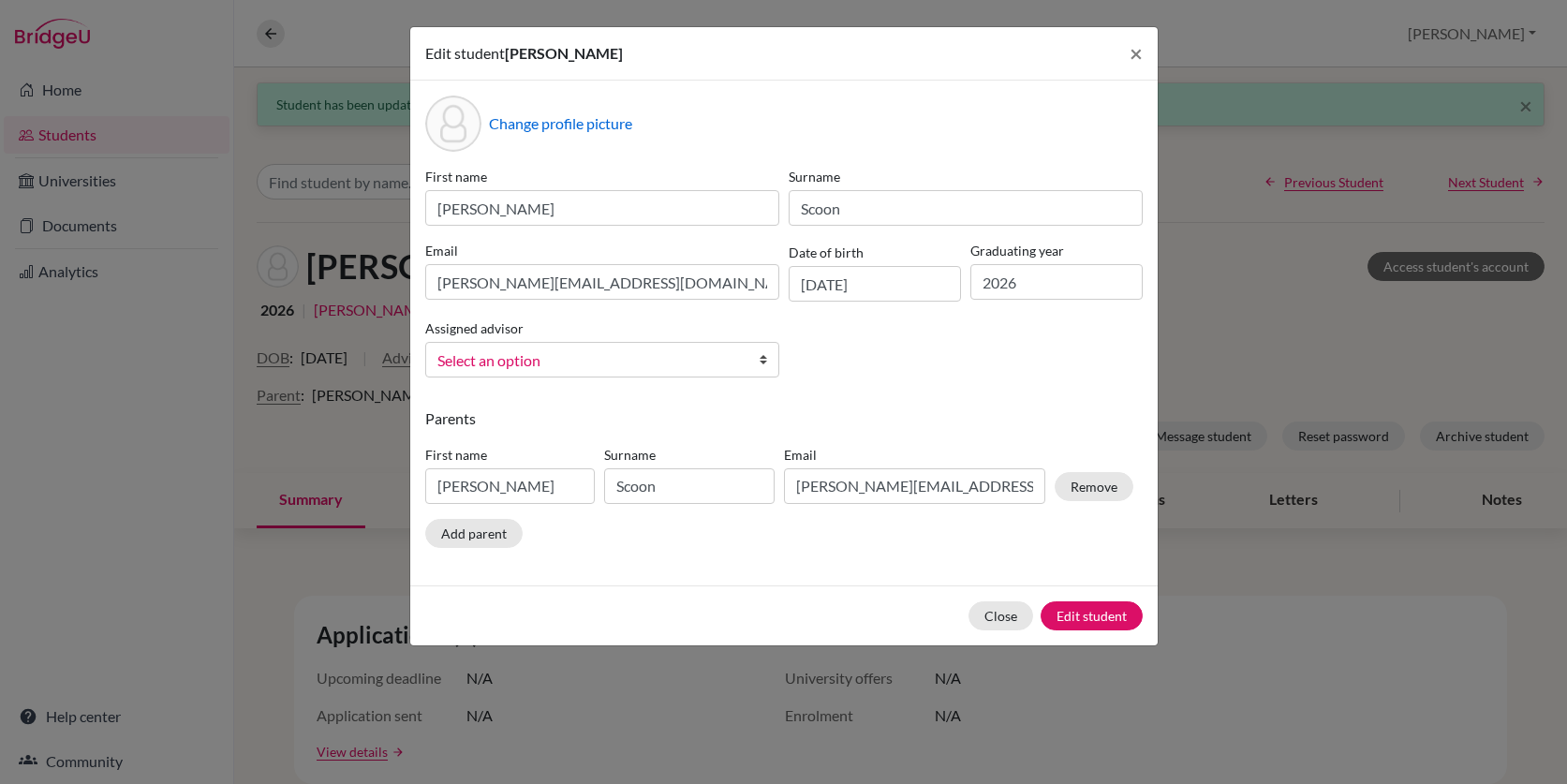
click at [587, 361] on span "Select an option" at bounding box center [584, 360] width 294 height 24
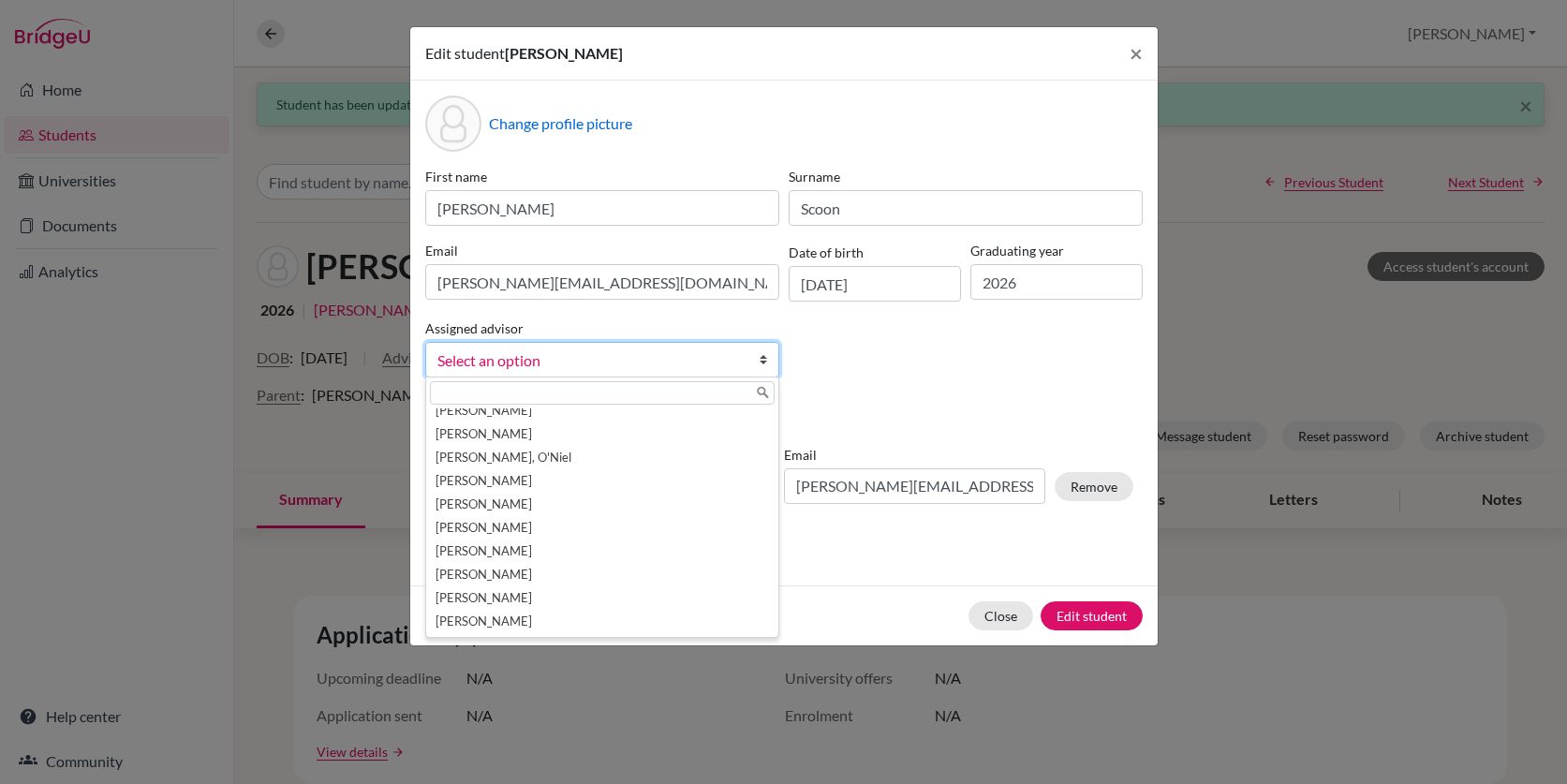
scroll to position [0, 0]
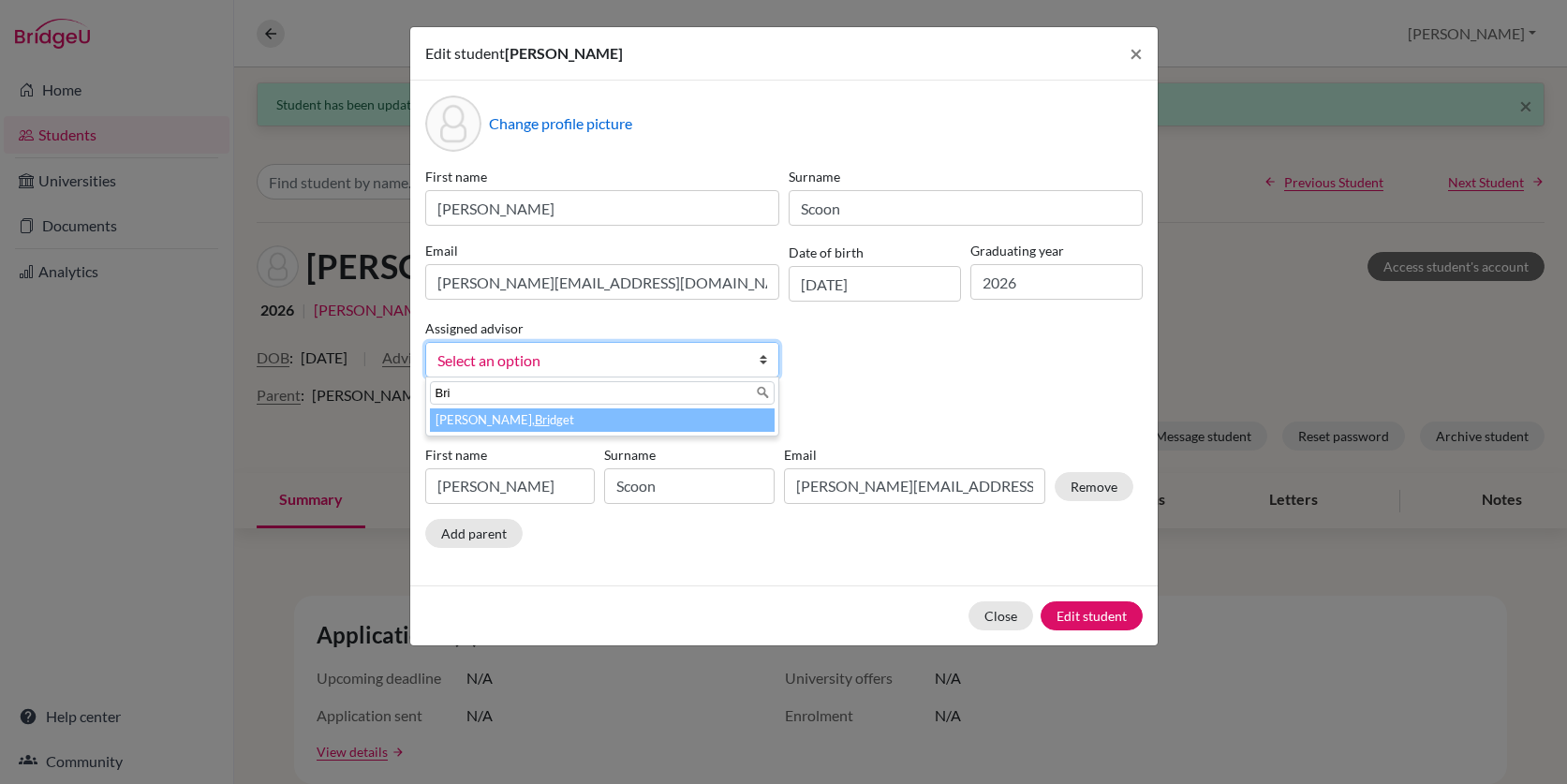
type input "Bri"
click at [493, 423] on li "Moore, Bri dget" at bounding box center [601, 420] width 344 height 23
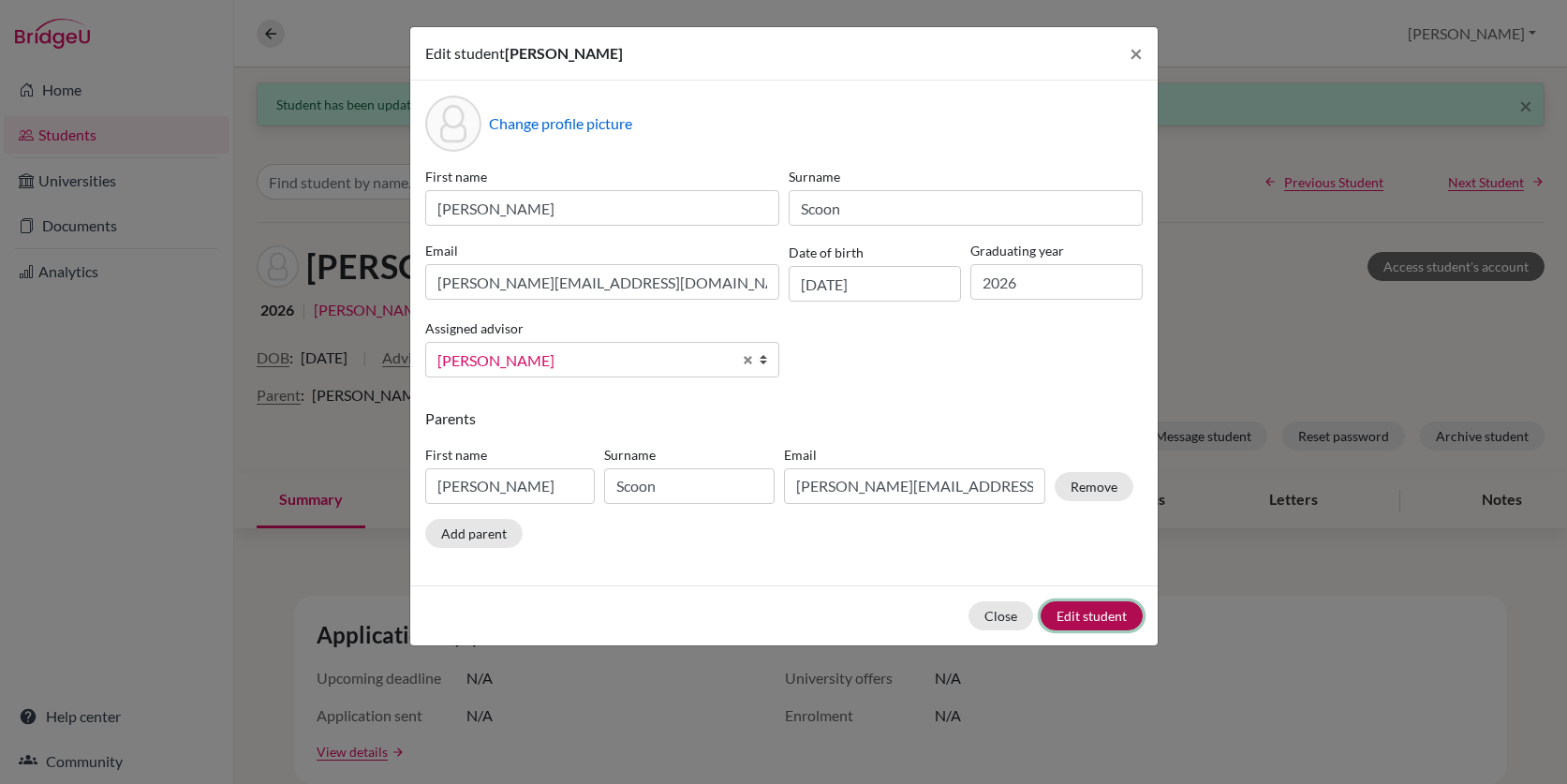
click at [1083, 613] on button "Edit student" at bounding box center [1091, 615] width 102 height 29
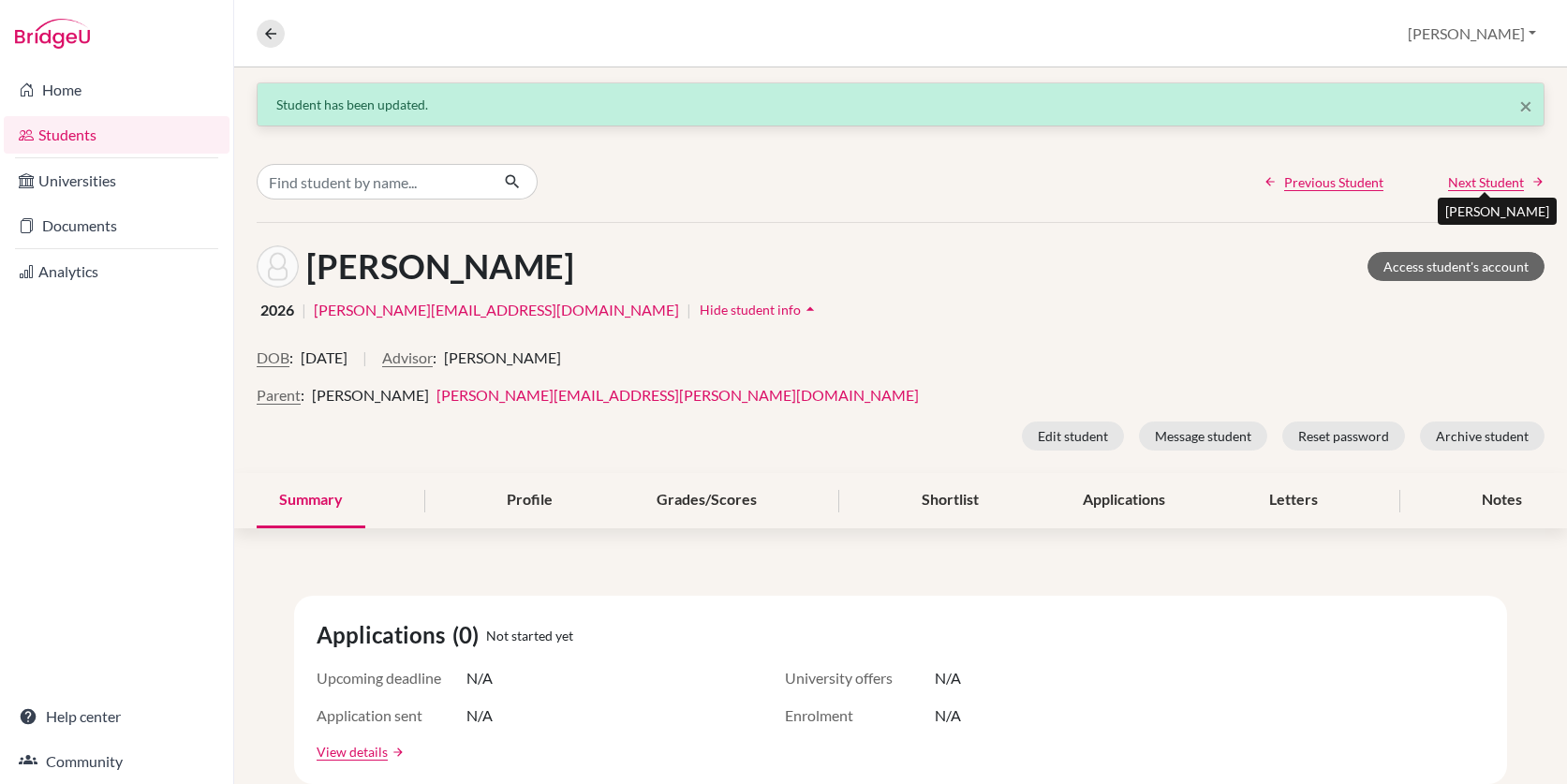
click at [1476, 179] on span "Next Student" at bounding box center [1486, 182] width 76 height 19
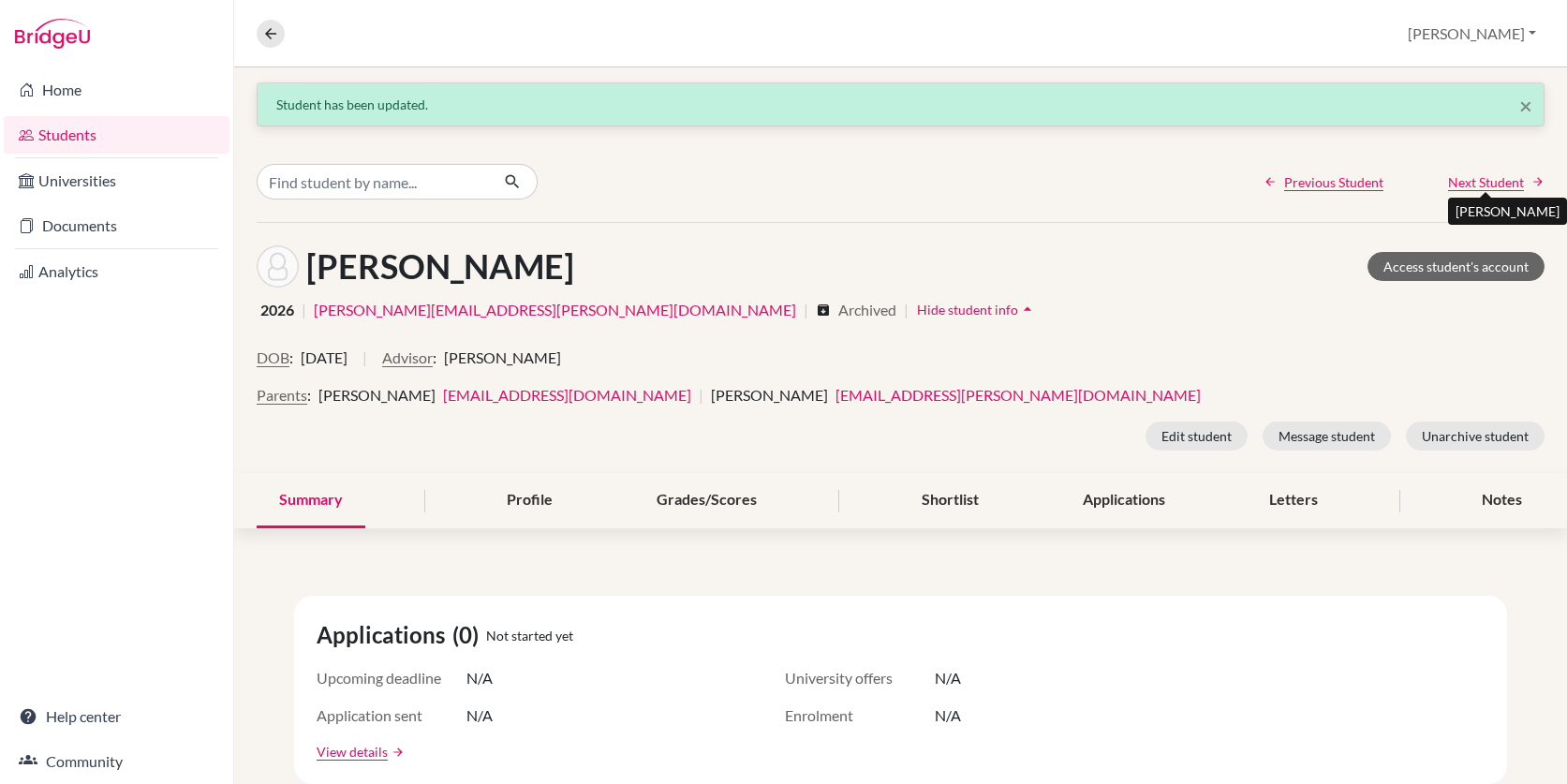
click at [1476, 179] on span "Next Student" at bounding box center [1486, 182] width 76 height 19
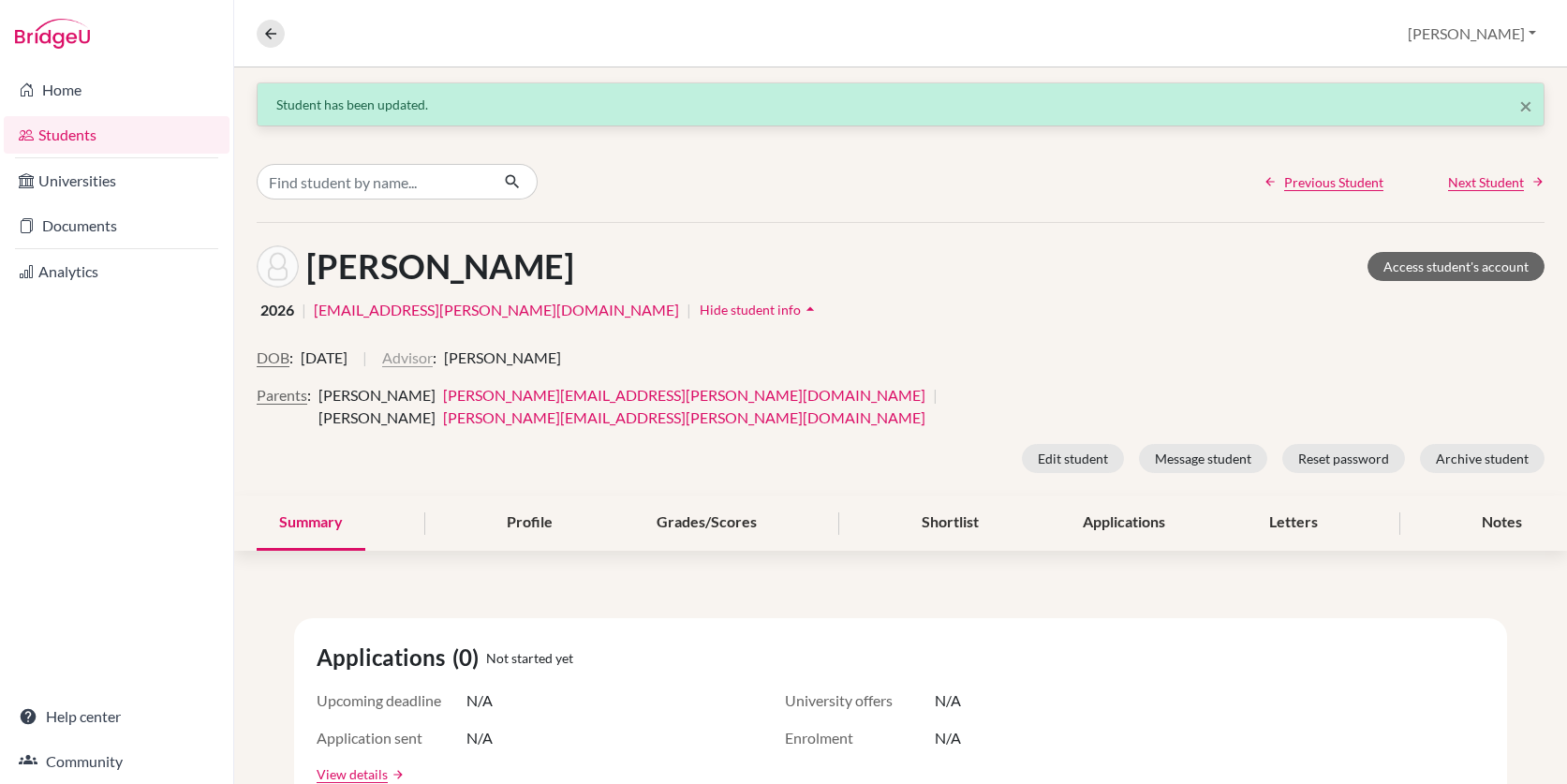
click at [432, 359] on button "Advisor" at bounding box center [407, 357] width 50 height 22
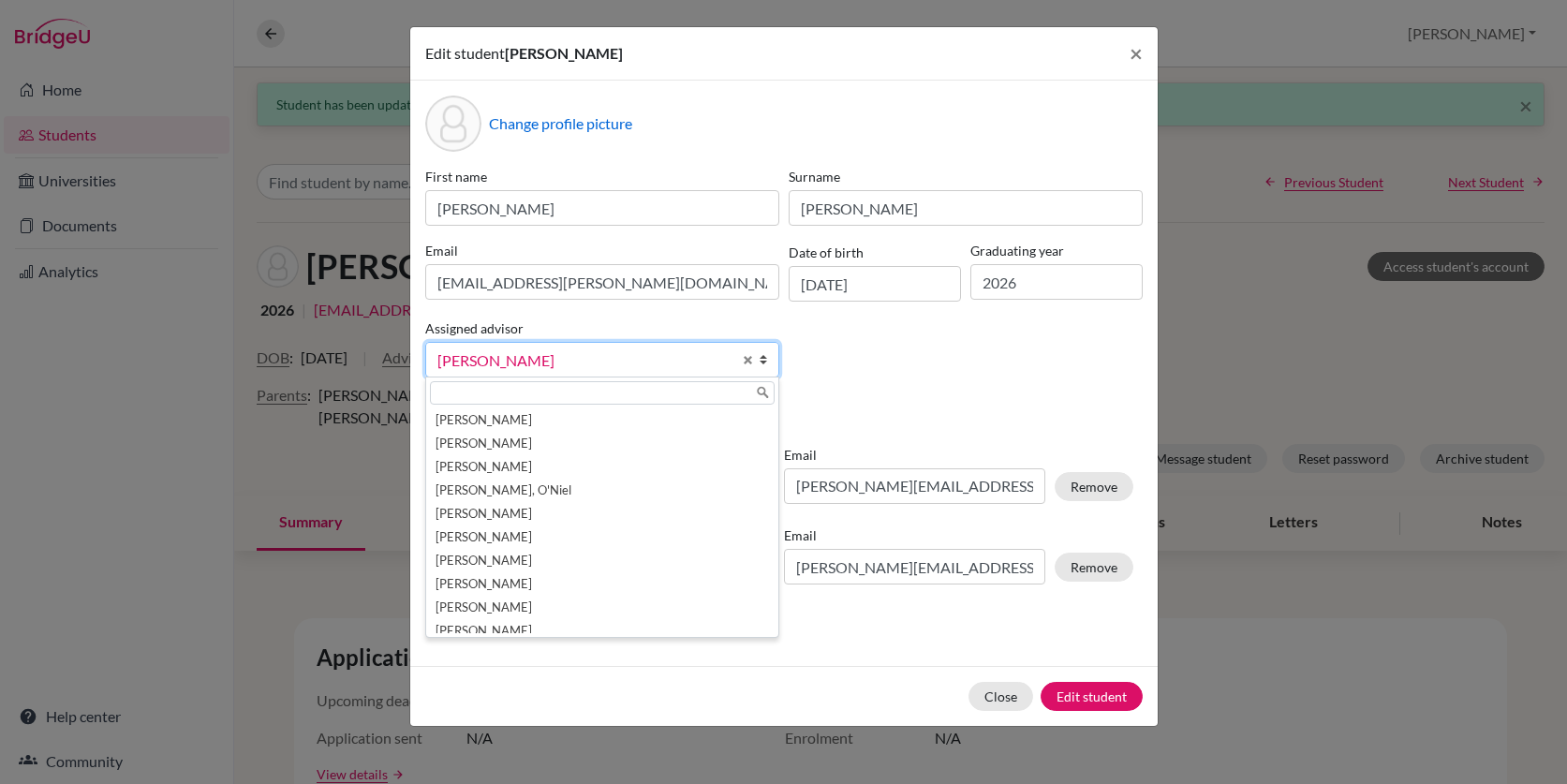
scroll to position [33, 0]
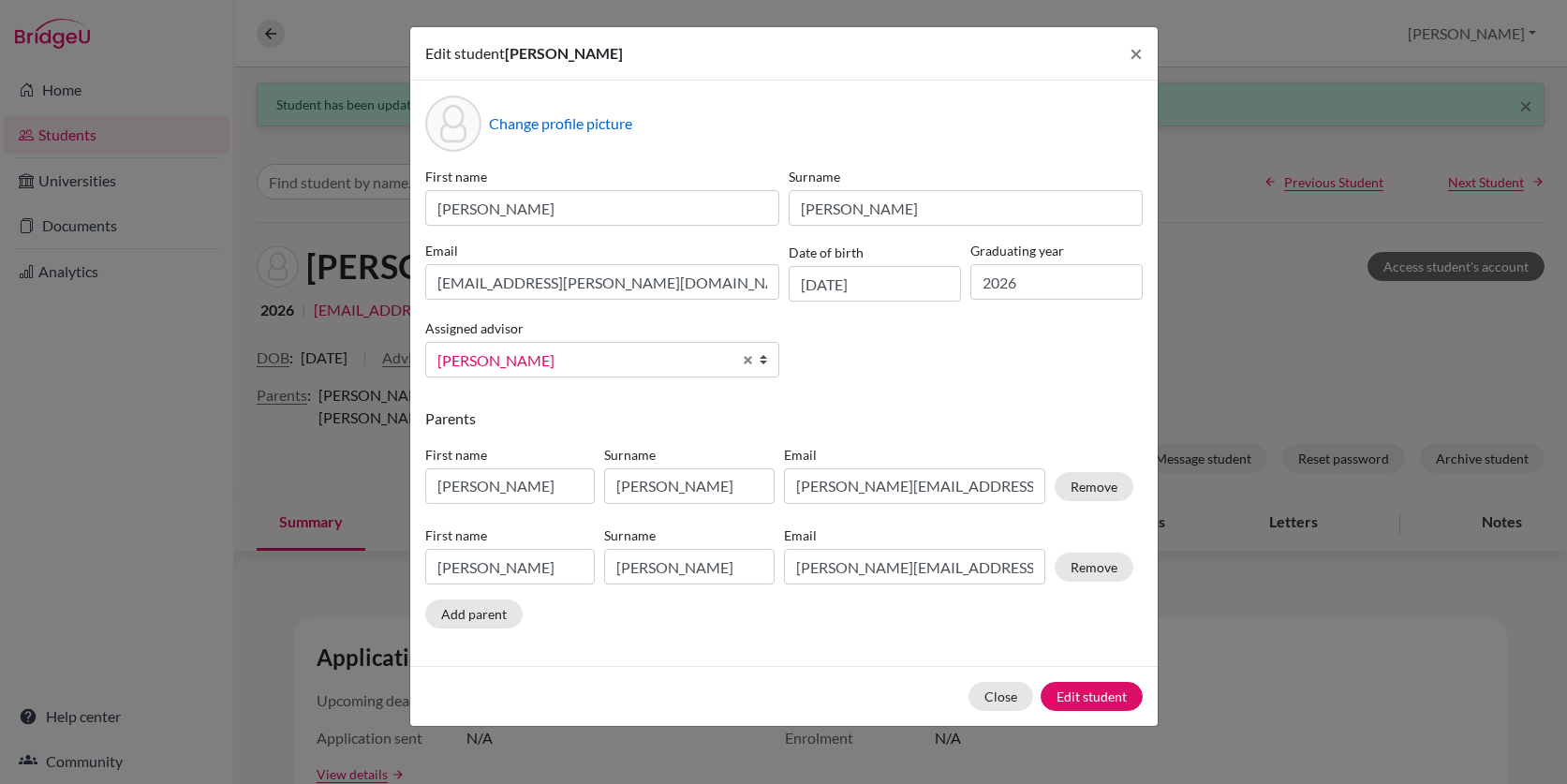
click at [559, 357] on span "Bowen, Stephen" at bounding box center [584, 360] width 294 height 24
click at [670, 360] on span "Select an option" at bounding box center [584, 360] width 294 height 24
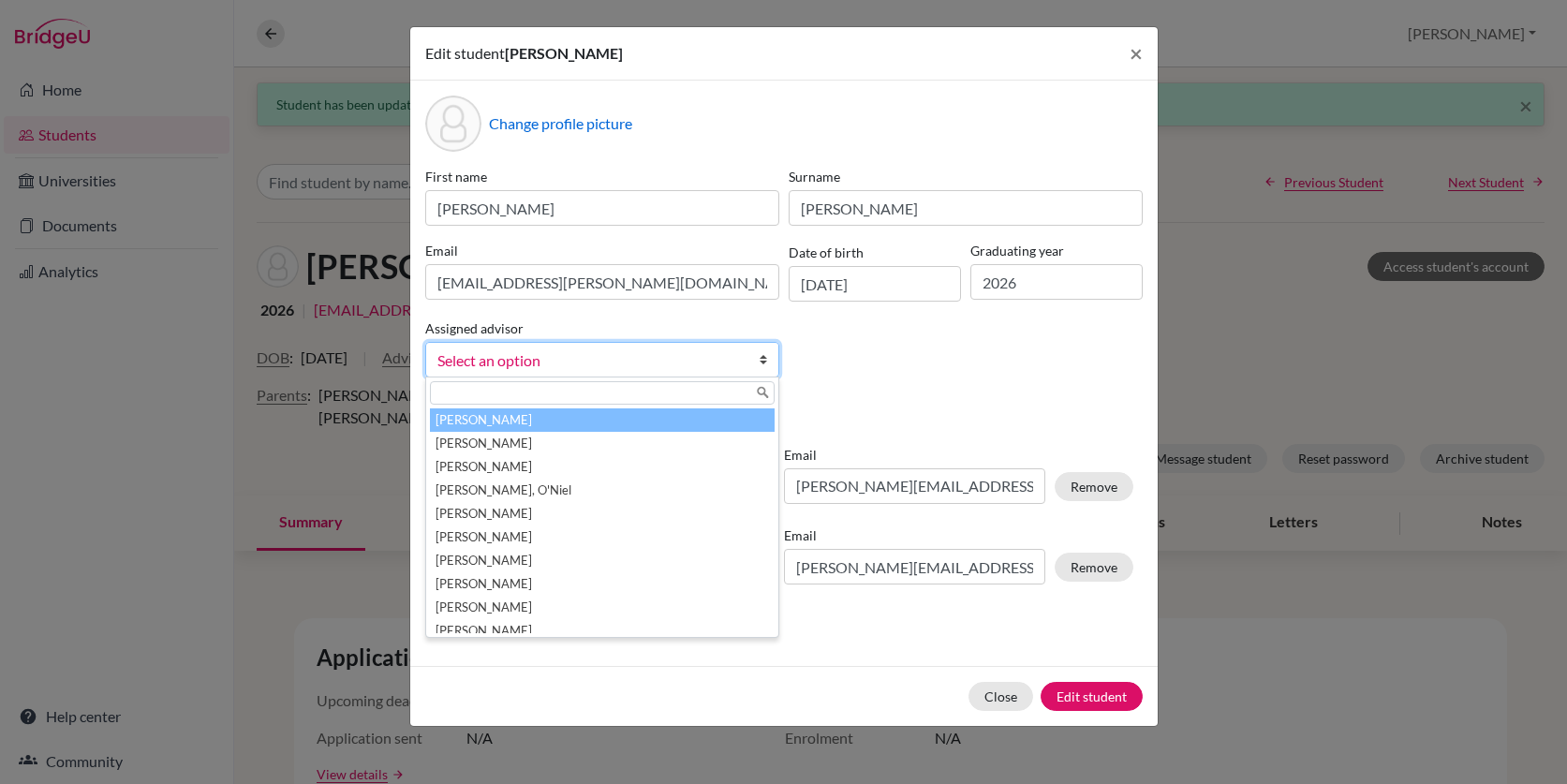
click at [645, 393] on input "text" at bounding box center [601, 392] width 344 height 23
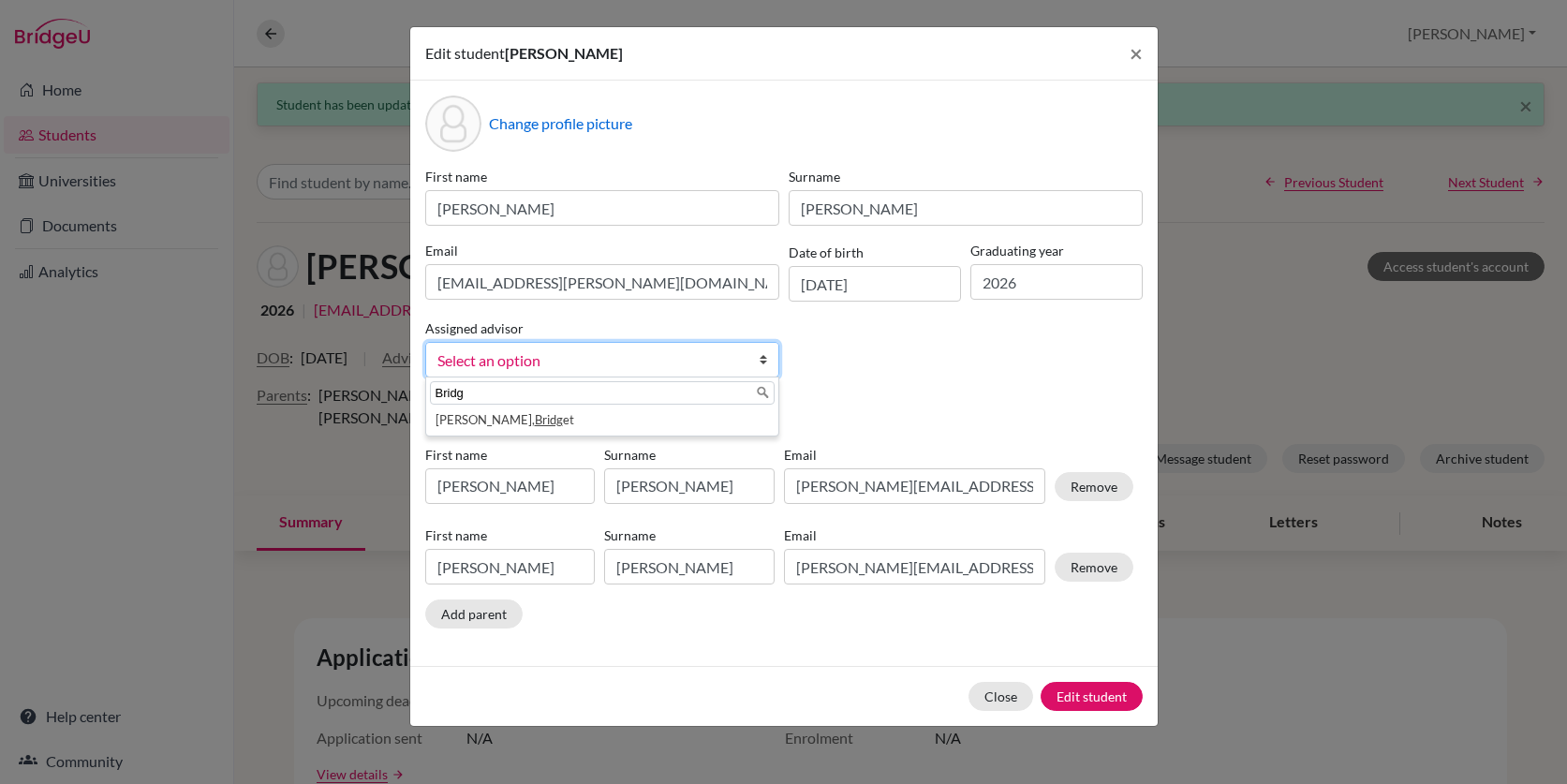
type input "Bridg"
click at [460, 426] on li "Moore, Bridg et" at bounding box center [601, 420] width 344 height 23
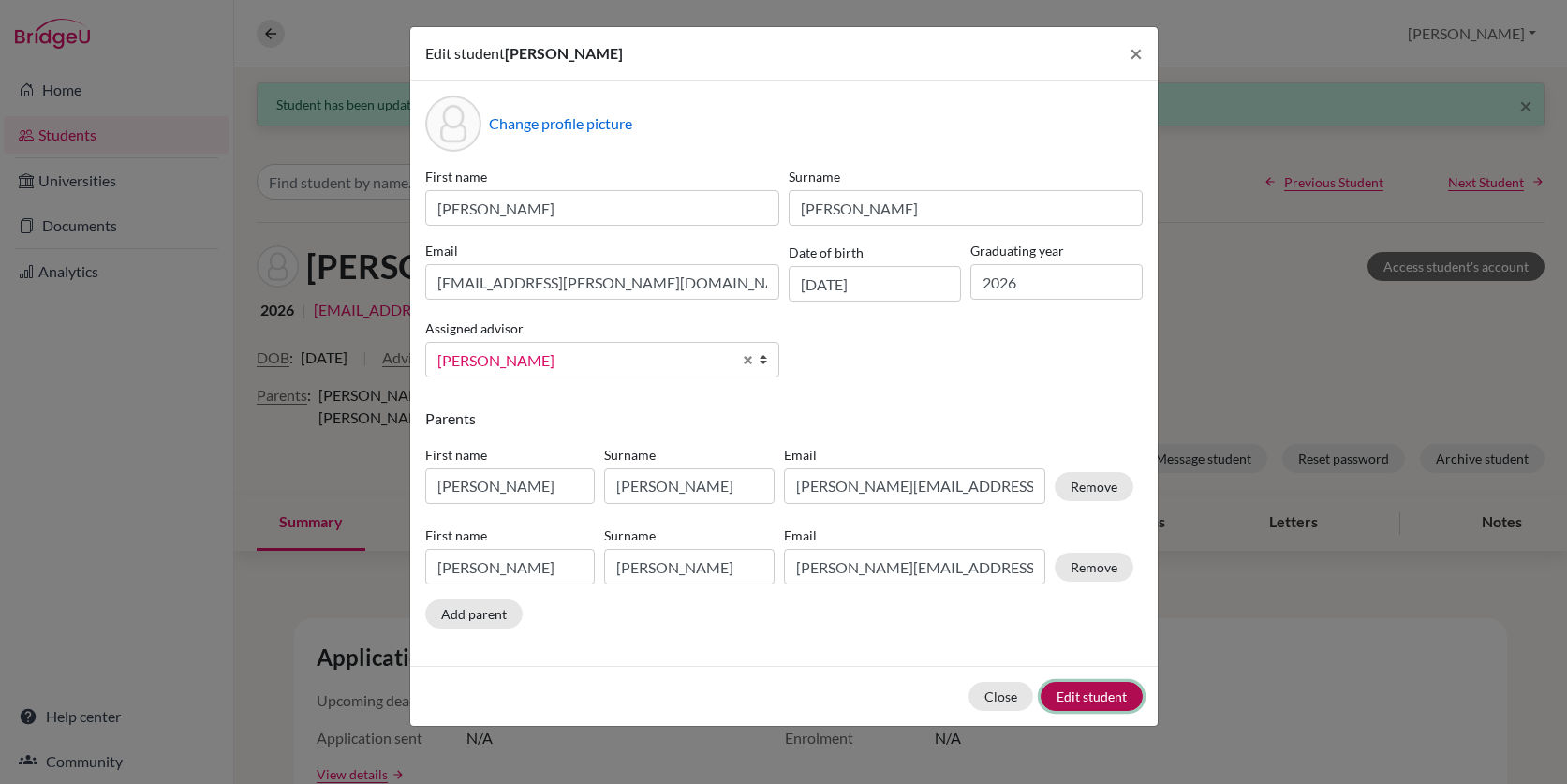
click at [1087, 703] on button "Edit student" at bounding box center [1091, 696] width 102 height 29
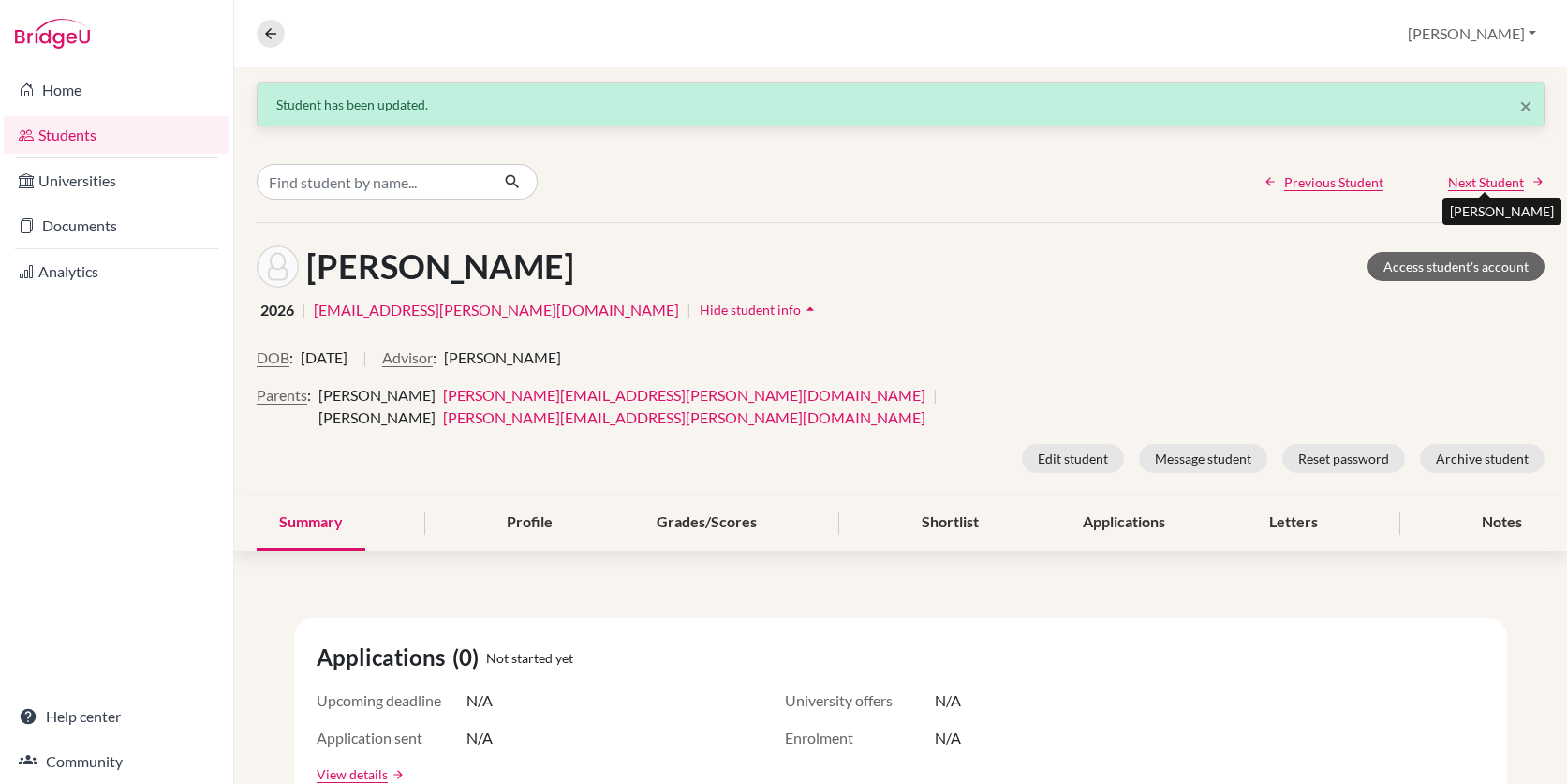
click at [1486, 185] on span "Next Student" at bounding box center [1486, 182] width 76 height 19
click at [432, 362] on button "Advisor" at bounding box center [407, 357] width 50 height 22
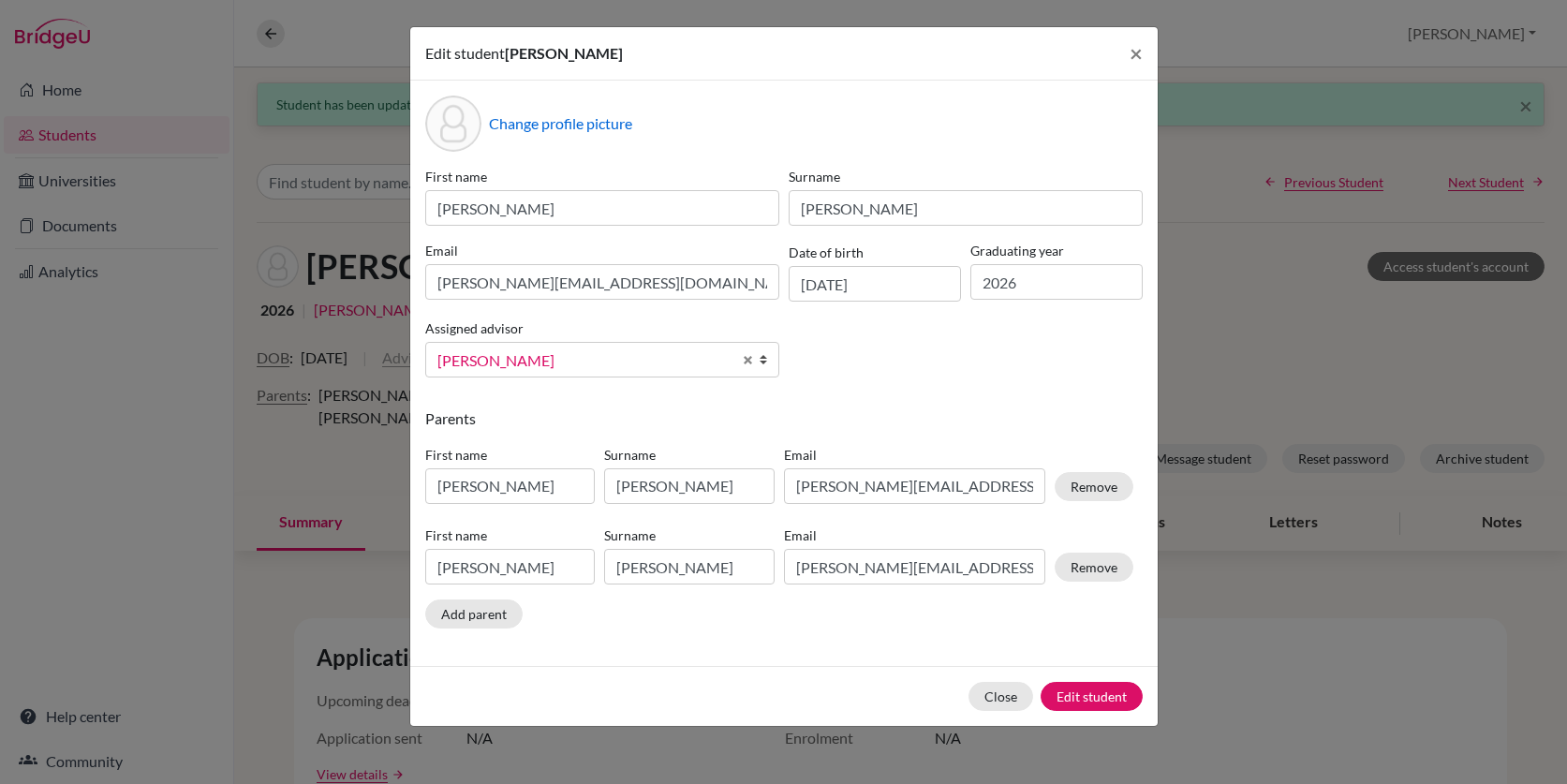
scroll to position [33, 0]
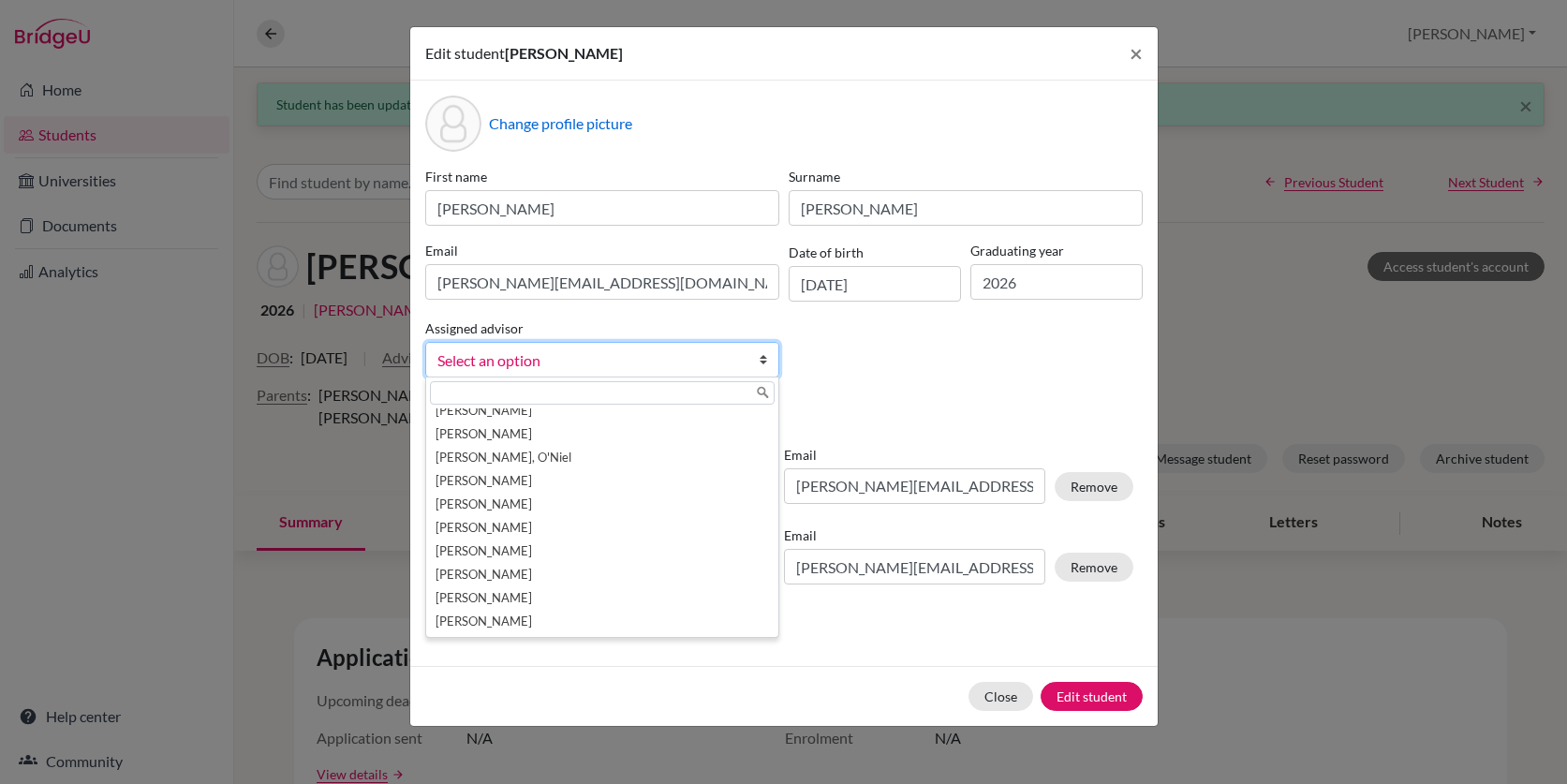
click at [591, 354] on span "Select an option" at bounding box center [584, 360] width 294 height 24
click at [545, 392] on input "text" at bounding box center [601, 392] width 344 height 23
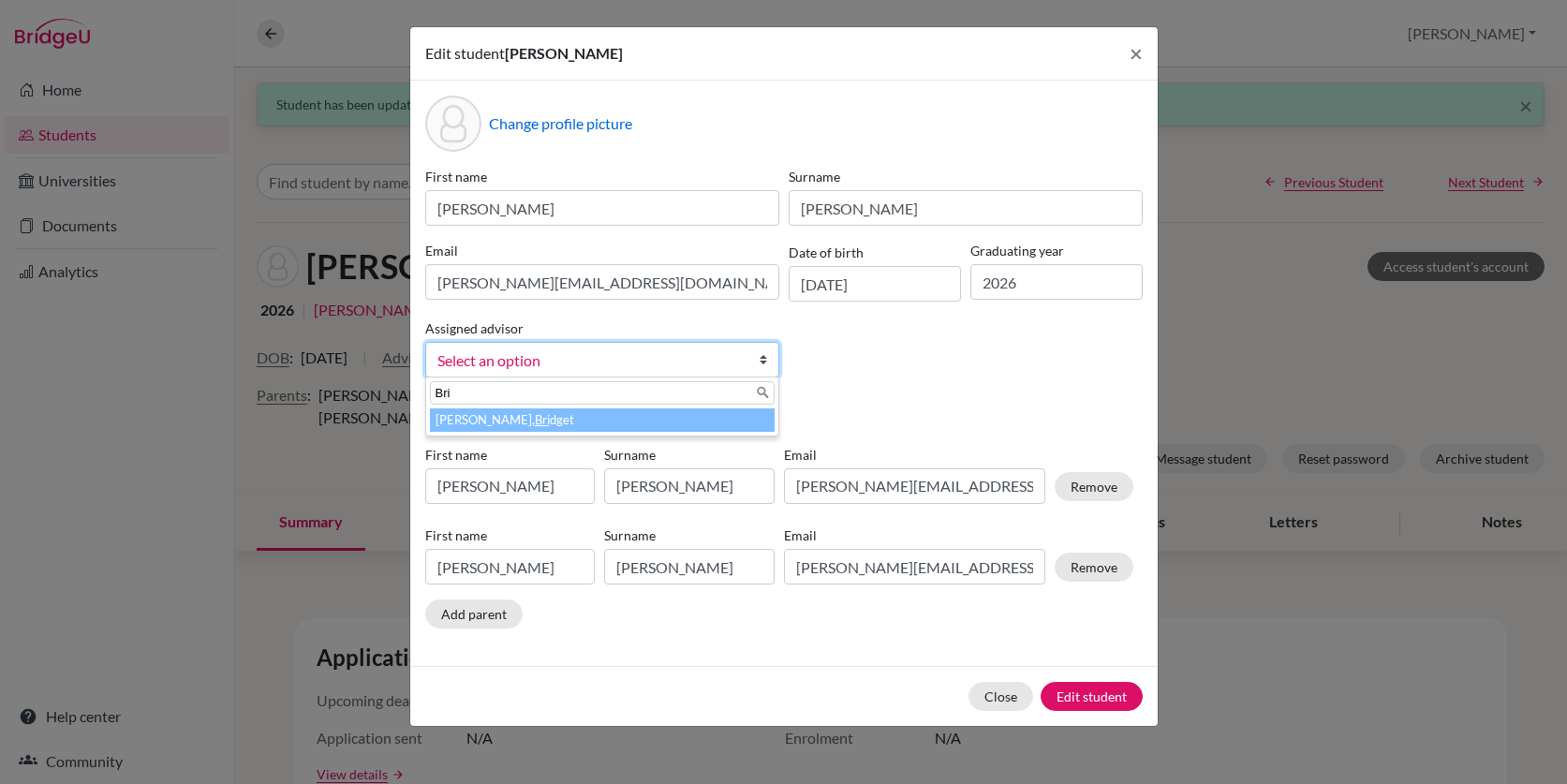
type input "Bri"
click at [464, 426] on li "Moore, Bri dget" at bounding box center [601, 420] width 344 height 23
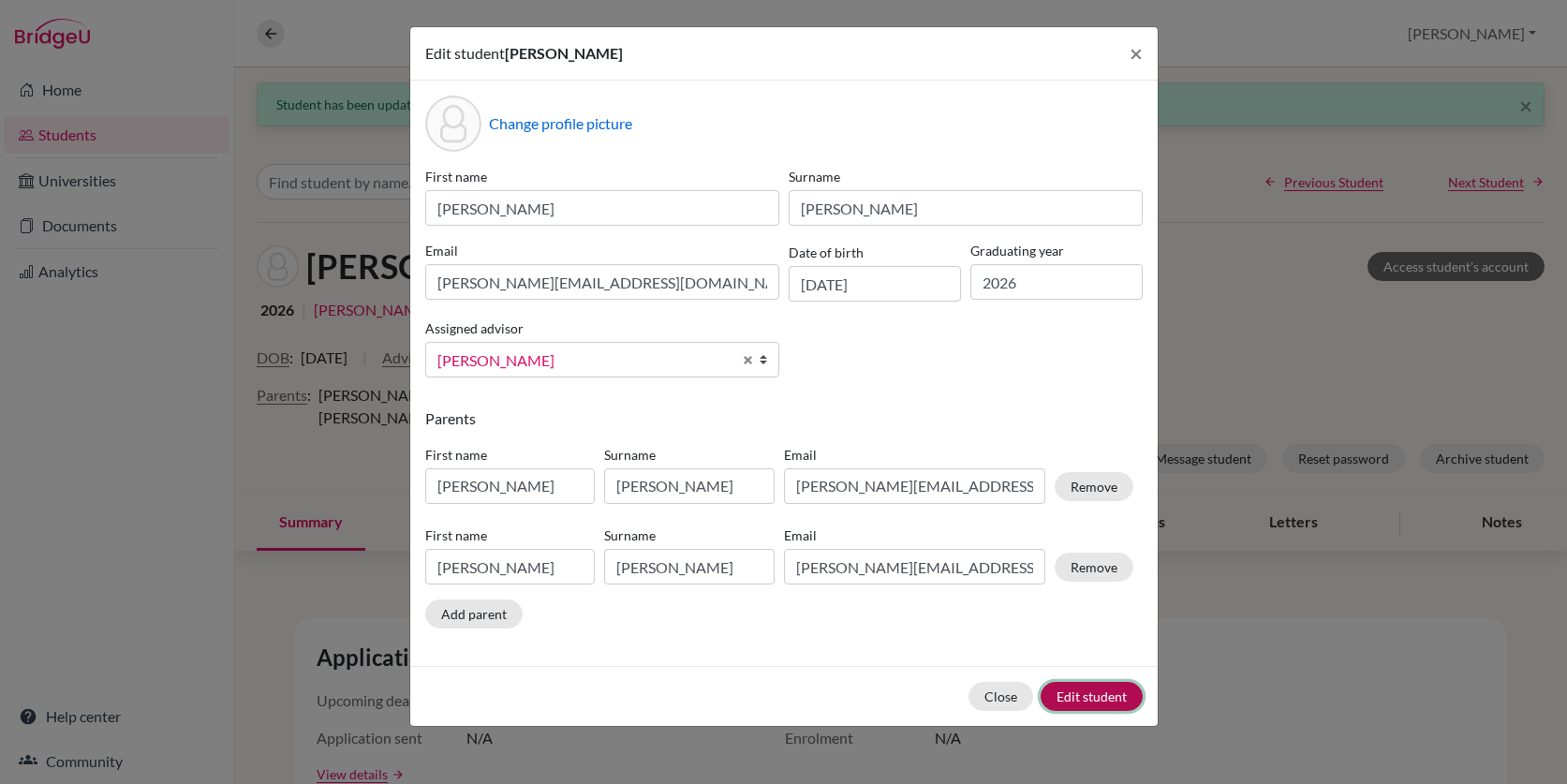
click at [1098, 693] on button "Edit student" at bounding box center [1091, 696] width 102 height 29
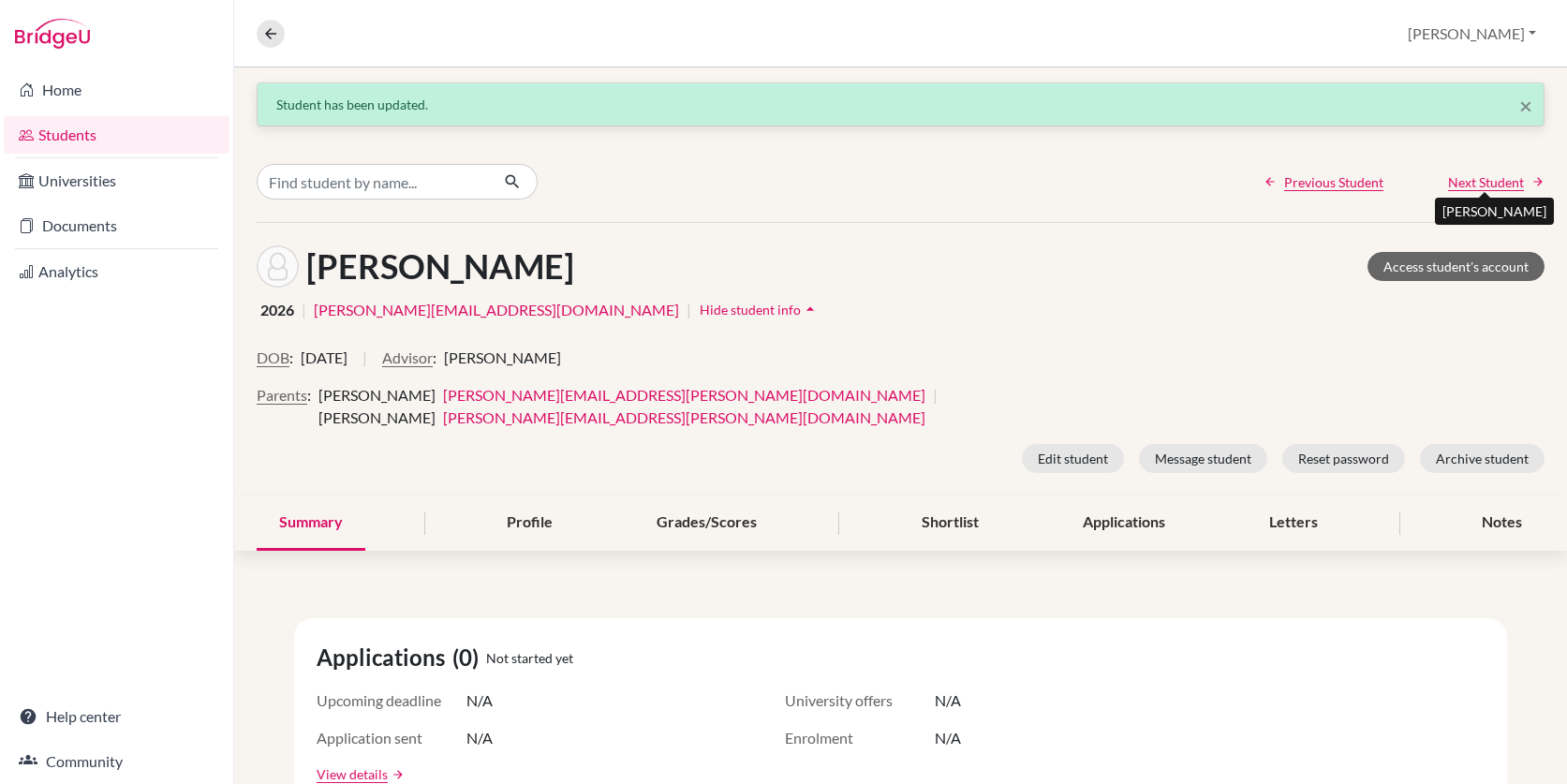
click at [1501, 180] on span "Next Student" at bounding box center [1486, 182] width 76 height 19
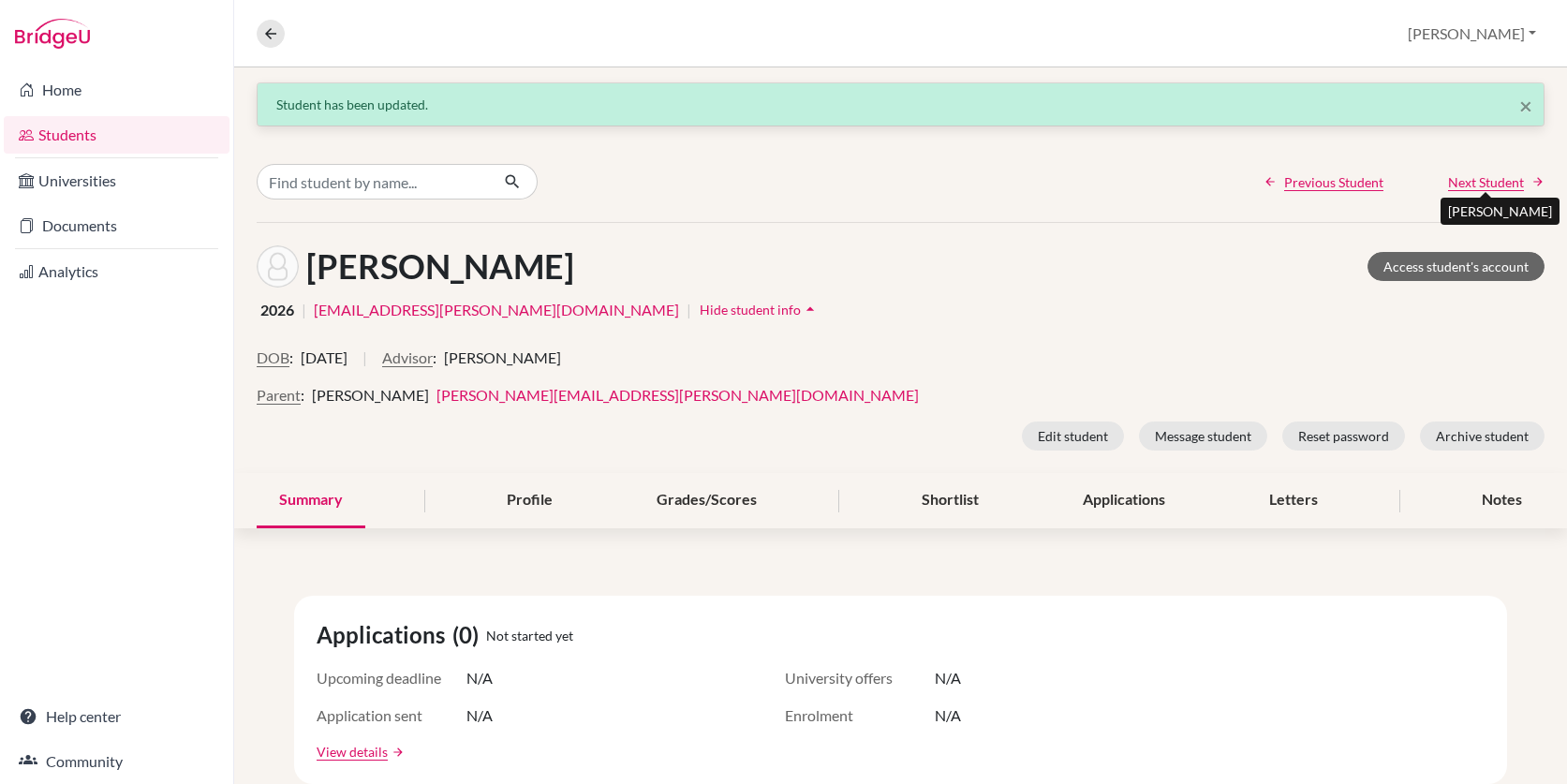
click at [1480, 174] on span "Next Student" at bounding box center [1486, 182] width 76 height 19
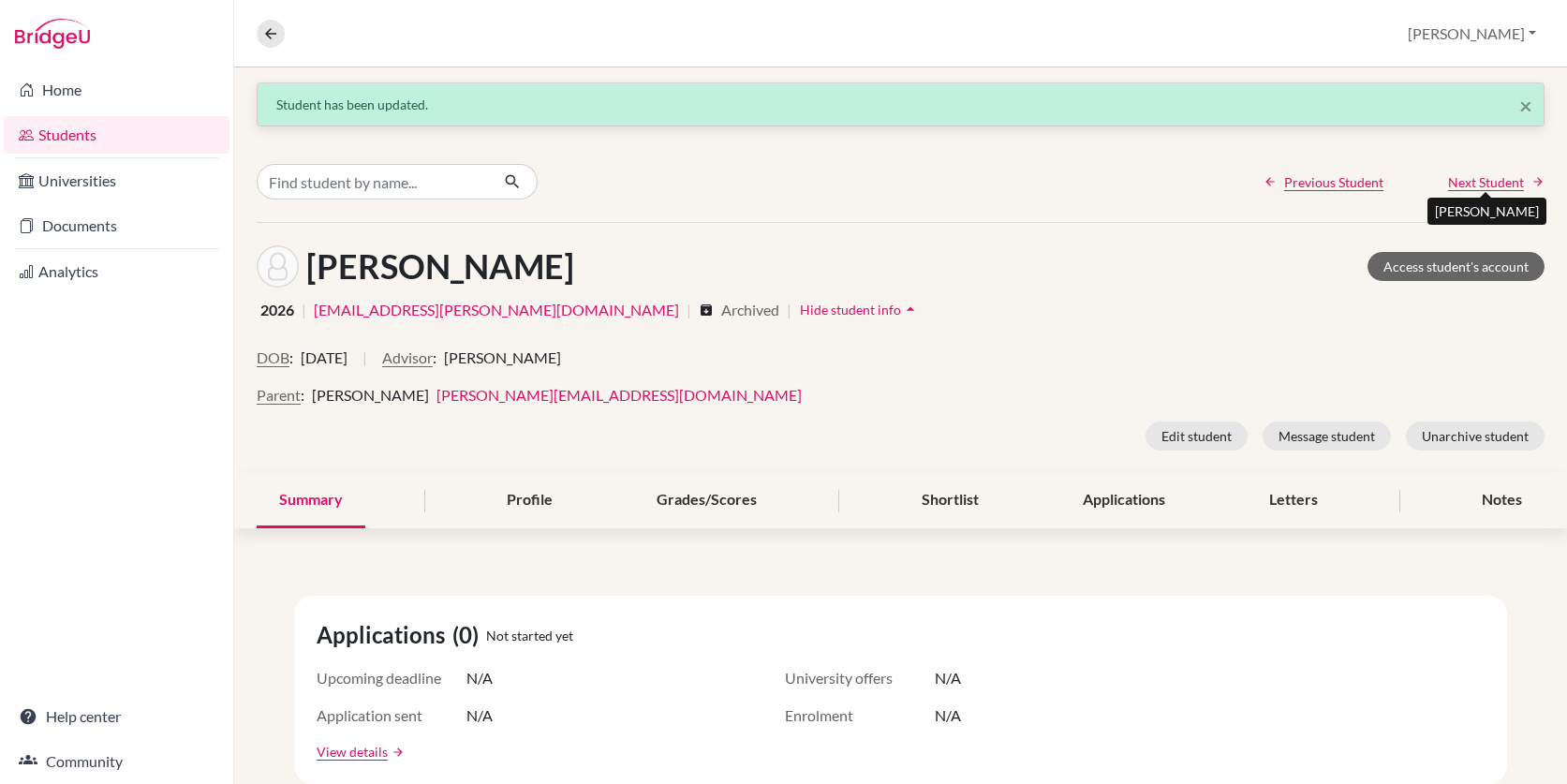
click at [1480, 180] on span "Next Student" at bounding box center [1486, 182] width 76 height 19
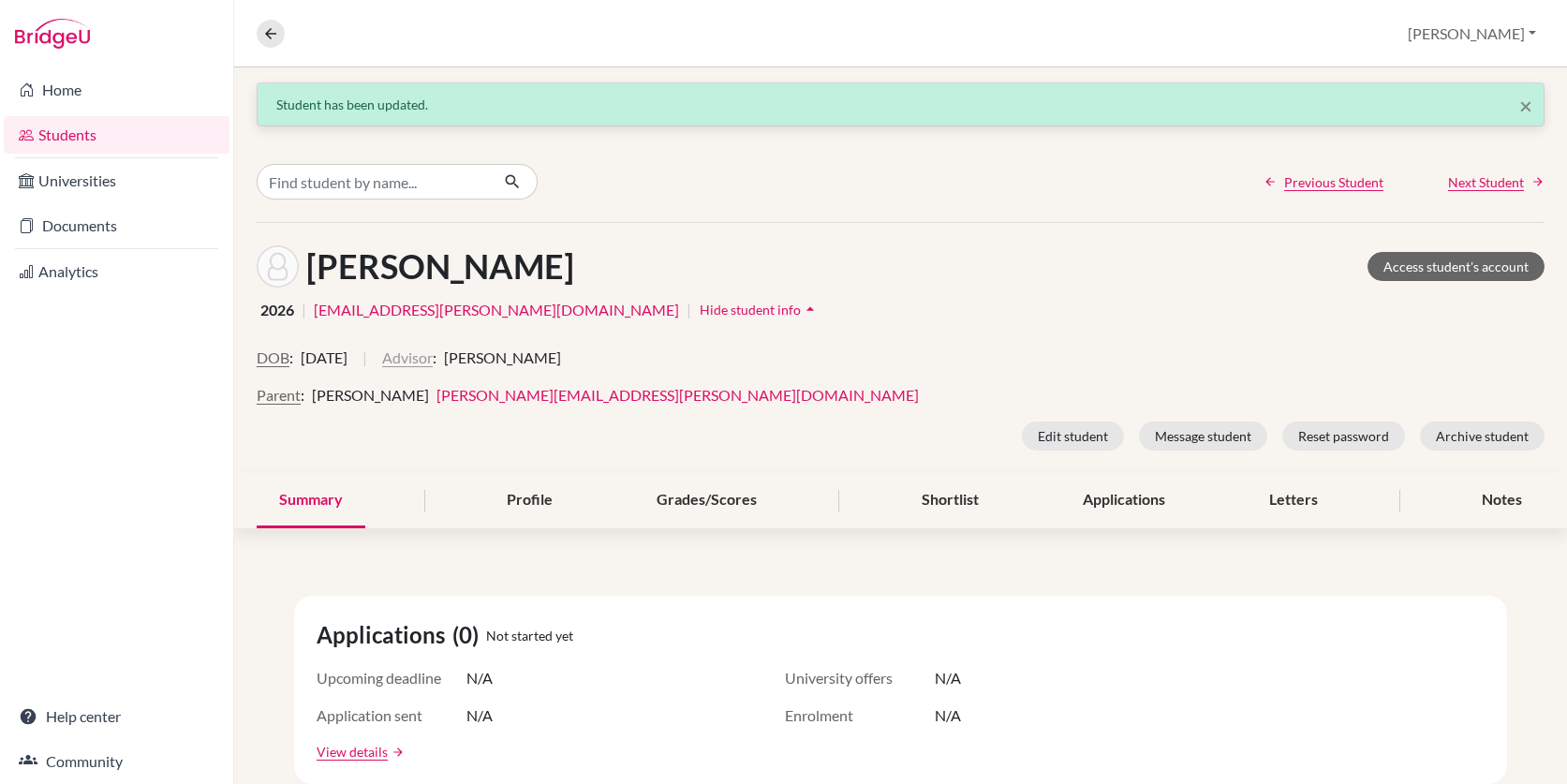
click at [432, 359] on button "Advisor" at bounding box center [407, 357] width 50 height 22
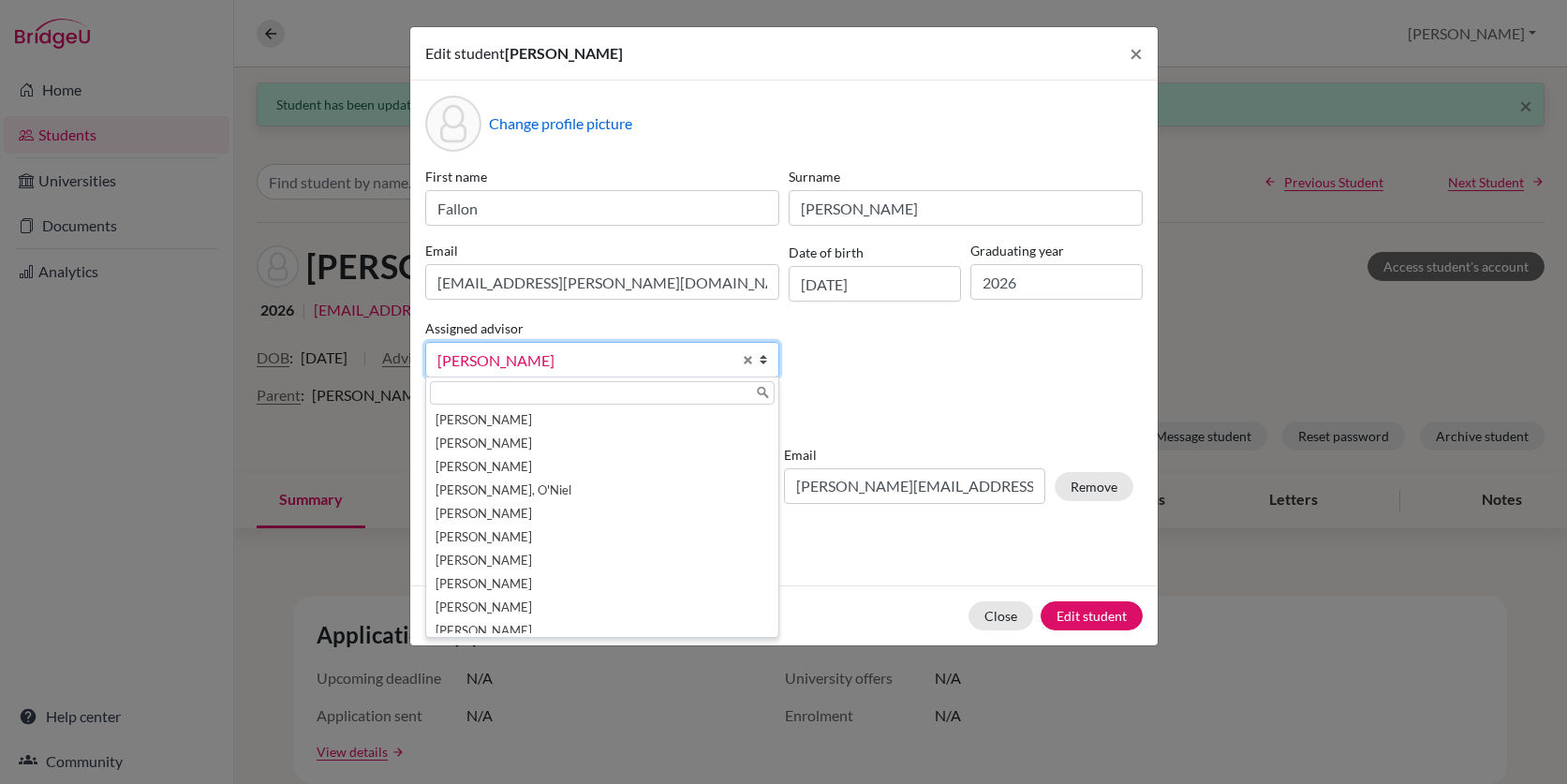
scroll to position [33, 0]
click at [614, 357] on span "Select an option" at bounding box center [584, 360] width 294 height 24
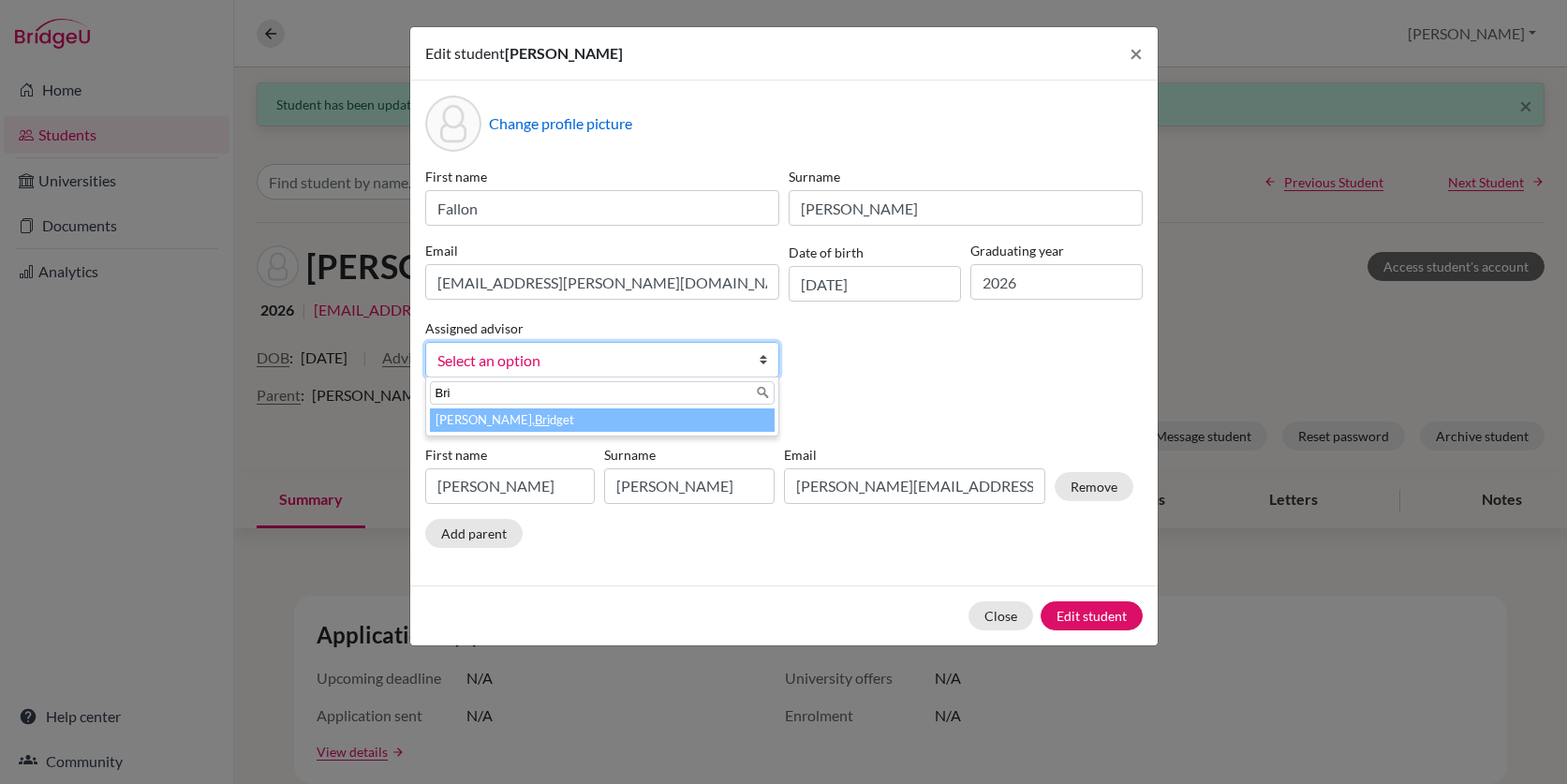
type input "Bri"
click at [508, 418] on li "Moore, Bri dget" at bounding box center [601, 420] width 344 height 23
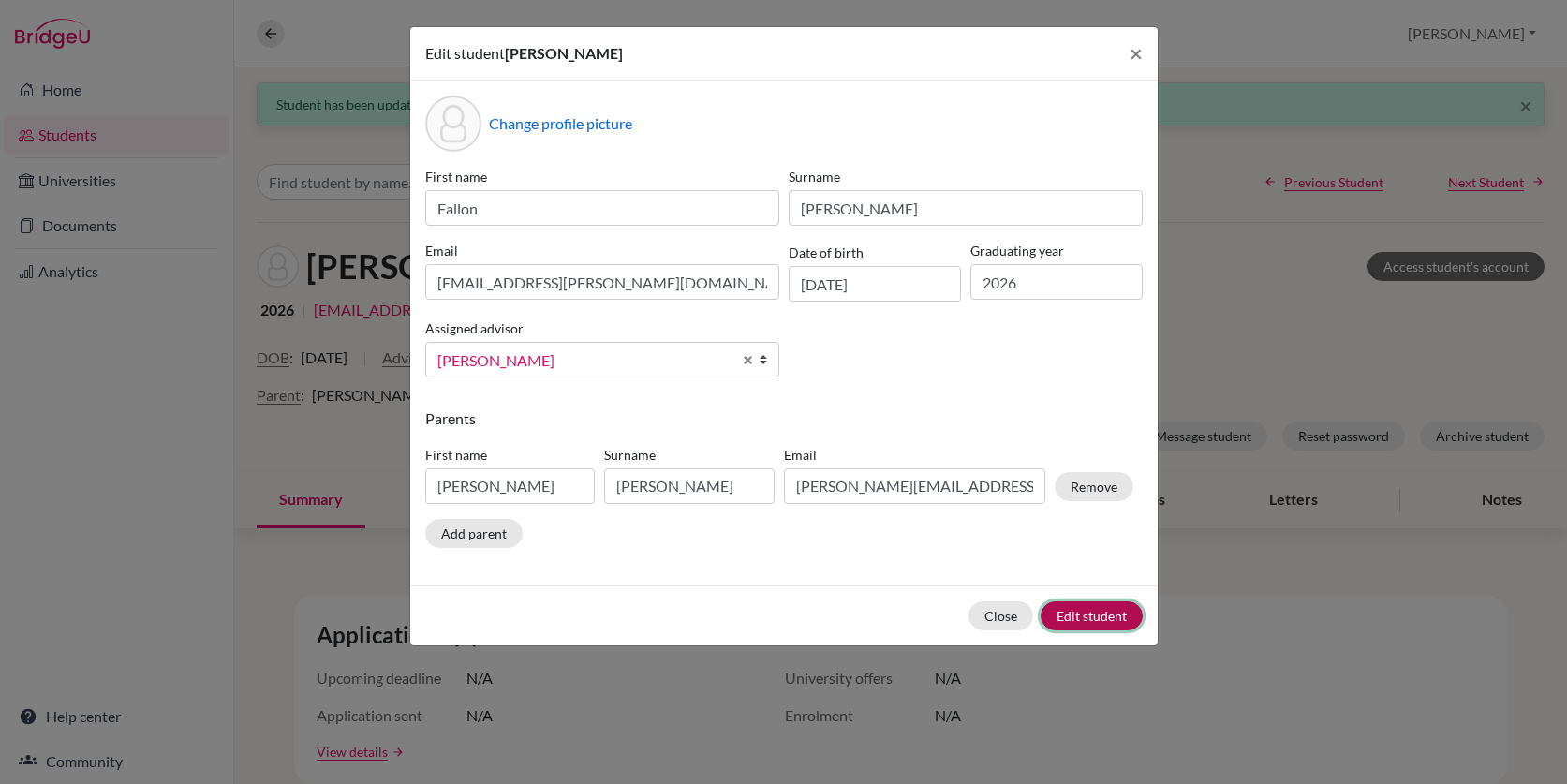
click at [1093, 621] on button "Edit student" at bounding box center [1091, 615] width 102 height 29
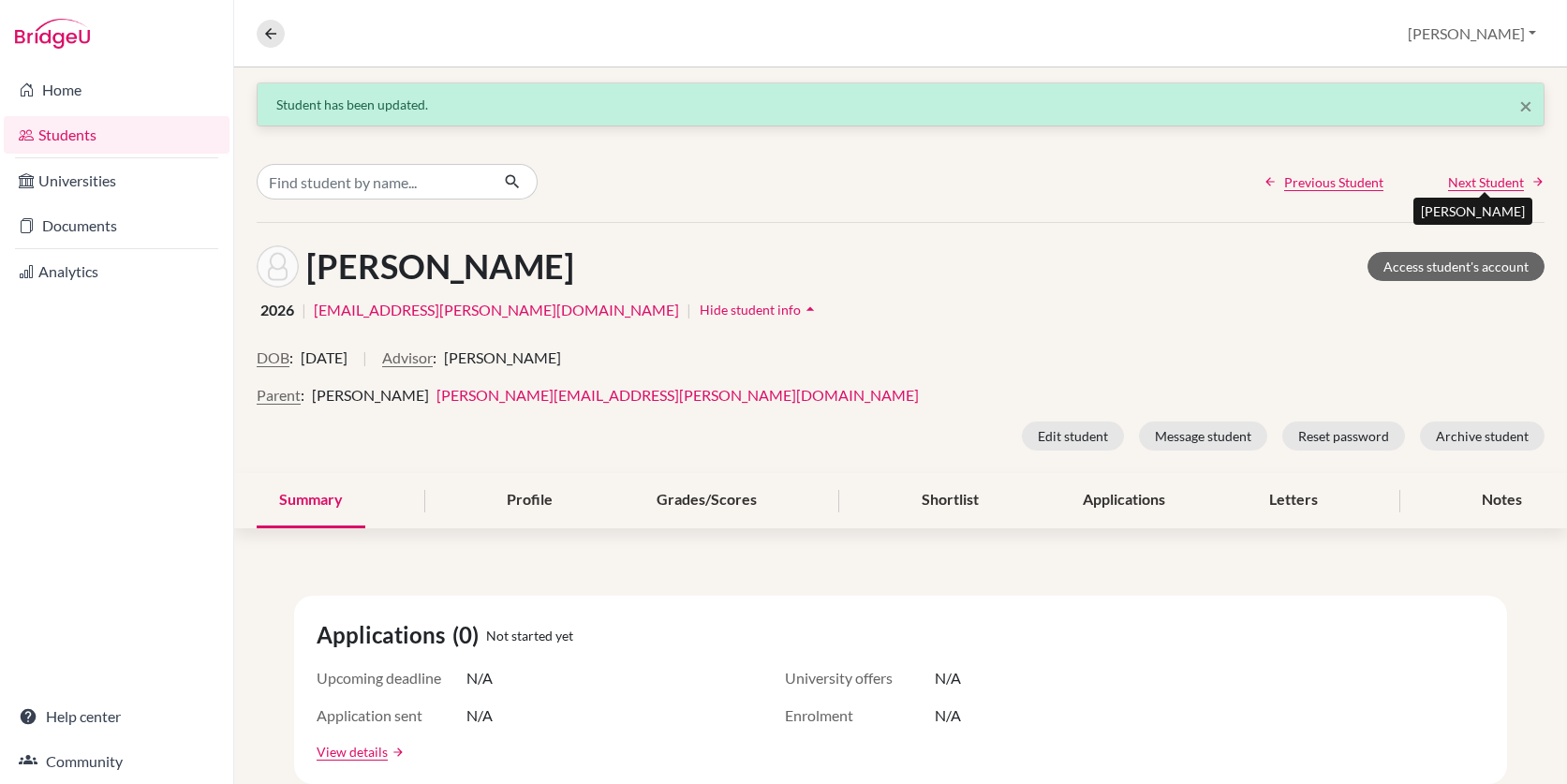
click at [1474, 179] on span "Next Student" at bounding box center [1486, 182] width 76 height 19
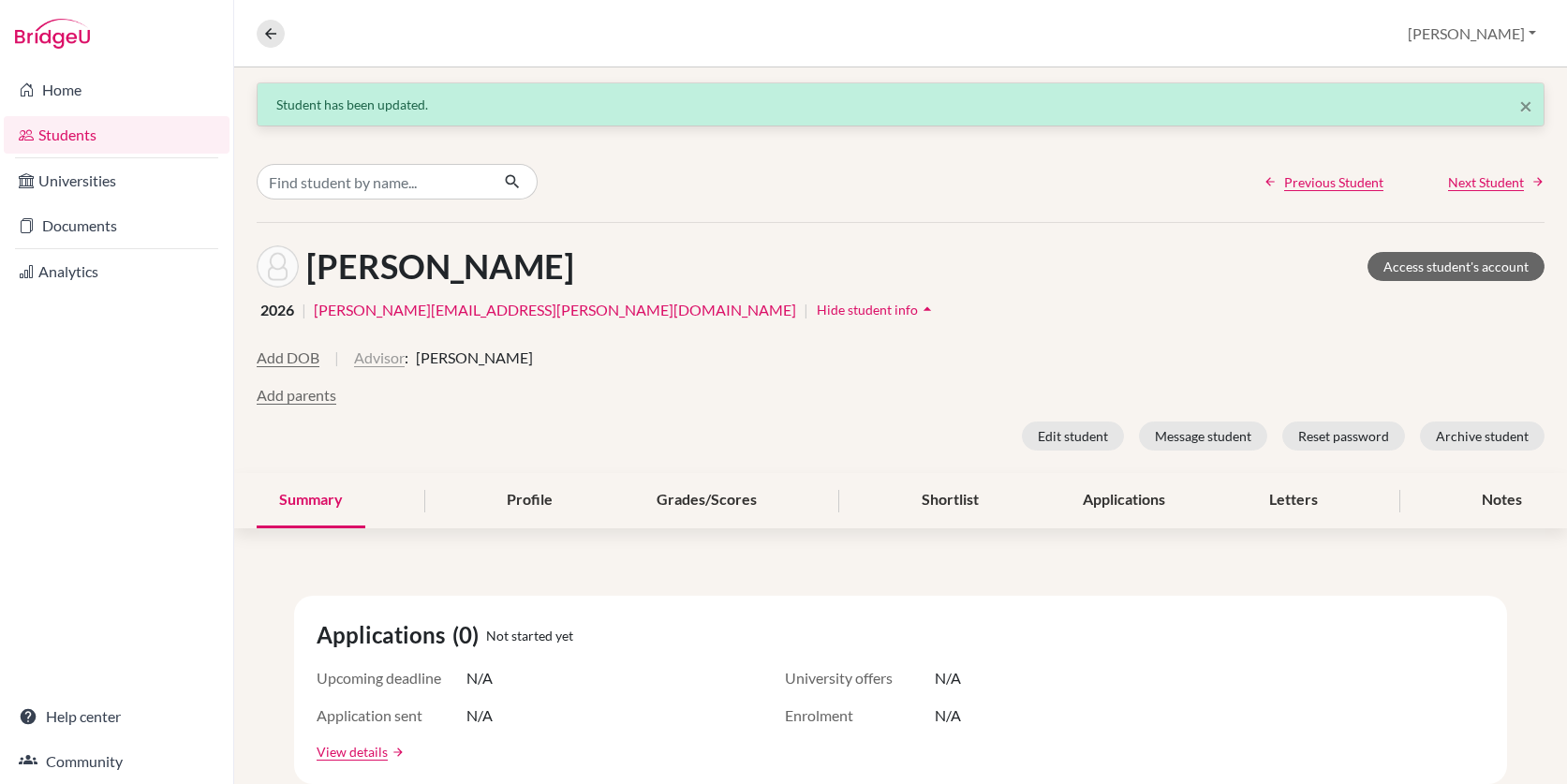
click at [371, 359] on button "Advisor" at bounding box center [379, 357] width 50 height 22
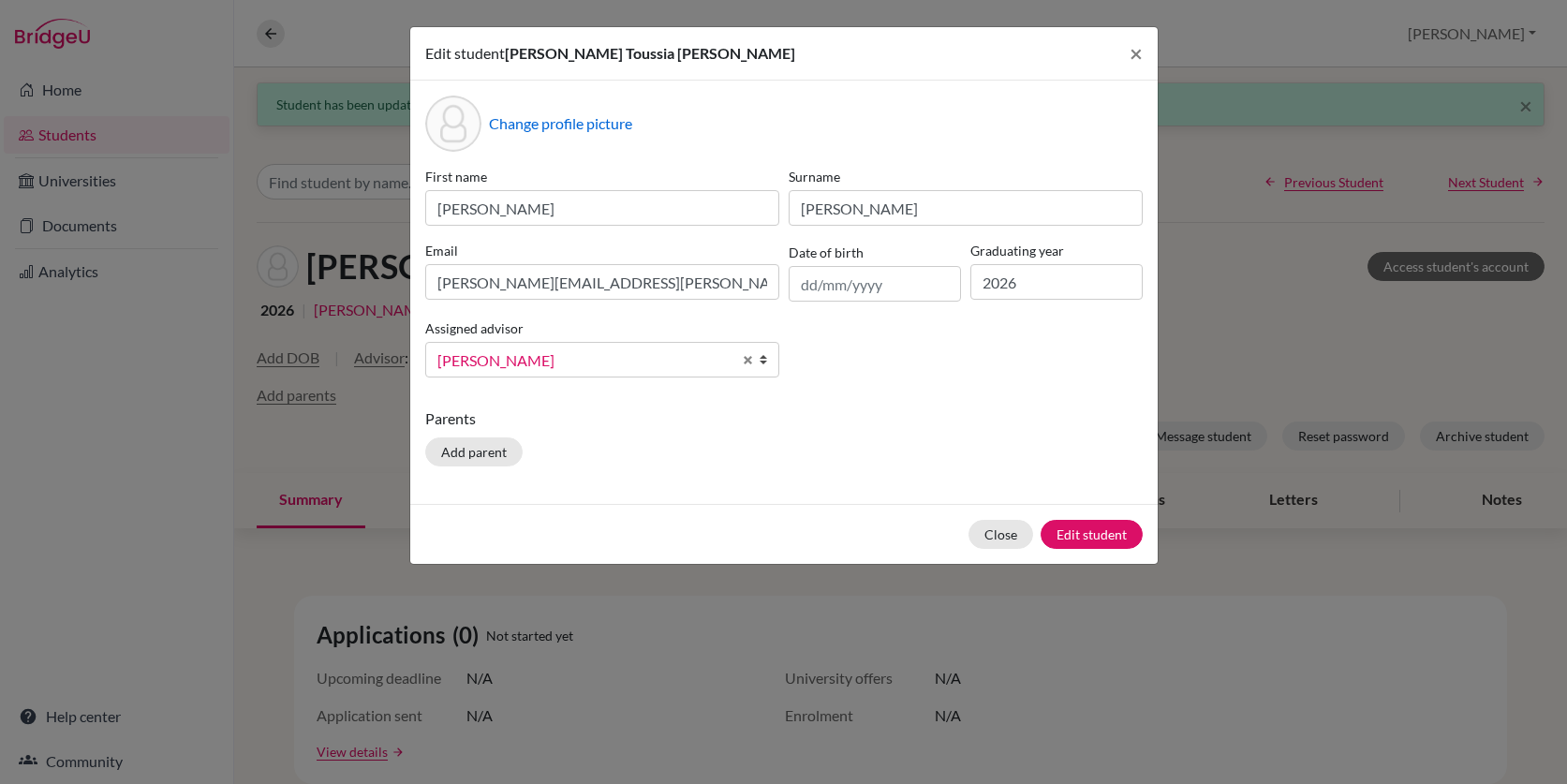
scroll to position [33, 0]
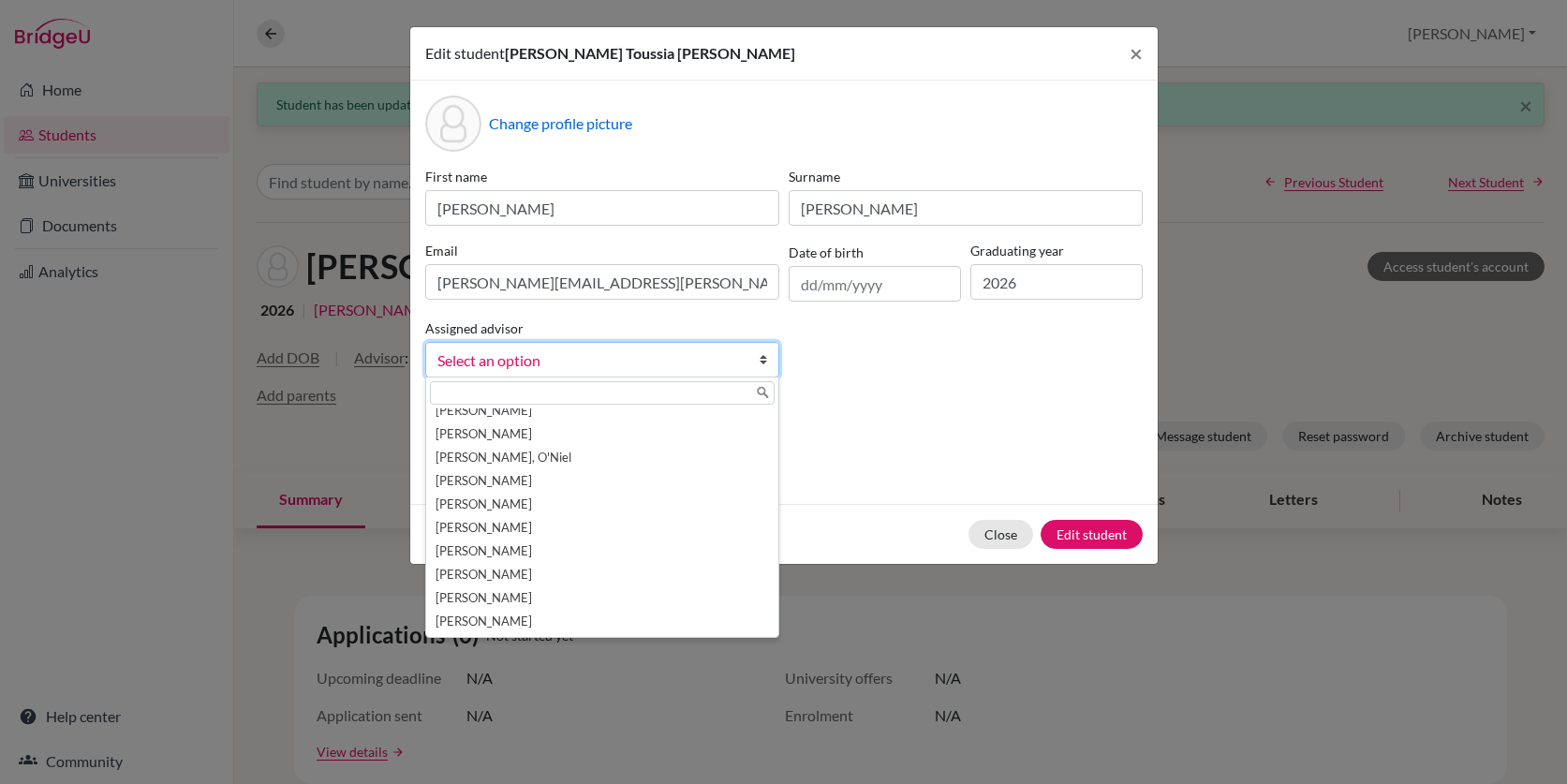
click at [746, 360] on link "Select an option" at bounding box center [602, 360] width 354 height 36
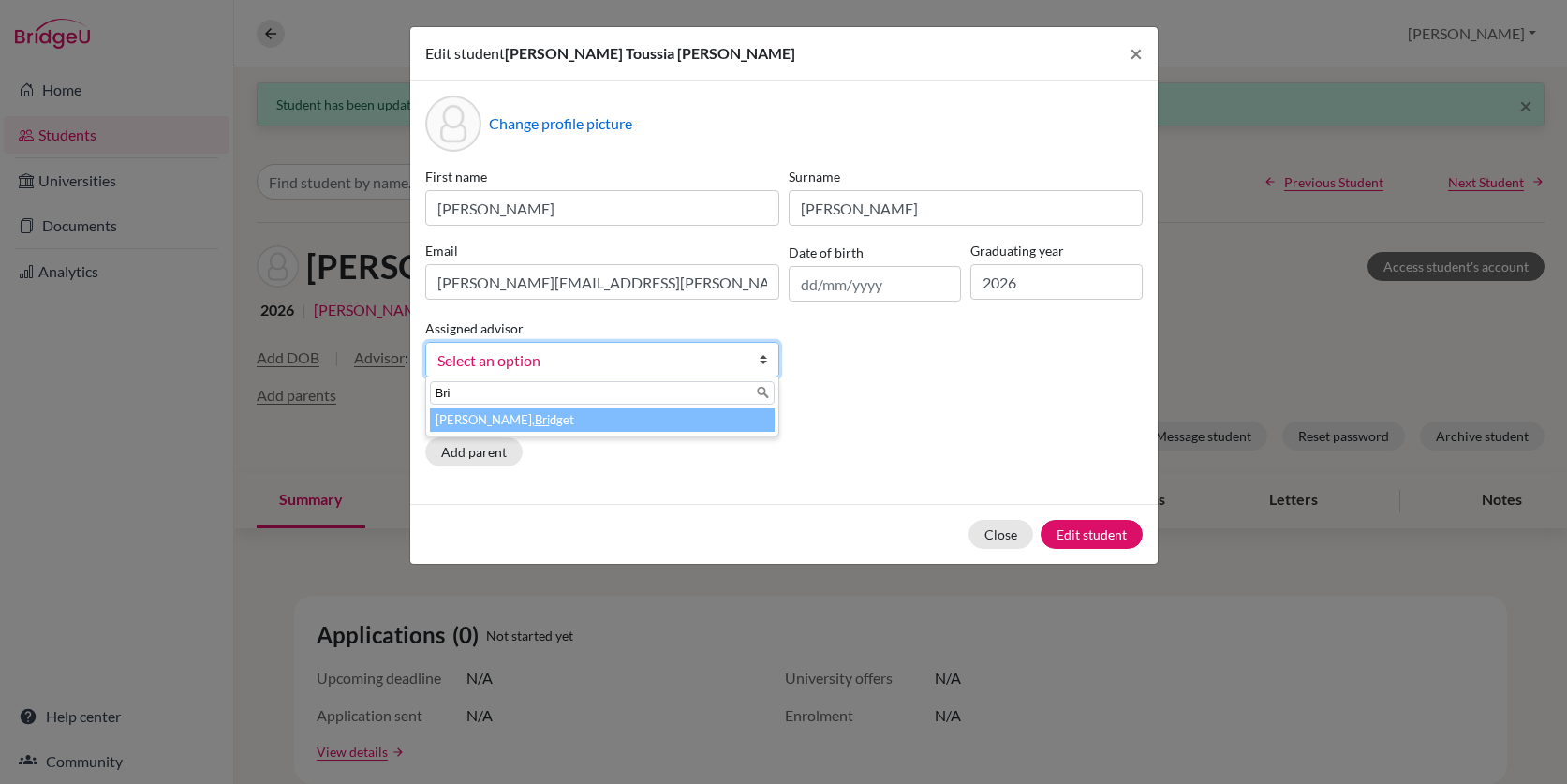
type input "Bri"
click at [519, 427] on li "Moore, Bri dget" at bounding box center [601, 420] width 344 height 23
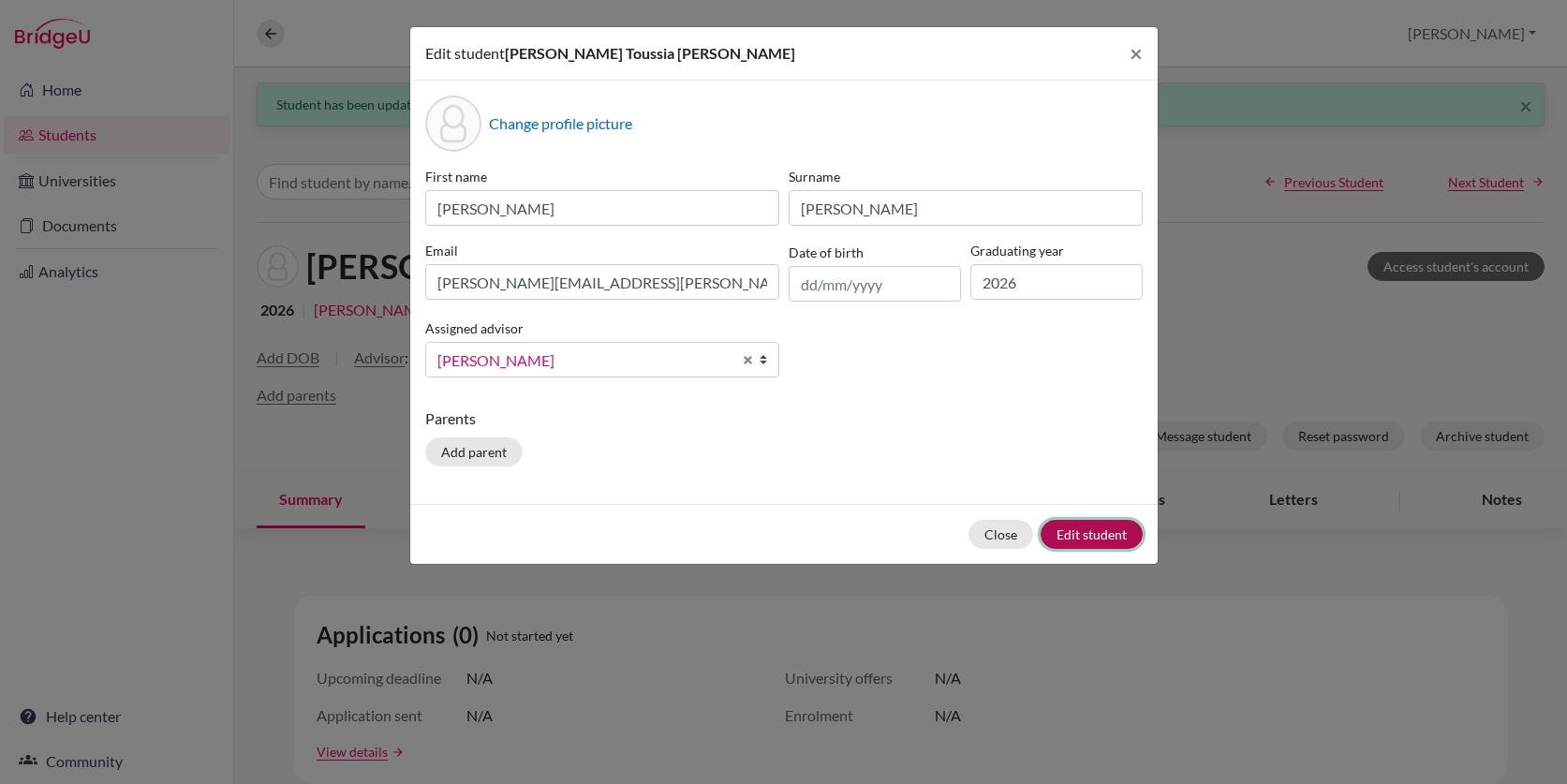
click at [1104, 531] on button "Edit student" at bounding box center [1091, 534] width 102 height 29
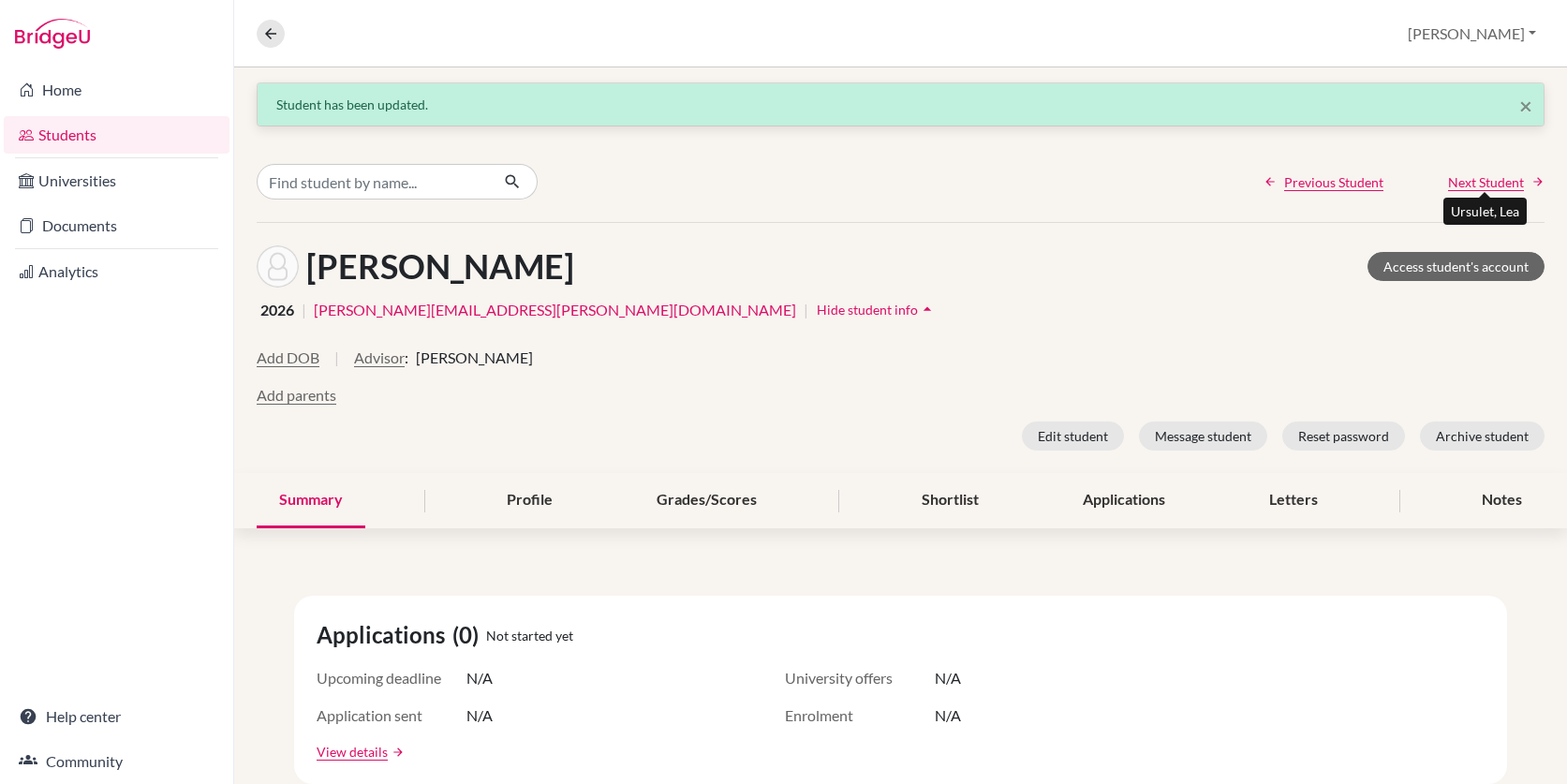
click at [1496, 179] on span "Next Student" at bounding box center [1486, 182] width 76 height 19
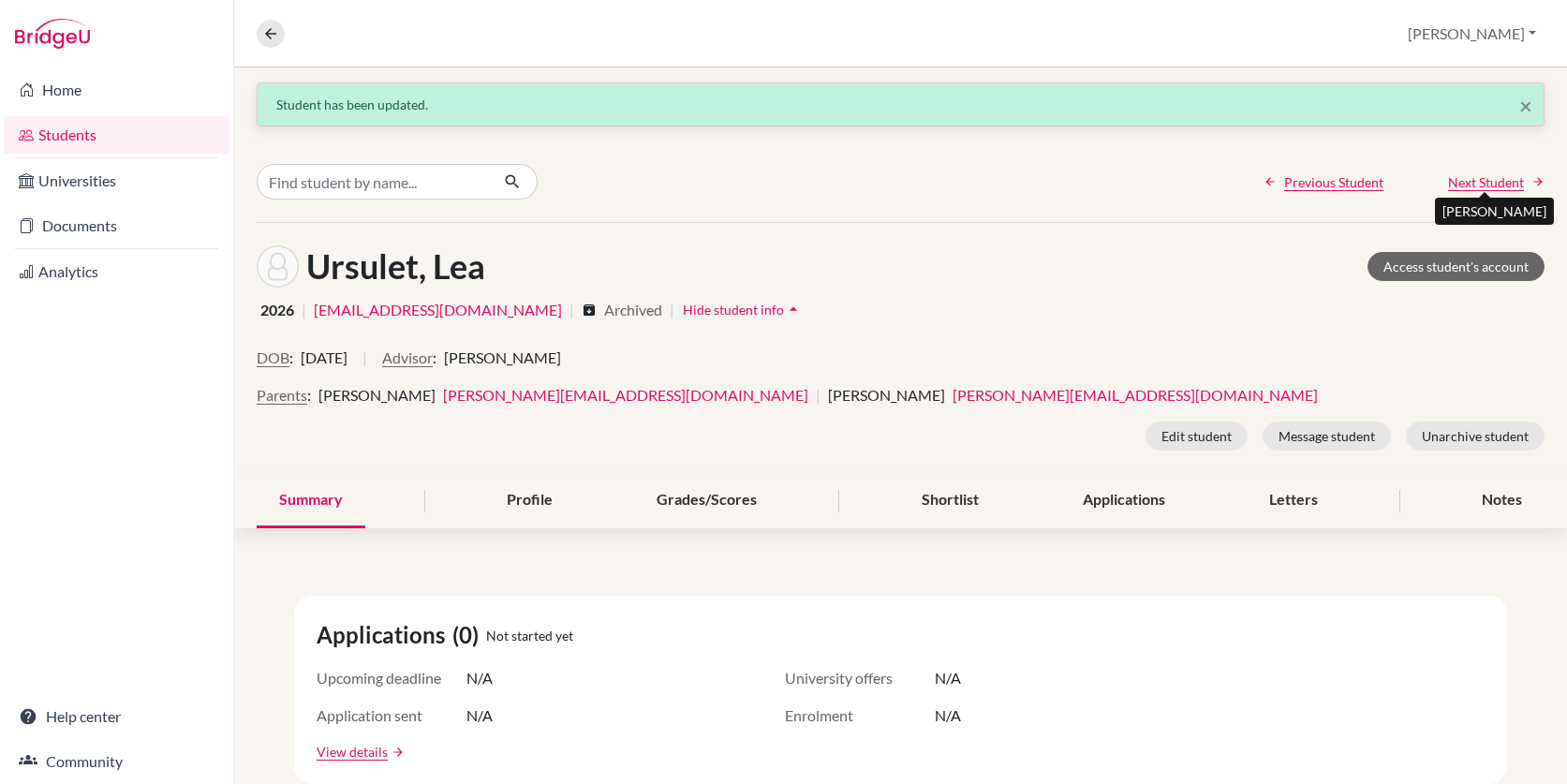
click at [1496, 179] on span "Next Student" at bounding box center [1486, 182] width 76 height 19
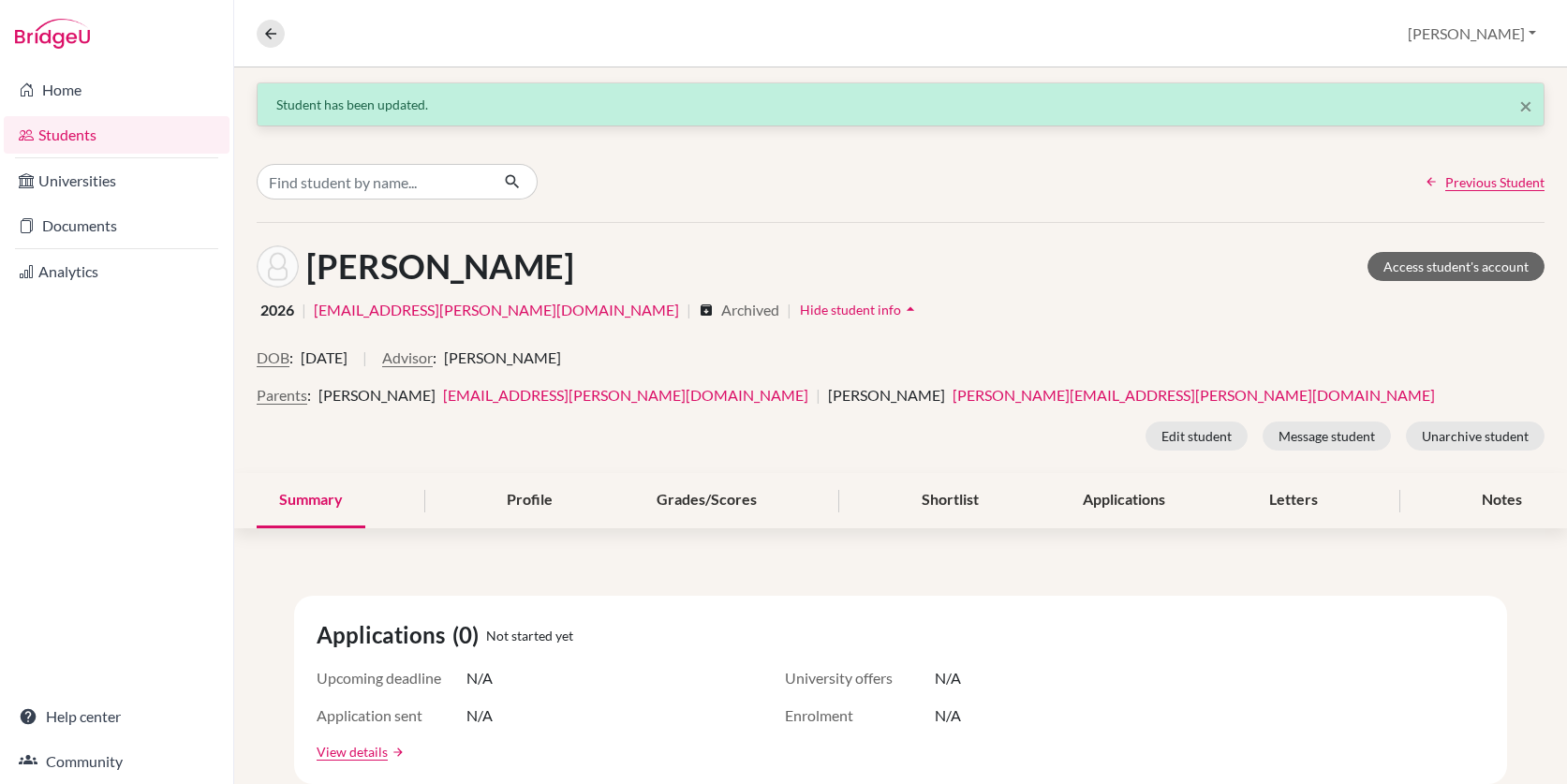
click at [79, 139] on link "Students" at bounding box center [116, 135] width 226 height 38
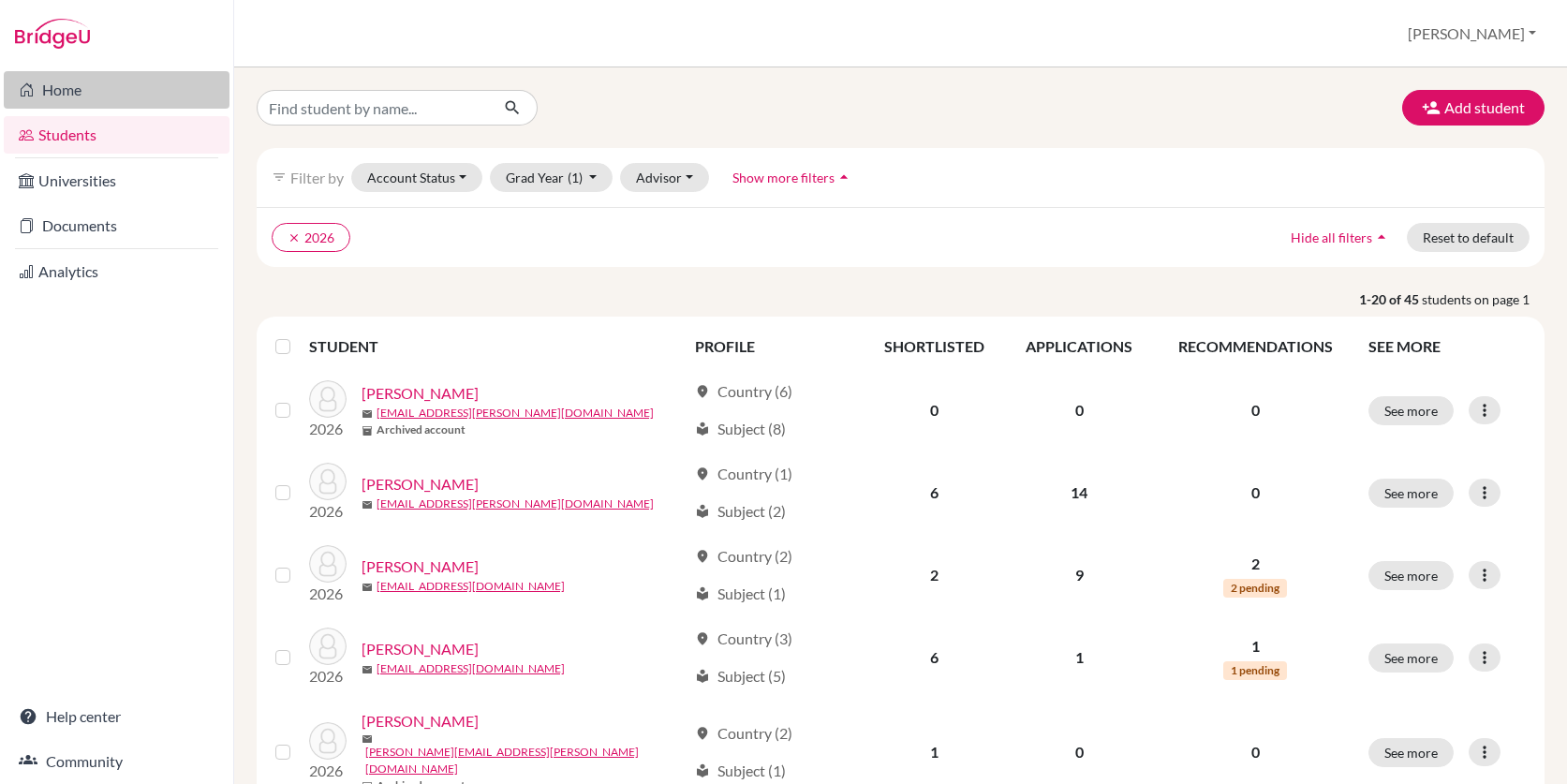
click at [82, 81] on link "Home" at bounding box center [116, 89] width 226 height 38
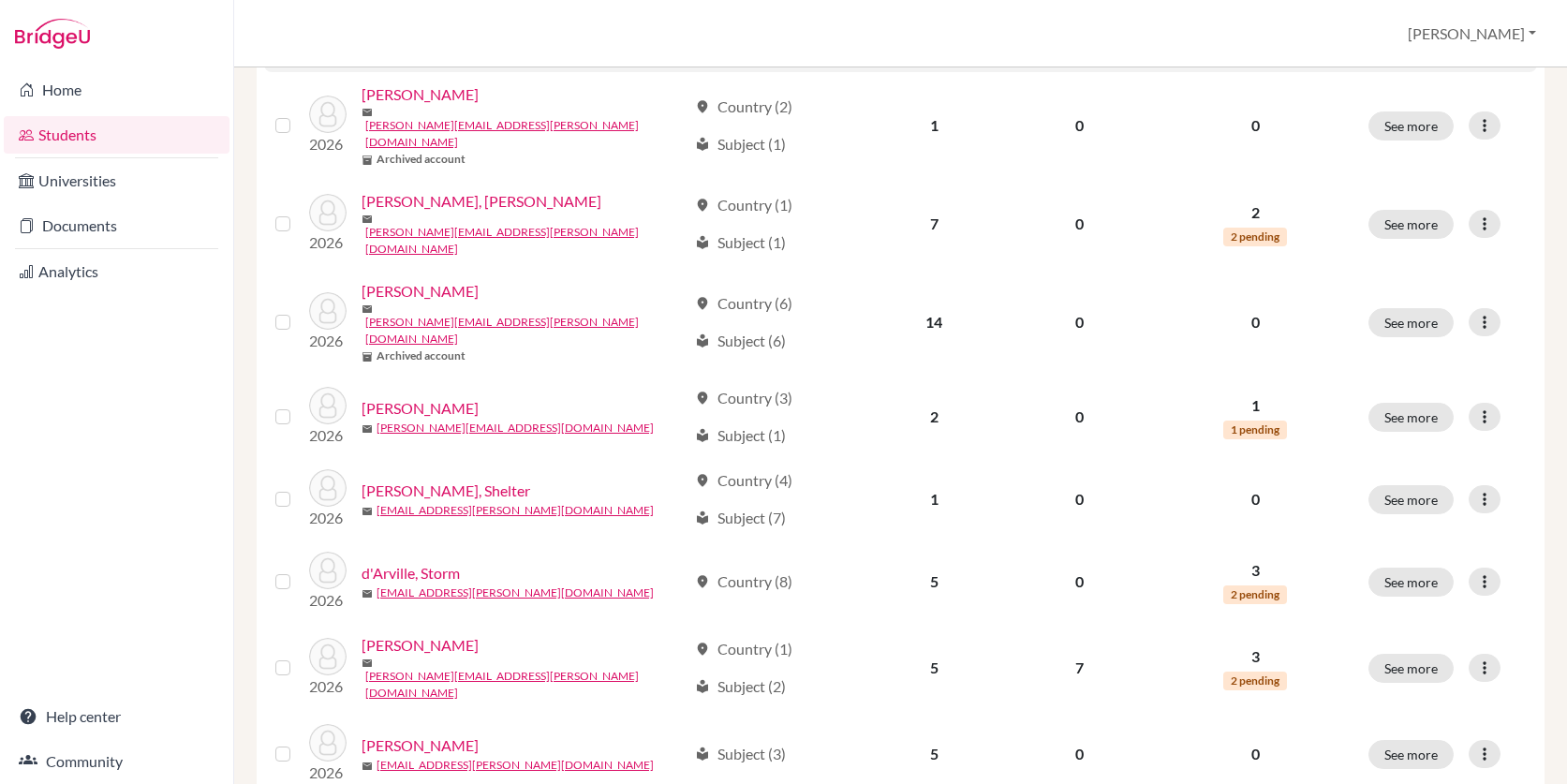
scroll to position [644, 0]
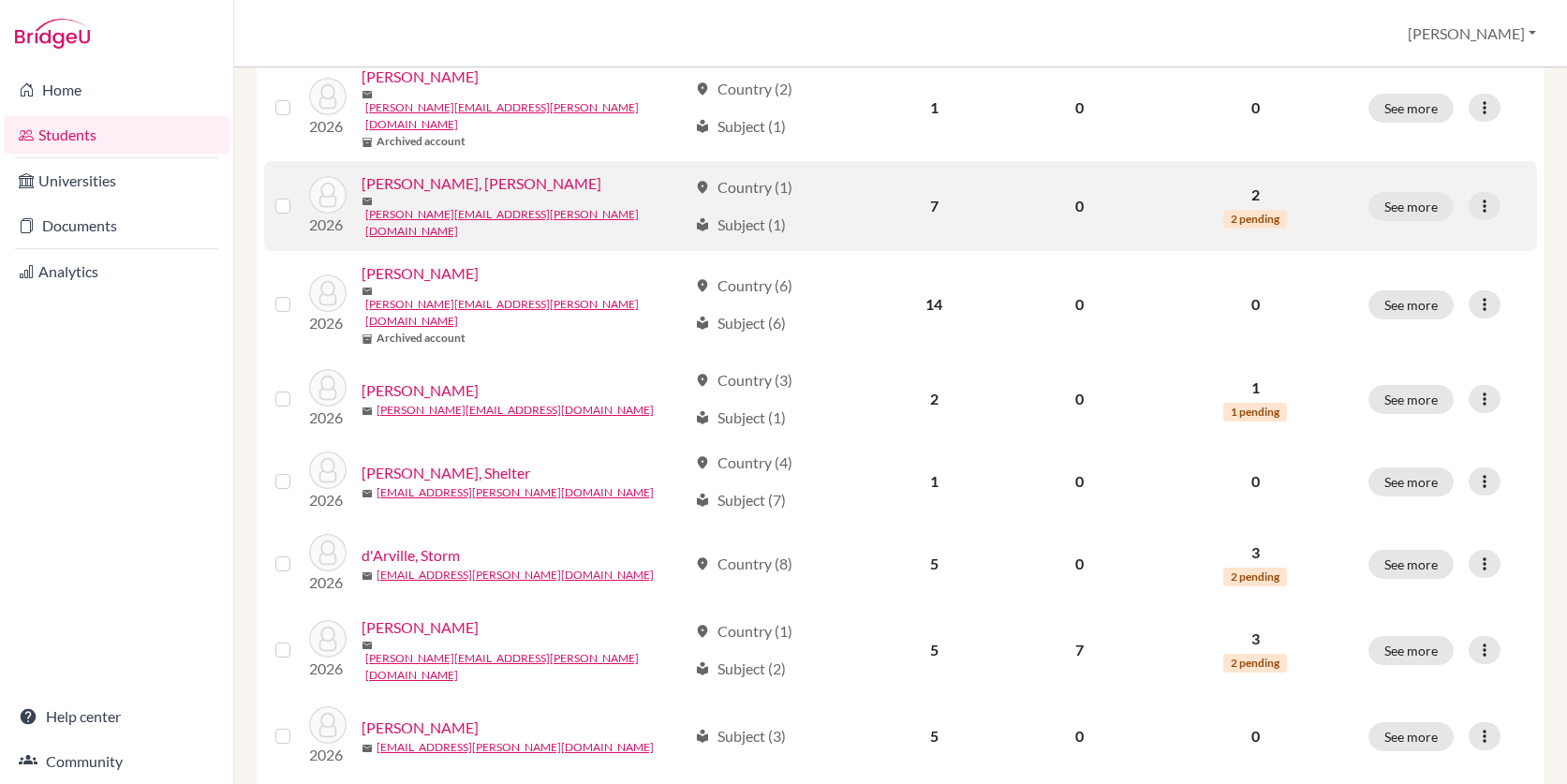
click at [433, 172] on link "Carey, Jackson" at bounding box center [481, 183] width 240 height 22
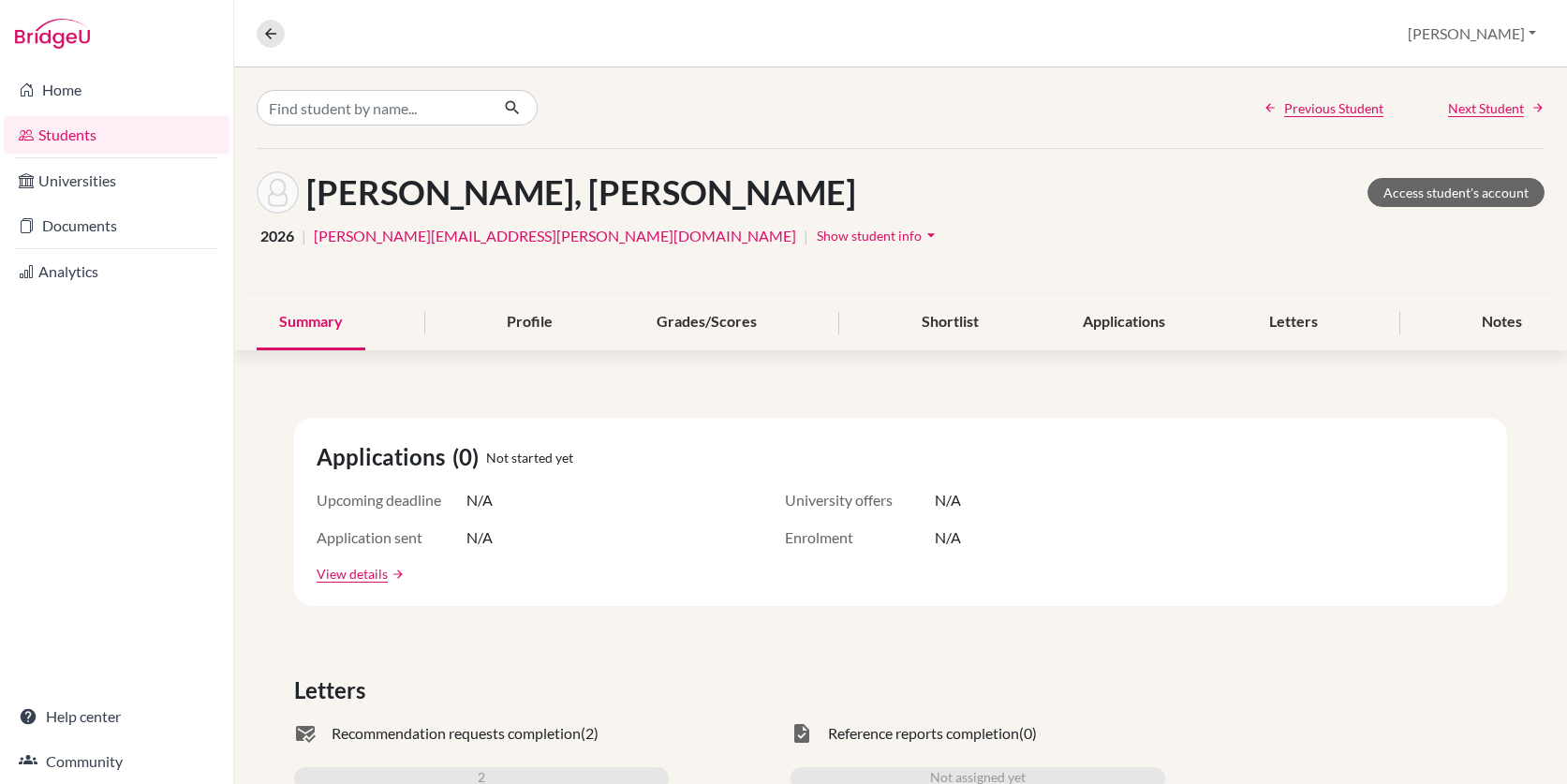
click at [816, 237] on span "Show student info" at bounding box center [869, 235] width 105 height 16
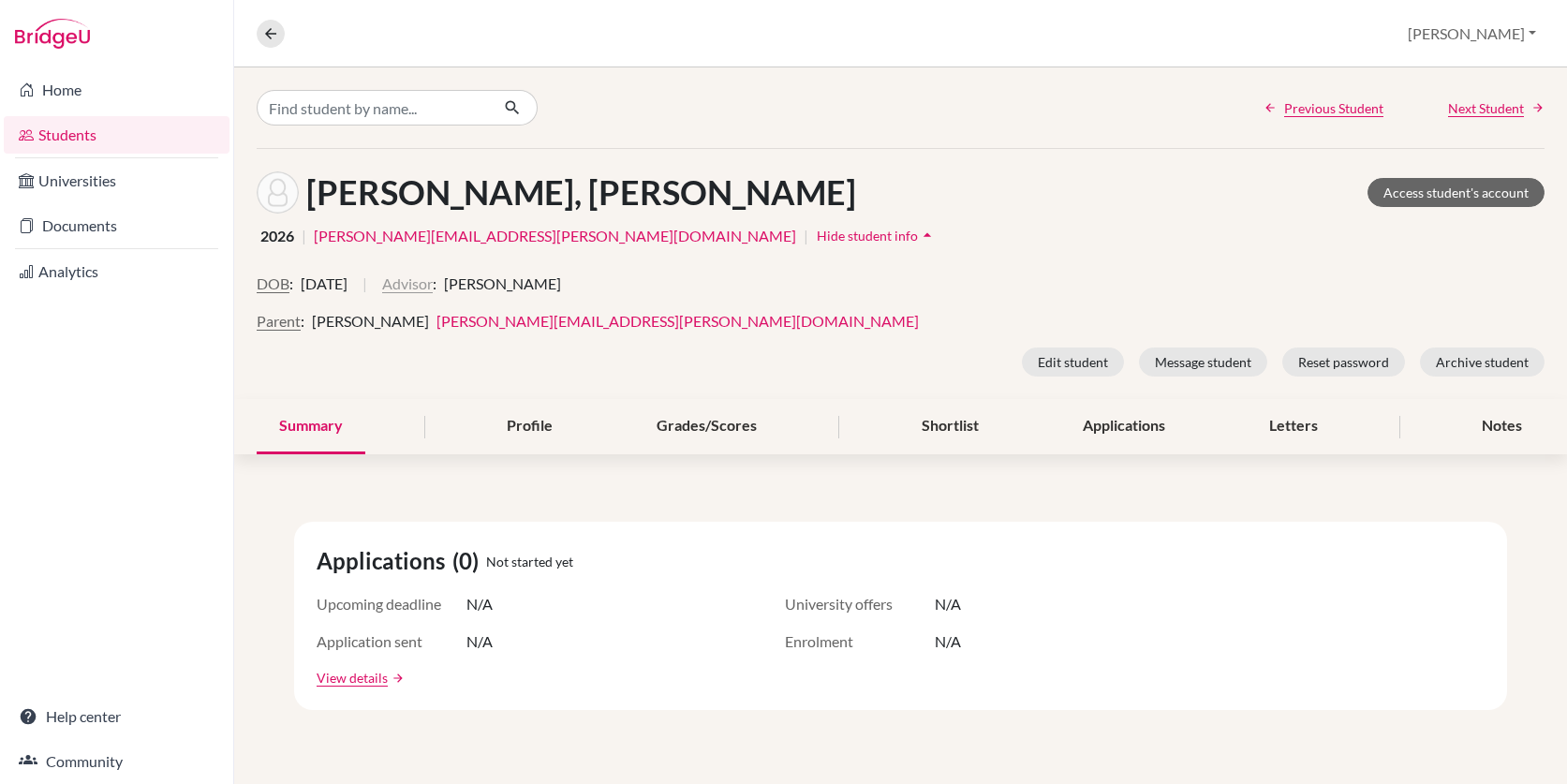
click at [432, 282] on button "Advisor" at bounding box center [407, 283] width 50 height 22
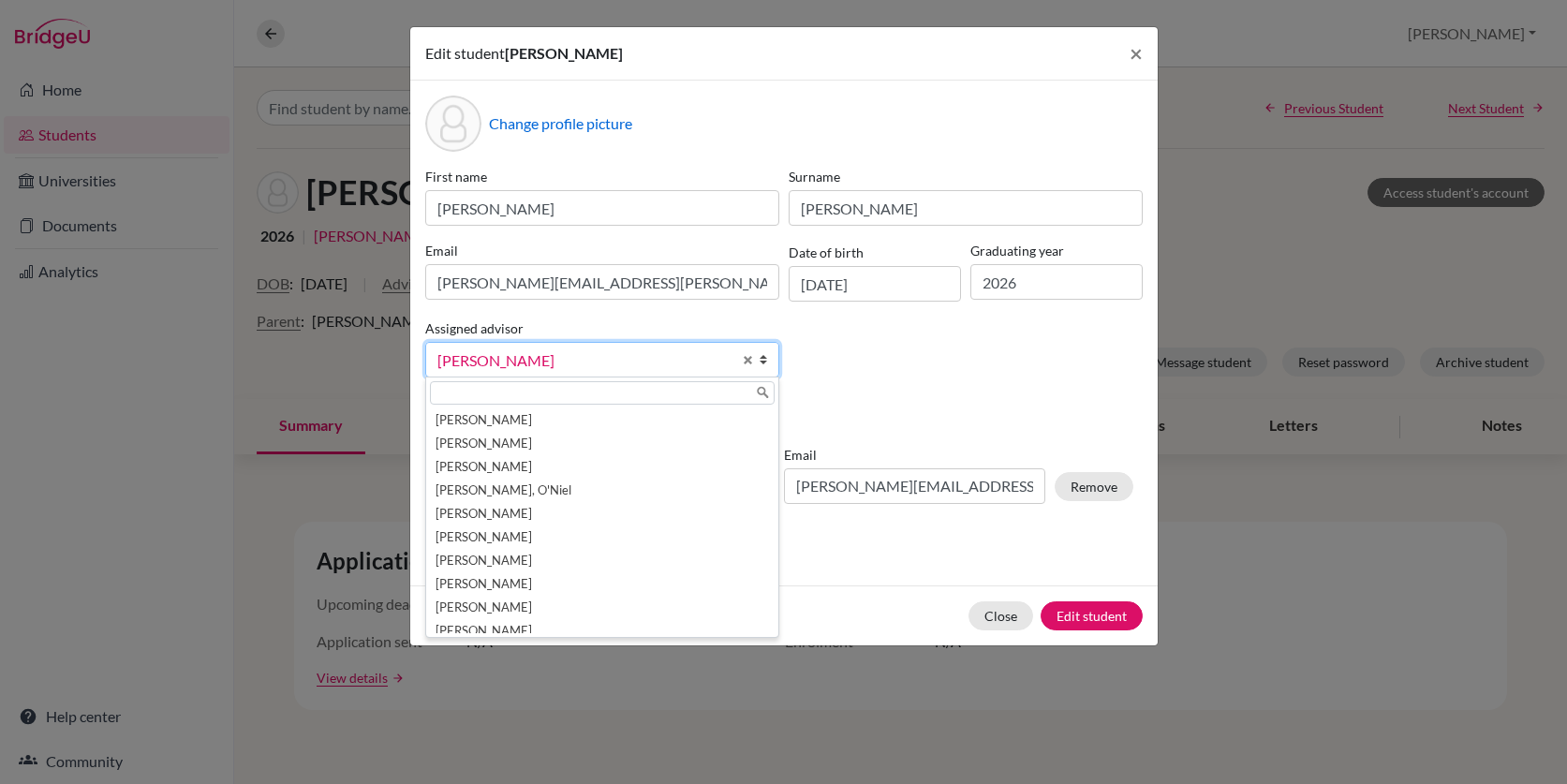
scroll to position [33, 0]
click at [601, 354] on span "Select an option" at bounding box center [584, 360] width 294 height 24
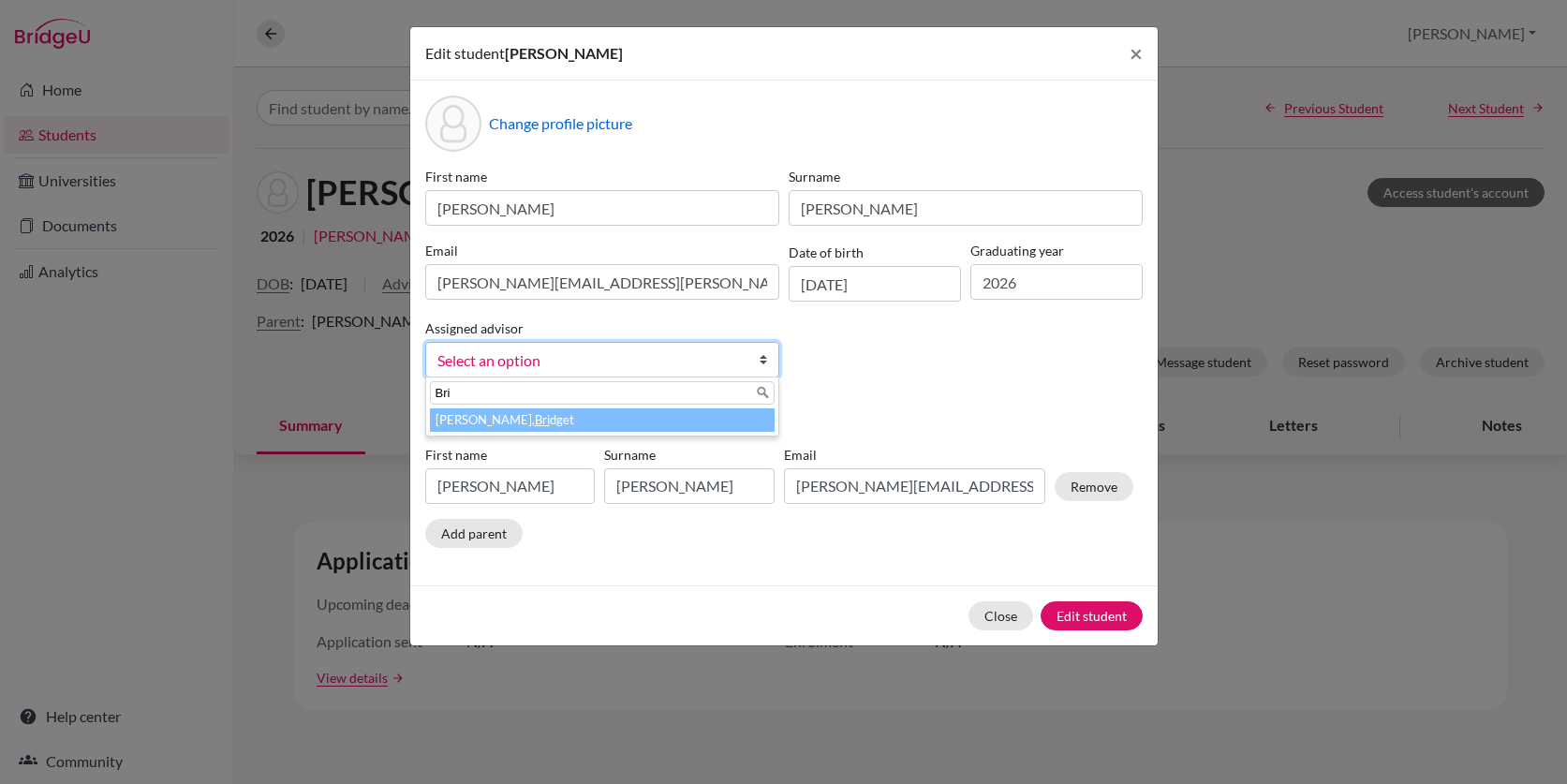
type input "Bri"
click at [535, 419] on em "Bri" at bounding box center [542, 419] width 15 height 15
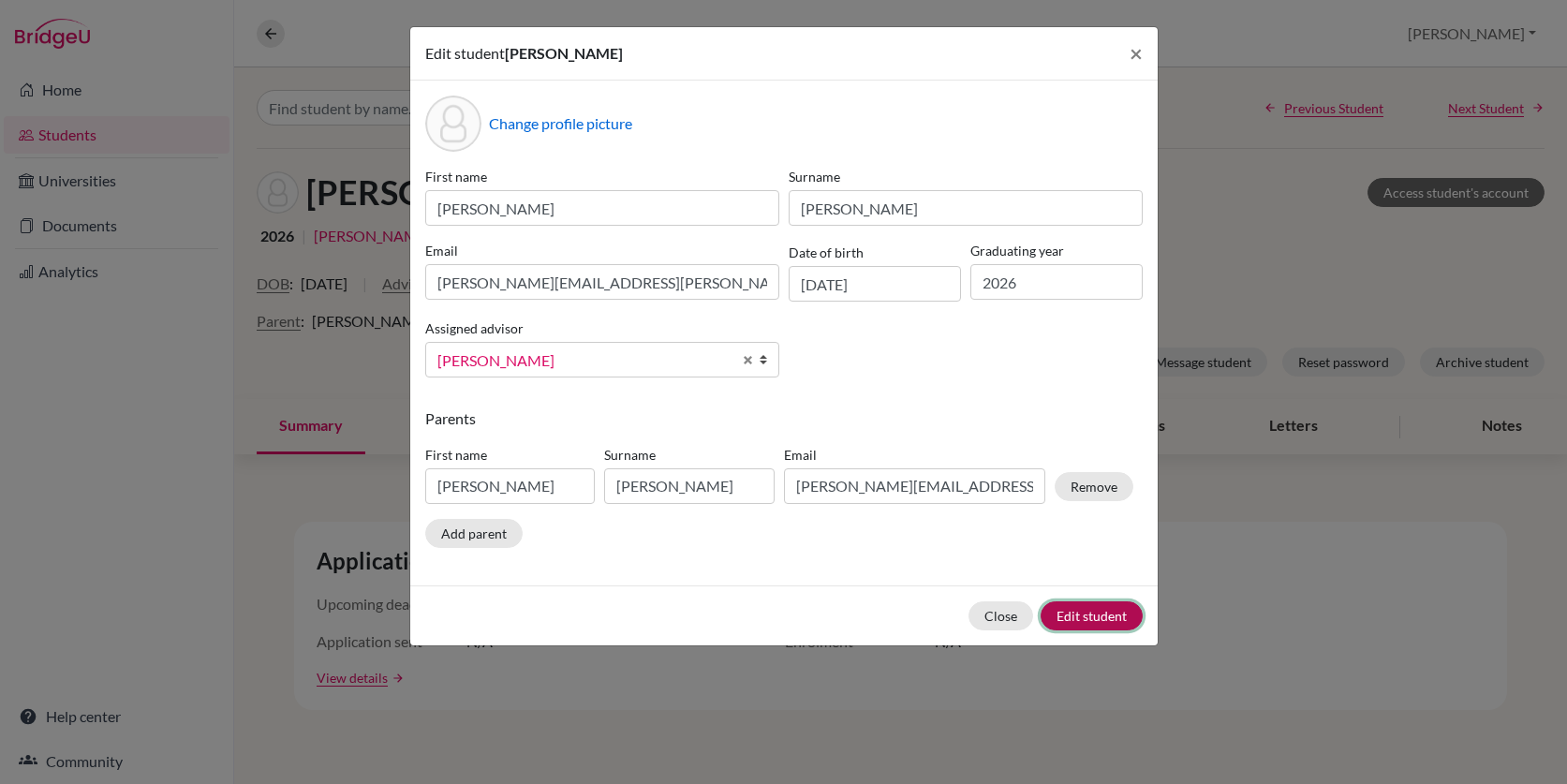
click at [1103, 615] on button "Edit student" at bounding box center [1091, 615] width 102 height 29
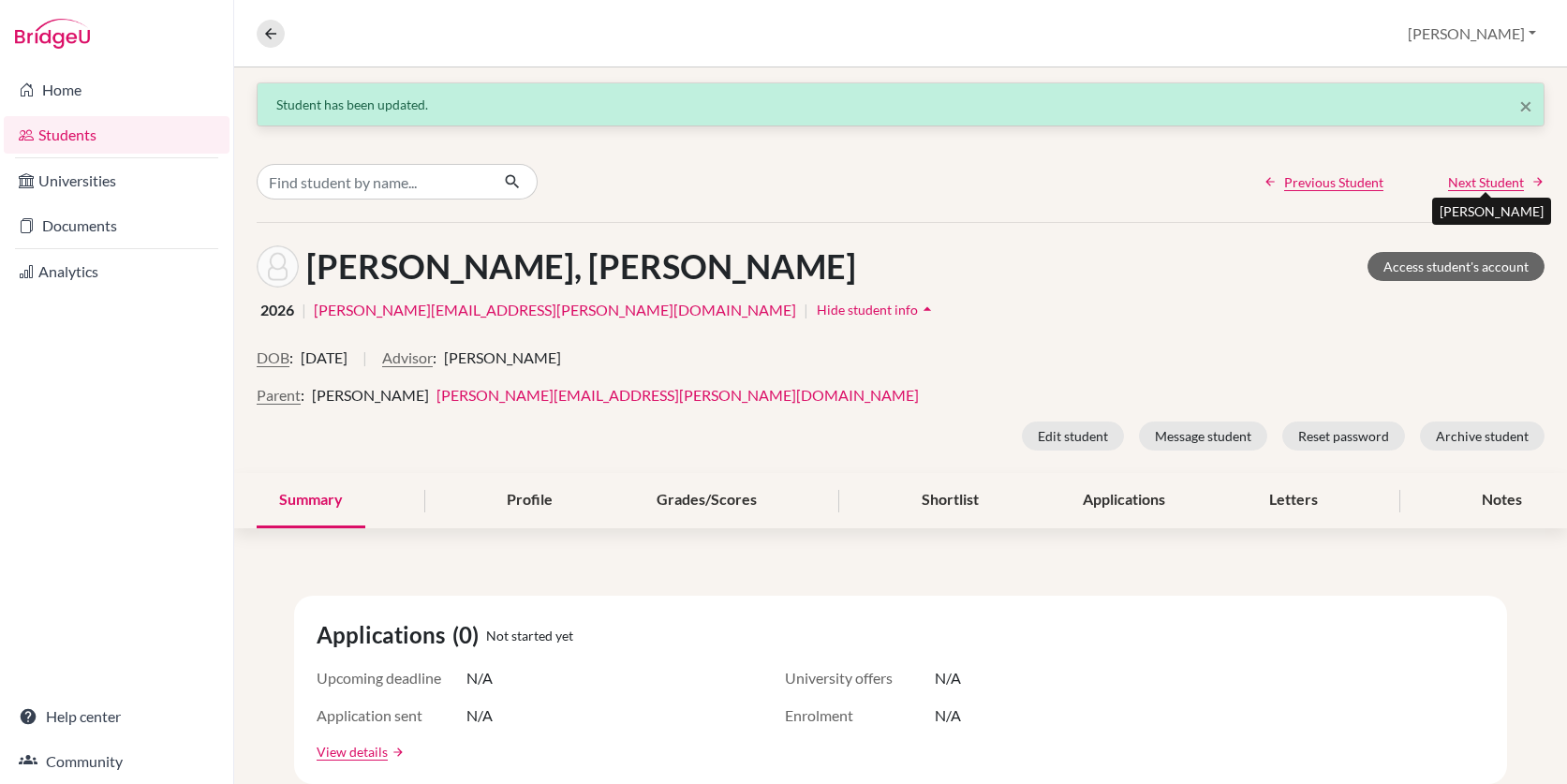
click at [1503, 185] on span "Next Student" at bounding box center [1486, 182] width 76 height 19
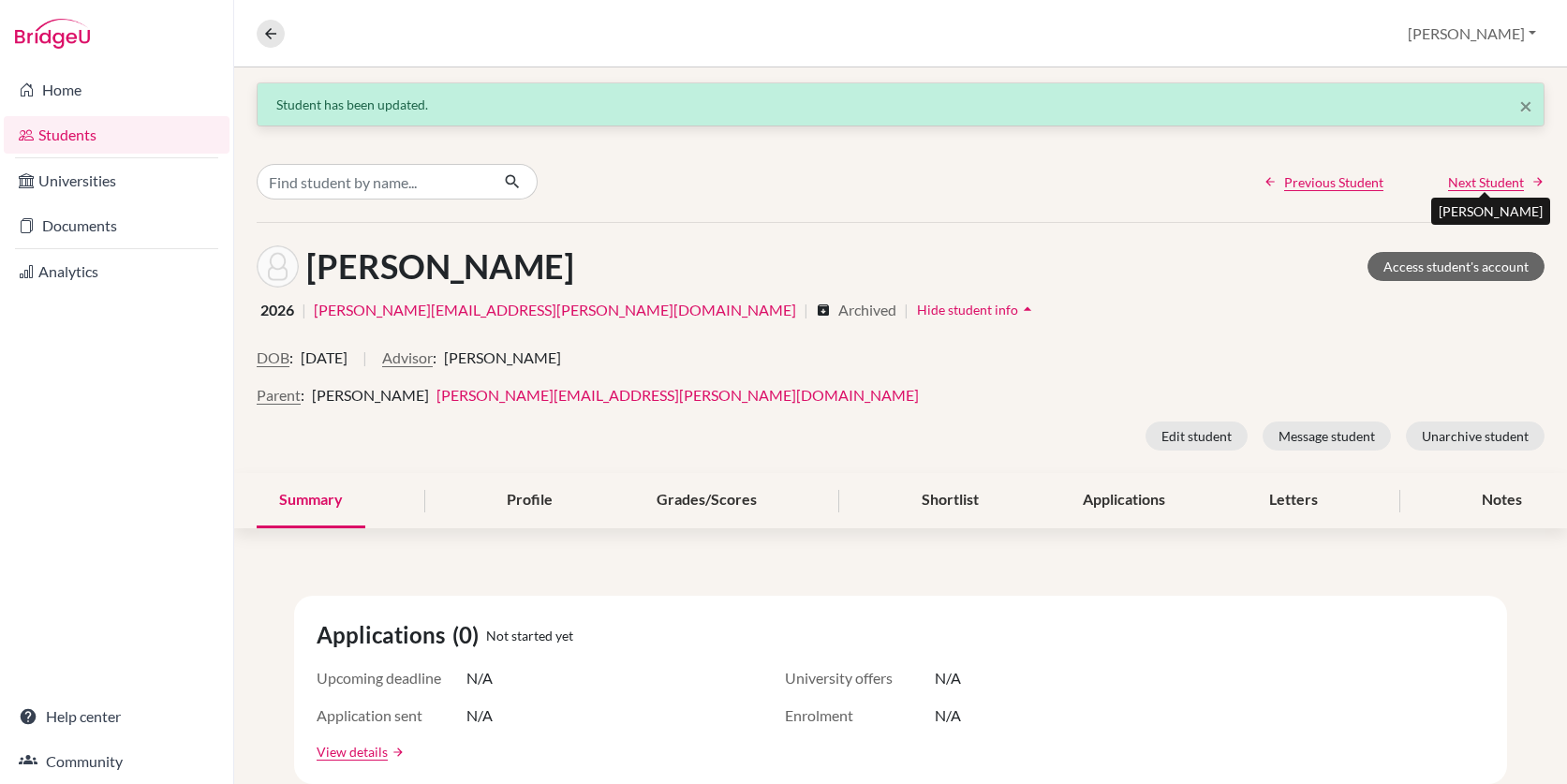
click at [1479, 186] on span "Next Student" at bounding box center [1486, 182] width 76 height 19
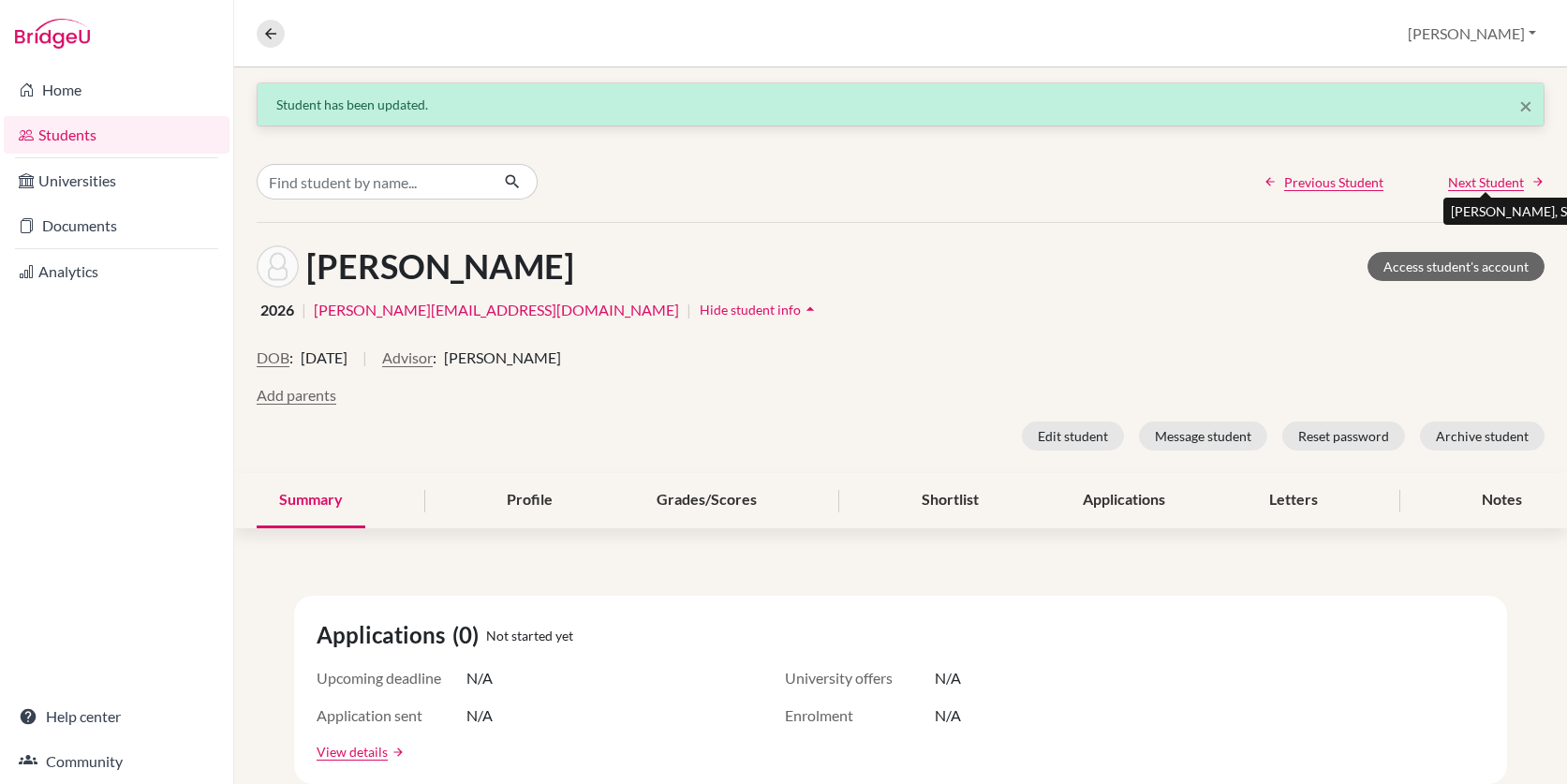
click at [1479, 186] on span "Next Student" at bounding box center [1486, 182] width 76 height 19
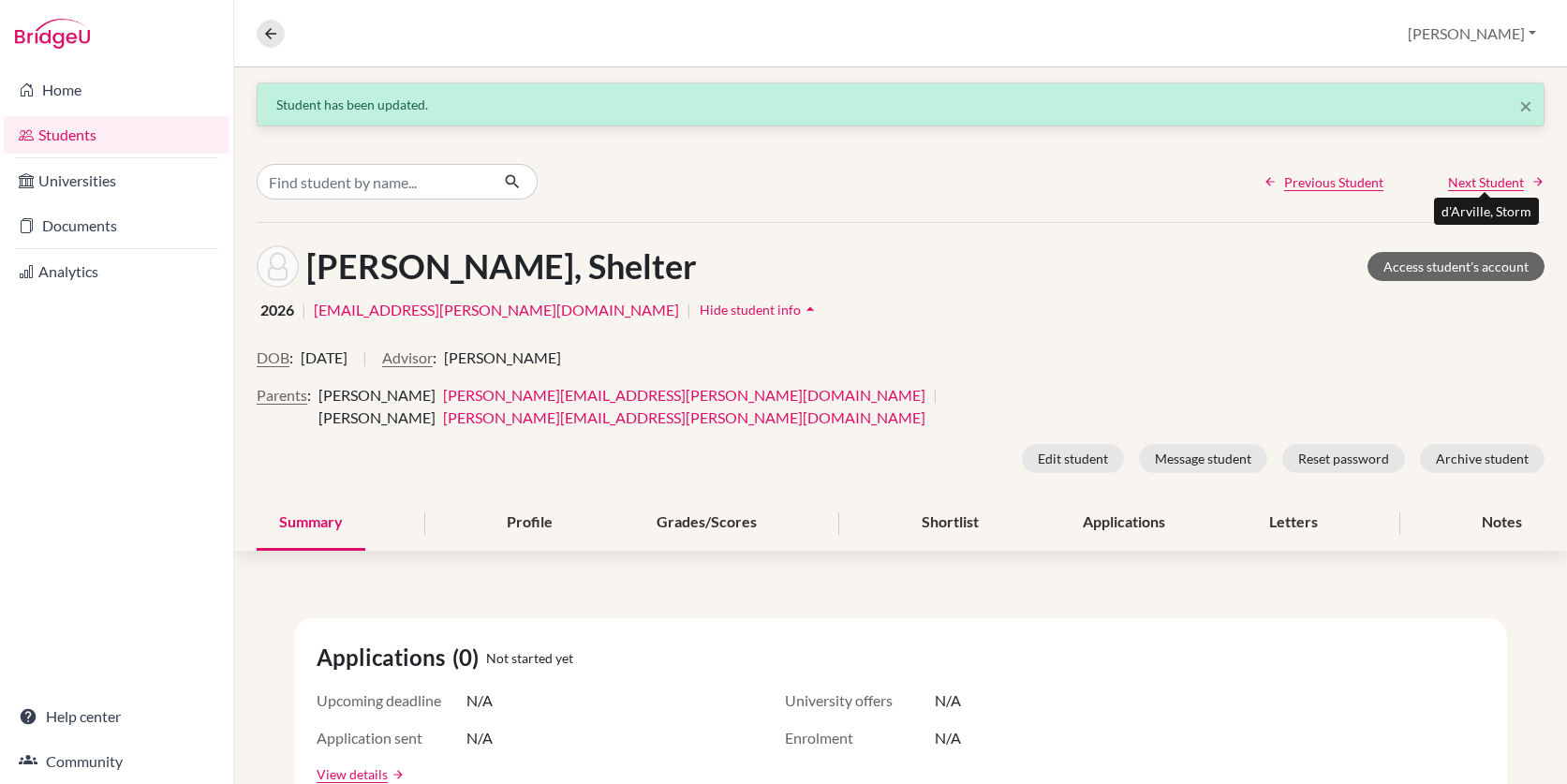
click at [1479, 186] on span "Next Student" at bounding box center [1486, 182] width 76 height 19
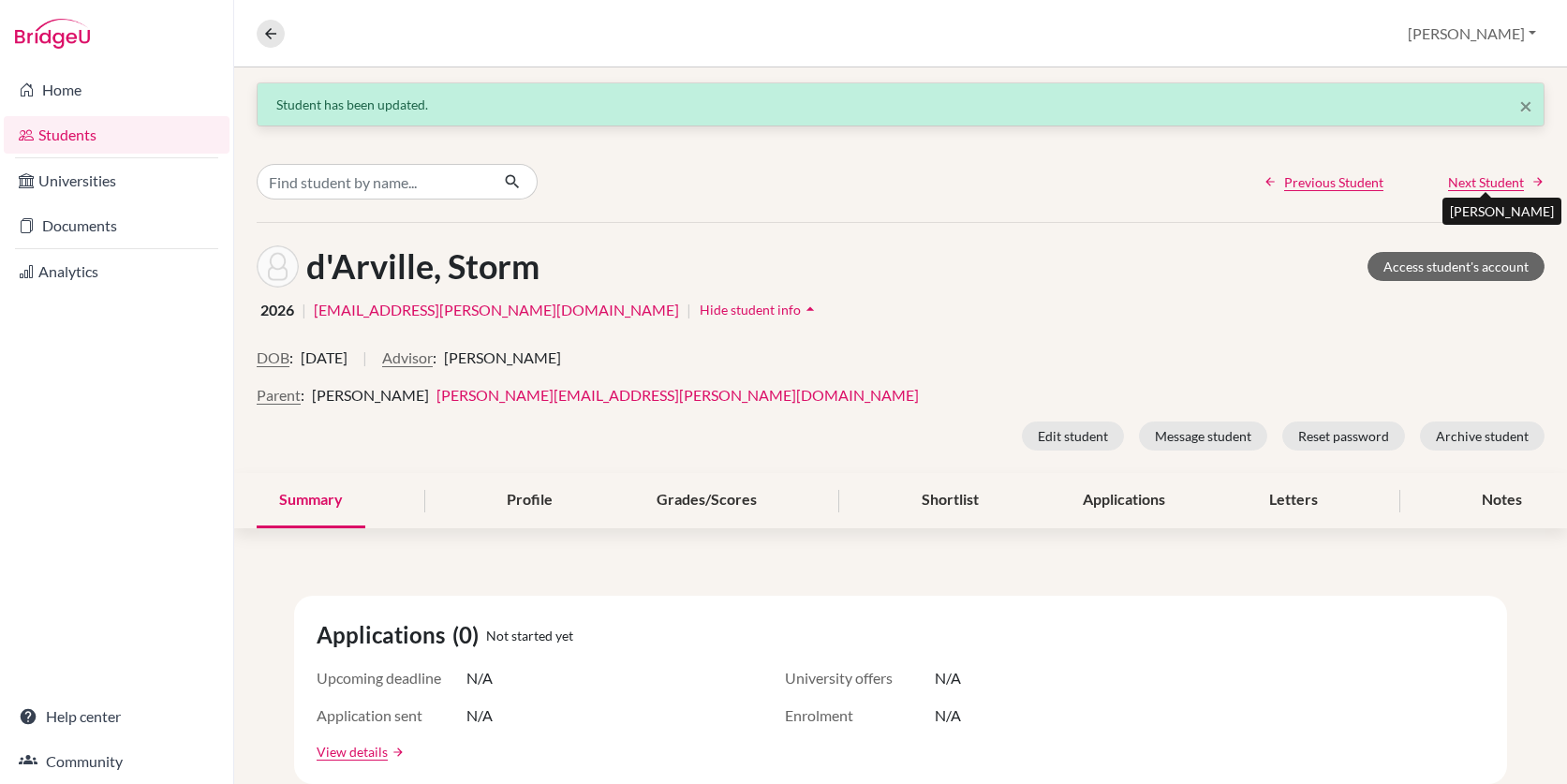
click at [1479, 186] on span "Next Student" at bounding box center [1486, 182] width 76 height 19
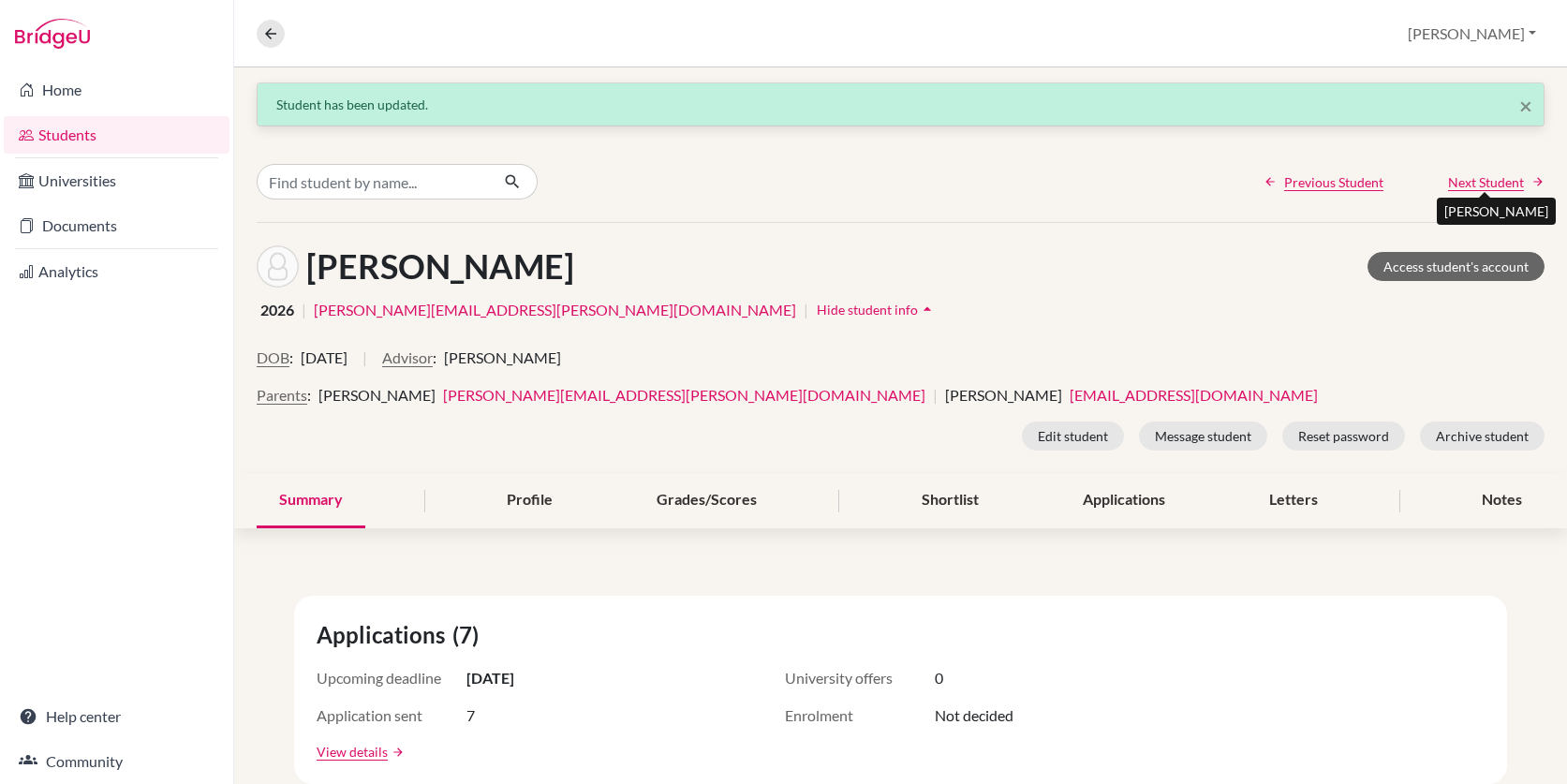
click at [1479, 186] on span "Next Student" at bounding box center [1486, 182] width 76 height 19
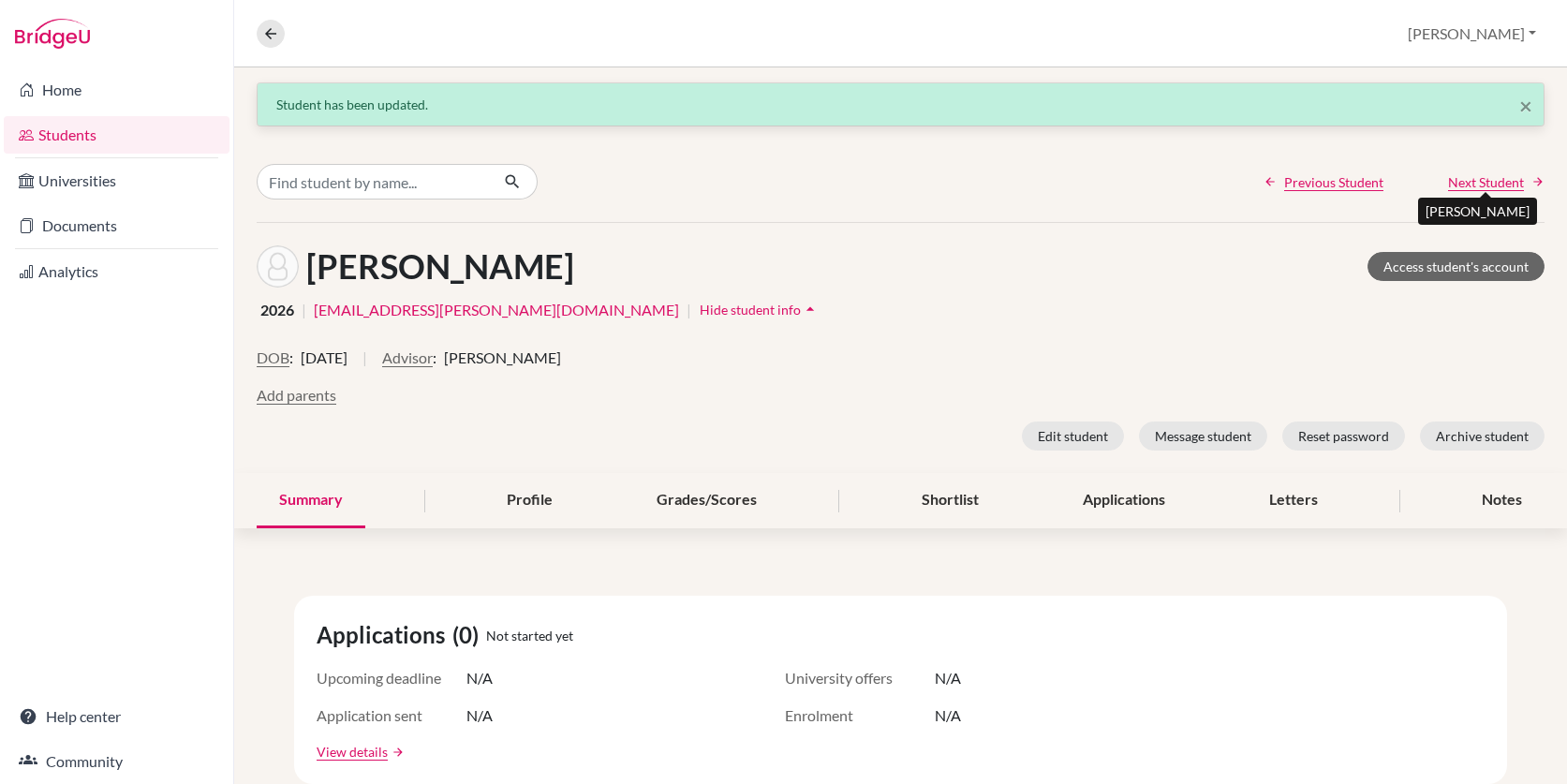
click at [1479, 186] on span "Next Student" at bounding box center [1486, 182] width 76 height 19
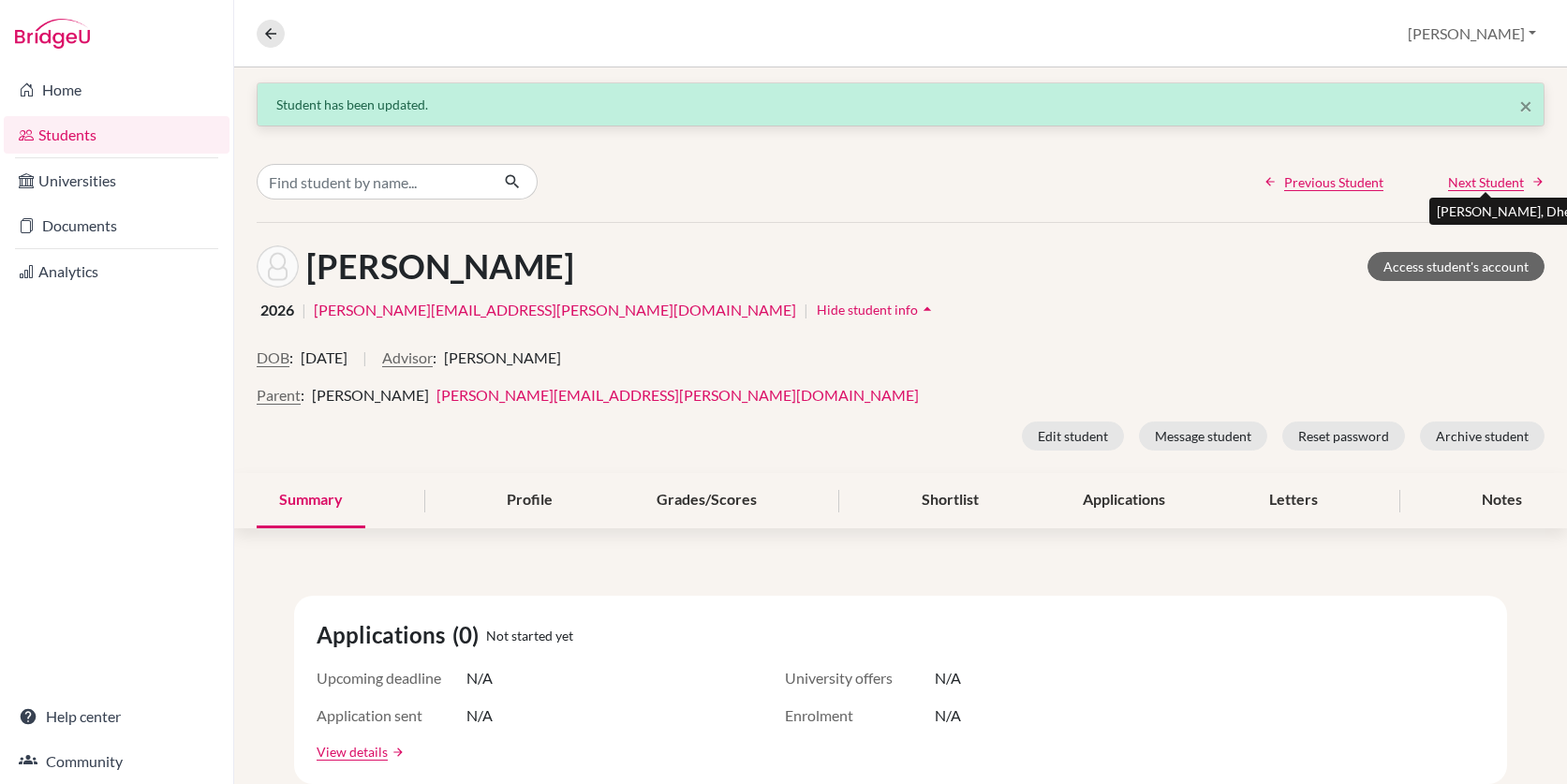
click at [1479, 186] on span "Next Student" at bounding box center [1486, 182] width 76 height 19
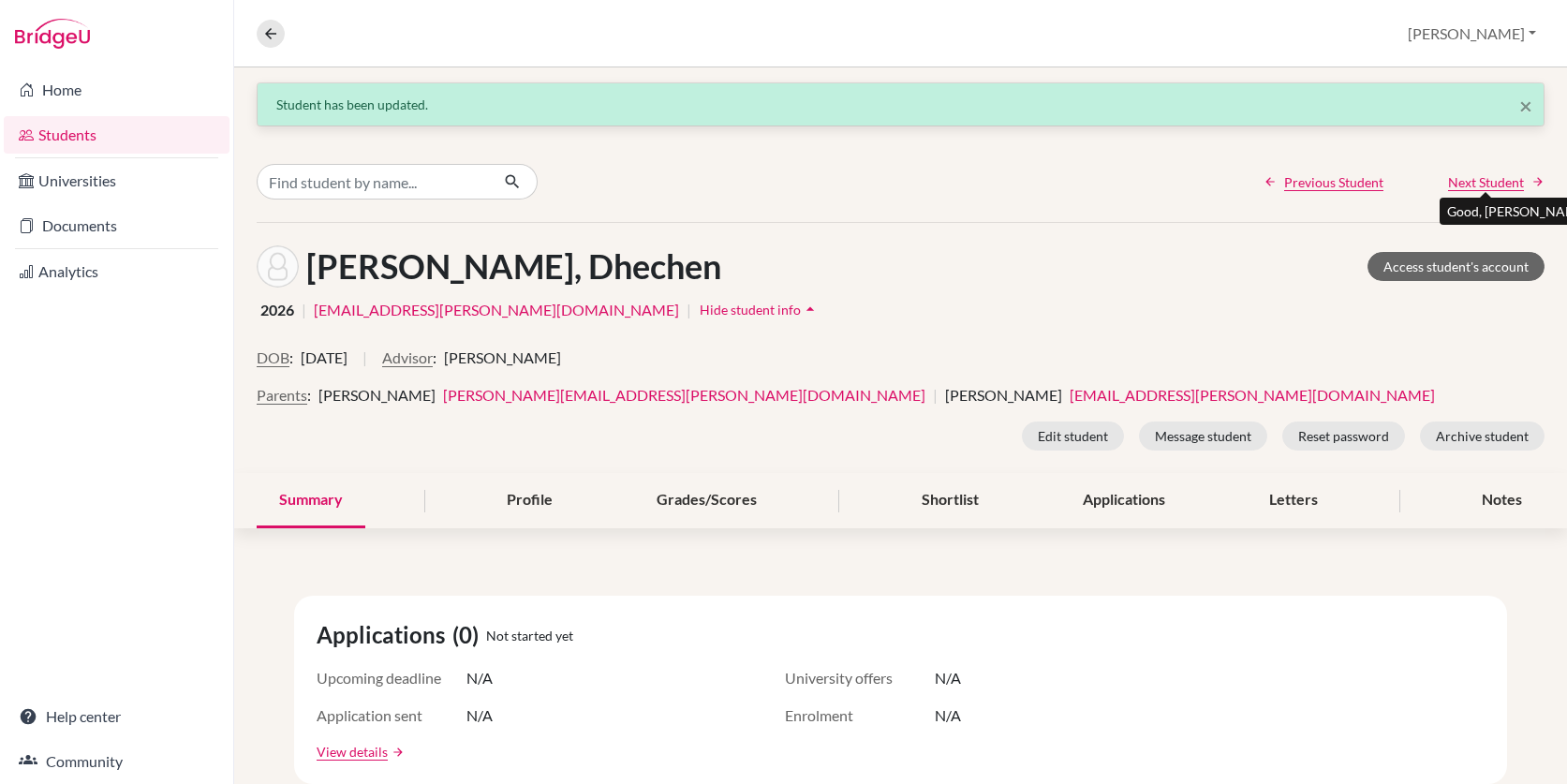
click at [1479, 186] on span "Next Student" at bounding box center [1486, 182] width 76 height 19
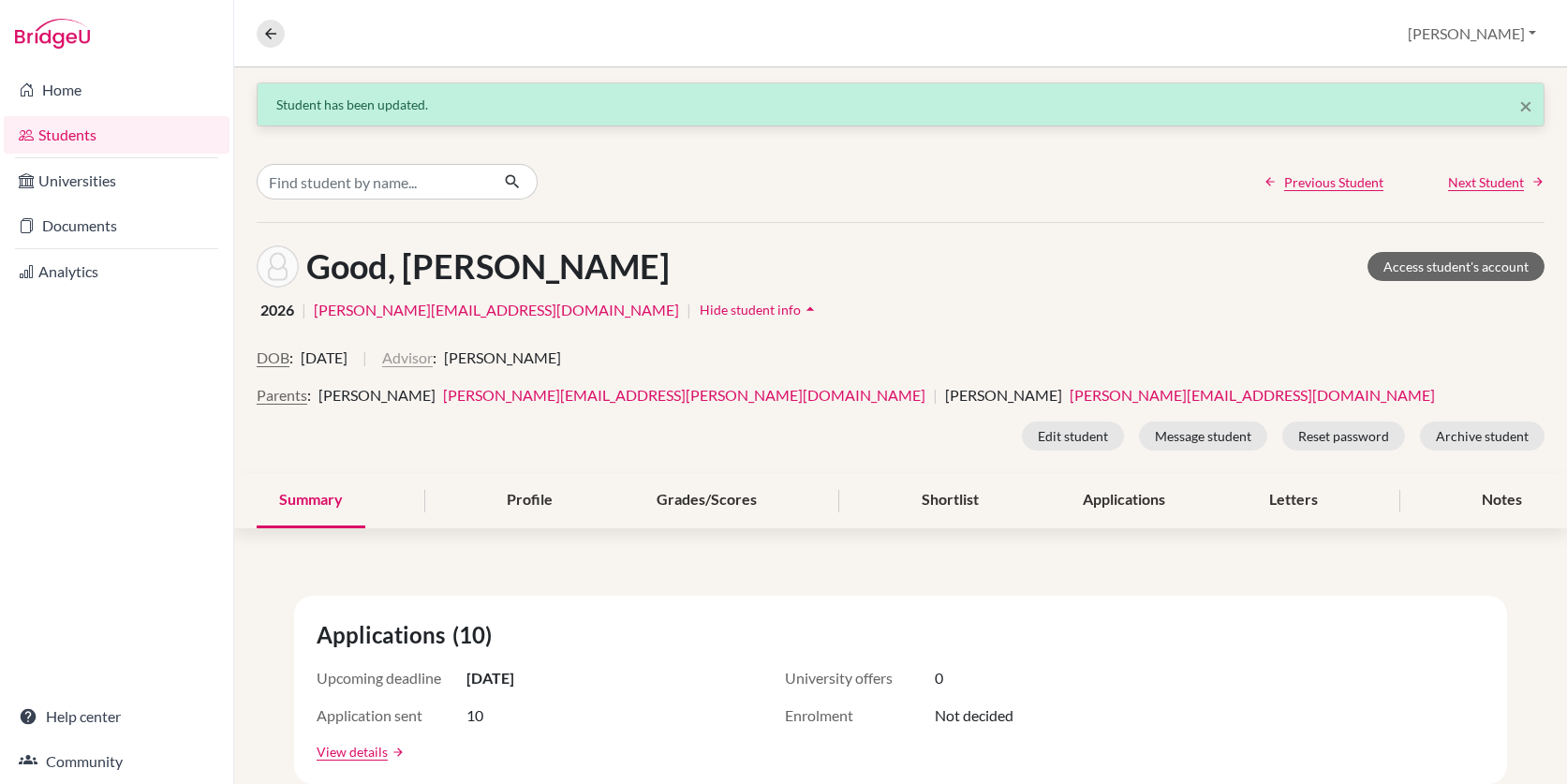
click at [432, 361] on button "Advisor" at bounding box center [407, 357] width 50 height 22
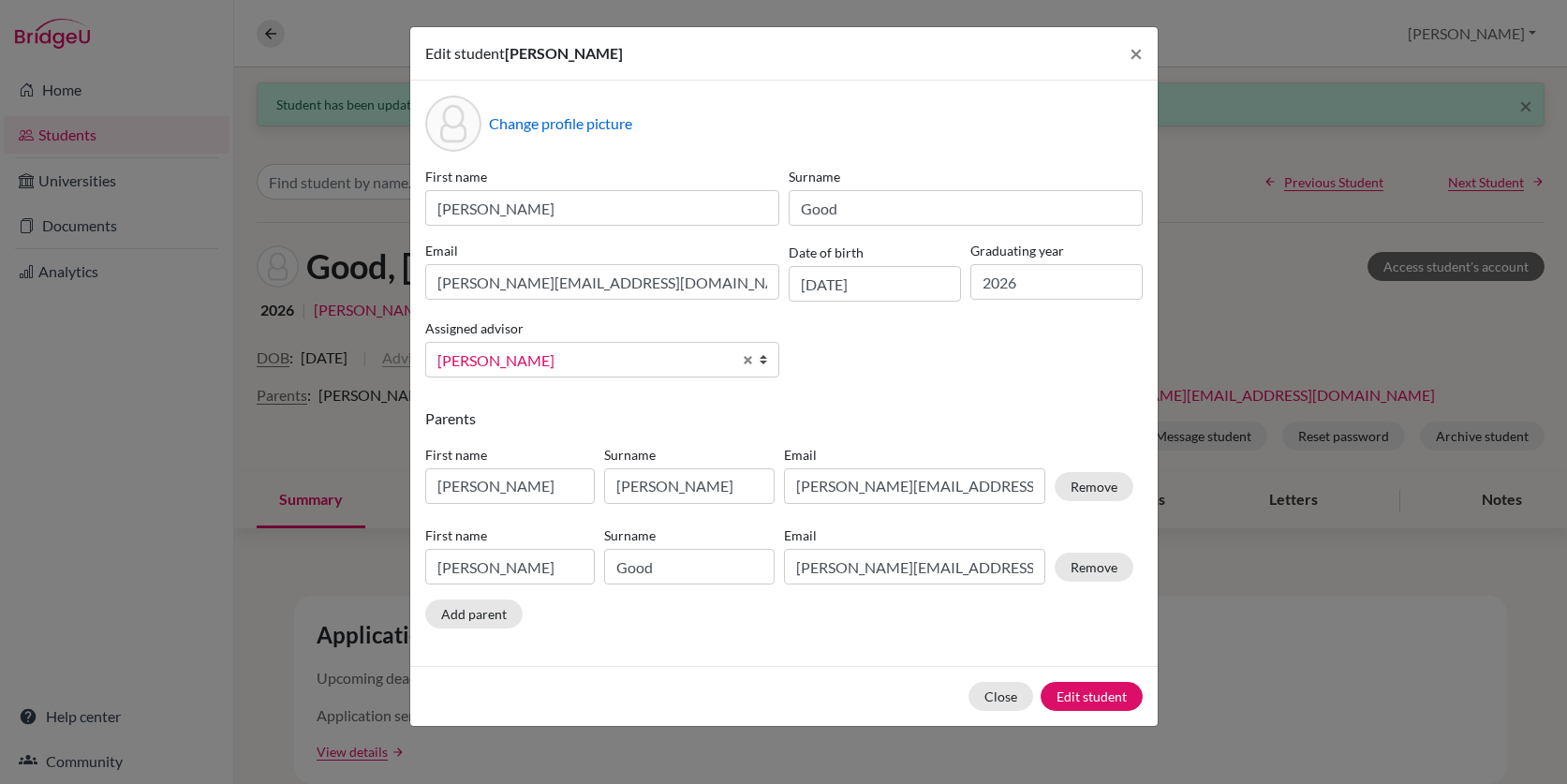
scroll to position [33, 0]
click at [560, 361] on span "Select an option" at bounding box center [584, 360] width 294 height 24
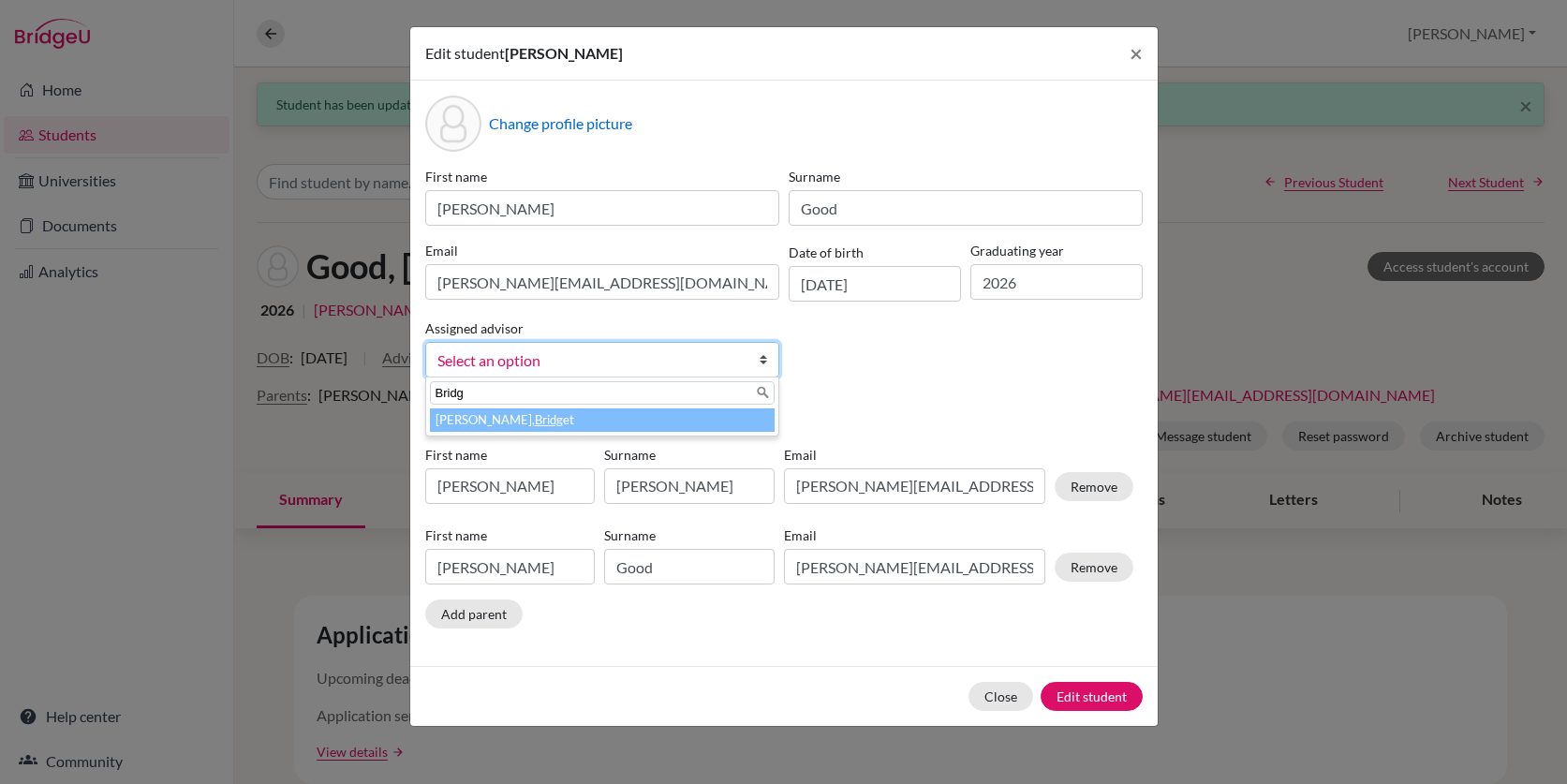
type input "Bridg"
click at [535, 426] on em "Bridg" at bounding box center [549, 419] width 28 height 15
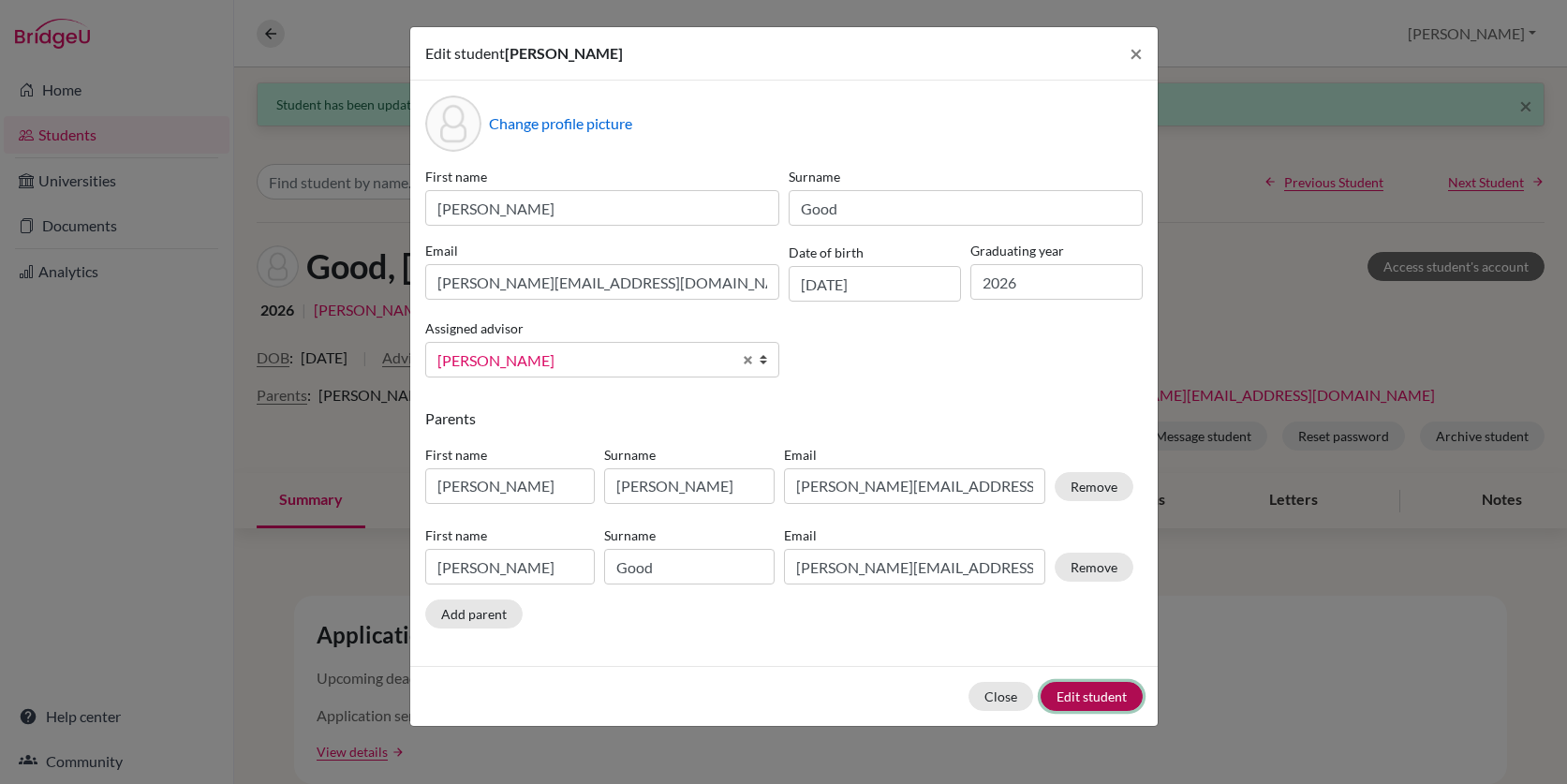
click at [1095, 697] on button "Edit student" at bounding box center [1091, 696] width 102 height 29
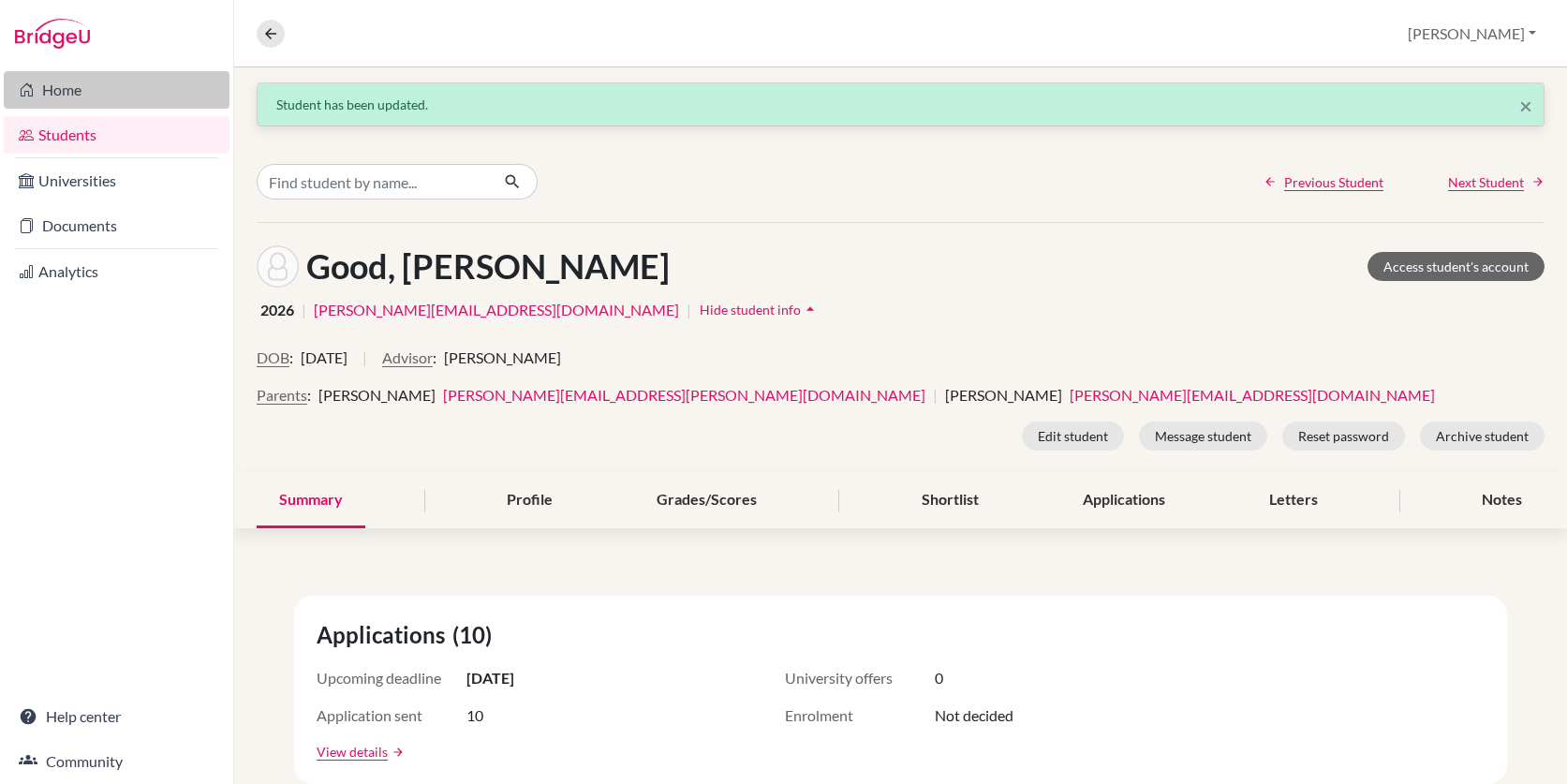
click at [93, 89] on link "Home" at bounding box center [116, 89] width 226 height 38
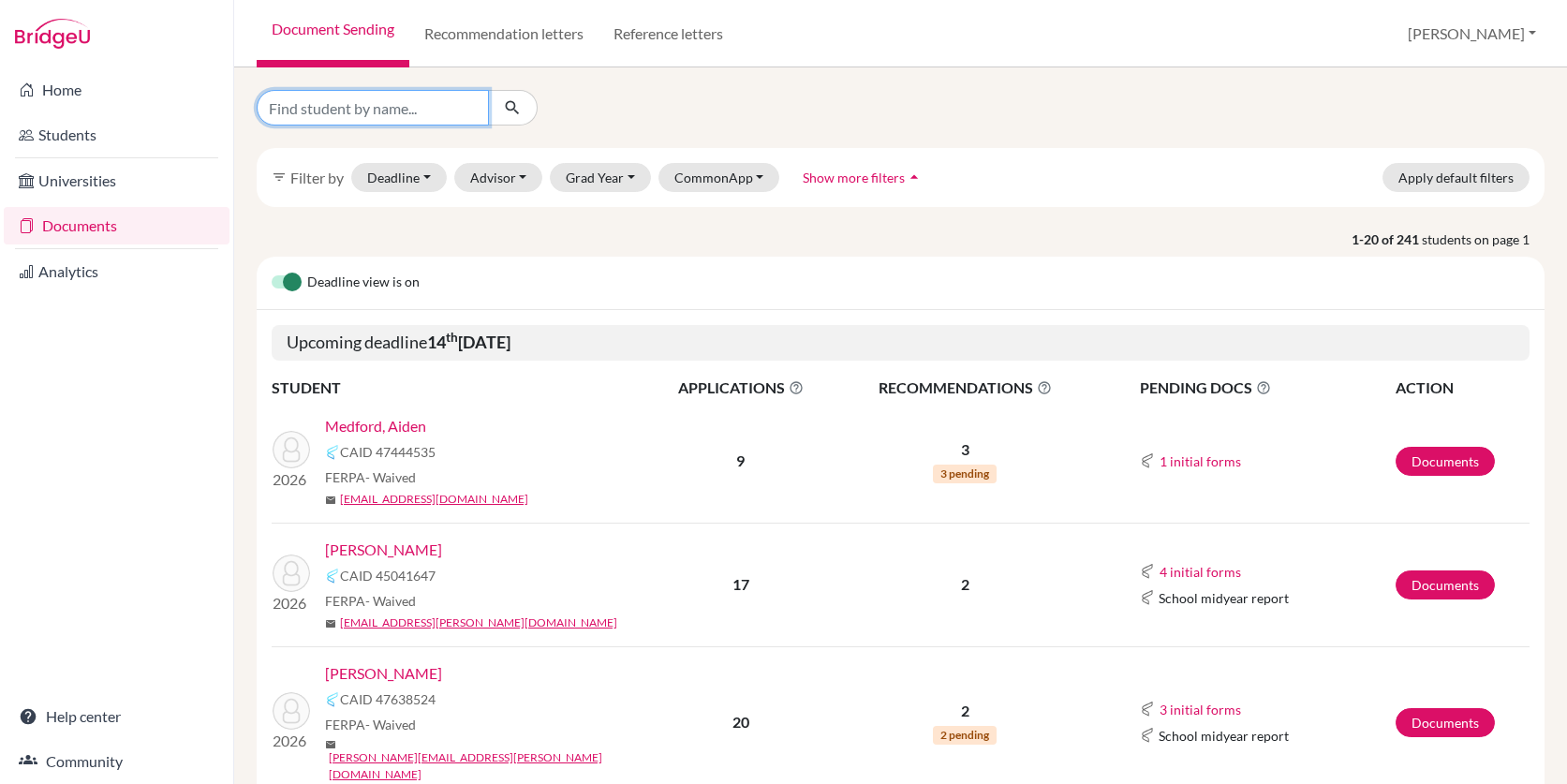
click at [408, 102] on input "Find student by name..." at bounding box center [373, 108] width 233 height 36
type input "francisco"
click button "submit" at bounding box center [512, 108] width 49 height 36
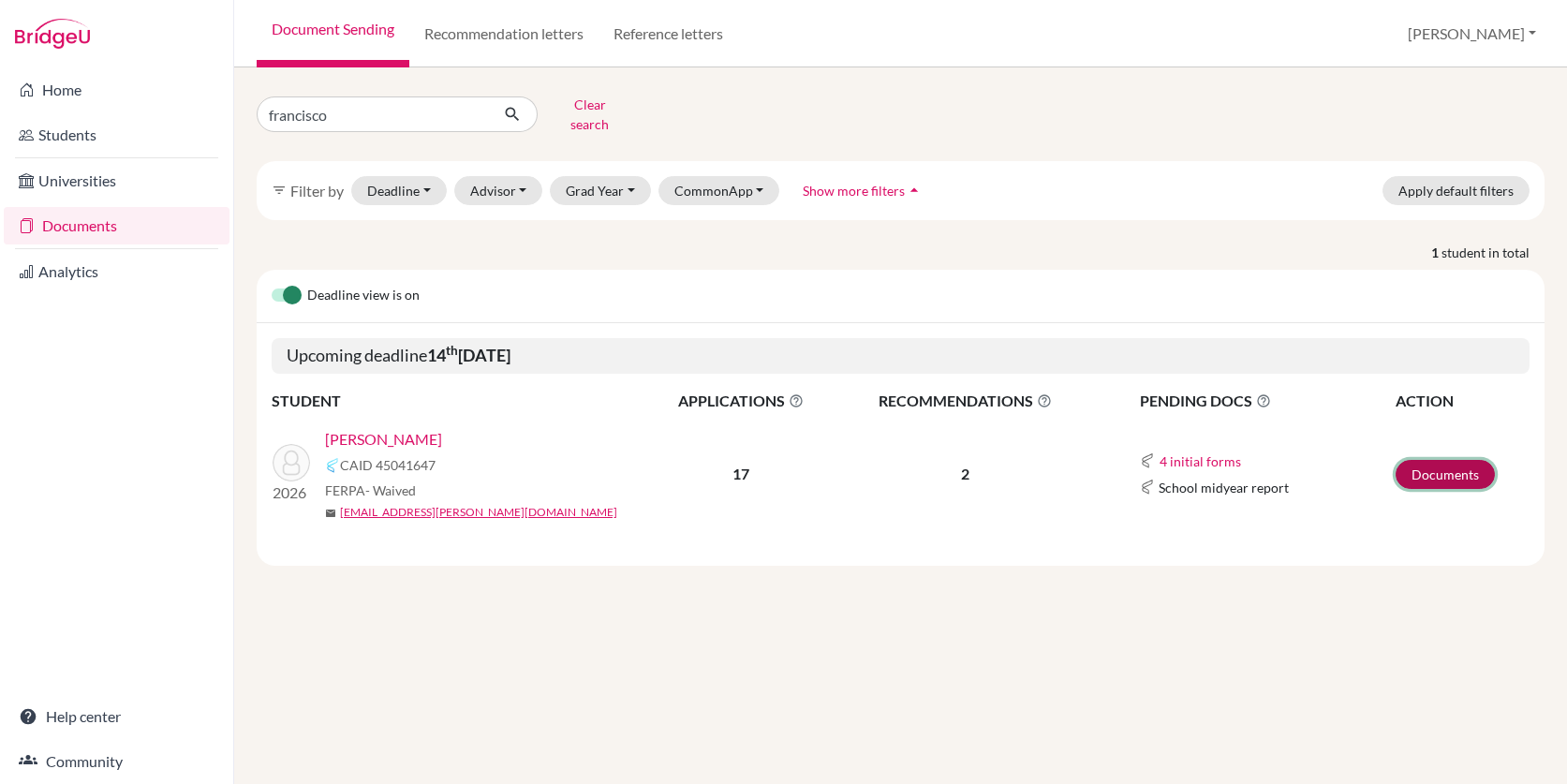
click at [1419, 460] on link "Documents" at bounding box center [1445, 474] width 99 height 29
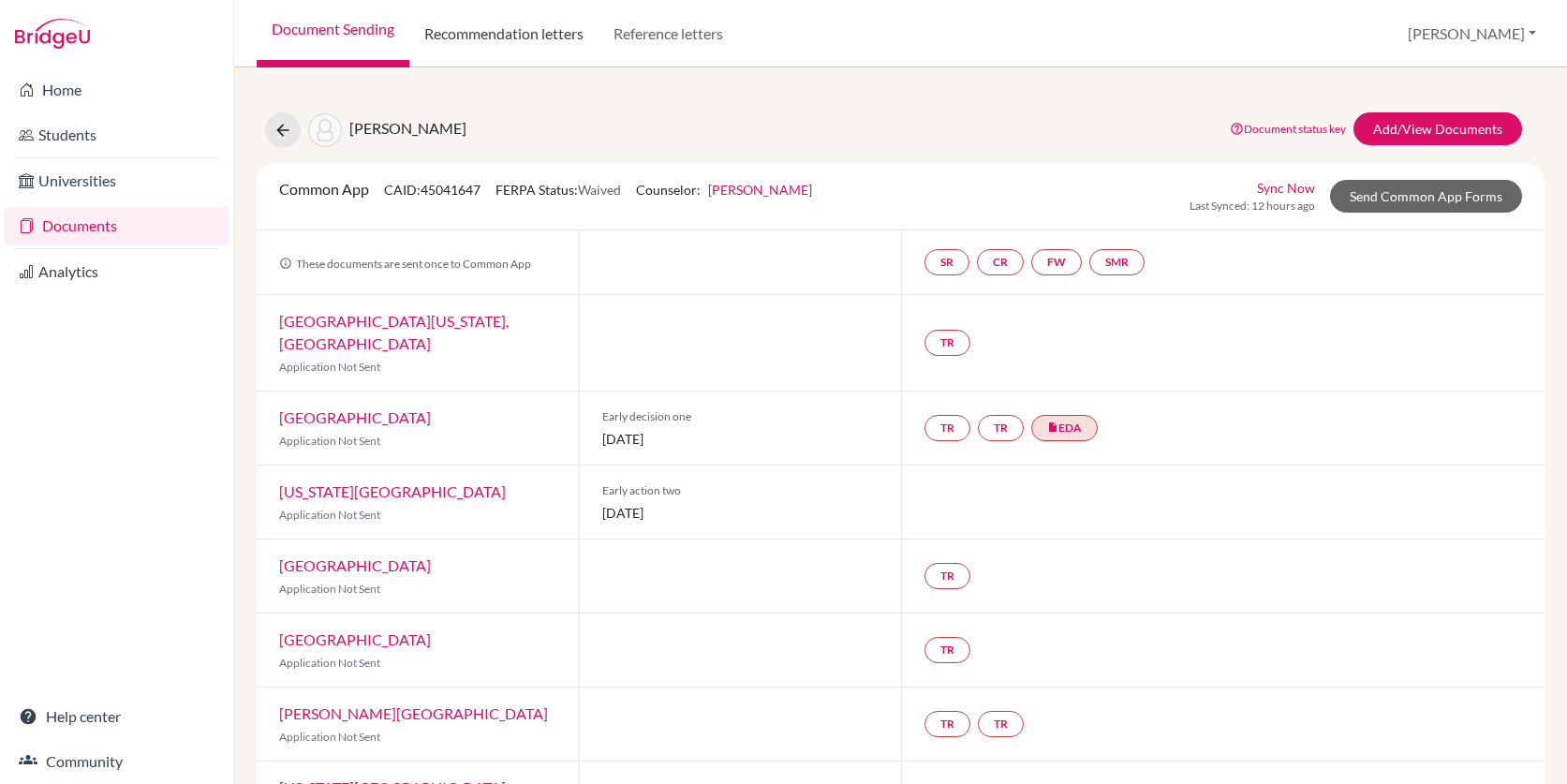
click at [556, 38] on link "Recommendation letters" at bounding box center [503, 34] width 189 height 68
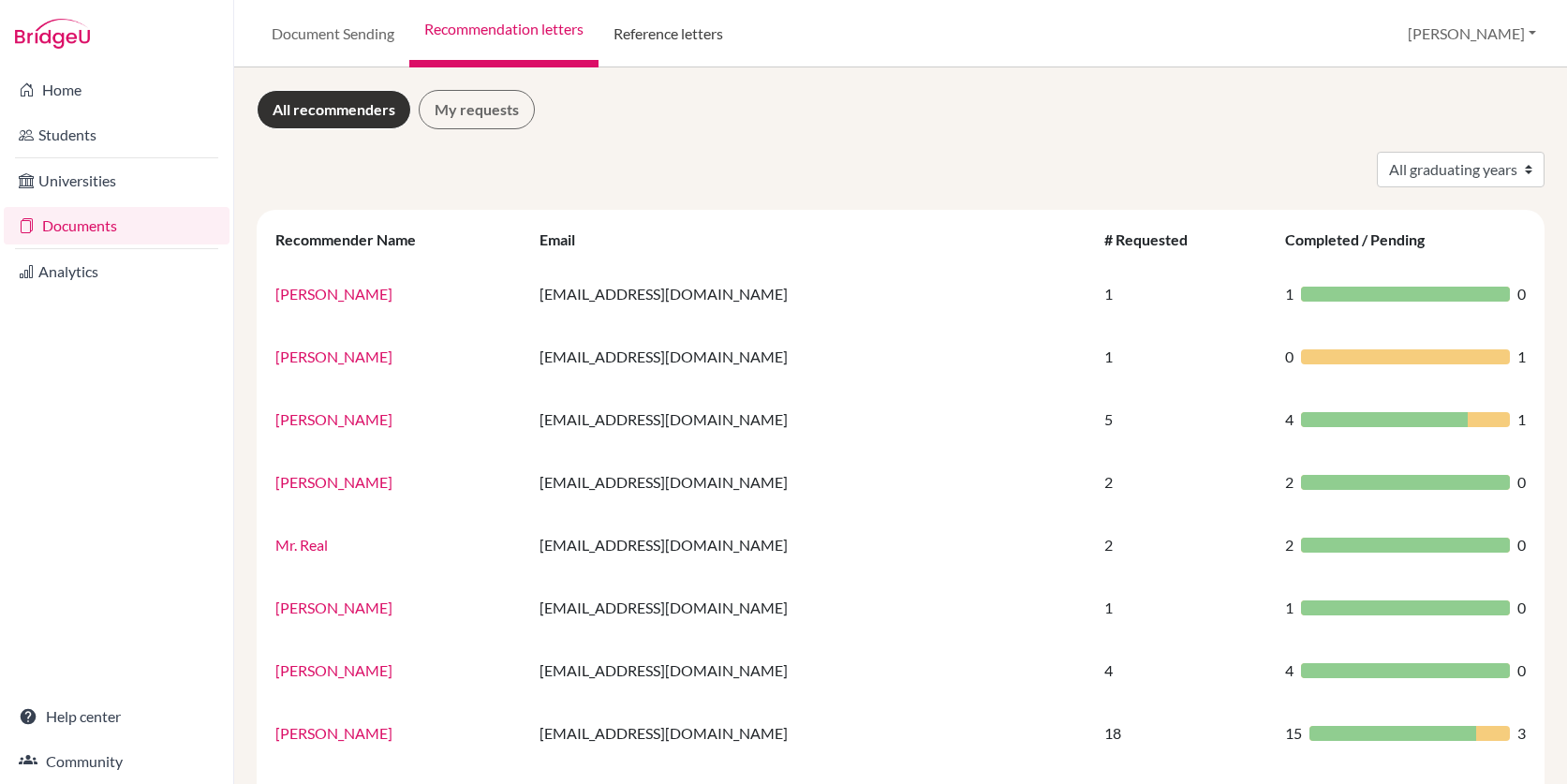
click at [673, 39] on link "Reference letters" at bounding box center [668, 34] width 140 height 68
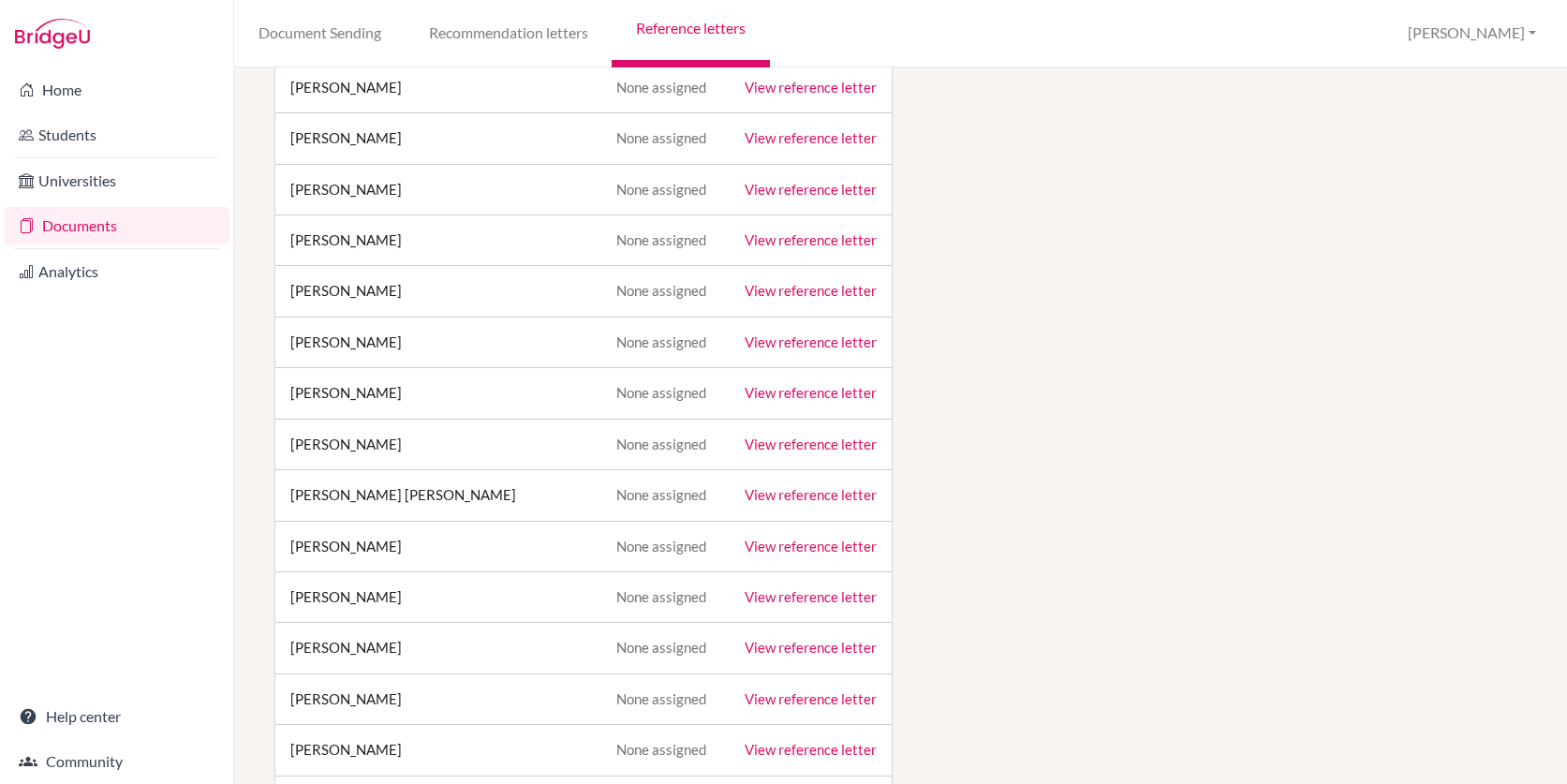
scroll to position [545, 0]
click at [804, 439] on link "View reference letter" at bounding box center [811, 440] width 132 height 16
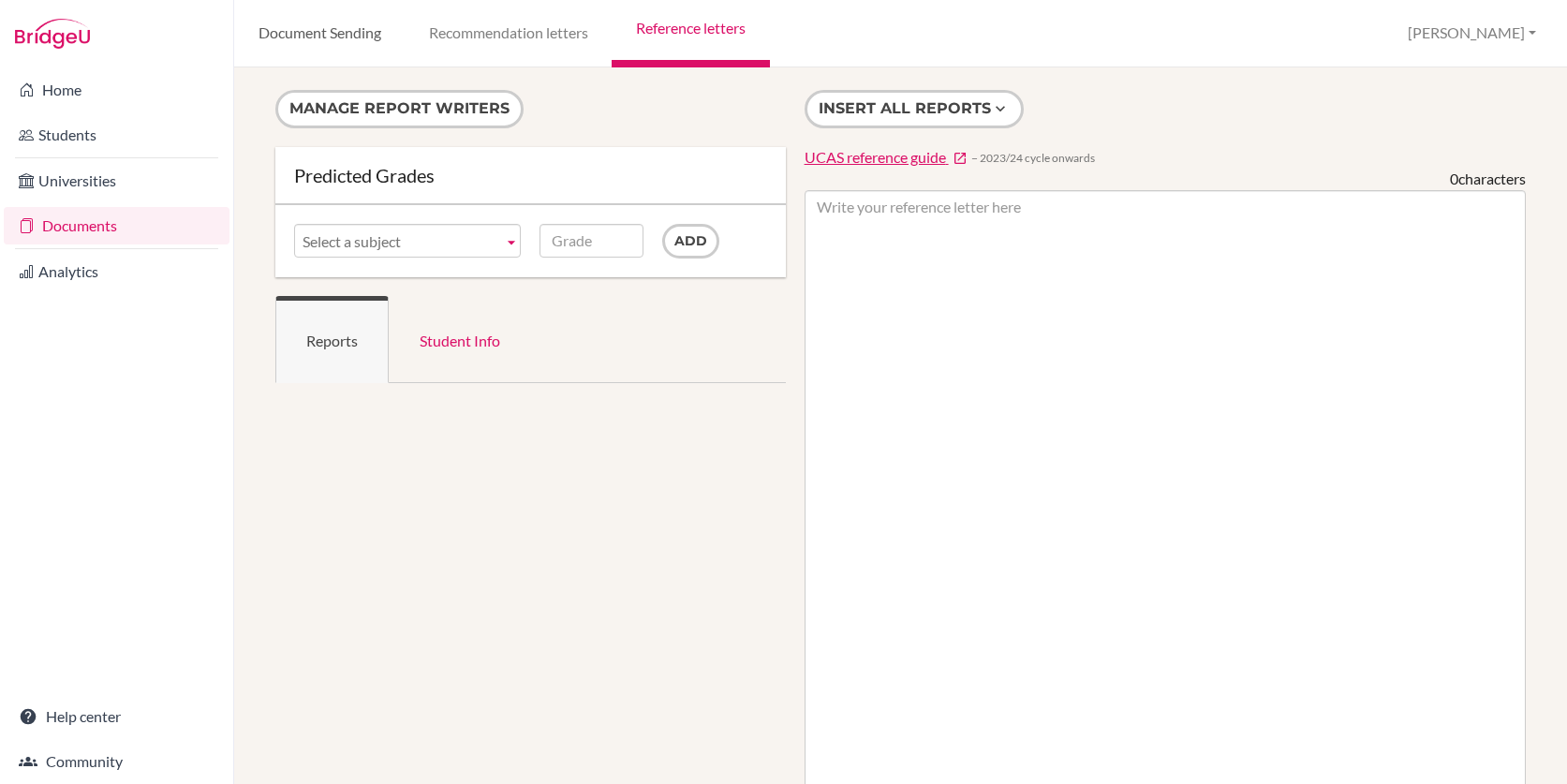
click at [293, 42] on link "Document Sending" at bounding box center [319, 34] width 171 height 68
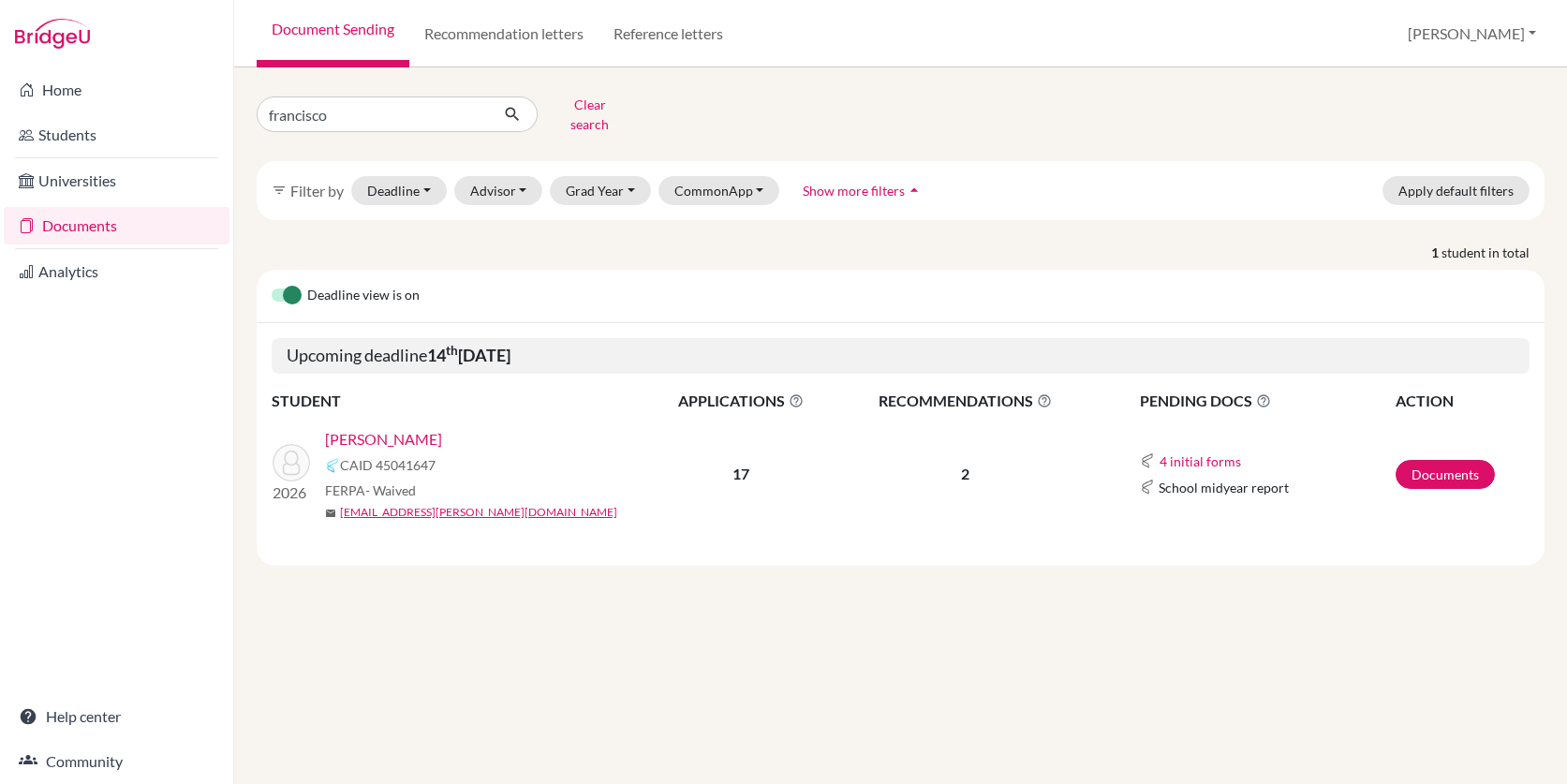
click at [424, 427] on link "[PERSON_NAME]" at bounding box center [383, 438] width 117 height 22
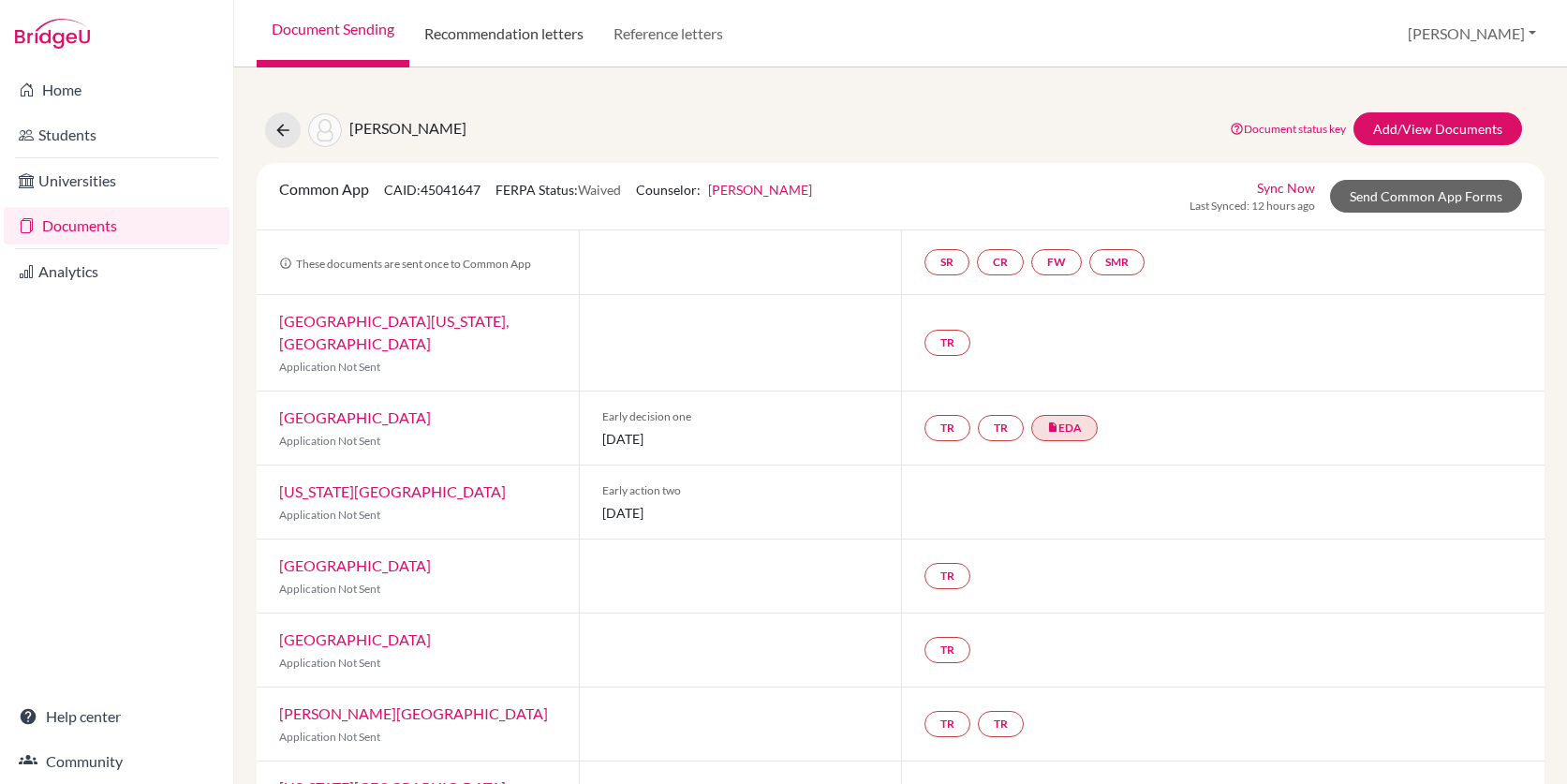
click at [552, 35] on link "Recommendation letters" at bounding box center [503, 34] width 189 height 68
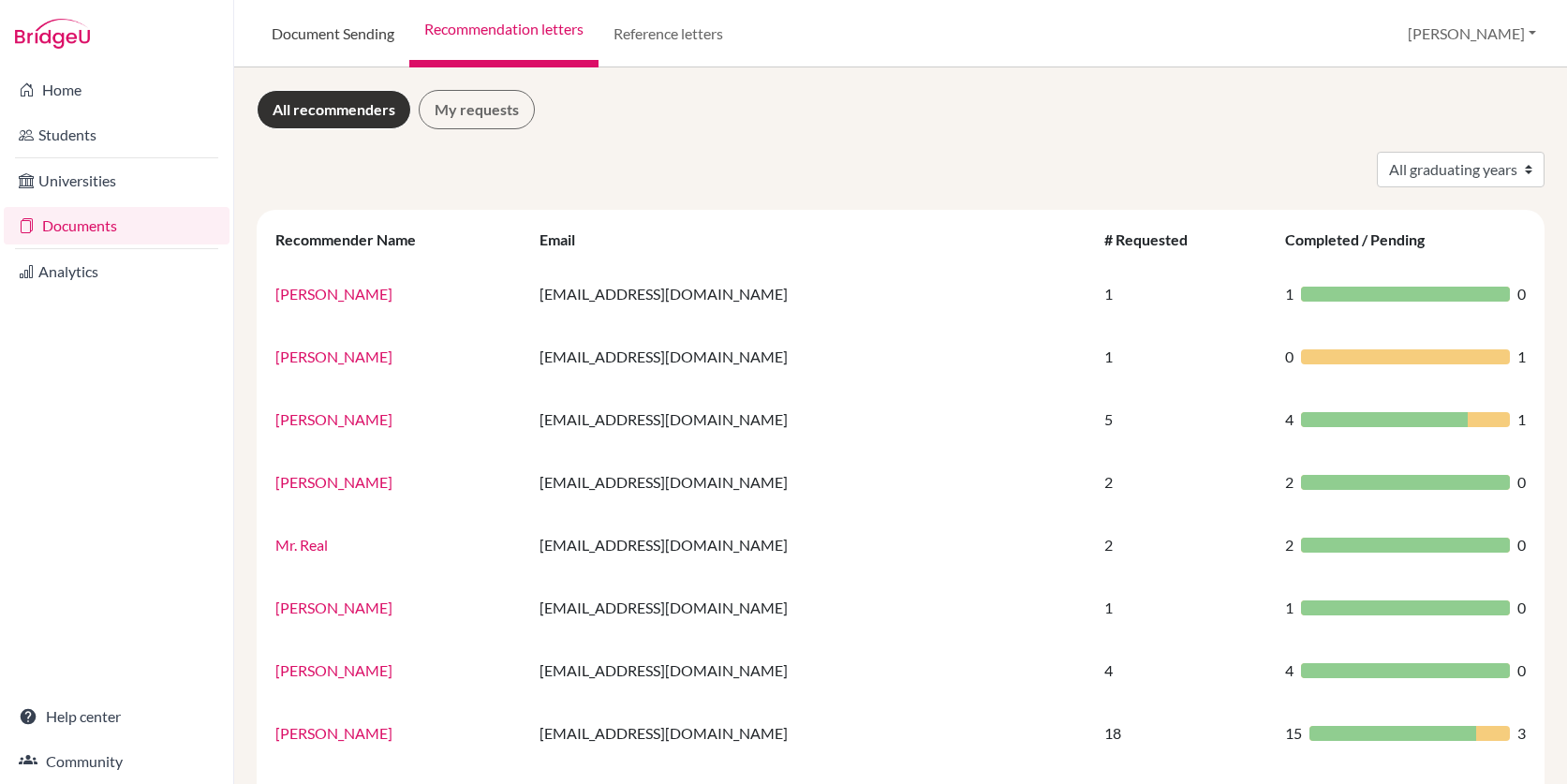
click at [319, 38] on link "Document Sending" at bounding box center [333, 34] width 152 height 68
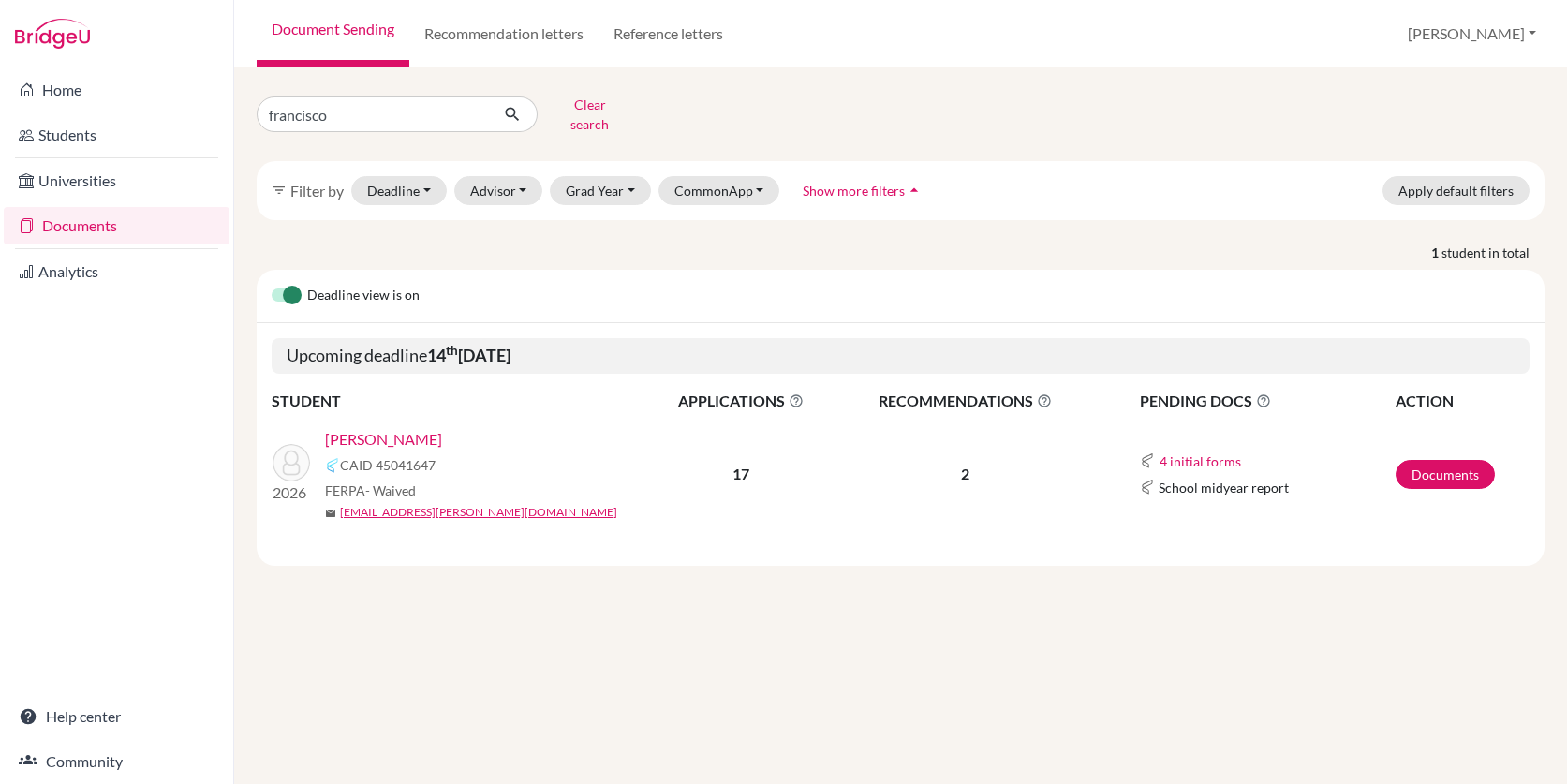
click at [418, 427] on link "[PERSON_NAME]" at bounding box center [383, 438] width 117 height 22
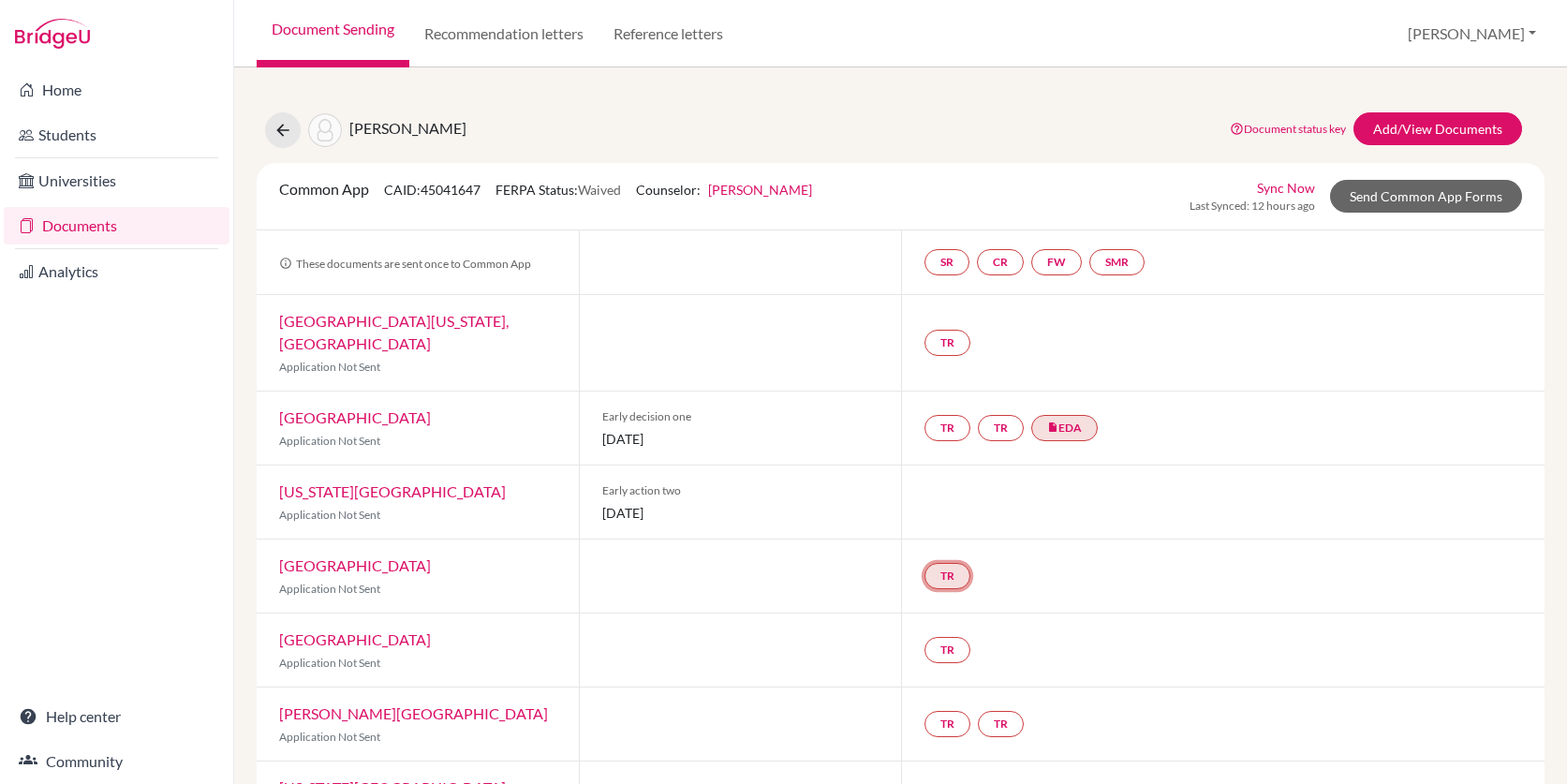
click at [953, 563] on link "TR" at bounding box center [946, 576] width 46 height 26
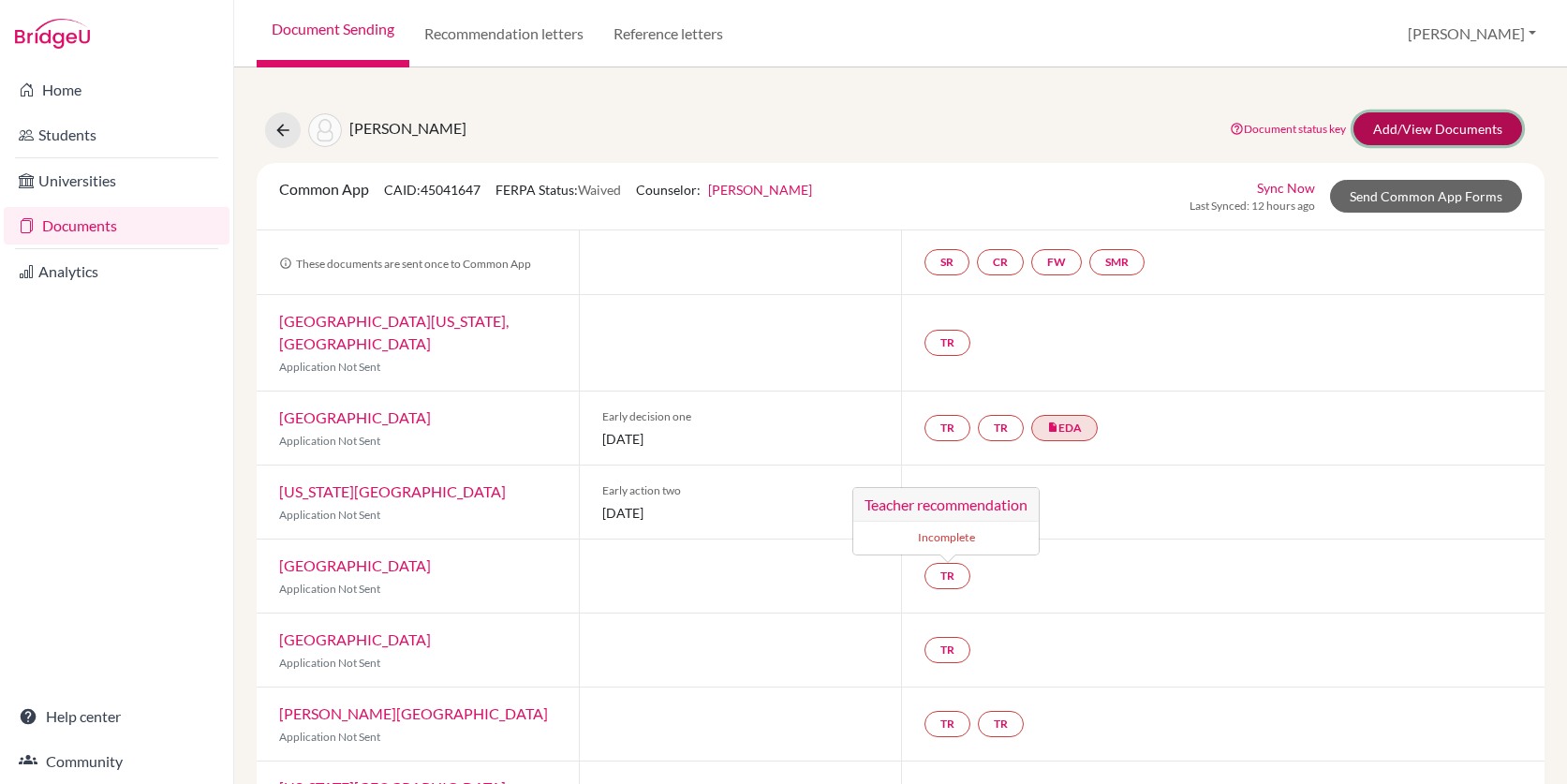
click at [1417, 116] on link "Add/View Documents" at bounding box center [1438, 129] width 169 height 33
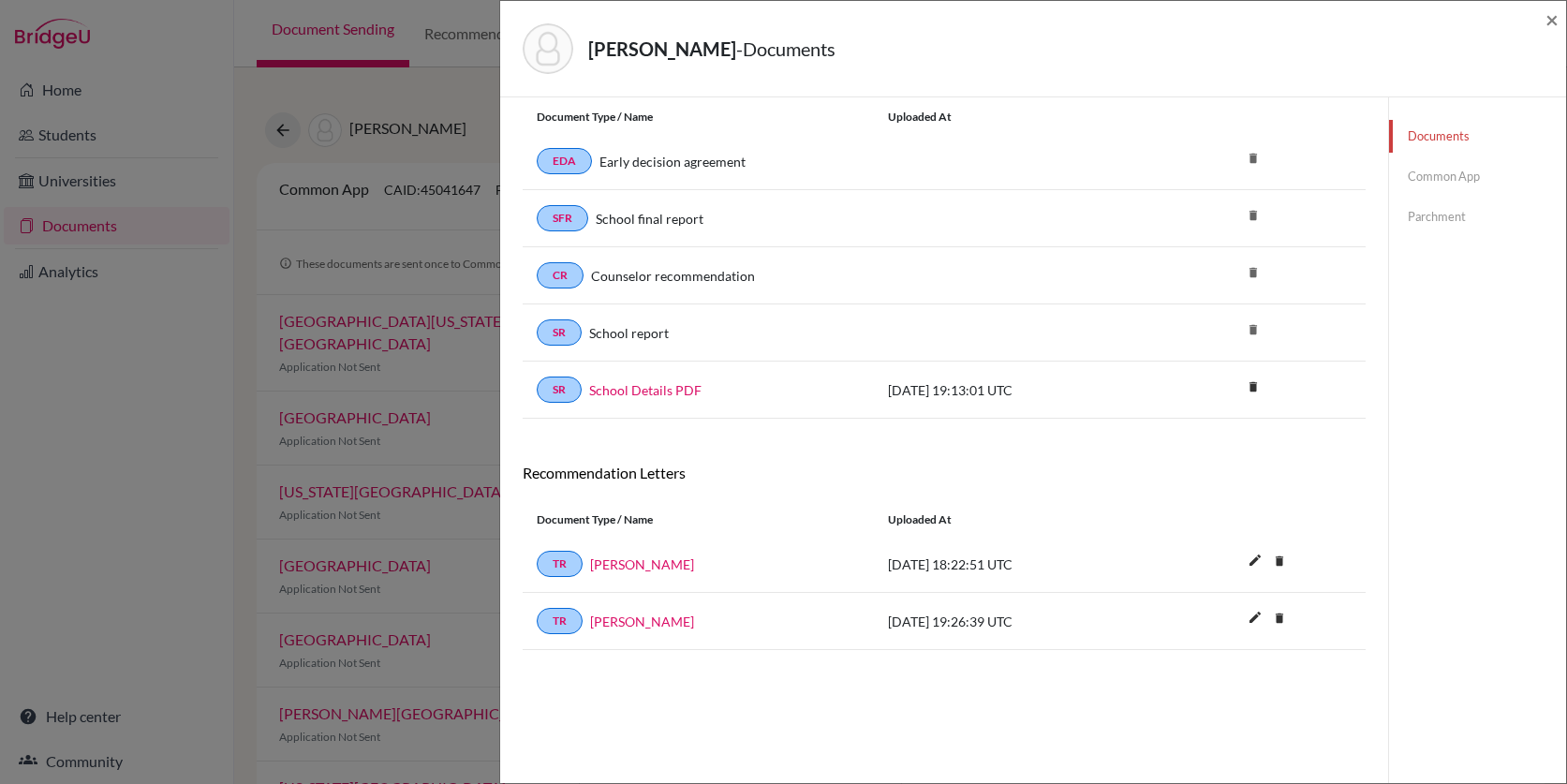
scroll to position [58, 0]
click at [555, 562] on link "TR" at bounding box center [560, 560] width 46 height 26
click at [568, 559] on link "TR" at bounding box center [560, 560] width 46 height 26
click at [619, 560] on link "[PERSON_NAME]" at bounding box center [642, 561] width 104 height 19
click at [1555, 6] on span "×" at bounding box center [1552, 19] width 14 height 27
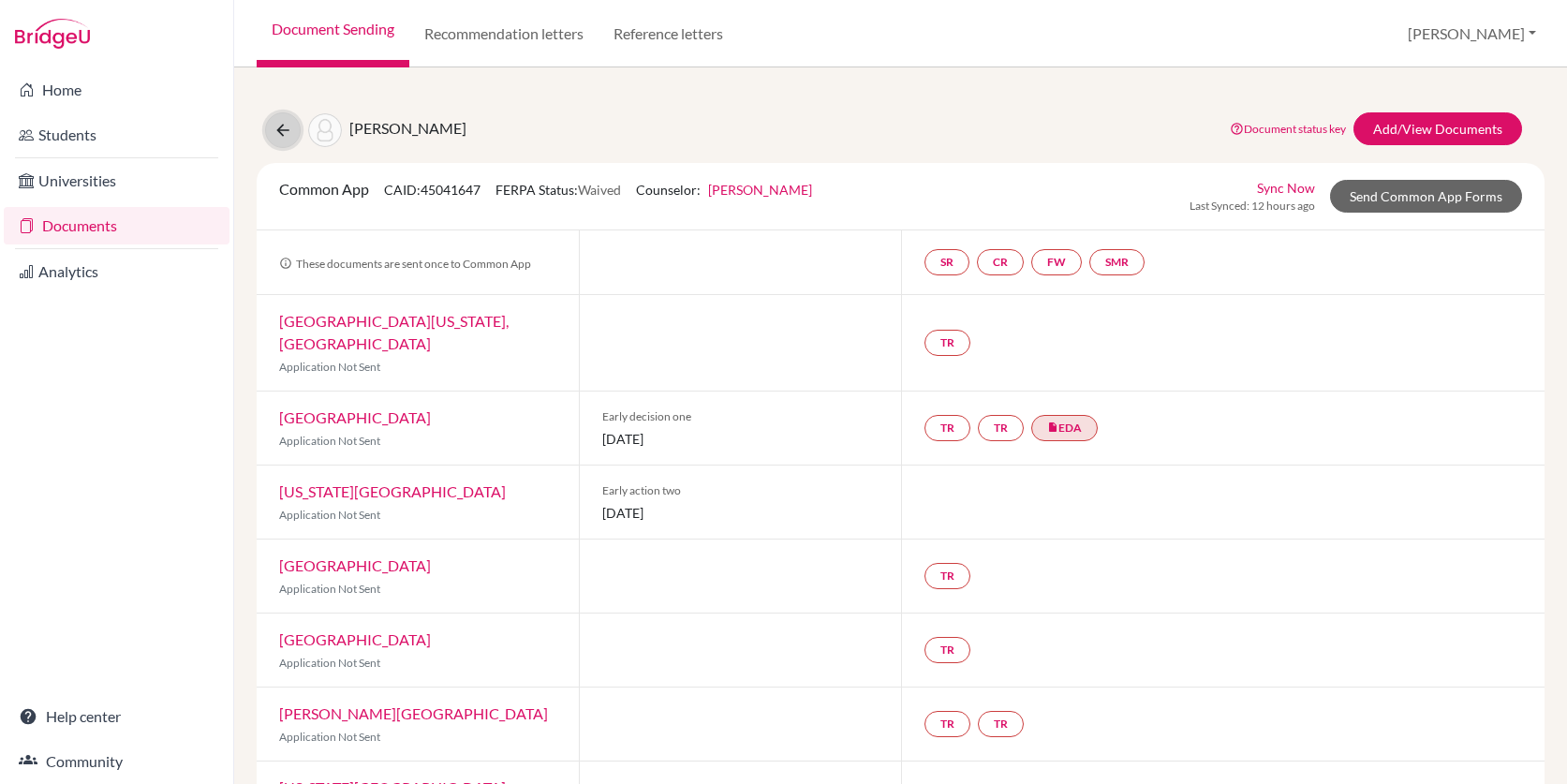
click at [283, 139] on icon at bounding box center [282, 130] width 18 height 18
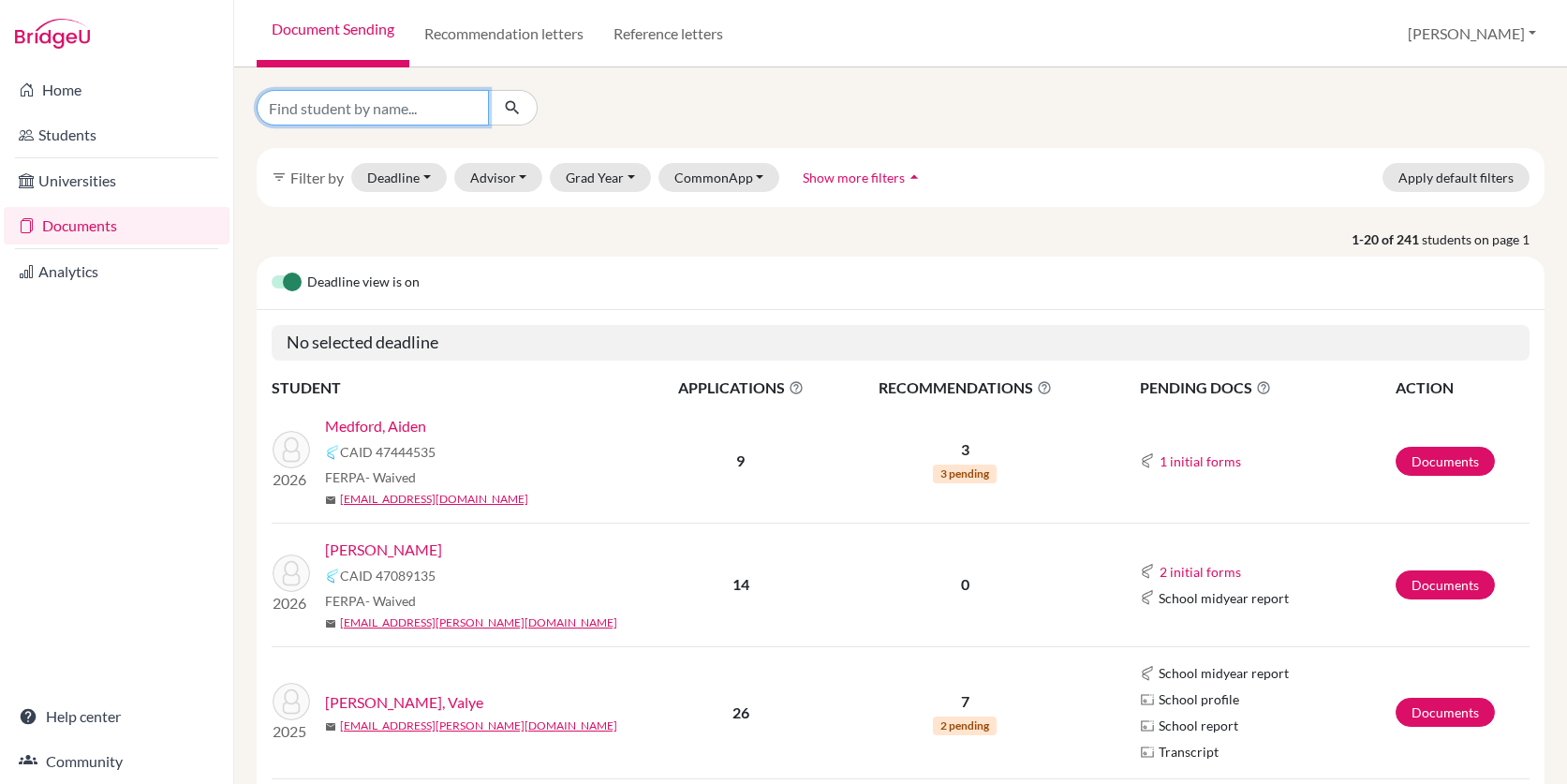
click at [407, 109] on input "Find student by name..." at bounding box center [373, 108] width 233 height 36
click at [354, 114] on input "Find student by name..." at bounding box center [373, 108] width 233 height 36
type input "Aiden"
click at [978, 471] on span "3 pending" at bounding box center [965, 473] width 64 height 18
click at [408, 426] on link "Medford, Aiden" at bounding box center [375, 425] width 101 height 22
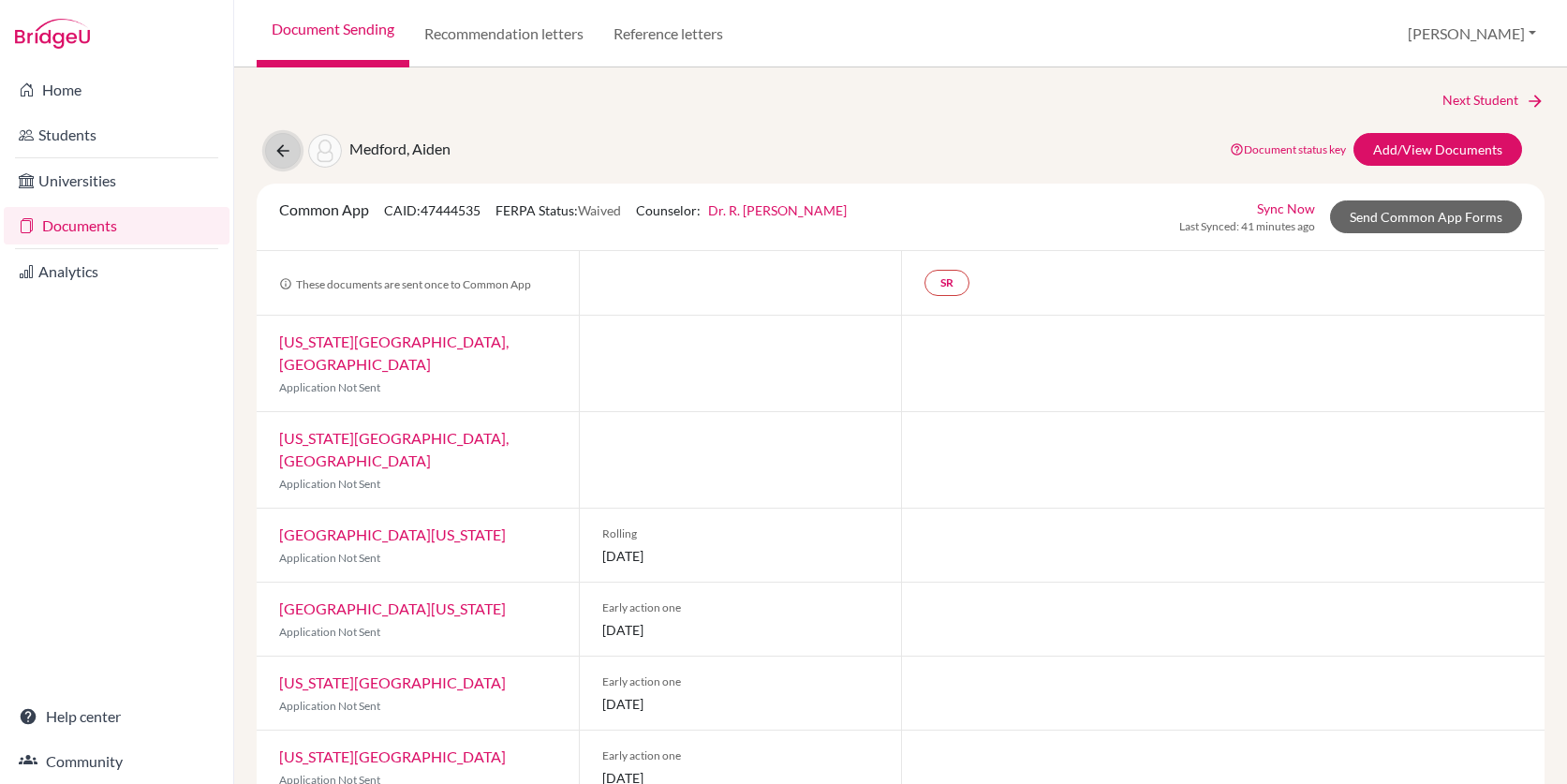
click at [280, 157] on icon at bounding box center [282, 150] width 18 height 18
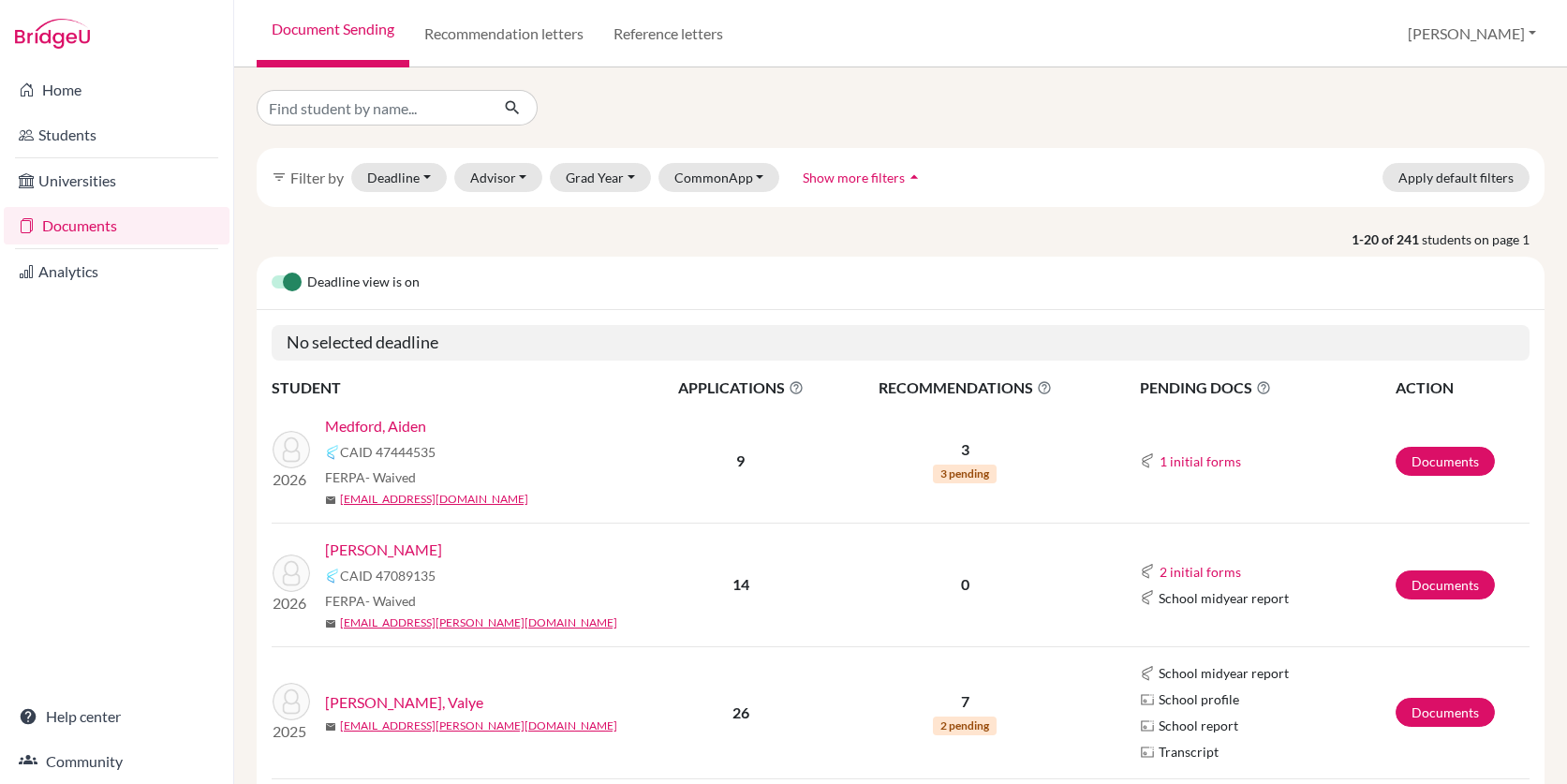
click at [414, 425] on link "Medford, Aiden" at bounding box center [375, 425] width 101 height 22
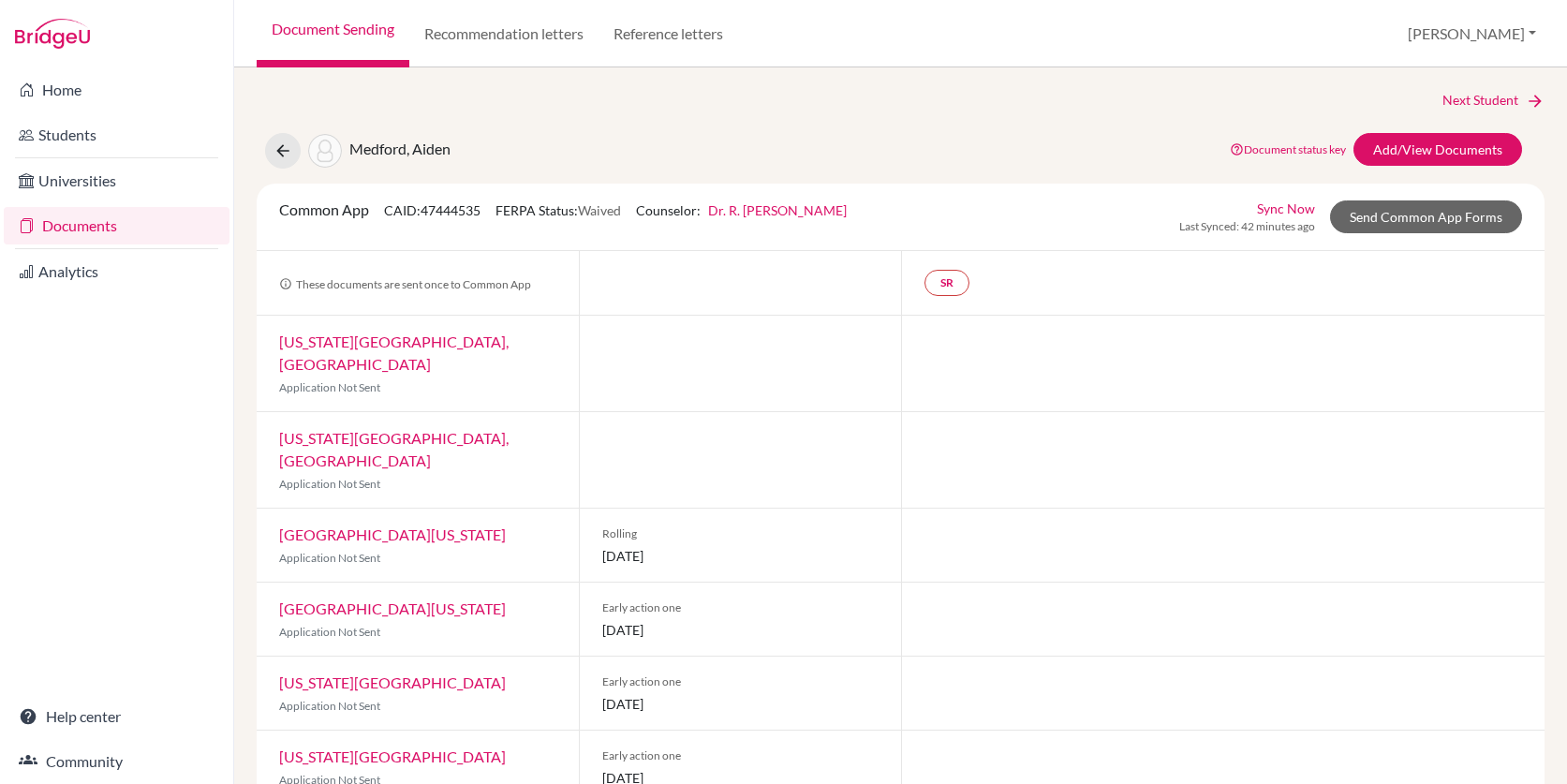
scroll to position [241, 0]
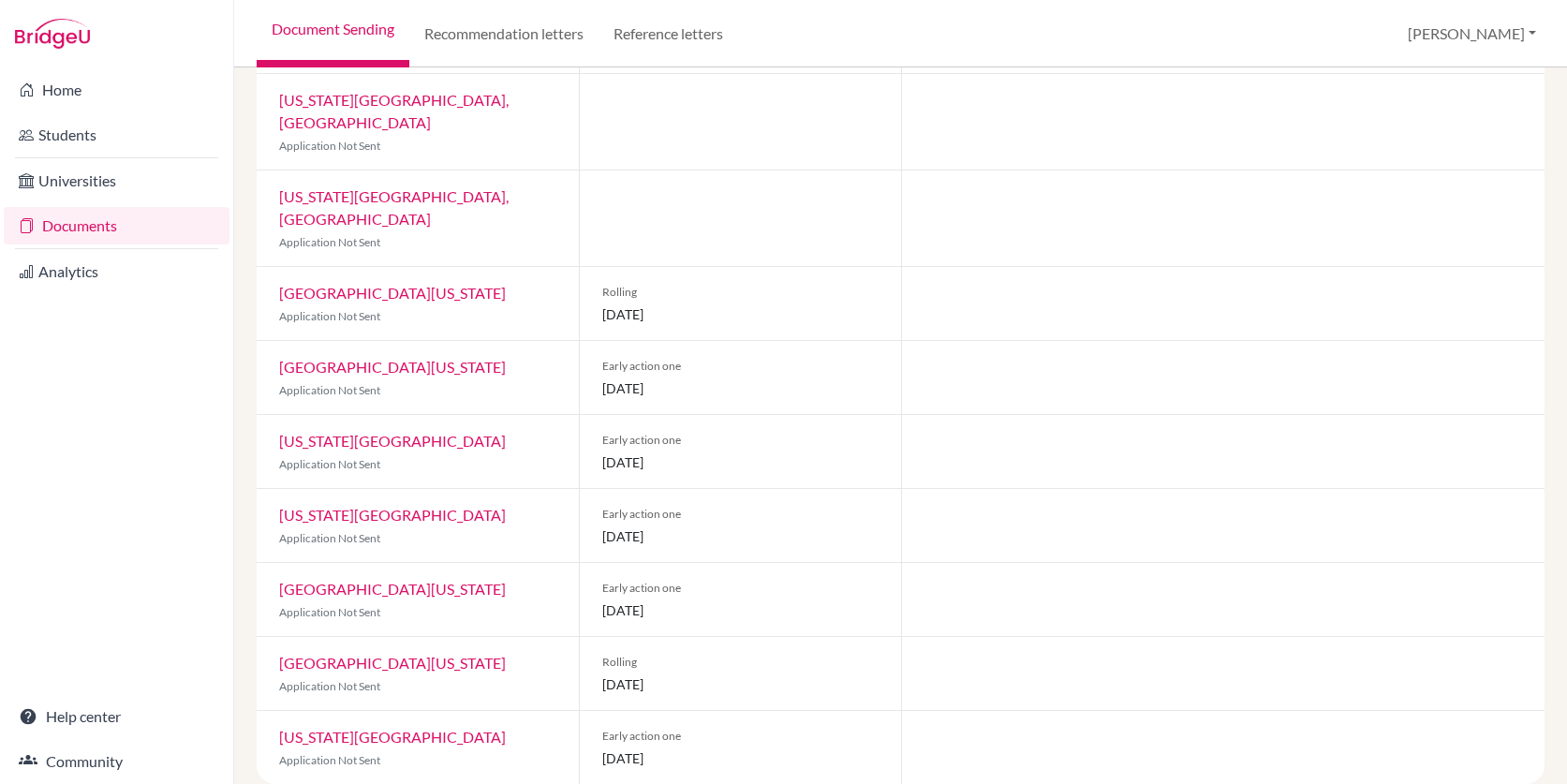
click at [397, 728] on link "[US_STATE][GEOGRAPHIC_DATA]" at bounding box center [393, 737] width 227 height 17
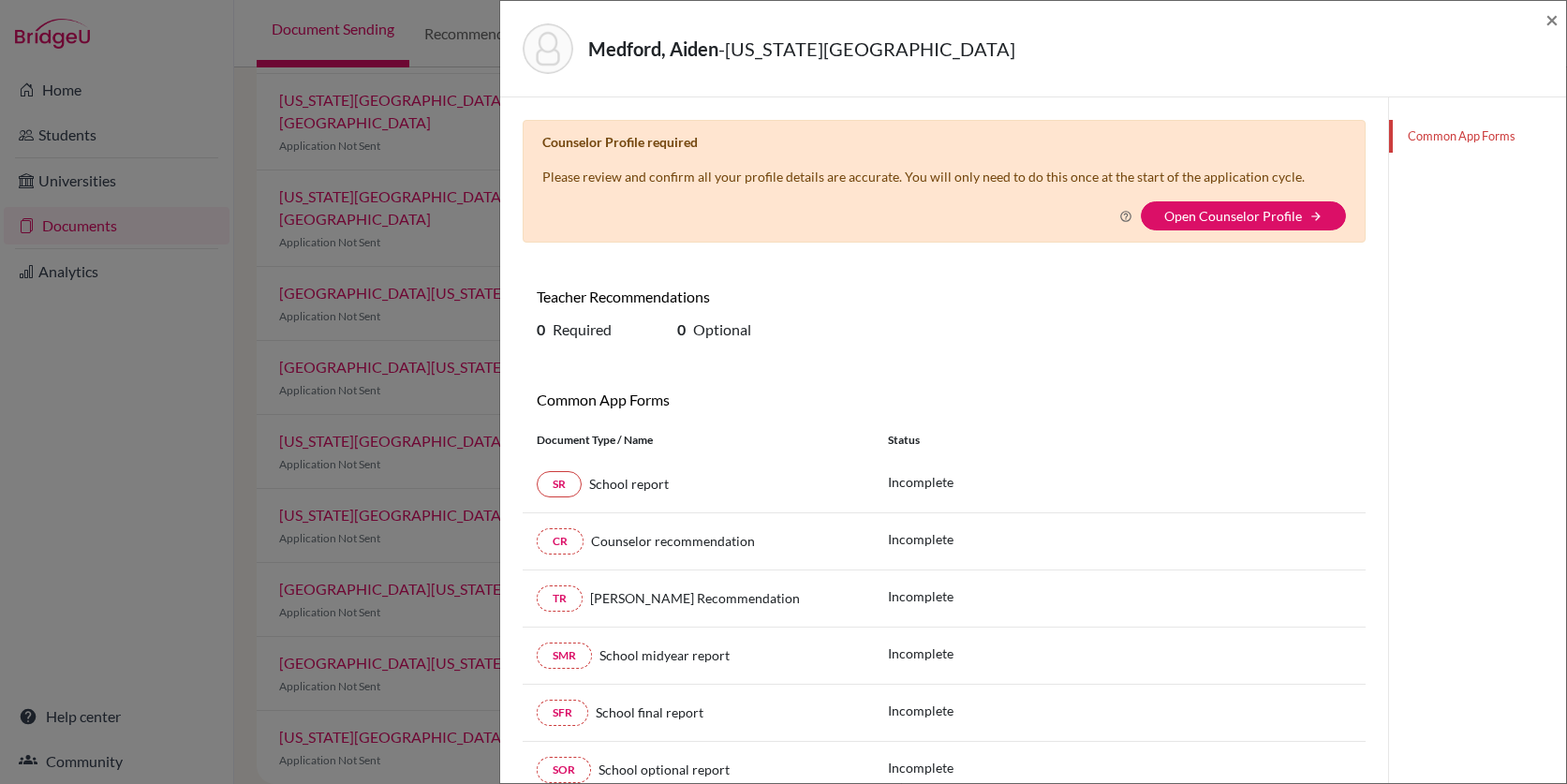
click at [434, 468] on div "Medford, Aiden - [US_STATE][GEOGRAPHIC_DATA] × Counselor Profile required Pleas…" at bounding box center [784, 392] width 1567 height 784
click at [1550, 14] on span "×" at bounding box center [1552, 19] width 14 height 27
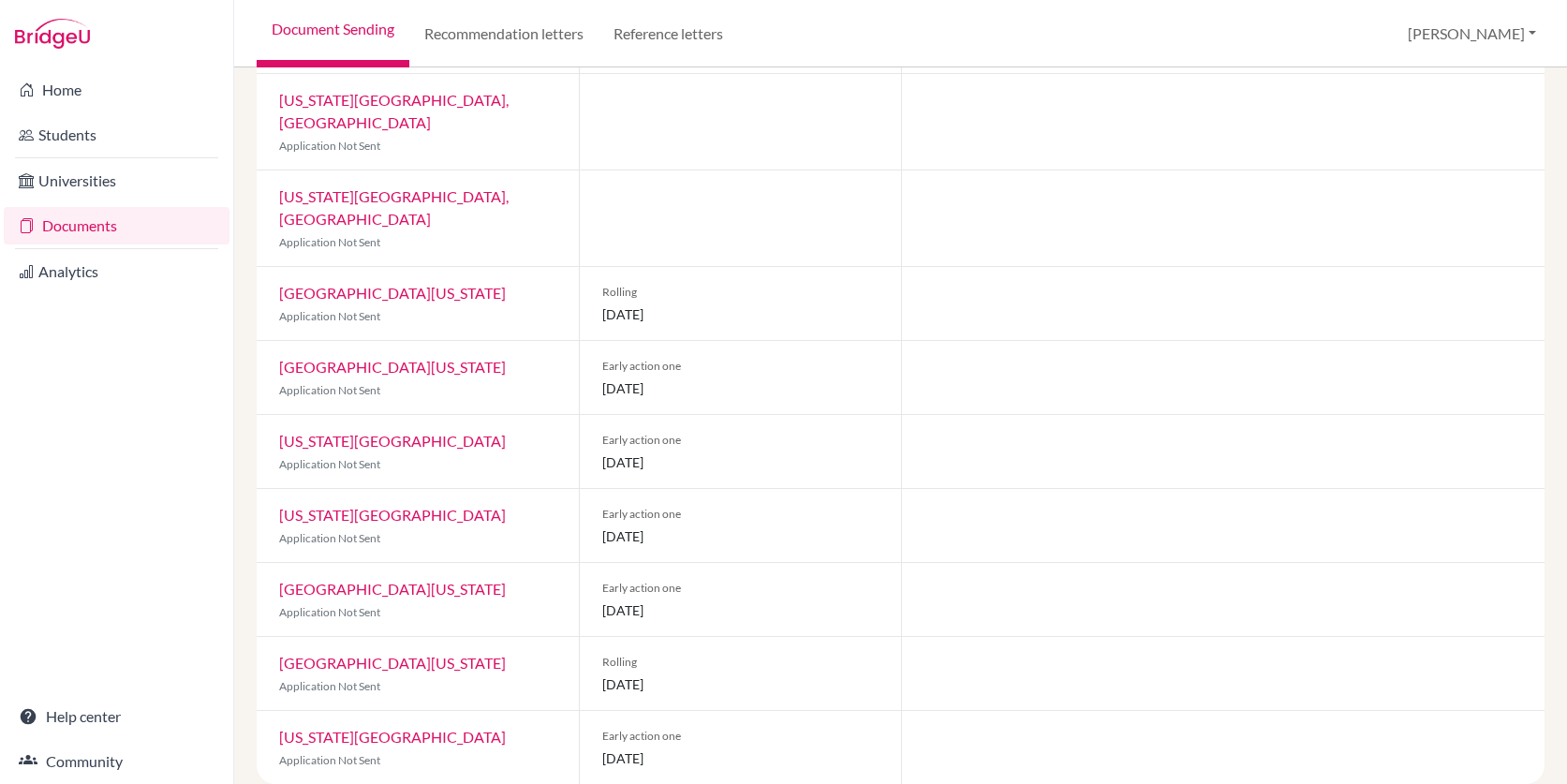
click at [420, 431] on link "[US_STATE][GEOGRAPHIC_DATA]" at bounding box center [393, 440] width 227 height 17
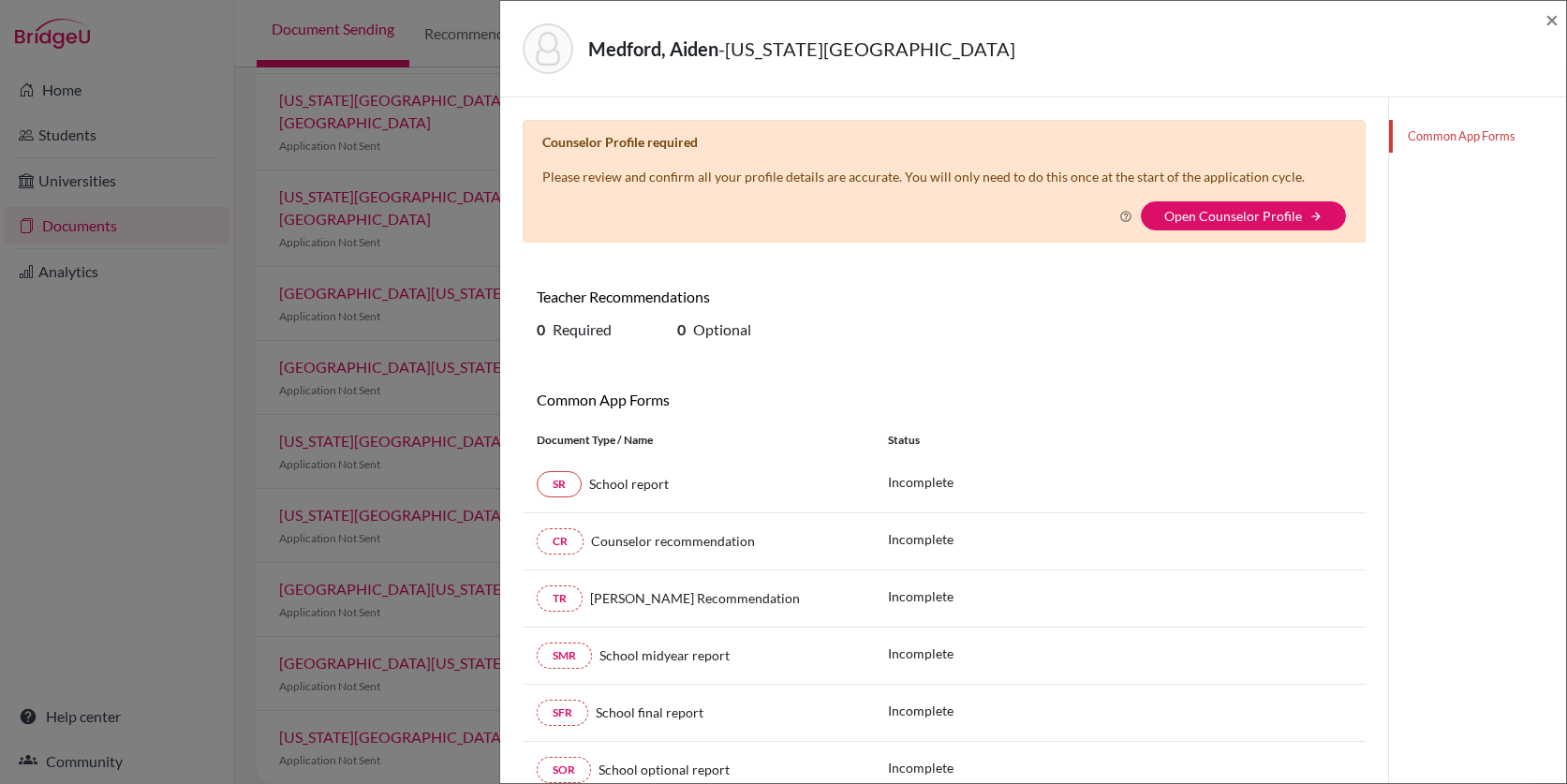
click at [422, 385] on div "Medford, Aiden - [US_STATE][GEOGRAPHIC_DATA] × Counselor Profile required Pleas…" at bounding box center [784, 392] width 1567 height 784
click at [1552, 18] on span "×" at bounding box center [1552, 19] width 14 height 27
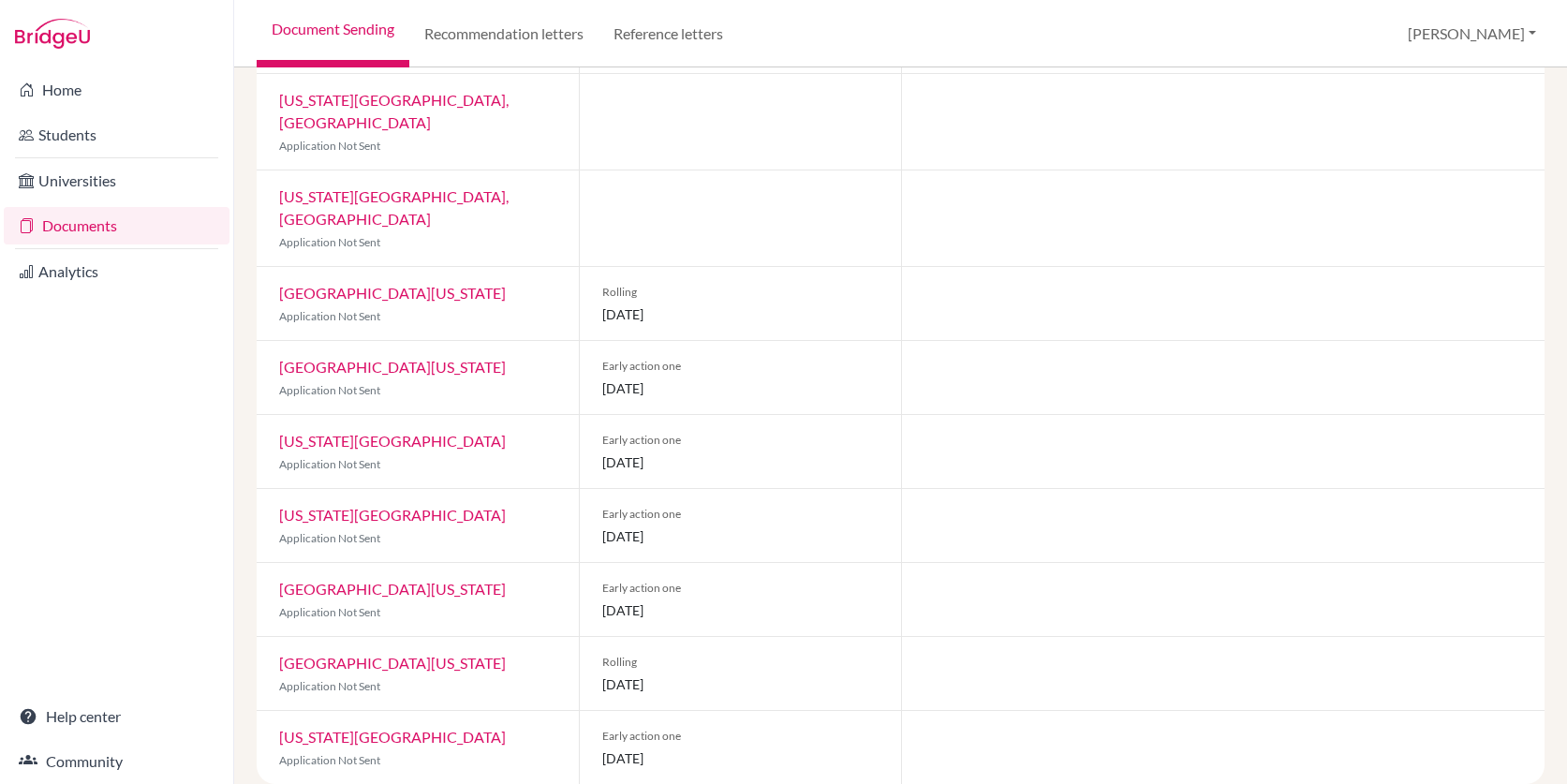
click at [433, 358] on link "[GEOGRAPHIC_DATA][US_STATE]" at bounding box center [393, 366] width 227 height 17
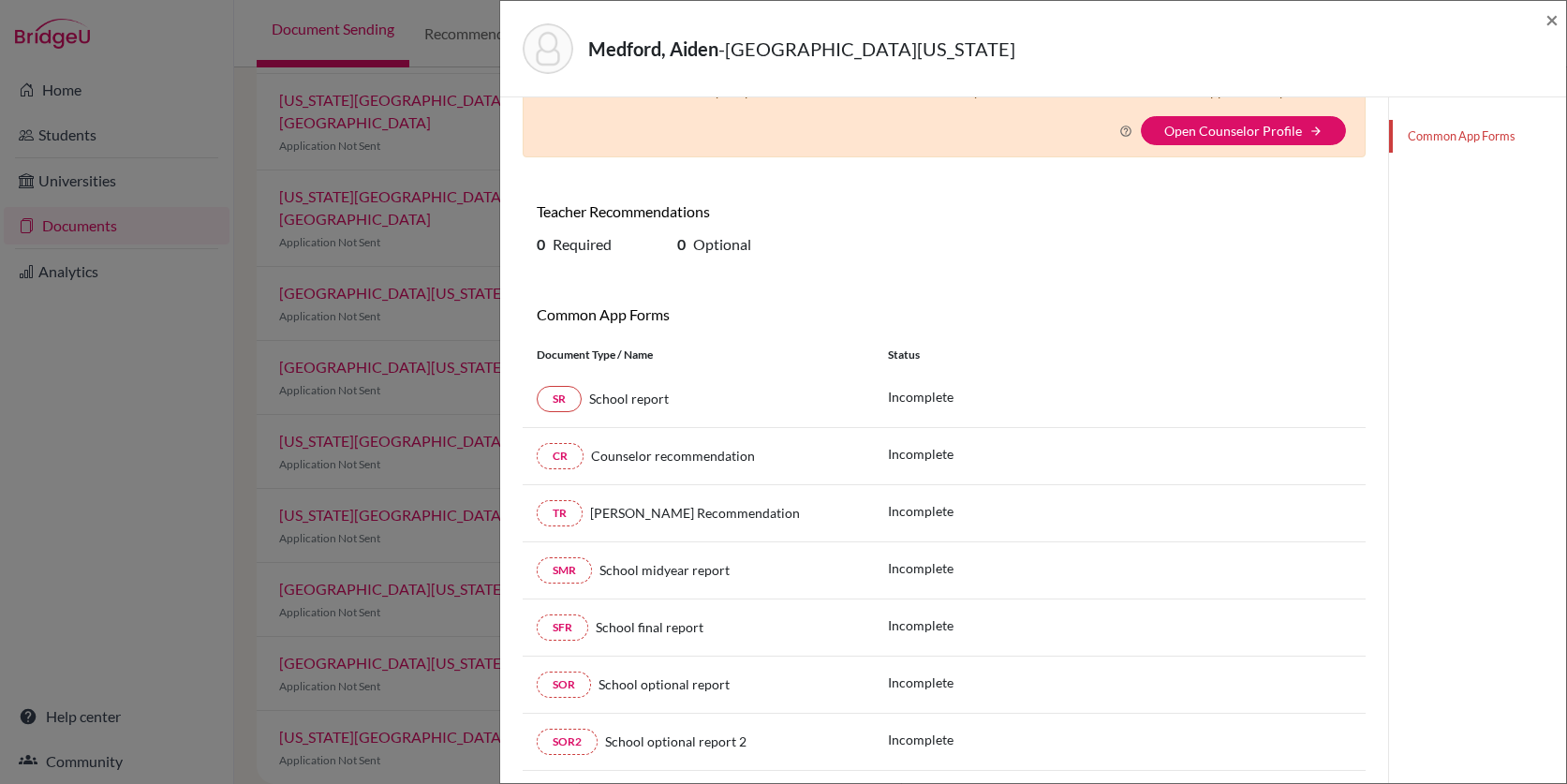
scroll to position [113, 0]
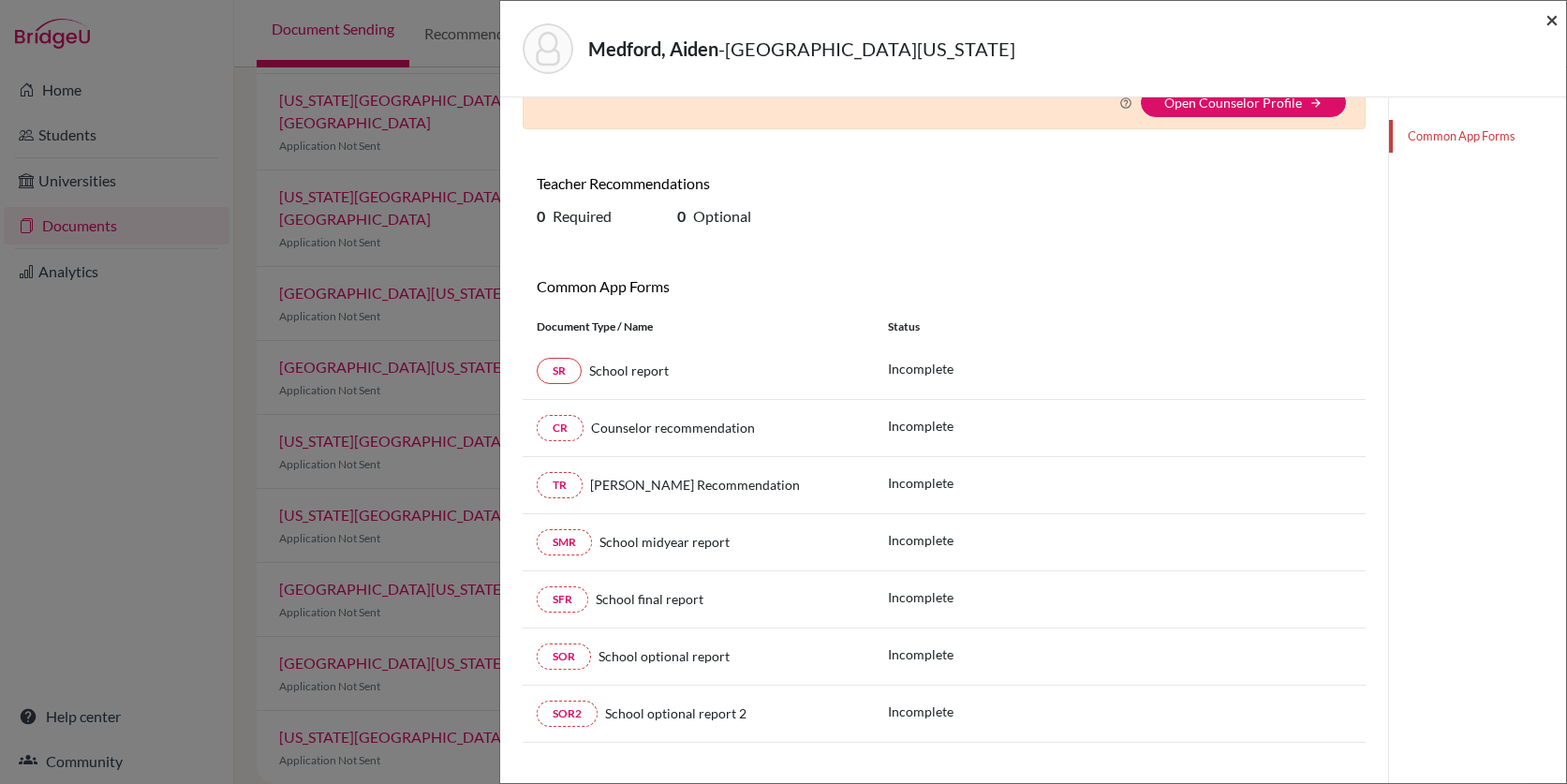
click at [1551, 23] on span "×" at bounding box center [1552, 19] width 14 height 27
